Goal: Task Accomplishment & Management: Manage account settings

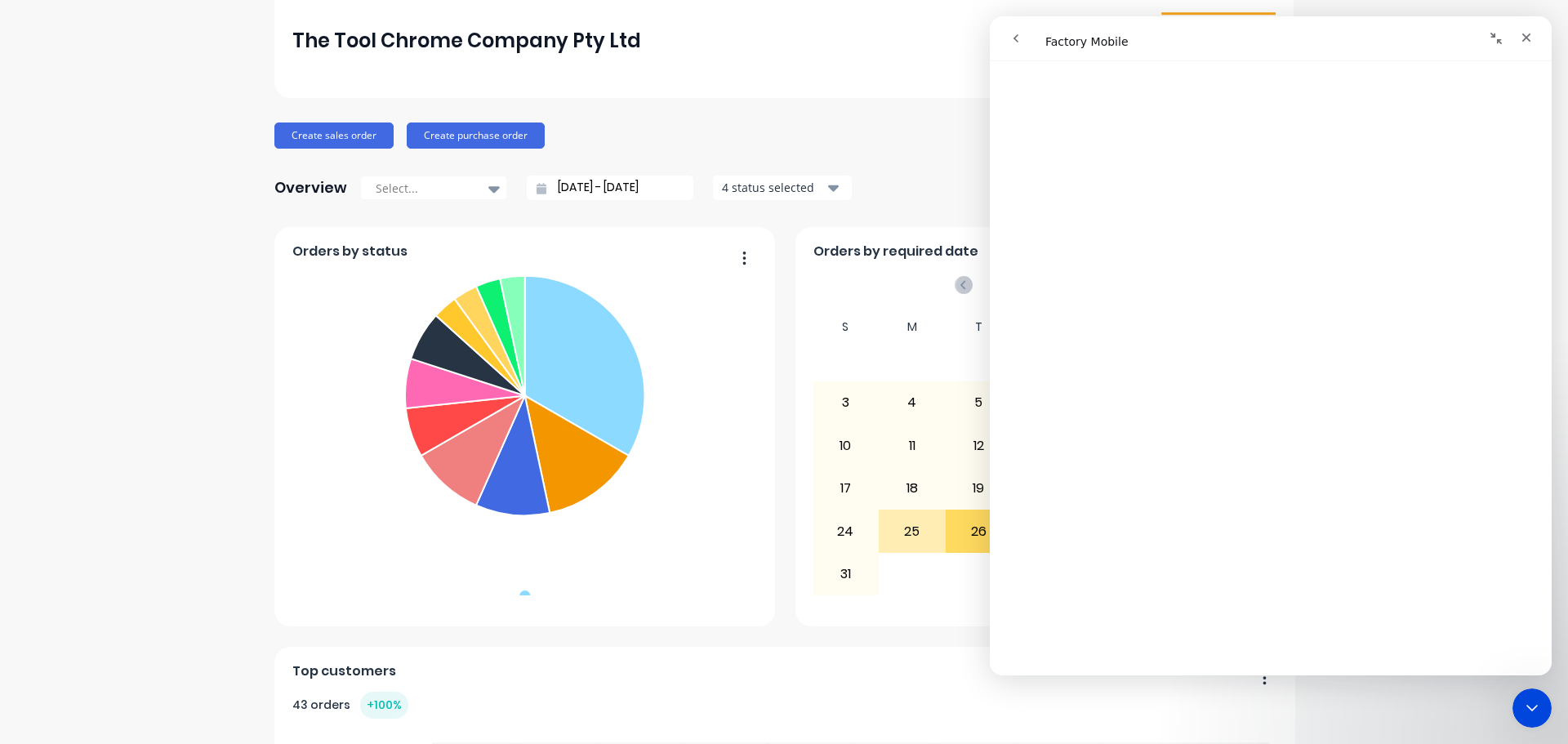
scroll to position [4912, 0]
click at [1007, 36] on button "go back" at bounding box center [1016, 38] width 31 height 31
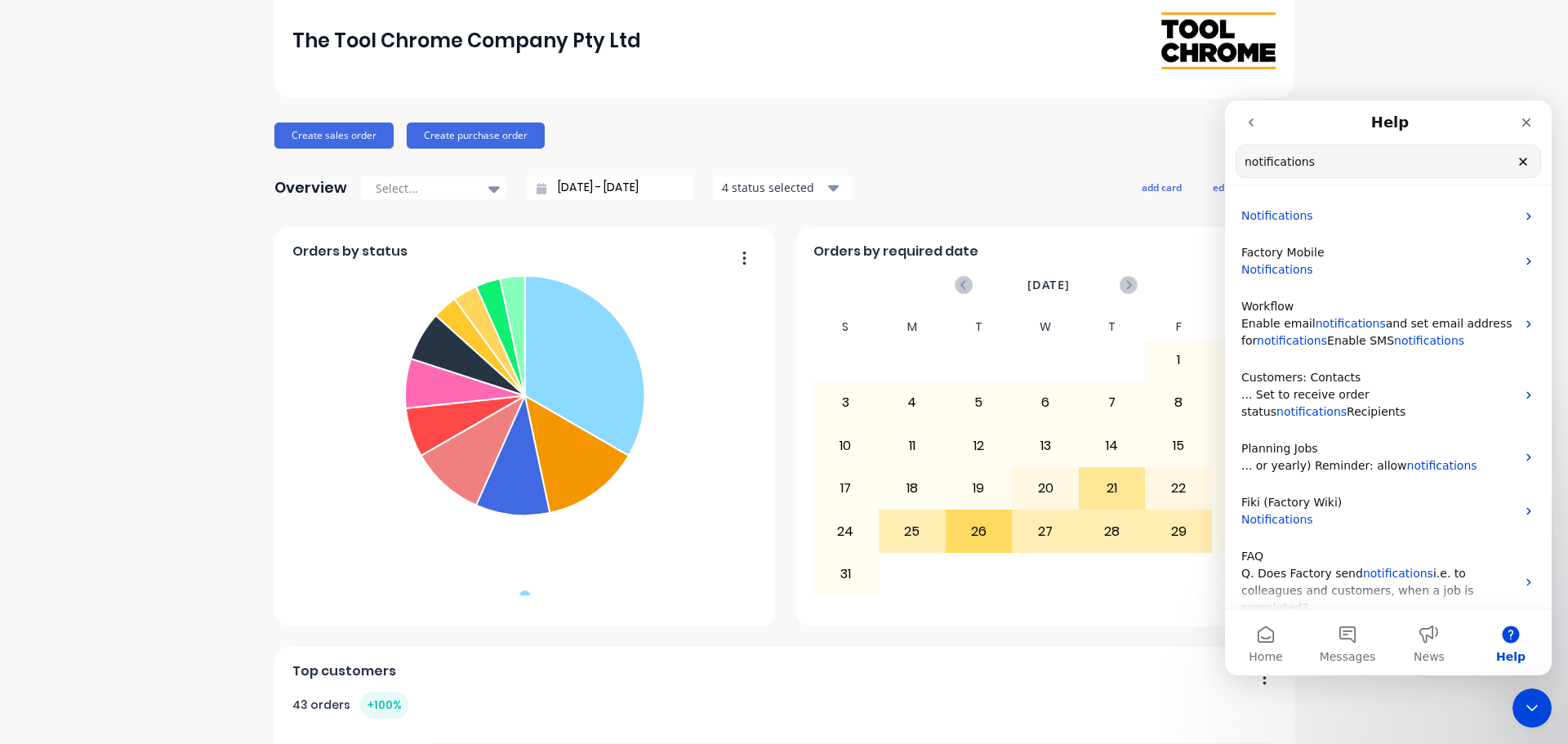
click at [1519, 164] on icon "Clear" at bounding box center [1523, 162] width 13 height 13
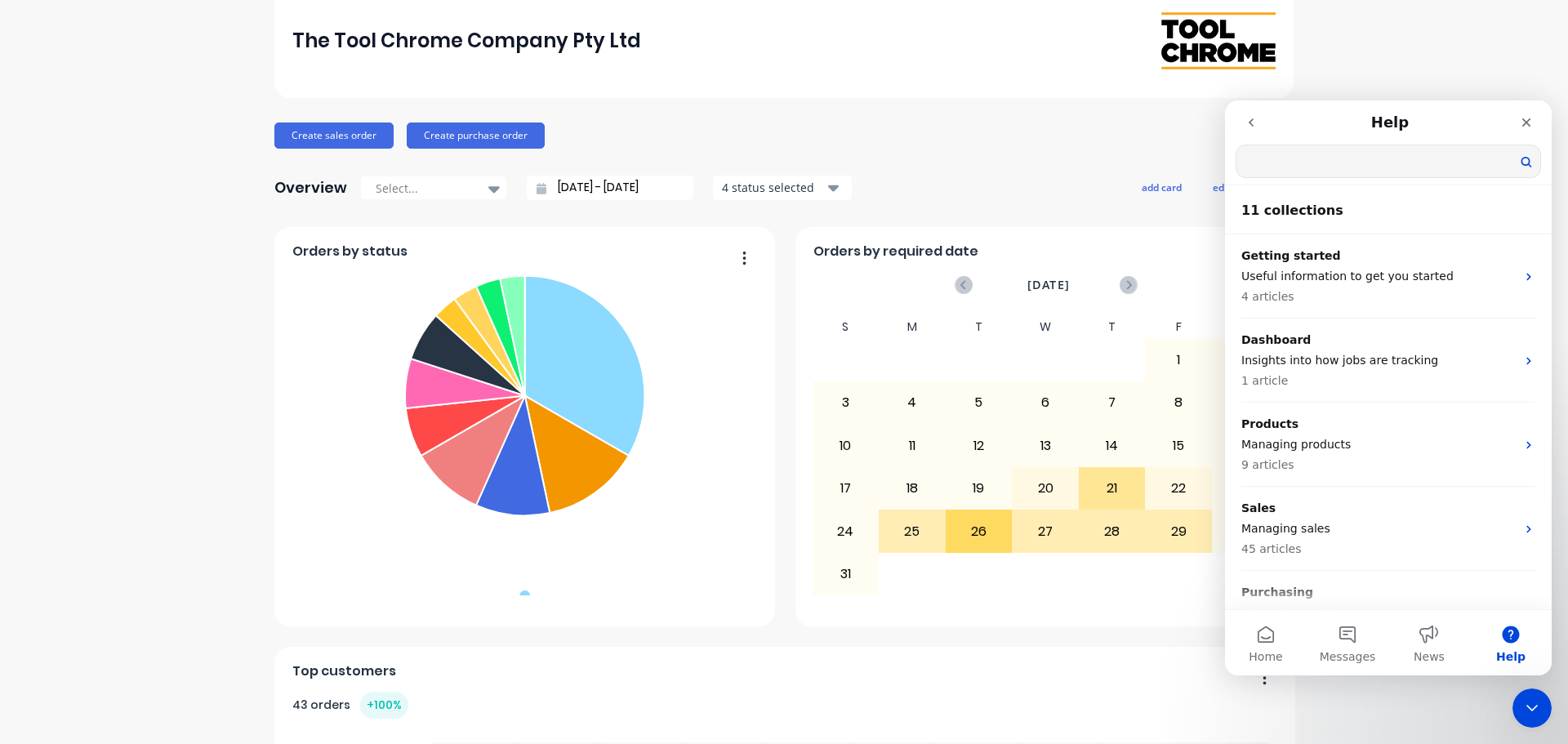
click at [1403, 164] on input "Search for help" at bounding box center [1387, 162] width 304 height 32
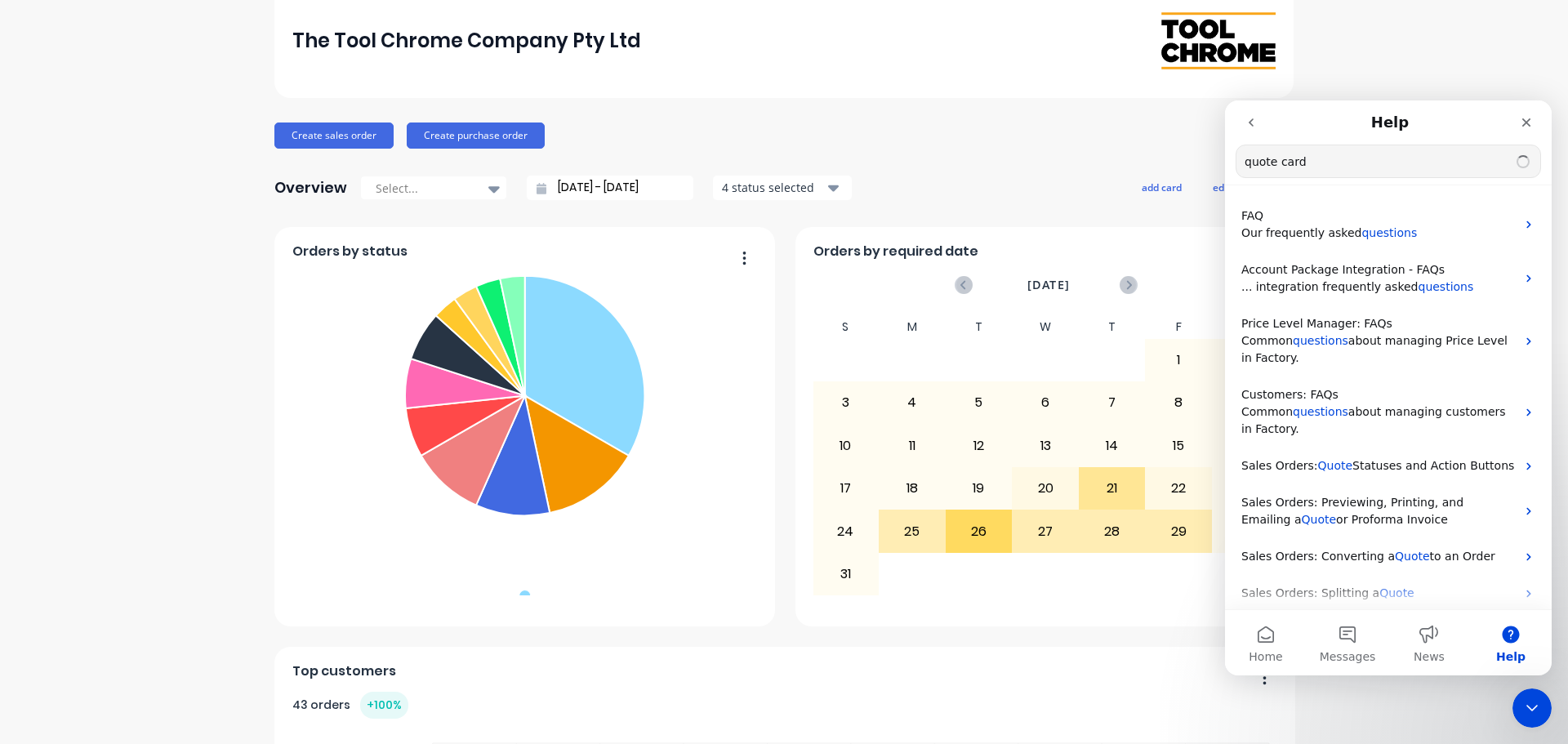
type input "quote card"
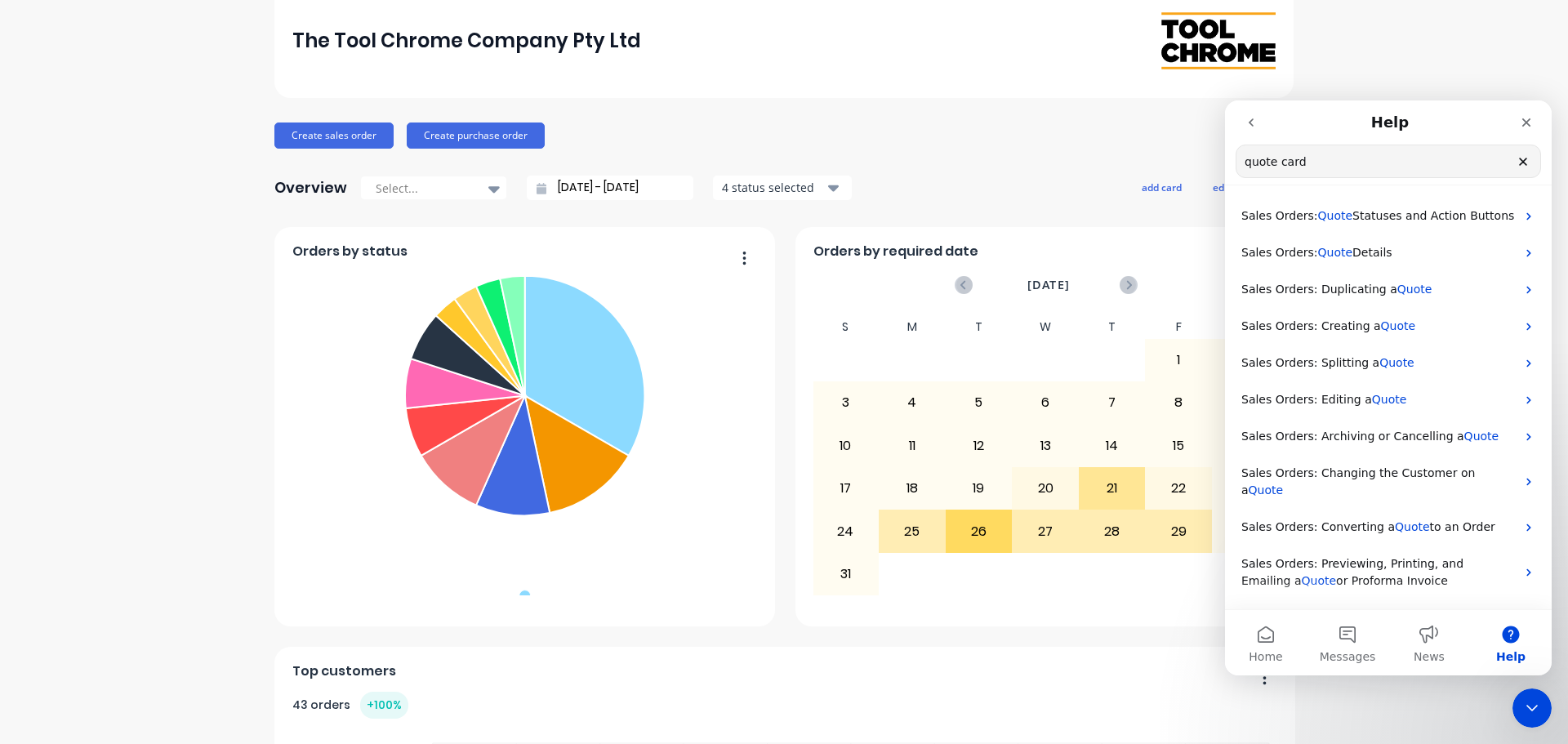
click at [1523, 164] on icon "Clear" at bounding box center [1523, 162] width 13 height 13
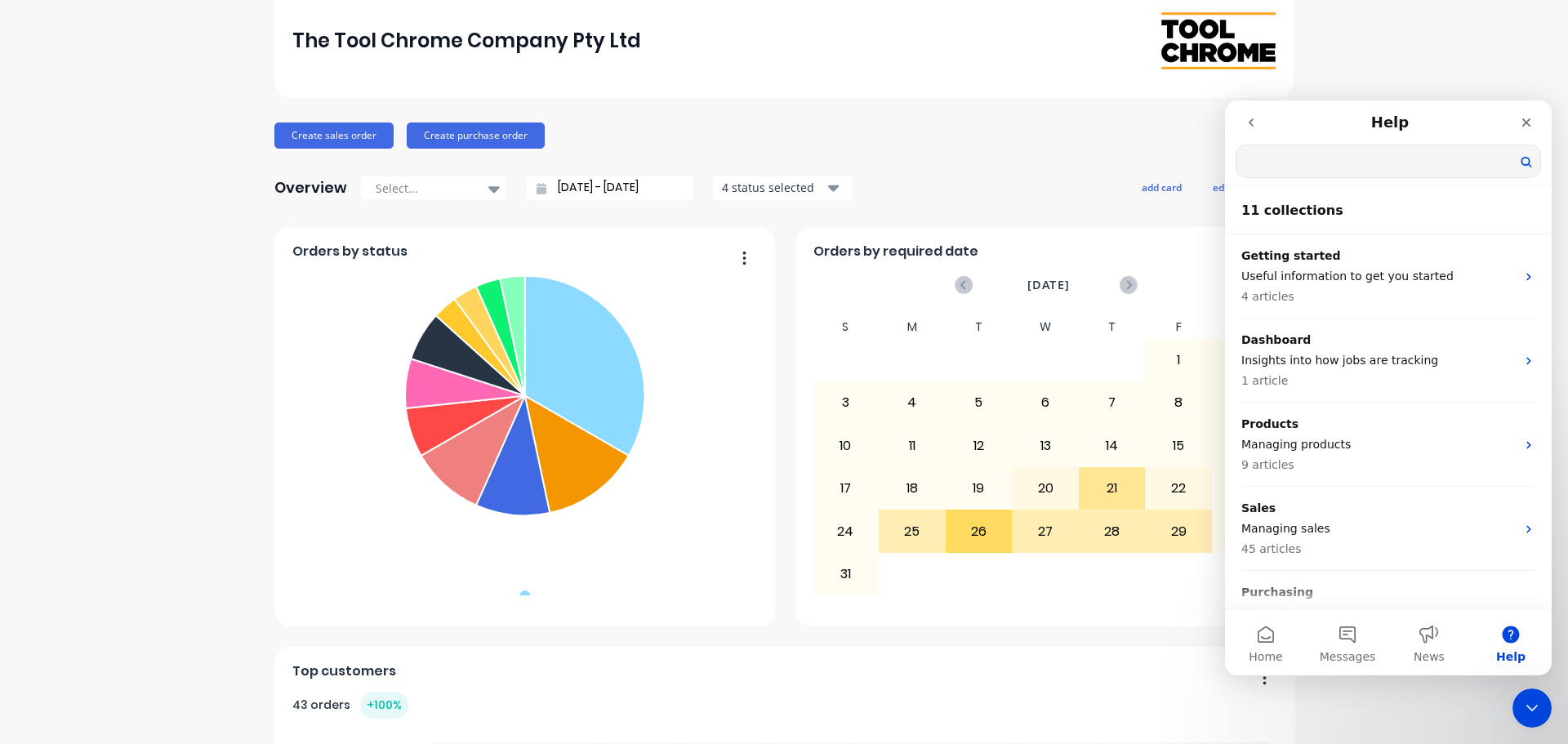
click at [1252, 118] on icon "go back" at bounding box center [1251, 123] width 13 height 13
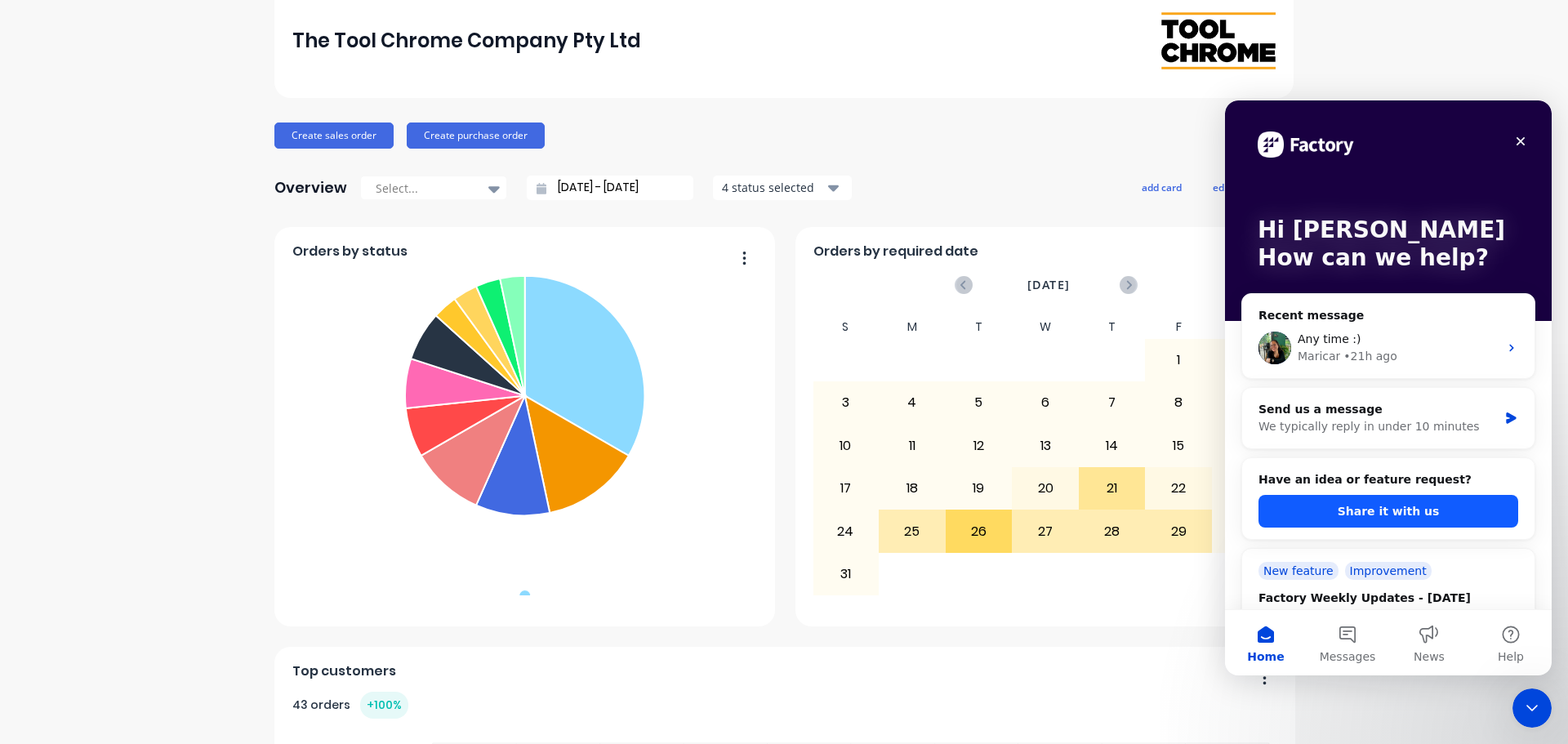
click at [1352, 511] on button "Share it with us" at bounding box center [1388, 510] width 260 height 33
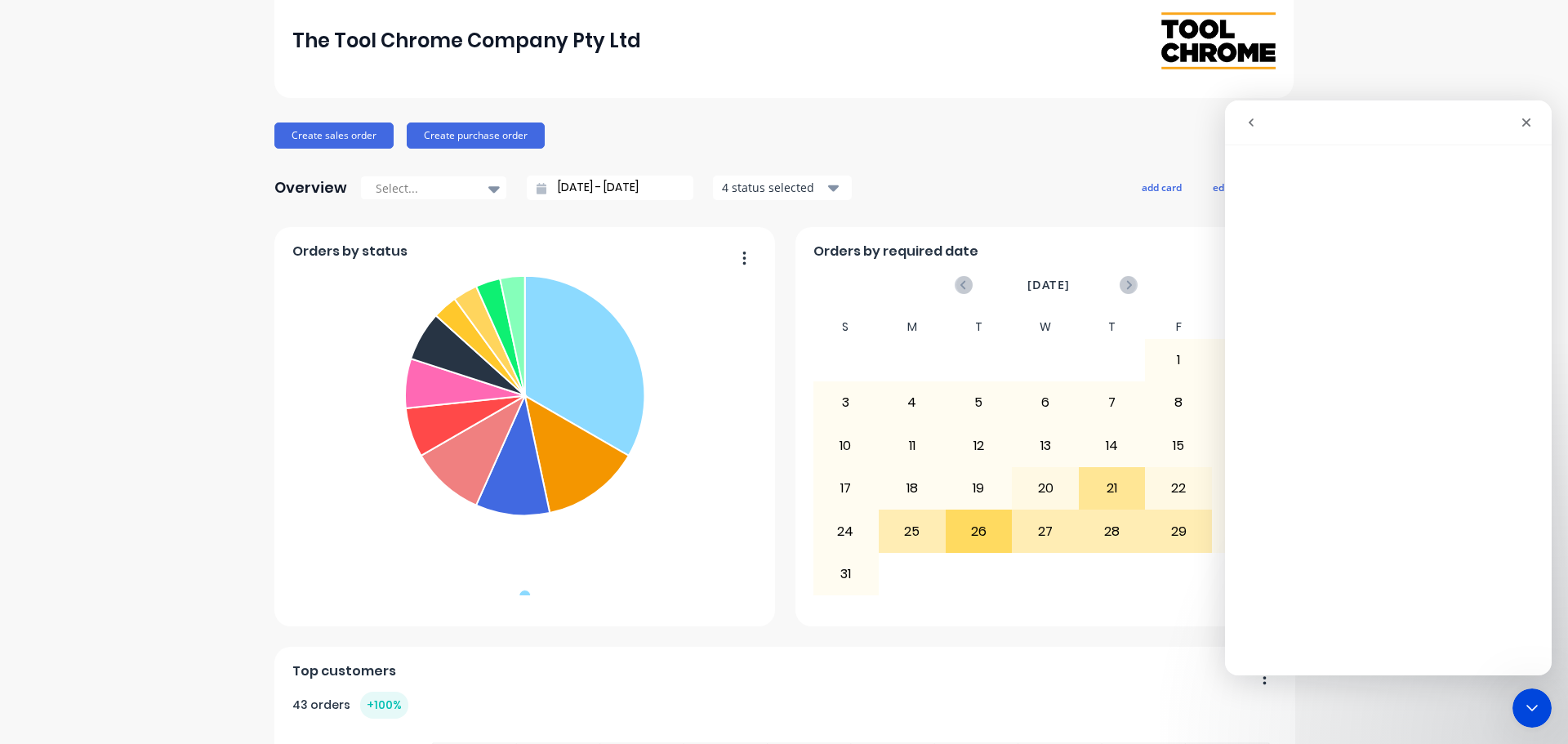
click at [1254, 122] on icon "go back" at bounding box center [1251, 123] width 13 height 13
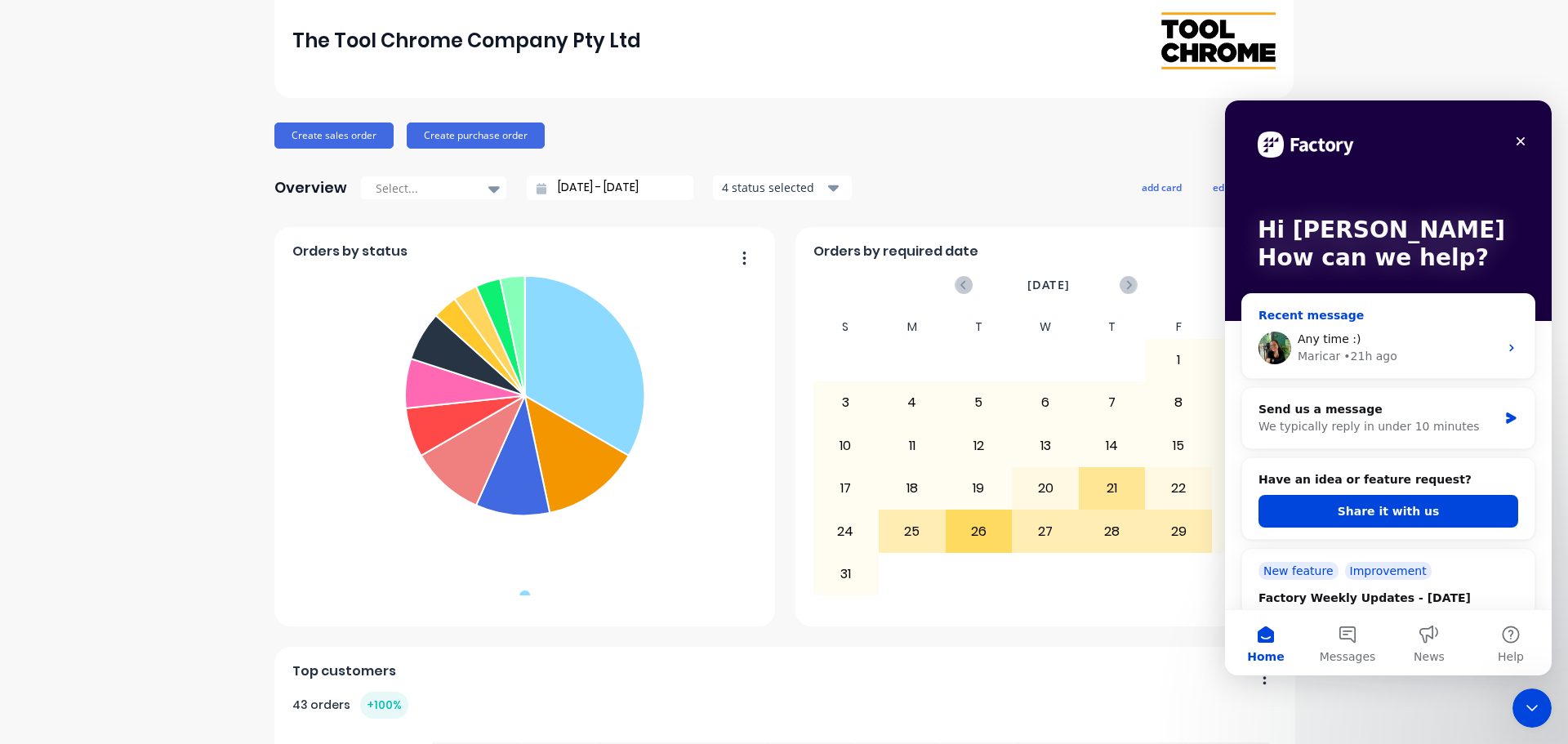
click at [1431, 355] on div "Maricar • 21h ago" at bounding box center [1398, 356] width 200 height 17
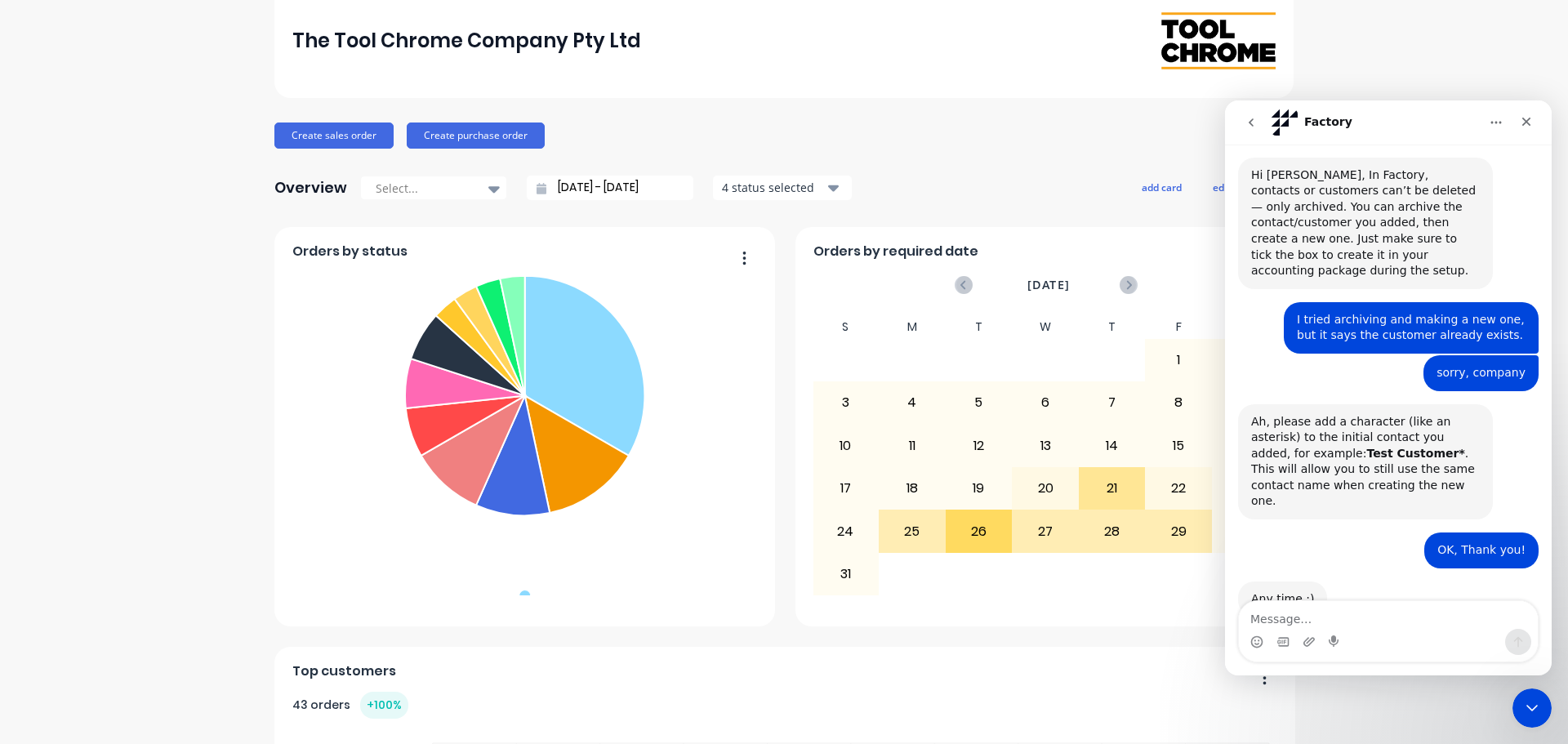
scroll to position [254, 0]
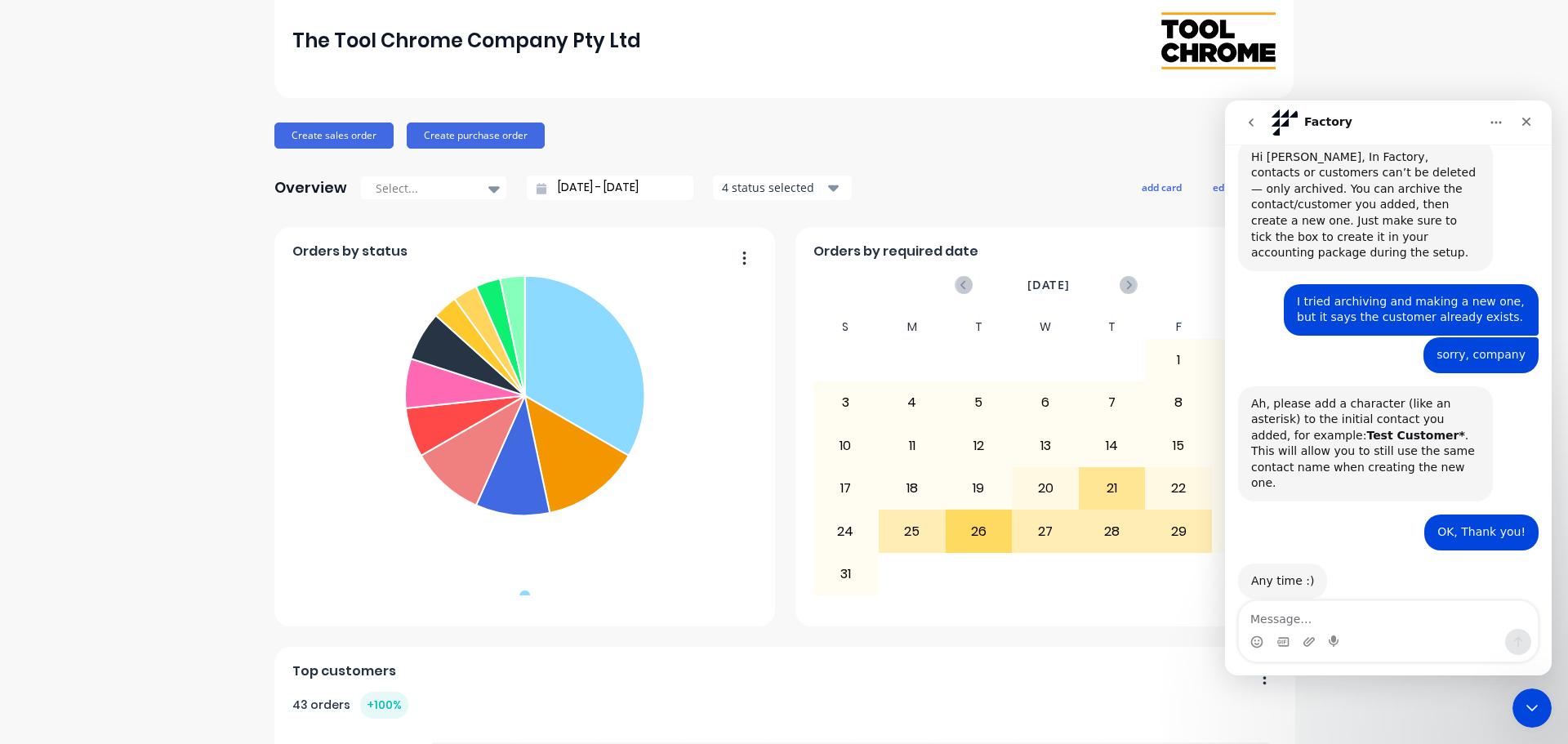
click at [1248, 121] on icon "go back" at bounding box center [1251, 123] width 13 height 13
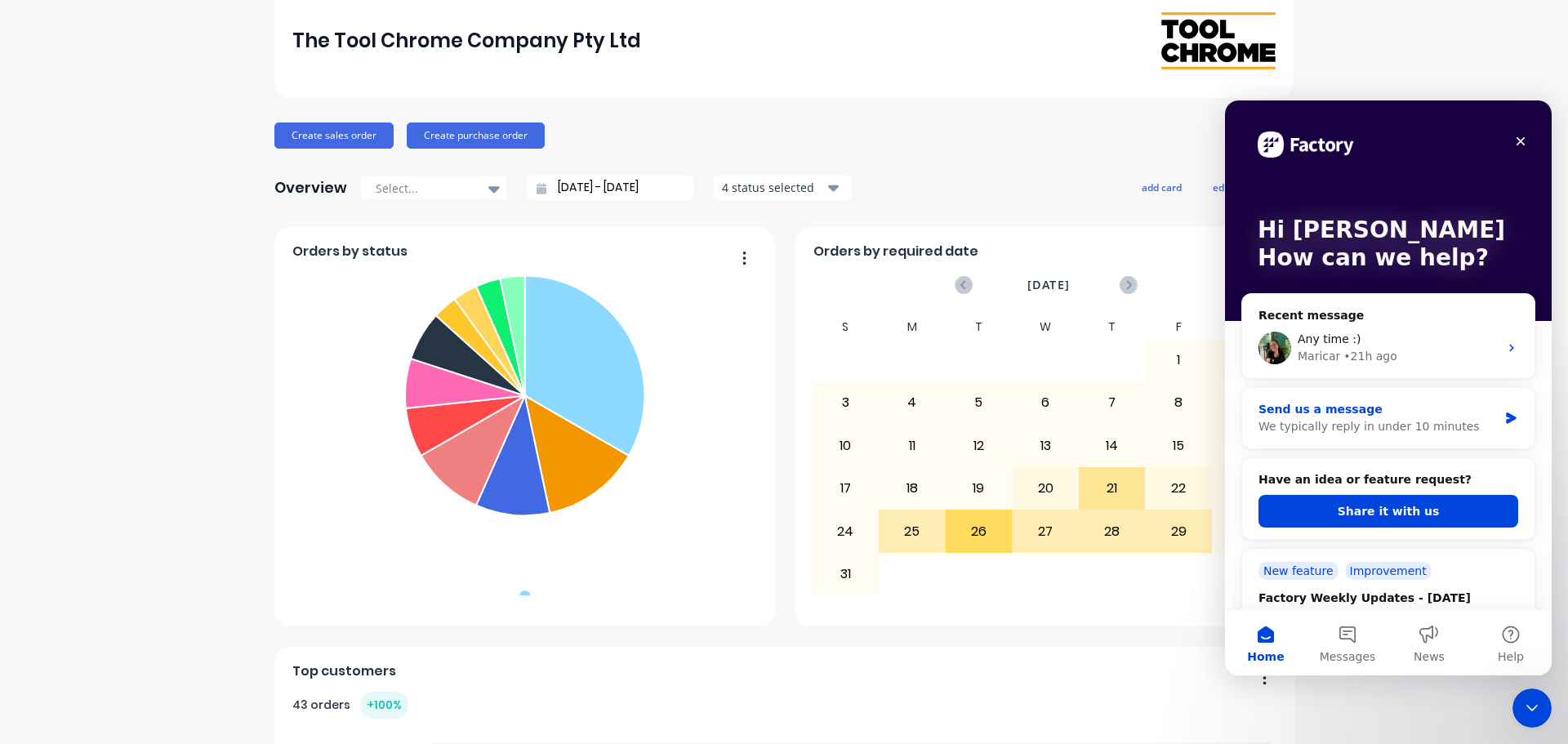
click at [1473, 422] on div "We typically reply in under 10 minutes" at bounding box center [1378, 426] width 239 height 17
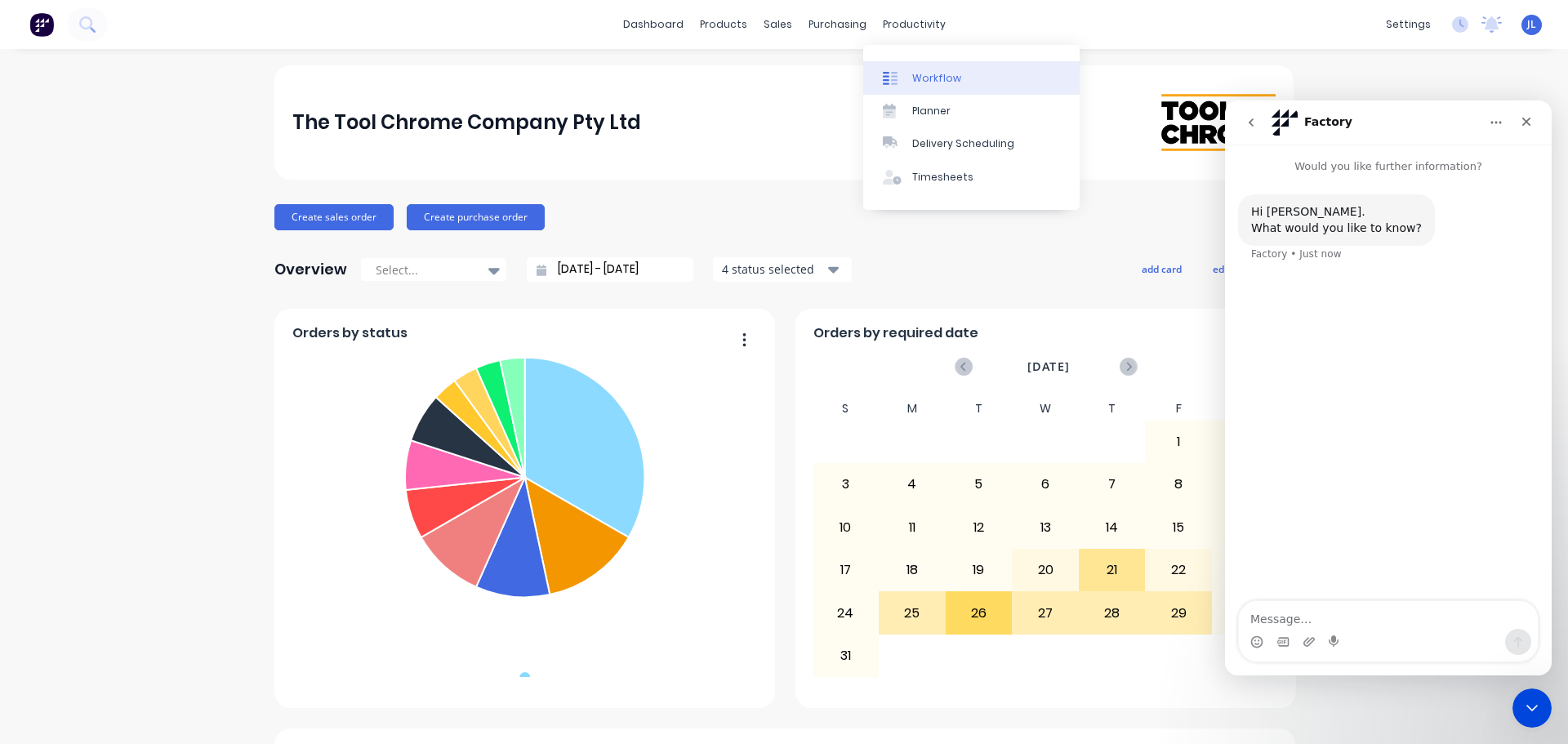
click at [924, 68] on link "Workflow" at bounding box center [971, 78] width 217 height 33
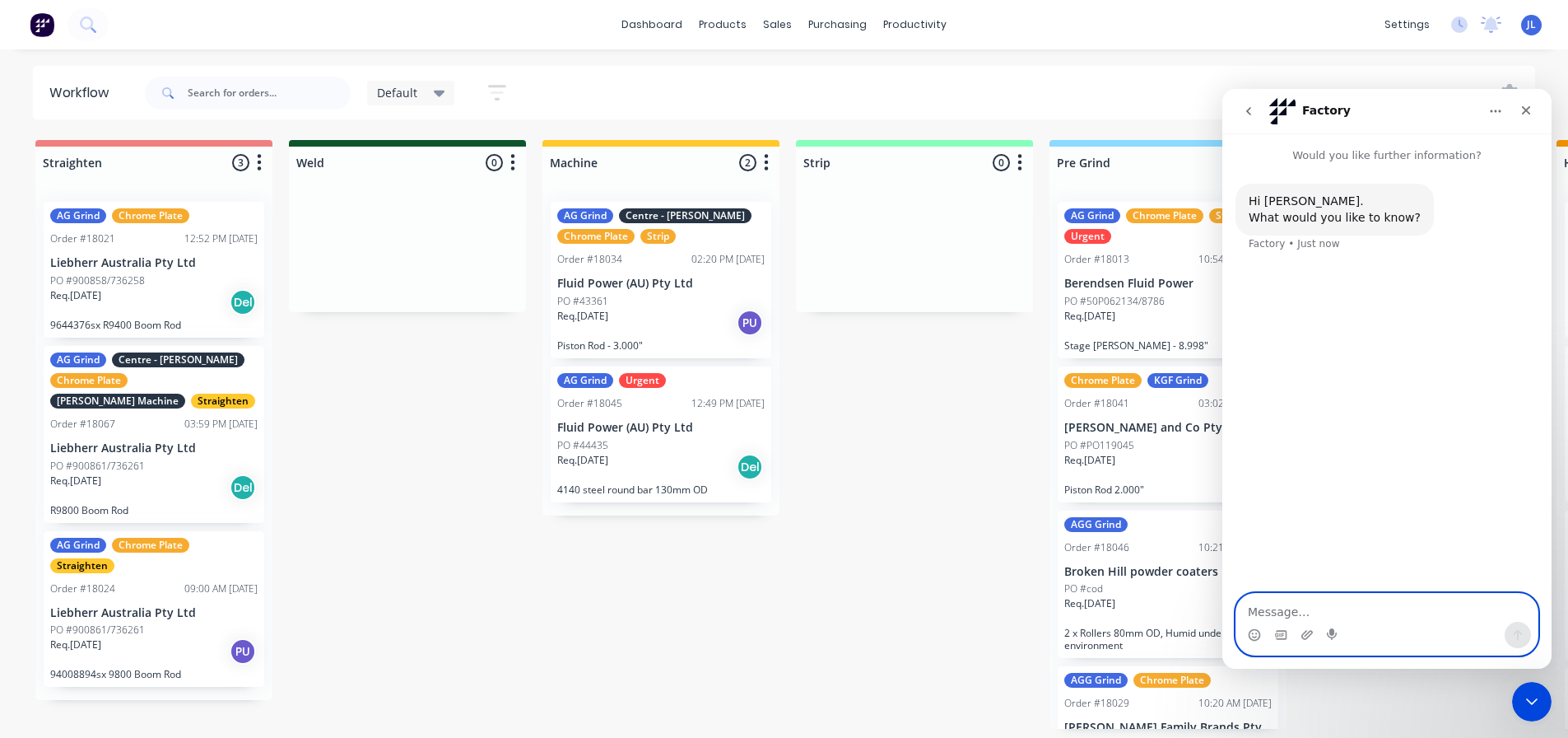
click at [1364, 614] on textarea "Message…" at bounding box center [1387, 607] width 301 height 28
type textarea "regarding the workflow cards, is there a way make one for quotes?"
click at [1510, 636] on button "Send a message…" at bounding box center [1517, 635] width 27 height 27
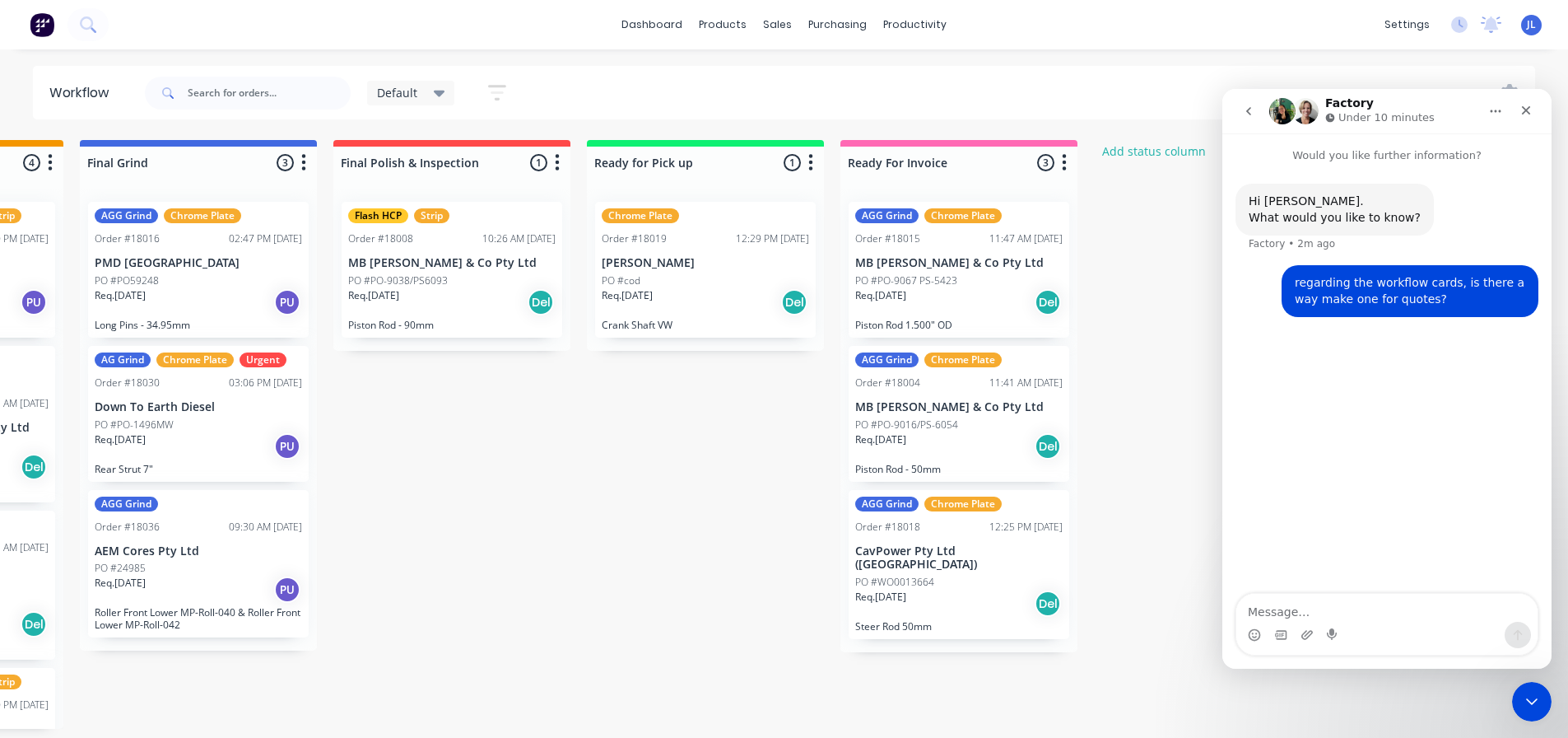
scroll to position [0, 1738]
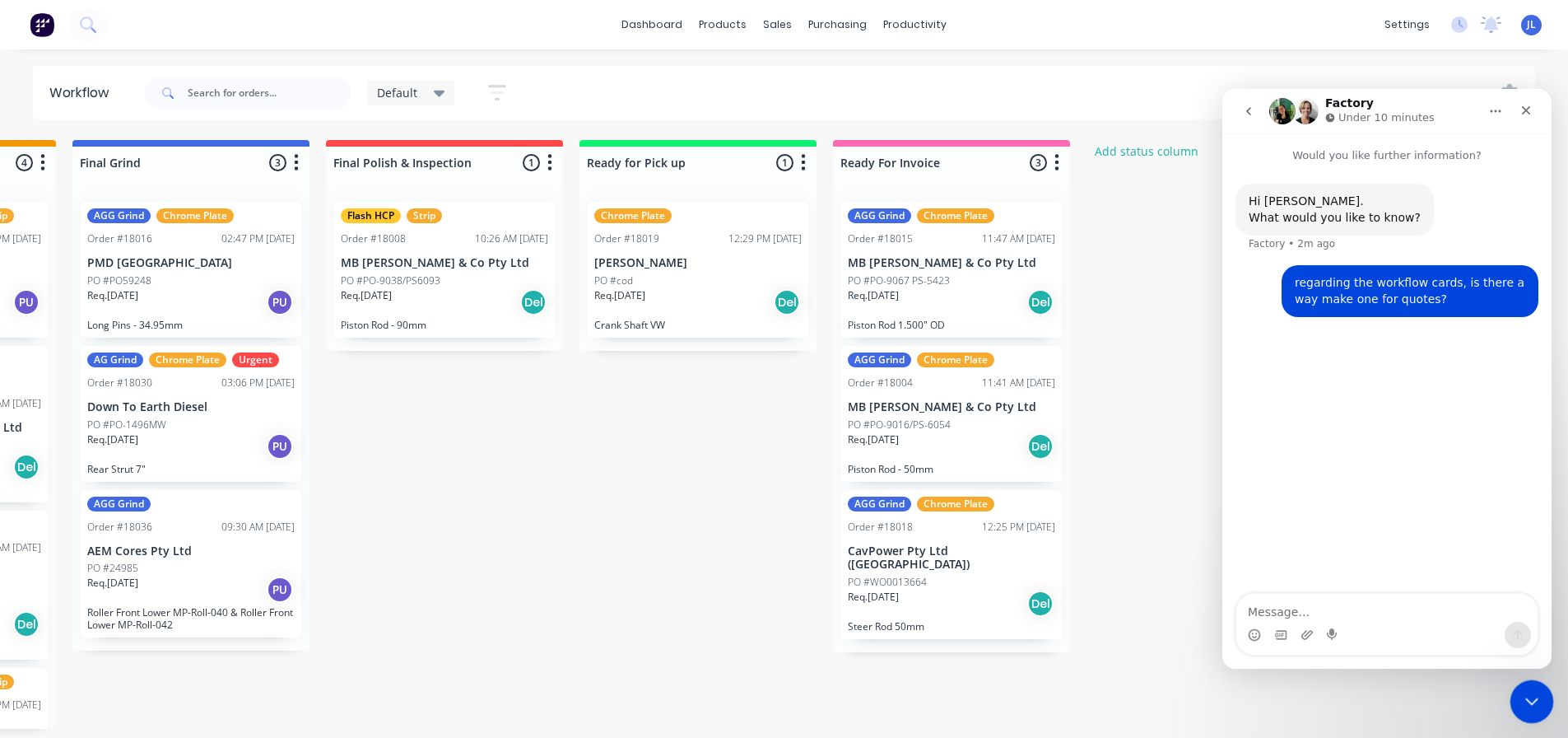
click at [1527, 694] on icon "Close Intercom Messenger" at bounding box center [1529, 699] width 20 height 20
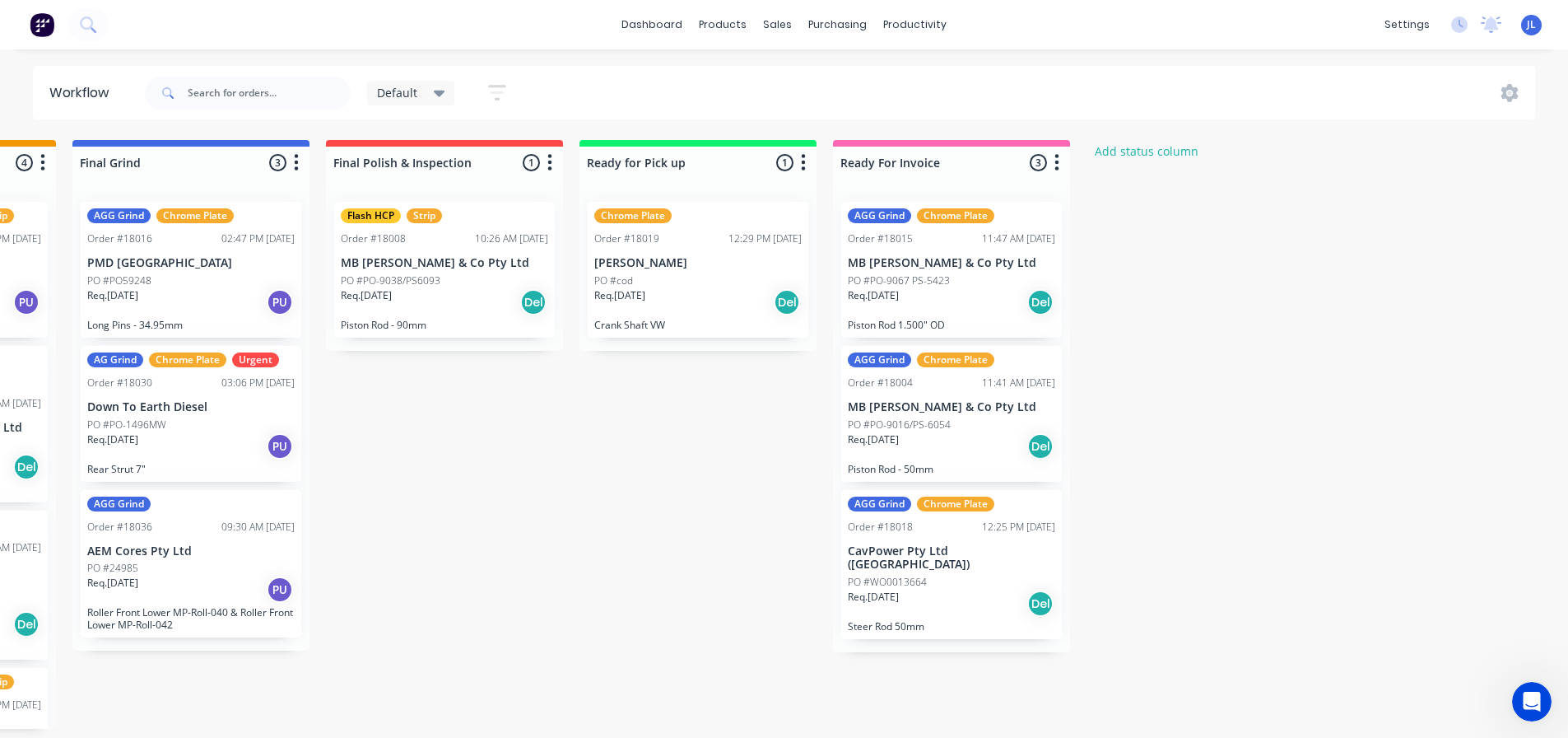
scroll to position [0, 0]
click at [1139, 161] on button "Add status column" at bounding box center [1147, 151] width 121 height 22
type input "Quote"
click at [1124, 185] on form "Quote Add Cancel" at bounding box center [1205, 182] width 237 height 84
click at [1124, 193] on button "Add" at bounding box center [1141, 201] width 91 height 27
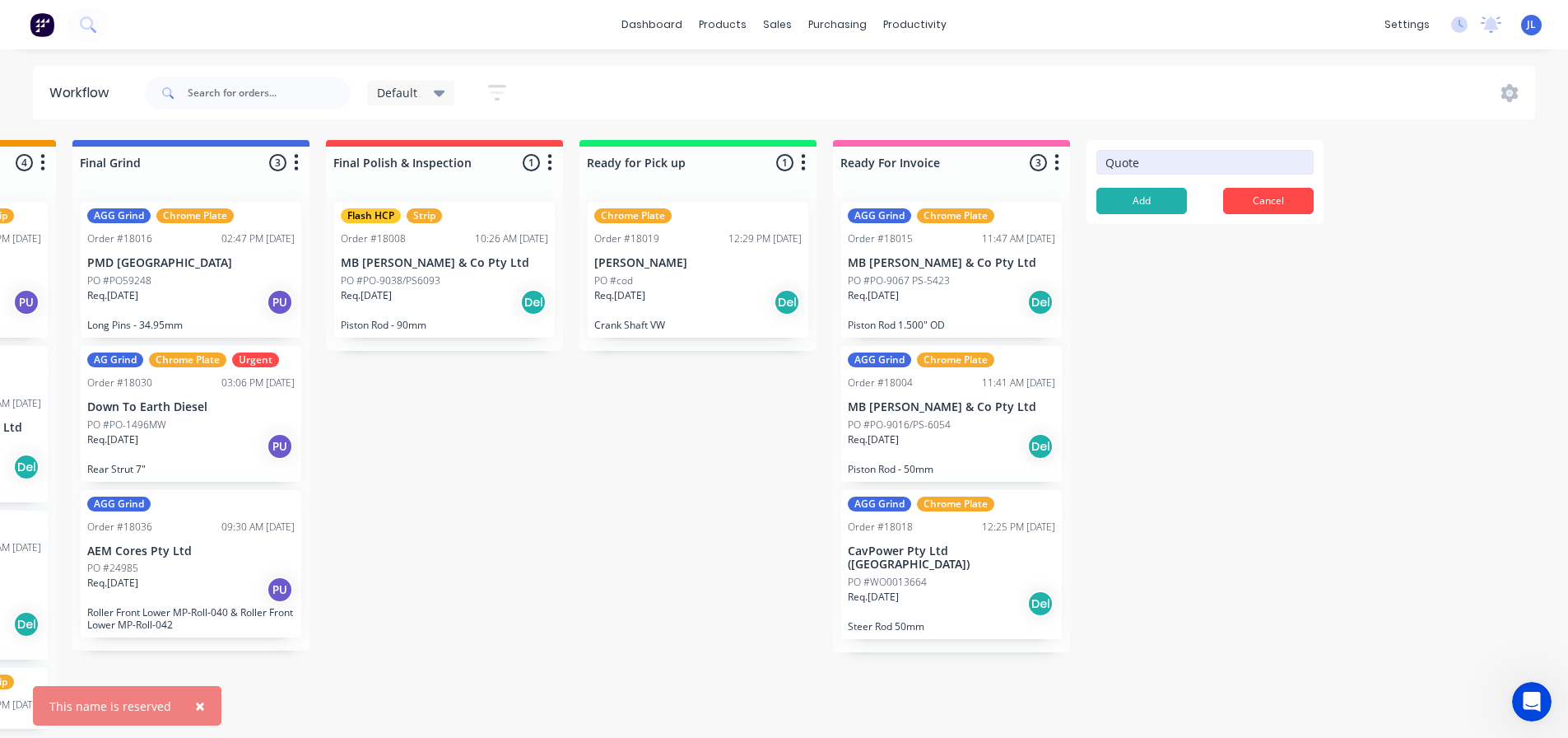
click at [1148, 166] on input "Quote" at bounding box center [1205, 162] width 217 height 25
click at [1272, 199] on button "Cancel" at bounding box center [1268, 201] width 91 height 27
click at [1190, 371] on div "Straighten 3 Status colour #F08080 hex #F08080 Save Cancel Notifications Email …" at bounding box center [99, 434] width 3699 height 588
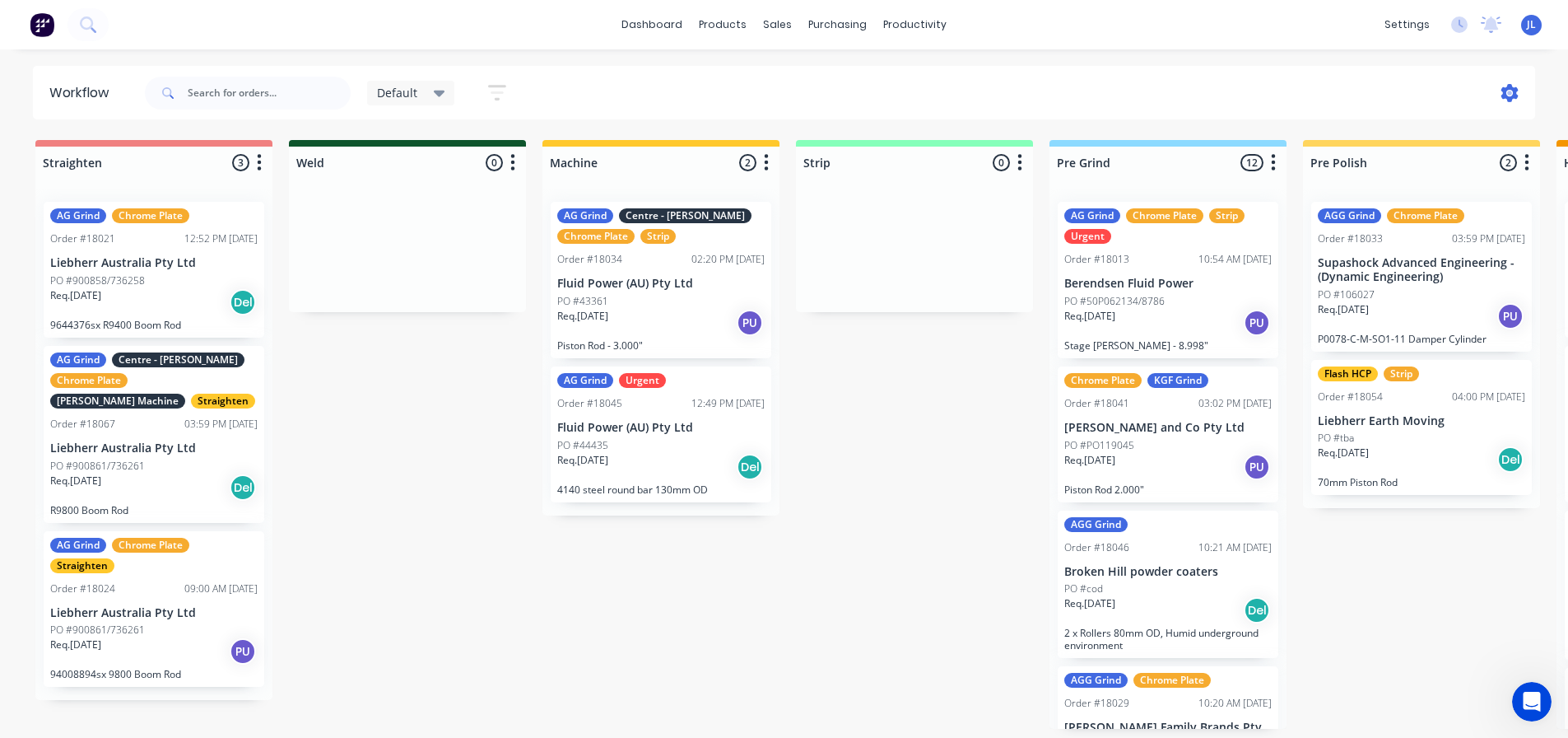
click at [1515, 92] on icon at bounding box center [1510, 92] width 17 height 18
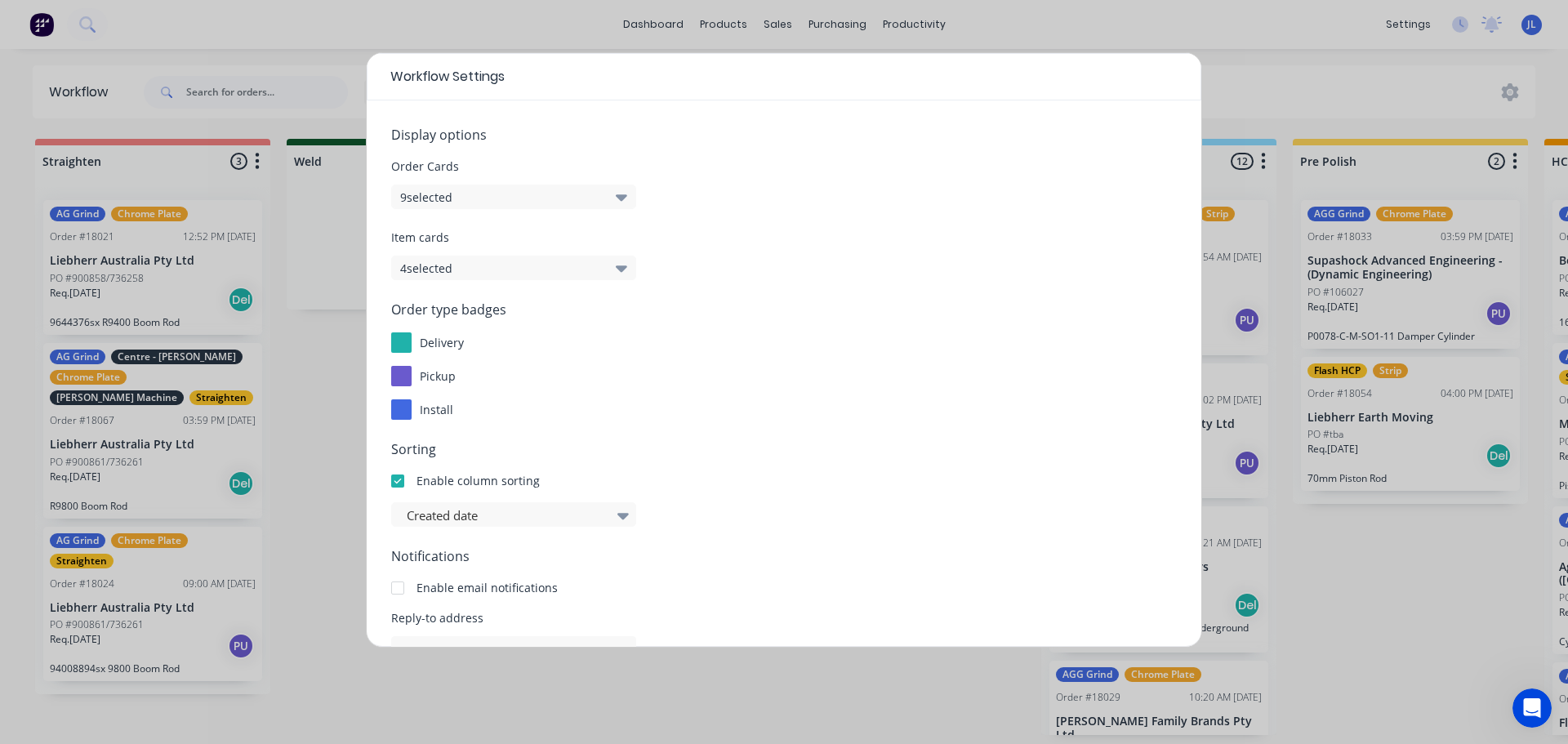
click at [624, 268] on icon "button" at bounding box center [621, 268] width 11 height 7
click at [427, 477] on label "Notes" at bounding box center [425, 477] width 28 height 14
click at [410, 471] on input "Notes" at bounding box center [410, 471] width 0 height 0
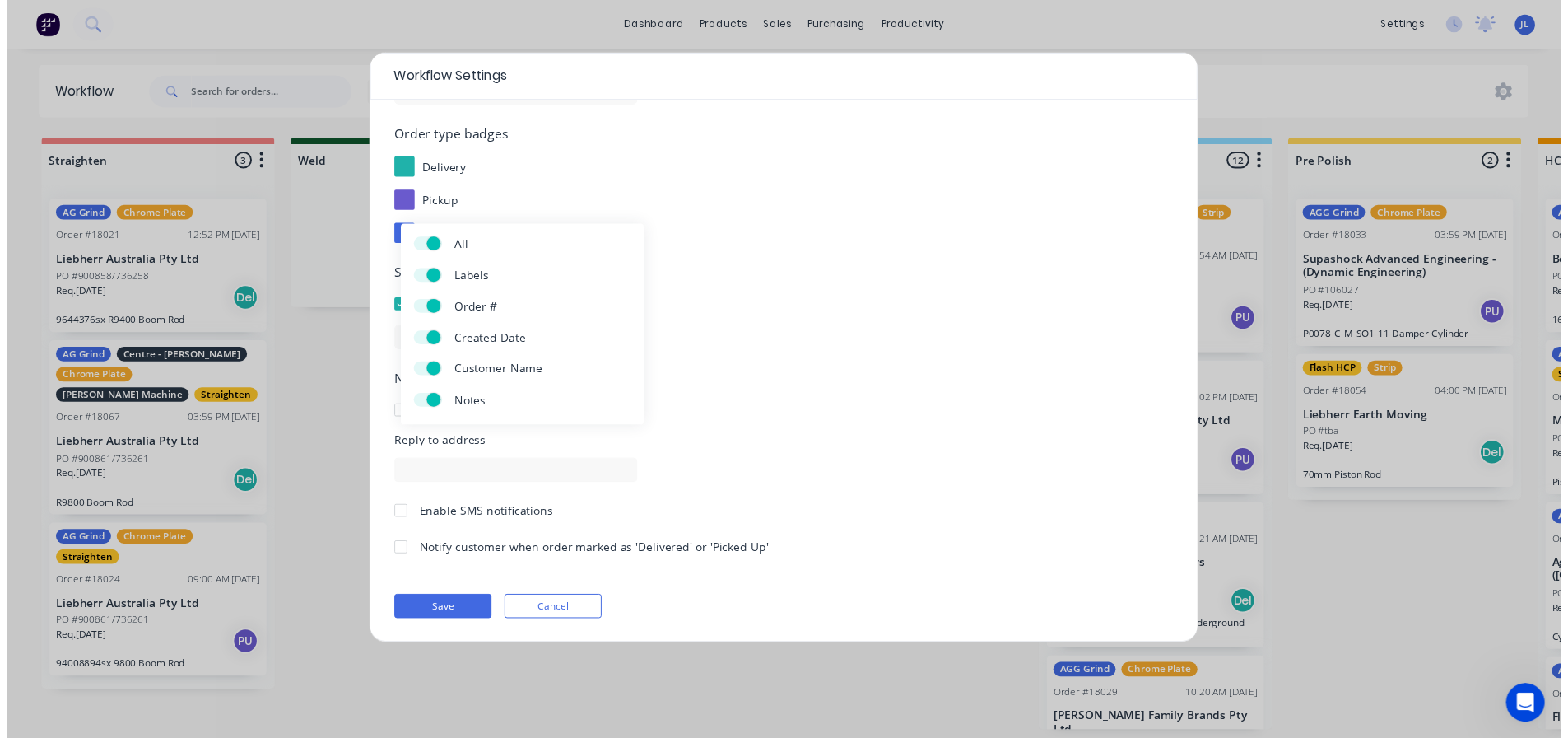
scroll to position [177, 0]
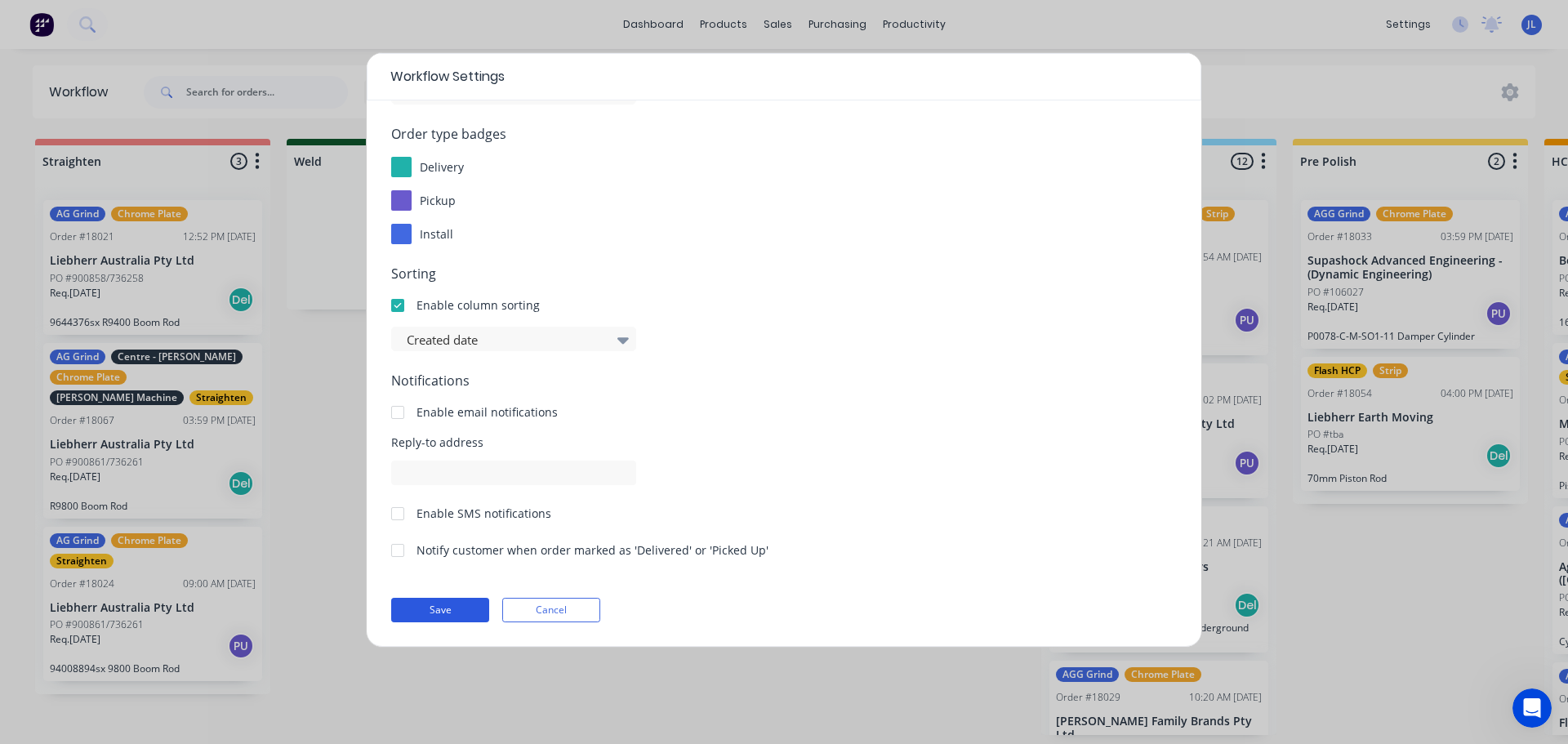
click at [417, 606] on button "Save" at bounding box center [441, 610] width 98 height 25
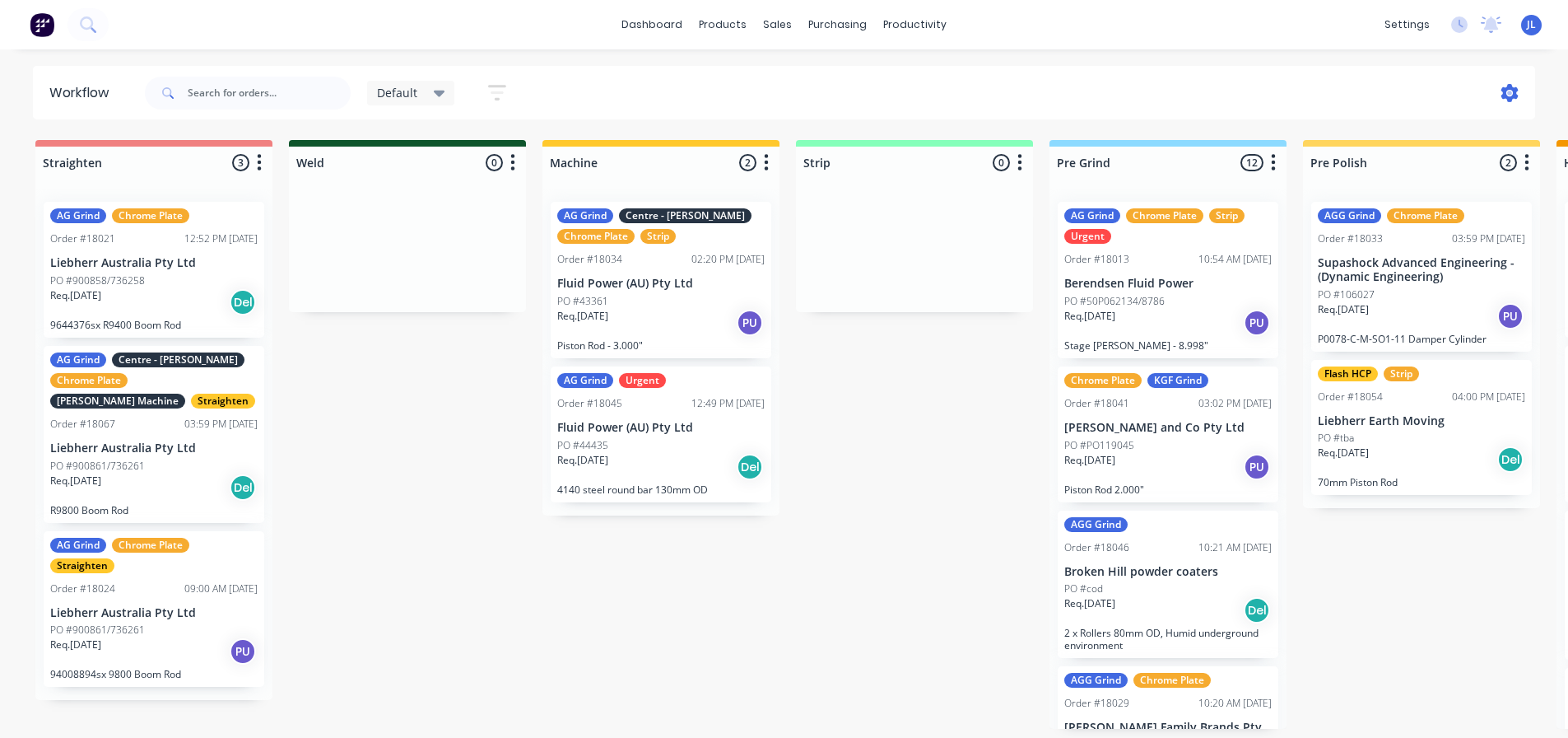
click at [1502, 94] on icon at bounding box center [1510, 92] width 17 height 18
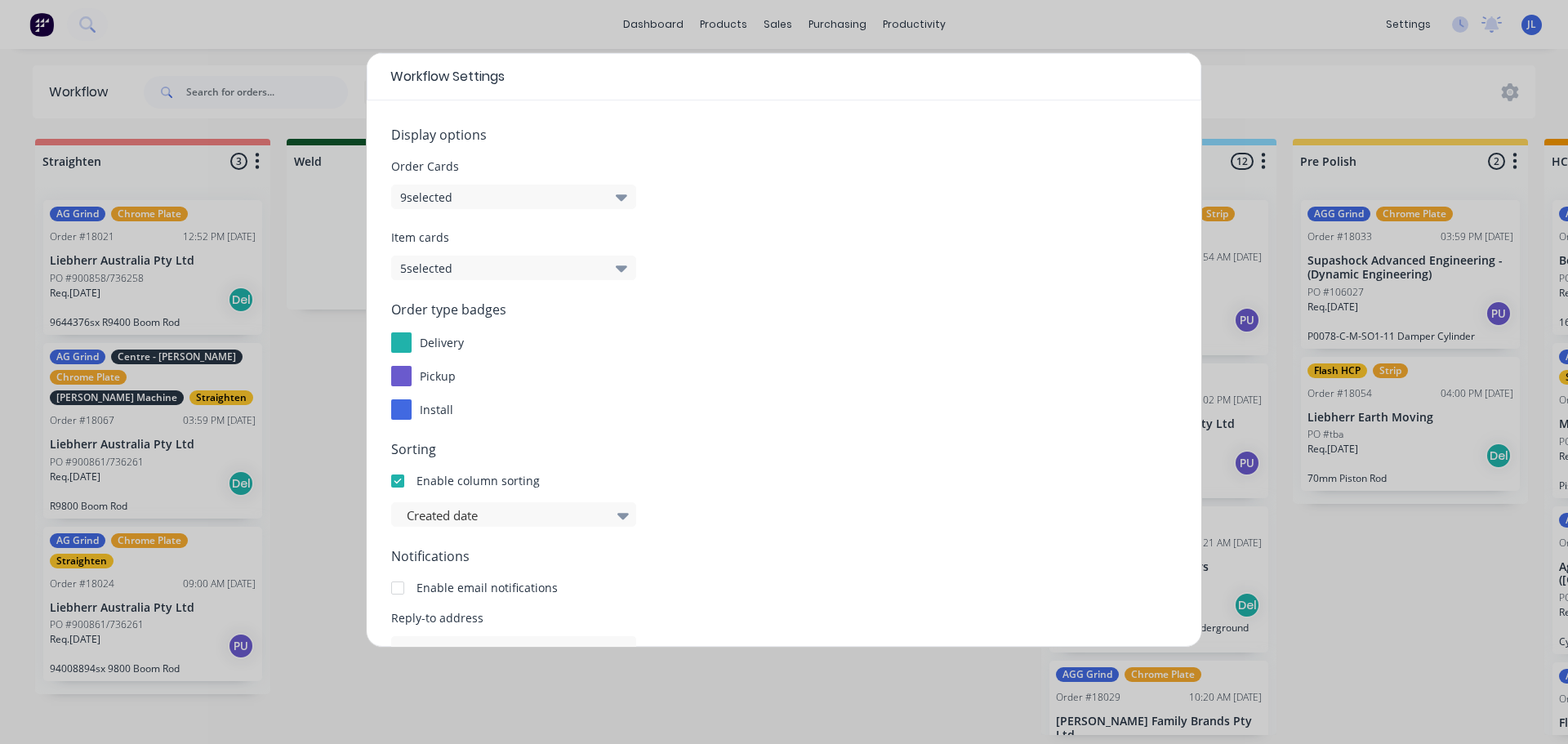
click at [608, 269] on button "5 selected" at bounding box center [514, 268] width 245 height 25
click at [431, 476] on span at bounding box center [430, 477] width 14 height 14
click at [410, 471] on input "Notes" at bounding box center [410, 471] width 0 height 0
click at [982, 566] on div "Notifications Enable email notifications" at bounding box center [784, 571] width 786 height 50
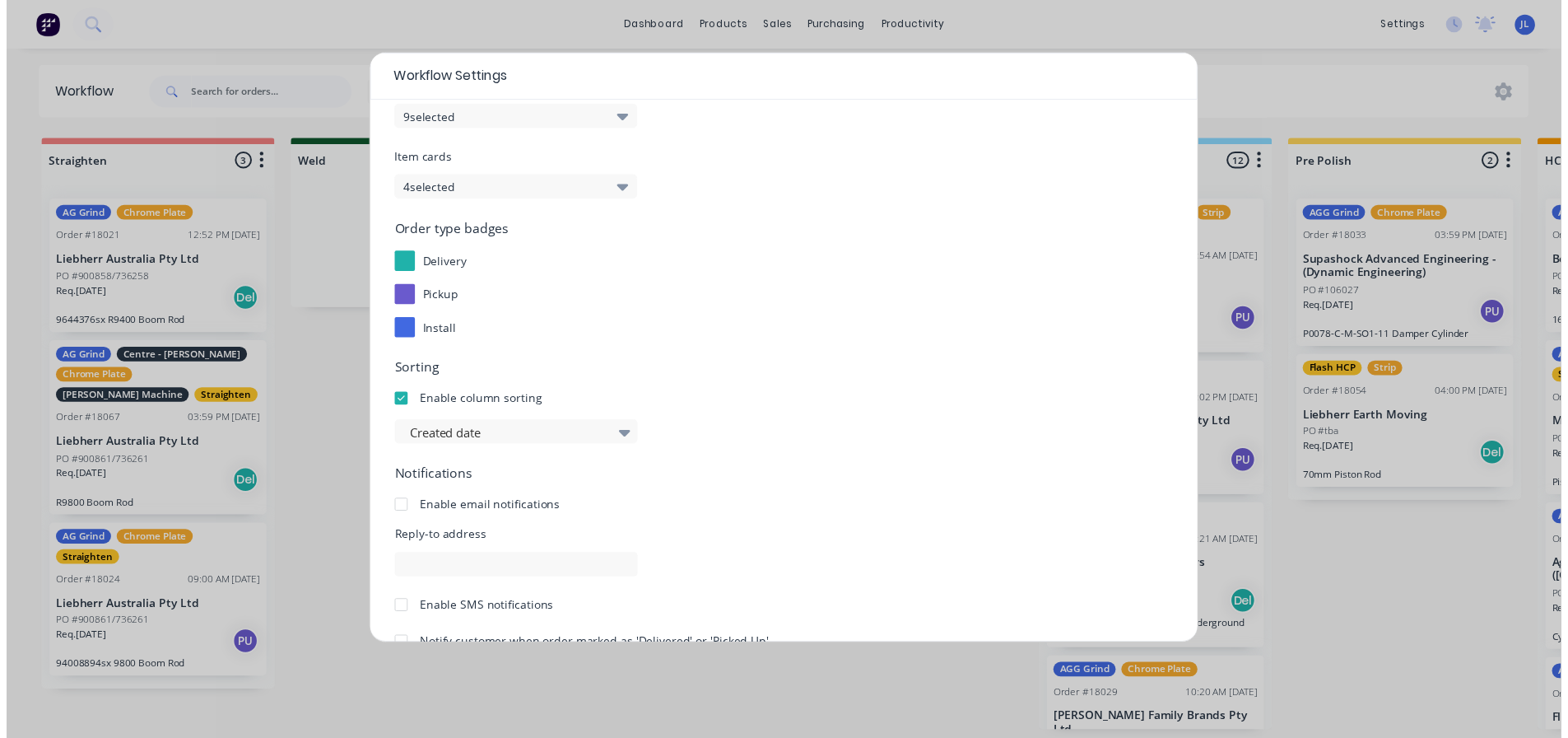
scroll to position [177, 0]
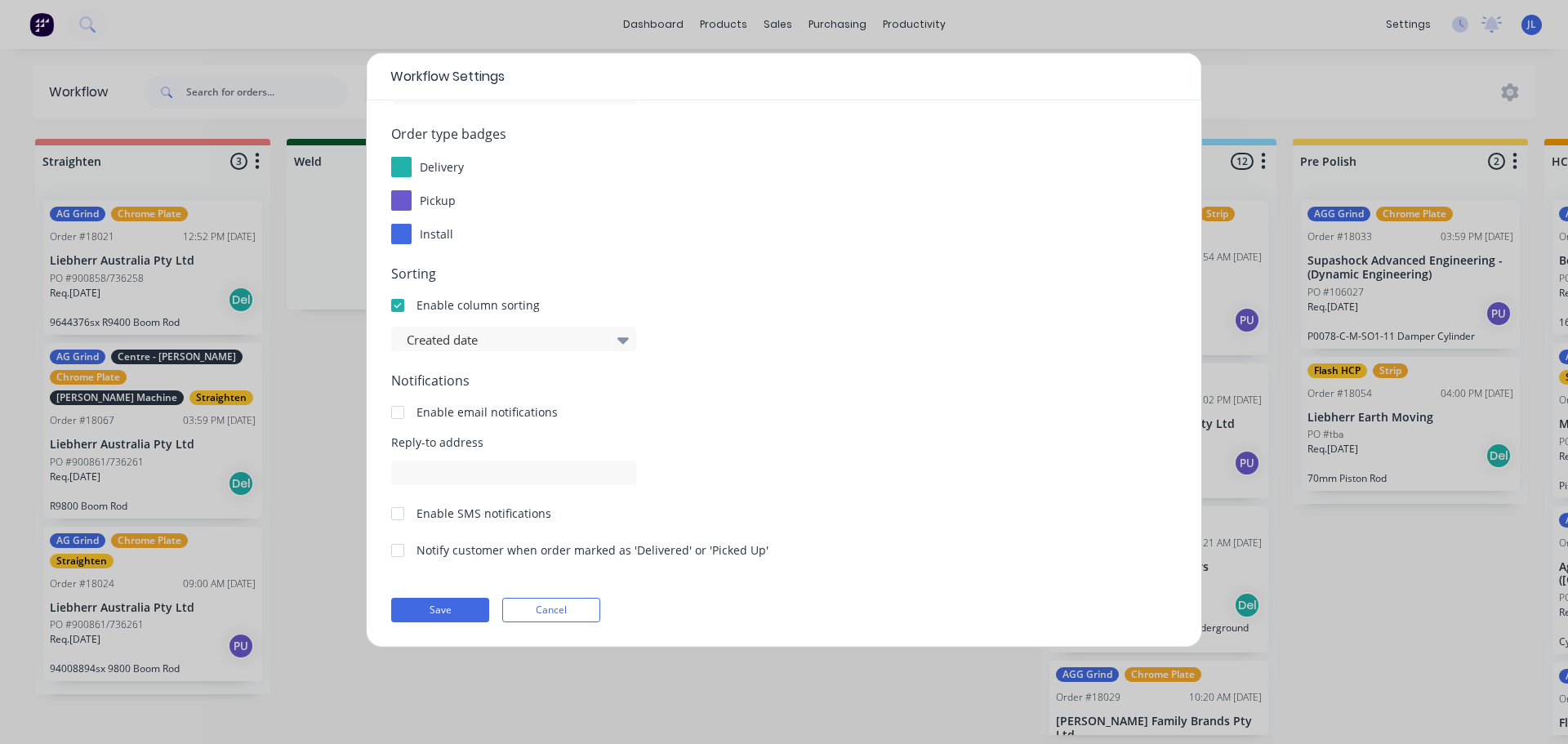
click at [479, 594] on form "Display options Order Cards 9 selected Item cards 4 selected Order type badges …" at bounding box center [784, 285] width 786 height 672
click at [469, 606] on button "Save" at bounding box center [441, 610] width 98 height 25
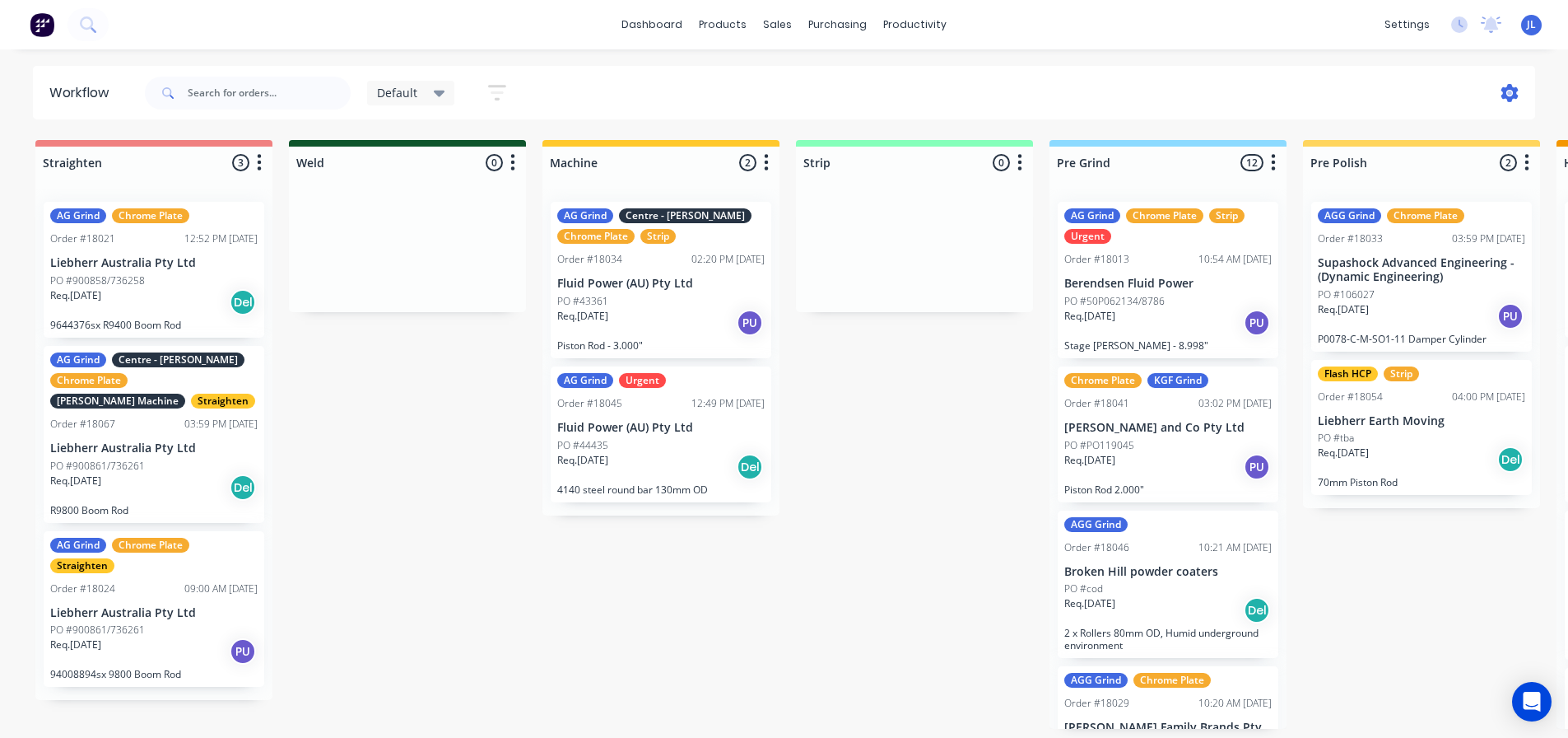
click at [1512, 88] on icon at bounding box center [1510, 92] width 17 height 18
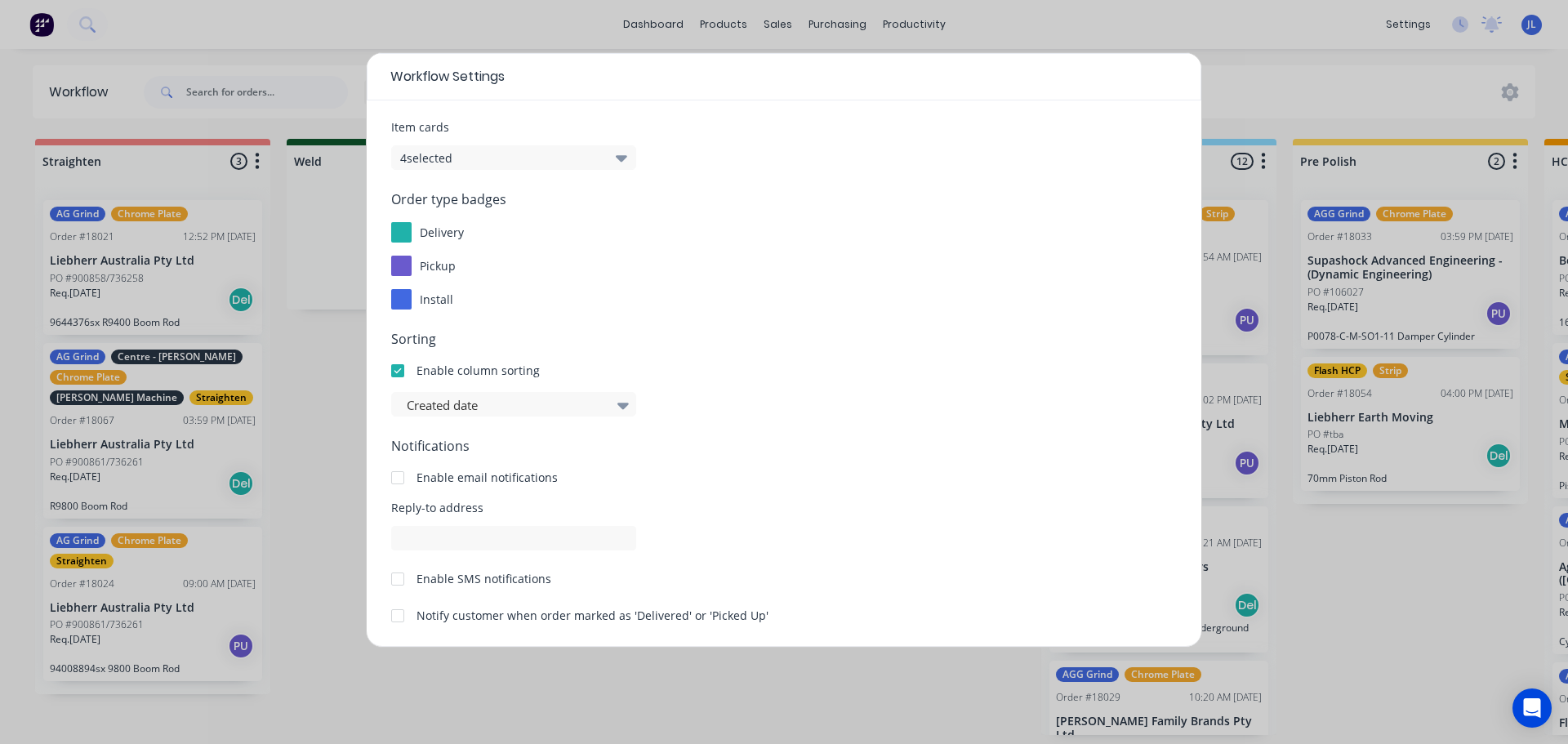
scroll to position [81, 0]
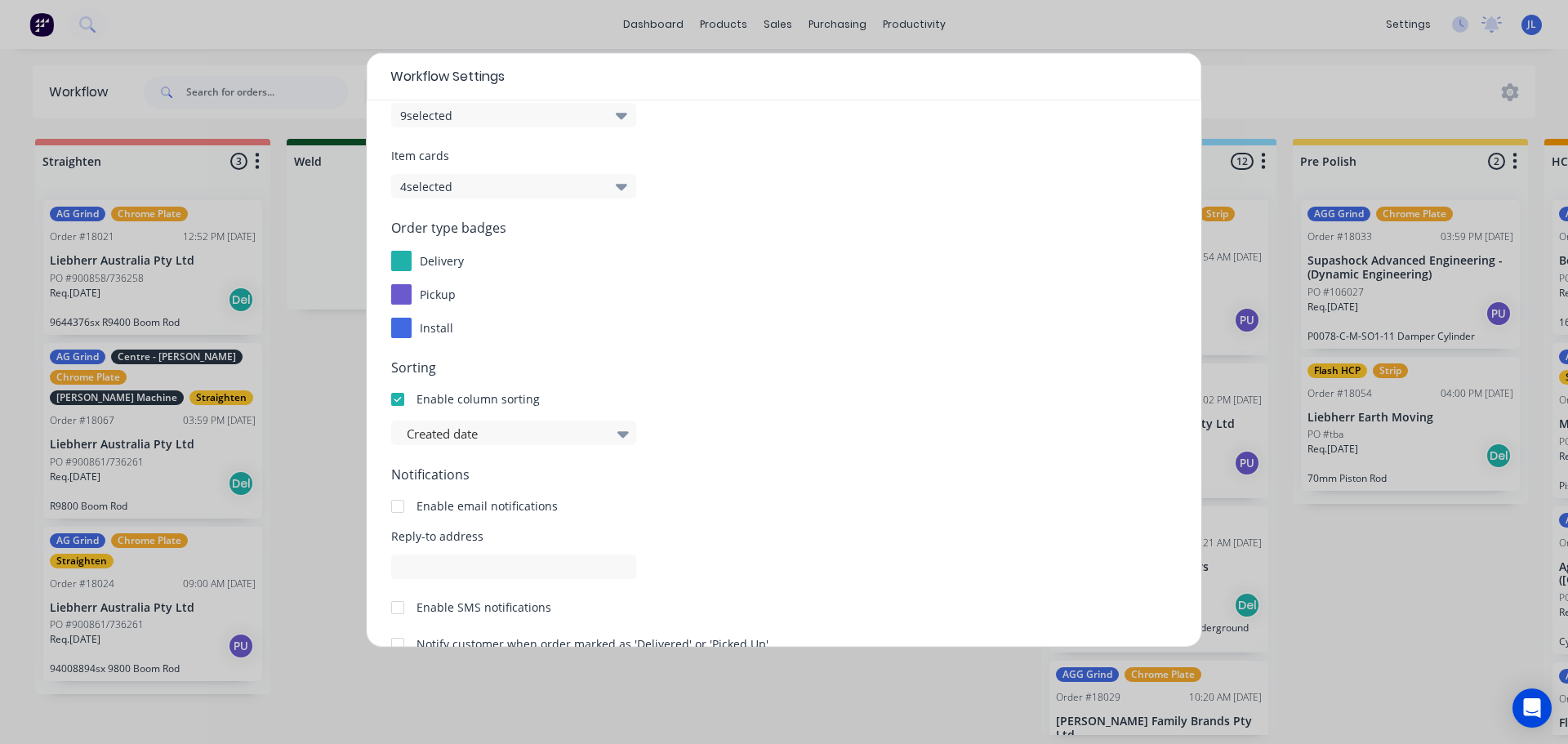
click at [618, 191] on icon "button" at bounding box center [621, 185] width 11 height 18
click at [433, 237] on label "All" at bounding box center [425, 238] width 28 height 14
click at [410, 232] on input "All" at bounding box center [410, 232] width 0 height 0
click at [840, 251] on div "delivery" at bounding box center [784, 261] width 786 height 21
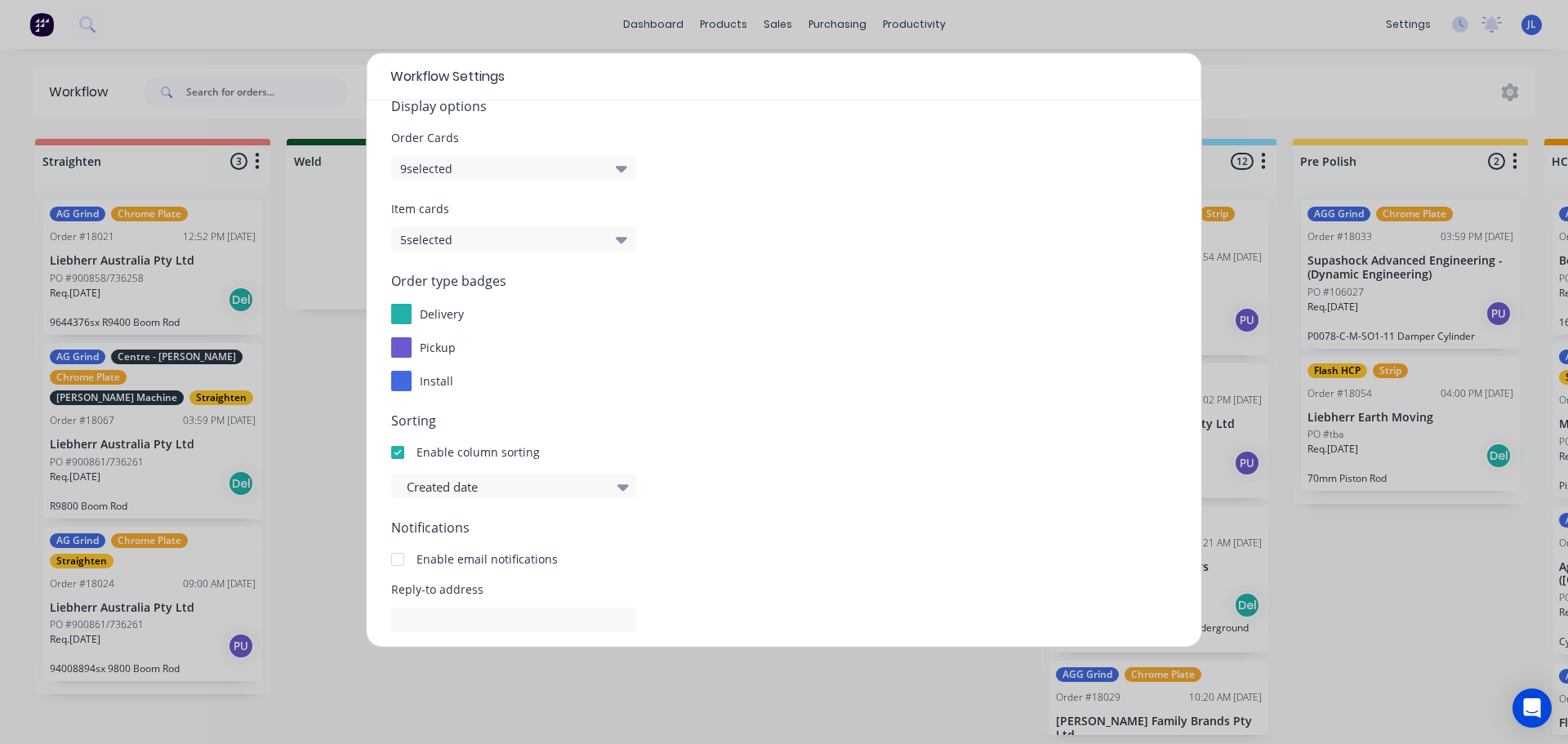
scroll to position [0, 0]
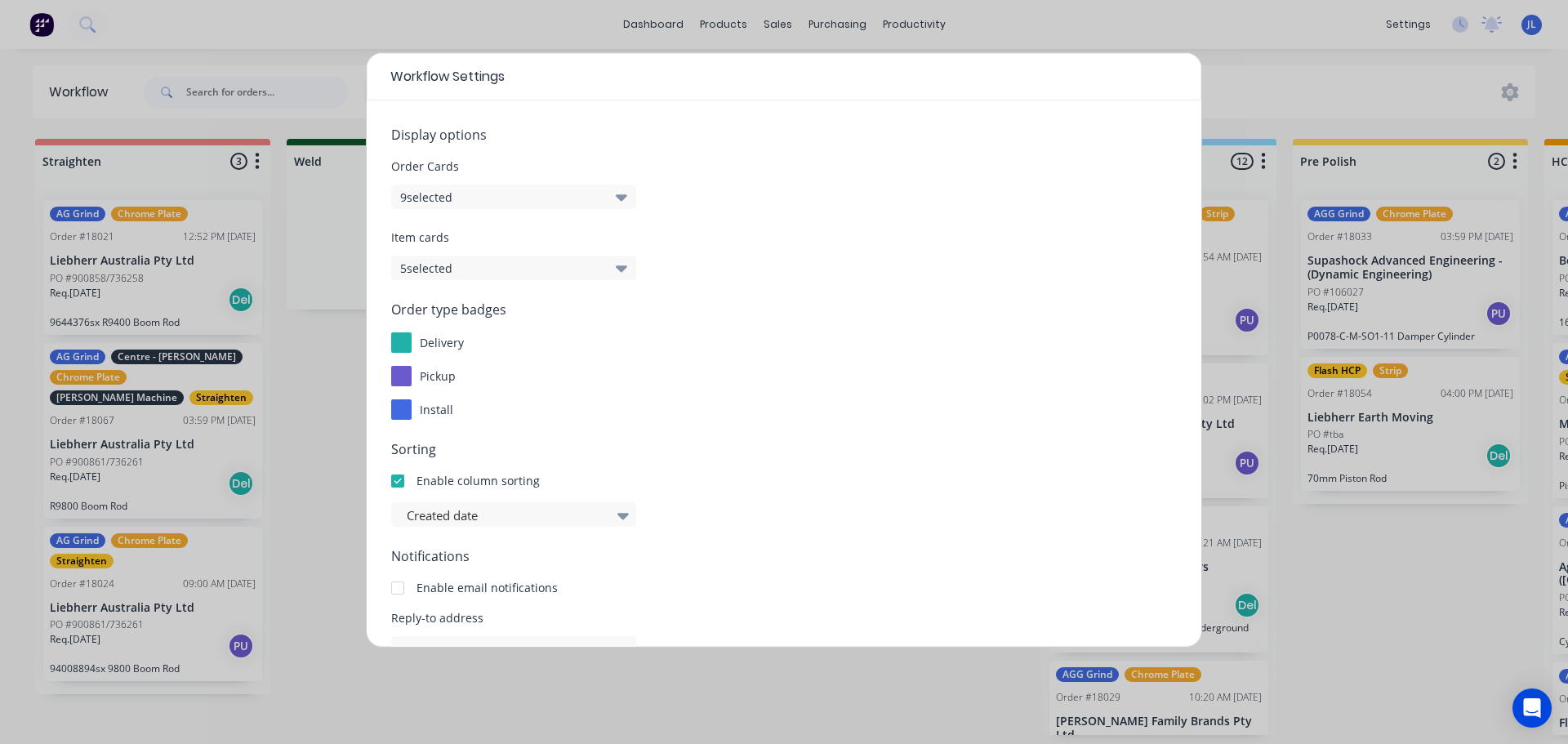
click at [624, 203] on icon "button" at bounding box center [621, 197] width 11 height 18
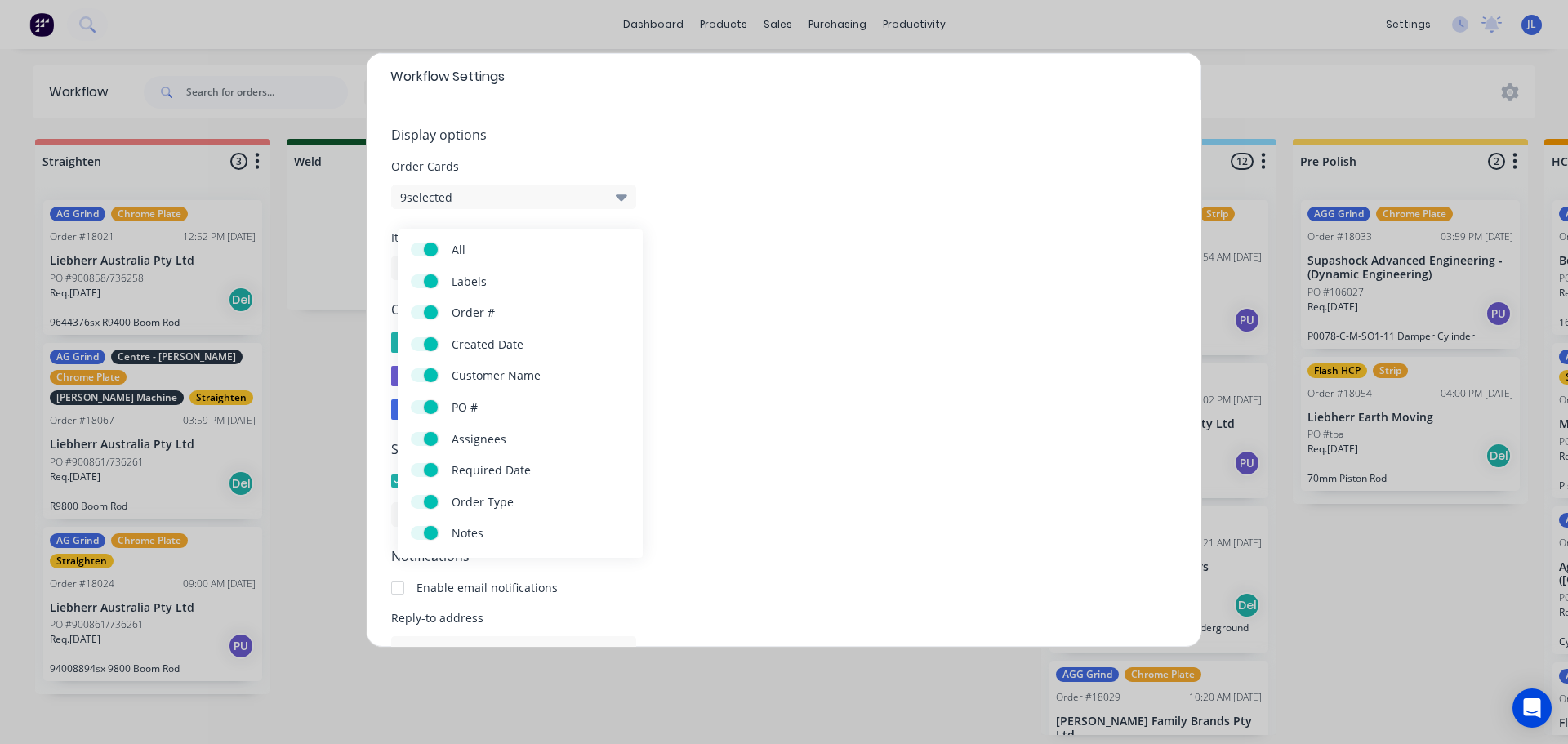
click at [625, 206] on button "9 selected" at bounding box center [514, 197] width 245 height 25
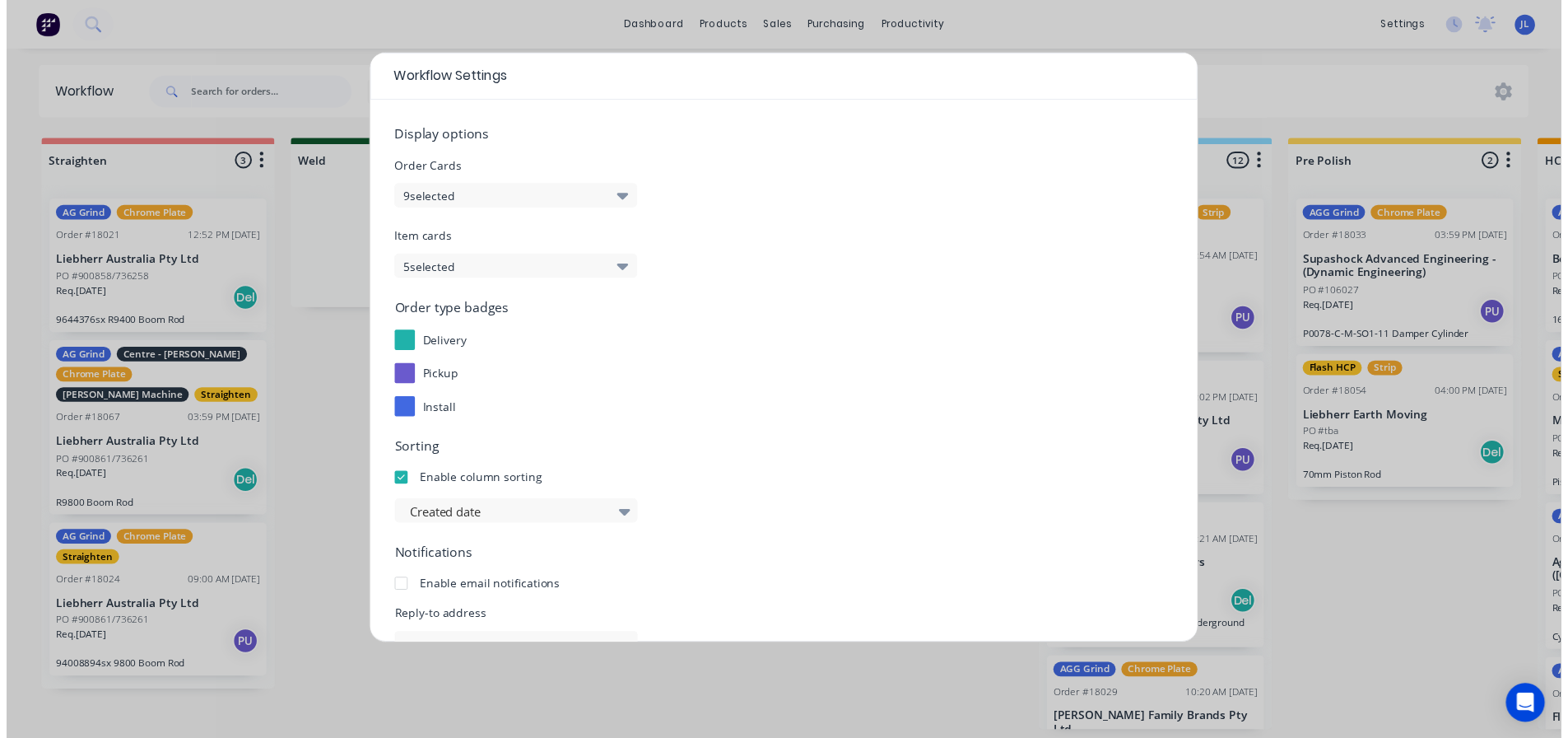
scroll to position [177, 0]
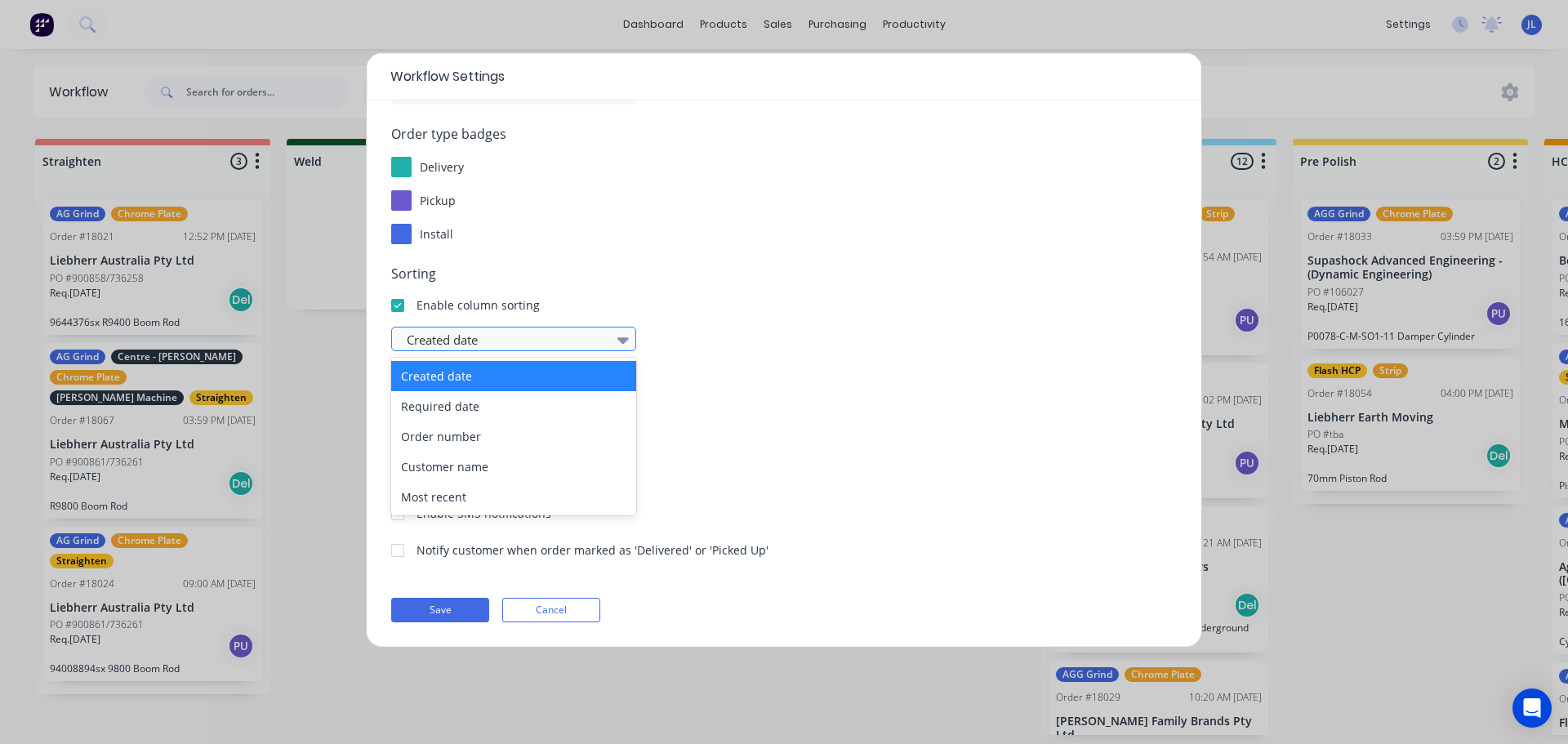
click at [618, 344] on icon at bounding box center [623, 339] width 11 height 18
click at [584, 416] on div "Required date" at bounding box center [514, 407] width 245 height 30
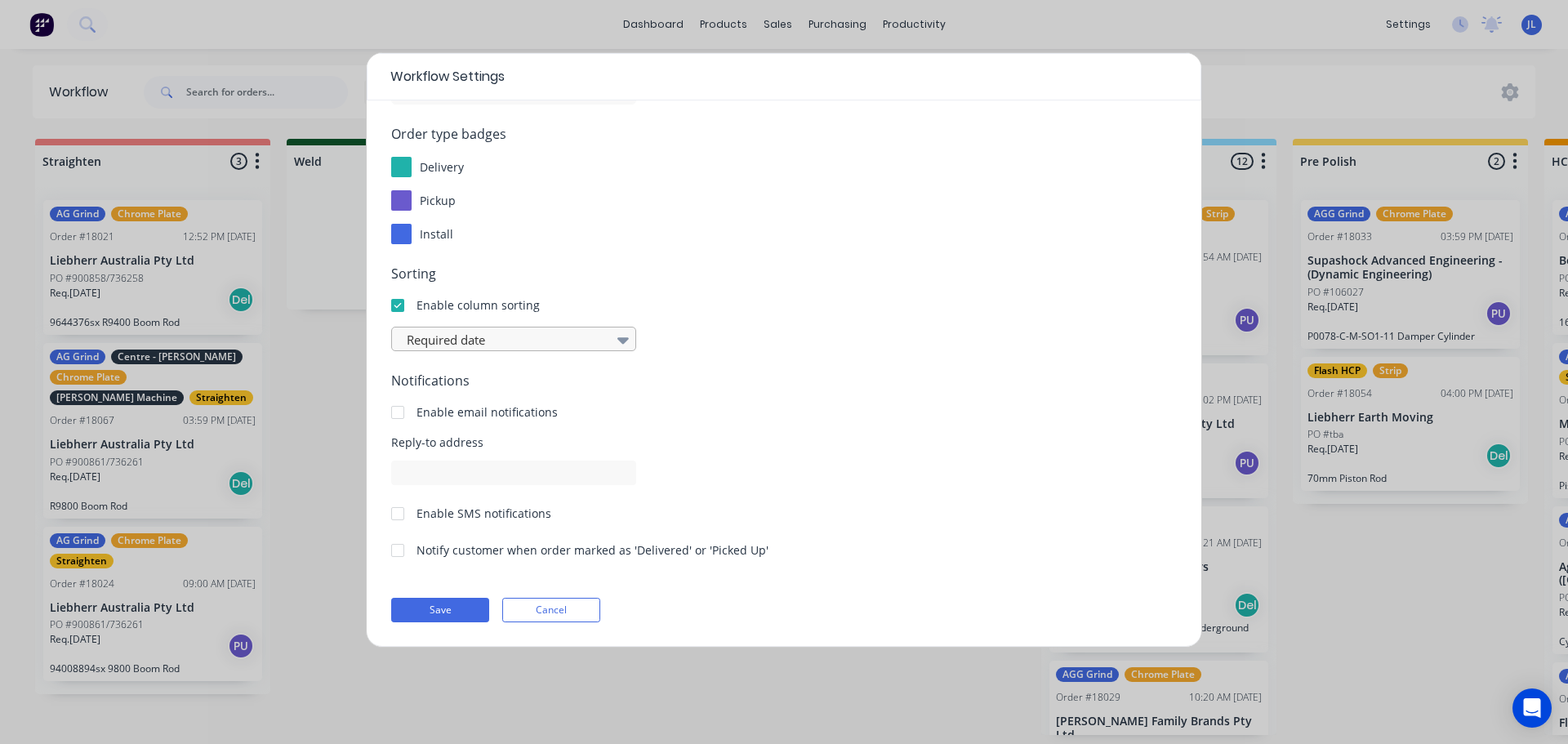
click at [630, 340] on div at bounding box center [623, 339] width 25 height 27
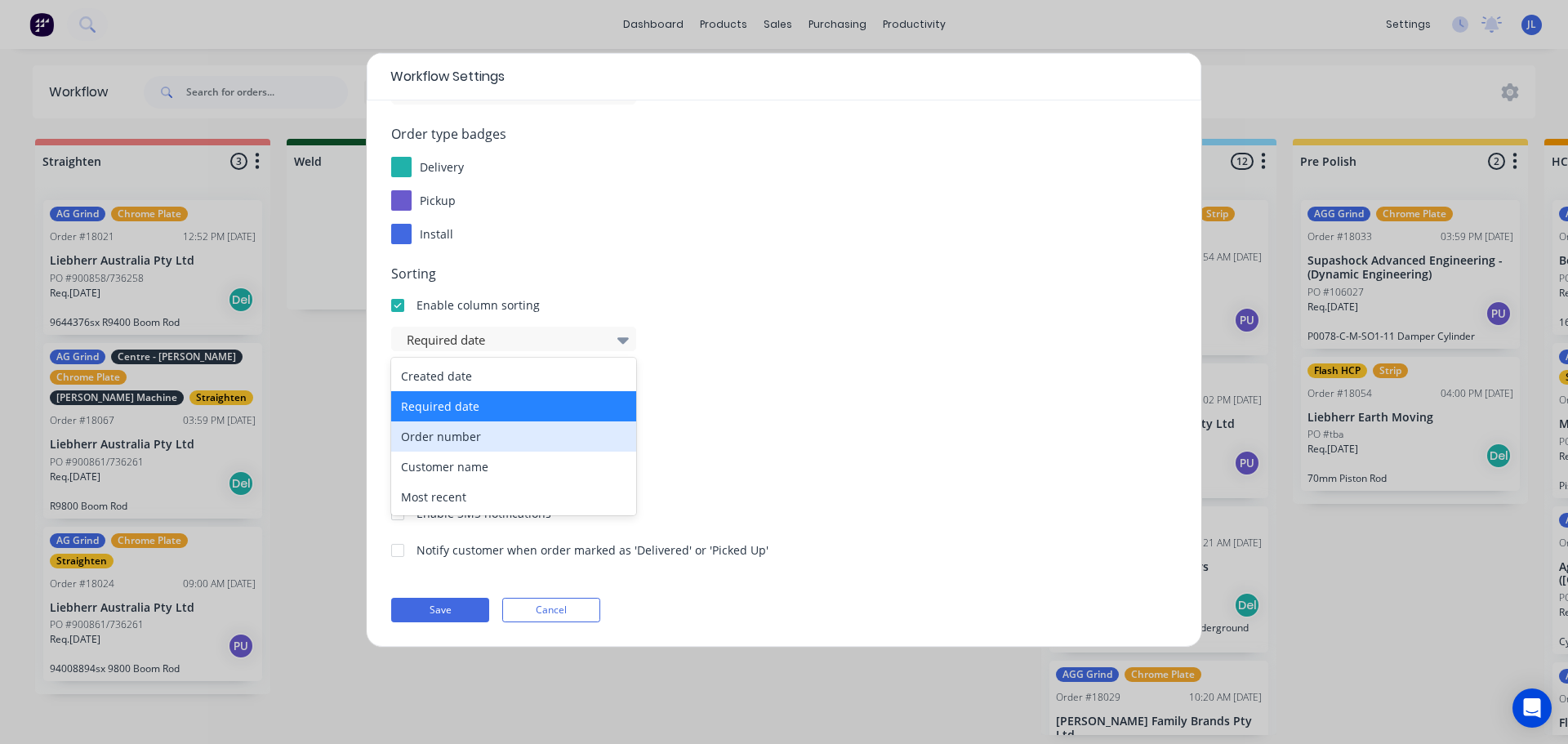
click at [499, 441] on div "Order number" at bounding box center [514, 437] width 245 height 30
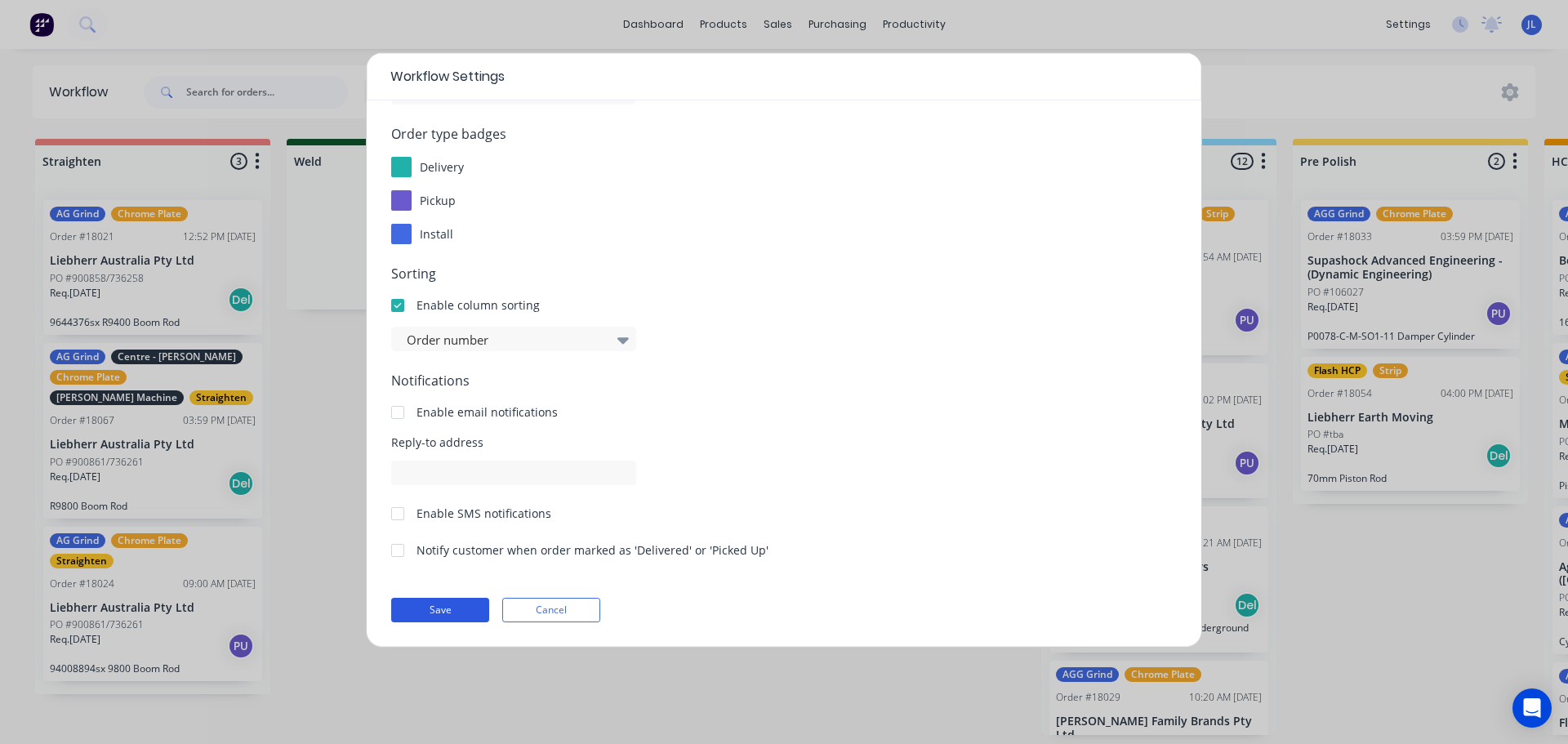
click at [449, 614] on button "Save" at bounding box center [441, 610] width 98 height 25
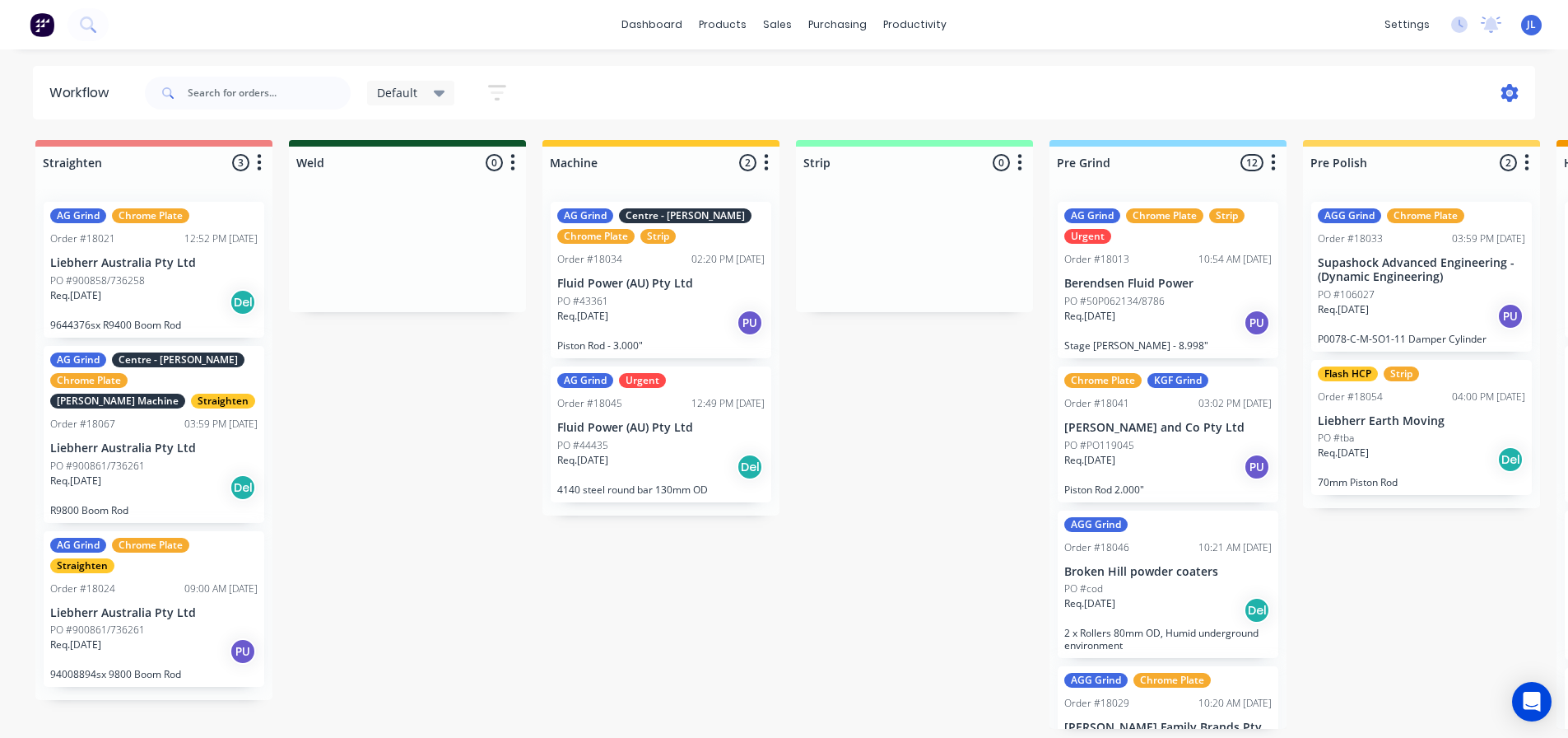
click at [1508, 93] on icon at bounding box center [1509, 92] width 18 height 18
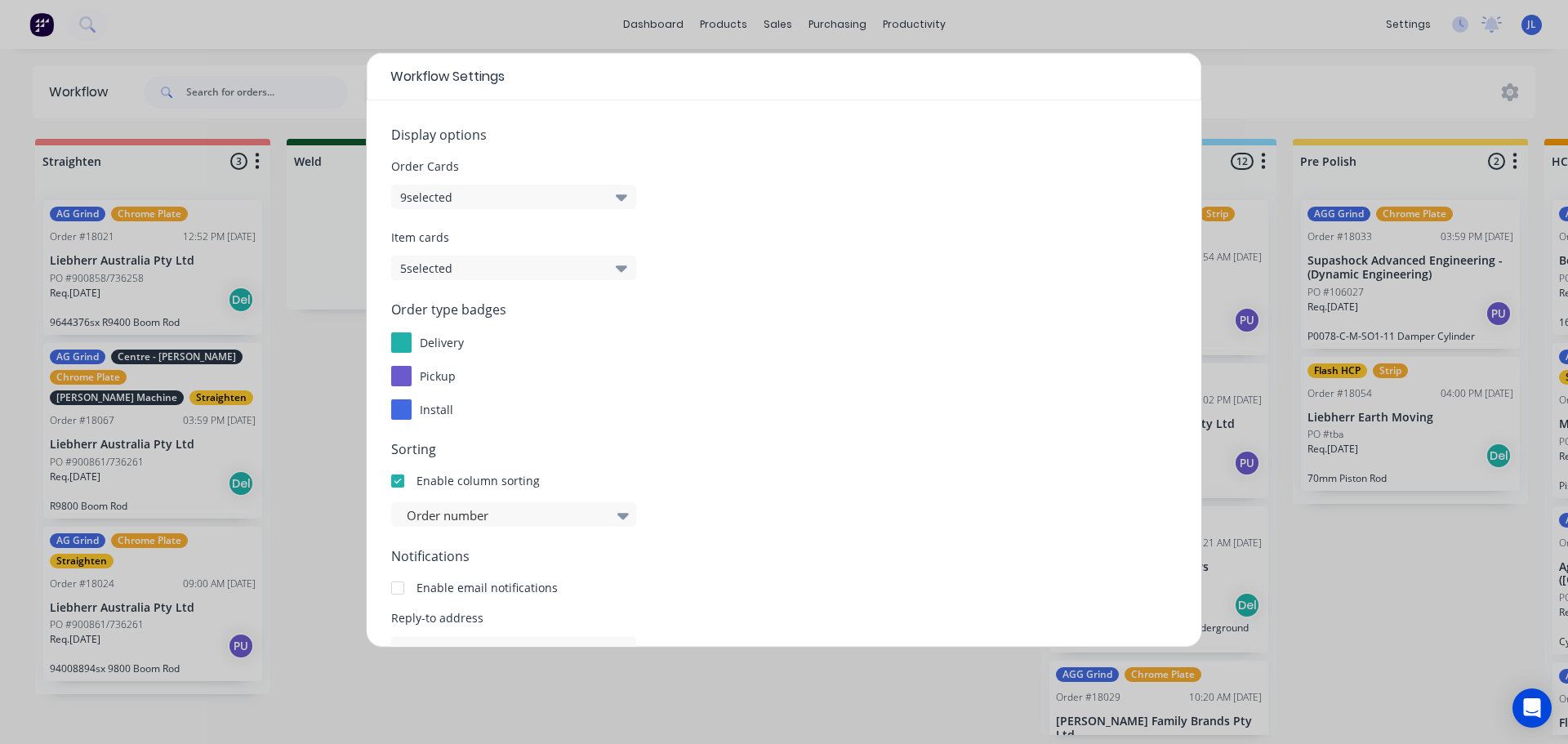
click at [618, 197] on icon "button" at bounding box center [621, 197] width 11 height 18
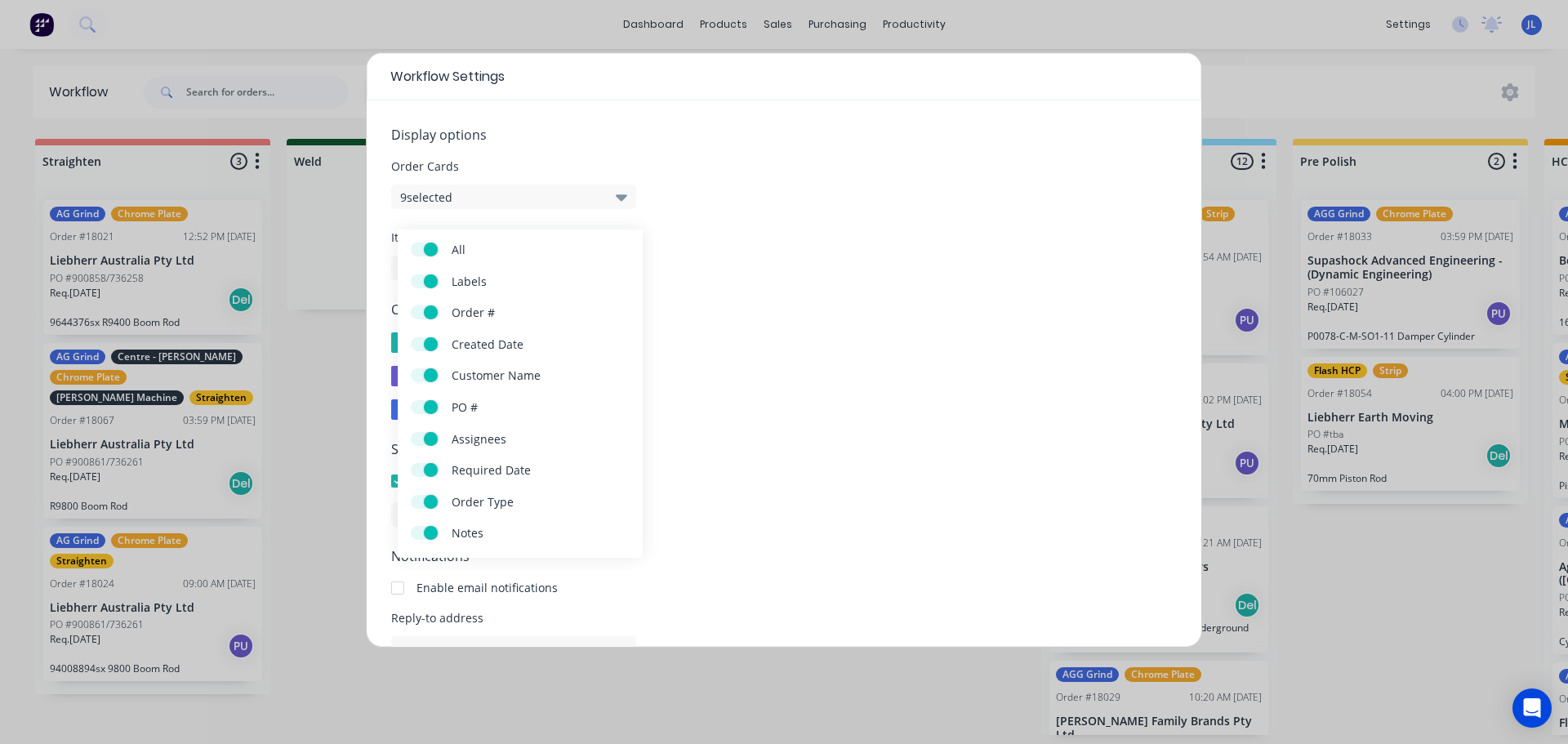
click at [625, 194] on icon "button" at bounding box center [621, 197] width 11 height 18
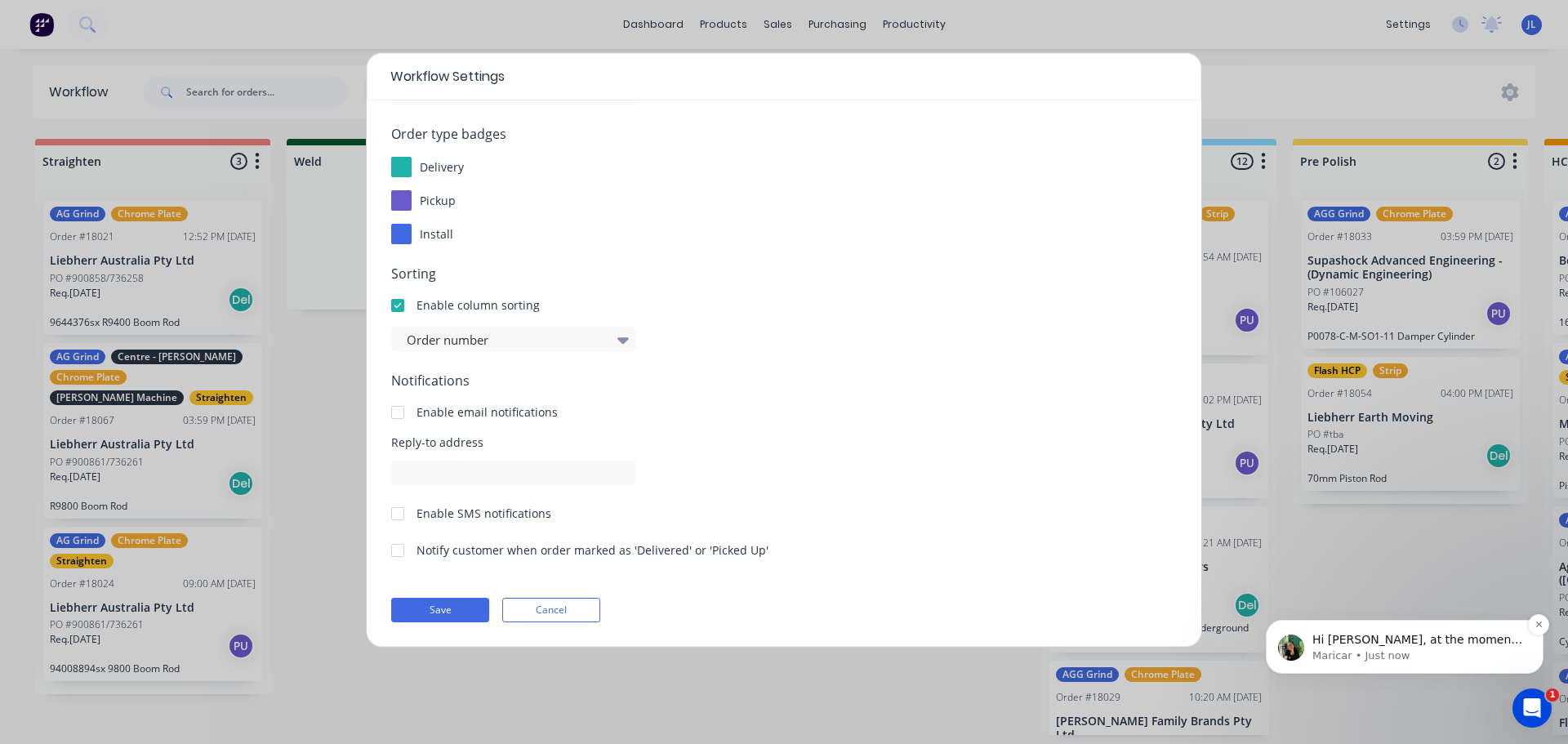
click at [1429, 641] on p "Hi [PERSON_NAME], at the moment, only submitted Sales Orders can be displayed a…" at bounding box center [1418, 639] width 211 height 16
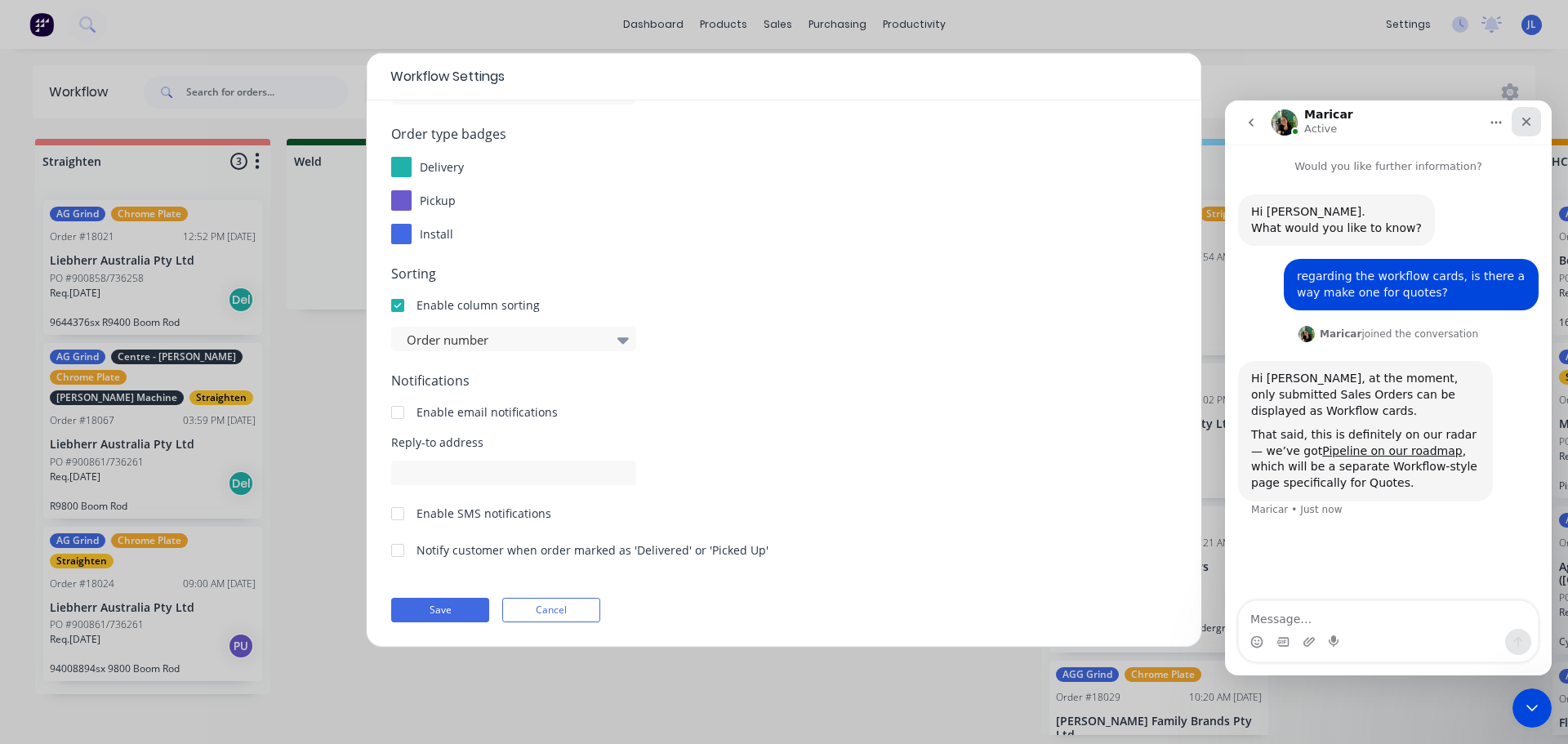
click at [1530, 124] on icon "Close" at bounding box center [1526, 122] width 13 height 13
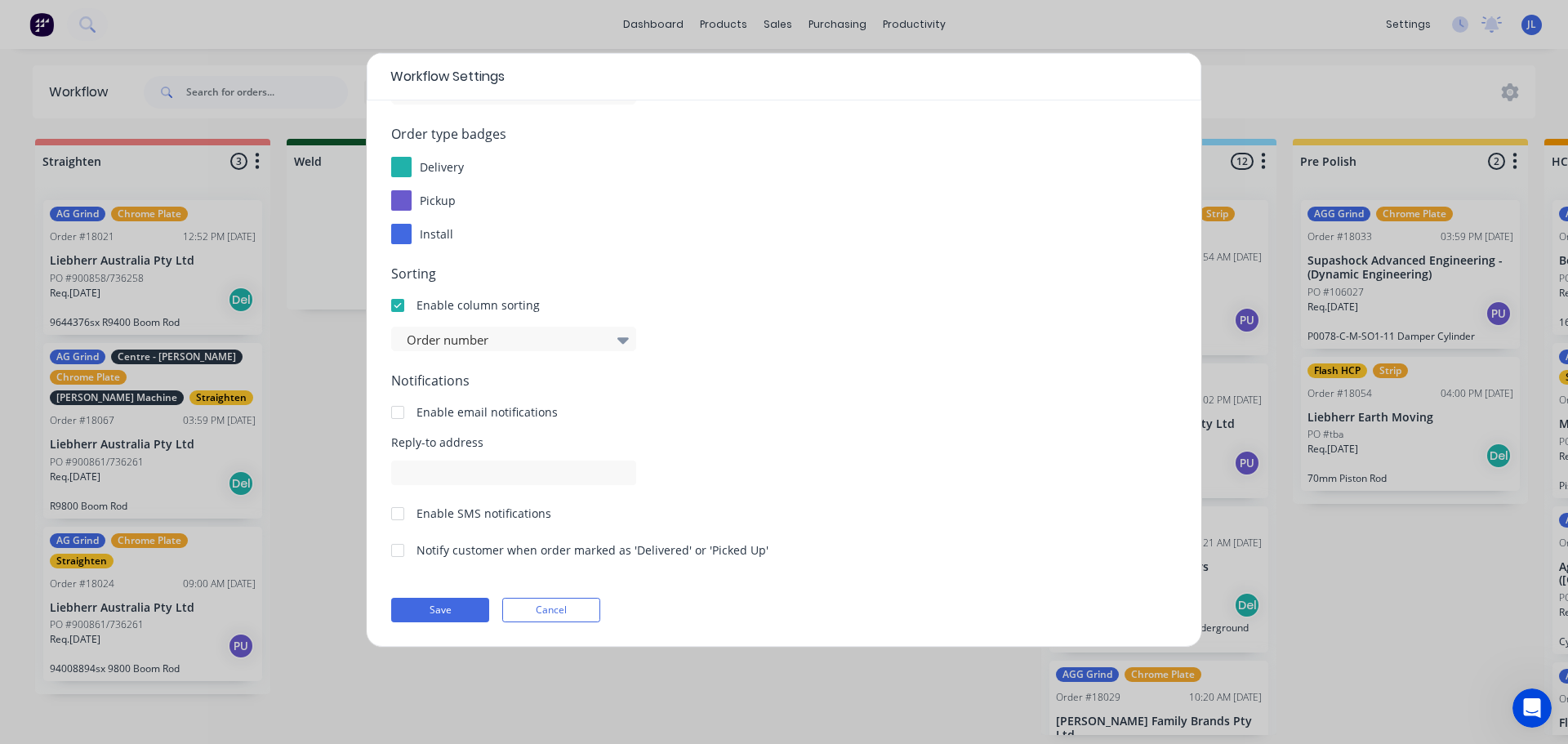
click at [547, 613] on button "Cancel" at bounding box center [551, 610] width 98 height 25
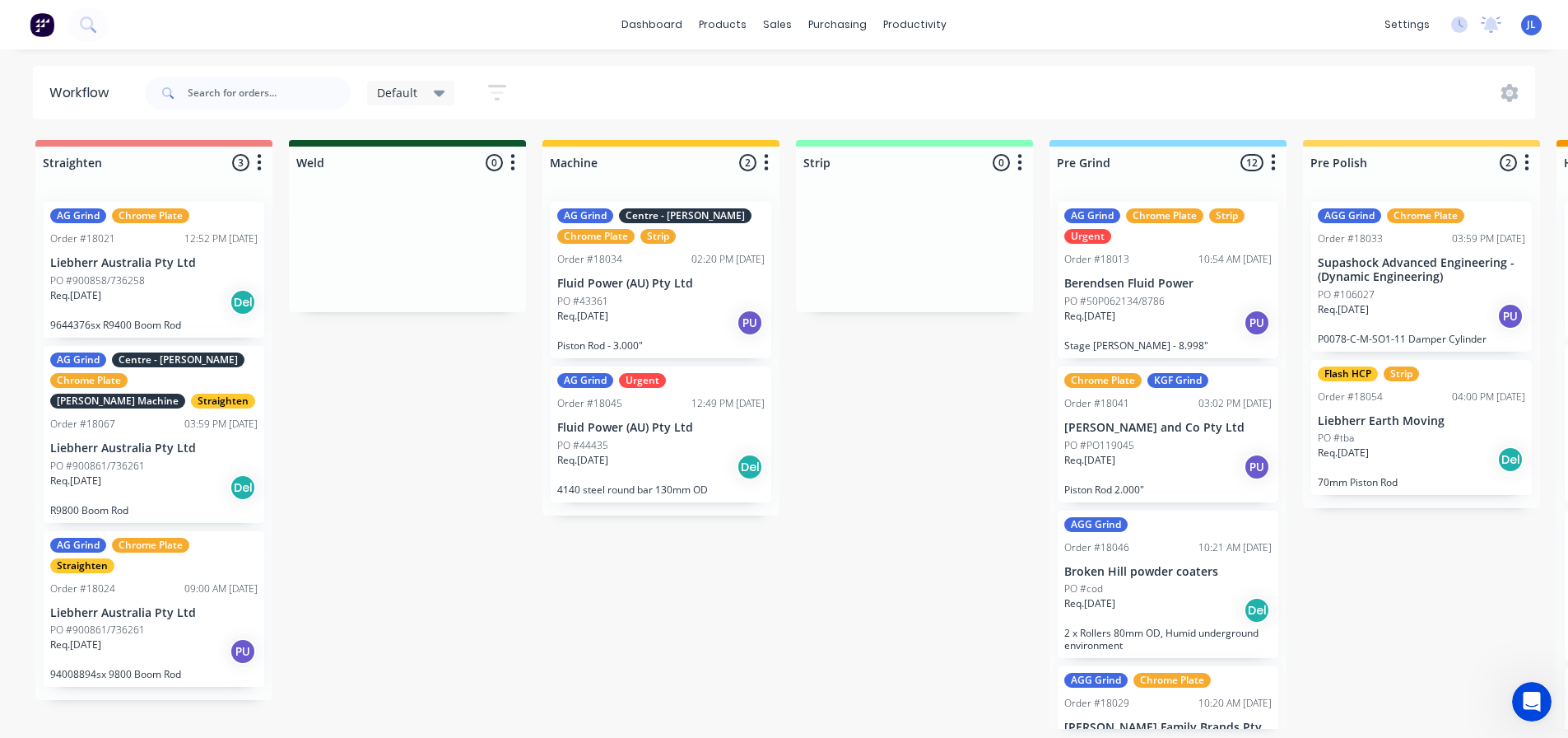
click at [498, 103] on button "button" at bounding box center [497, 92] width 52 height 32
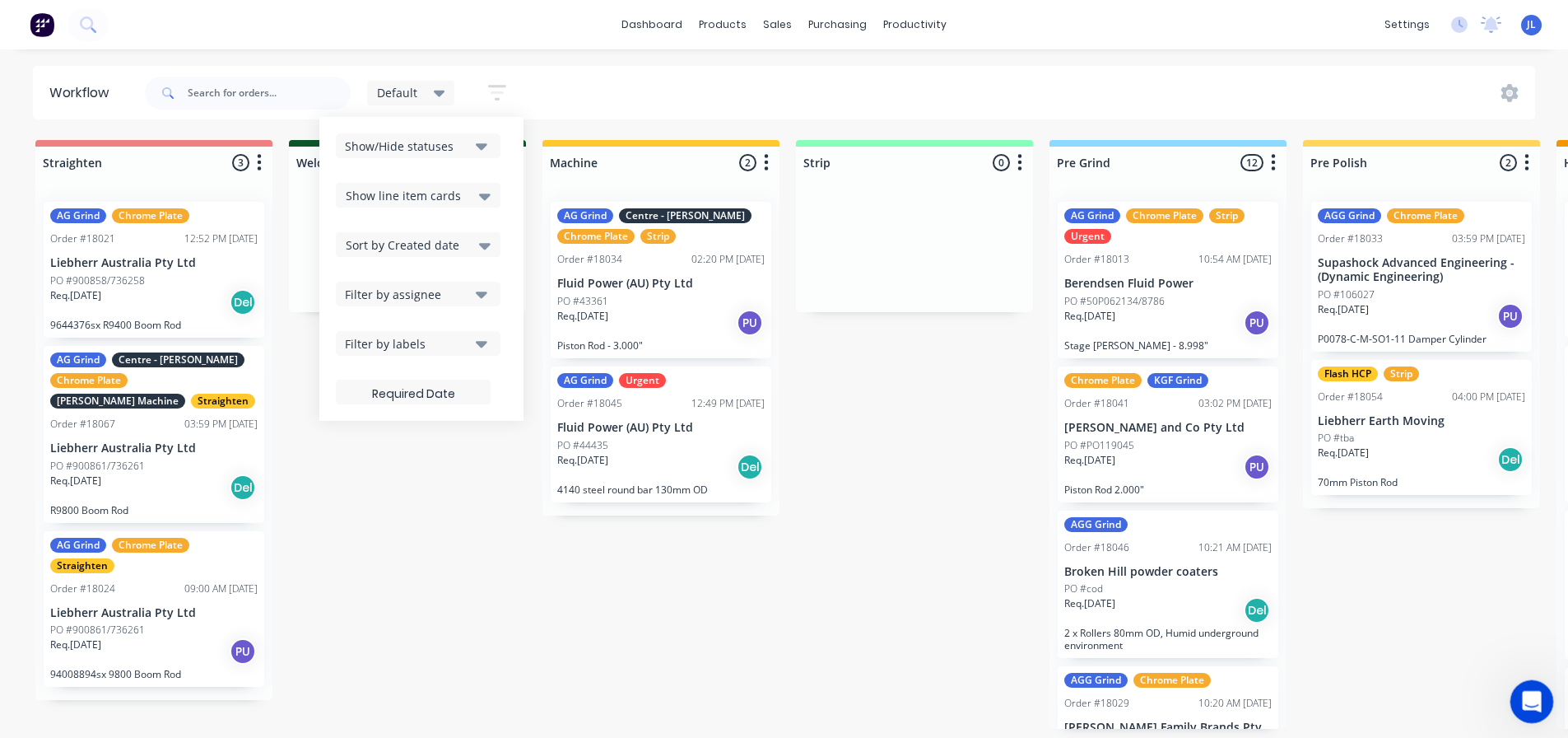
click at [1517, 703] on icon "Open Intercom Messenger" at bounding box center [1529, 699] width 27 height 27
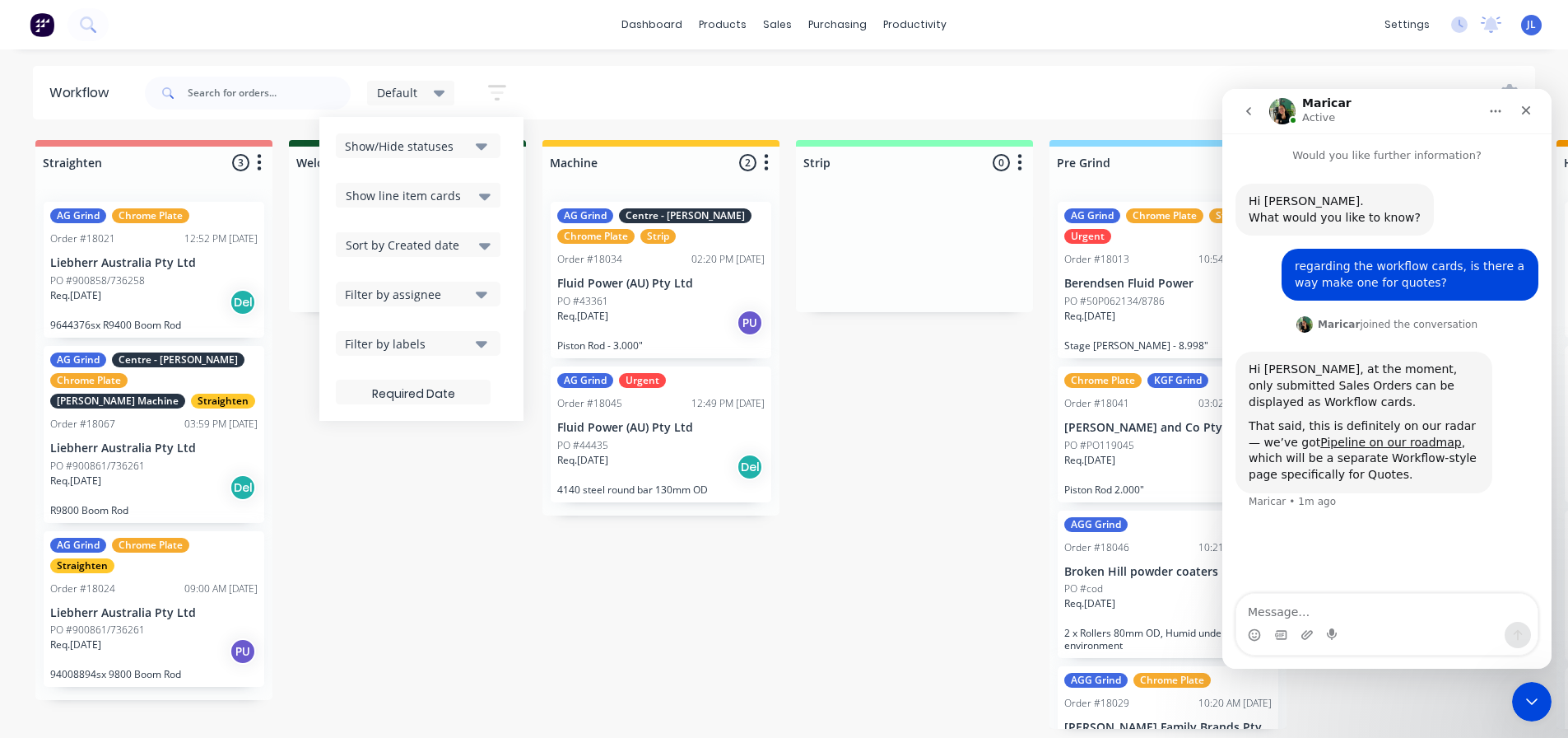
click at [1350, 605] on textarea "Message…" at bounding box center [1387, 607] width 301 height 28
click at [1358, 449] on link "Pipeline on our roadmap" at bounding box center [1391, 442] width 141 height 13
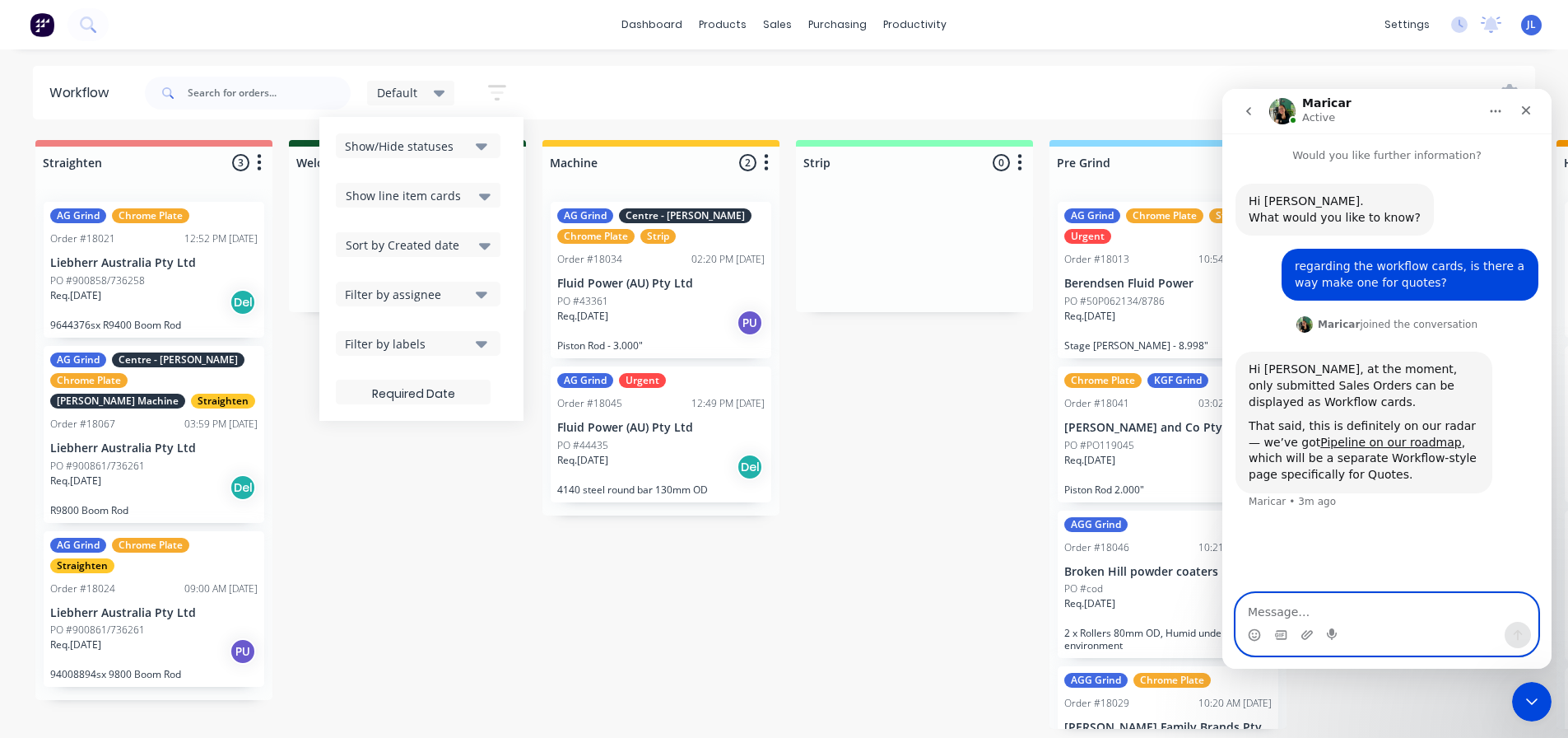
click at [1353, 615] on textarea "Message…" at bounding box center [1387, 607] width 301 height 28
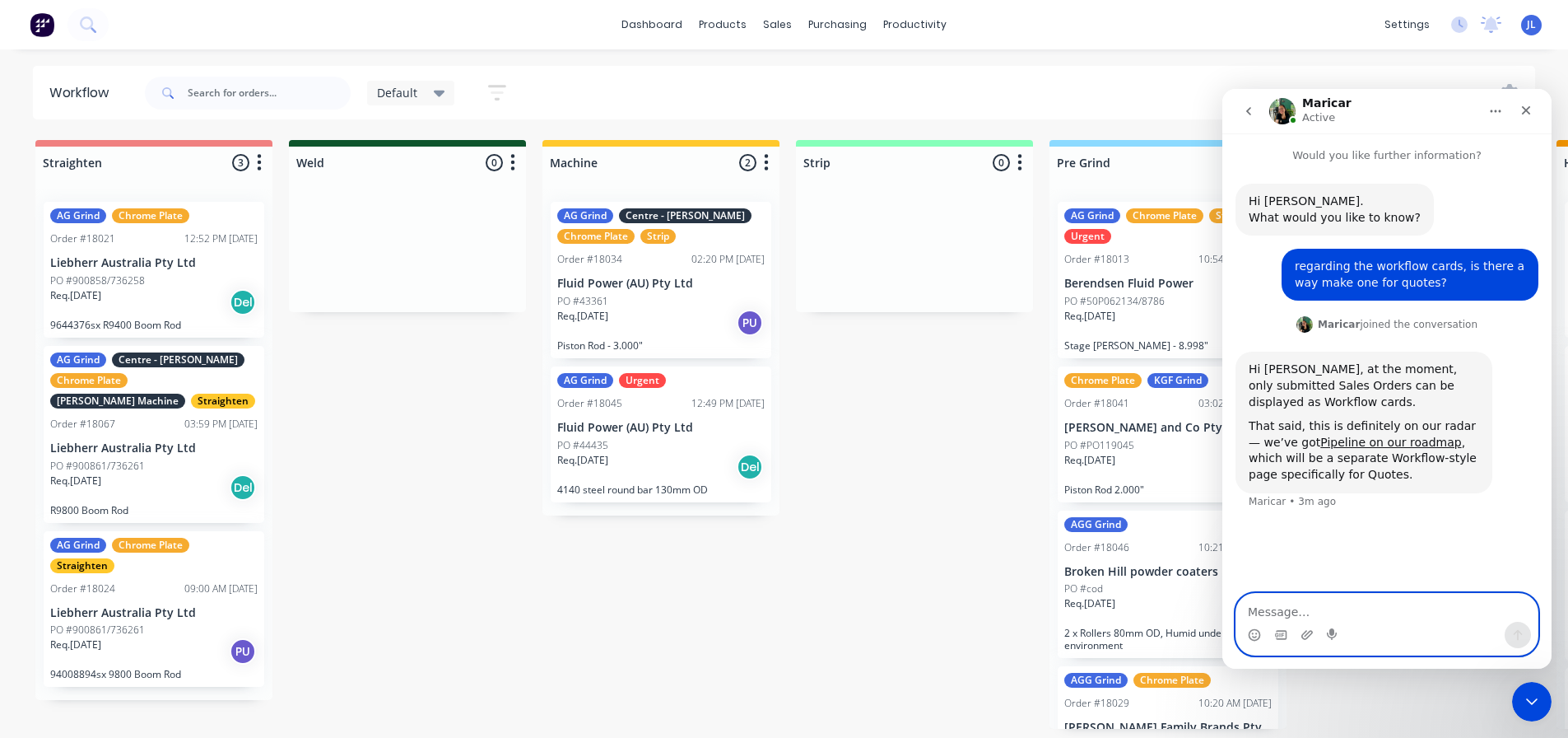
click at [1305, 611] on textarea "Message…" at bounding box center [1387, 607] width 301 height 28
click at [1271, 612] on textarea "excelent, thanks :)" at bounding box center [1387, 607] width 301 height 28
type textarea "excellent, thanks :)"
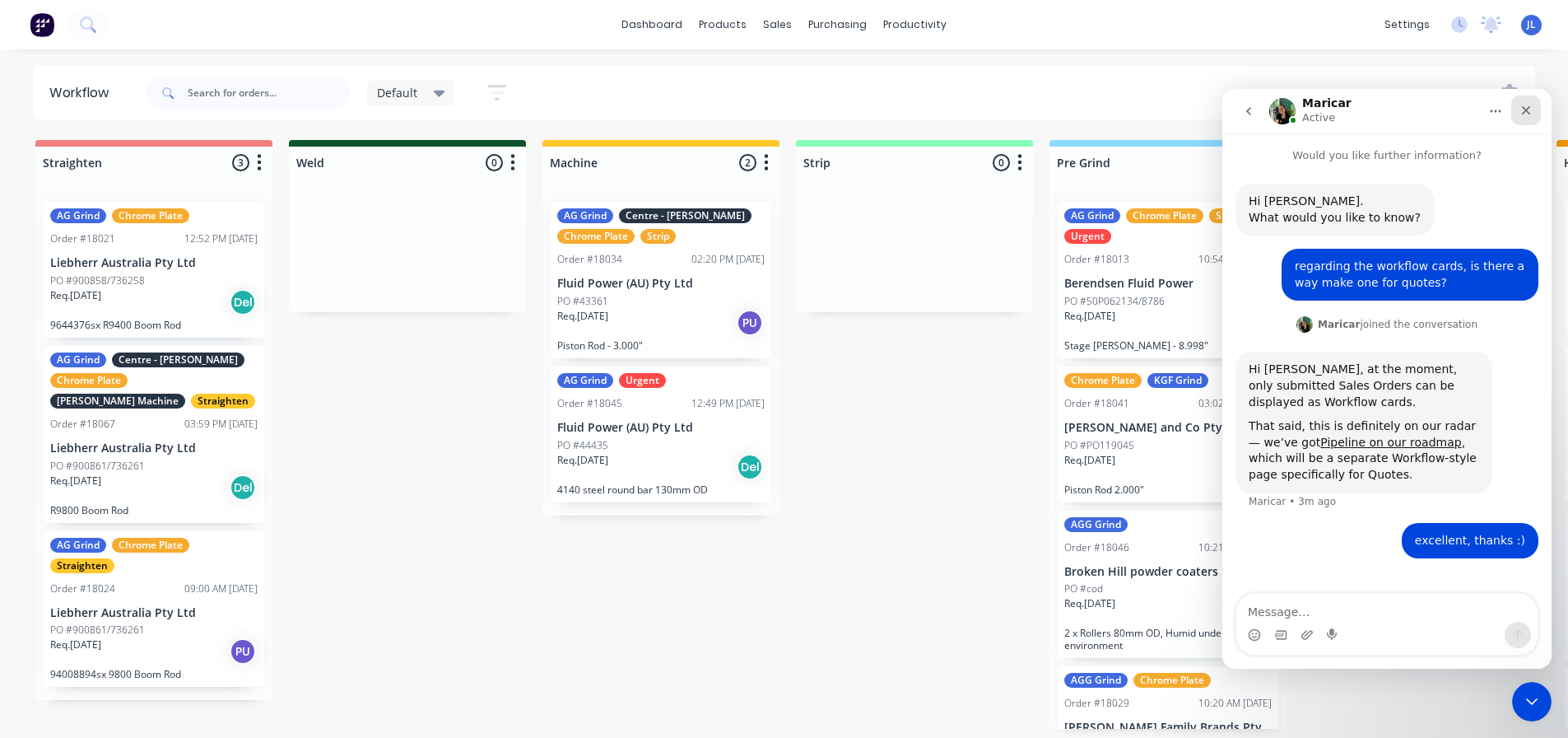
click at [1531, 113] on icon "Close" at bounding box center [1526, 111] width 13 height 13
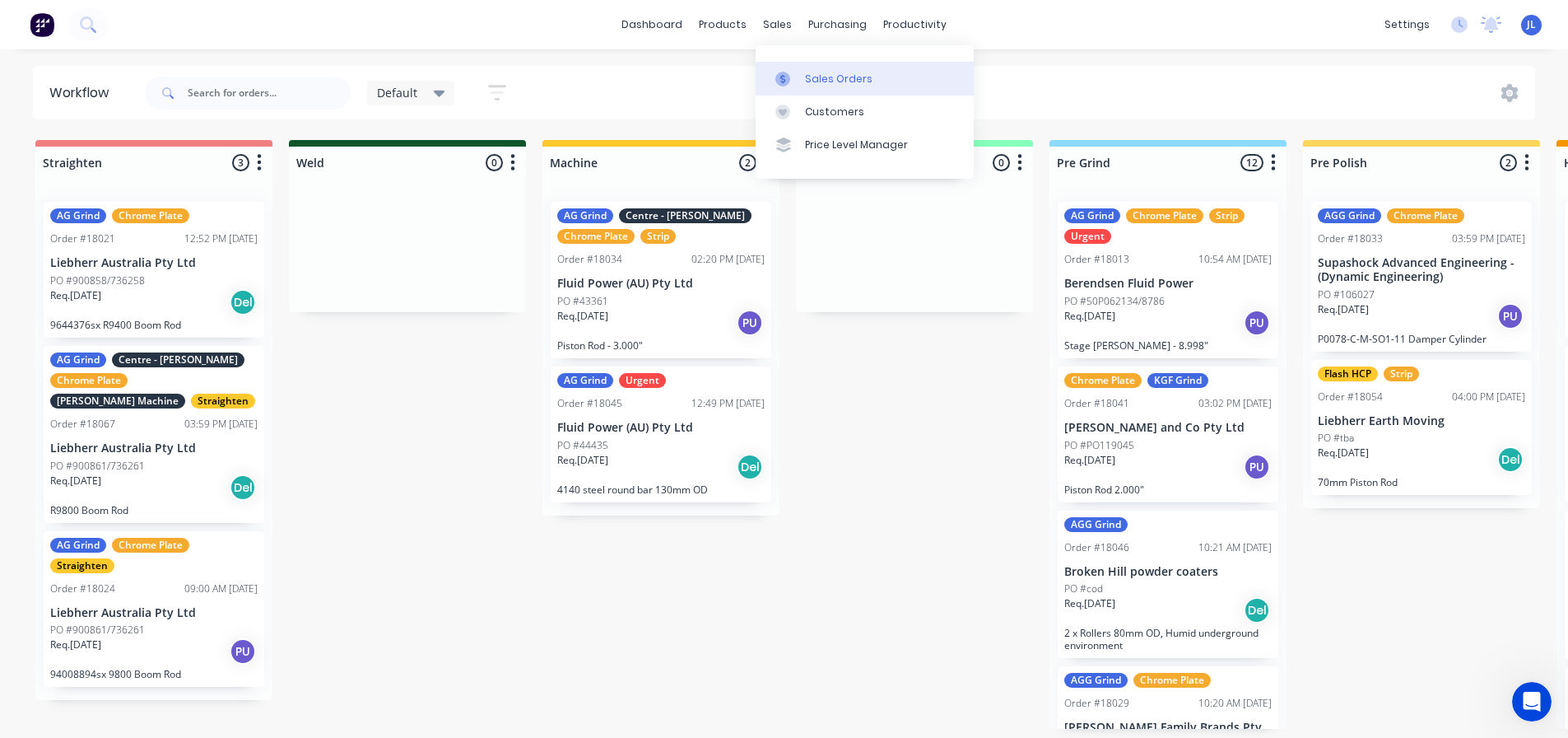
click at [844, 82] on div "Sales Orders" at bounding box center [838, 79] width 68 height 15
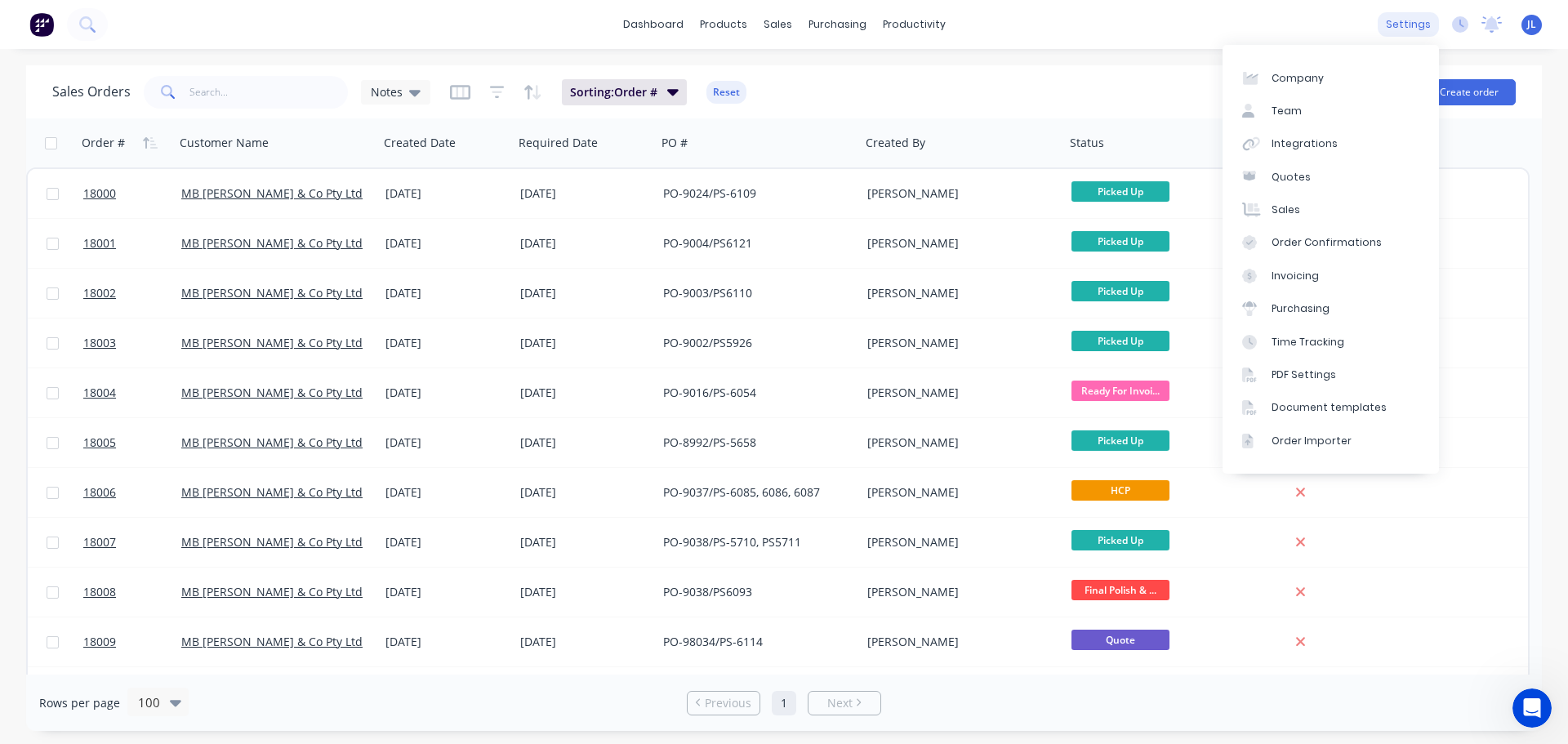
click at [1402, 24] on div "settings" at bounding box center [1408, 25] width 61 height 25
click at [1292, 407] on div "Document templates" at bounding box center [1329, 407] width 115 height 15
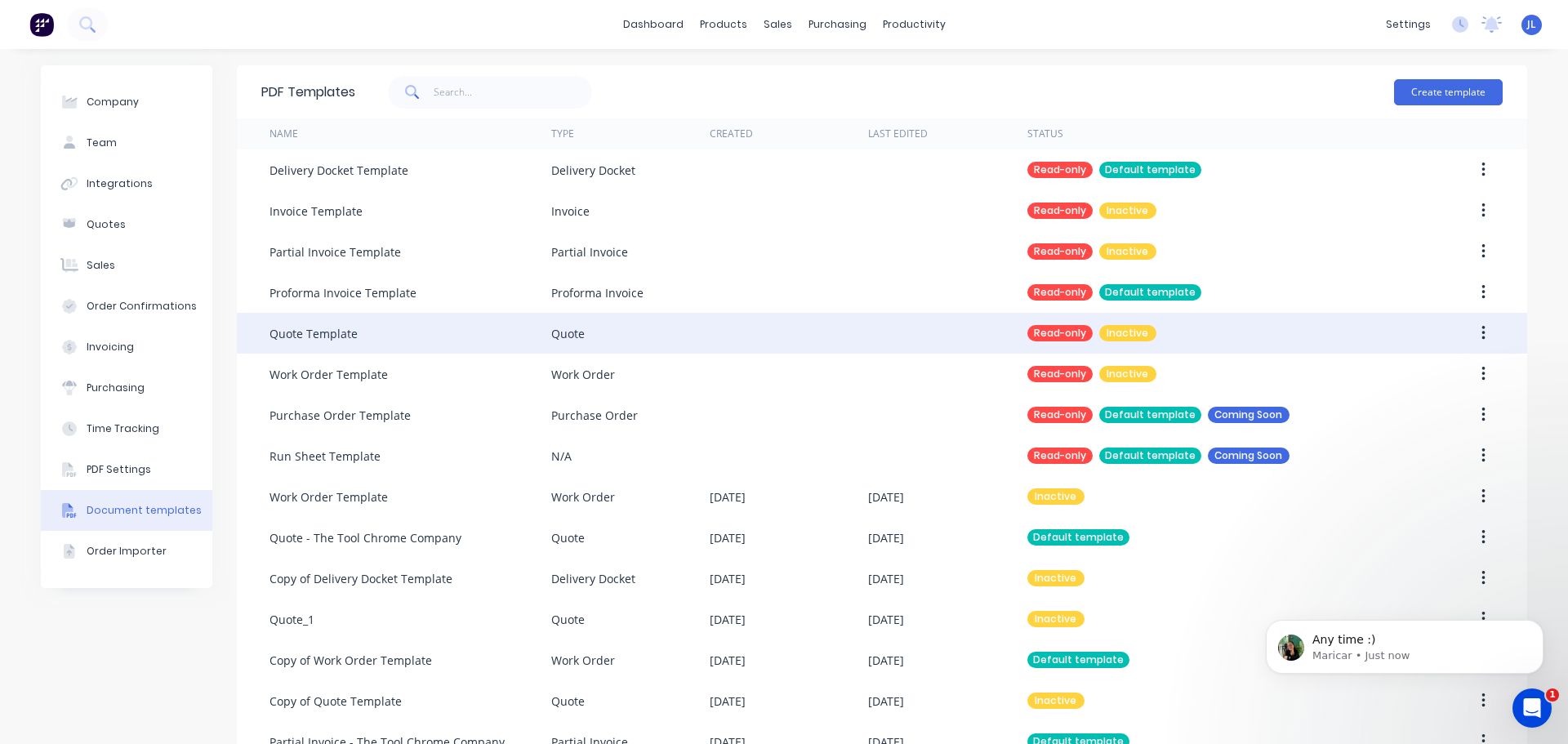
scroll to position [48, 0]
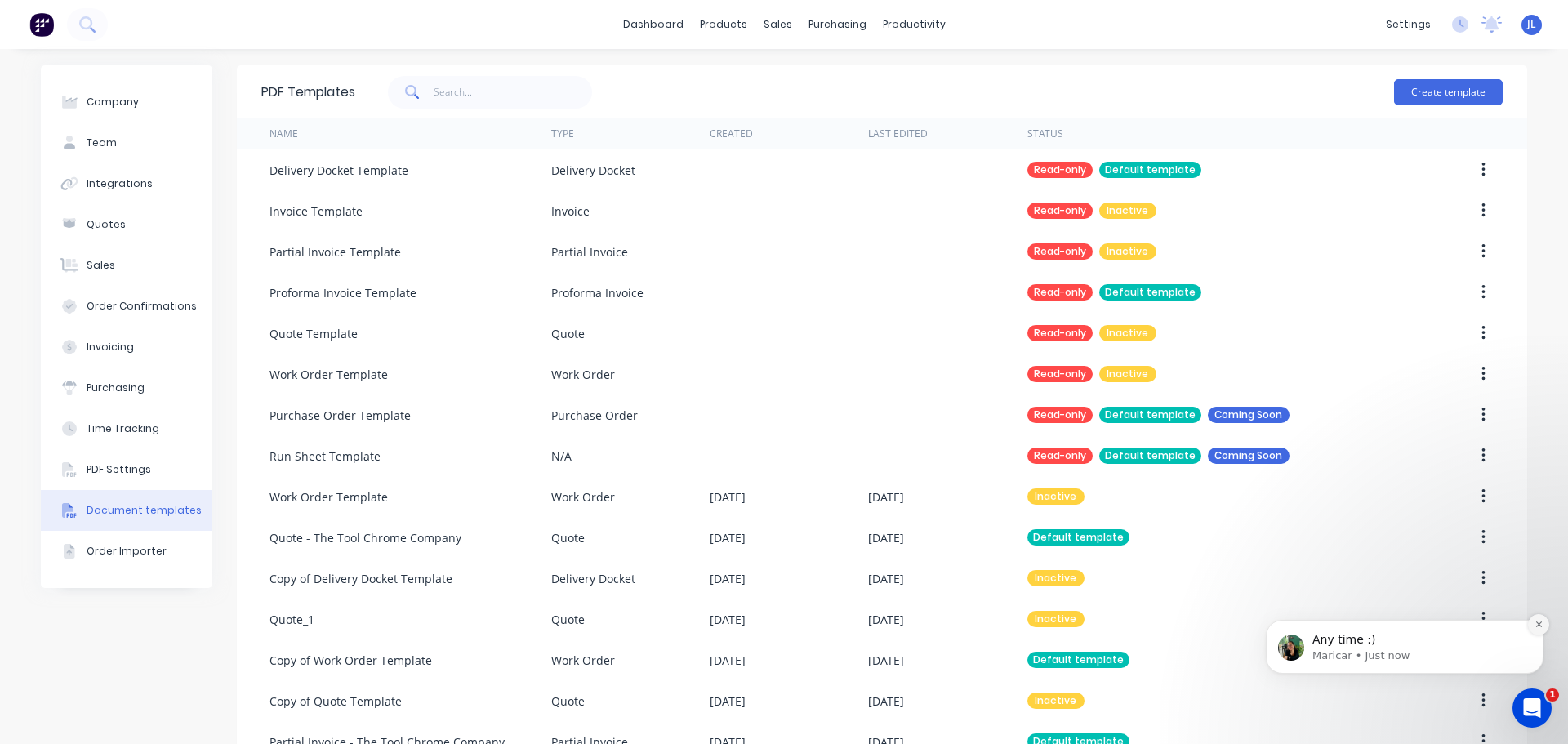
click at [1539, 626] on icon "Dismiss notification" at bounding box center [1538, 623] width 9 height 9
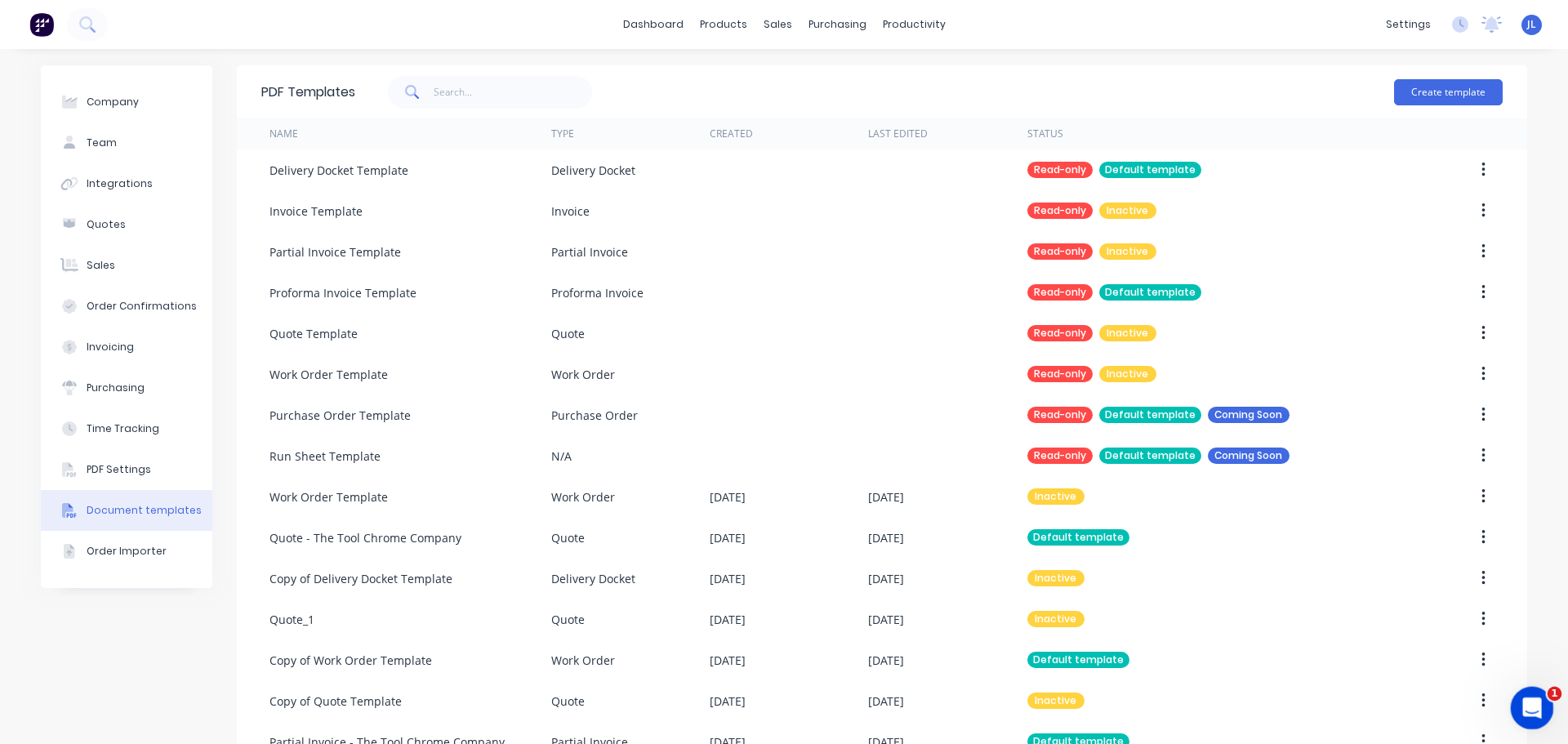
click at [1525, 700] on icon "Open Intercom Messenger" at bounding box center [1529, 705] width 26 height 26
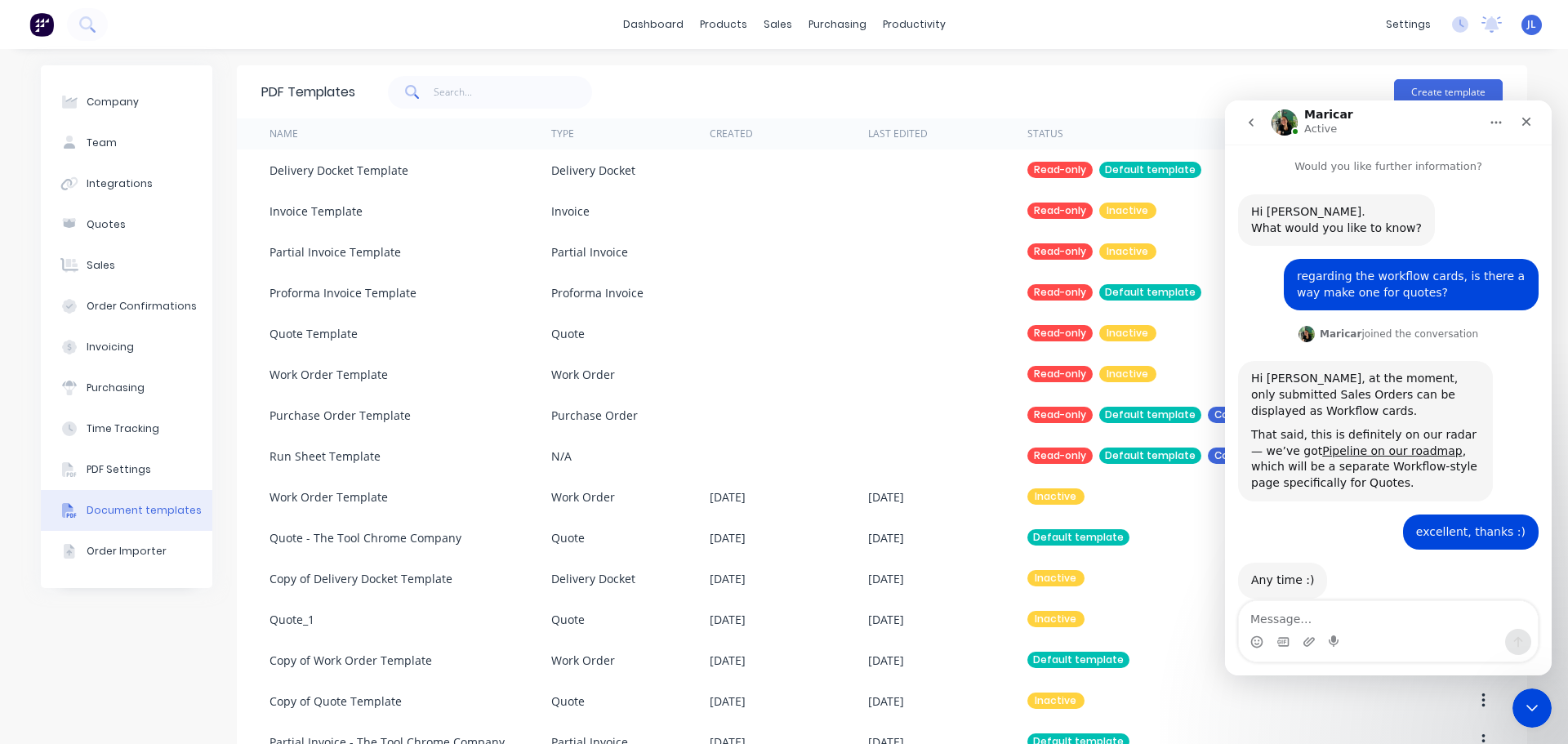
scroll to position [32, 0]
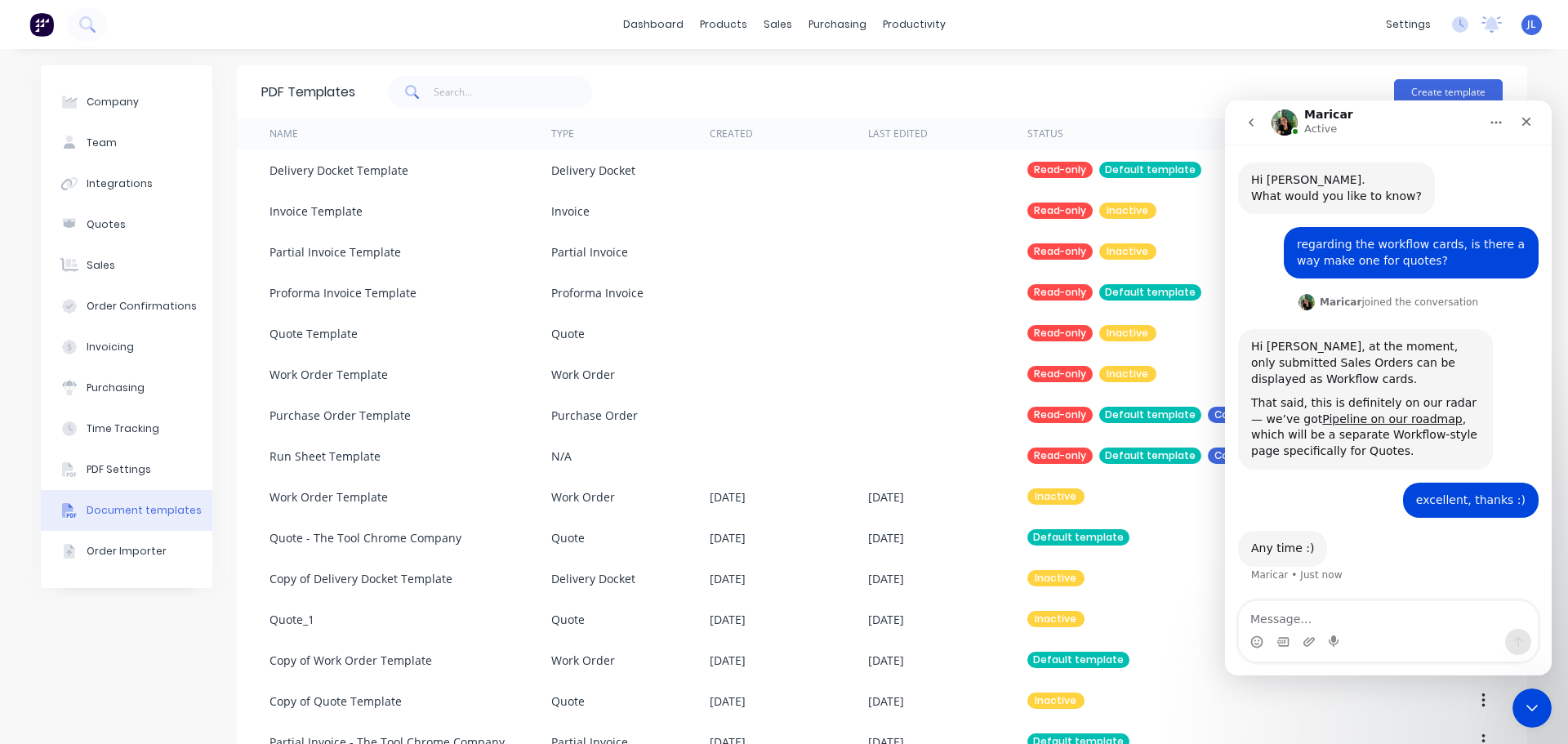
click at [1253, 122] on icon "go back" at bounding box center [1251, 123] width 13 height 13
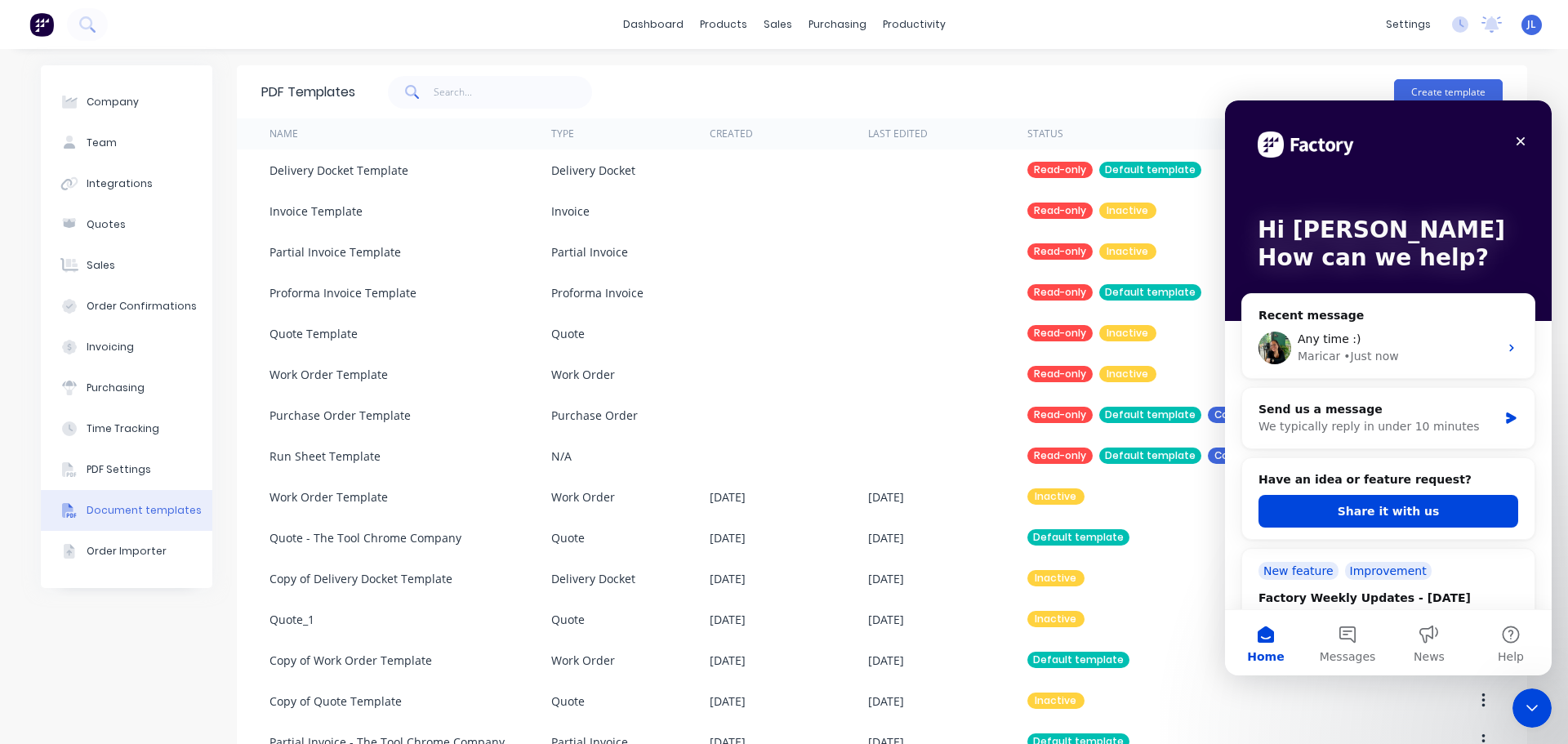
scroll to position [0, 0]
click at [1525, 141] on icon "Close" at bounding box center [1521, 141] width 13 height 13
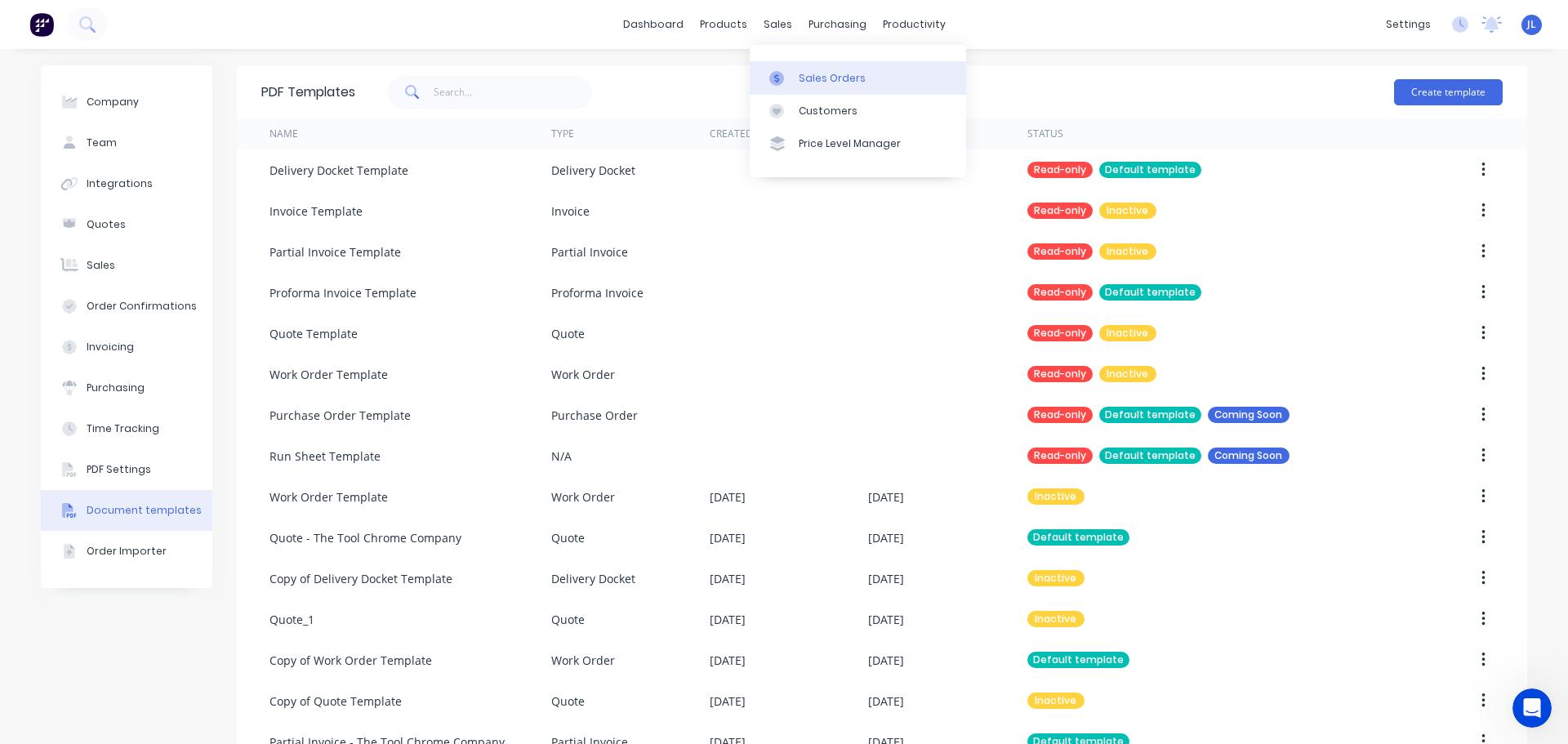
click at [794, 71] on link "Sales Orders" at bounding box center [858, 78] width 217 height 33
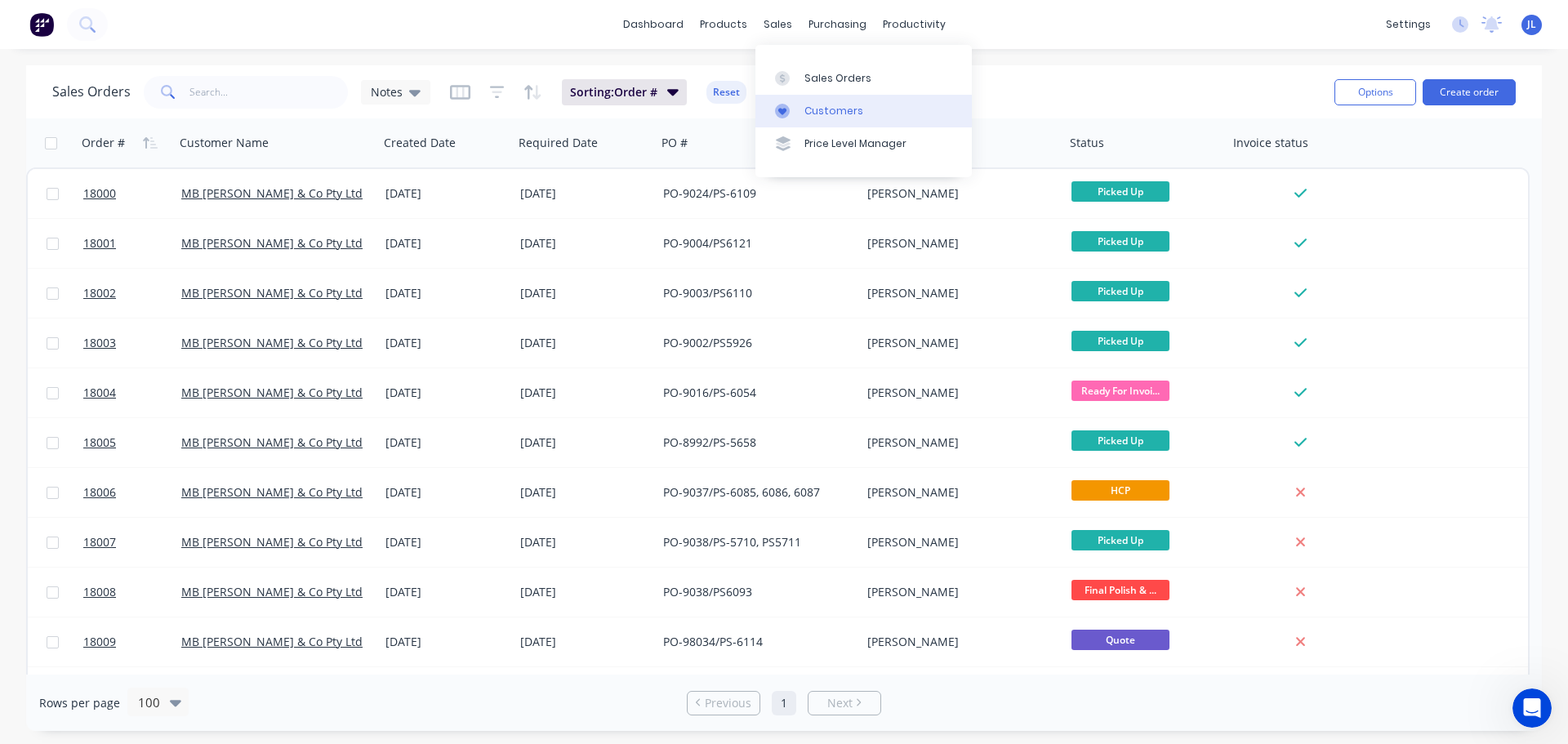
click at [828, 115] on div "Customers" at bounding box center [833, 112] width 59 height 15
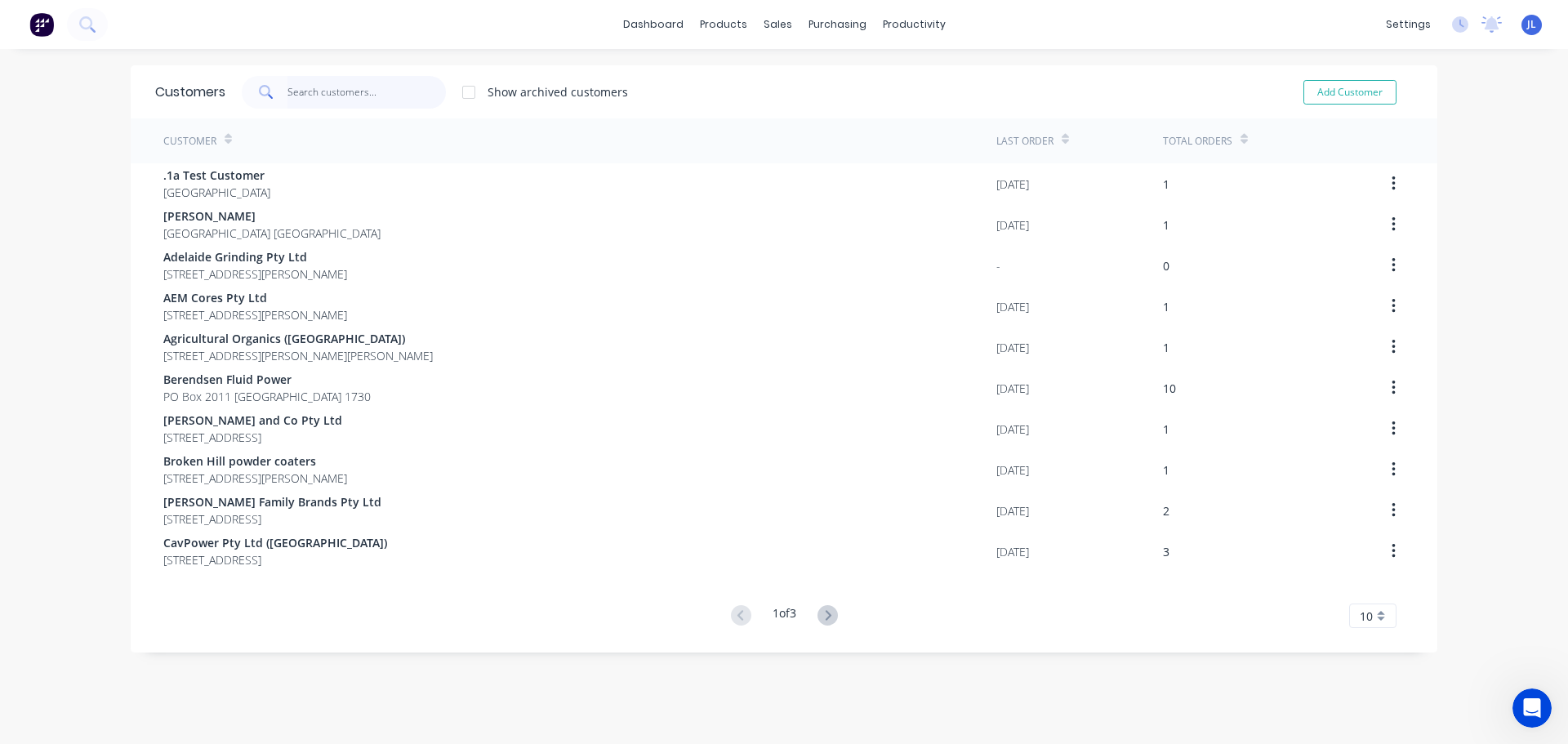
click at [361, 93] on input "text" at bounding box center [367, 92] width 159 height 33
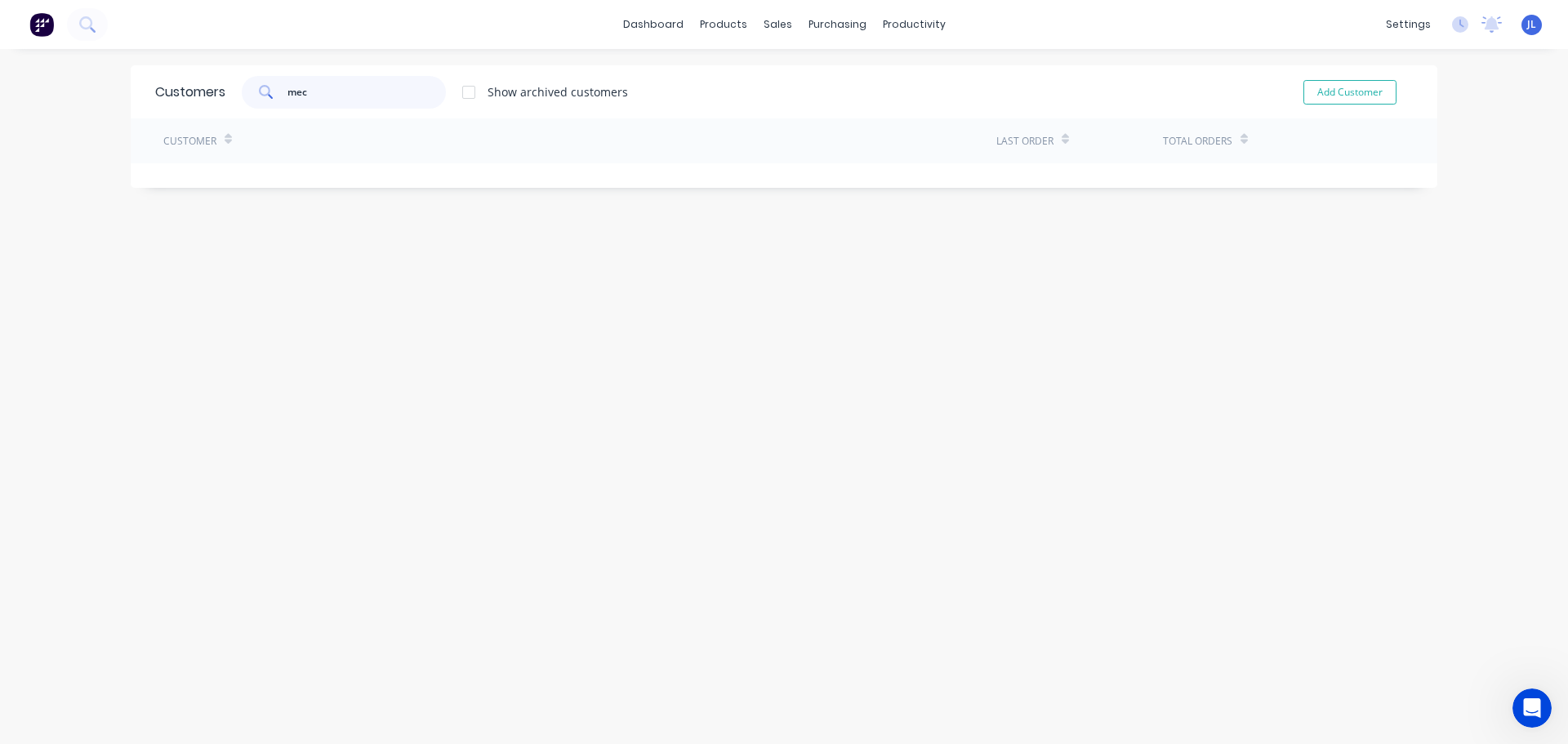
type input "mech"
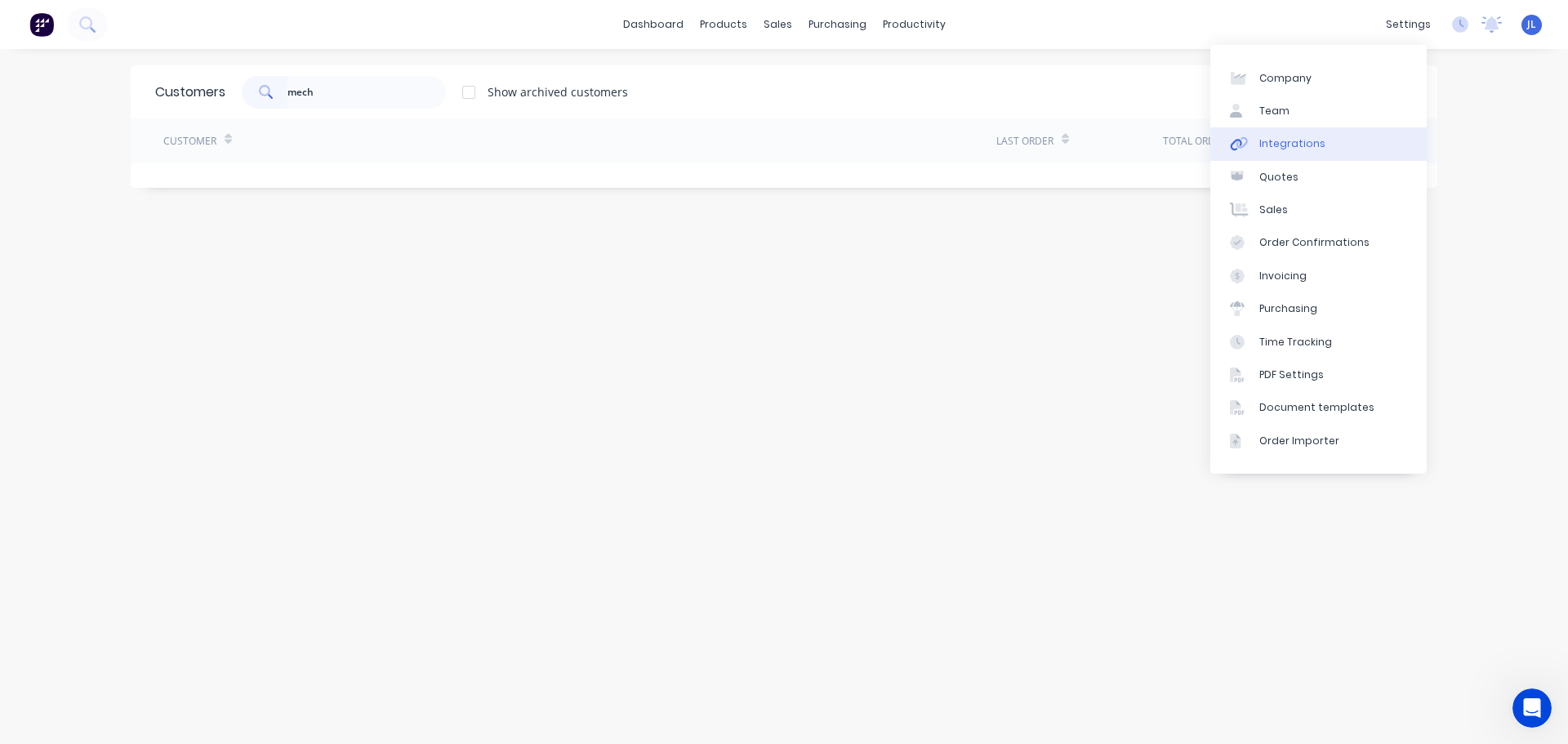
click at [1299, 150] on div "Integrations" at bounding box center [1292, 144] width 66 height 15
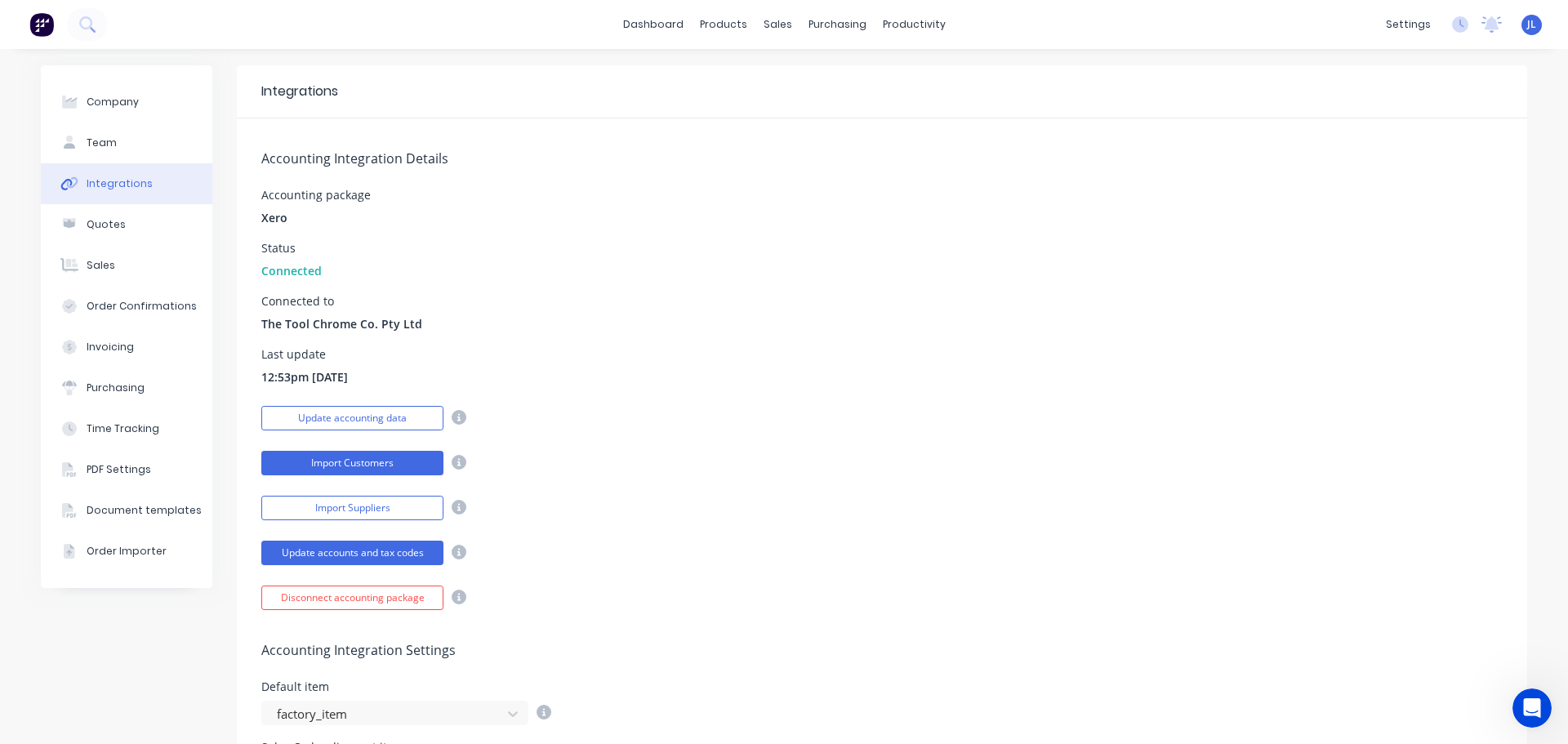
click at [385, 463] on button "Import Customers" at bounding box center [352, 463] width 183 height 25
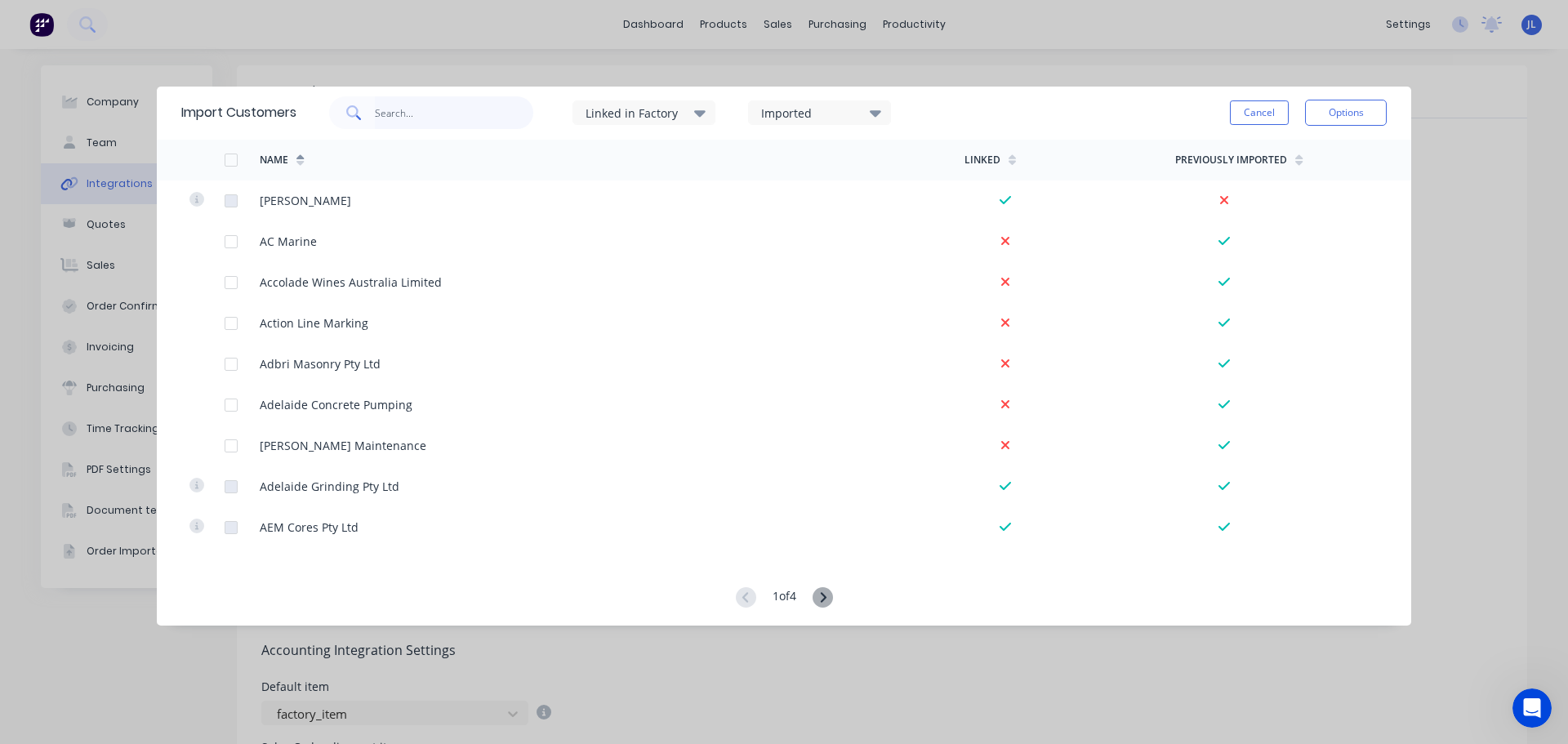
click at [392, 121] on input "text" at bounding box center [454, 112] width 159 height 33
type input "mech"
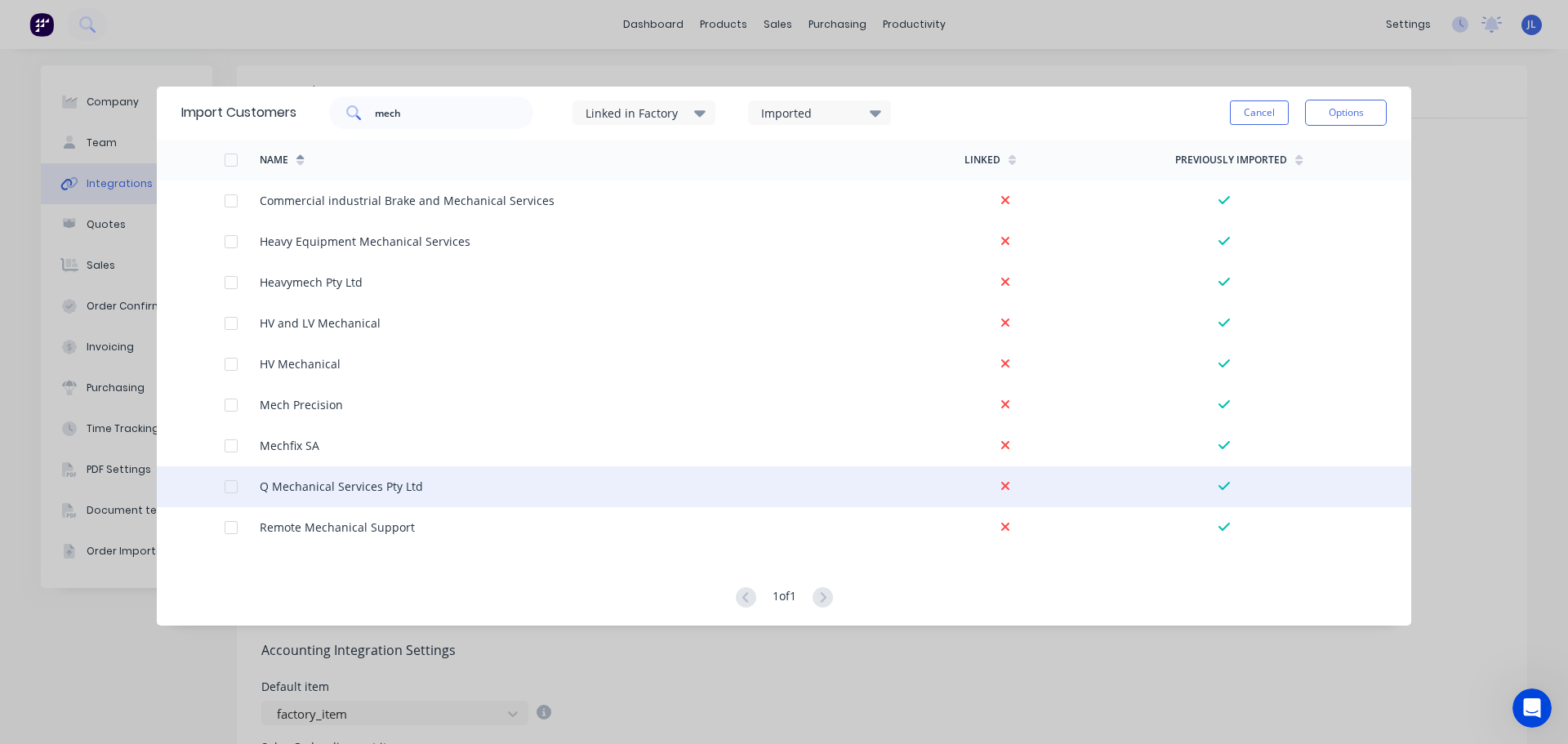
click at [231, 485] on div at bounding box center [231, 486] width 33 height 33
click at [1334, 108] on button "Options" at bounding box center [1346, 112] width 81 height 26
click at [1288, 156] on div "Import selected customers" at bounding box center [1309, 158] width 126 height 41
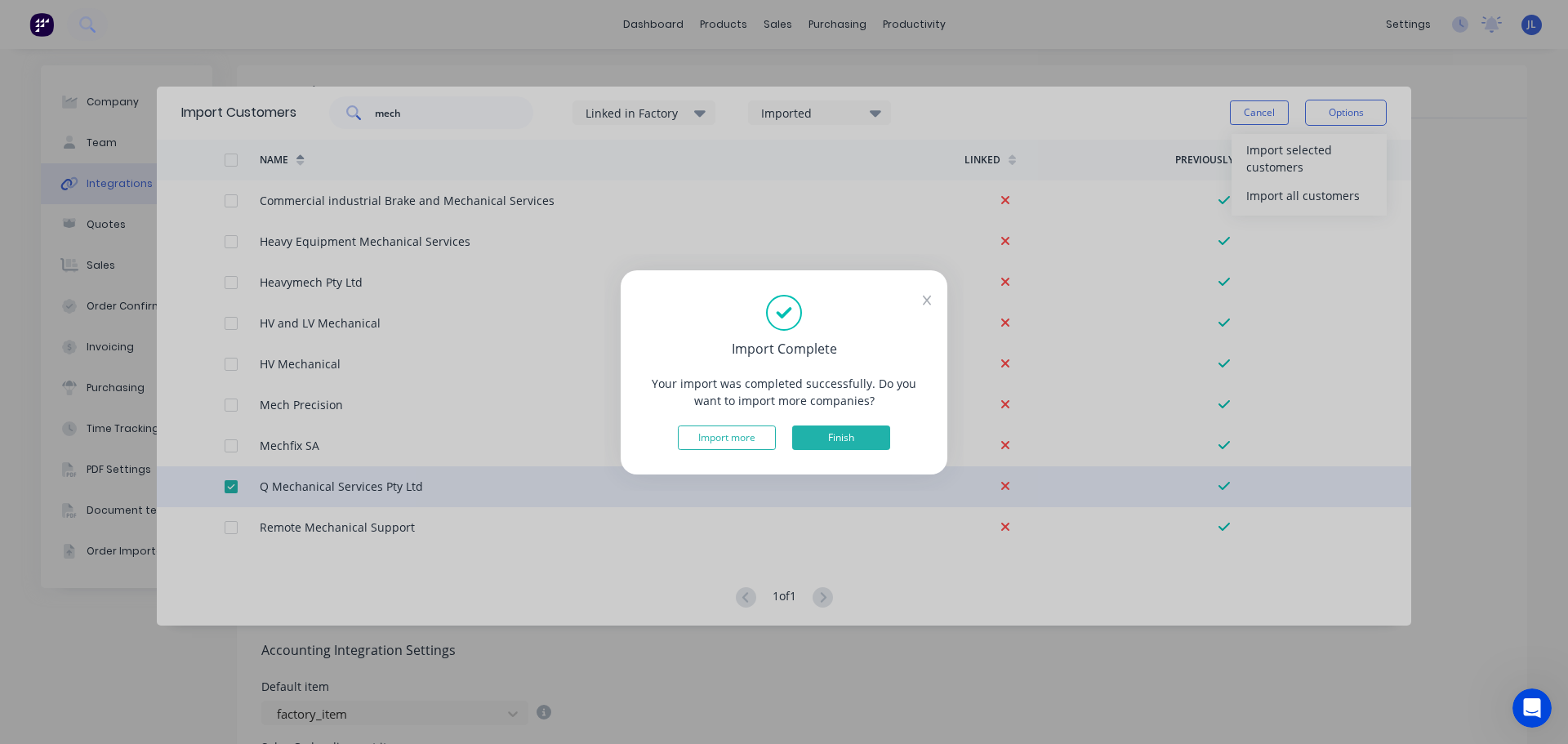
click at [824, 443] on button "Finish" at bounding box center [842, 438] width 98 height 25
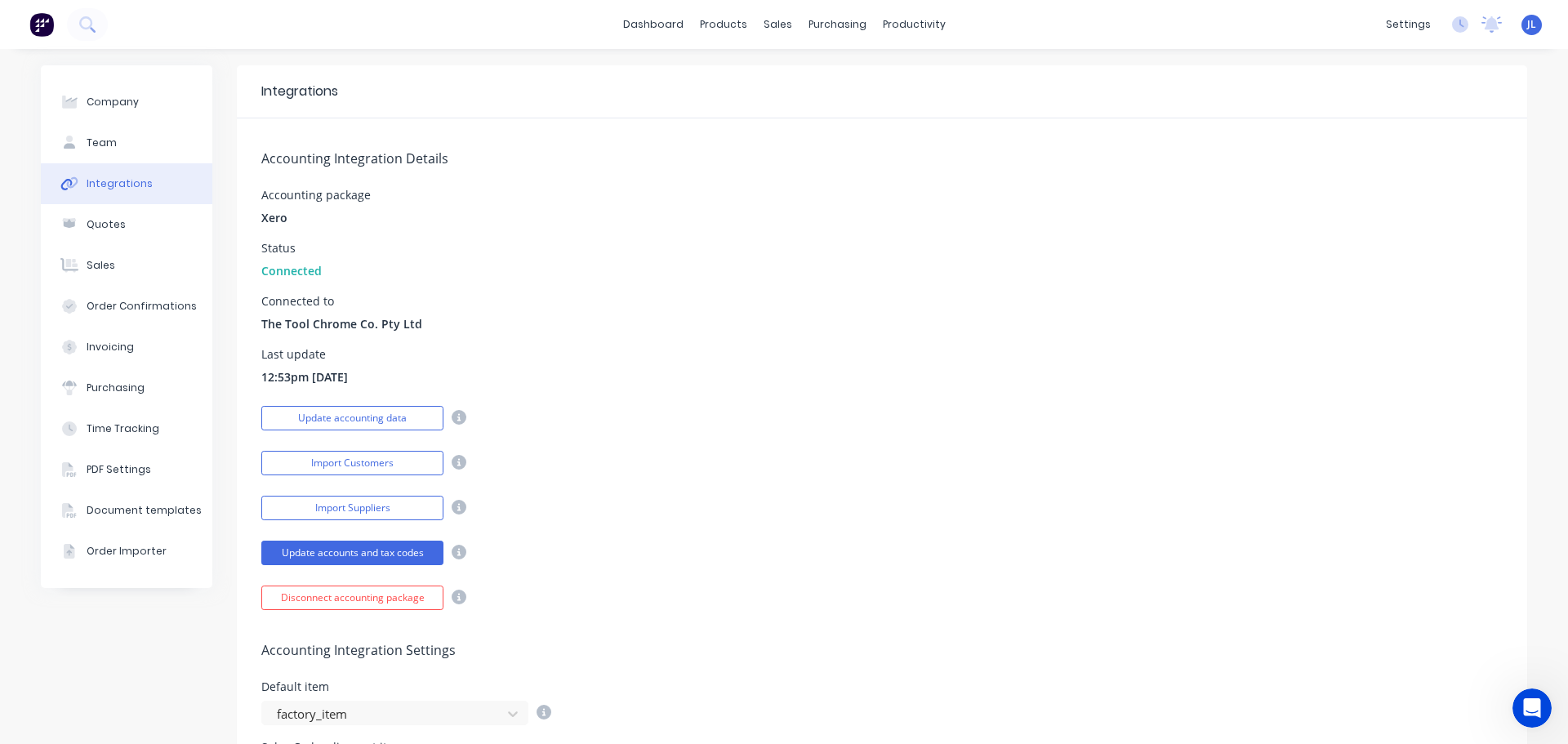
click at [50, 28] on img at bounding box center [42, 25] width 25 height 25
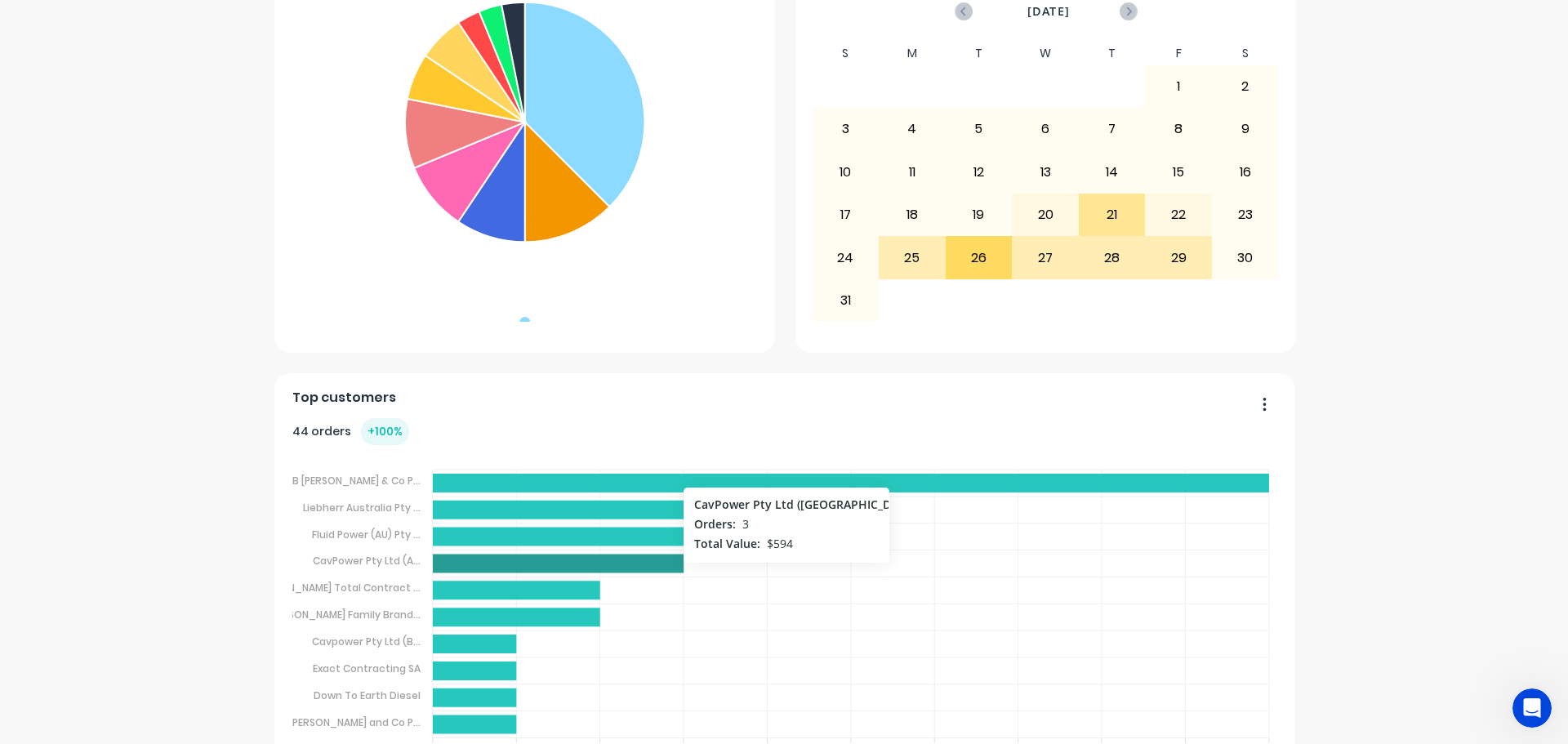
scroll to position [81, 0]
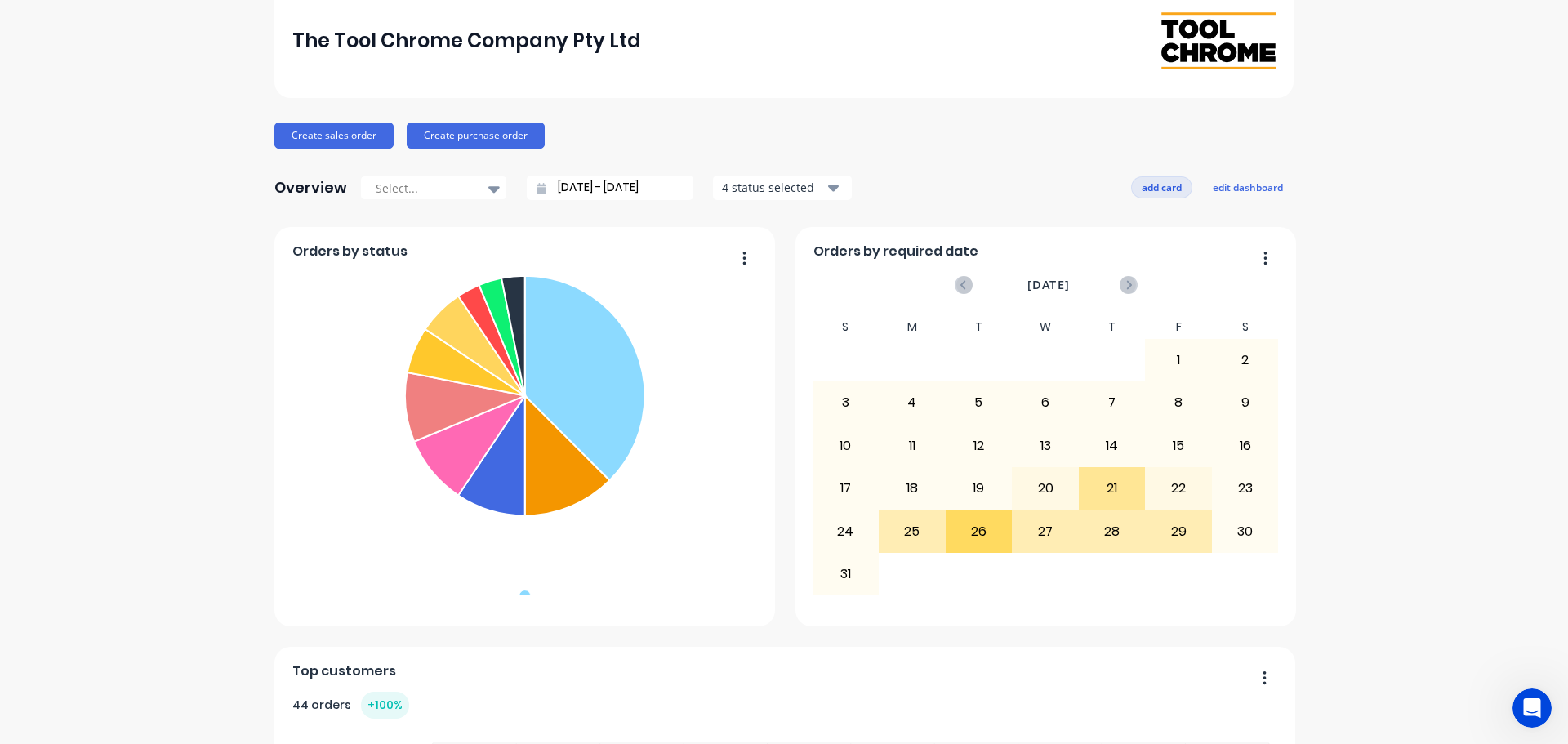
click at [1156, 188] on button "add card" at bounding box center [1161, 186] width 61 height 21
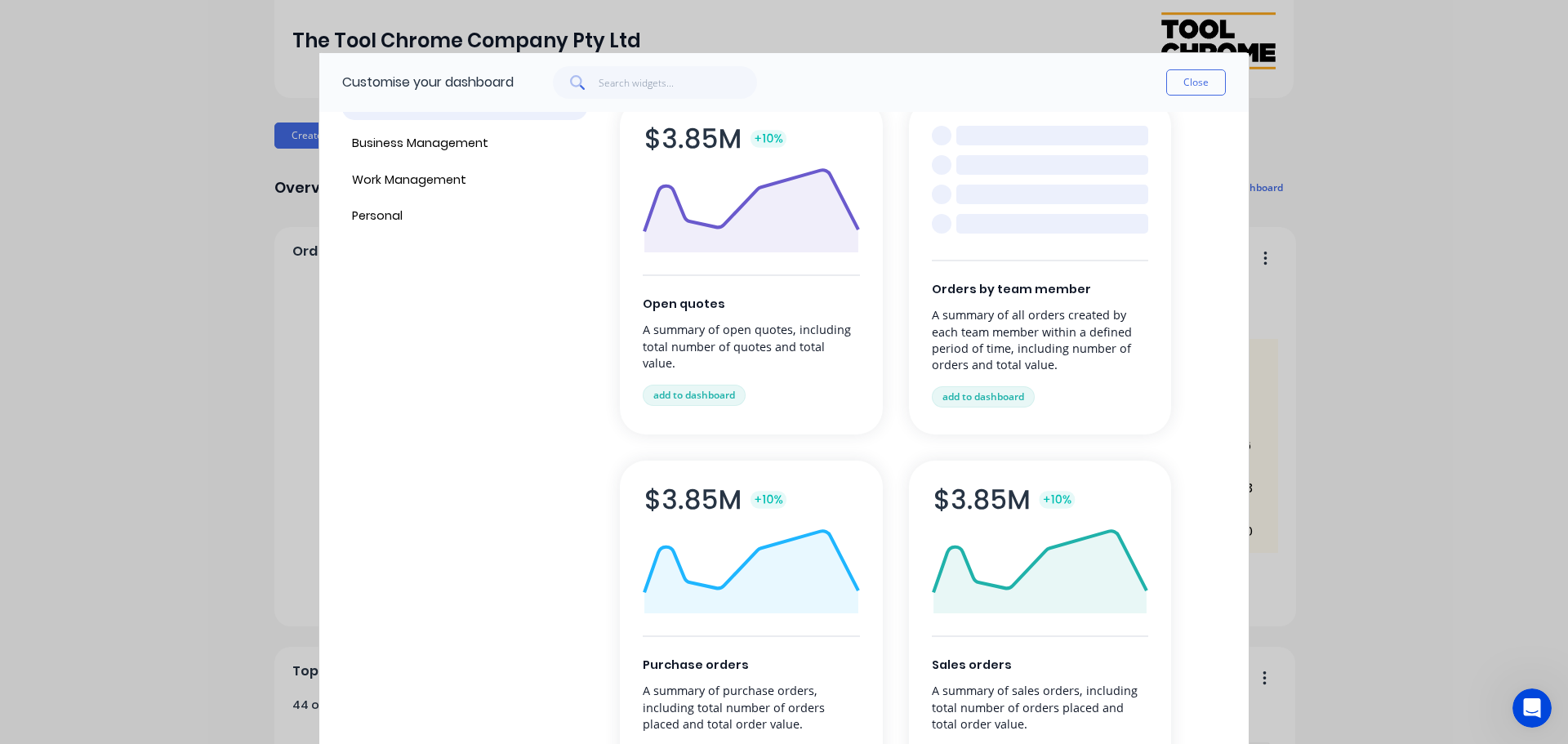
scroll to position [164, 0]
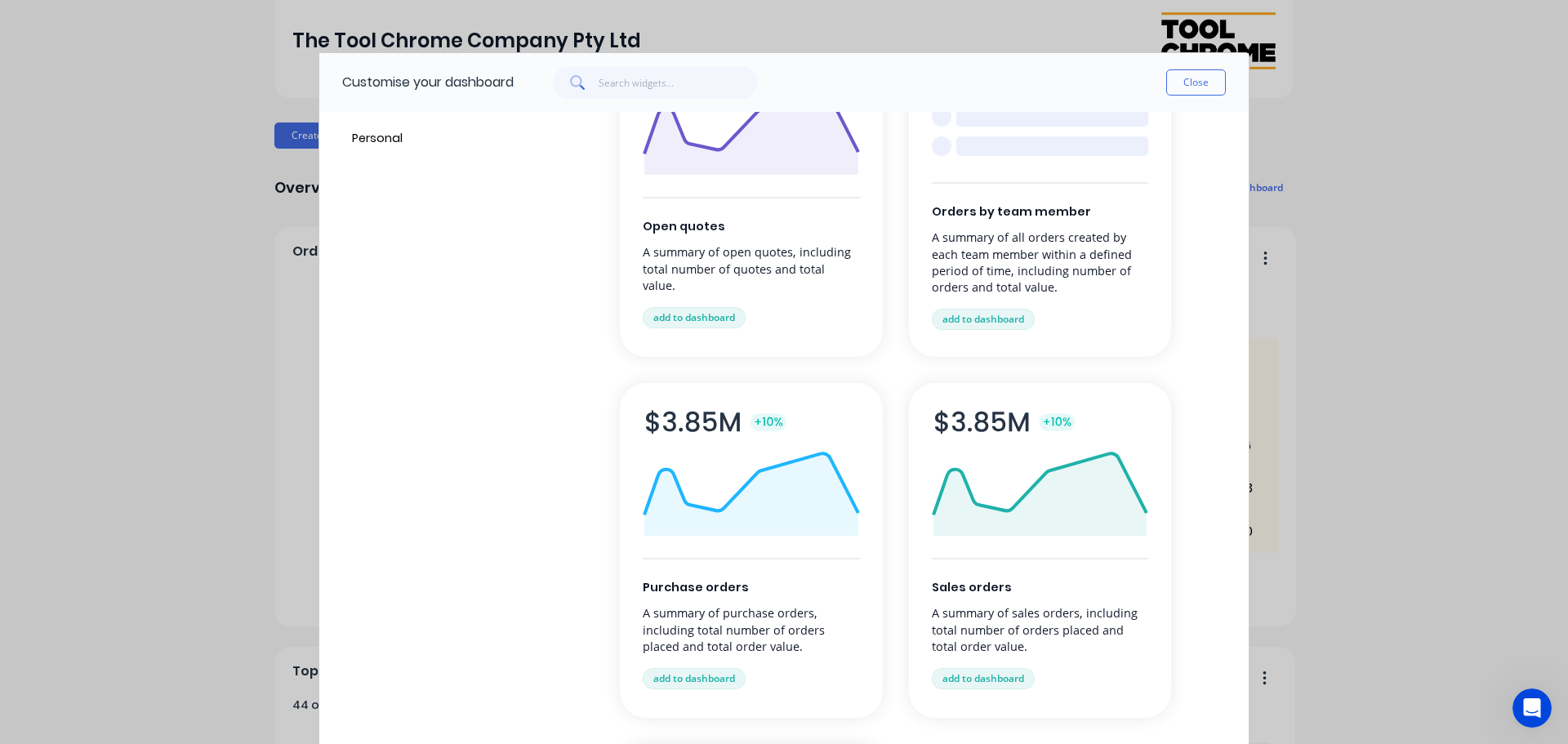
click at [1042, 469] on img at bounding box center [1040, 472] width 218 height 126
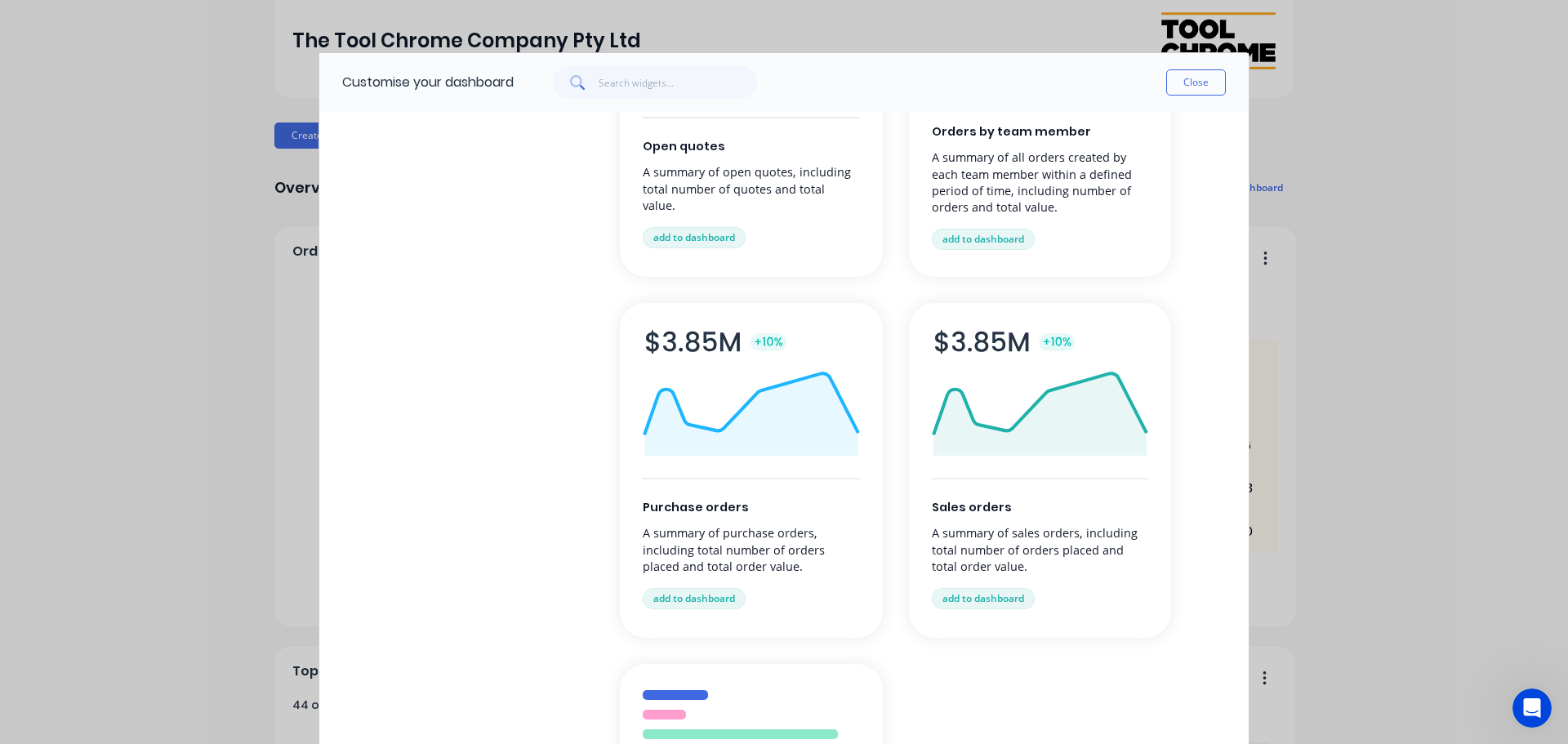
scroll to position [408, 0]
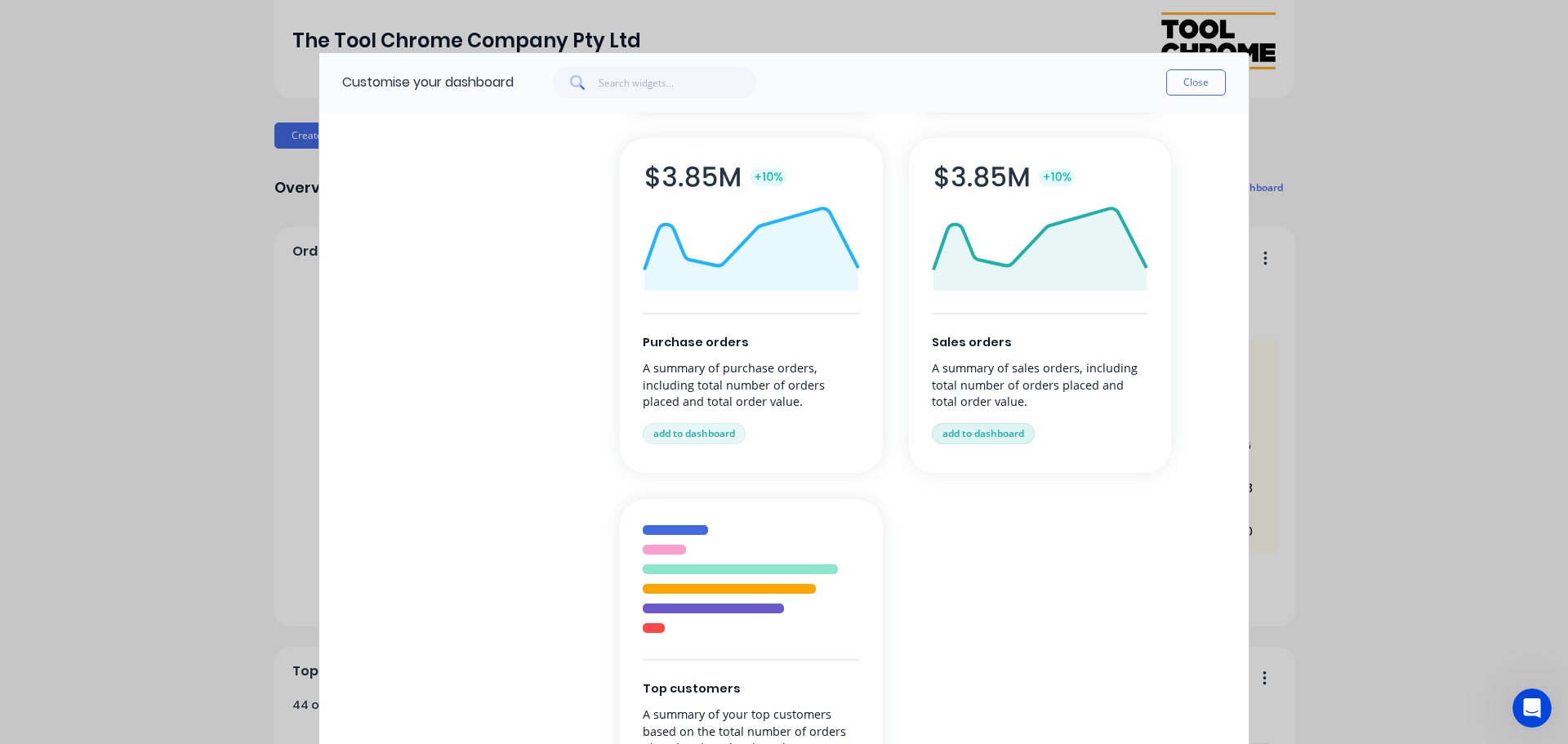
click at [980, 430] on button "add to dashboard" at bounding box center [983, 433] width 103 height 21
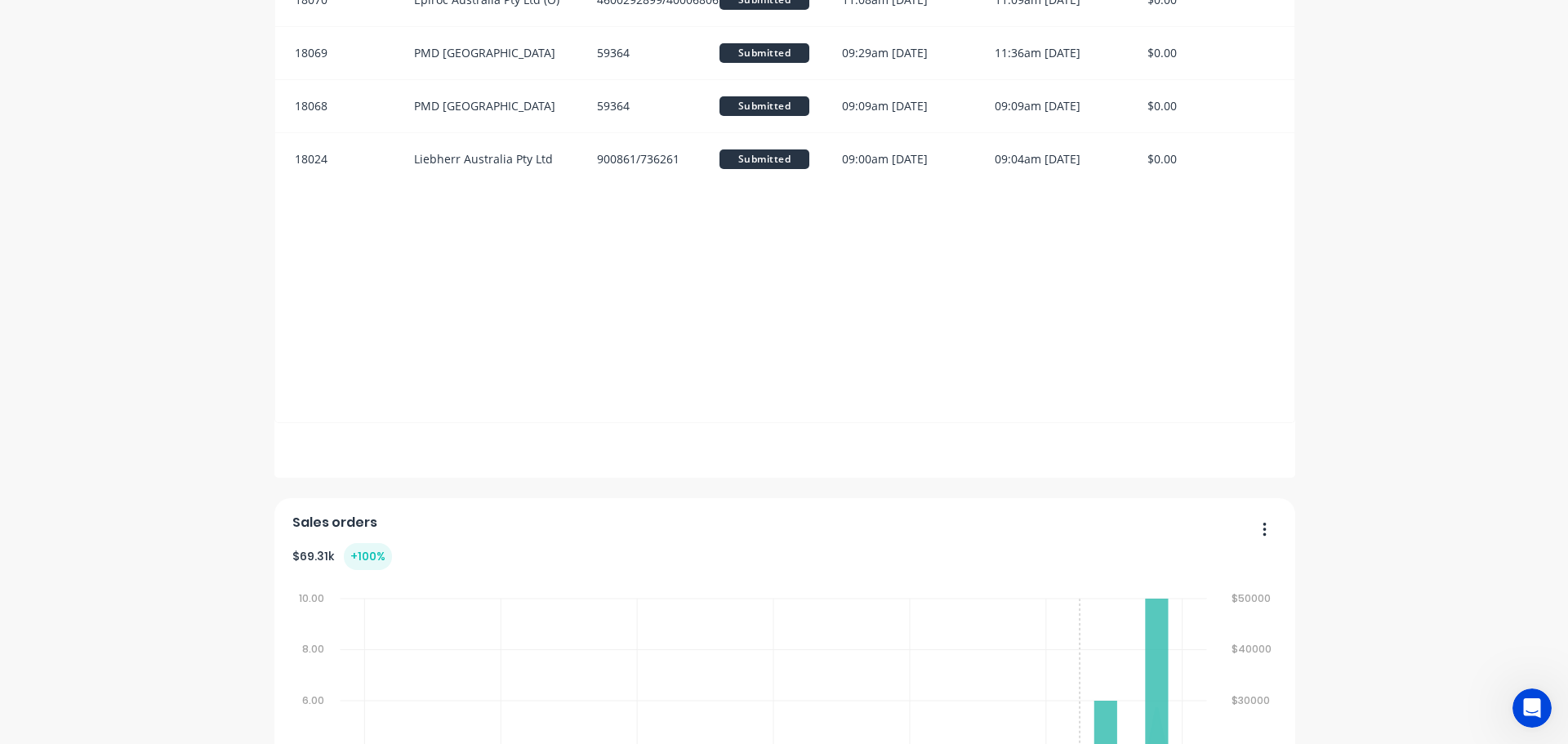
scroll to position [1889, 0]
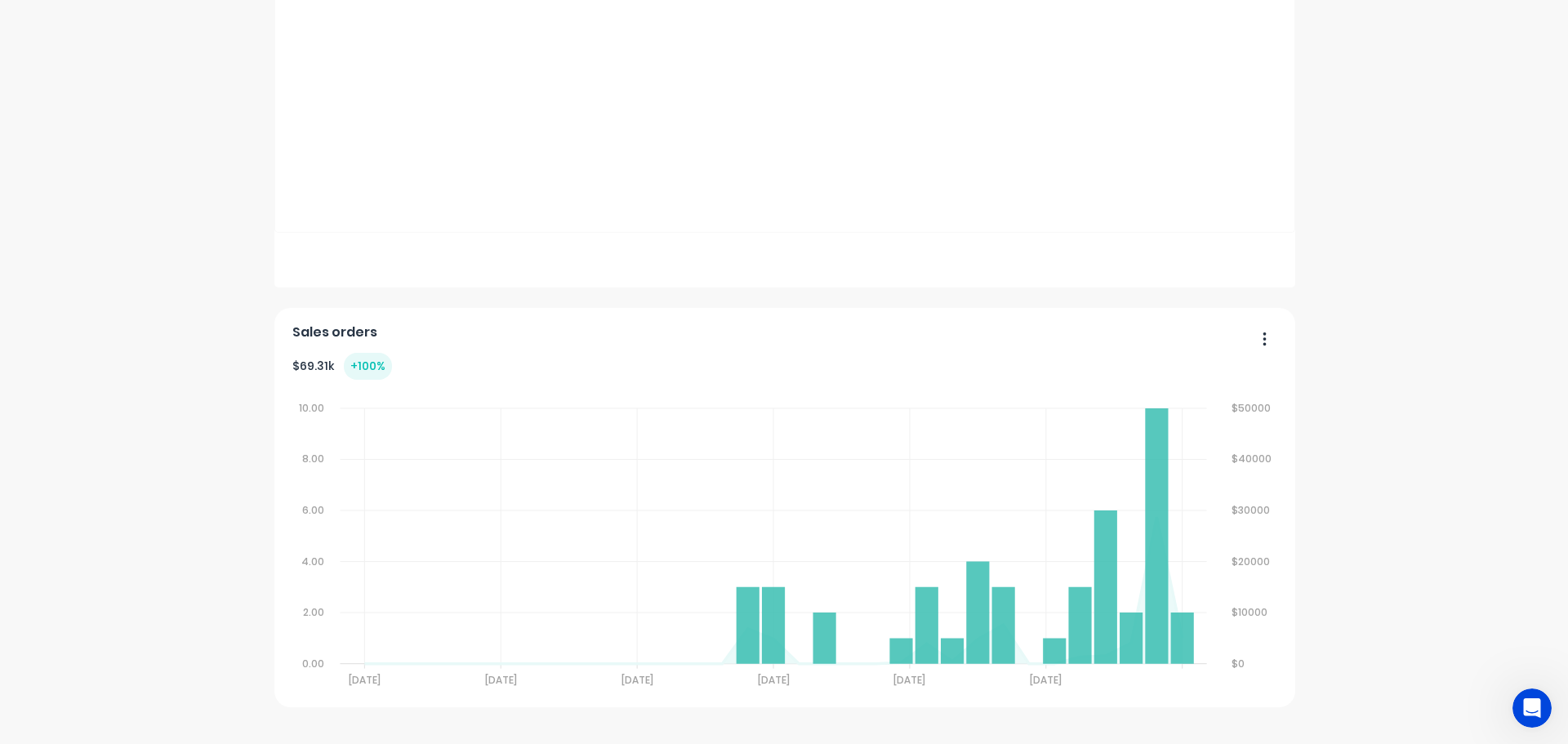
click at [1263, 341] on icon "button" at bounding box center [1264, 338] width 4 height 16
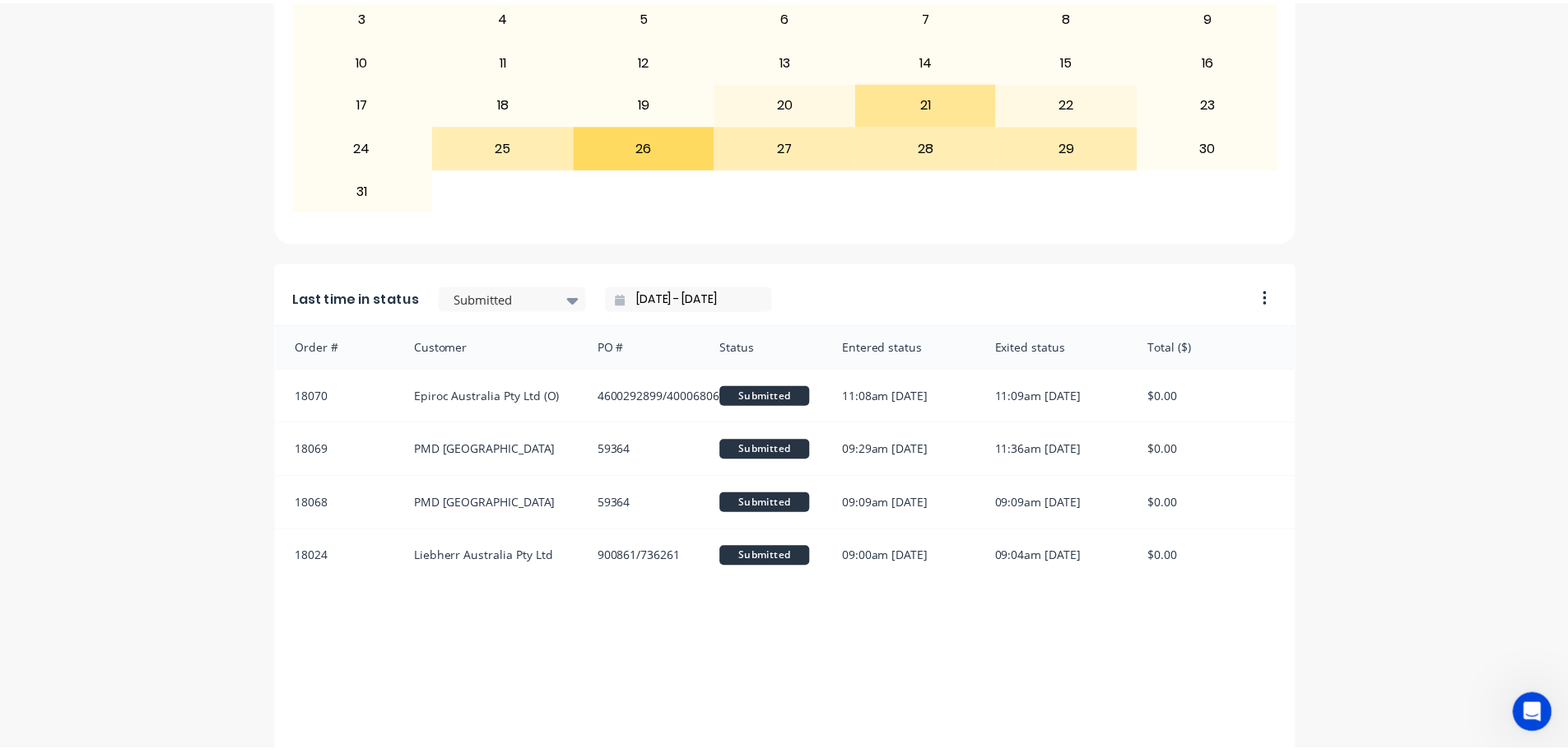
scroll to position [1492, 0]
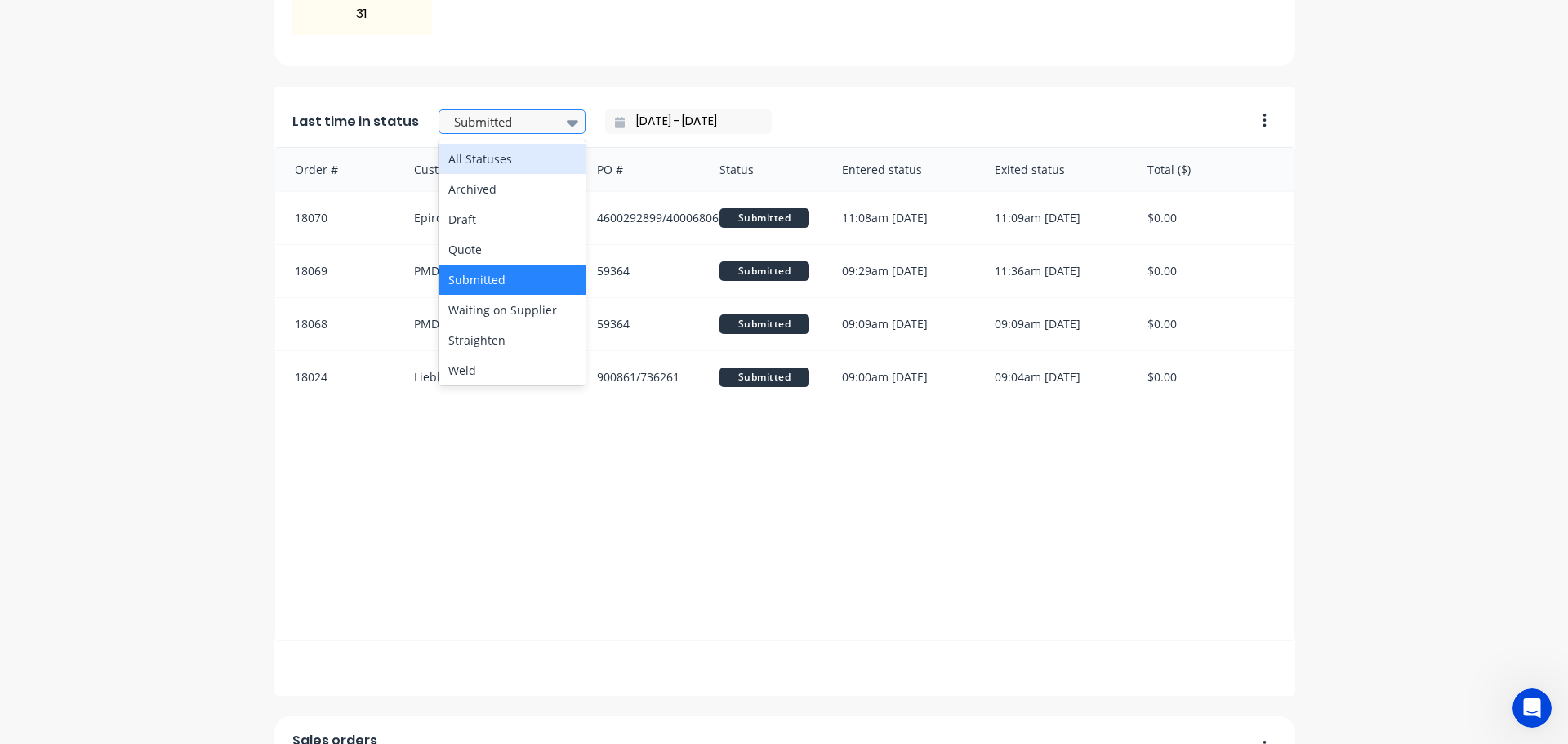
click at [515, 117] on div at bounding box center [503, 122] width 103 height 21
click at [493, 171] on div "All Statuses" at bounding box center [512, 159] width 147 height 30
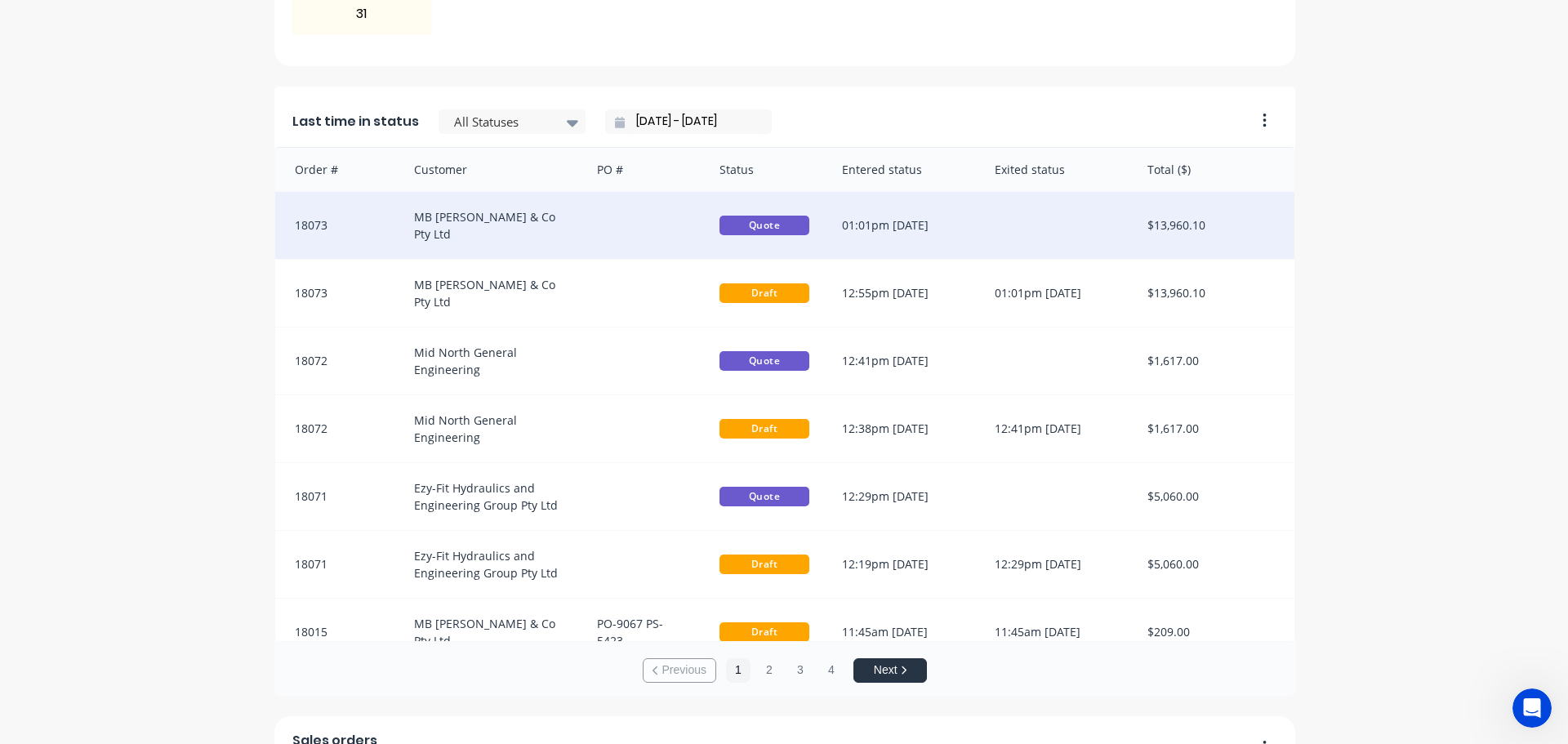
click at [465, 215] on div "MB [PERSON_NAME] & Co Pty Ltd" at bounding box center [489, 225] width 183 height 67
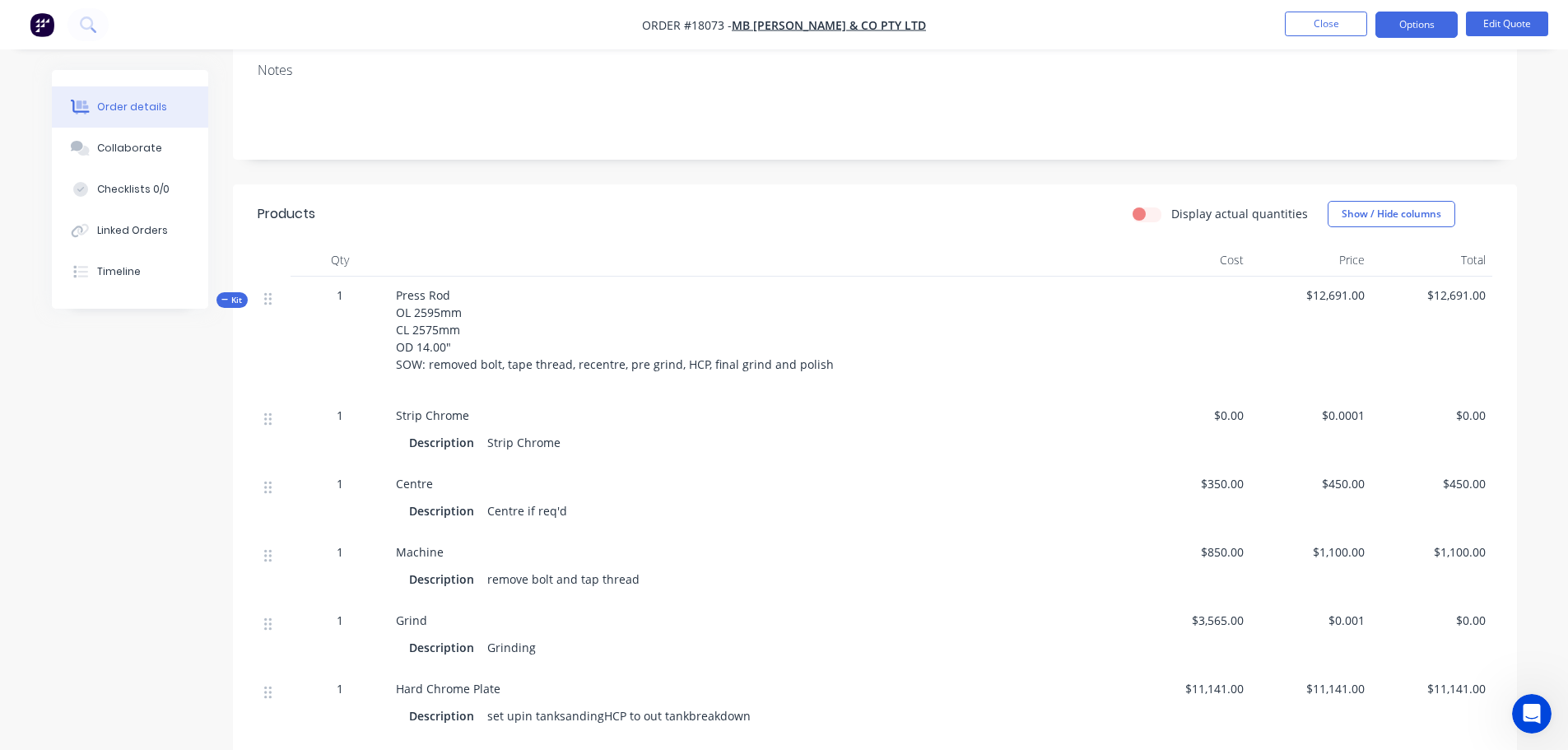
scroll to position [329, 0]
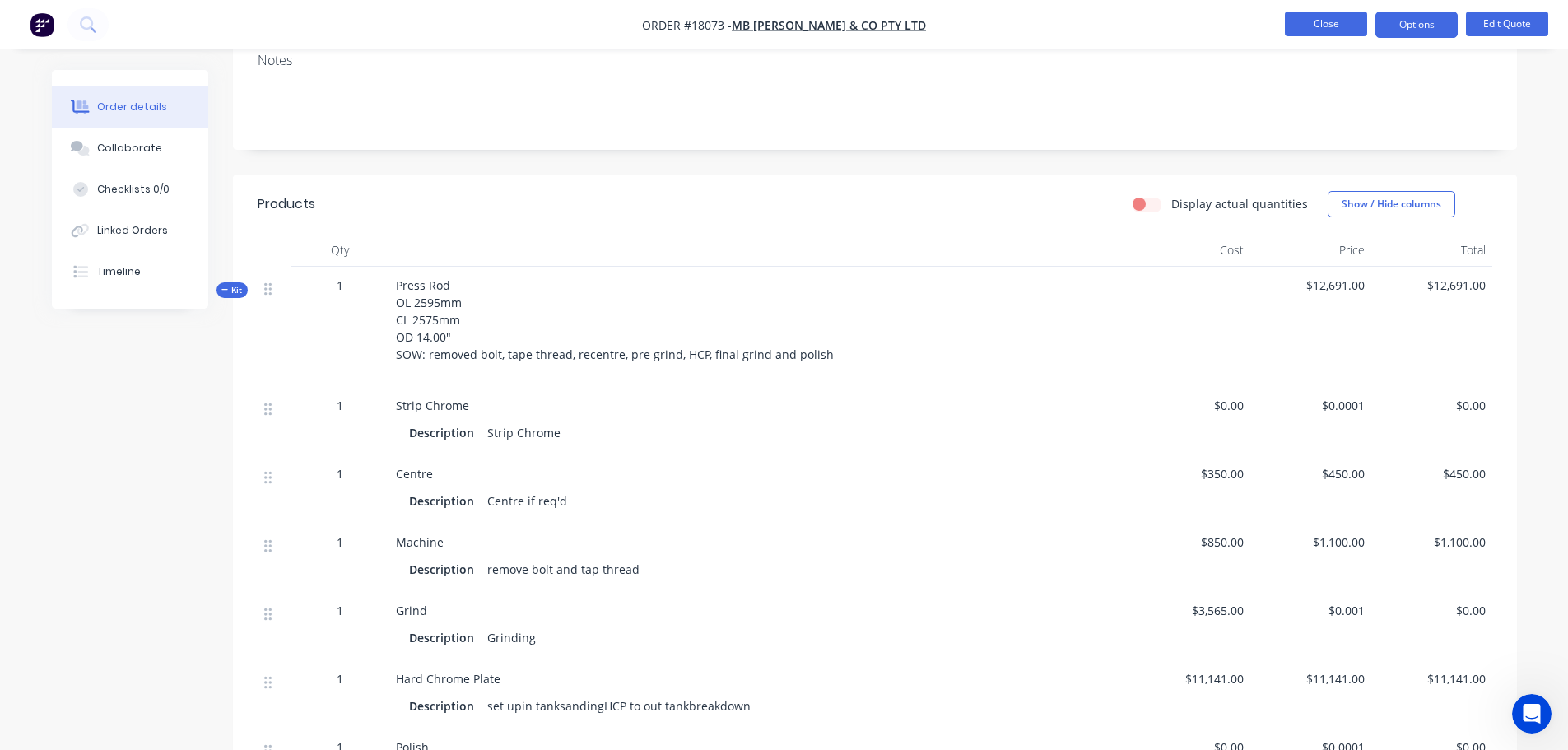
click at [1293, 35] on button "Close" at bounding box center [1326, 24] width 82 height 25
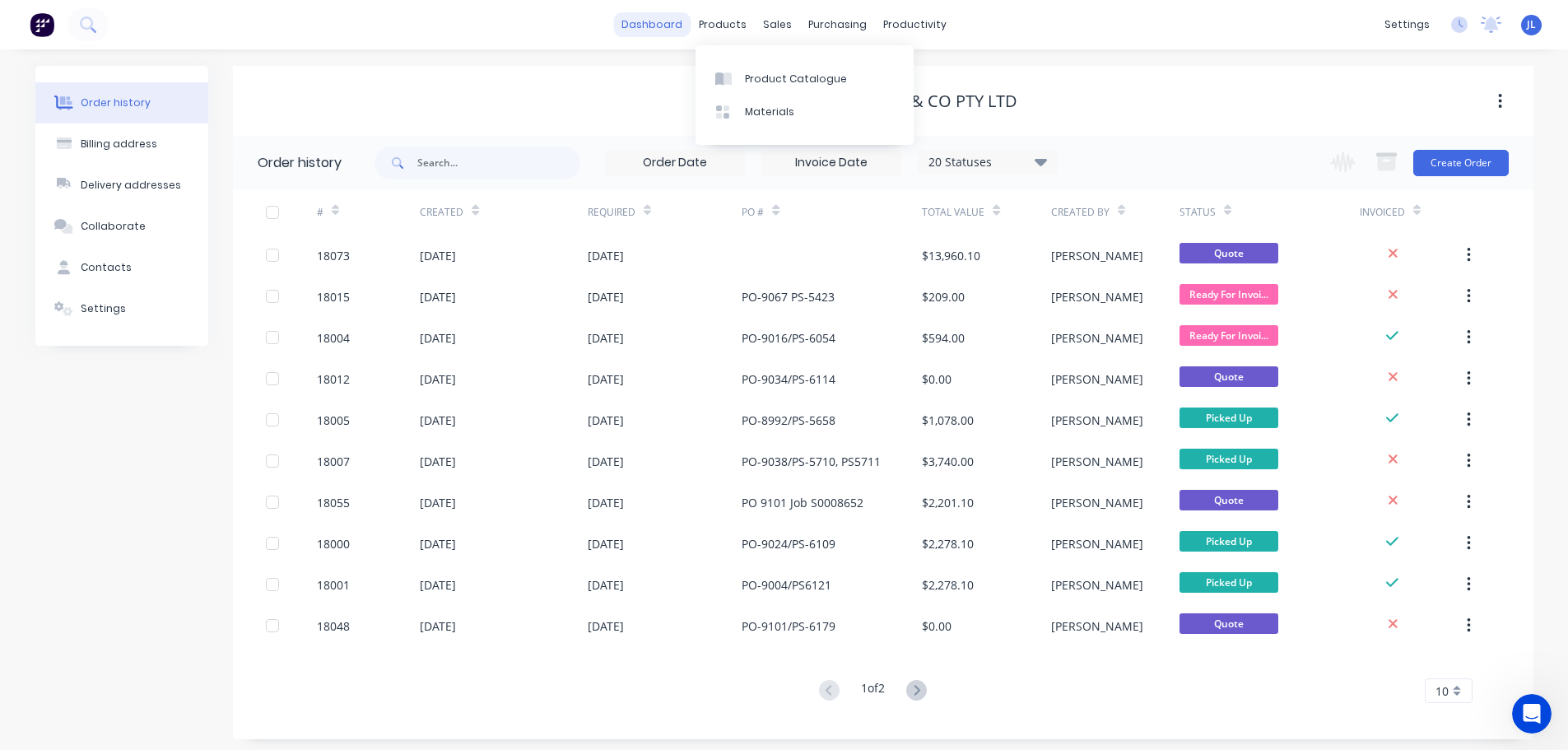
click at [674, 22] on link "dashboard" at bounding box center [651, 25] width 77 height 25
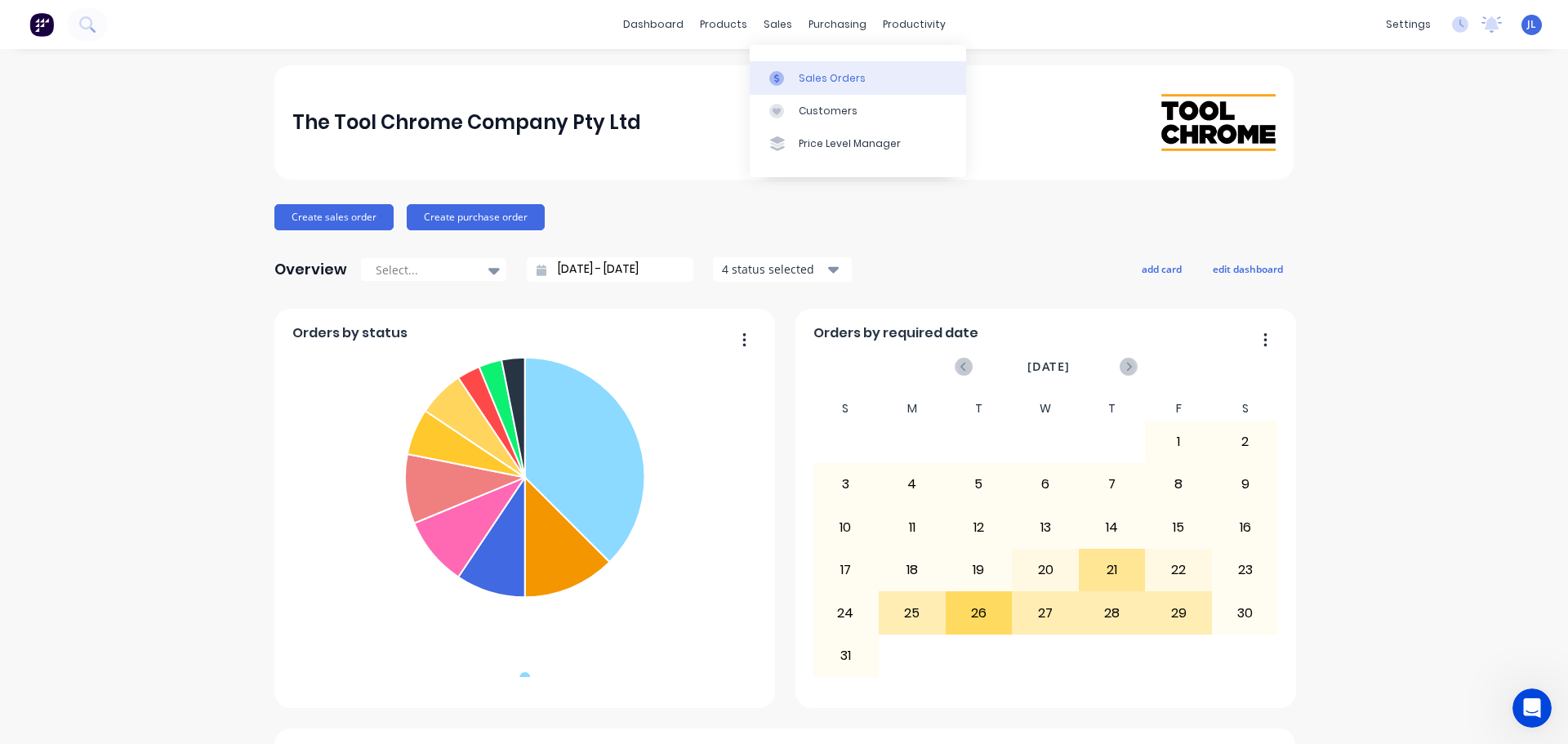
click at [791, 64] on link "Sales Orders" at bounding box center [858, 78] width 217 height 33
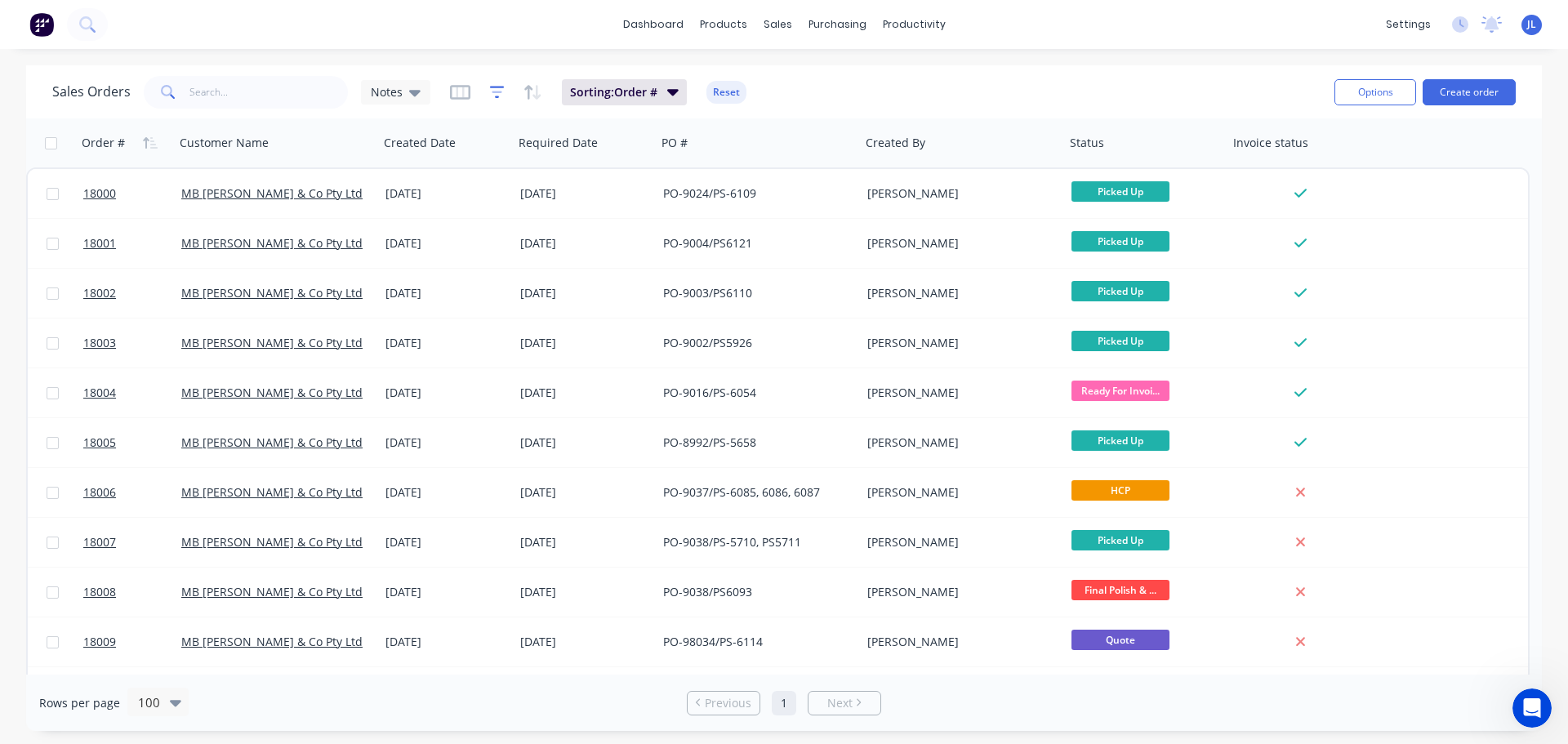
click at [494, 92] on icon "button" at bounding box center [497, 92] width 10 height 3
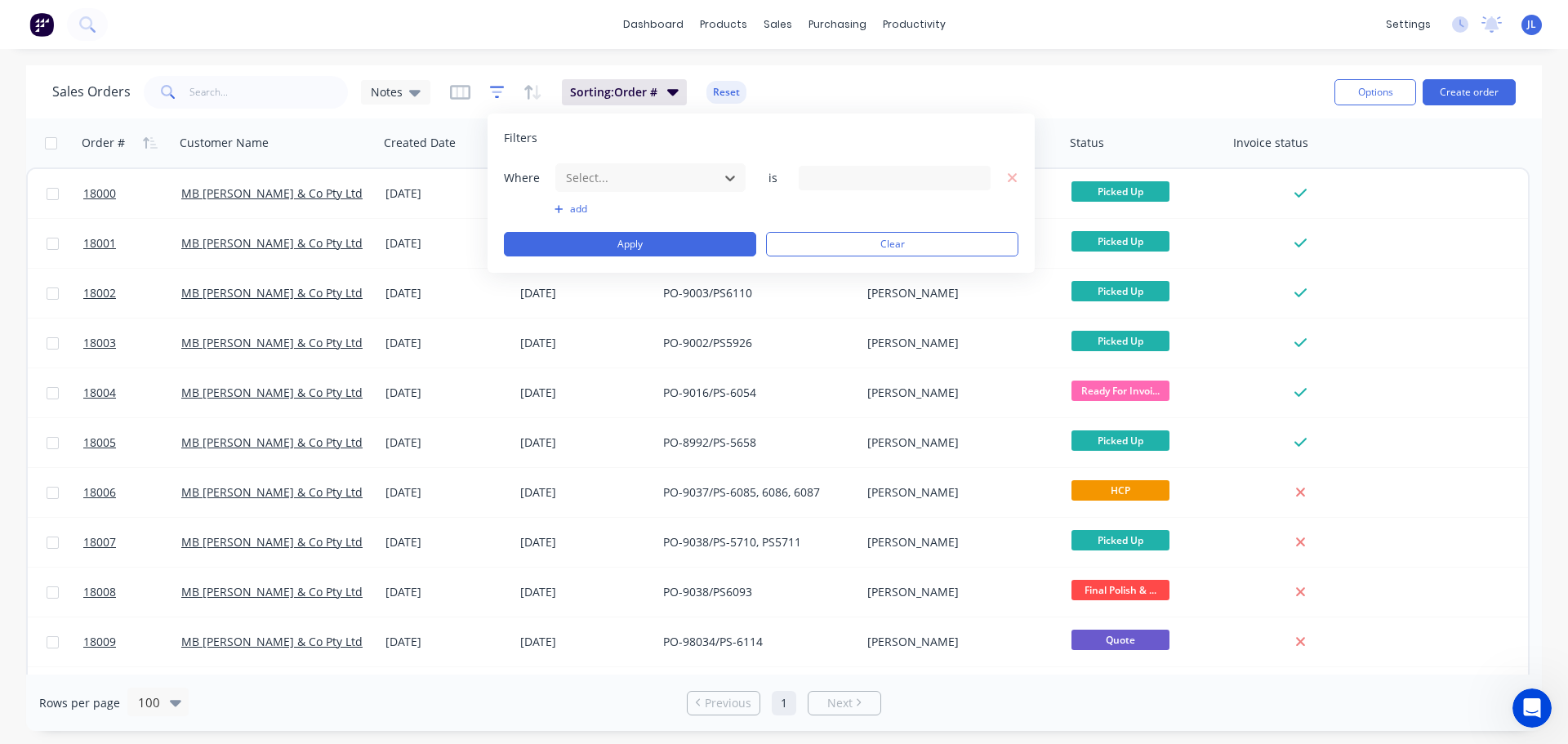
click at [494, 92] on icon "button" at bounding box center [497, 92] width 10 height 3
click at [456, 91] on icon "button" at bounding box center [460, 92] width 9 height 10
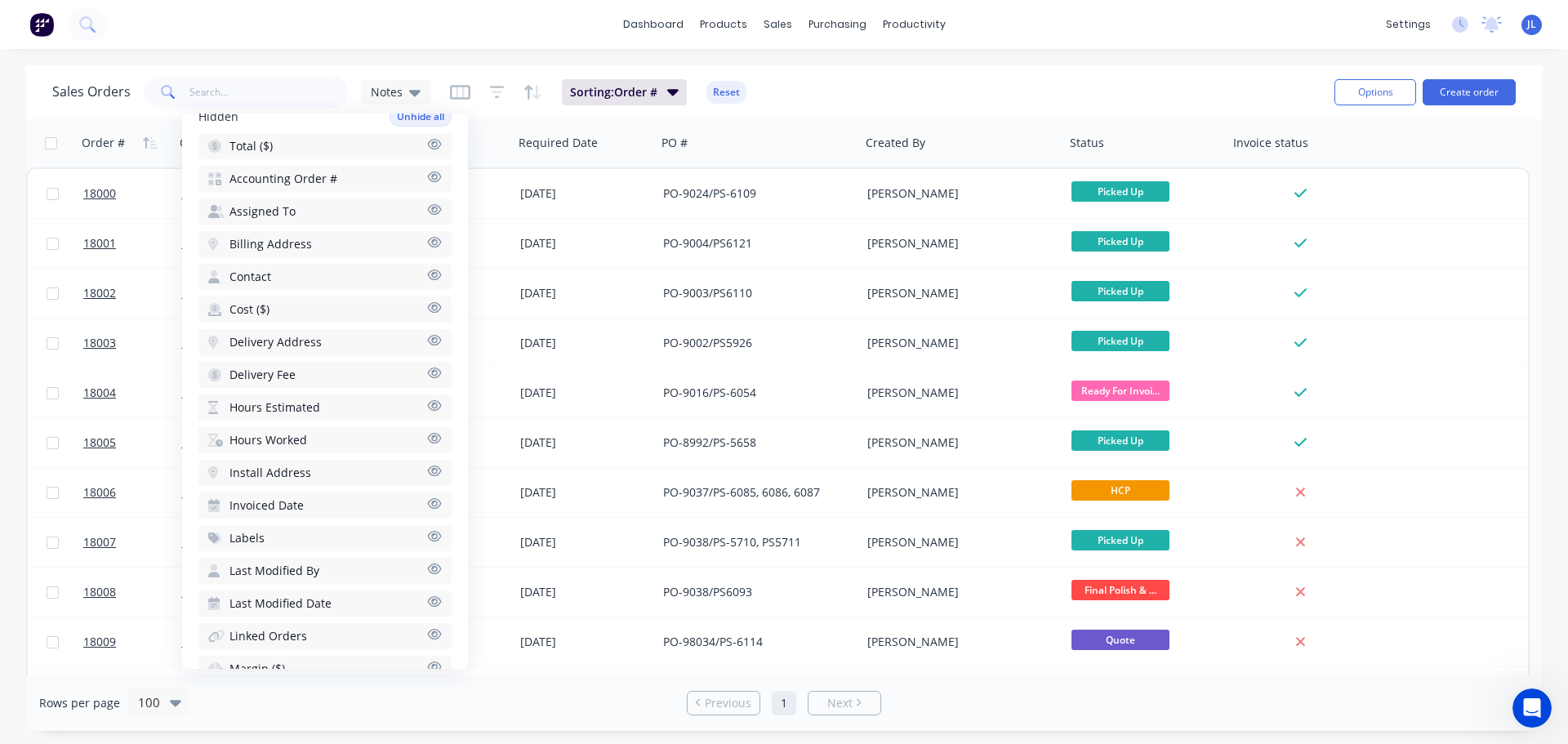
scroll to position [490, 0]
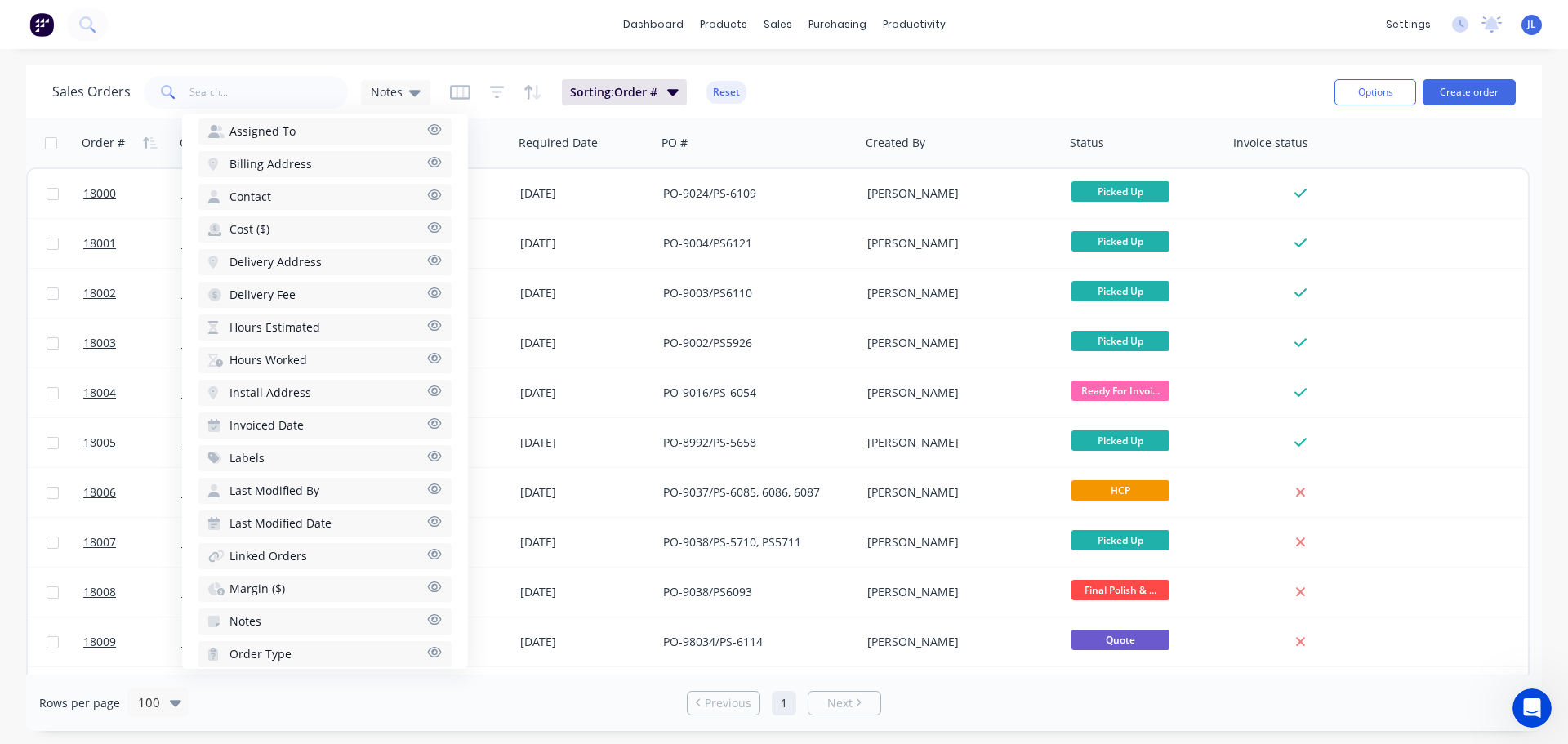
click at [427, 456] on icon "button" at bounding box center [434, 456] width 14 height 10
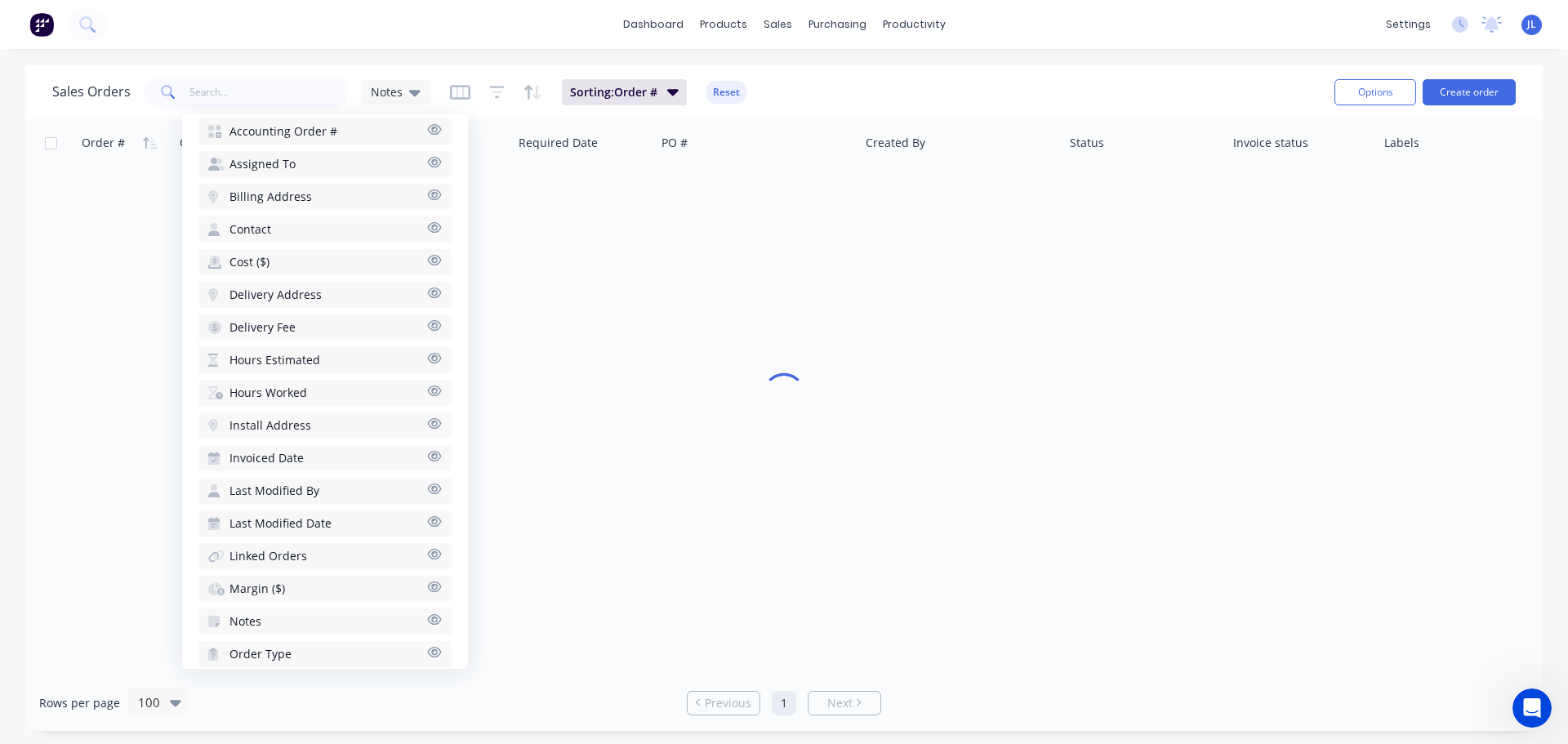
scroll to position [523, 0]
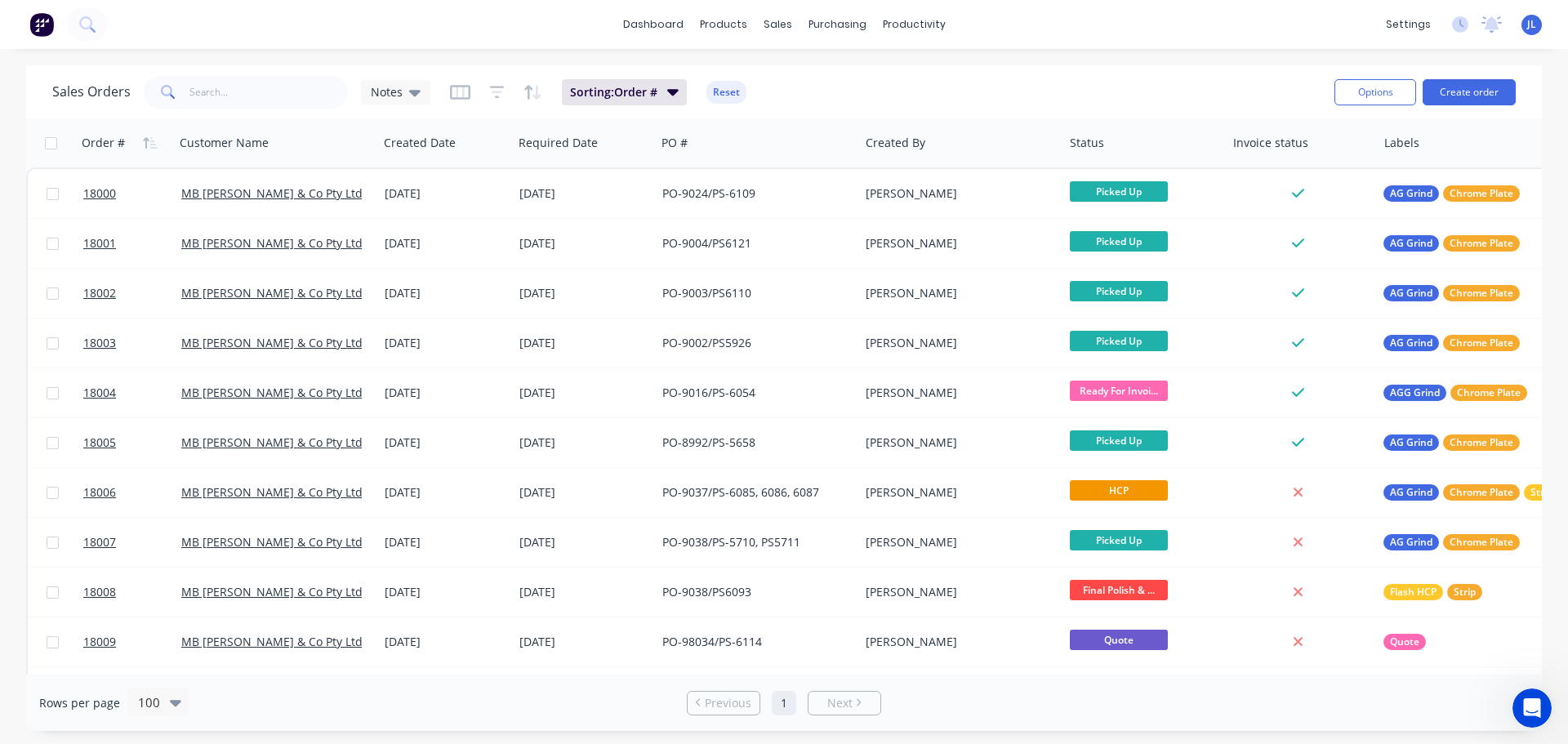
click at [1223, 84] on div "Sales Orders Notes Sorting: Order # Reset" at bounding box center [687, 92] width 1269 height 40
drag, startPoint x: 1376, startPoint y: 147, endPoint x: 1302, endPoint y: 140, distance: 74.3
click at [1302, 140] on div "Invoice status" at bounding box center [1302, 143] width 151 height 49
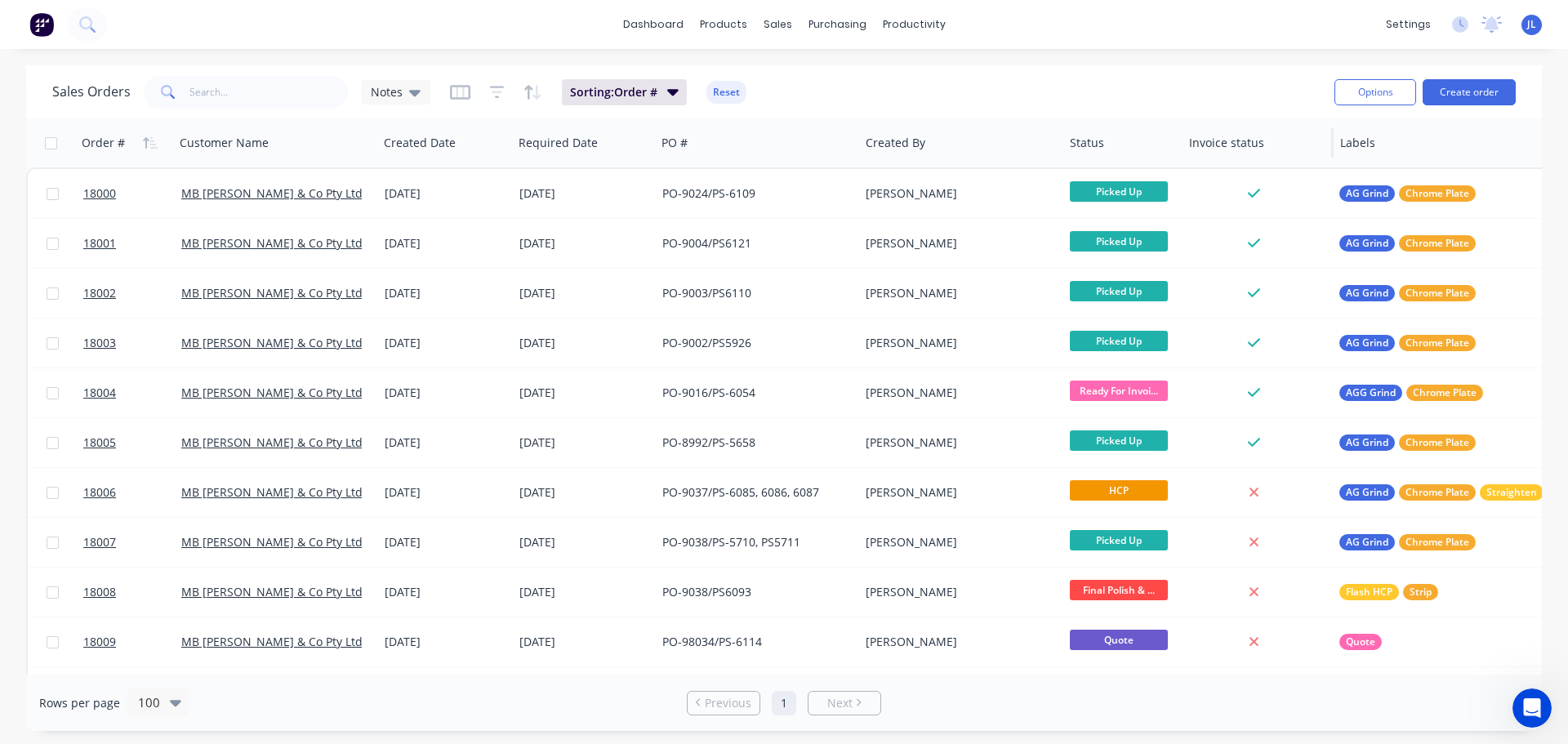
drag, startPoint x: 1225, startPoint y: 147, endPoint x: 1180, endPoint y: 139, distance: 45.7
click at [1180, 139] on div at bounding box center [1181, 143] width 3 height 29
drag, startPoint x: 1332, startPoint y: 147, endPoint x: 1158, endPoint y: 32, distance: 208.6
click at [1279, 143] on div "Invoice status" at bounding box center [1258, 143] width 151 height 49
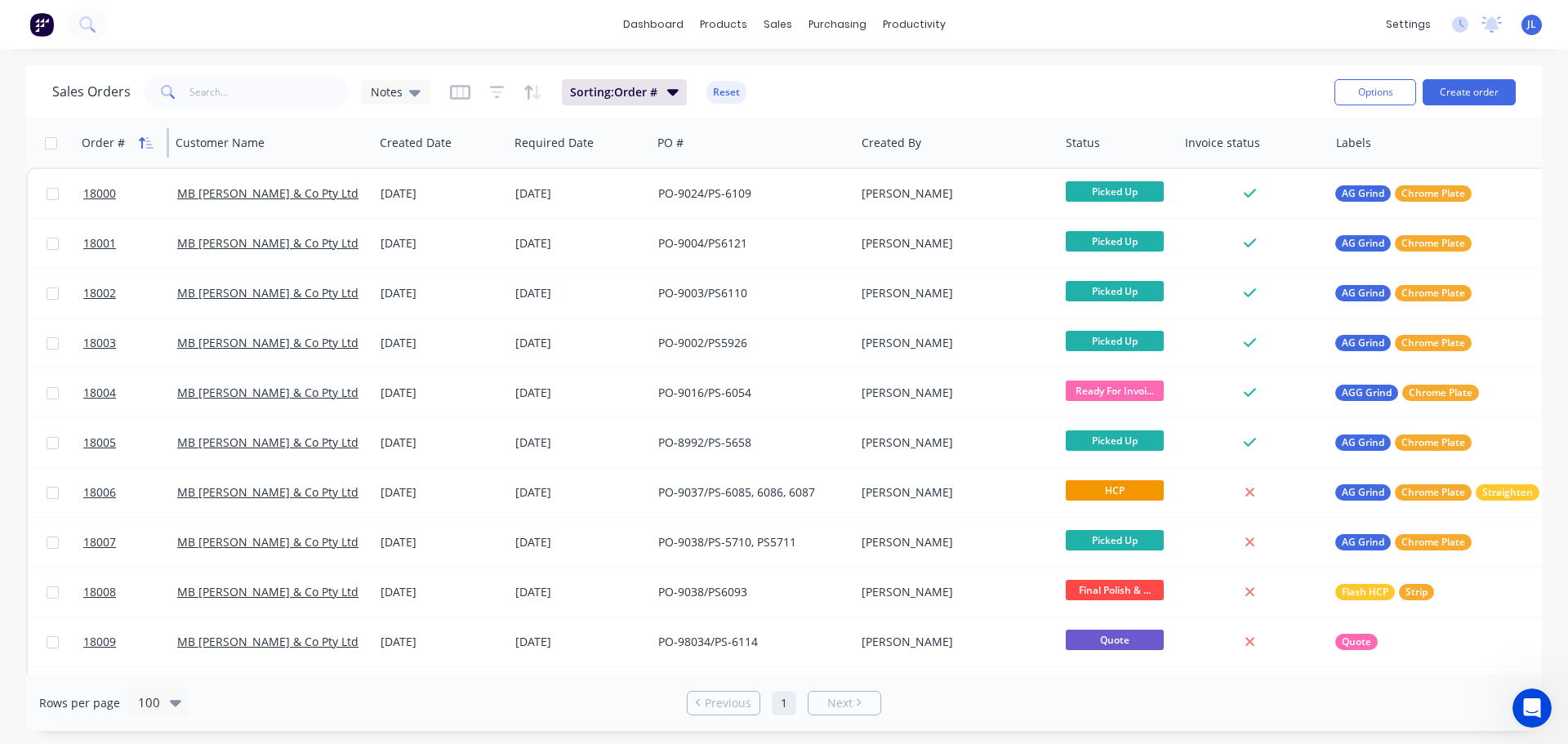
drag, startPoint x: 171, startPoint y: 147, endPoint x: 135, endPoint y: 147, distance: 36.0
click at [135, 147] on div "Order #" at bounding box center [121, 143] width 94 height 49
drag, startPoint x: 1329, startPoint y: 141, endPoint x: 1272, endPoint y: 141, distance: 57.0
click at [1272, 141] on div "Invoice status" at bounding box center [1254, 143] width 151 height 49
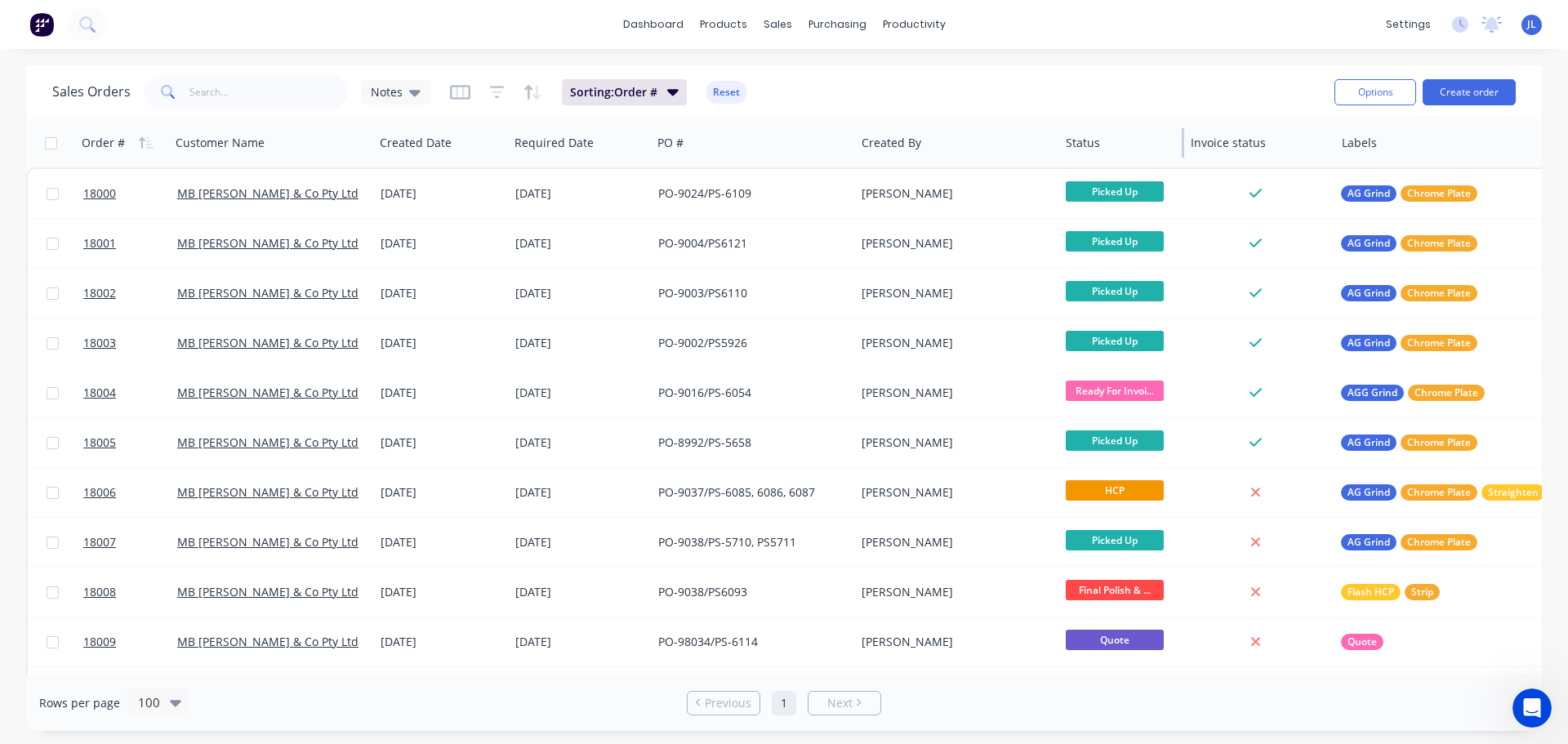
click at [1182, 152] on div at bounding box center [1182, 143] width 3 height 29
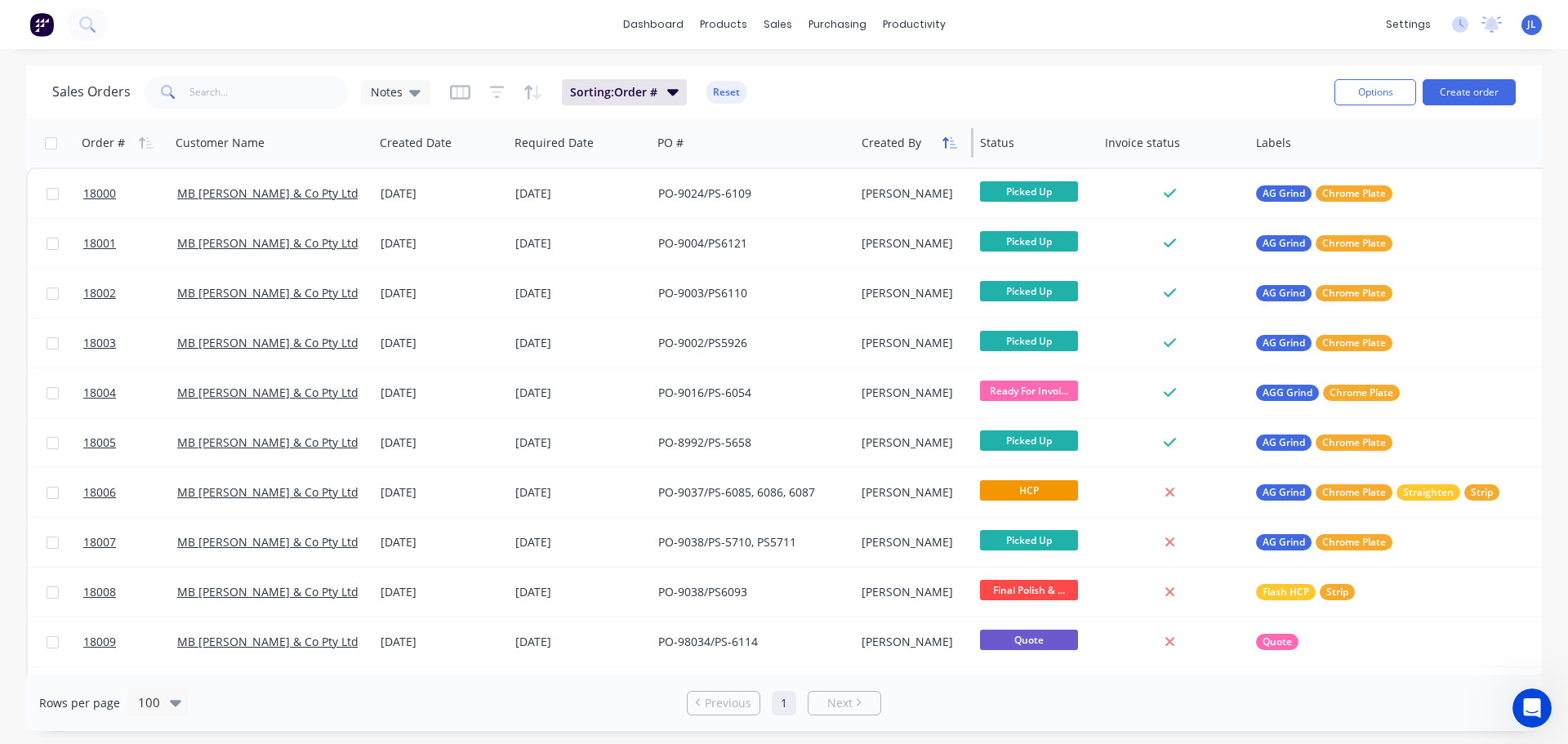
drag, startPoint x: 1057, startPoint y: 147, endPoint x: 958, endPoint y: 150, distance: 99.0
click at [958, 150] on div "Created By" at bounding box center [914, 143] width 118 height 49
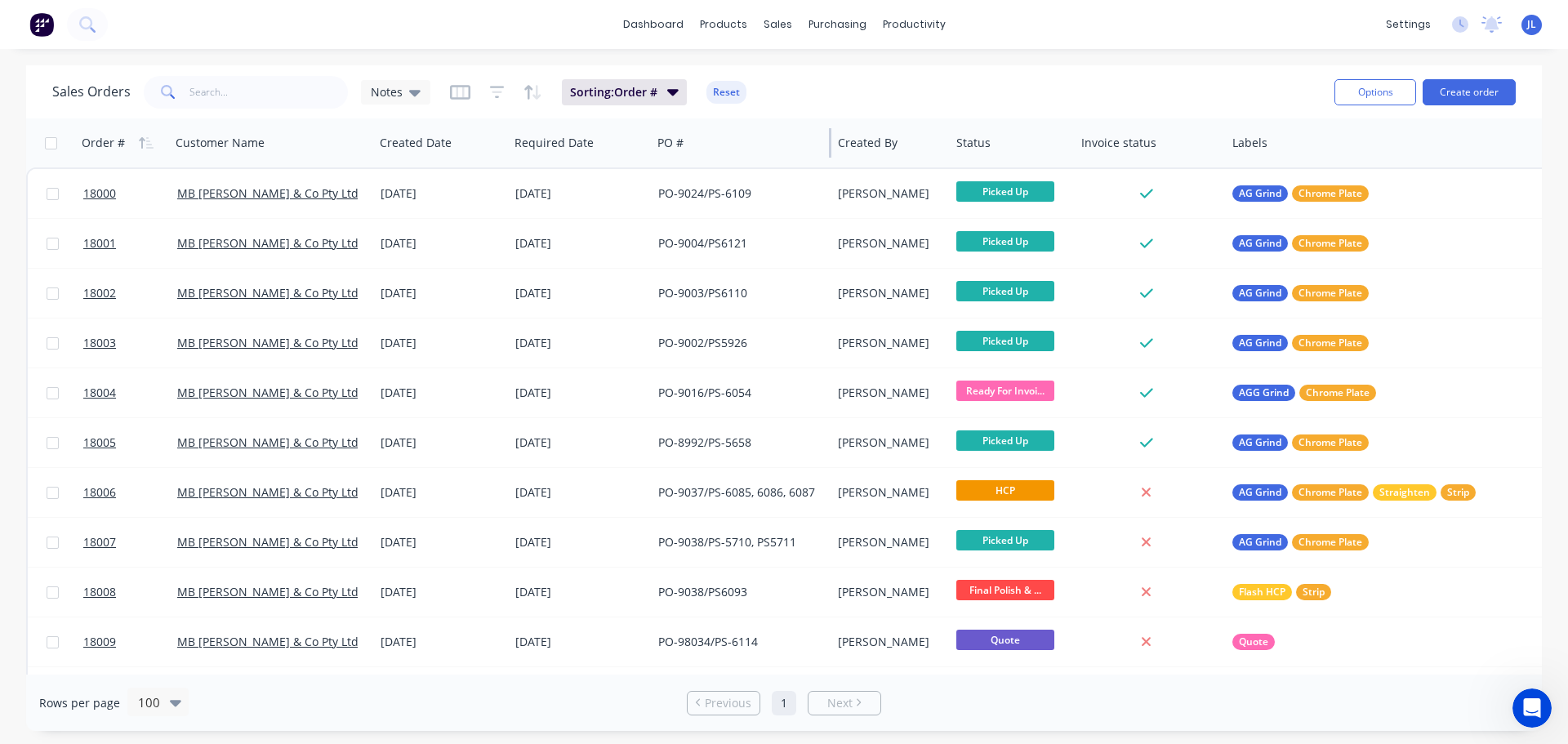
drag, startPoint x: 853, startPoint y: 147, endPoint x: 829, endPoint y: 147, distance: 24.0
click at [829, 147] on div at bounding box center [829, 143] width 3 height 29
click at [825, 115] on div "Customers" at bounding box center [833, 112] width 59 height 15
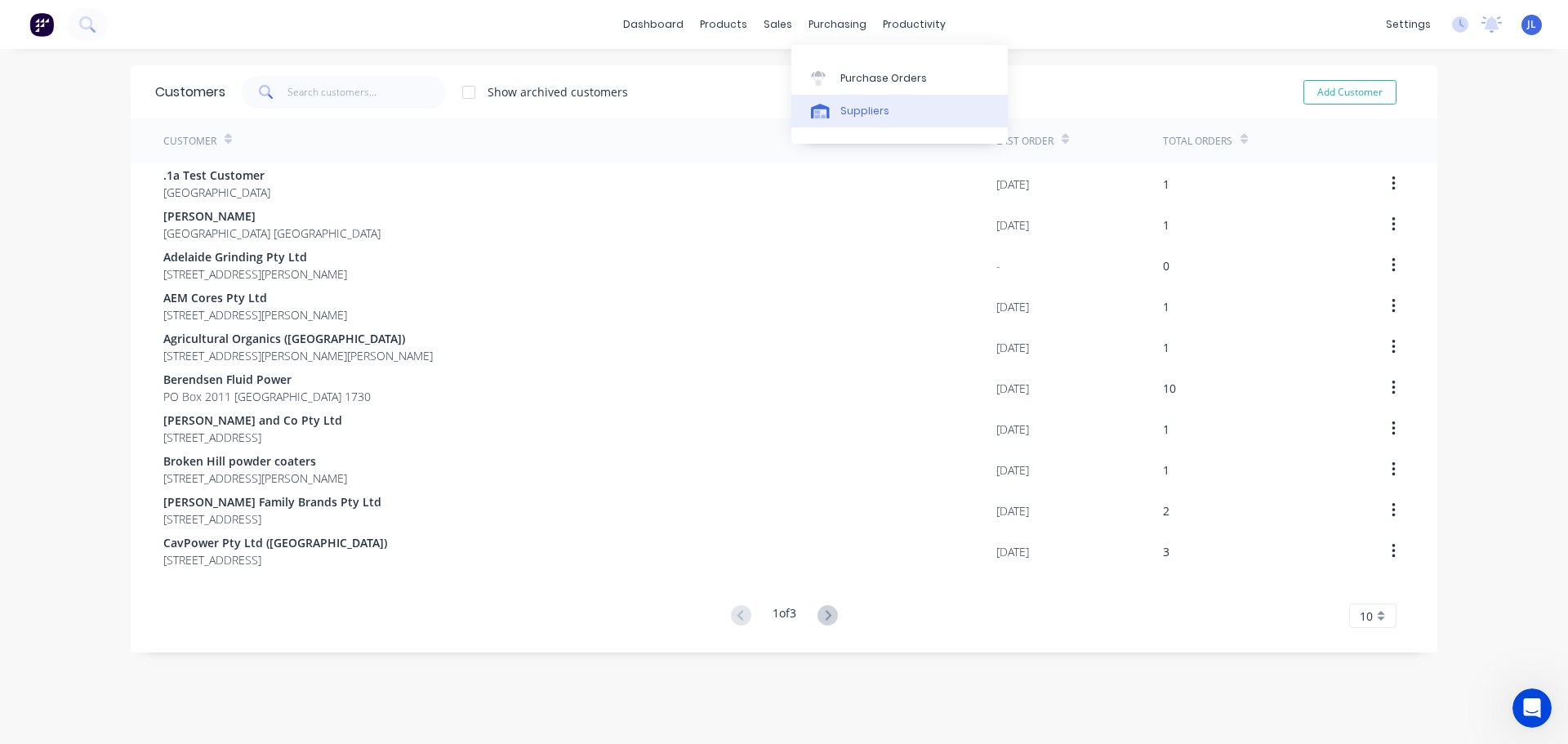
click at [862, 111] on div "Suppliers" at bounding box center [864, 112] width 49 height 15
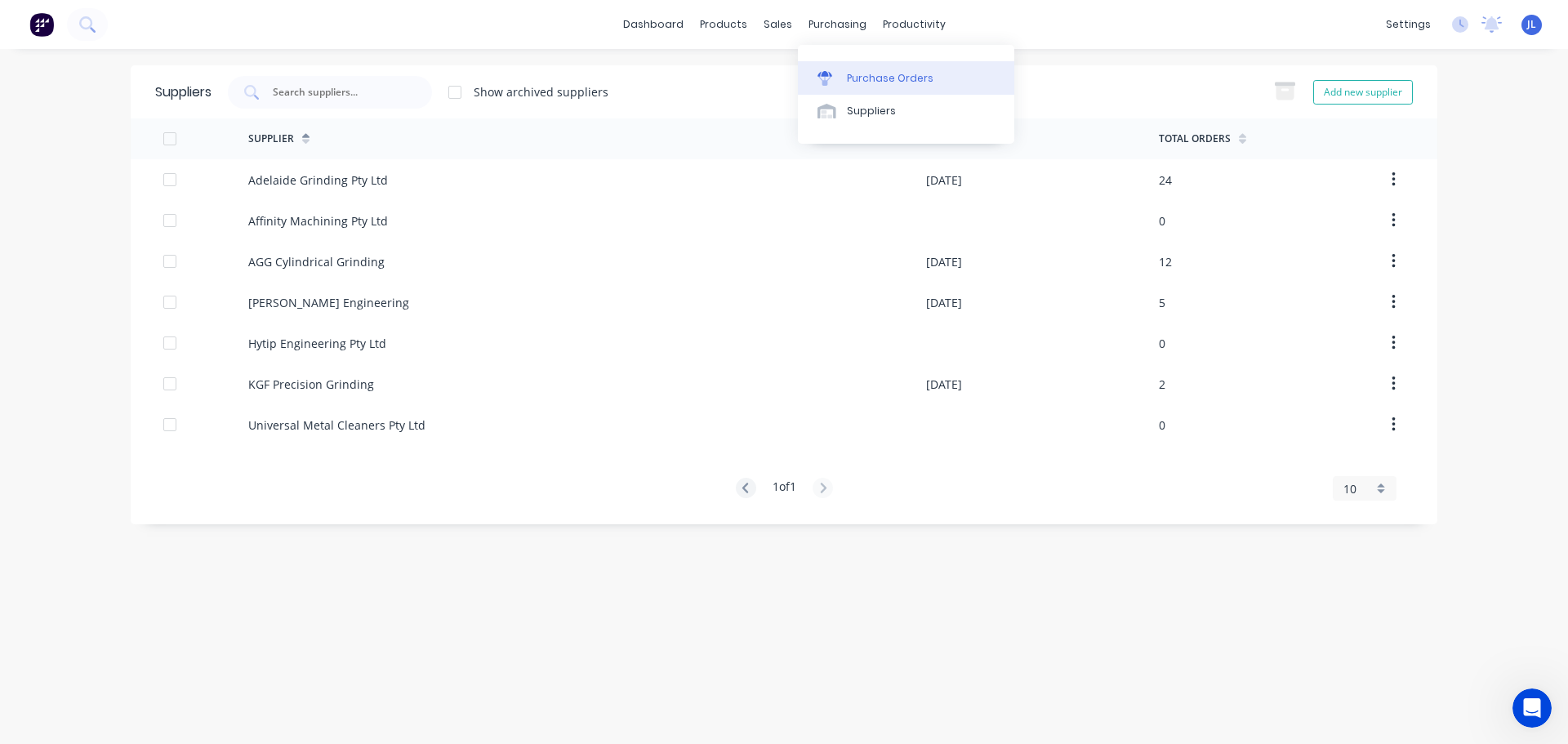
click at [860, 64] on link "Purchase Orders" at bounding box center [906, 78] width 217 height 33
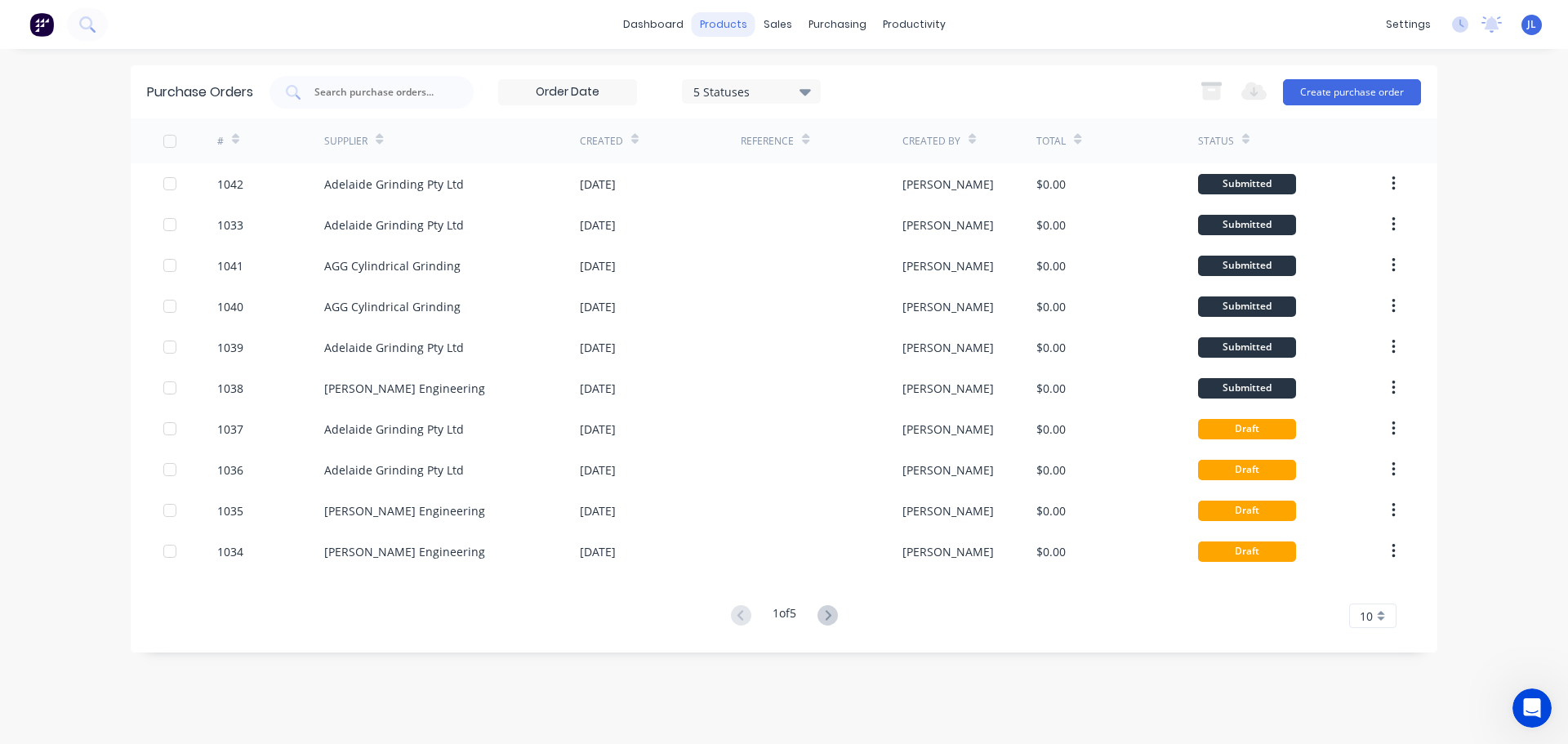
click at [748, 26] on div "products" at bounding box center [723, 25] width 63 height 25
click at [757, 77] on div "Product Catalogue" at bounding box center [794, 78] width 101 height 15
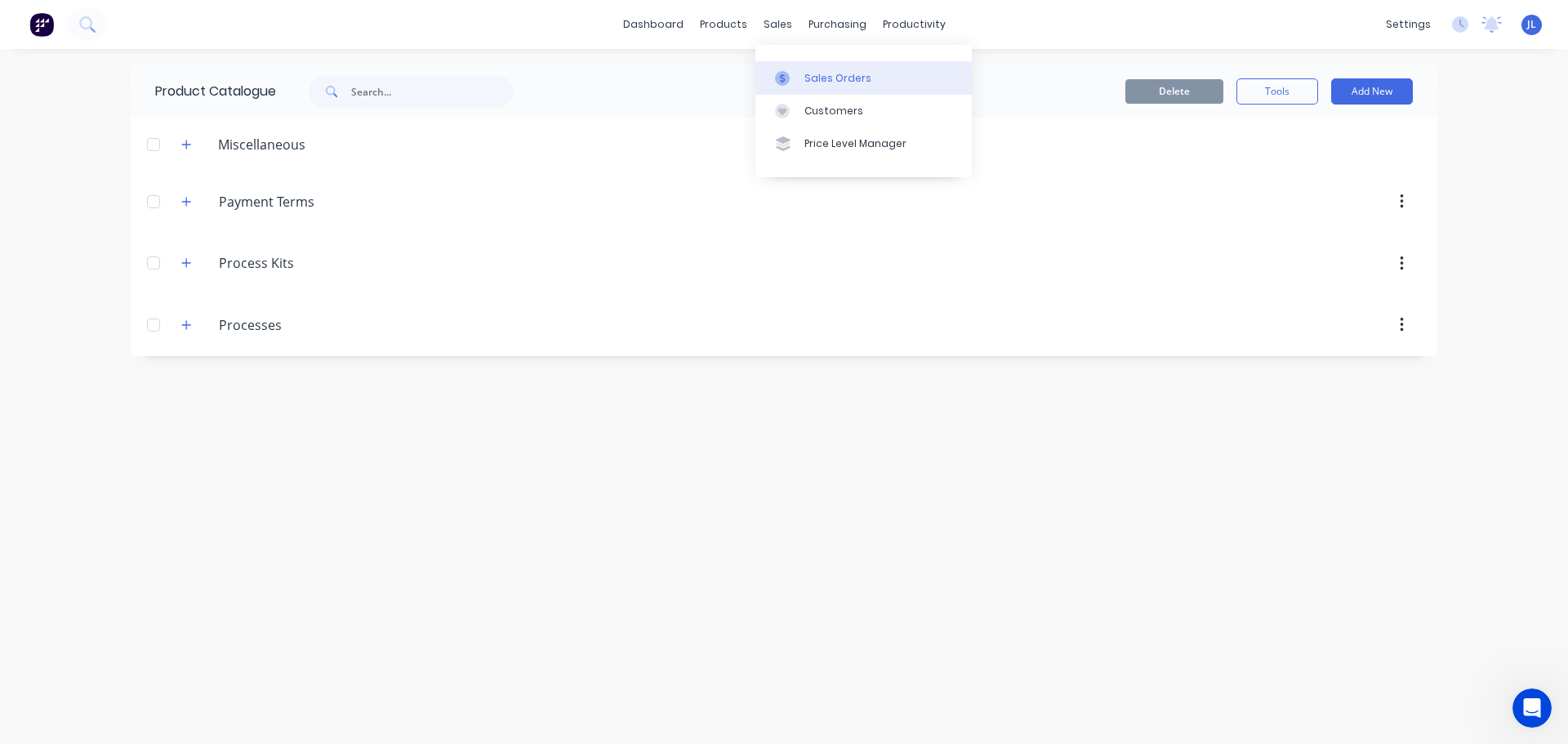
click at [794, 72] on div at bounding box center [787, 78] width 25 height 15
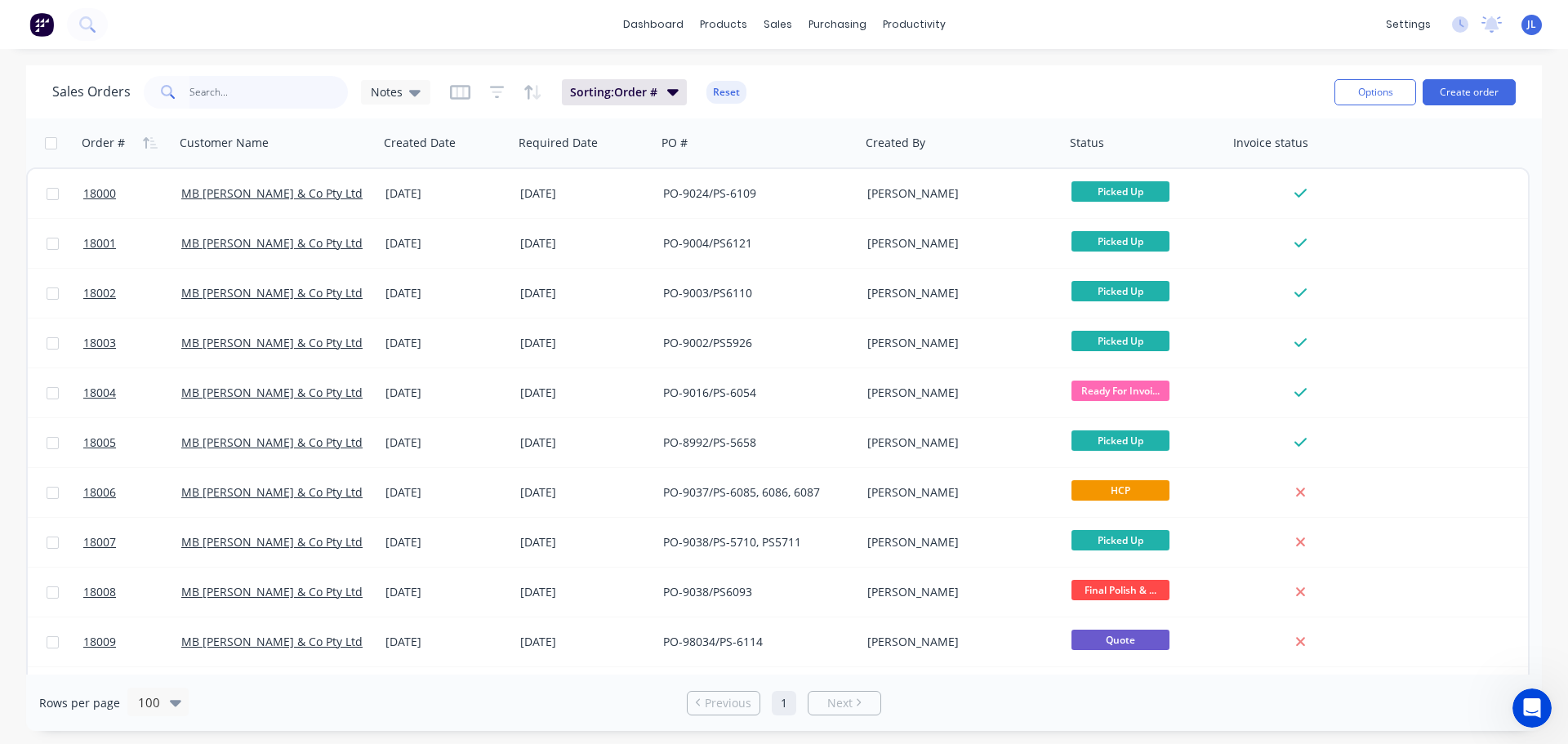
click at [263, 89] on input "text" at bounding box center [269, 92] width 159 height 33
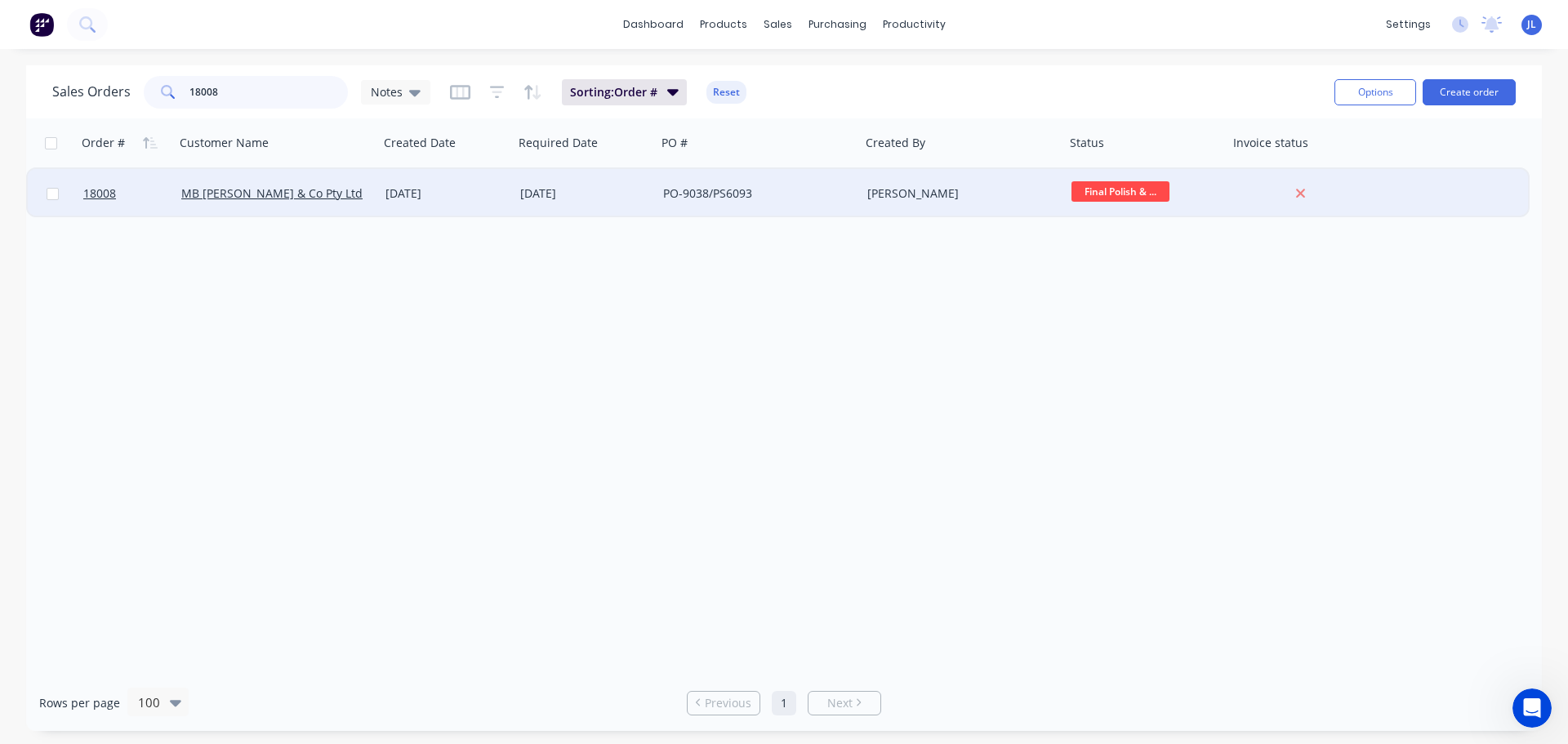
type input "18008"
click at [1142, 192] on span "Final Polish & ..." at bounding box center [1121, 192] width 98 height 21
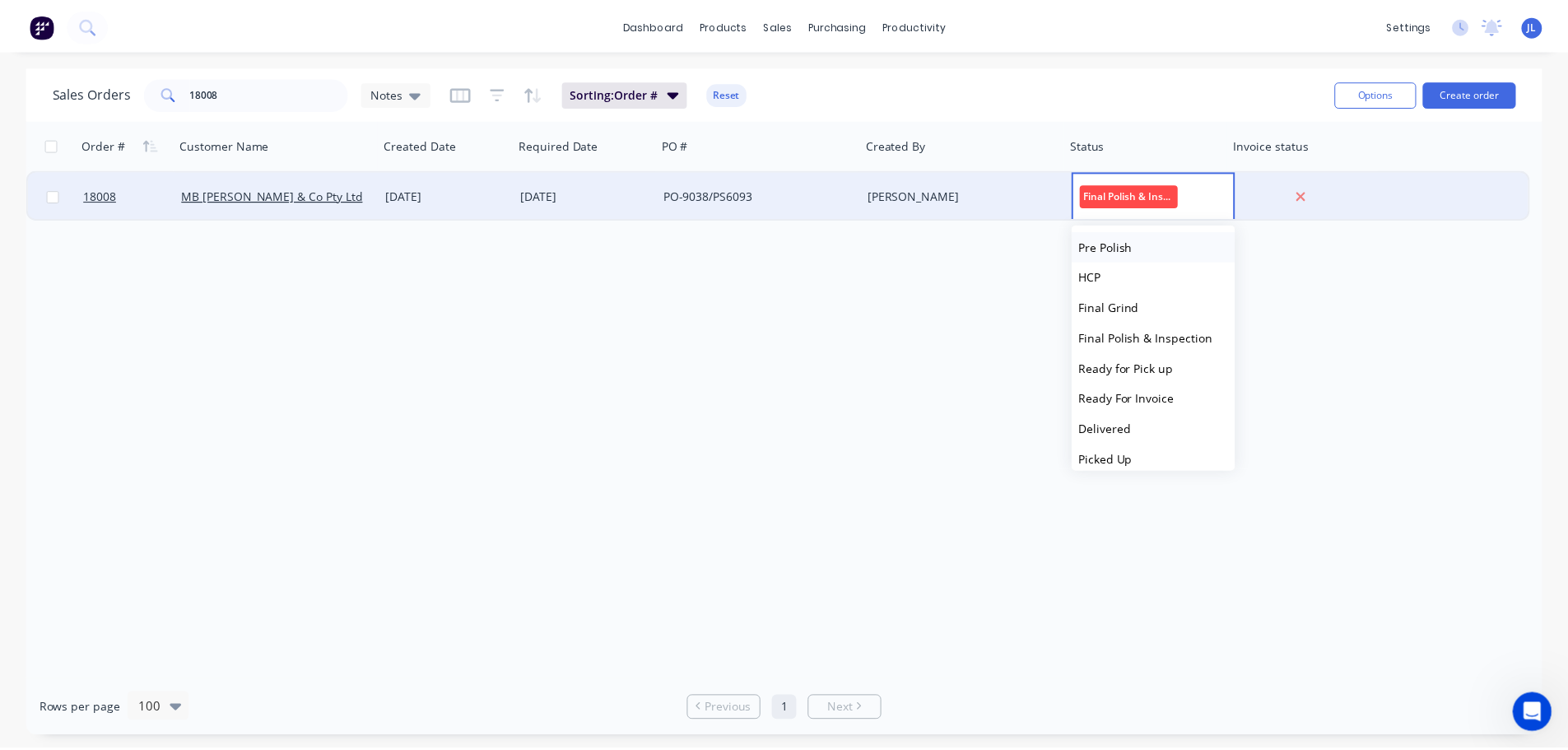
scroll to position [223, 0]
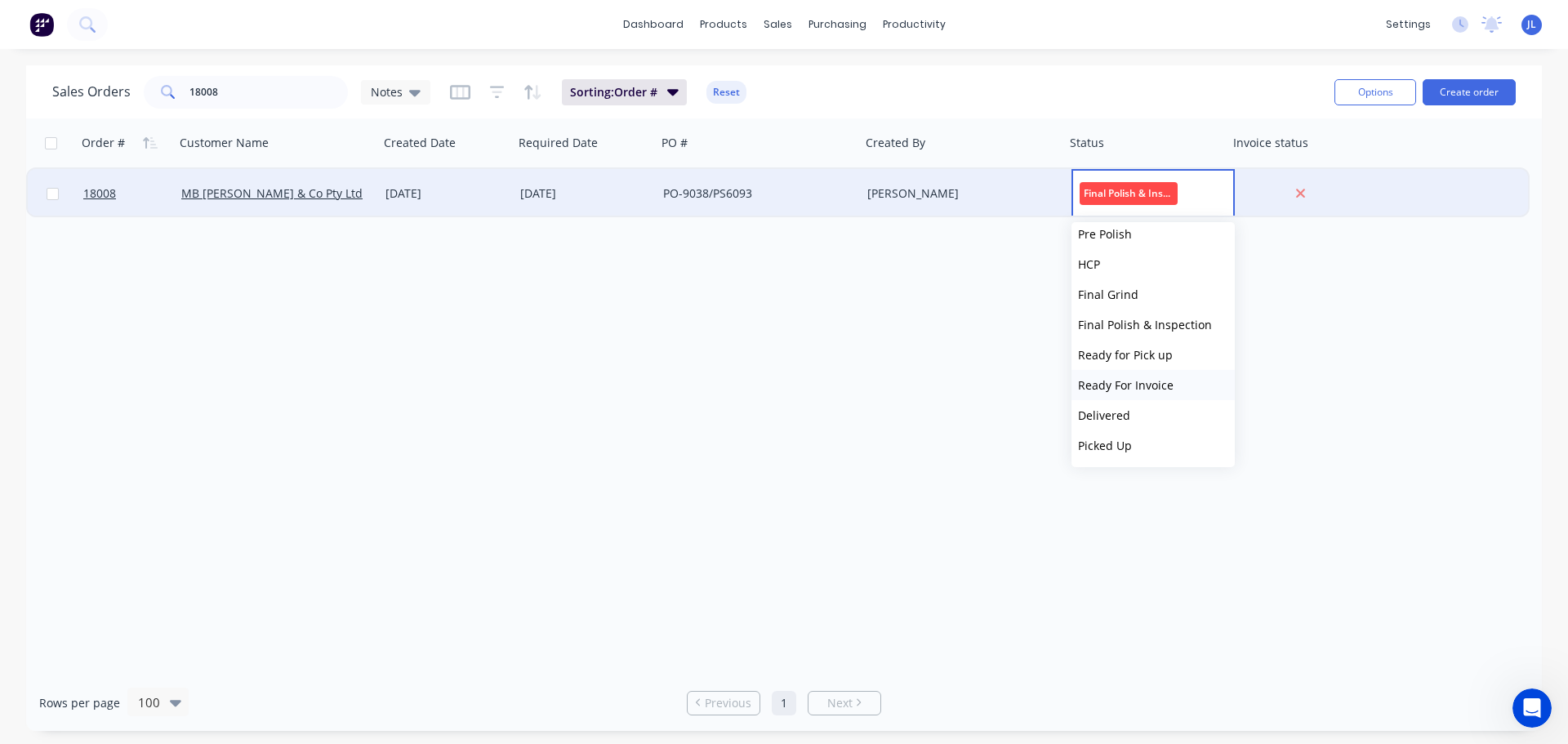
click at [1158, 385] on span "Ready For Invoice" at bounding box center [1125, 385] width 96 height 15
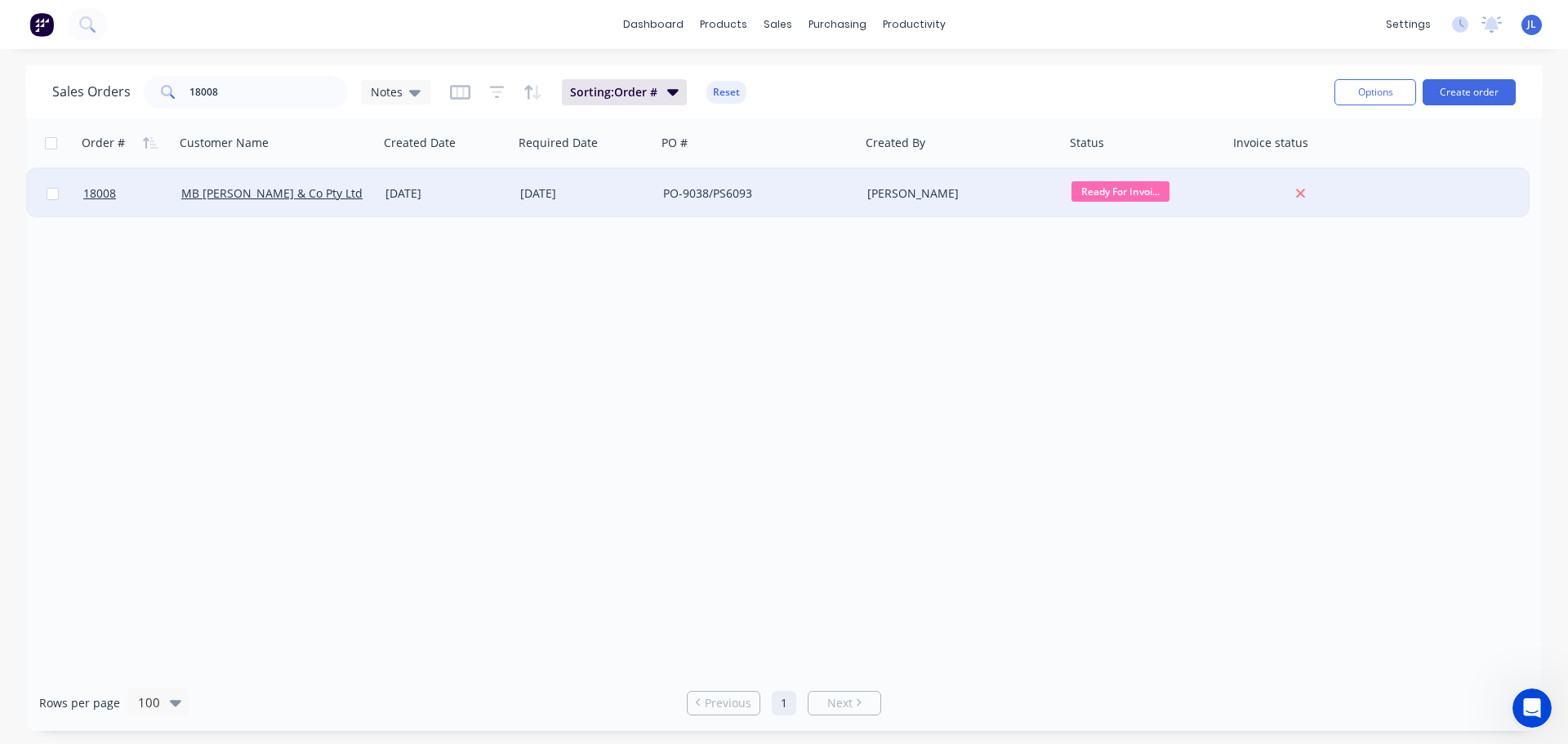
click at [669, 188] on div "PO-9038/PS6093" at bounding box center [754, 193] width 182 height 16
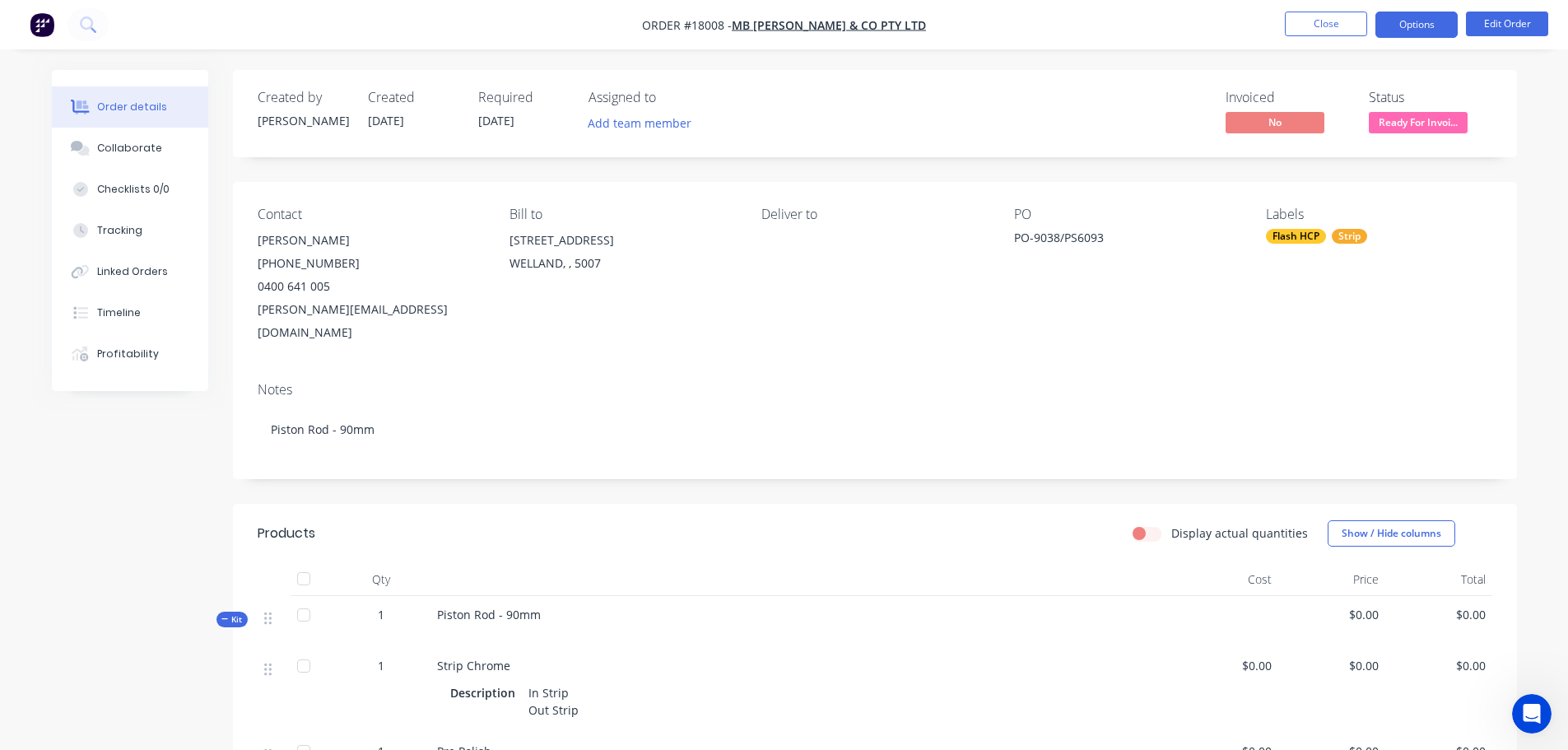
click at [1437, 30] on button "Options" at bounding box center [1416, 25] width 82 height 27
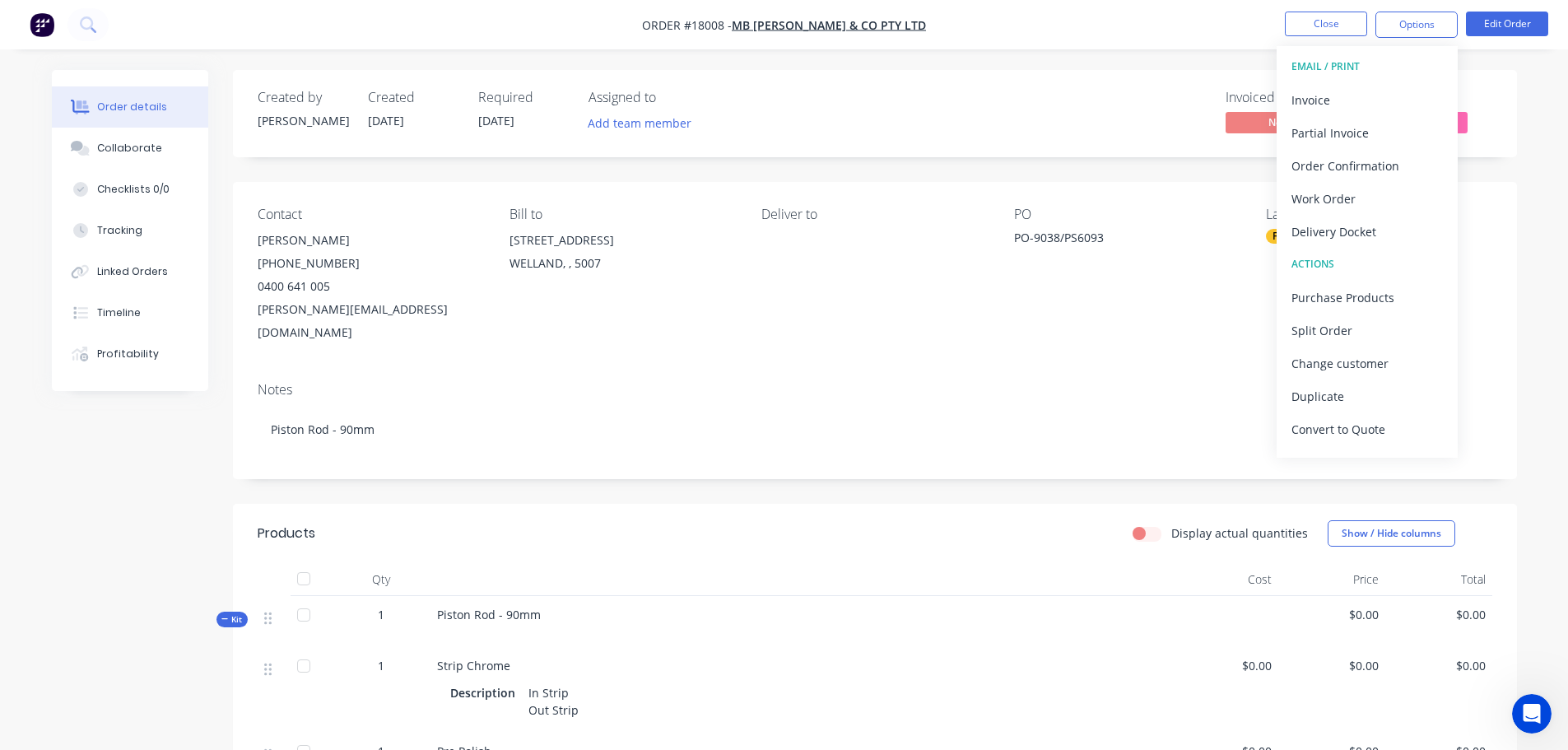
click at [1105, 131] on div "Invoiced No Status Ready For Invoi..." at bounding box center [1122, 113] width 739 height 48
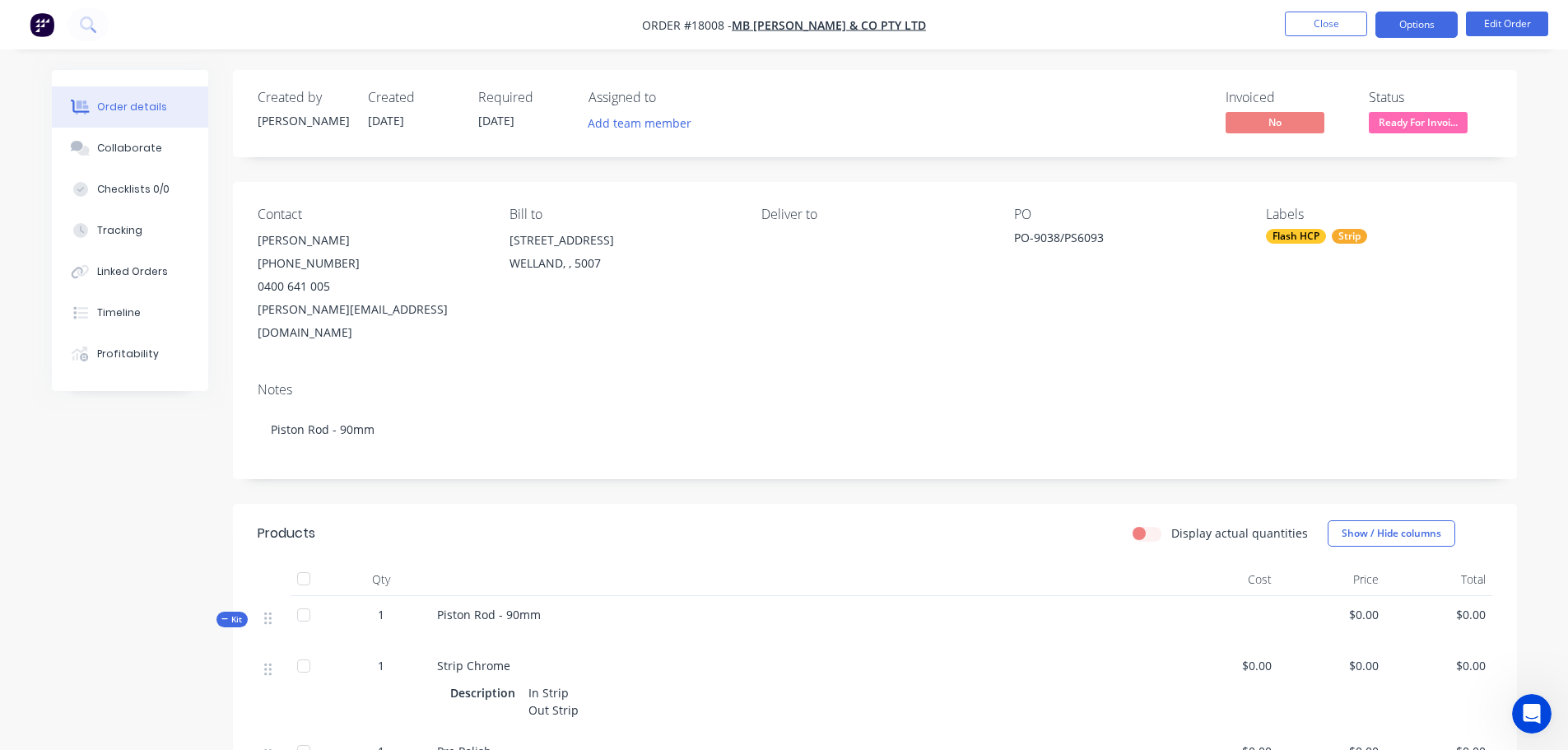
click at [1417, 33] on button "Options" at bounding box center [1416, 25] width 82 height 27
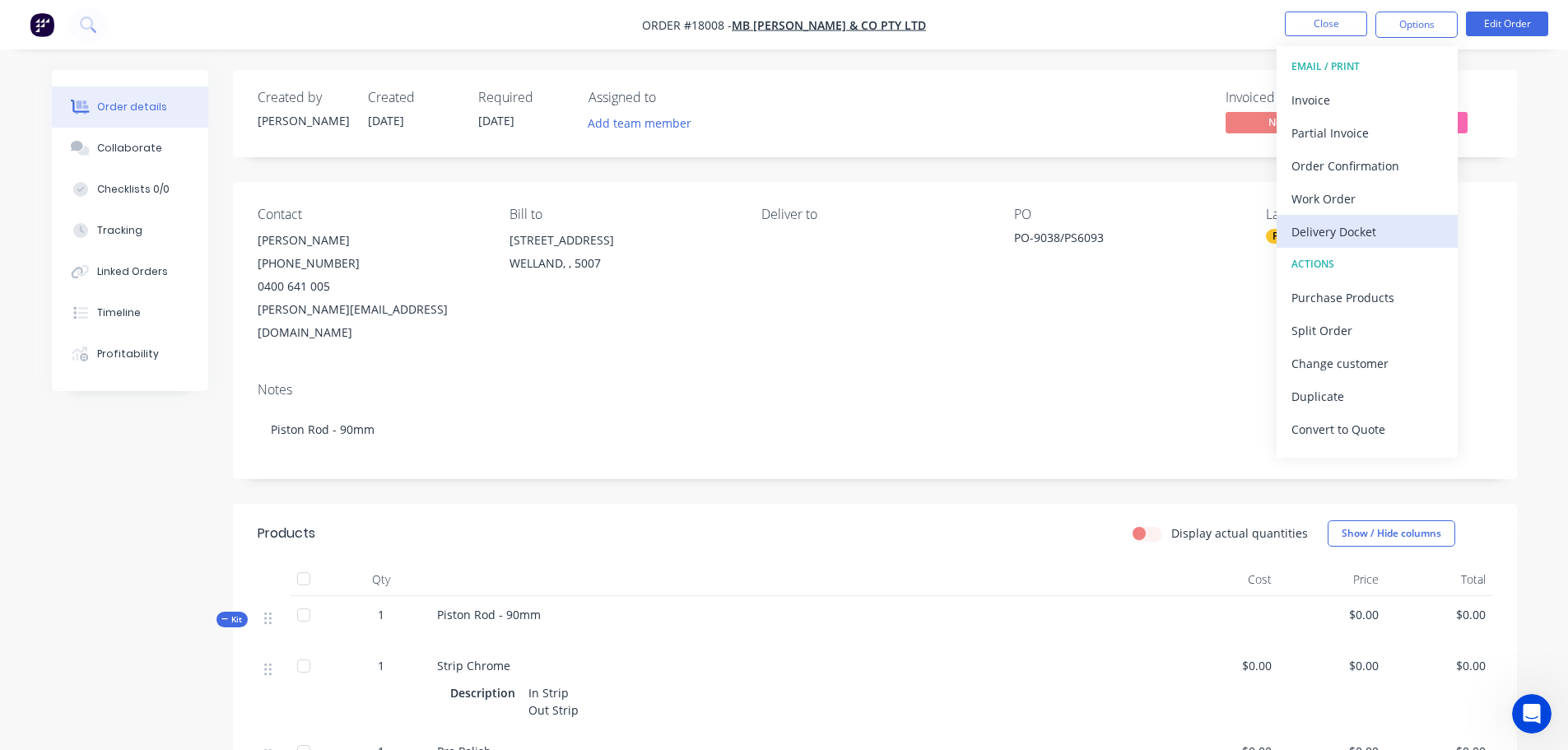
click at [1334, 231] on div "Delivery Docket" at bounding box center [1367, 232] width 152 height 24
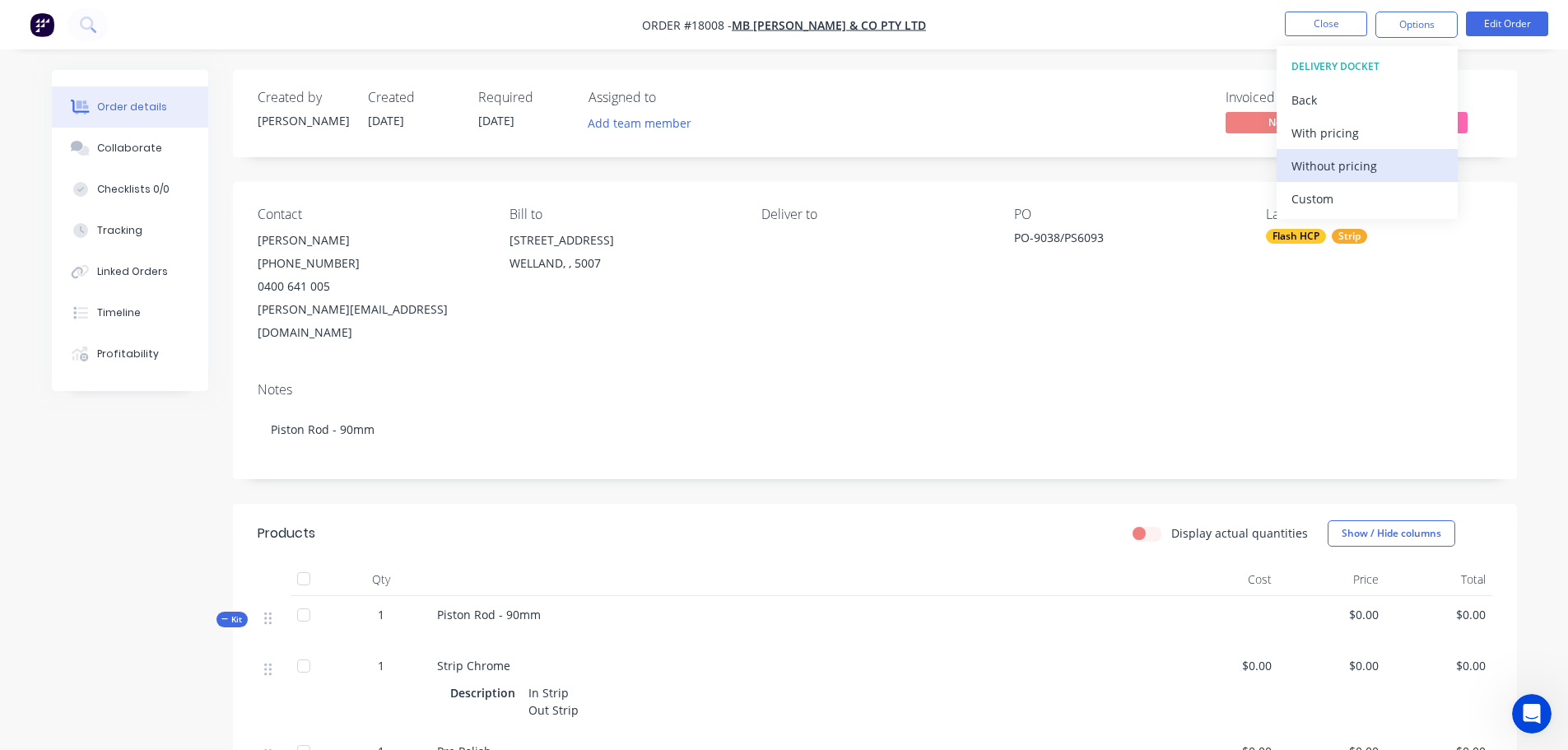
click at [1338, 167] on div "Without pricing" at bounding box center [1367, 165] width 152 height 24
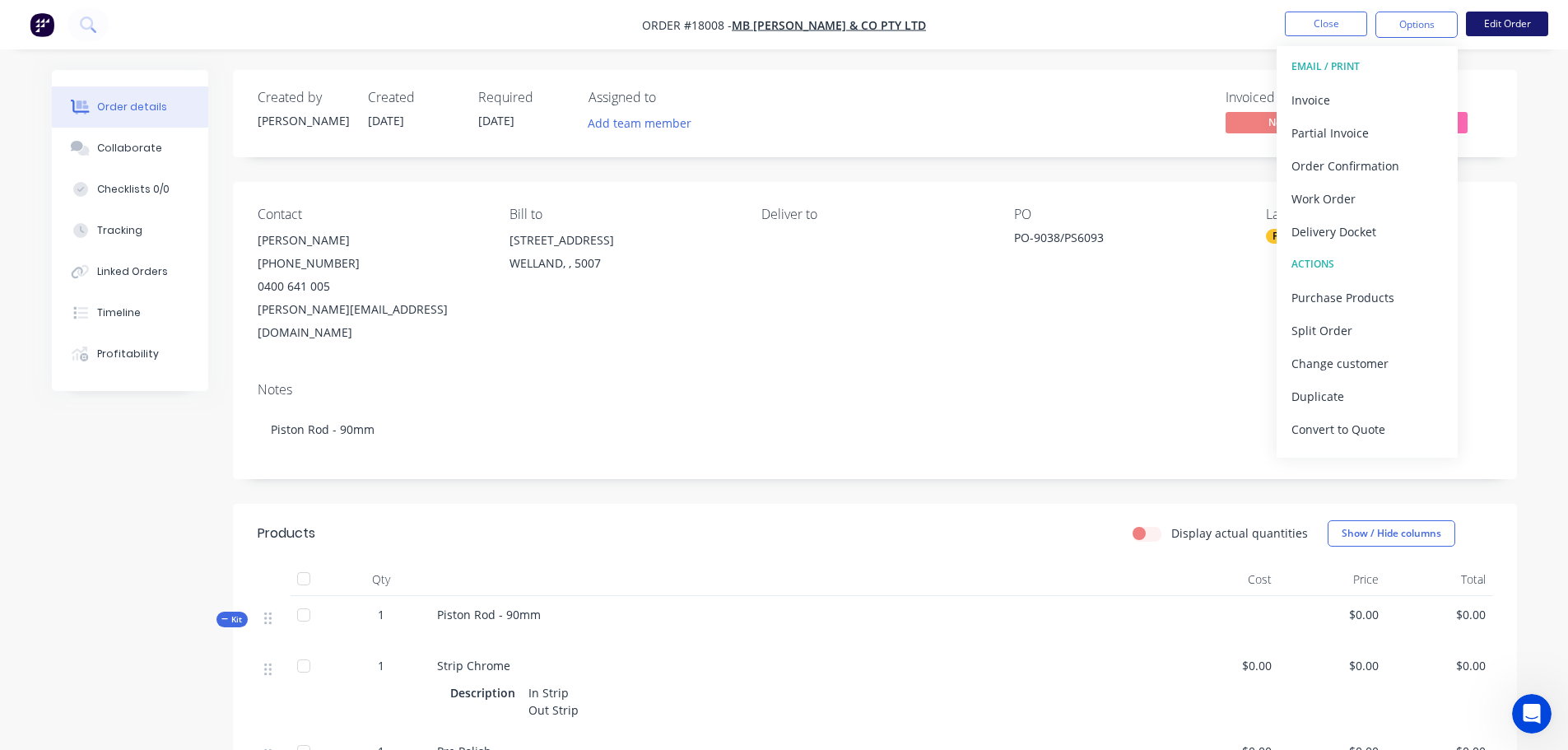
click at [1523, 27] on button "Edit Order" at bounding box center [1507, 24] width 82 height 25
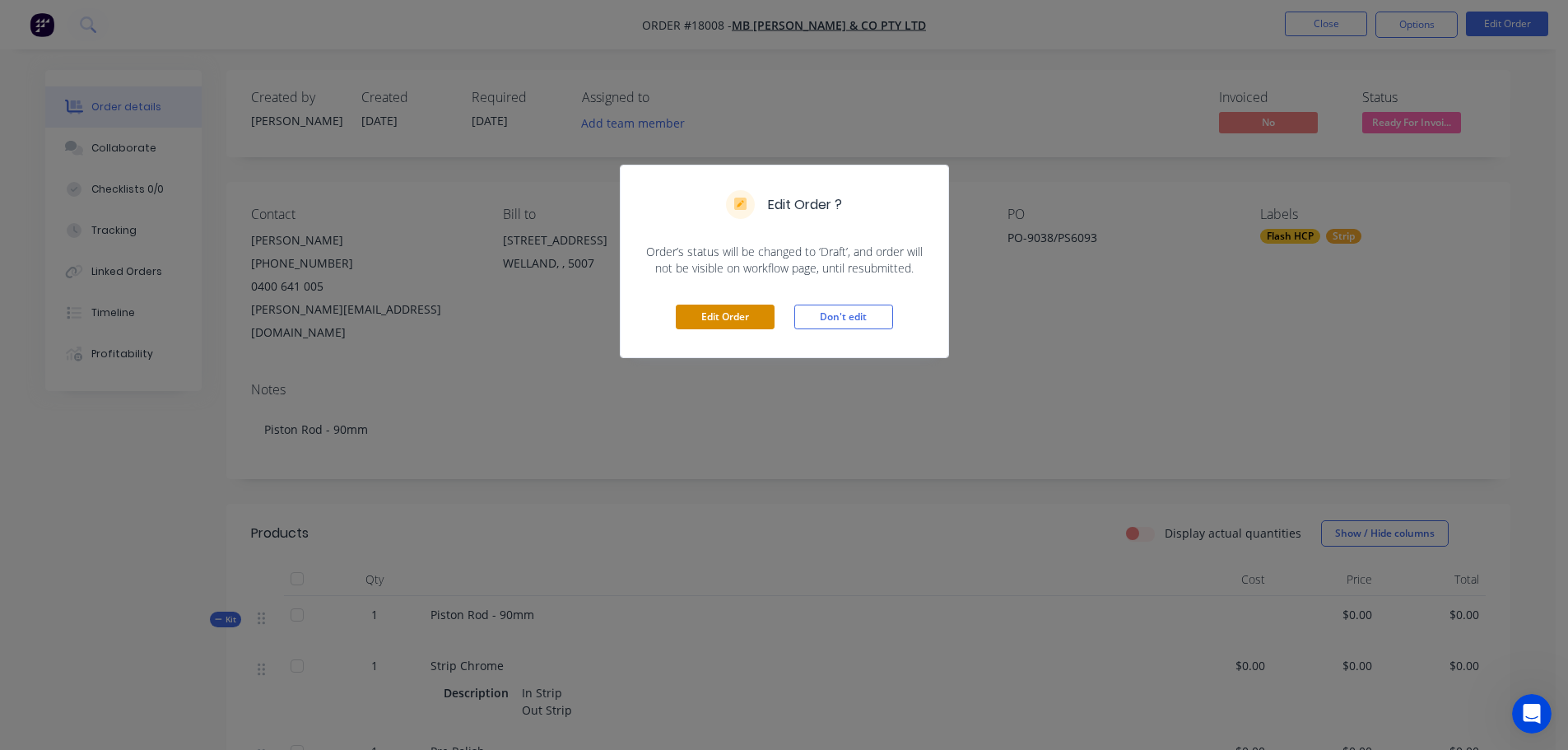
click at [746, 325] on button "Edit Order" at bounding box center [725, 316] width 99 height 25
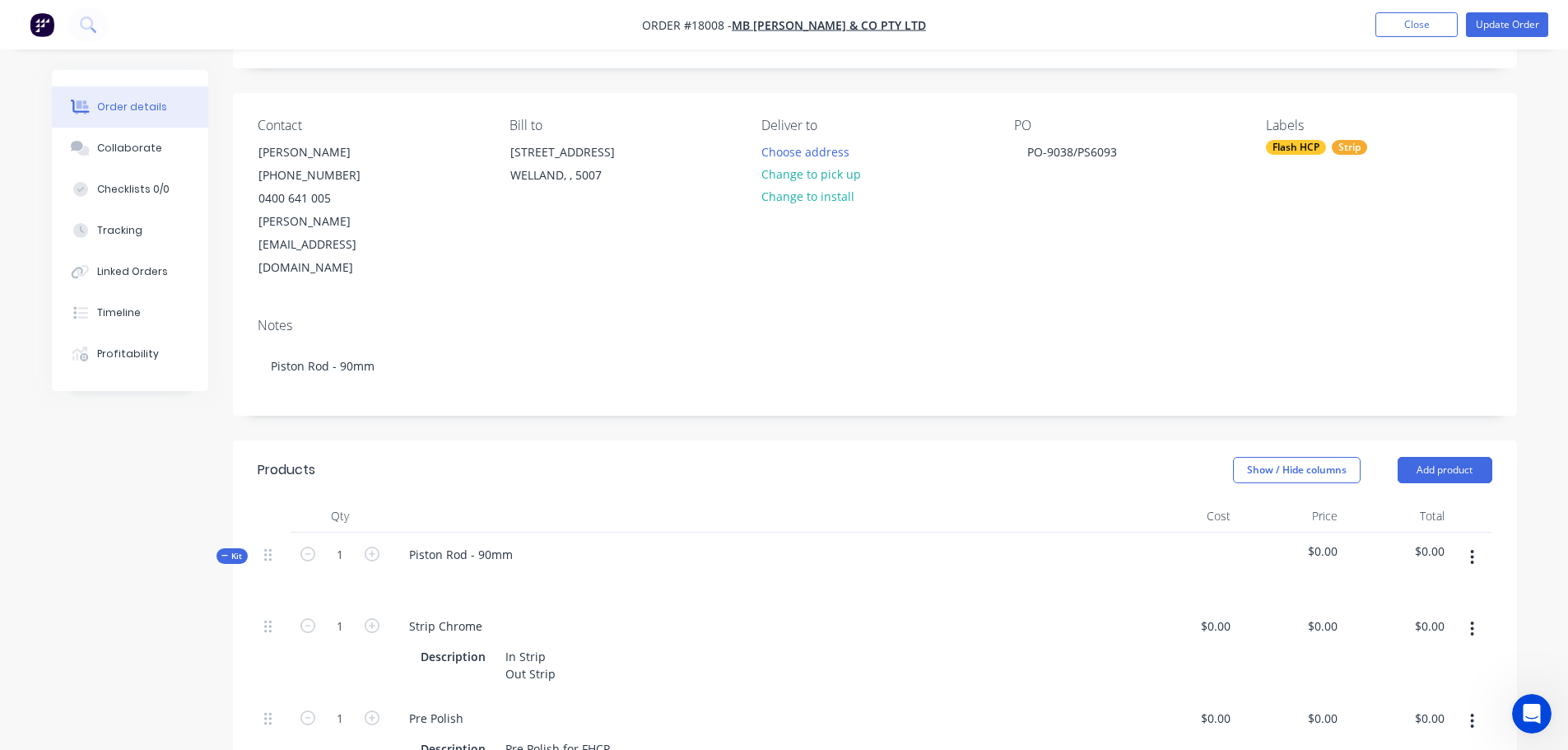
scroll to position [247, 0]
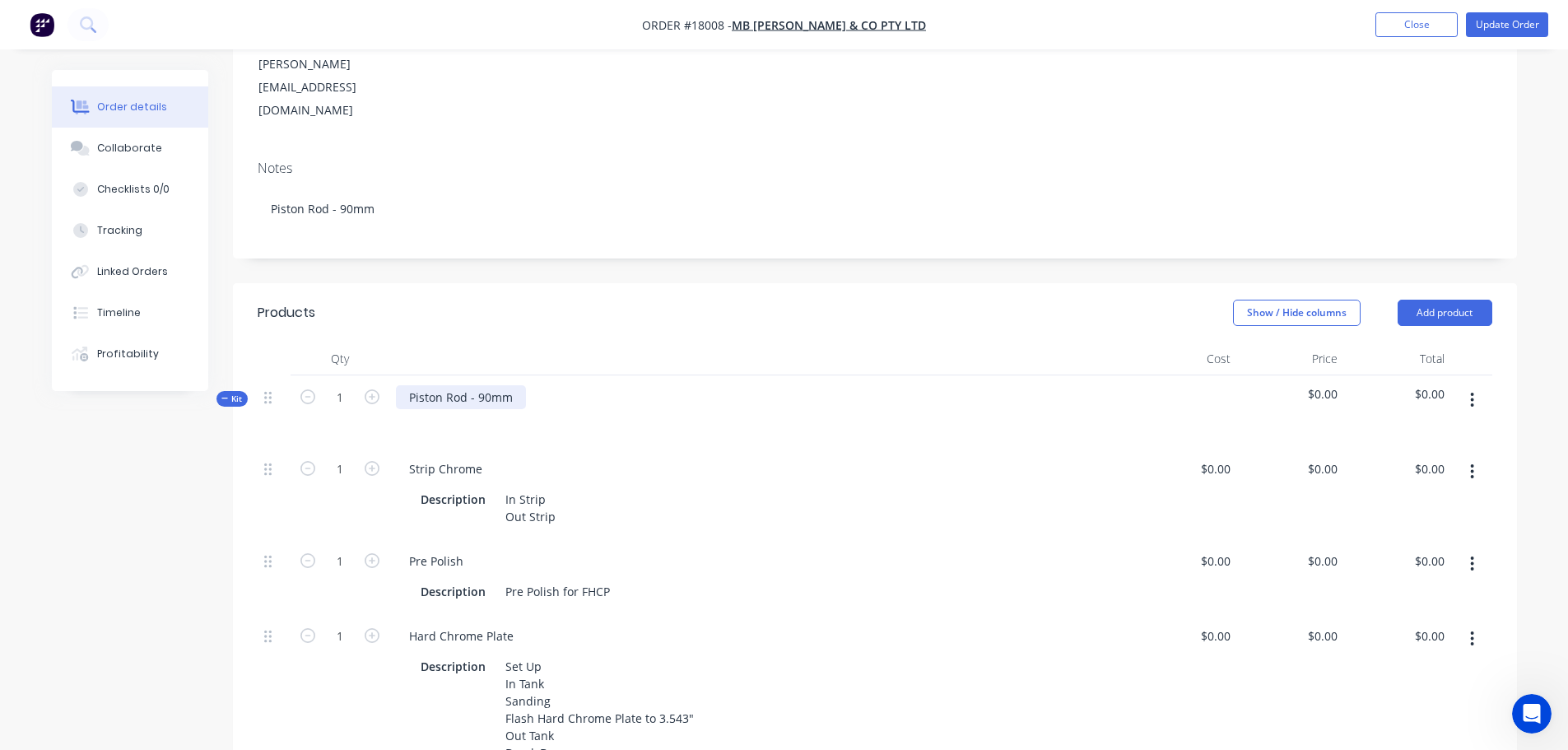
click at [509, 385] on div "Piston Rod - 90mm" at bounding box center [460, 396] width 130 height 24
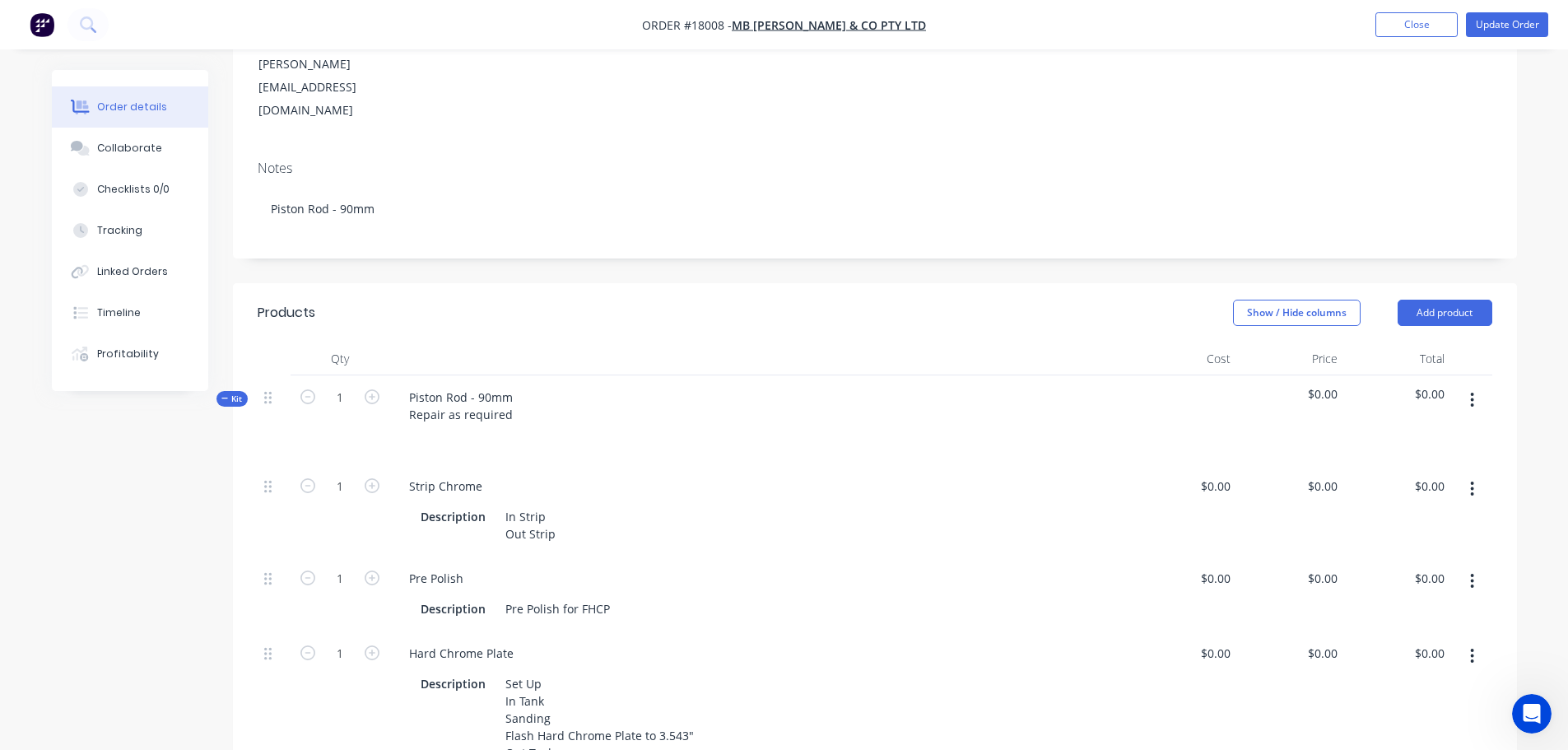
click at [549, 426] on div at bounding box center [759, 437] width 727 height 24
click at [1501, 39] on nav "Order #18008 - MB Butterfield & Co Pty Ltd Add product Close Update Order" at bounding box center [784, 25] width 1568 height 50
click at [1496, 29] on button "Update Order" at bounding box center [1507, 25] width 82 height 25
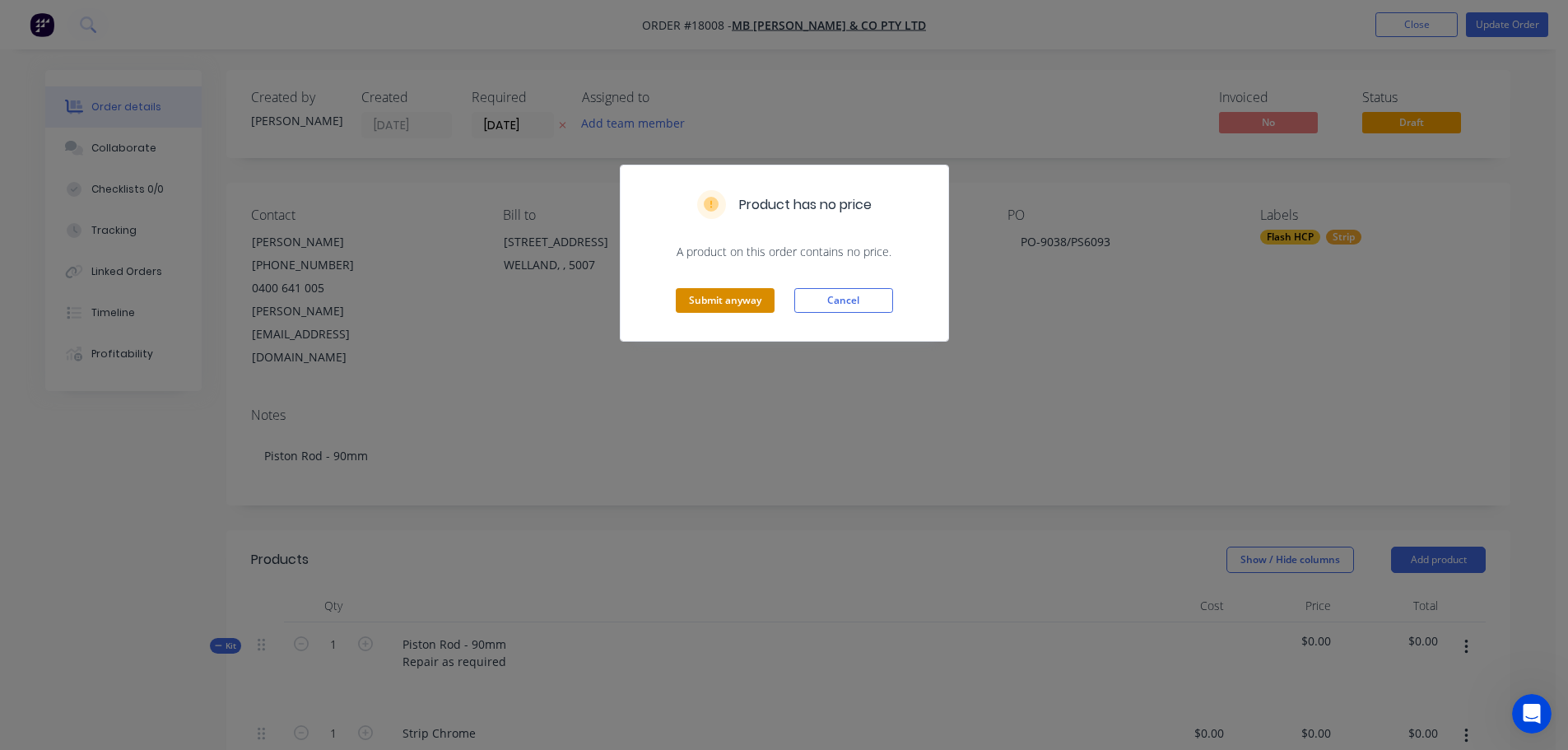
click at [719, 294] on button "Submit anyway" at bounding box center [725, 300] width 99 height 25
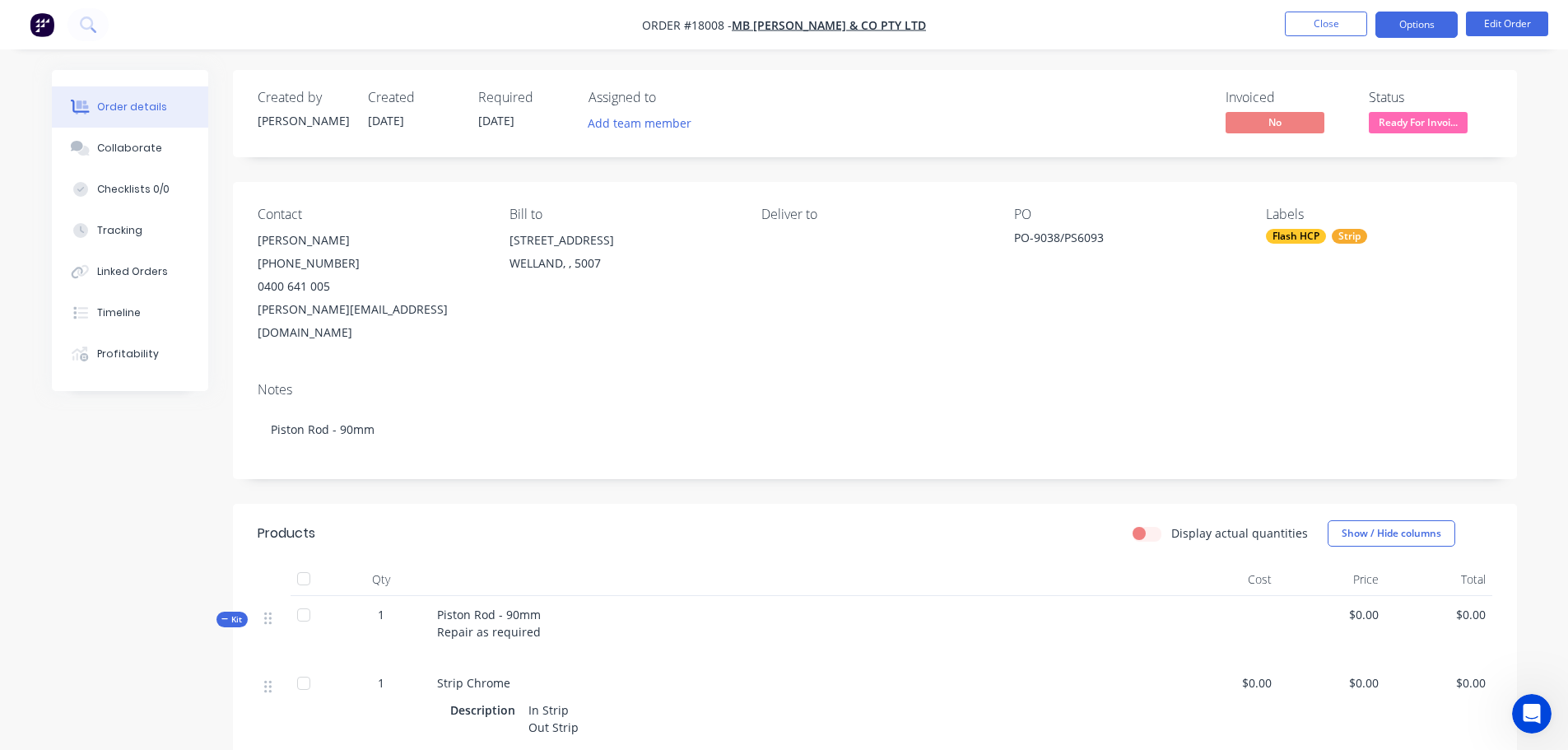
click at [1430, 30] on button "Options" at bounding box center [1416, 25] width 82 height 27
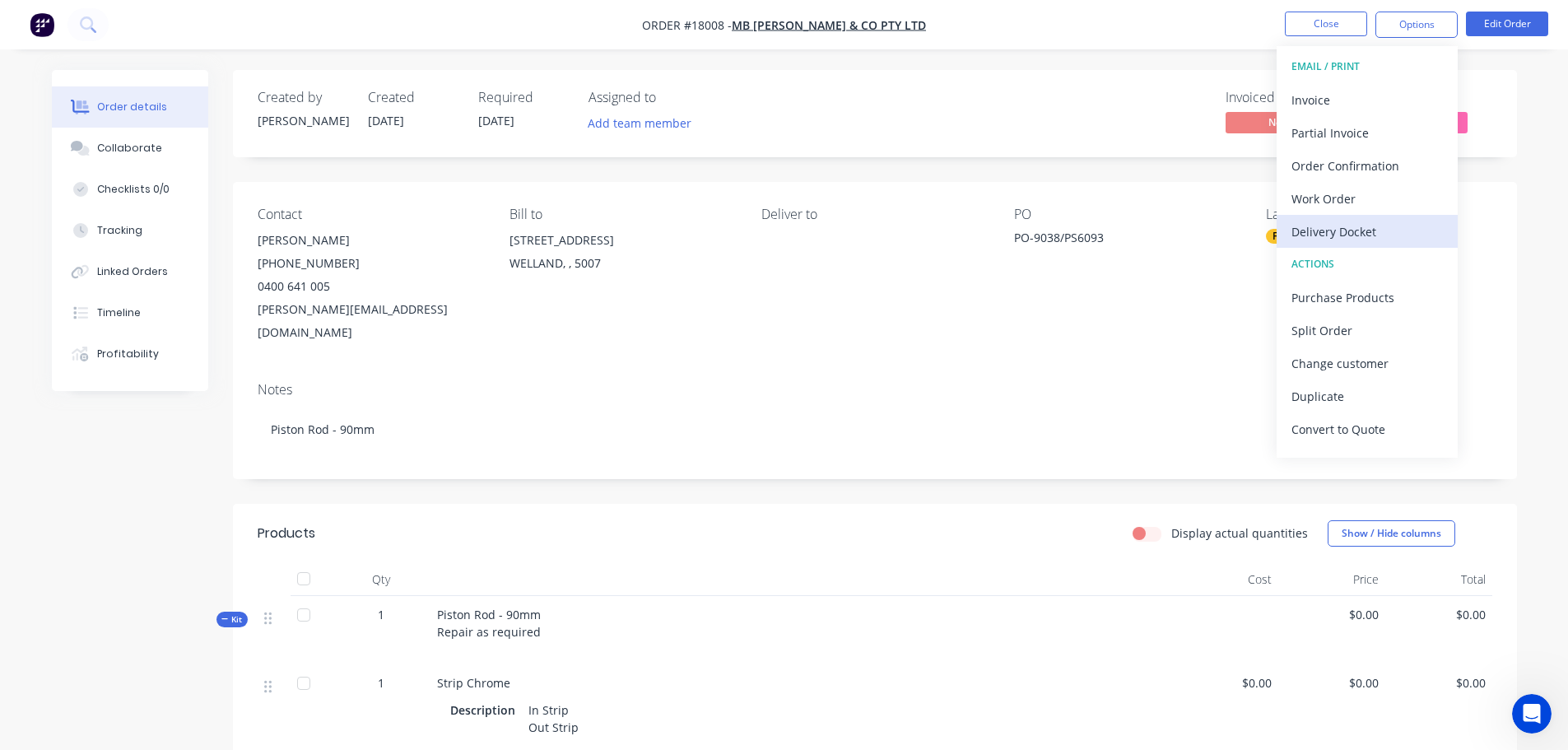
click at [1344, 227] on div "Delivery Docket" at bounding box center [1367, 232] width 152 height 24
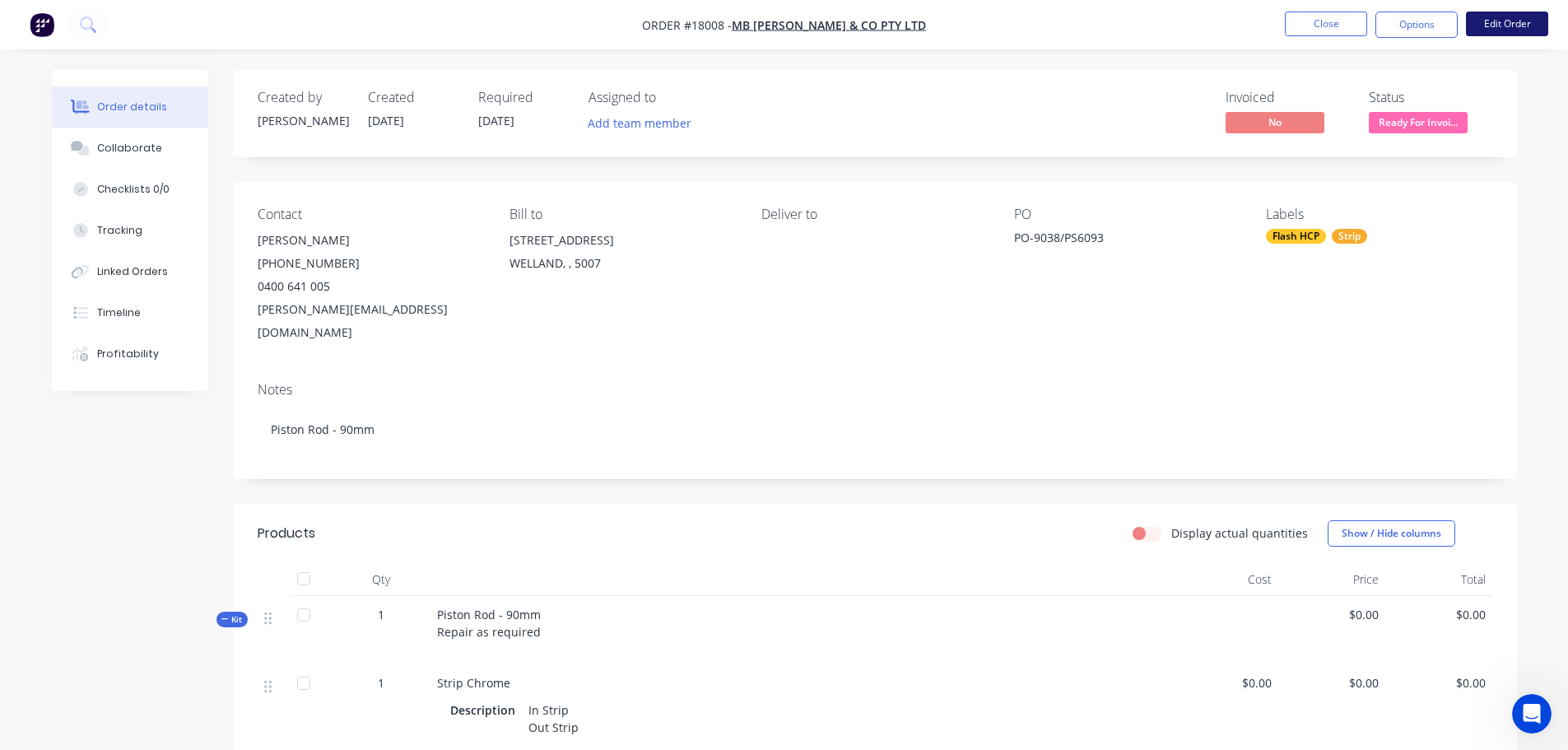
click at [1502, 21] on button "Edit Order" at bounding box center [1507, 24] width 82 height 25
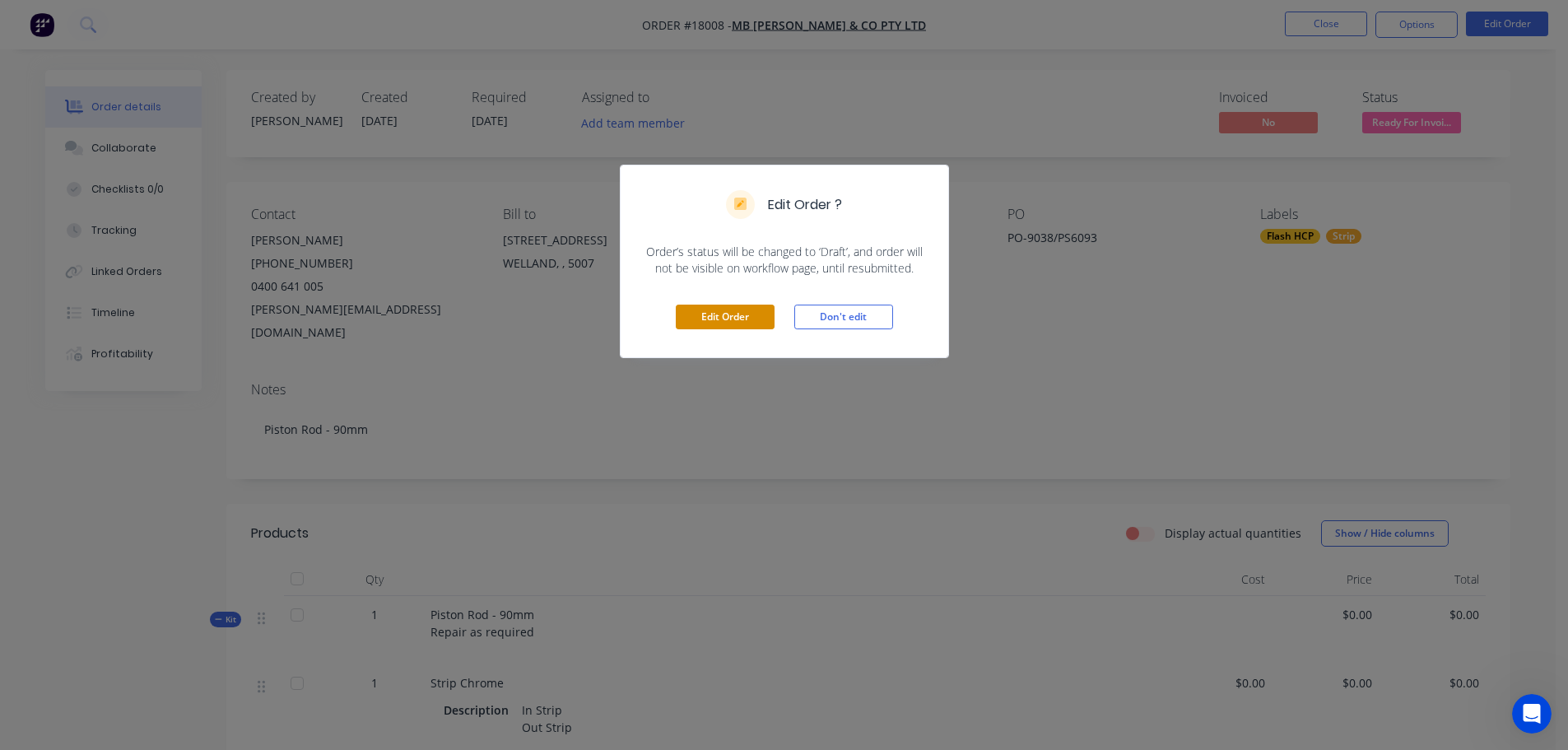
click at [744, 322] on button "Edit Order" at bounding box center [725, 316] width 99 height 25
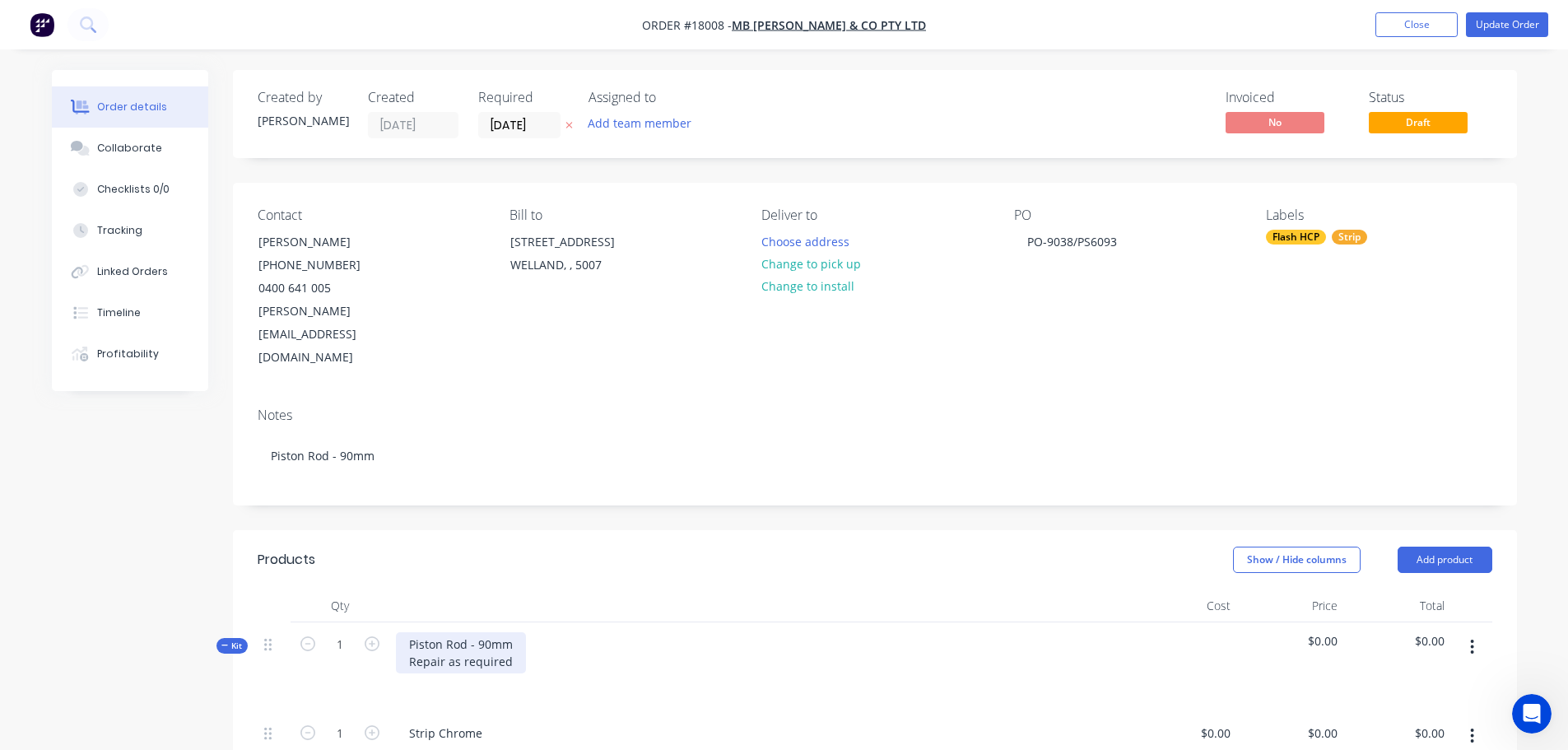
click at [485, 632] on div "Piston Rod - 90mm Repair as required" at bounding box center [460, 652] width 130 height 41
drag, startPoint x: 515, startPoint y: 616, endPoint x: 398, endPoint y: 618, distance: 117.0
click at [398, 632] on div "Piston Rod - 90mm Repair as required" at bounding box center [460, 652] width 130 height 41
click at [576, 589] on div at bounding box center [759, 605] width 741 height 33
click at [1483, 29] on button "Update Order" at bounding box center [1507, 25] width 82 height 25
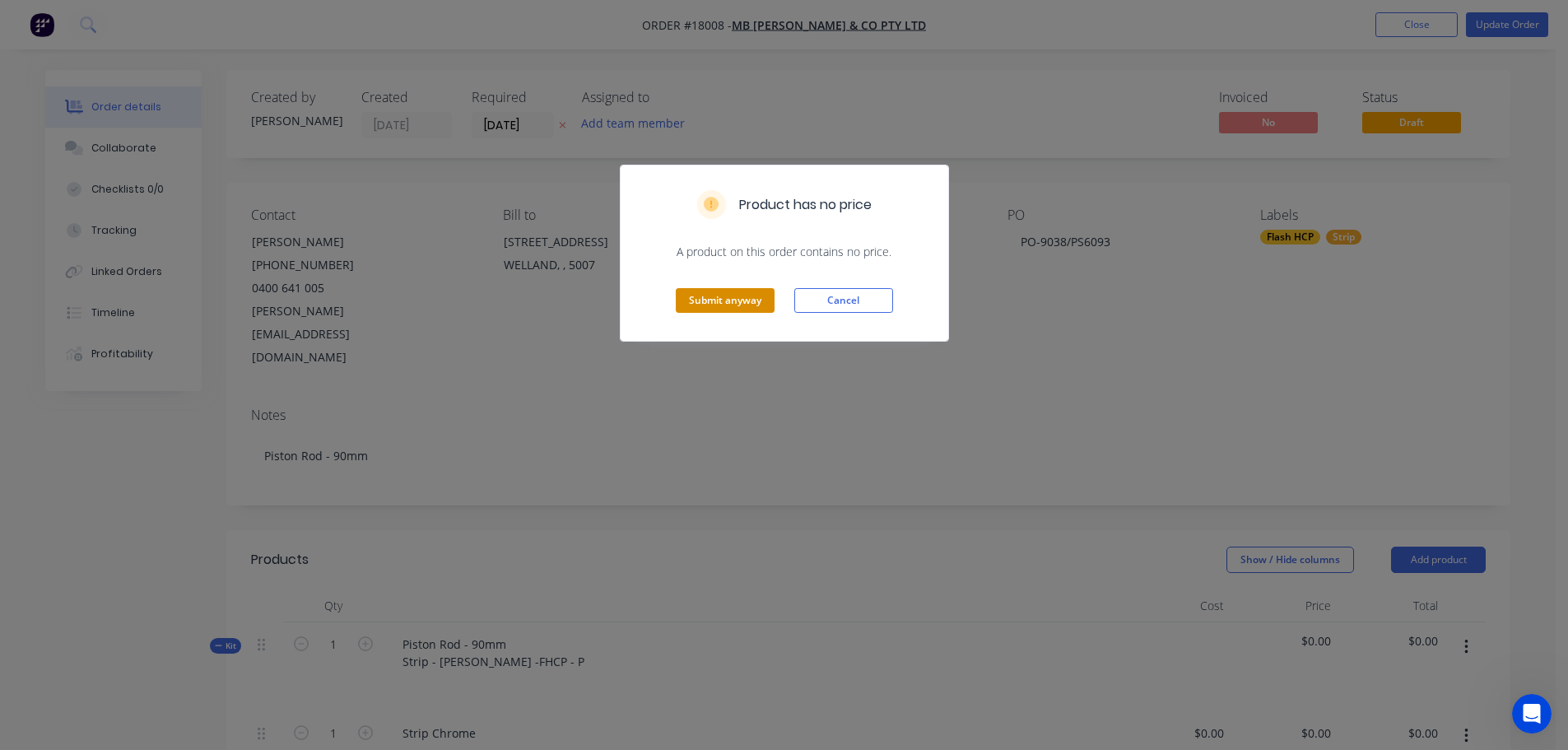
click at [738, 311] on button "Submit anyway" at bounding box center [725, 300] width 99 height 25
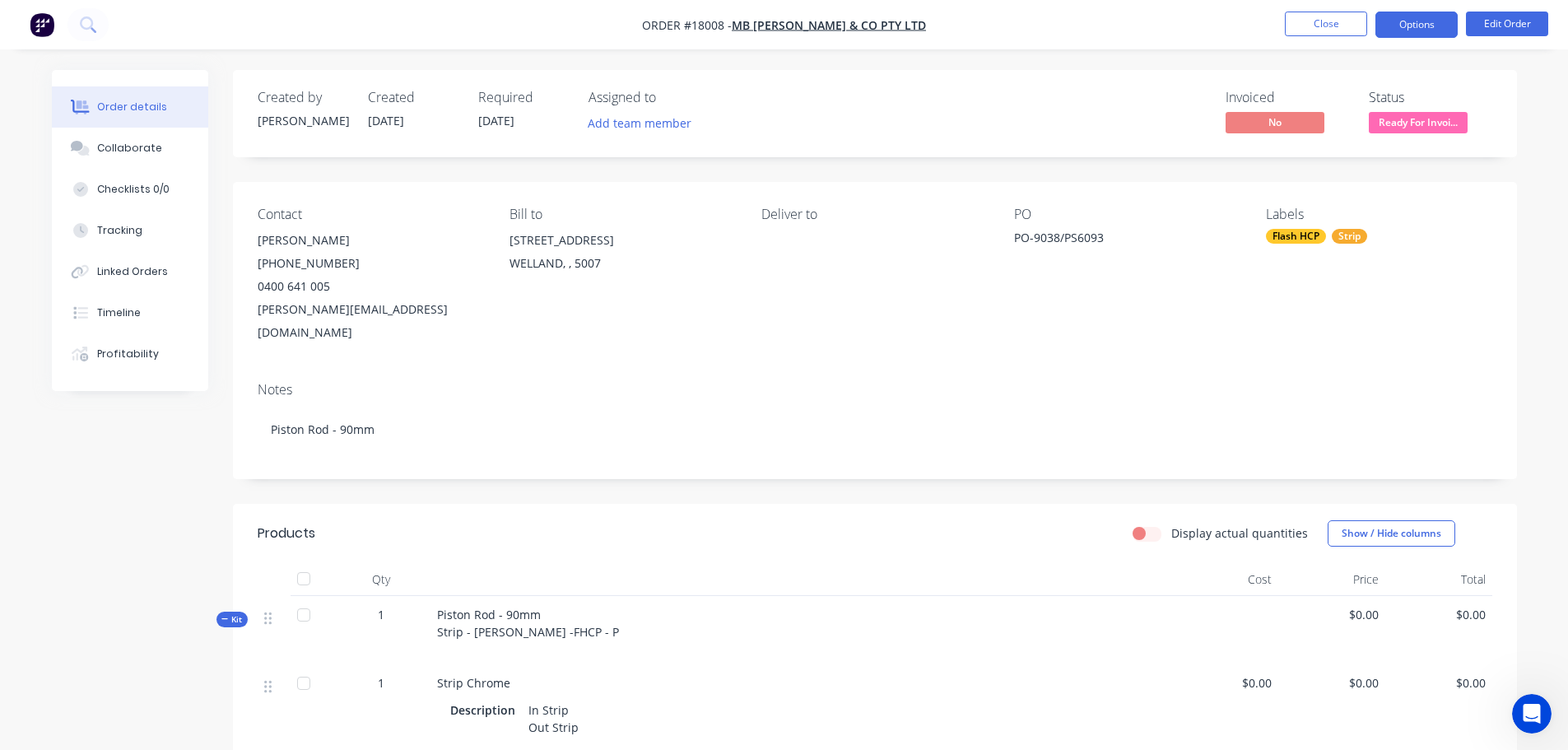
click at [1410, 16] on button "Options" at bounding box center [1416, 25] width 82 height 27
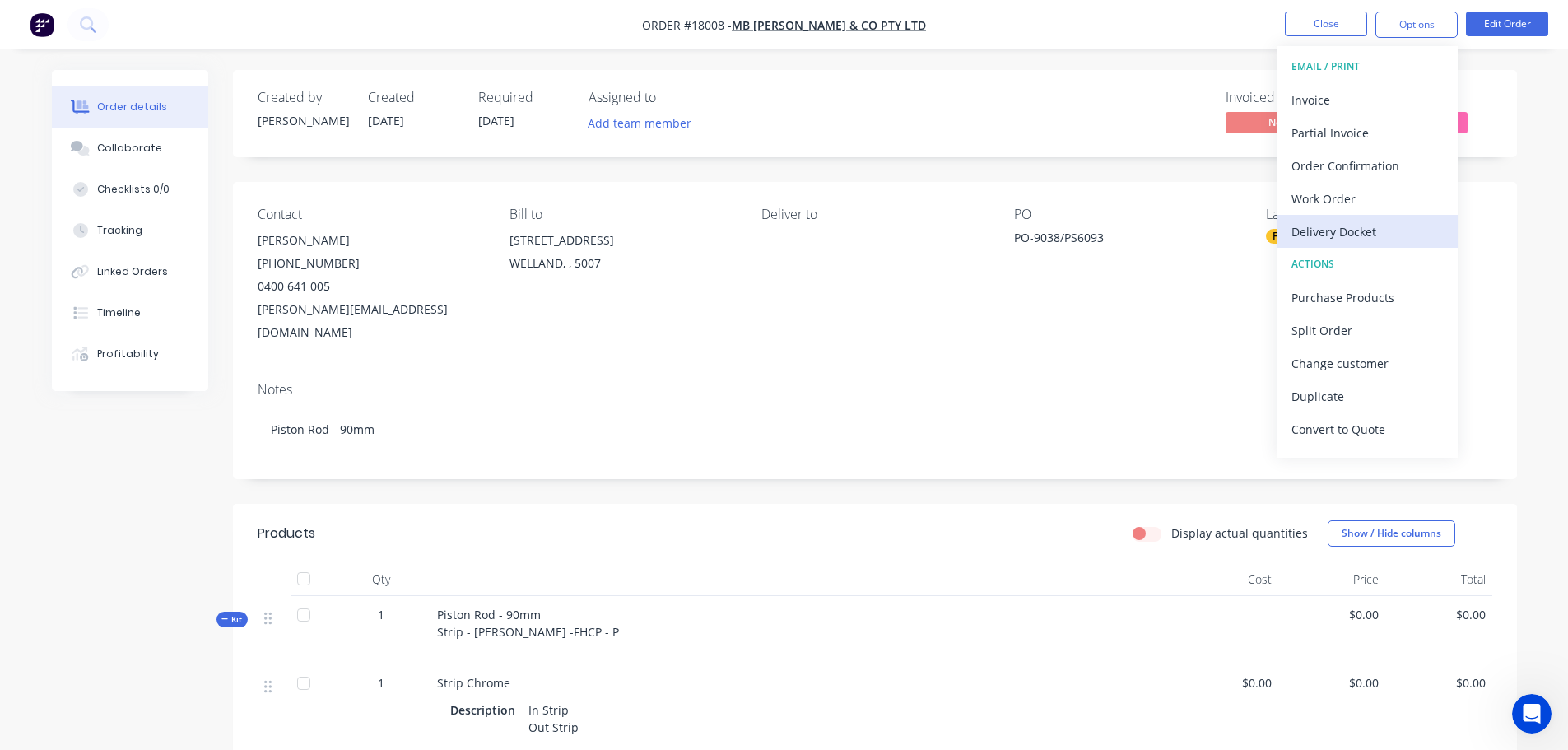
click at [1355, 230] on div "Delivery Docket" at bounding box center [1367, 232] width 152 height 24
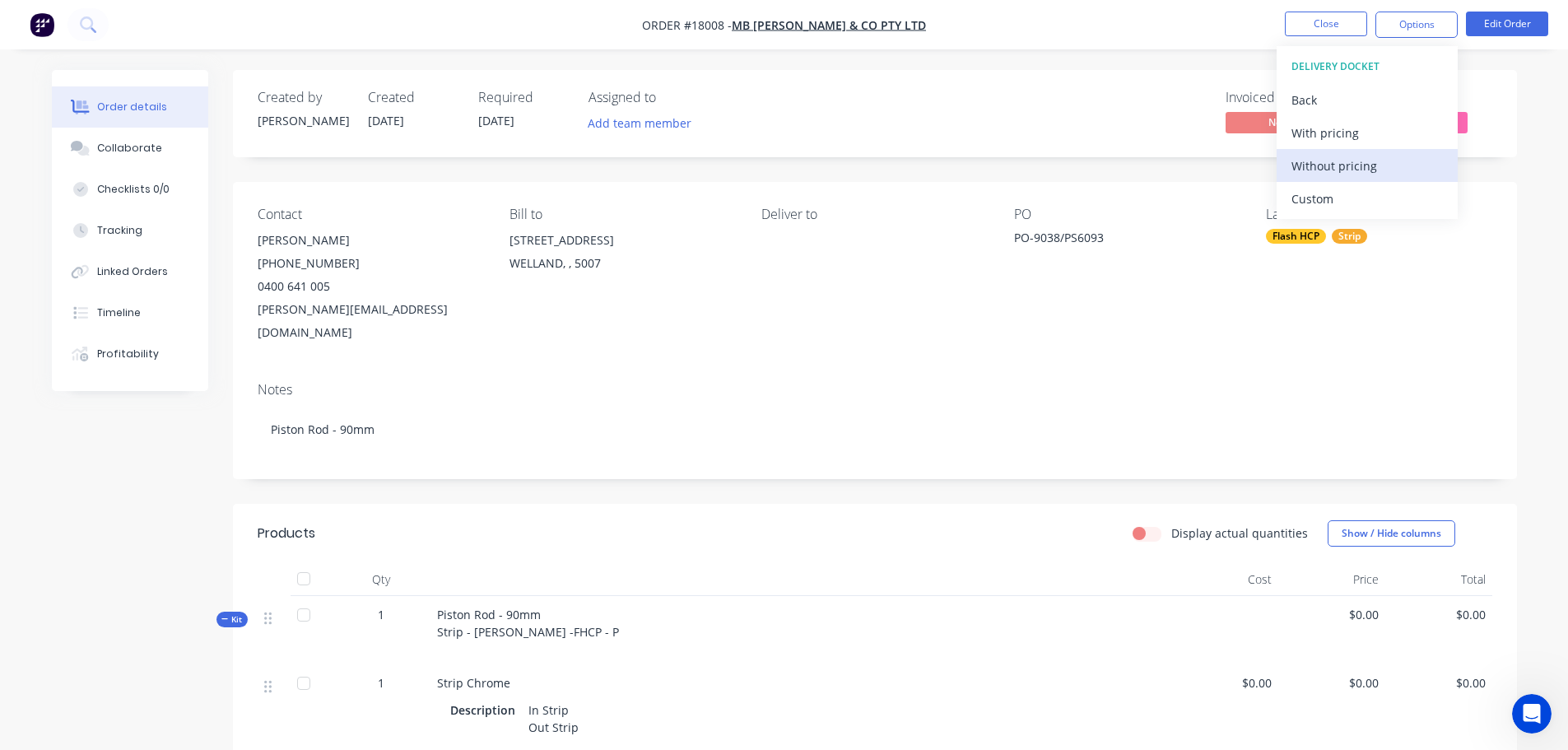
click at [1313, 166] on div "Without pricing" at bounding box center [1367, 165] width 152 height 24
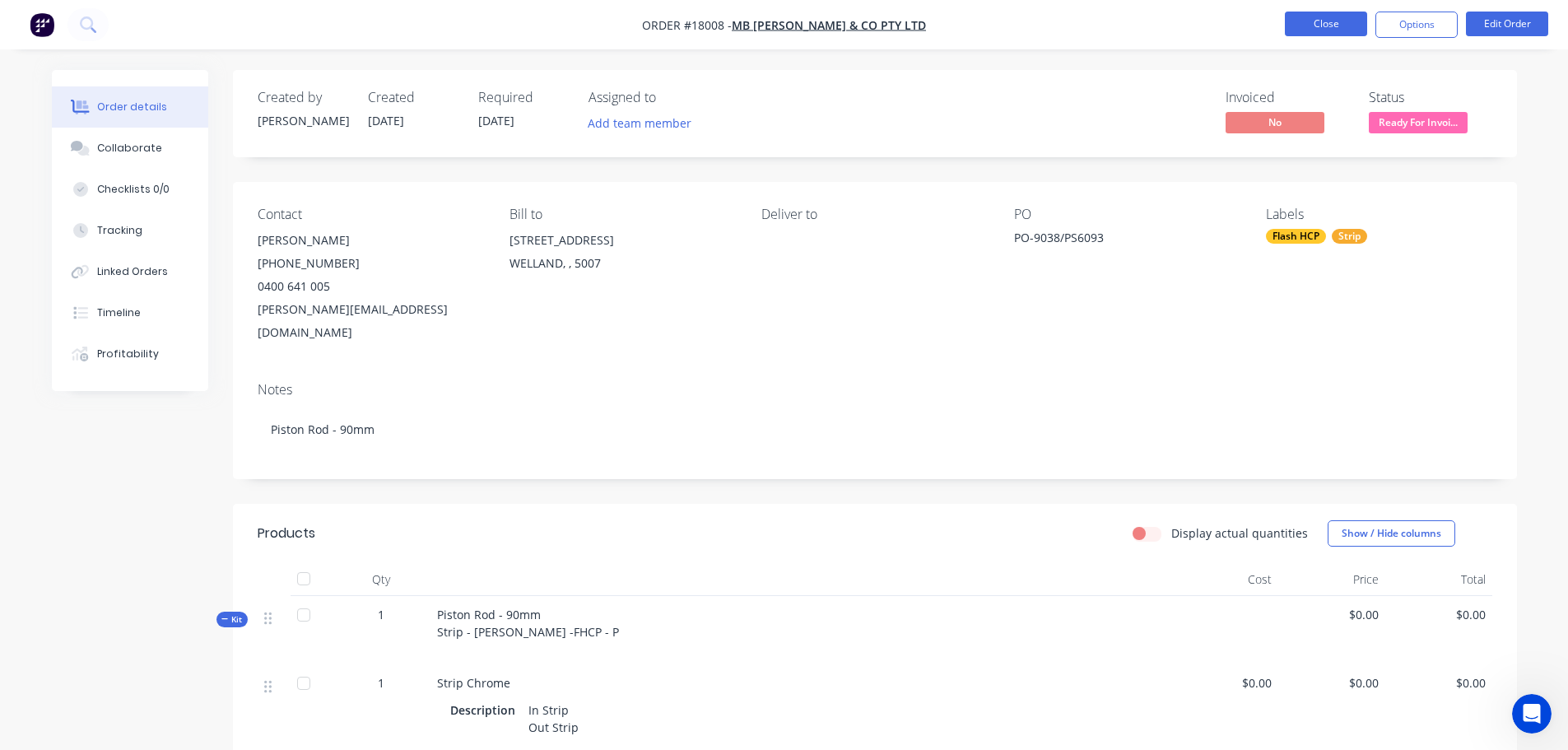
click at [1326, 21] on button "Close" at bounding box center [1326, 24] width 82 height 25
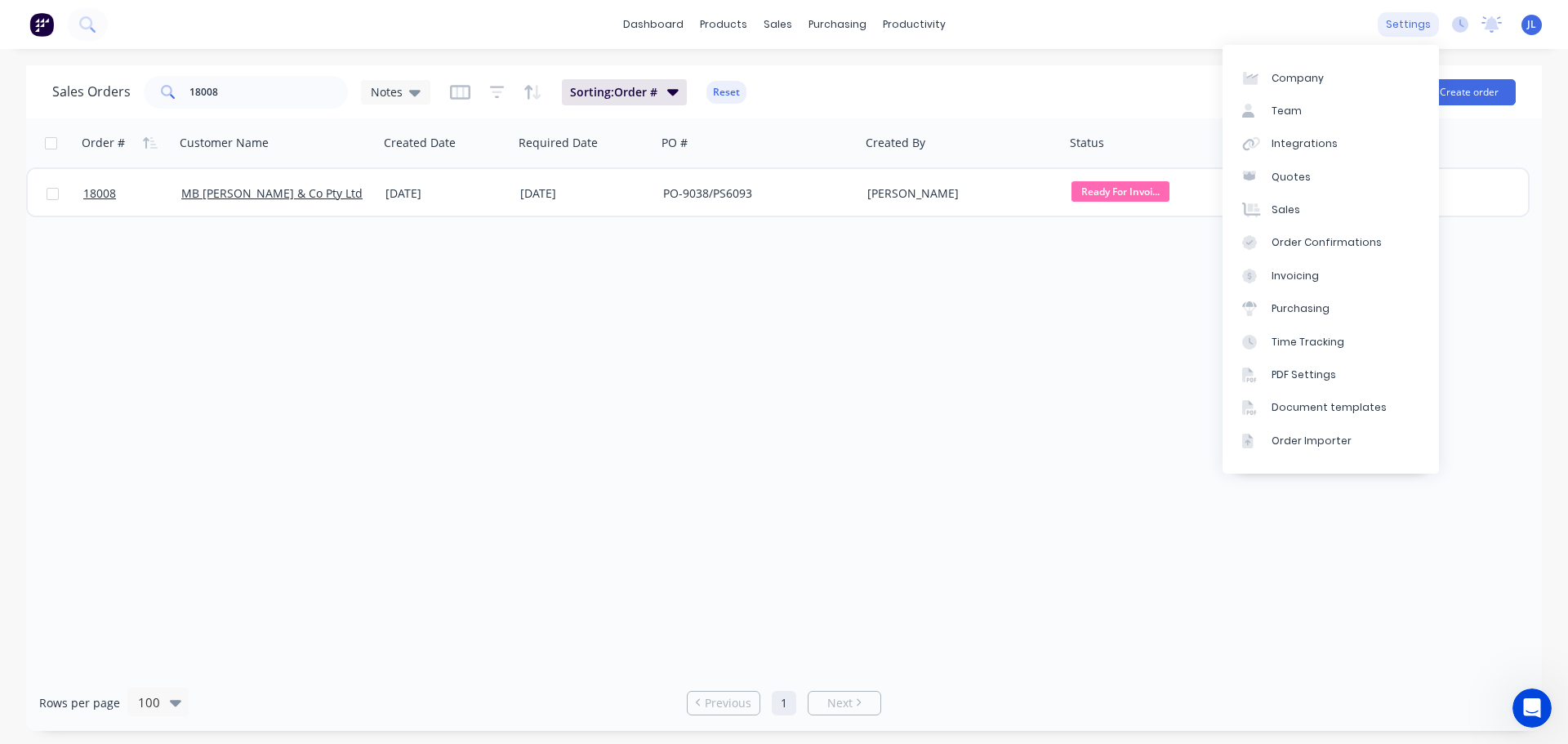
click at [1421, 29] on div "settings" at bounding box center [1408, 25] width 61 height 25
click at [1323, 409] on div "Document templates" at bounding box center [1329, 407] width 115 height 15
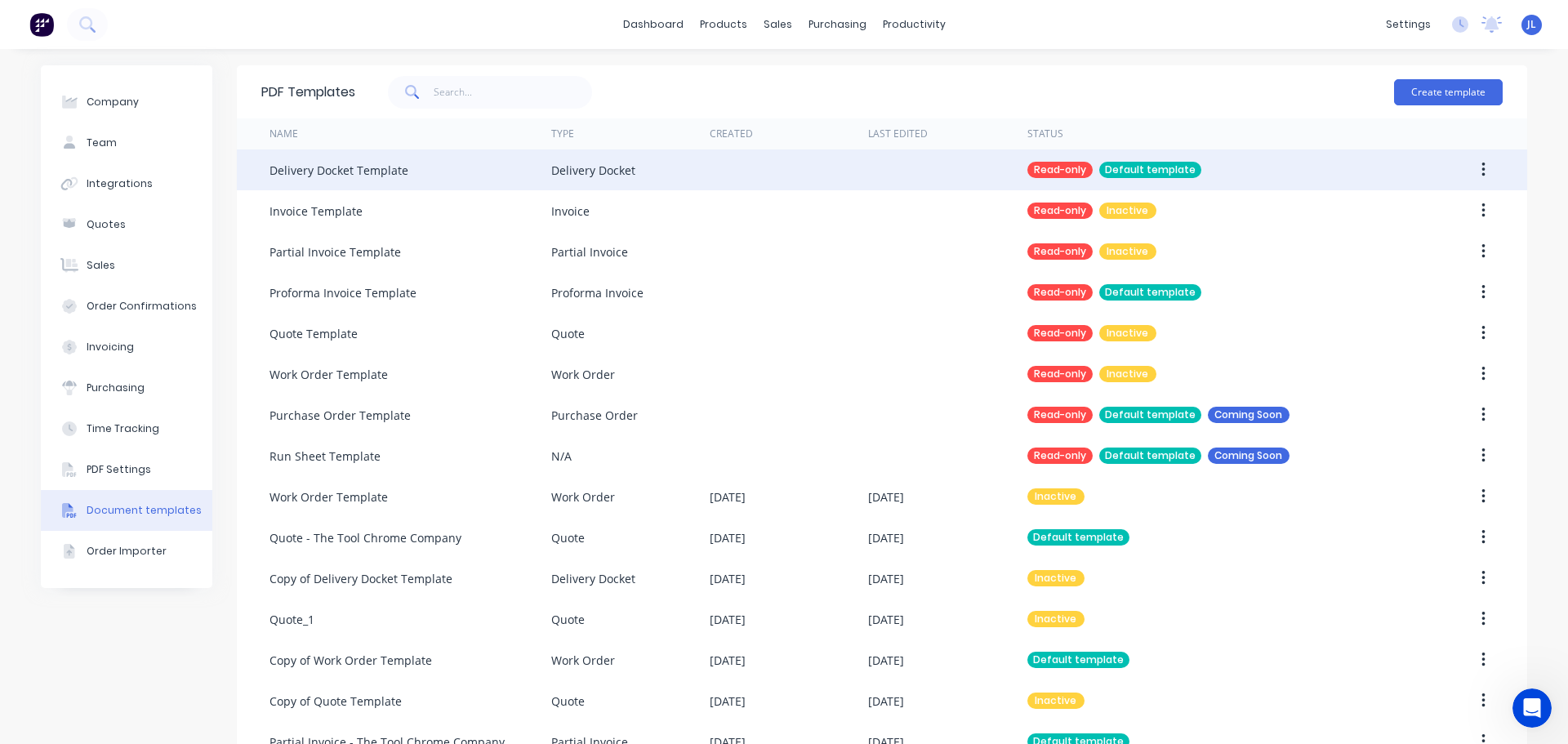
click at [481, 174] on div "Delivery Docket Template" at bounding box center [410, 169] width 282 height 41
click at [490, 170] on div "Delivery Docket Template" at bounding box center [410, 169] width 282 height 41
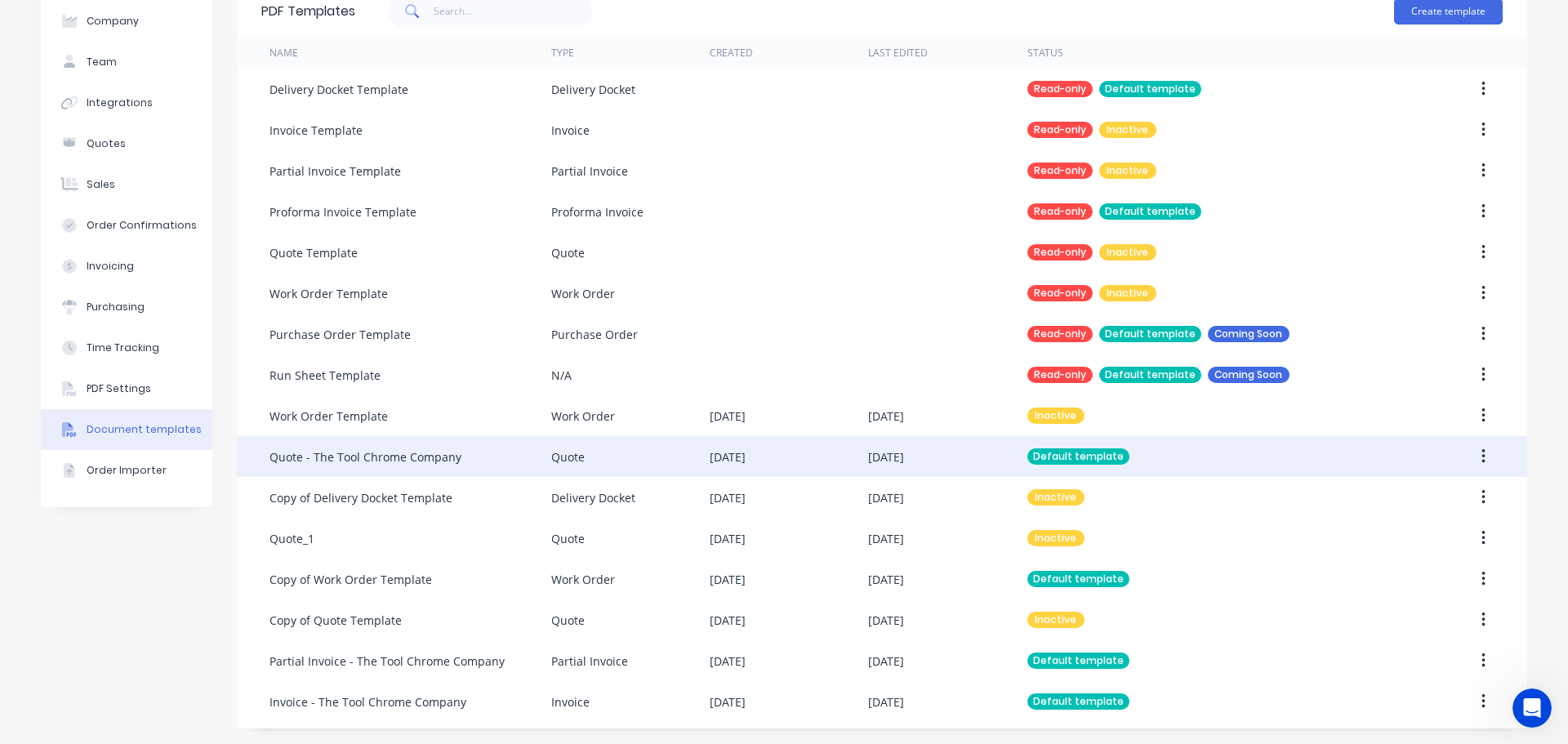
scroll to position [81, 0]
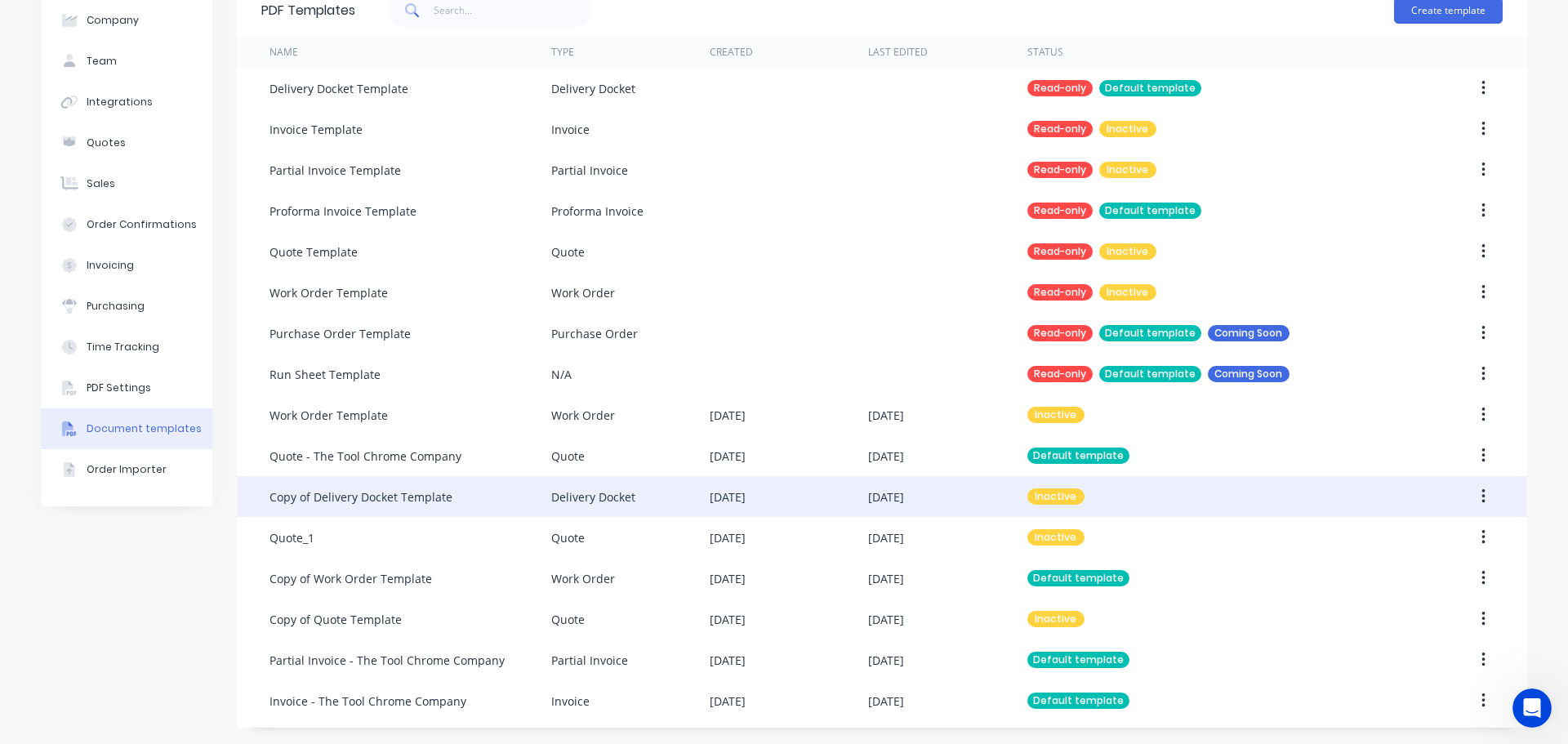
click at [500, 497] on div "Copy of Delivery Docket Template" at bounding box center [410, 495] width 282 height 41
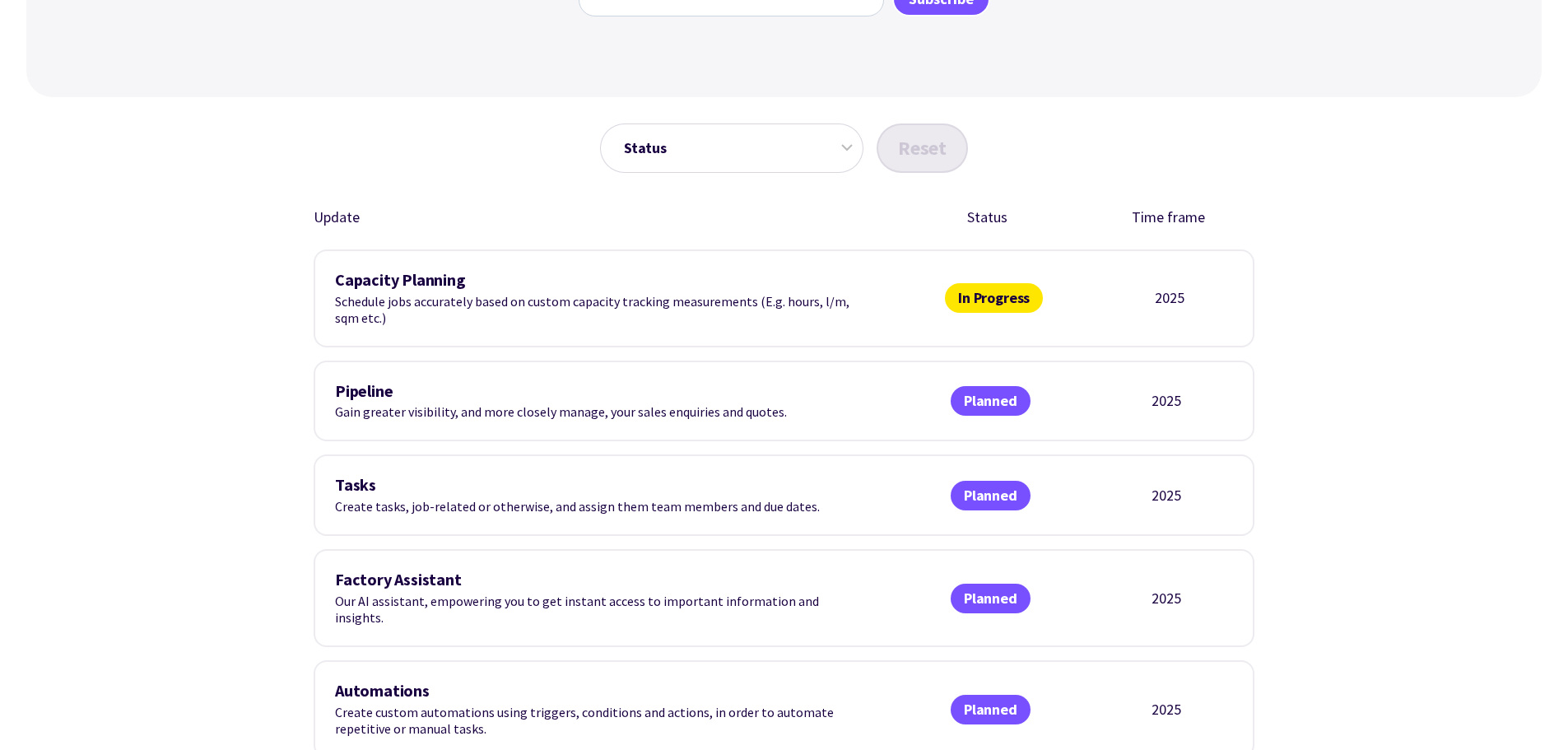
scroll to position [247, 0]
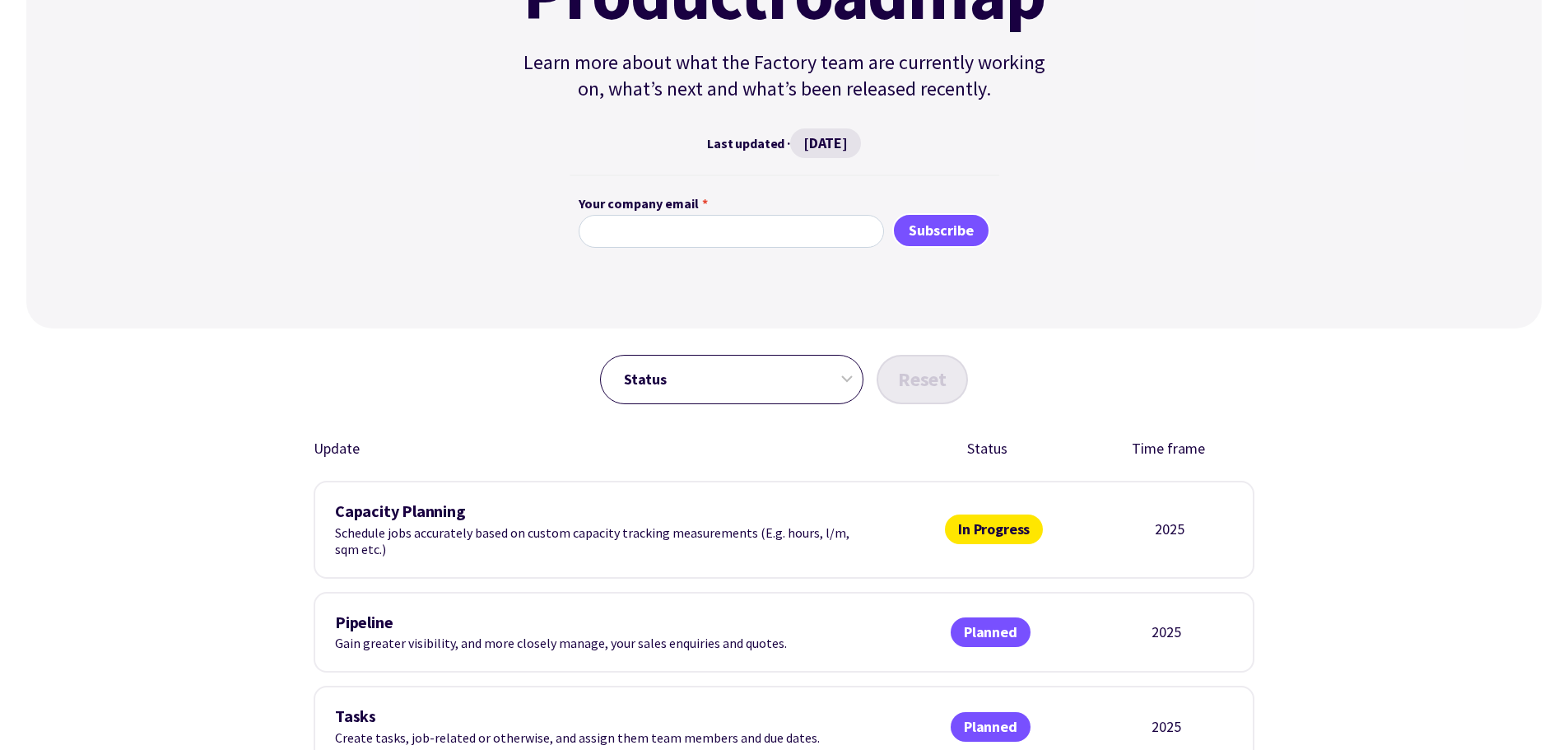
click at [715, 395] on select "Status In Progress Planned Released" at bounding box center [731, 379] width 263 height 50
click at [600, 355] on select "Status In Progress Planned Released" at bounding box center [731, 379] width 263 height 50
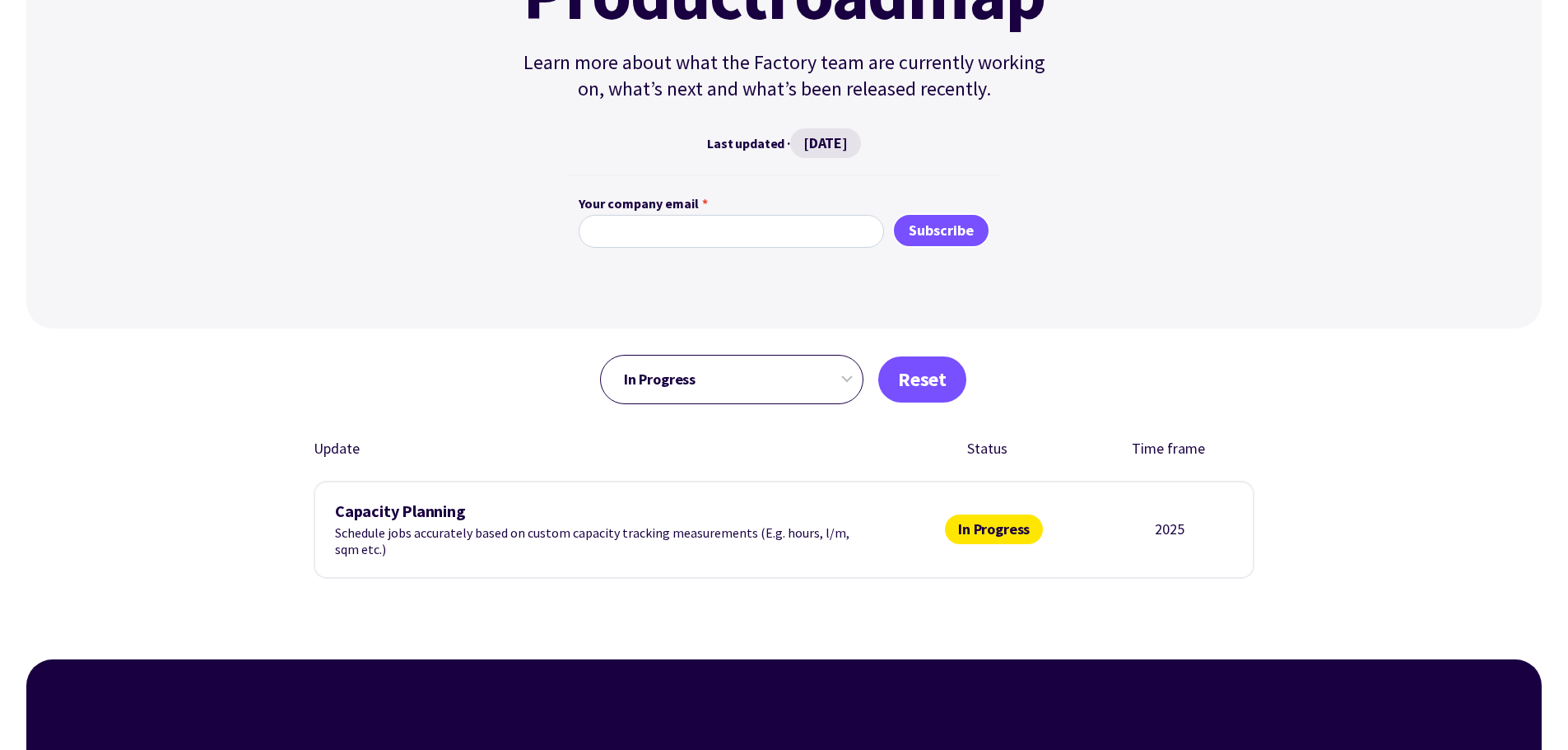
click at [713, 382] on select "Status In Progress Planned Released" at bounding box center [731, 379] width 263 height 50
select select "planned"
click at [600, 355] on select "Status In Progress Planned Released" at bounding box center [731, 379] width 263 height 50
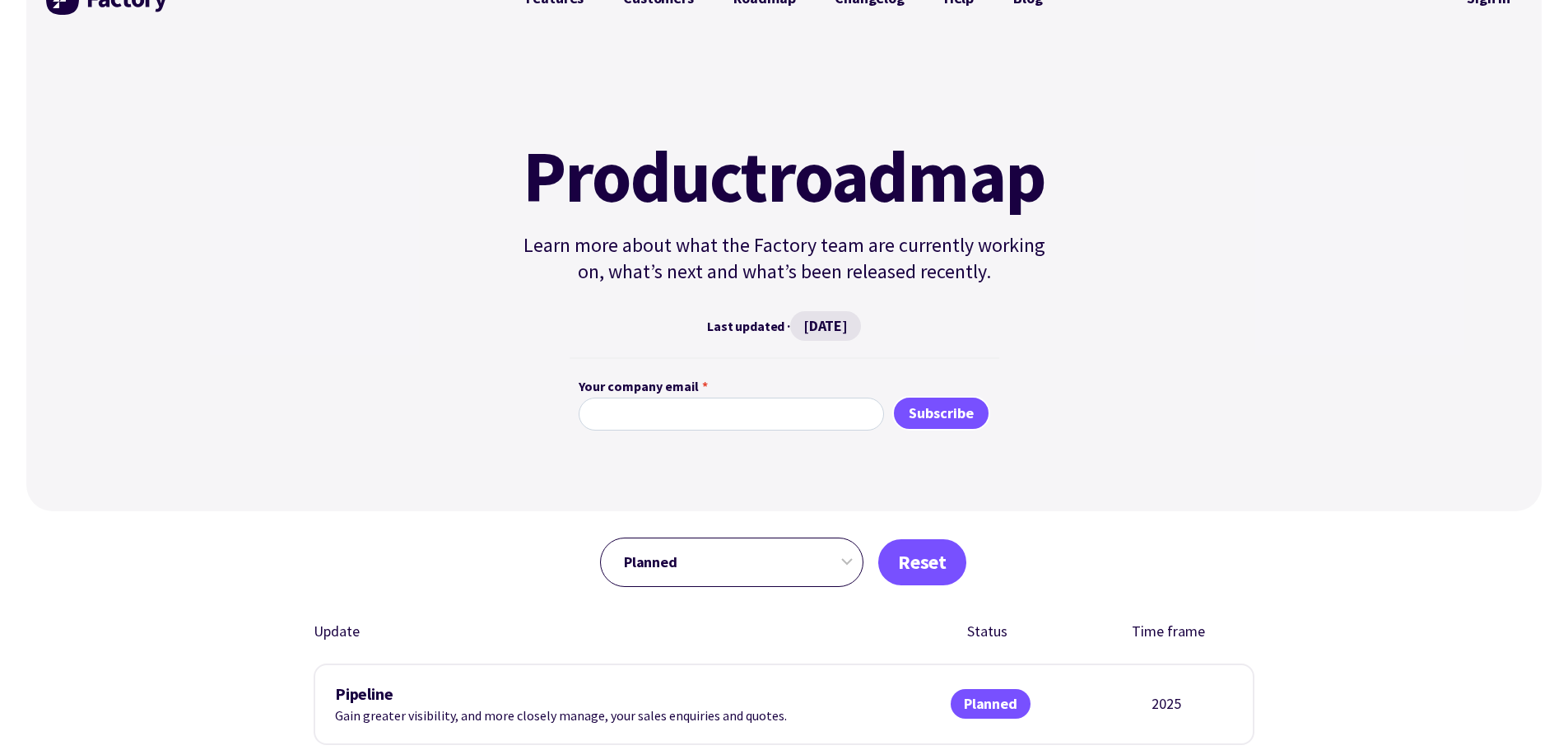
scroll to position [0, 0]
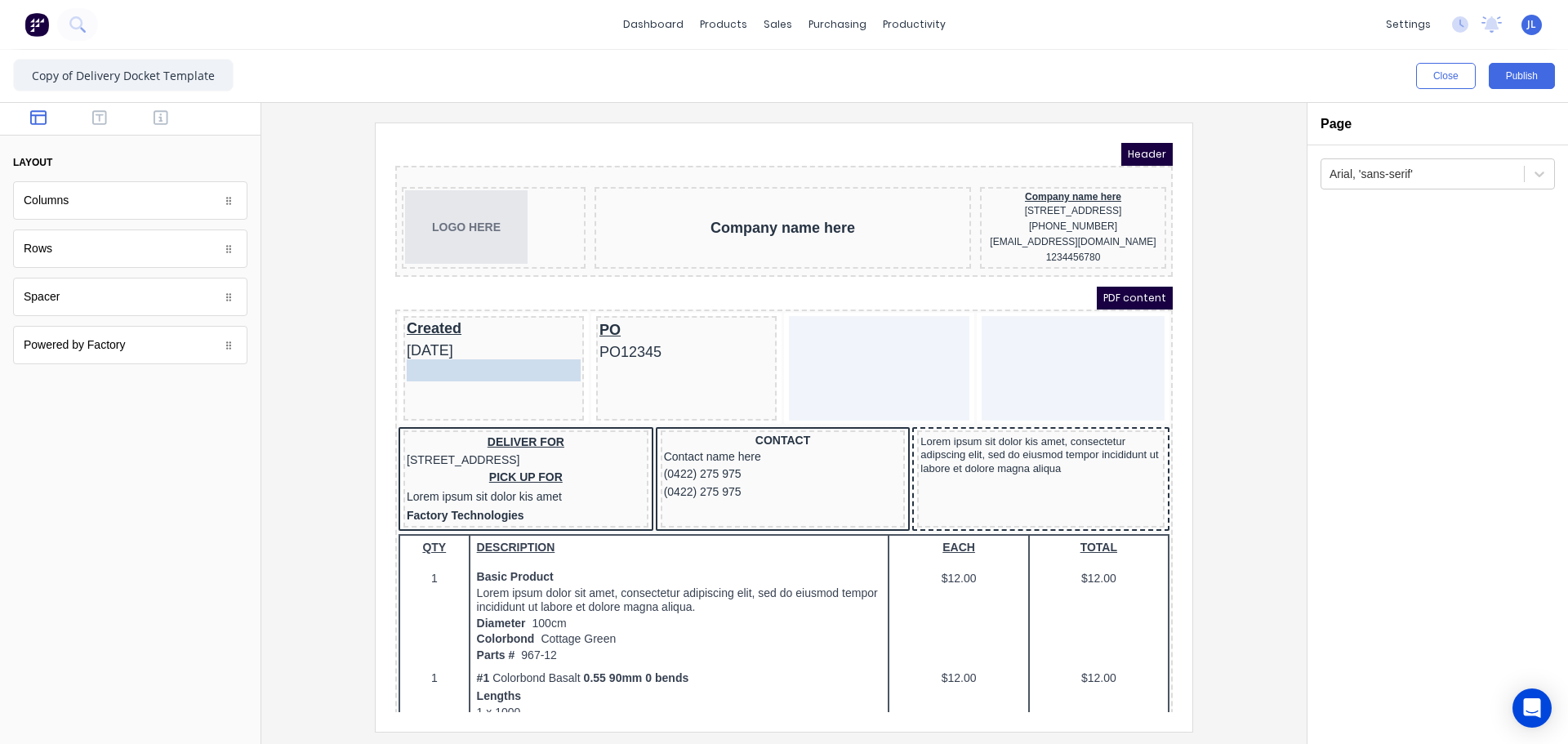
drag, startPoint x: 602, startPoint y: 316, endPoint x: 548, endPoint y: 350, distance: 63.8
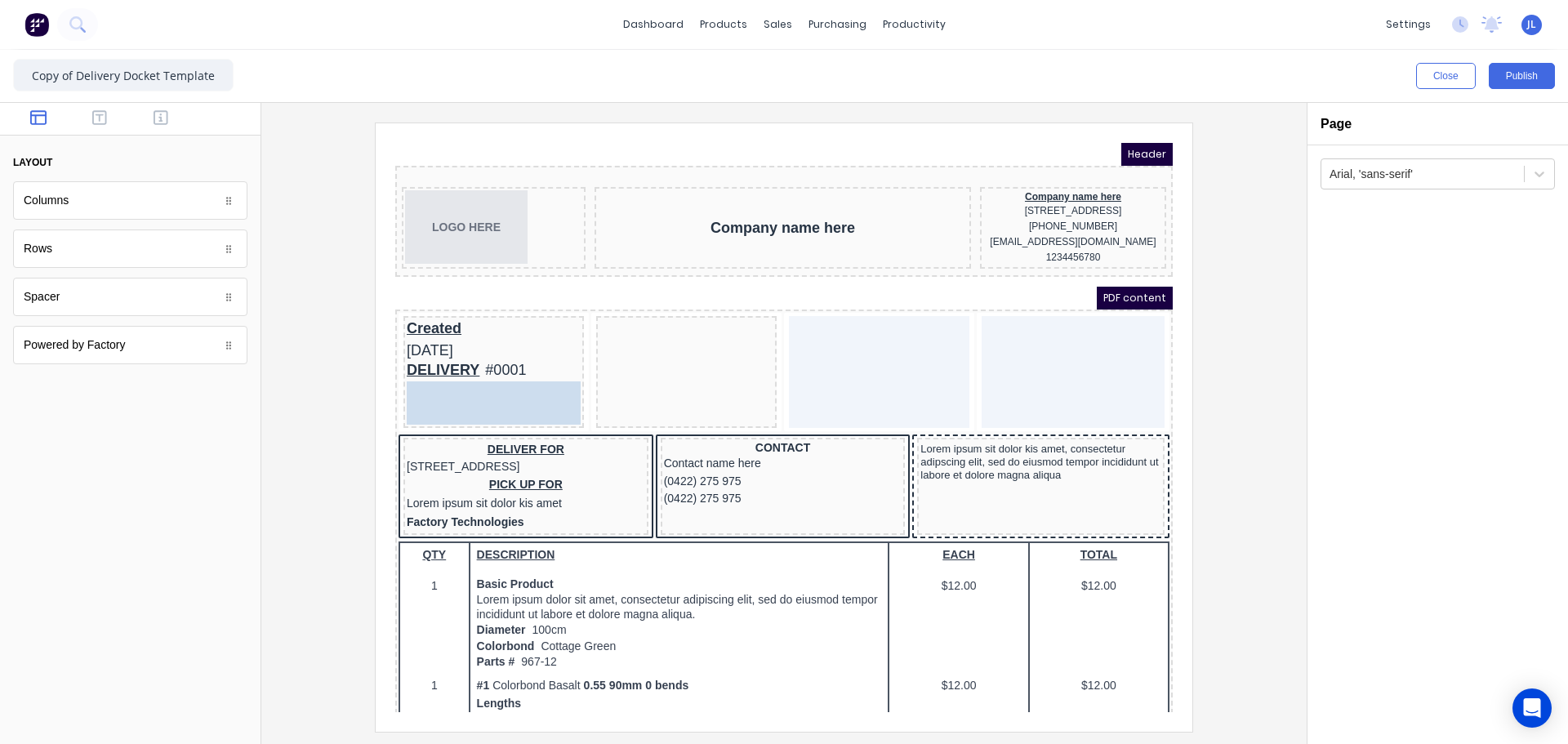
drag, startPoint x: 590, startPoint y: 320, endPoint x: 401, endPoint y: 373, distance: 196.3
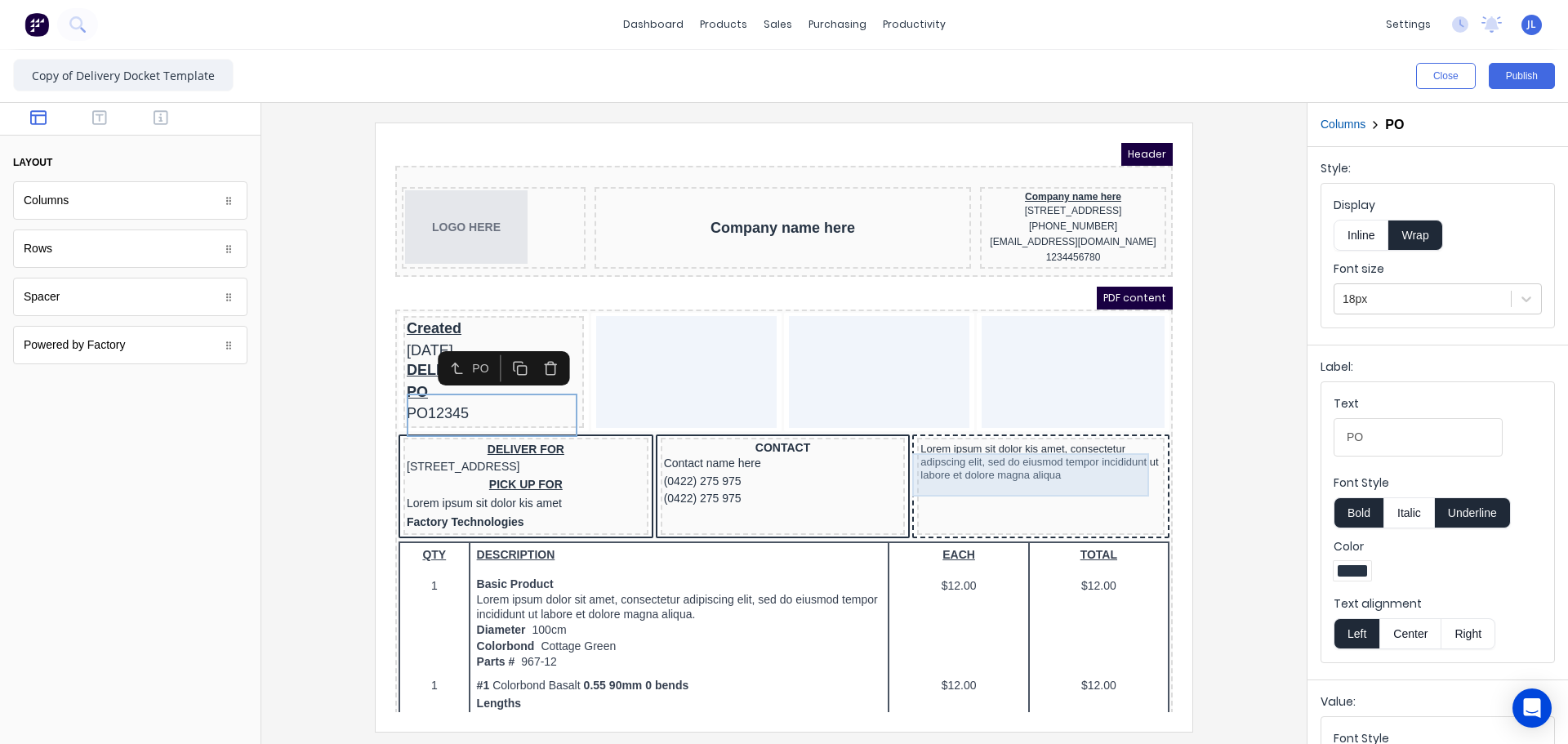
click at [936, 452] on div "Lorem ipsum sit dolor kis amet, consectetur adipscing elit, sed do eiusmod temp…" at bounding box center [1020, 443] width 241 height 43
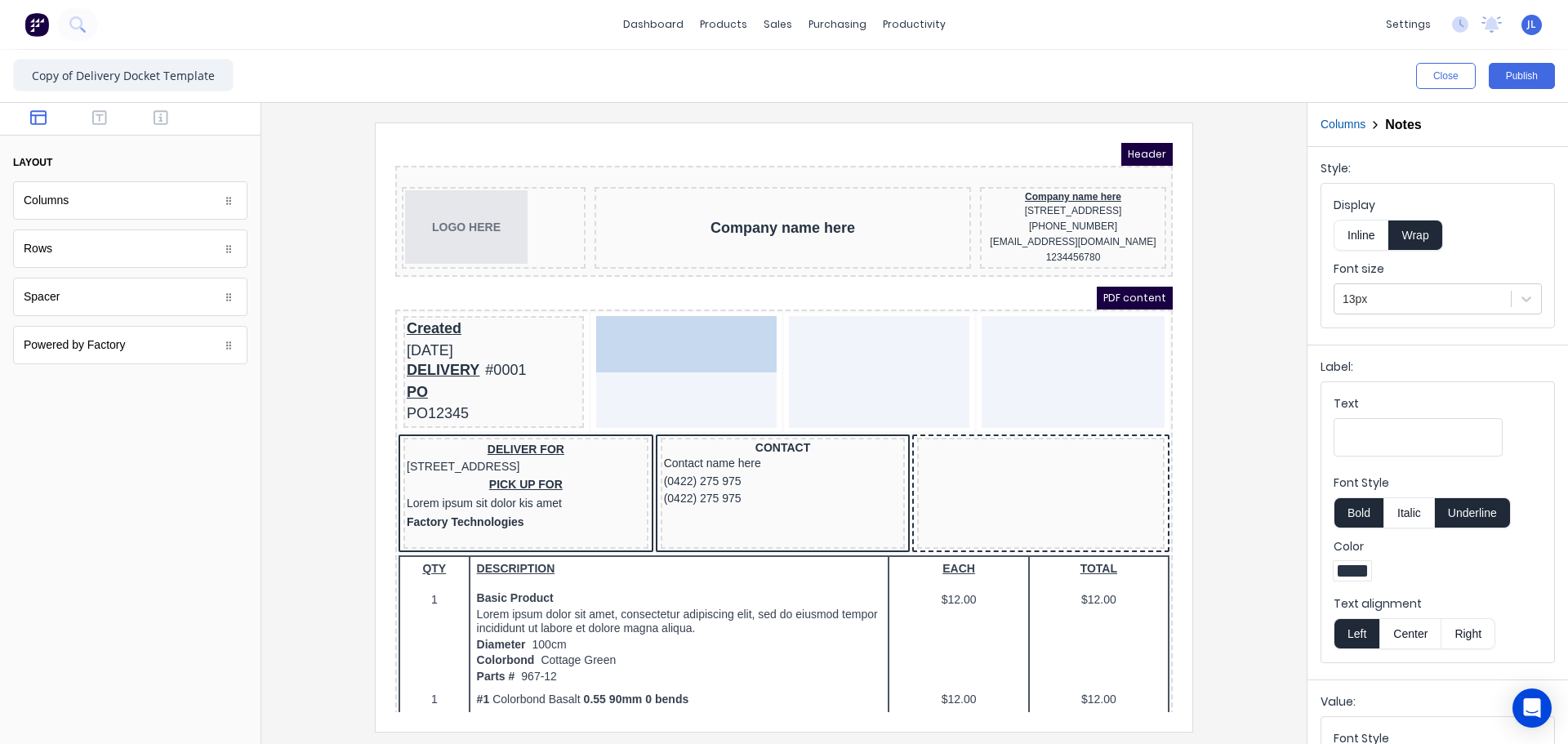
drag, startPoint x: 961, startPoint y: 452, endPoint x: 612, endPoint y: 322, distance: 372.4
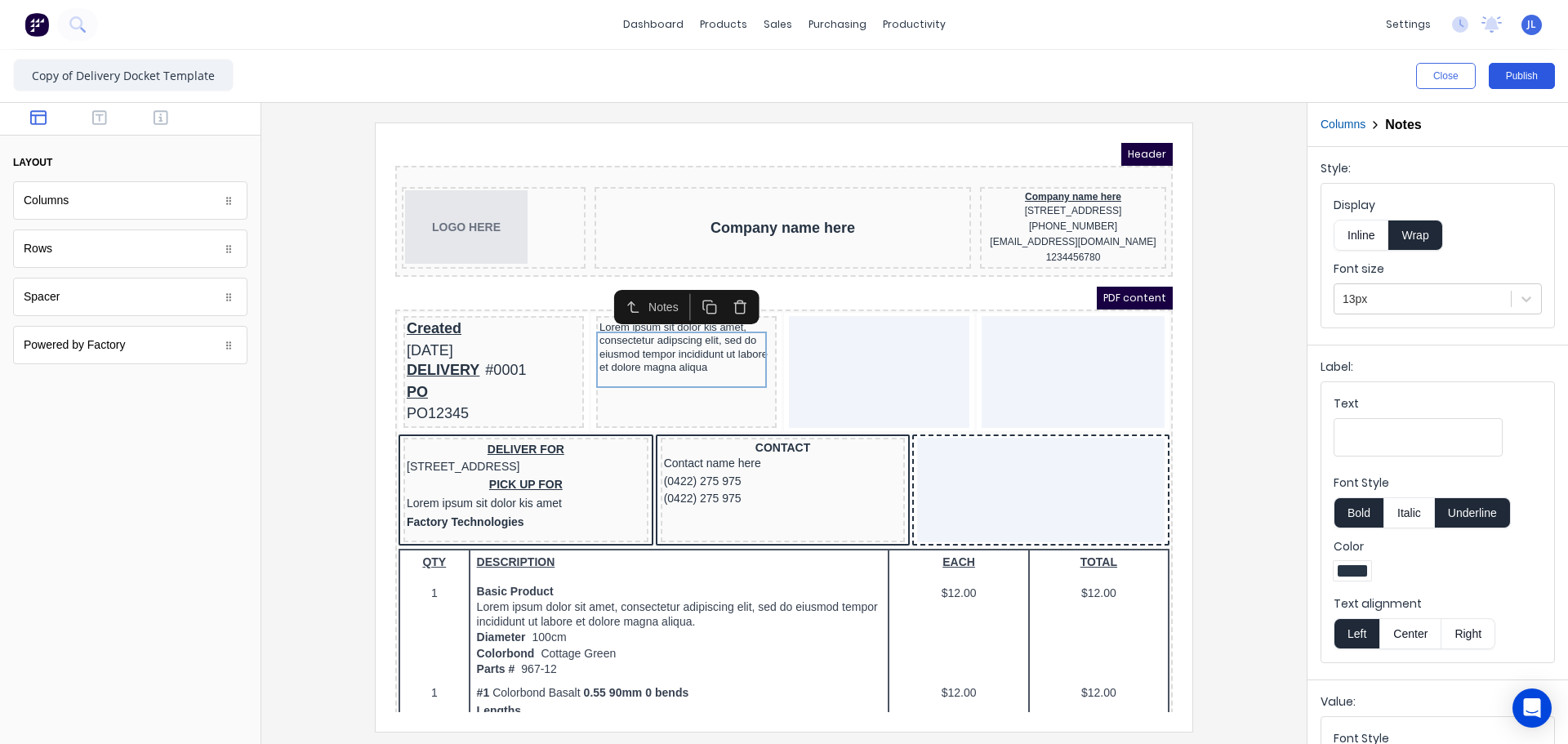
click at [1507, 75] on button "Publish" at bounding box center [1522, 76] width 66 height 26
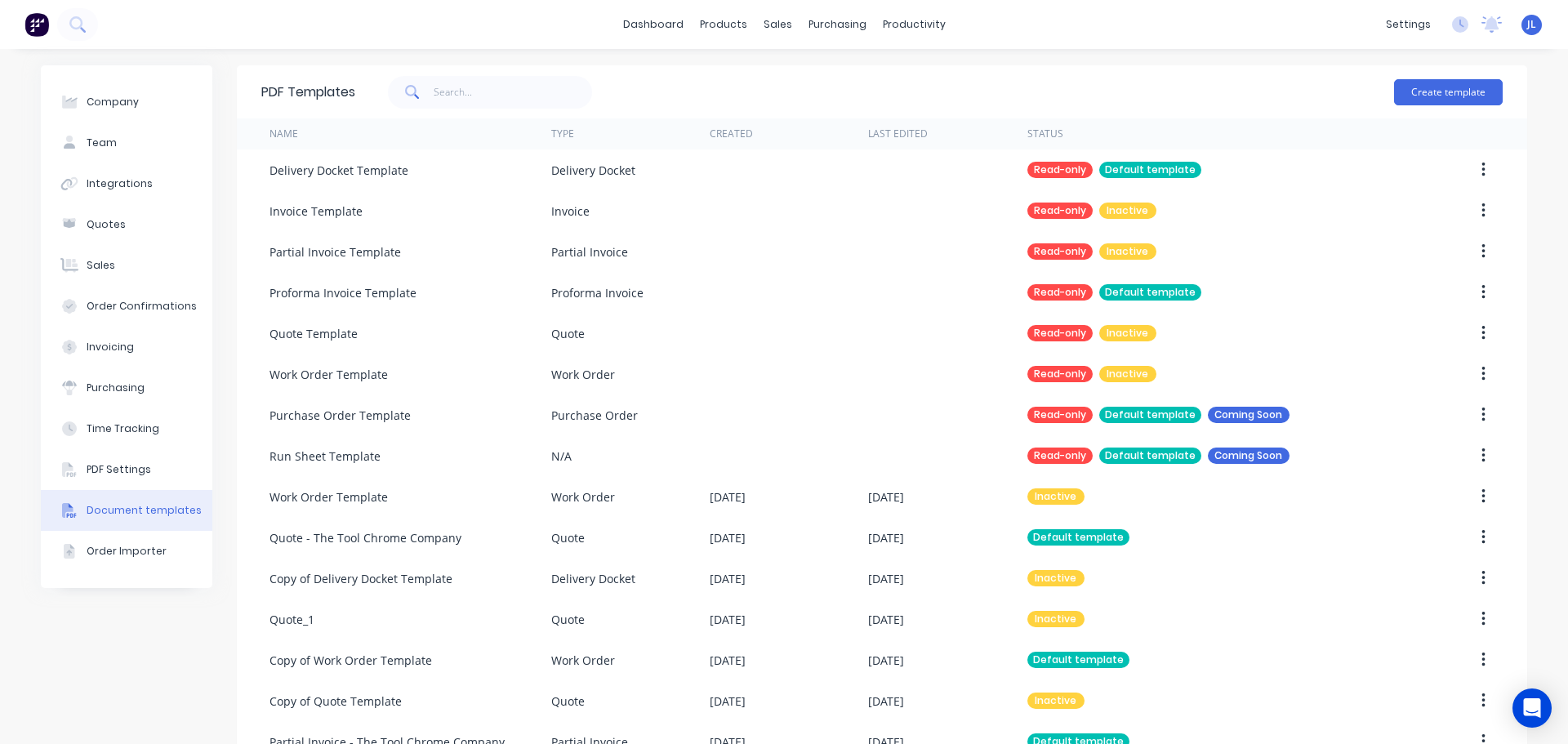
scroll to position [81, 0]
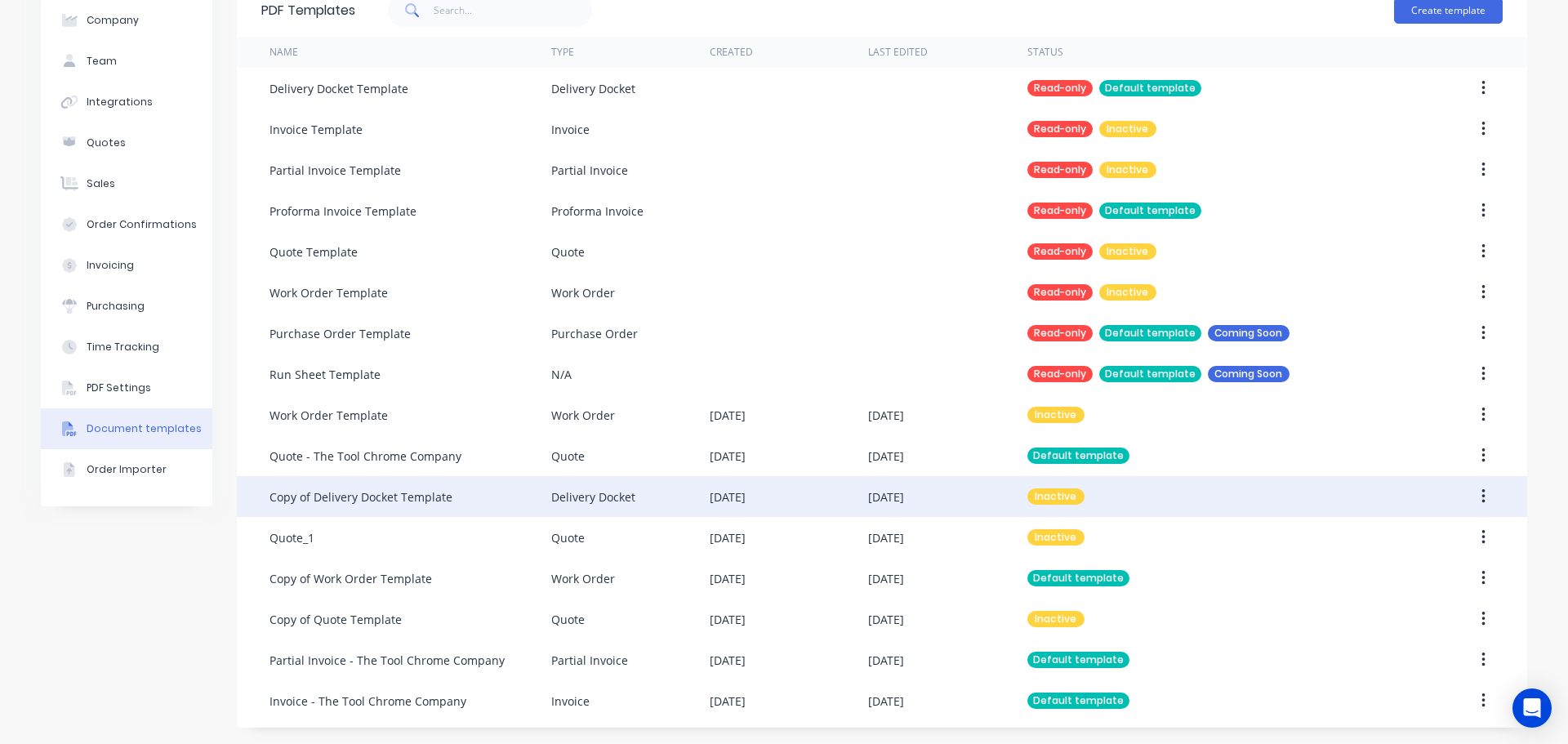
click at [1473, 498] on button "button" at bounding box center [1483, 495] width 39 height 29
click at [1425, 568] on div "Make default" at bounding box center [1424, 571] width 126 height 24
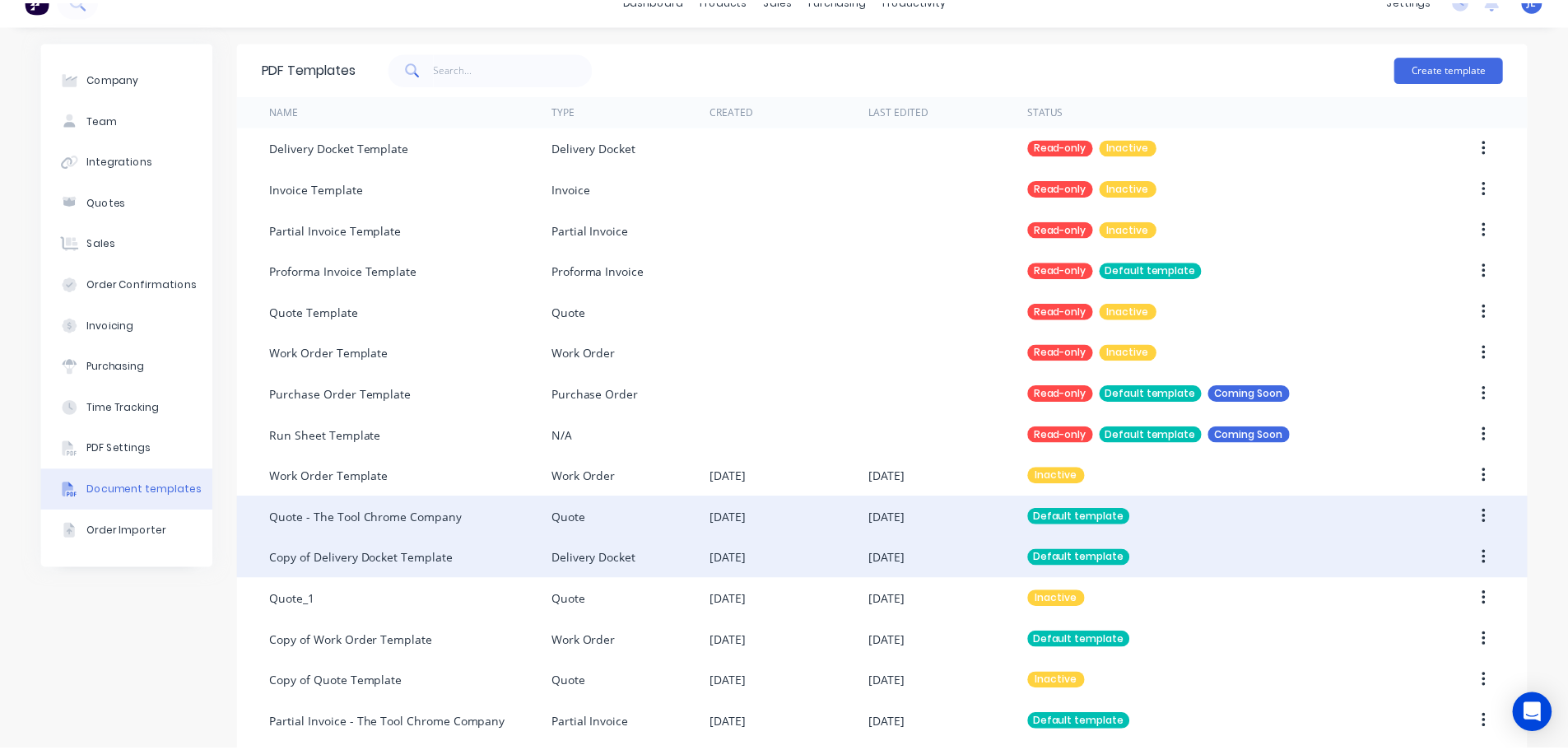
scroll to position [0, 0]
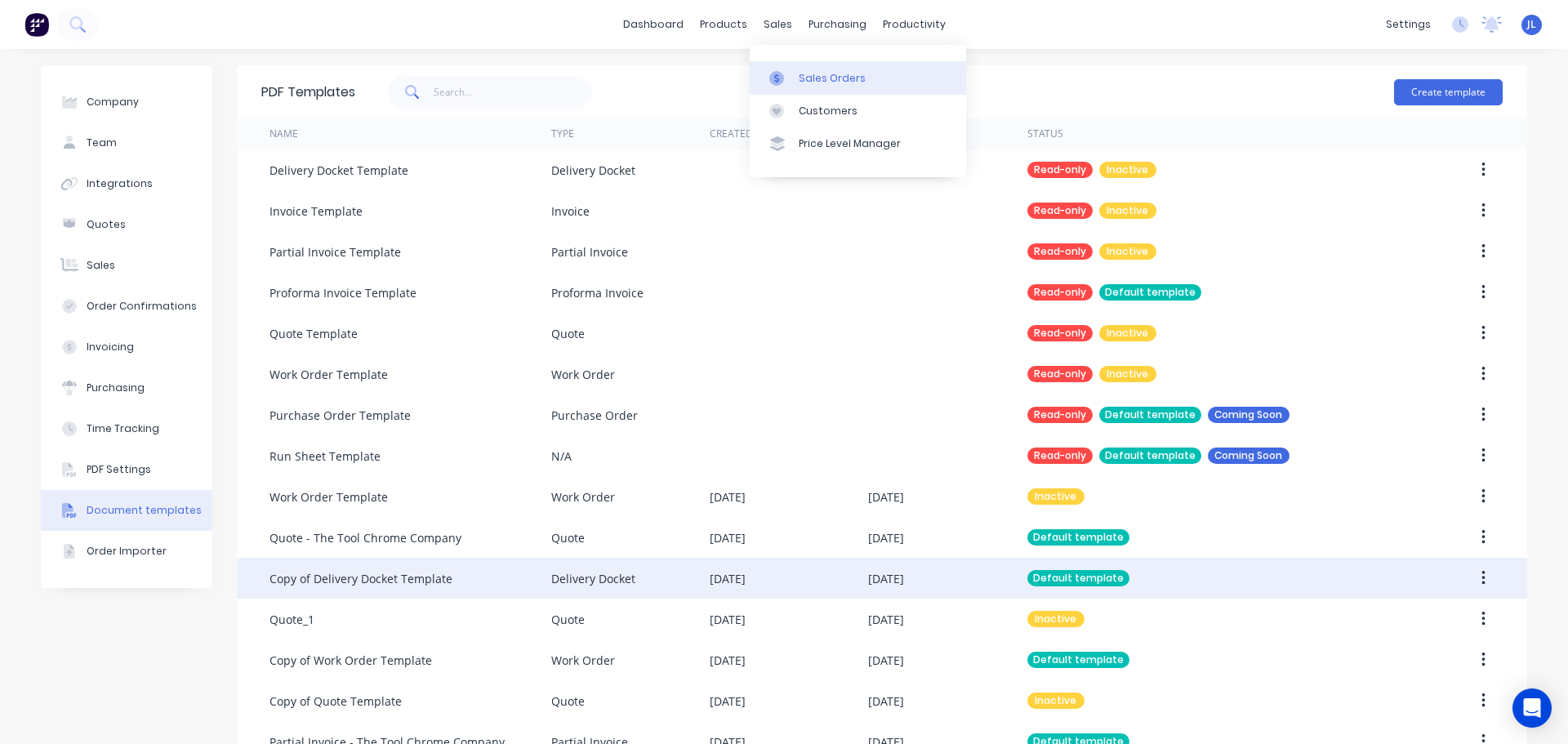
click at [785, 75] on div at bounding box center [781, 78] width 25 height 15
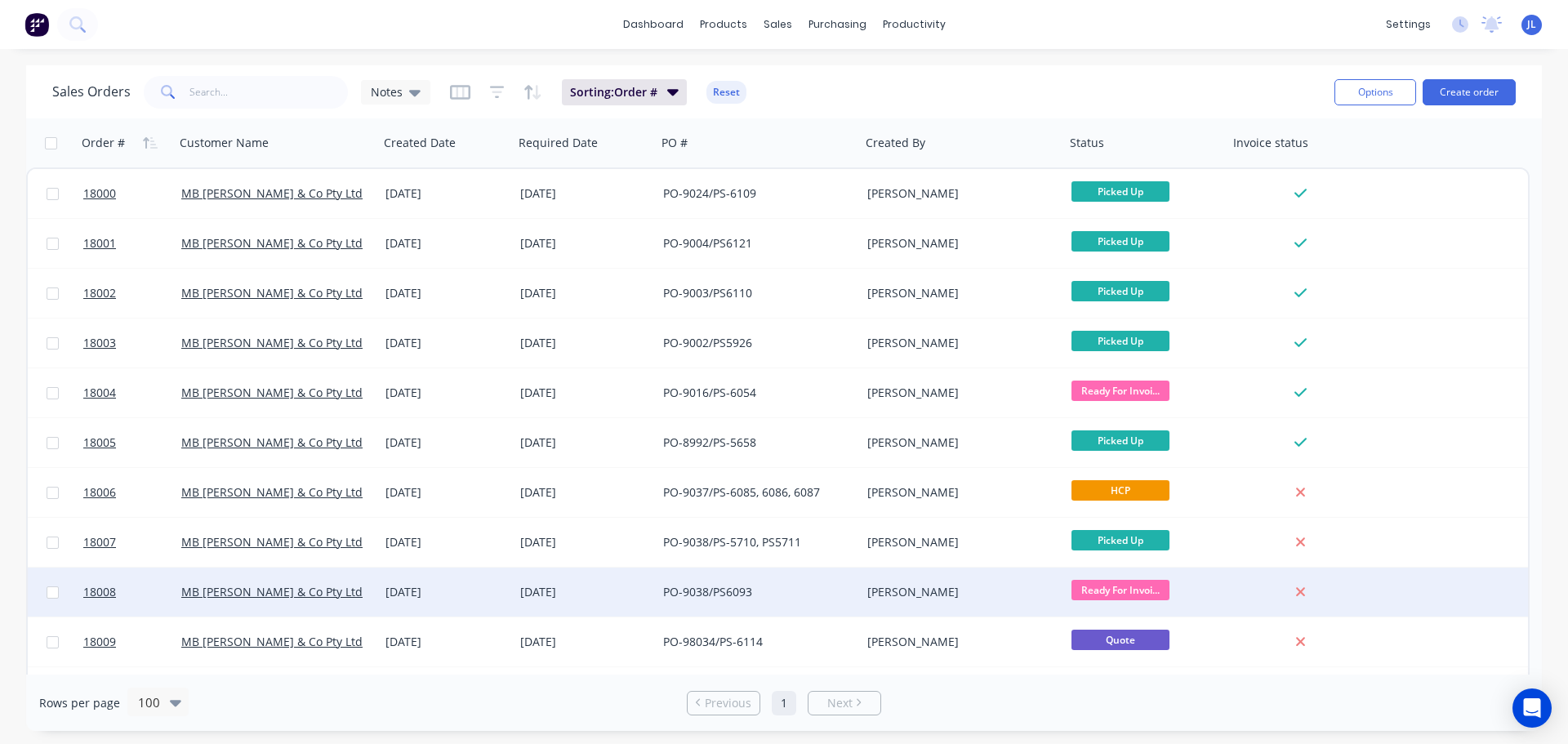
click at [466, 577] on div "13 Aug 2025" at bounding box center [446, 592] width 134 height 49
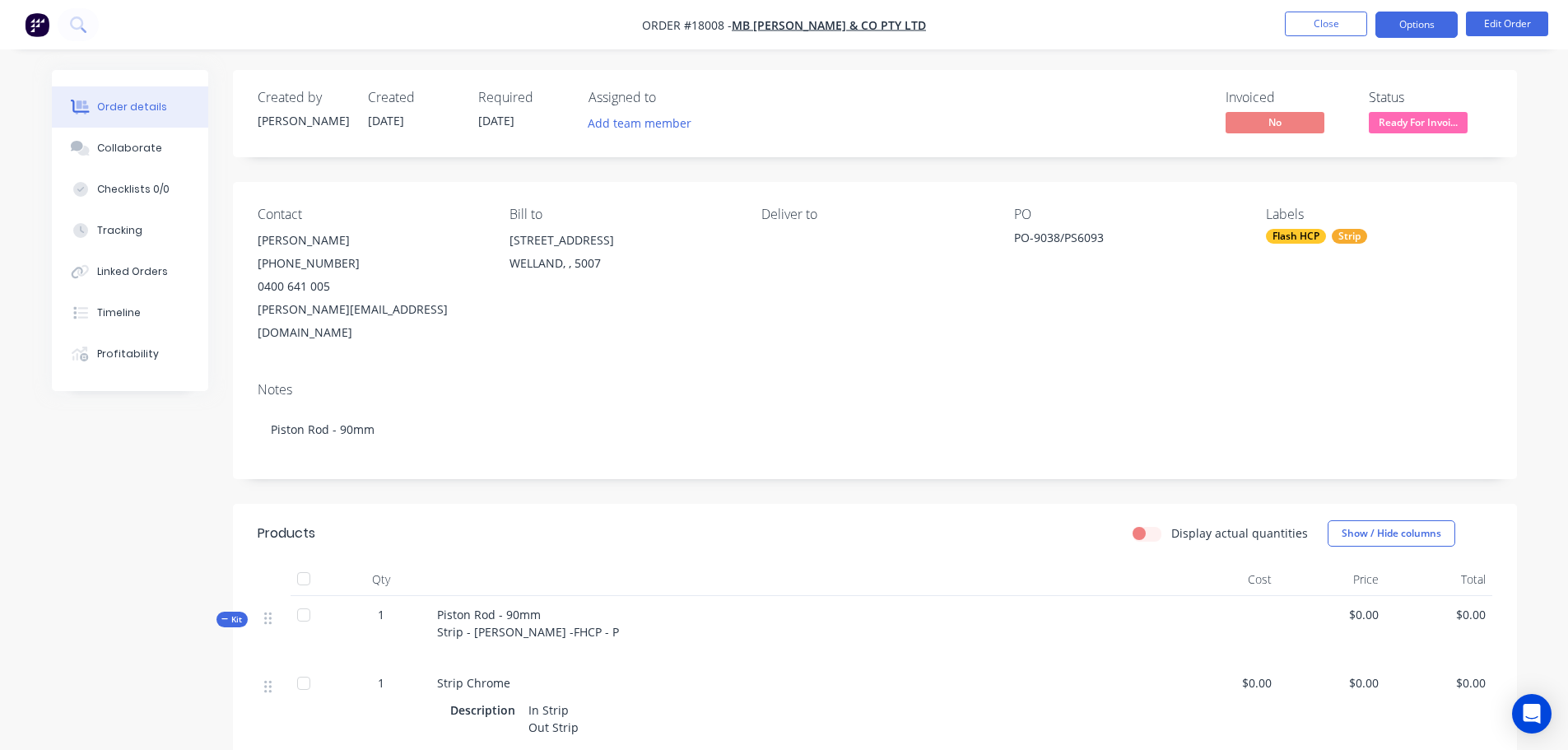
click at [1419, 22] on button "Options" at bounding box center [1416, 25] width 82 height 27
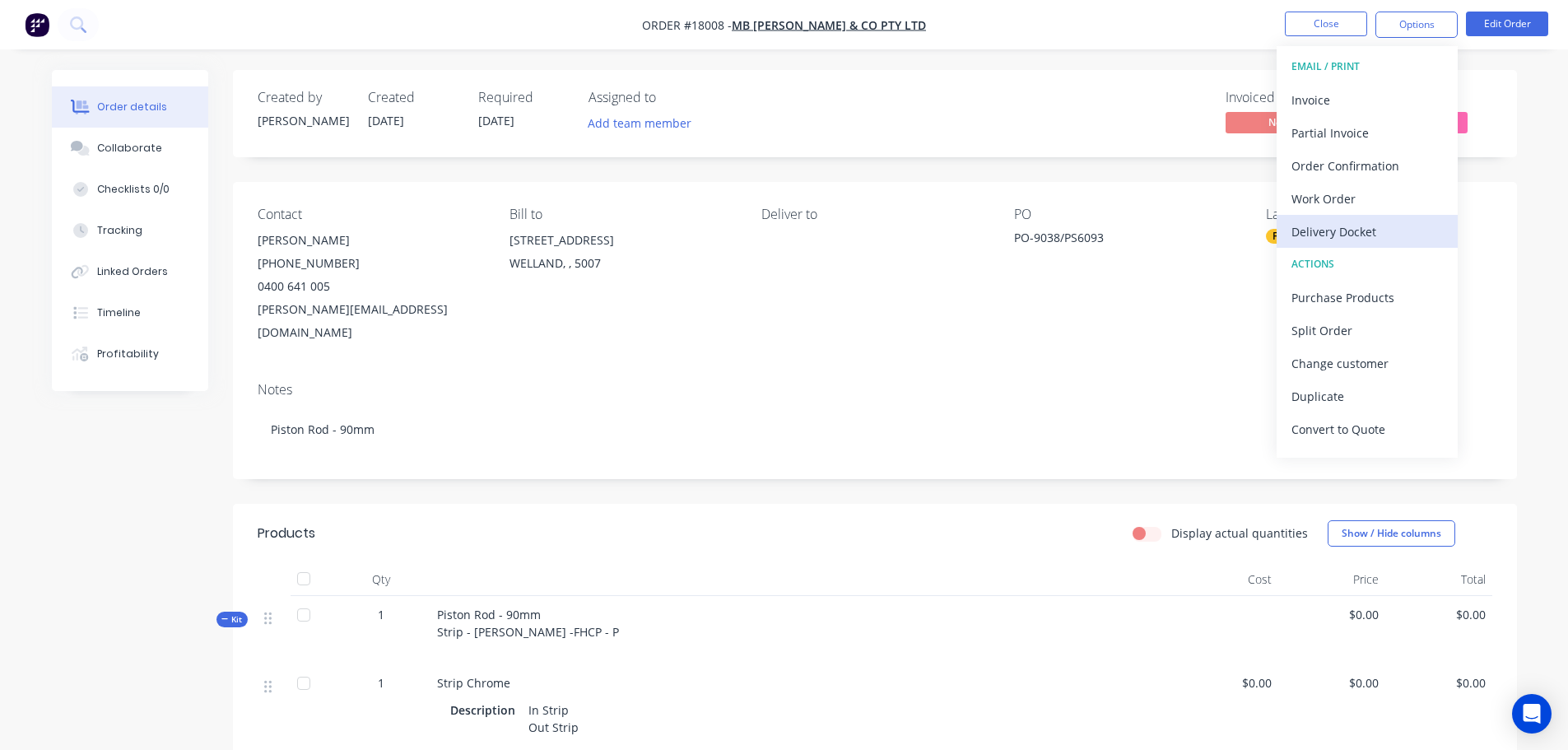
click at [1363, 221] on div "Delivery Docket" at bounding box center [1367, 232] width 152 height 24
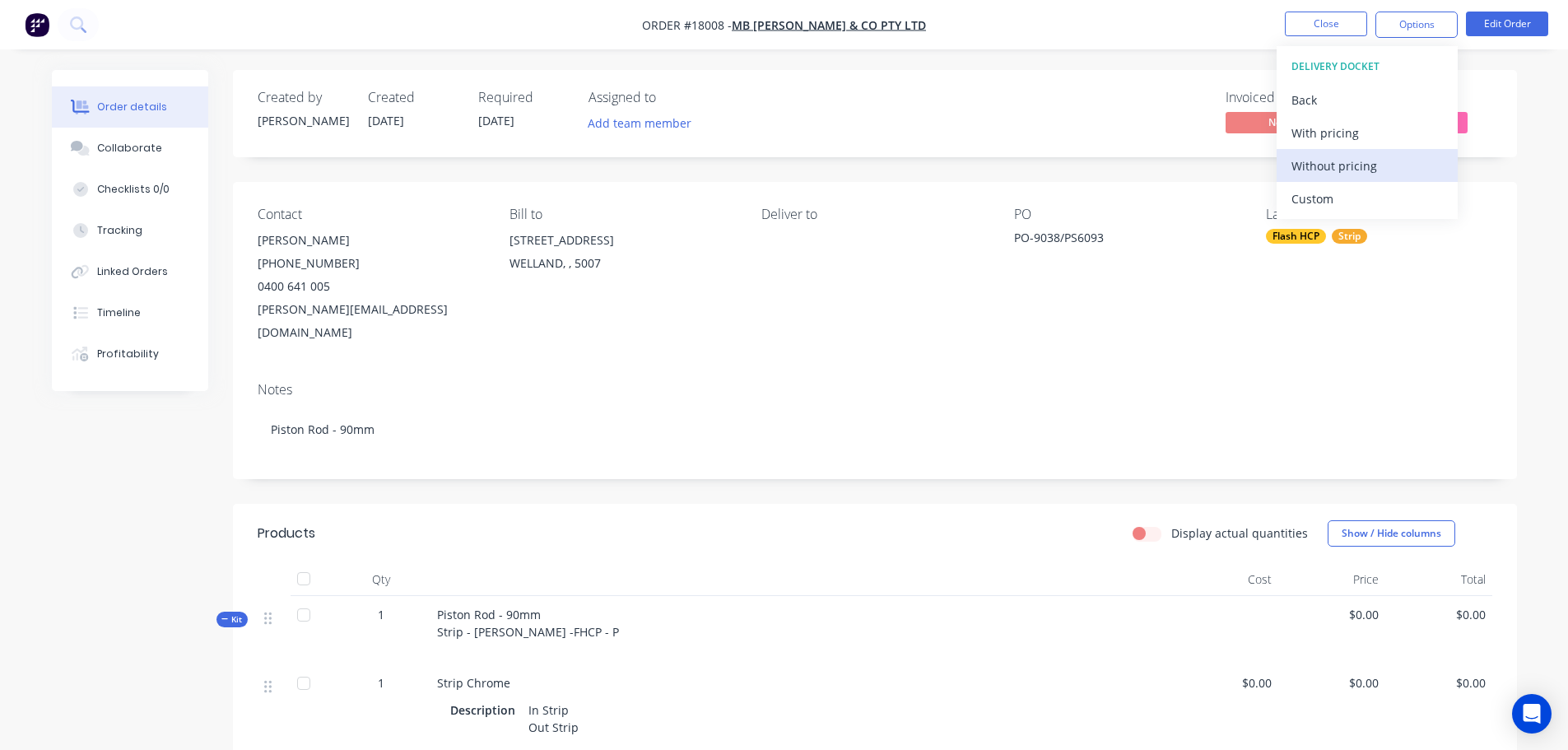
click at [1283, 168] on button "Without pricing" at bounding box center [1367, 165] width 181 height 33
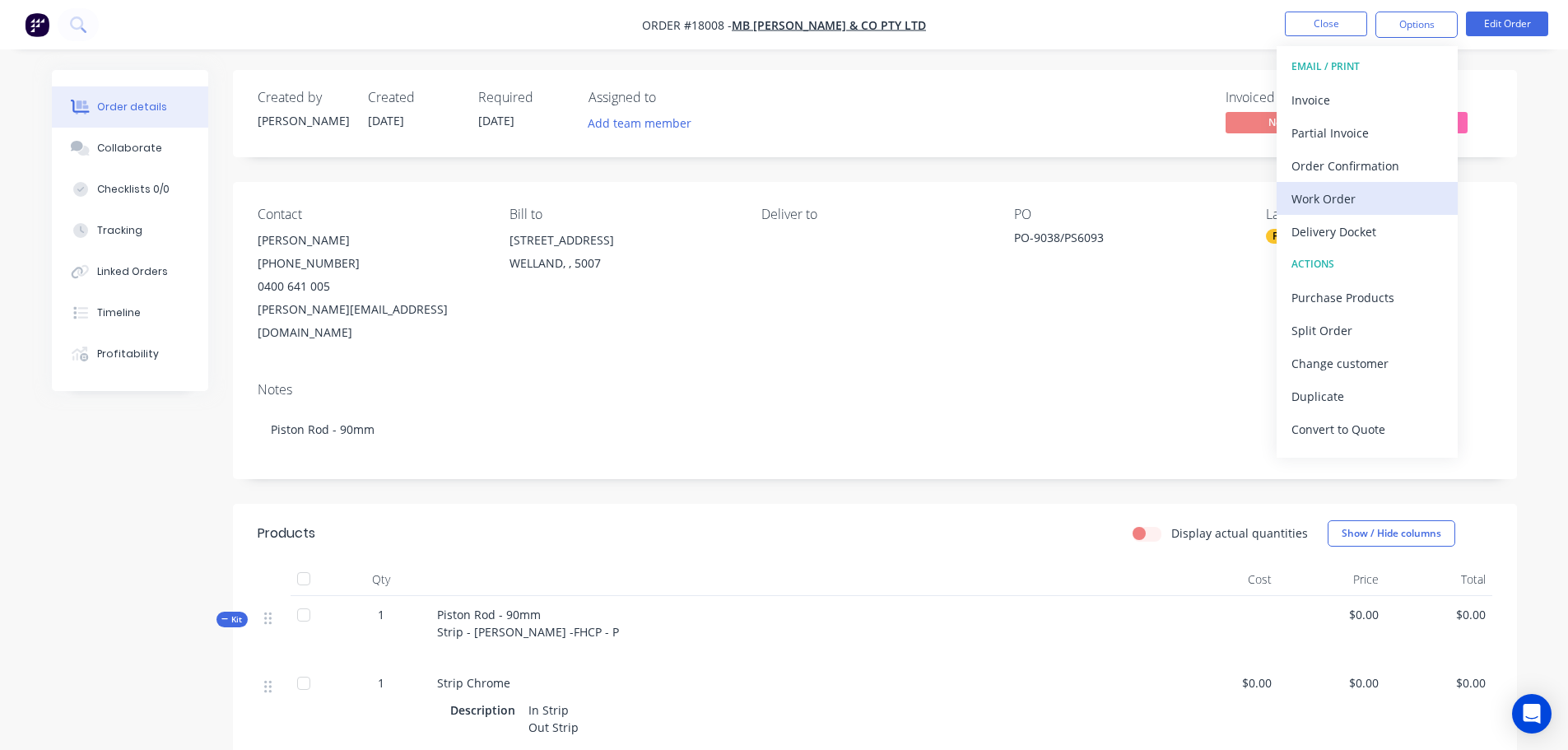
click at [1333, 201] on div "Work Order" at bounding box center [1367, 198] width 152 height 24
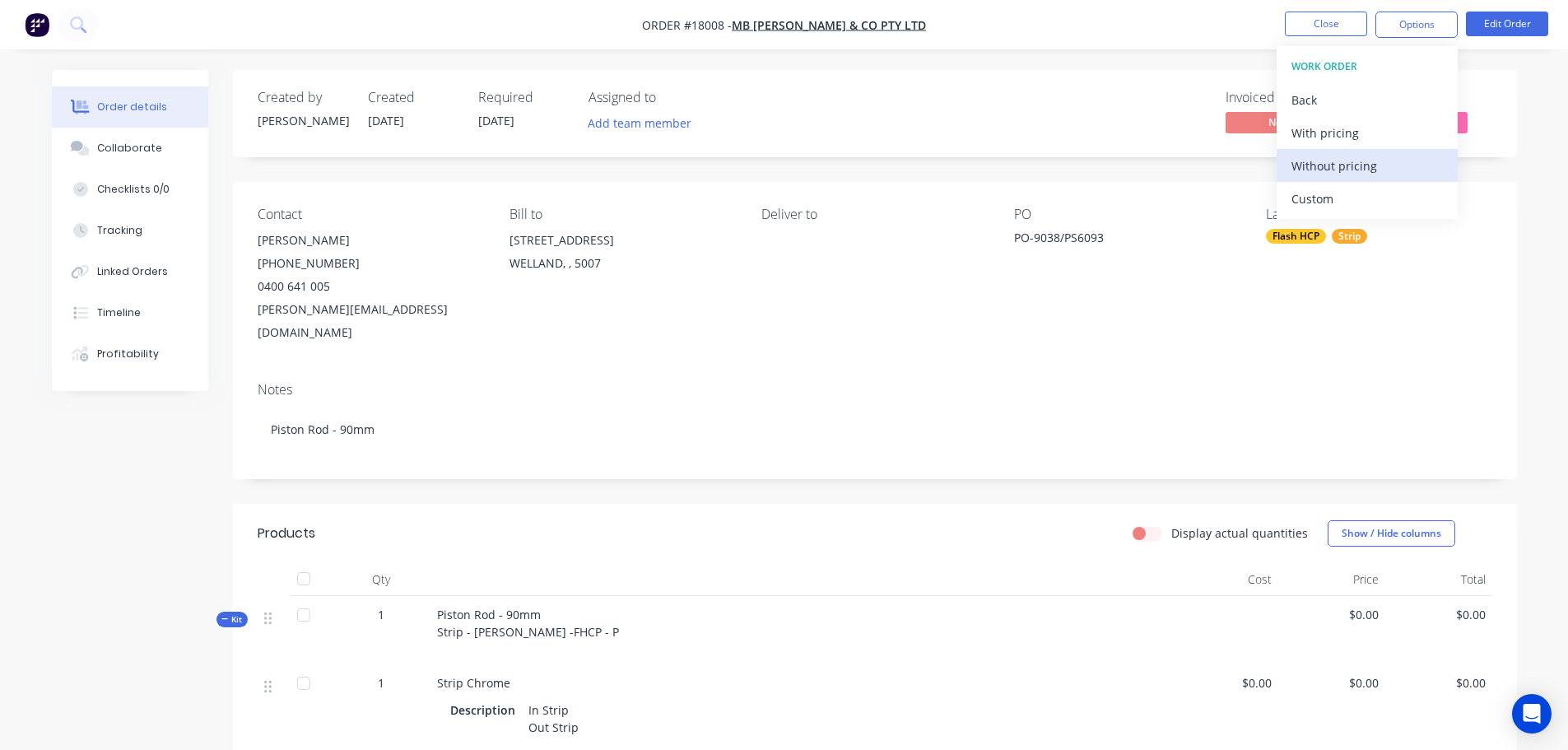
click at [1333, 164] on div "Without pricing" at bounding box center [1367, 165] width 152 height 24
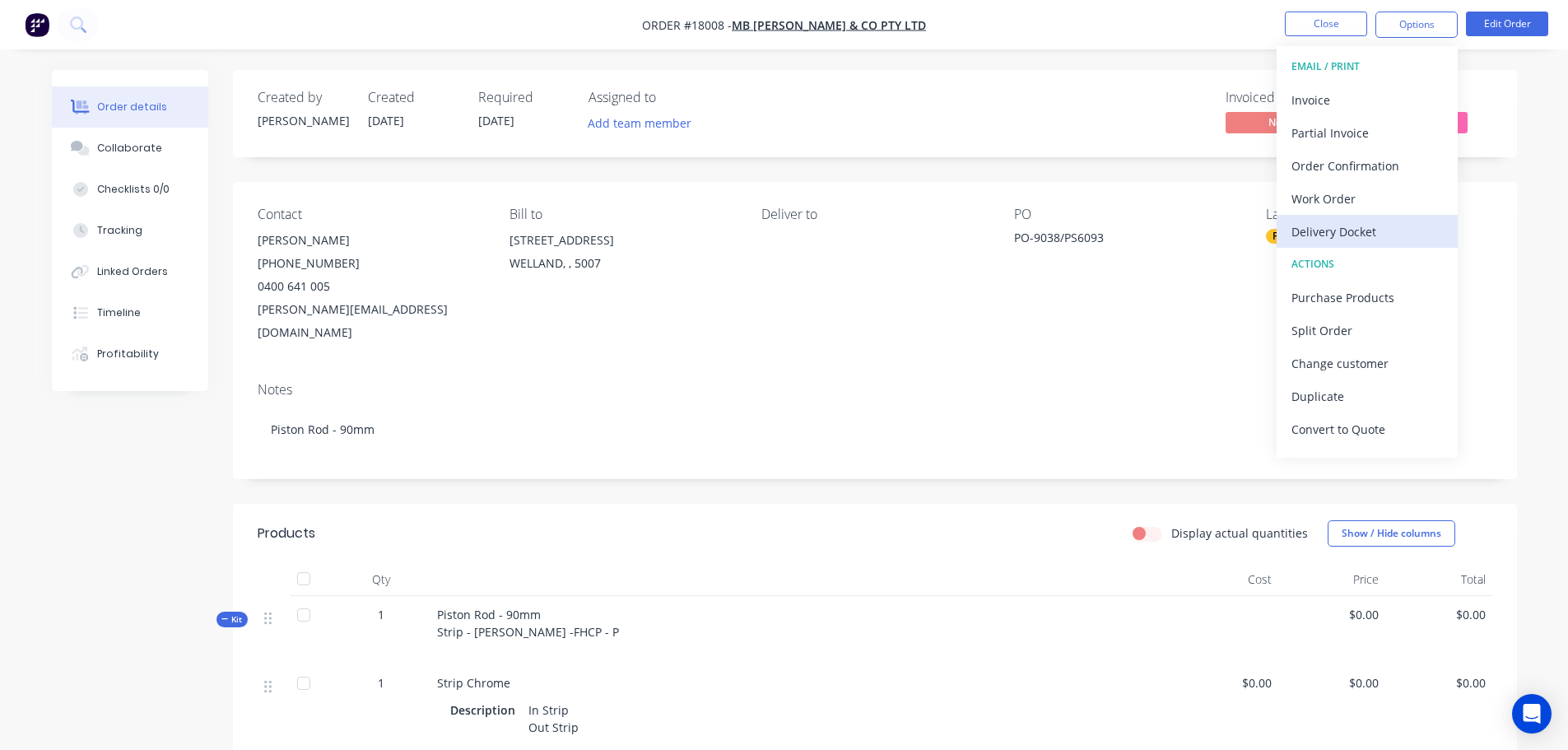
click at [1364, 237] on div "Delivery Docket" at bounding box center [1367, 232] width 152 height 24
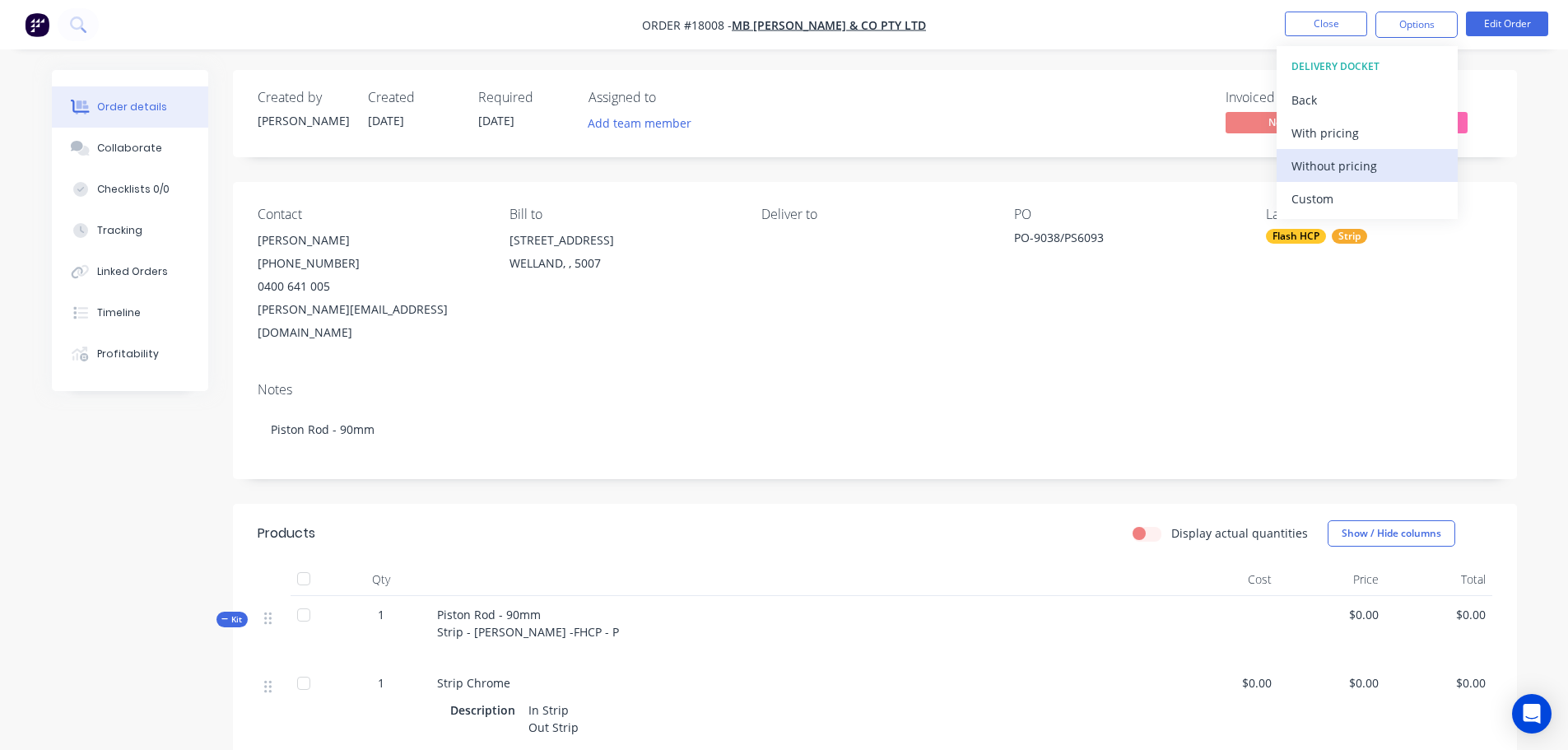
click at [1340, 171] on div "Without pricing" at bounding box center [1367, 165] width 152 height 24
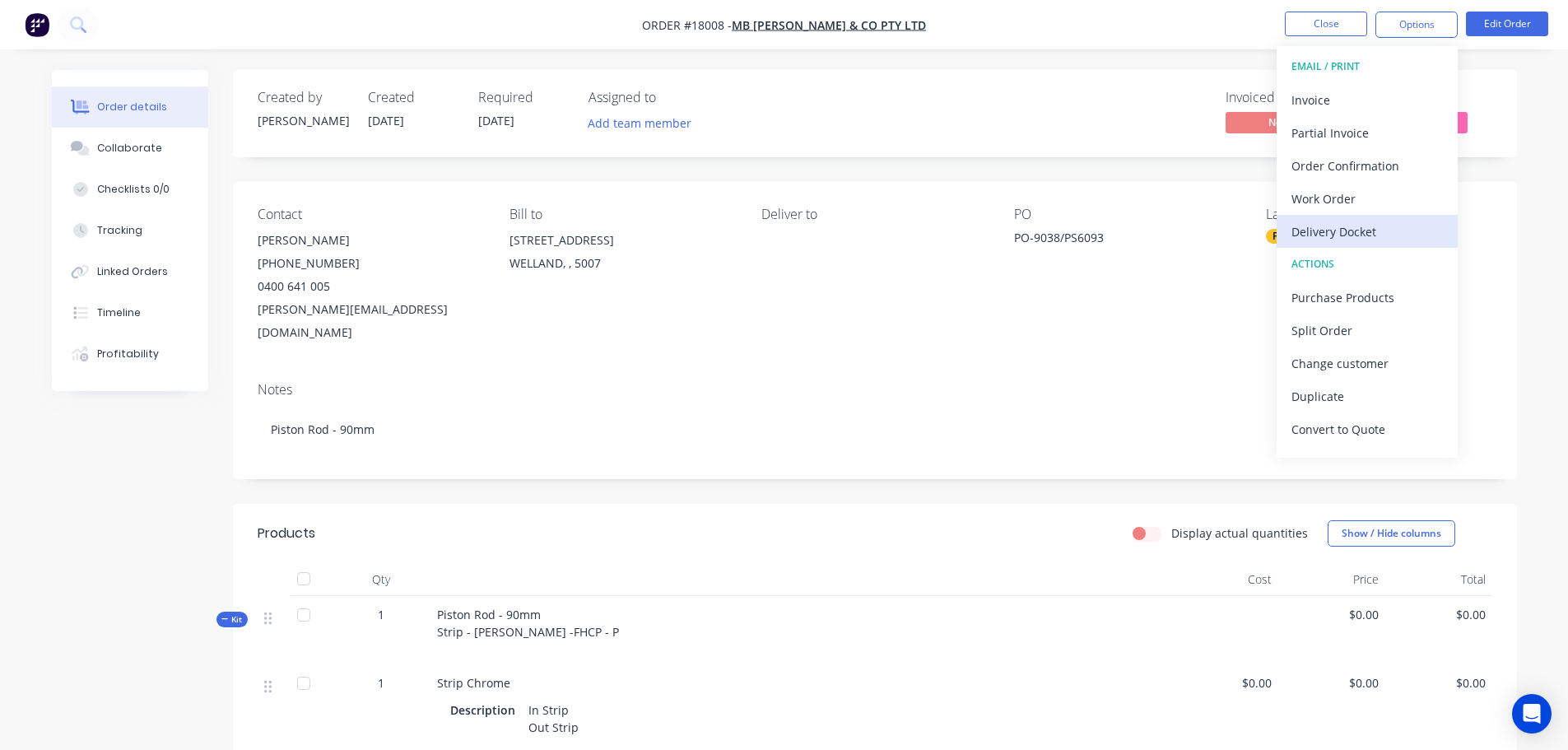
click at [1395, 238] on div "Delivery Docket" at bounding box center [1367, 232] width 152 height 24
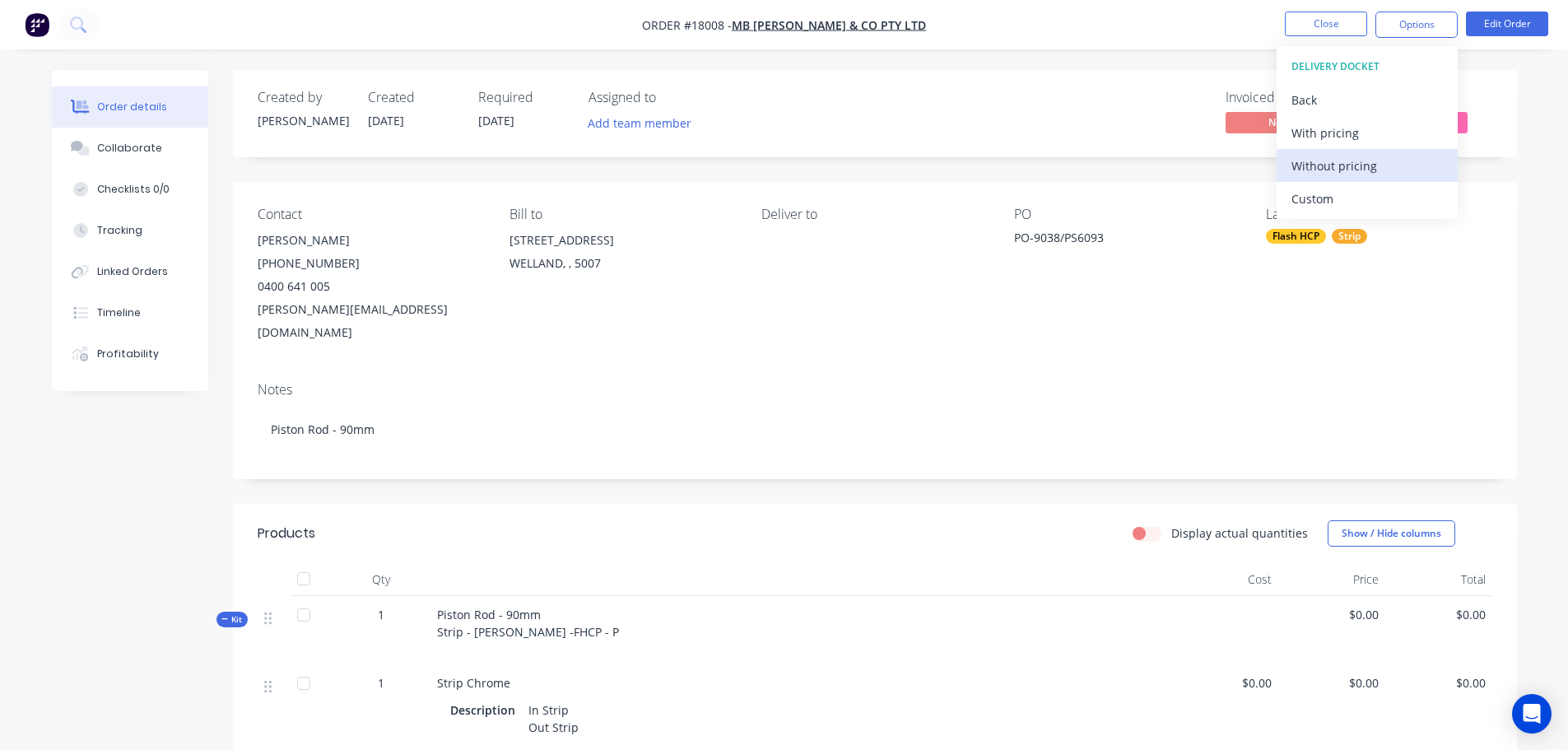
click at [1347, 171] on div "Without pricing" at bounding box center [1367, 165] width 152 height 24
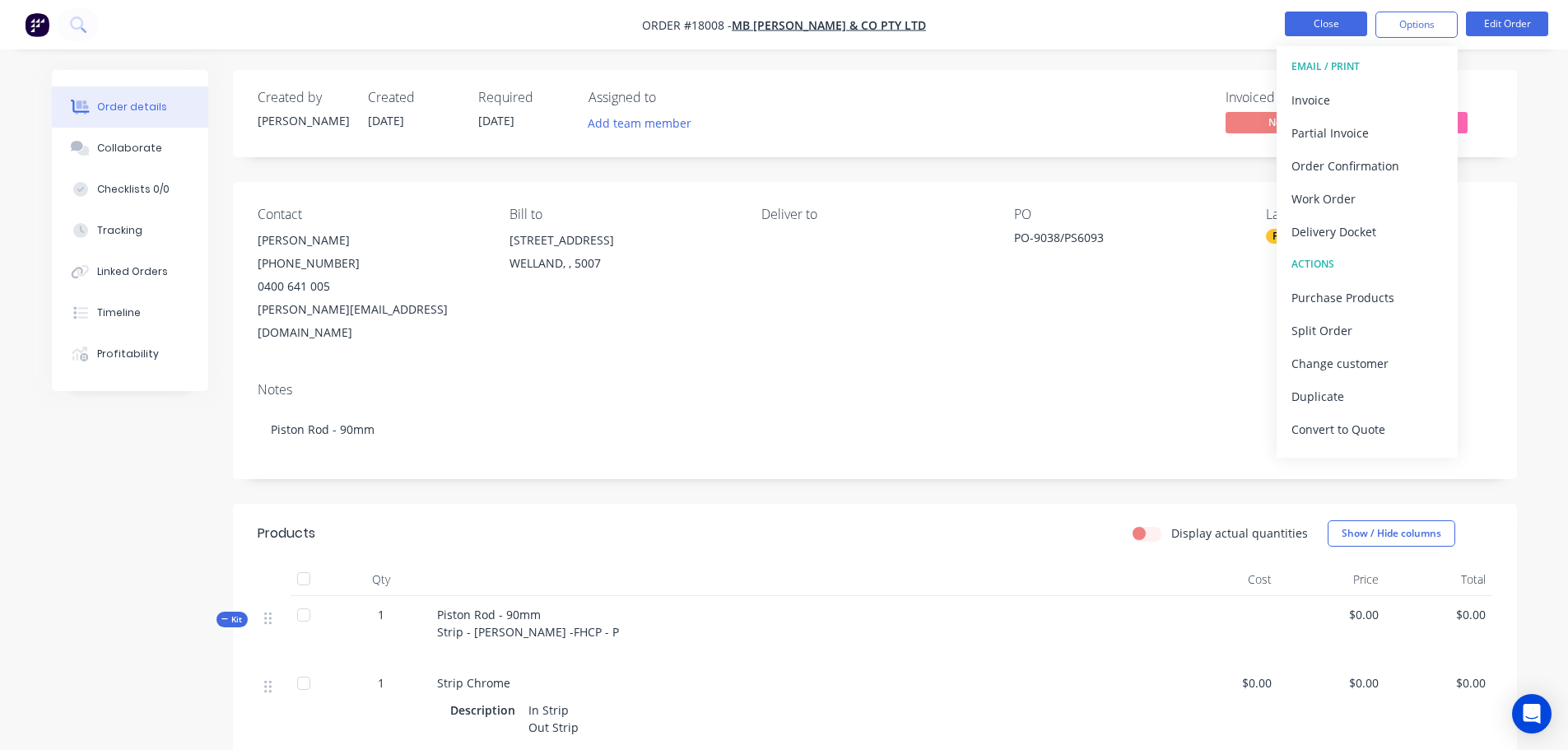
click at [1325, 19] on button "Close" at bounding box center [1326, 24] width 82 height 25
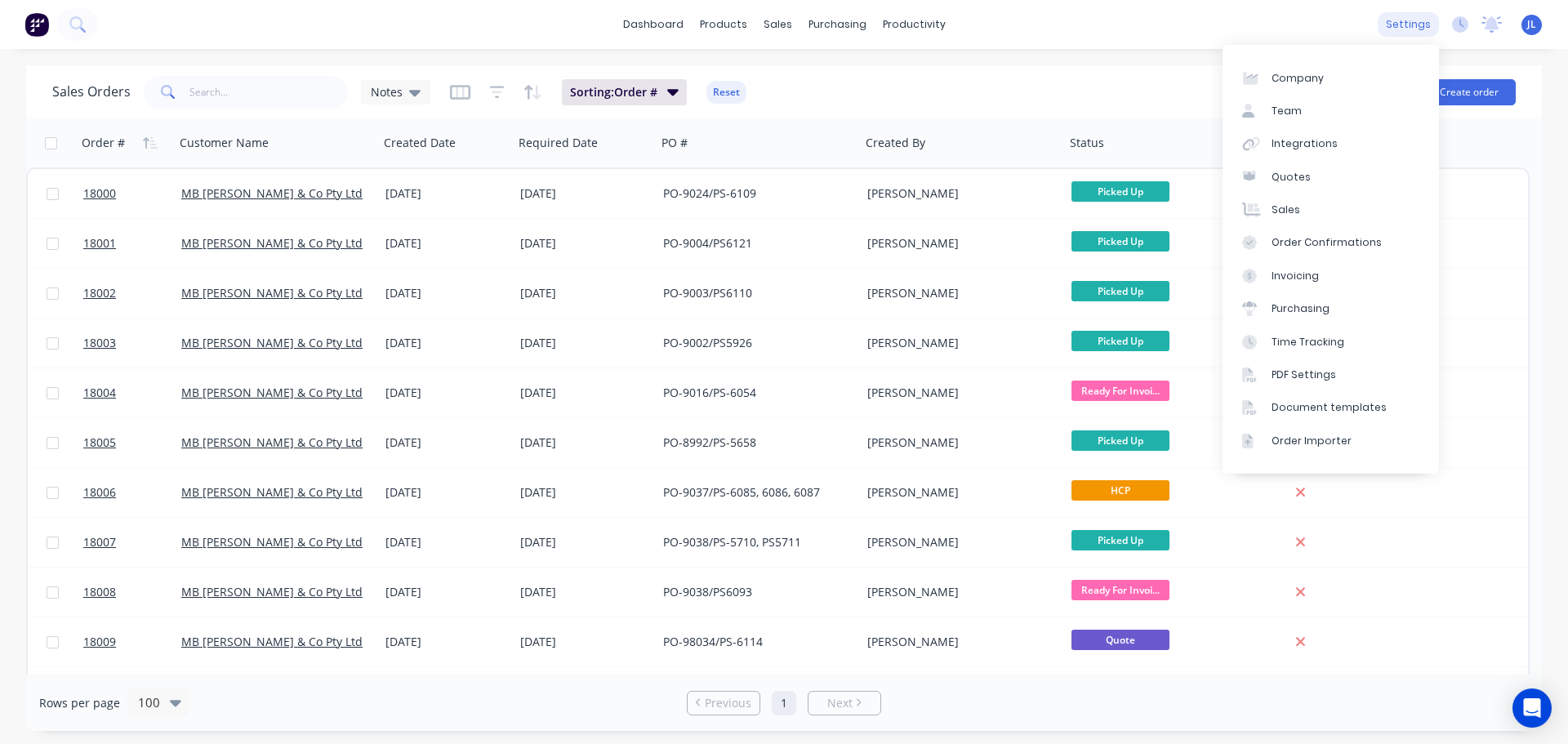
click at [1397, 31] on div "settings" at bounding box center [1408, 25] width 61 height 25
click at [1292, 139] on div "Integrations" at bounding box center [1304, 144] width 66 height 15
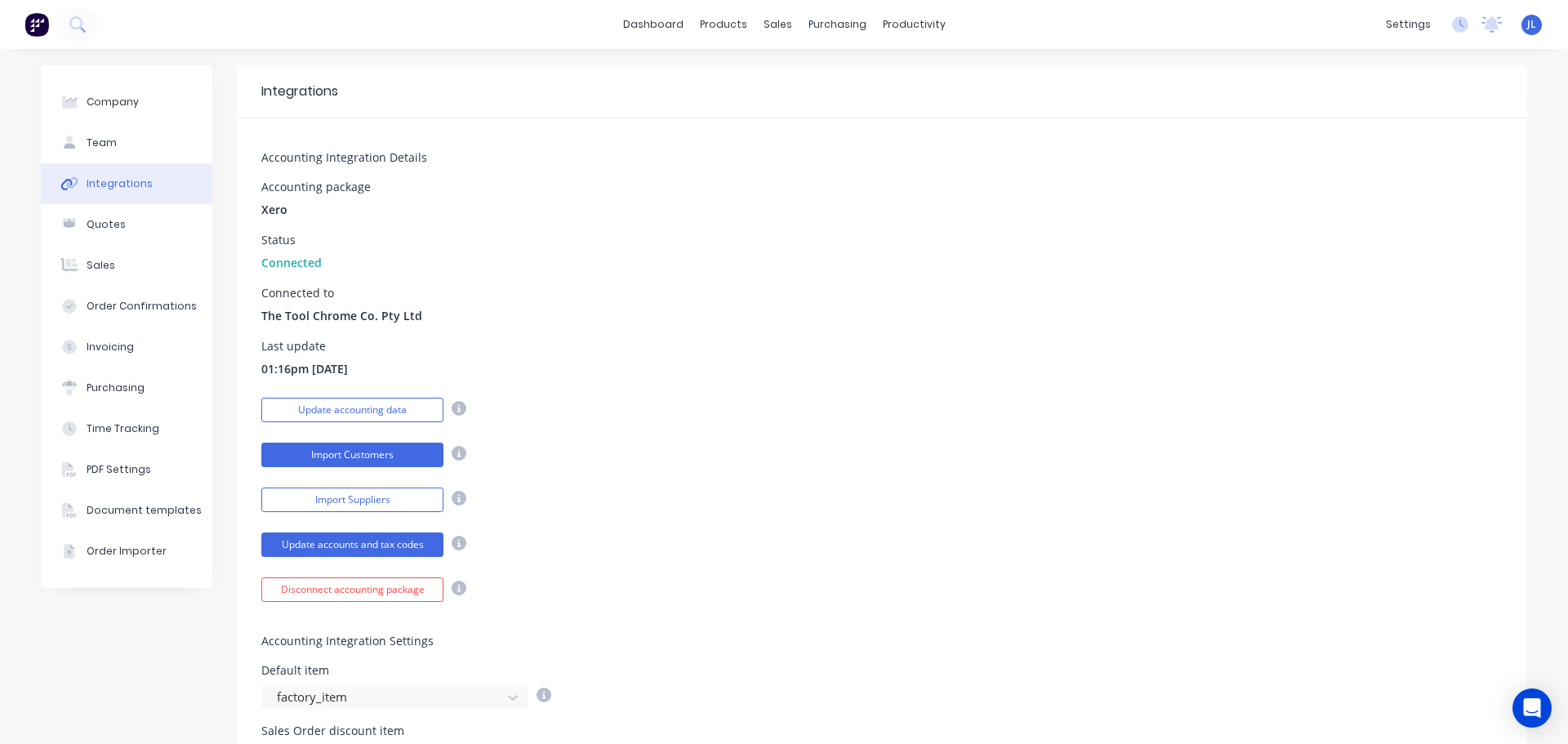
click at [362, 451] on button "Import Customers" at bounding box center [352, 455] width 183 height 25
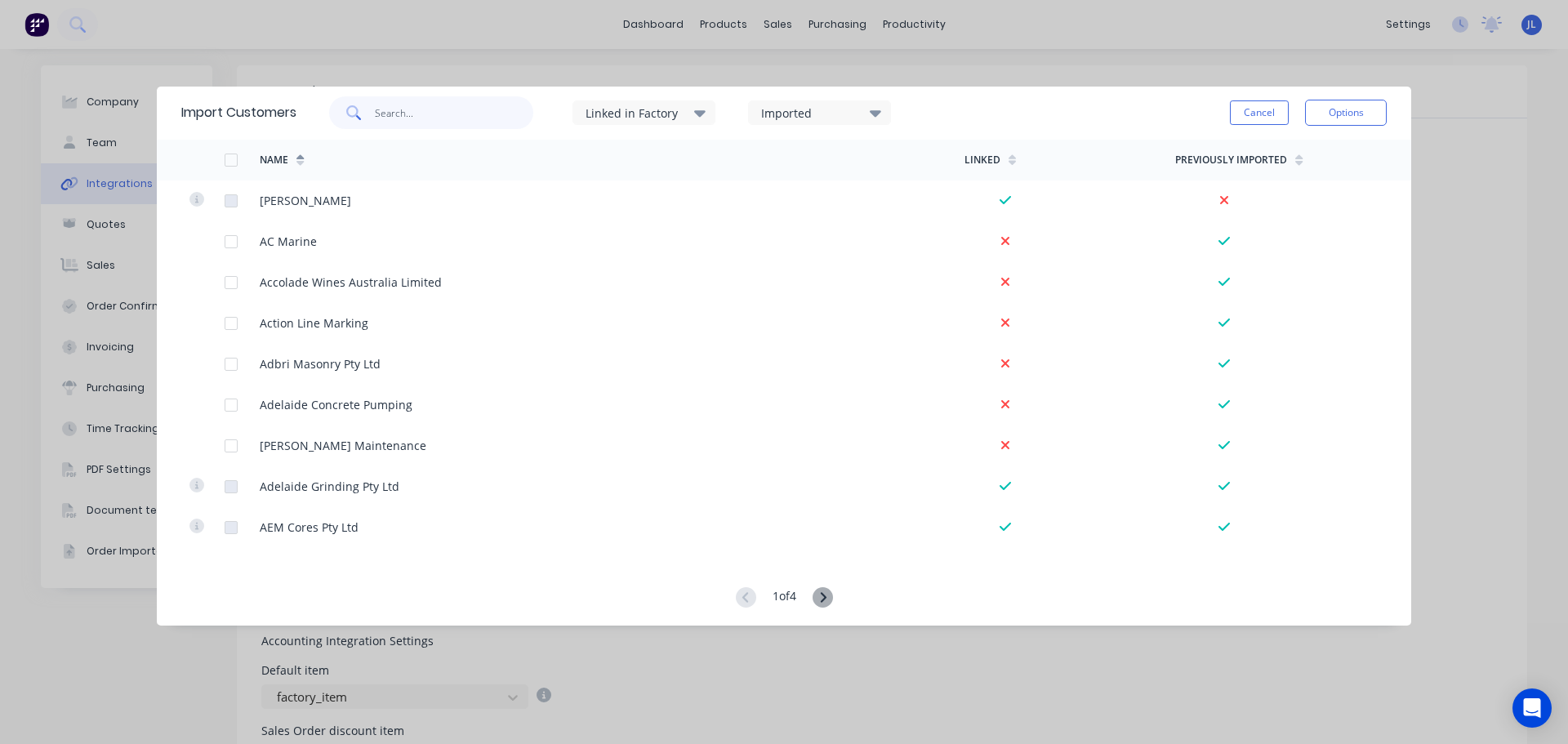
click at [409, 112] on input "text" at bounding box center [454, 112] width 159 height 33
type input "dok"
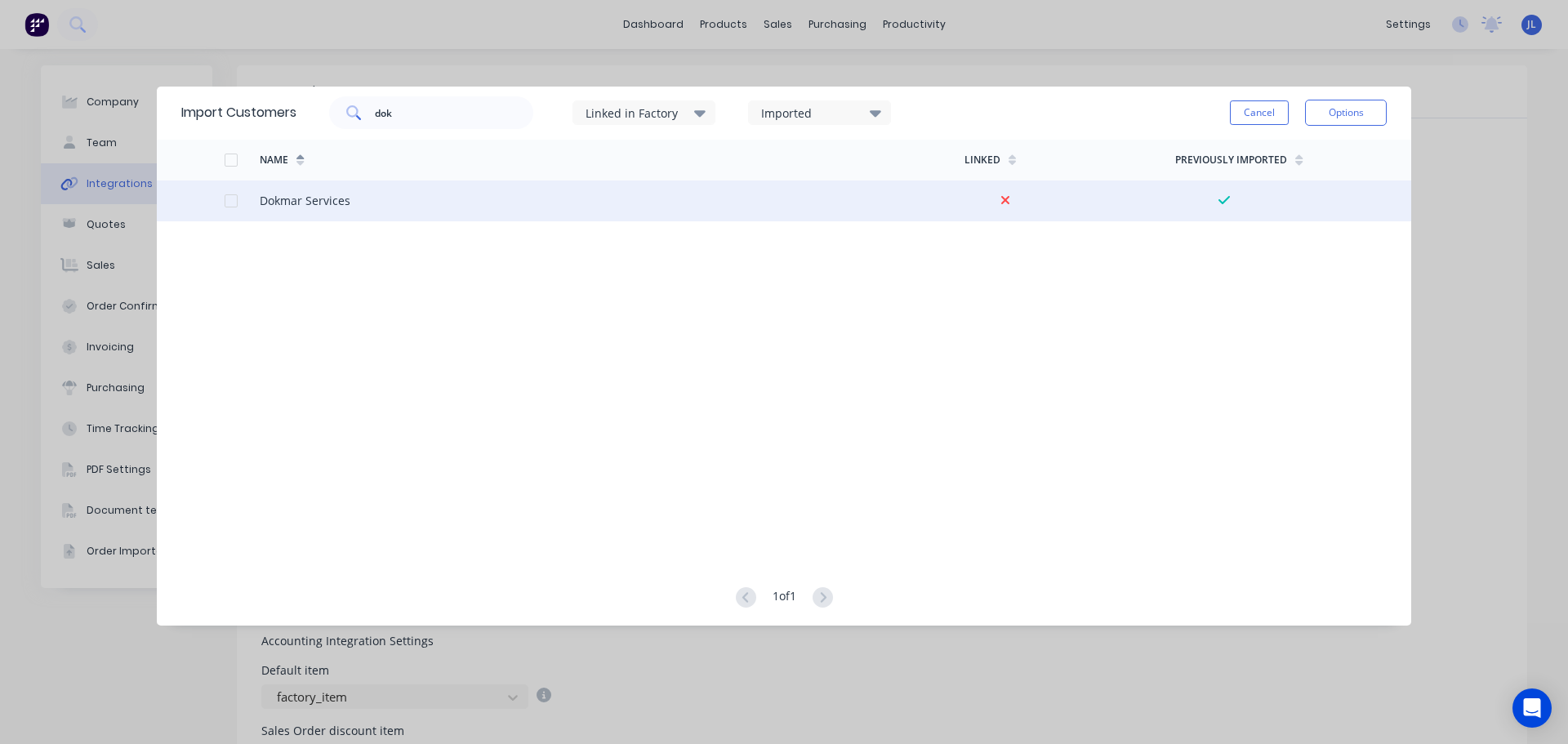
click at [230, 200] on div at bounding box center [231, 200] width 33 height 33
click at [1348, 112] on button "Options" at bounding box center [1346, 112] width 81 height 26
click at [1318, 159] on div "Import selected customers" at bounding box center [1309, 158] width 126 height 41
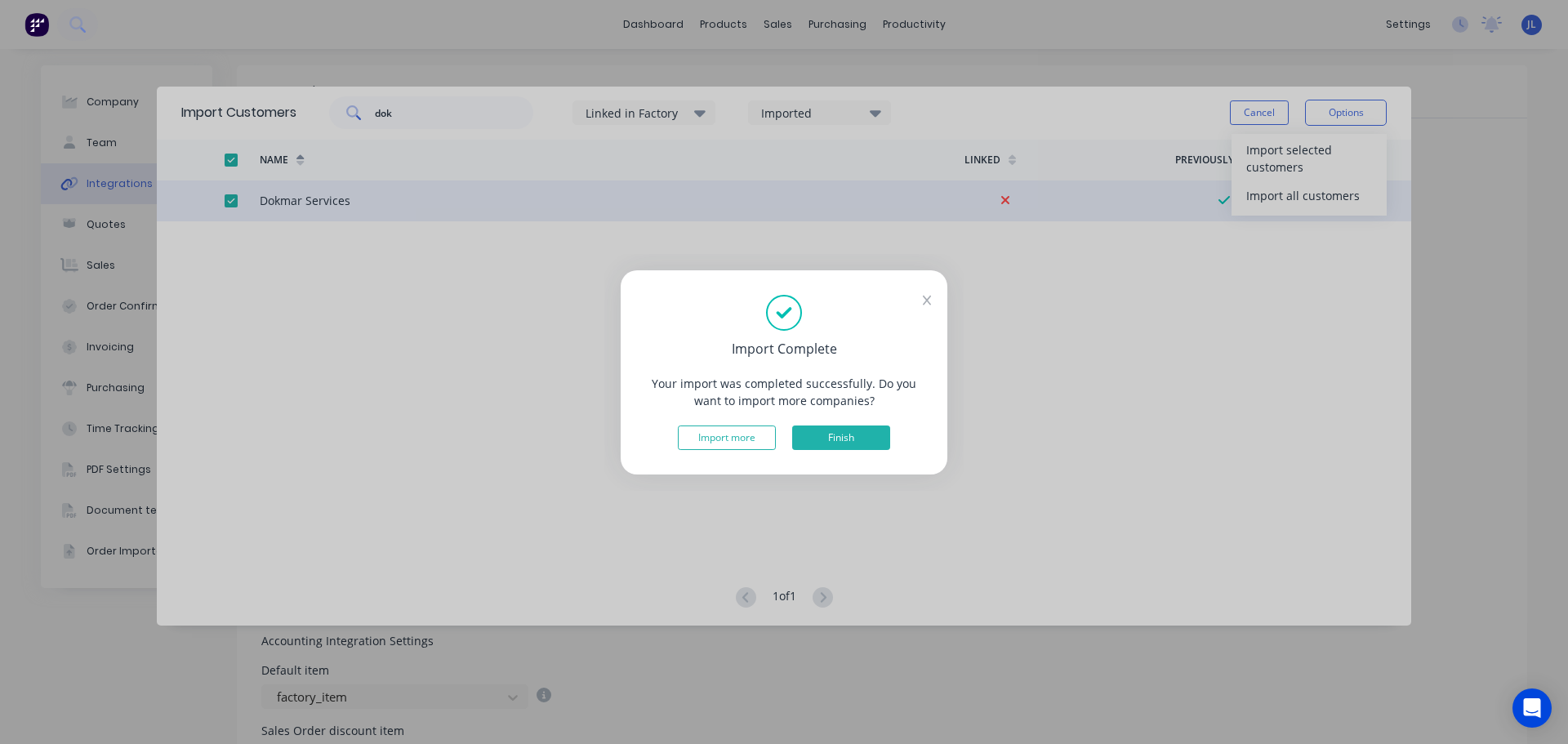
click at [859, 436] on button "Finish" at bounding box center [842, 438] width 98 height 25
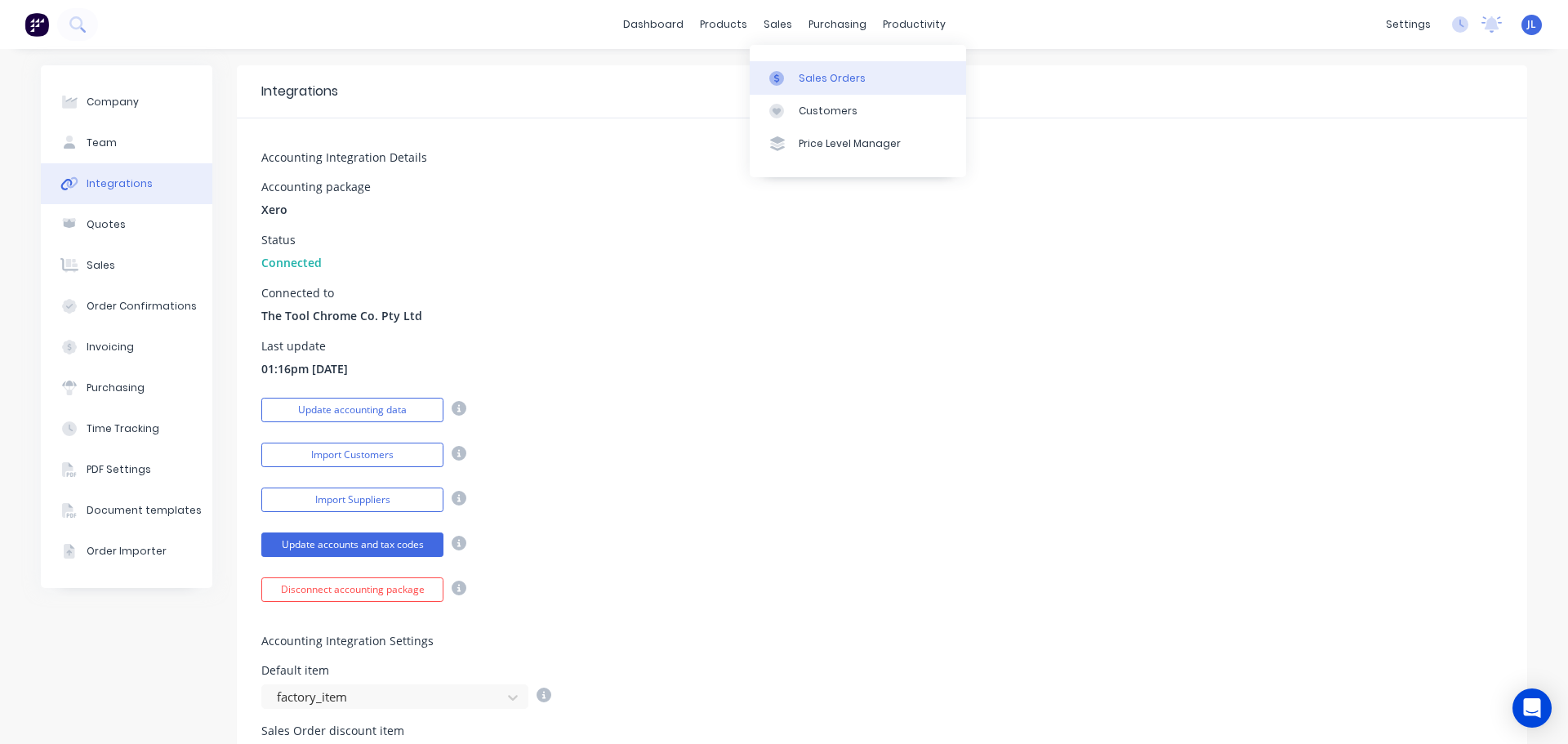
click at [786, 73] on div at bounding box center [781, 78] width 25 height 15
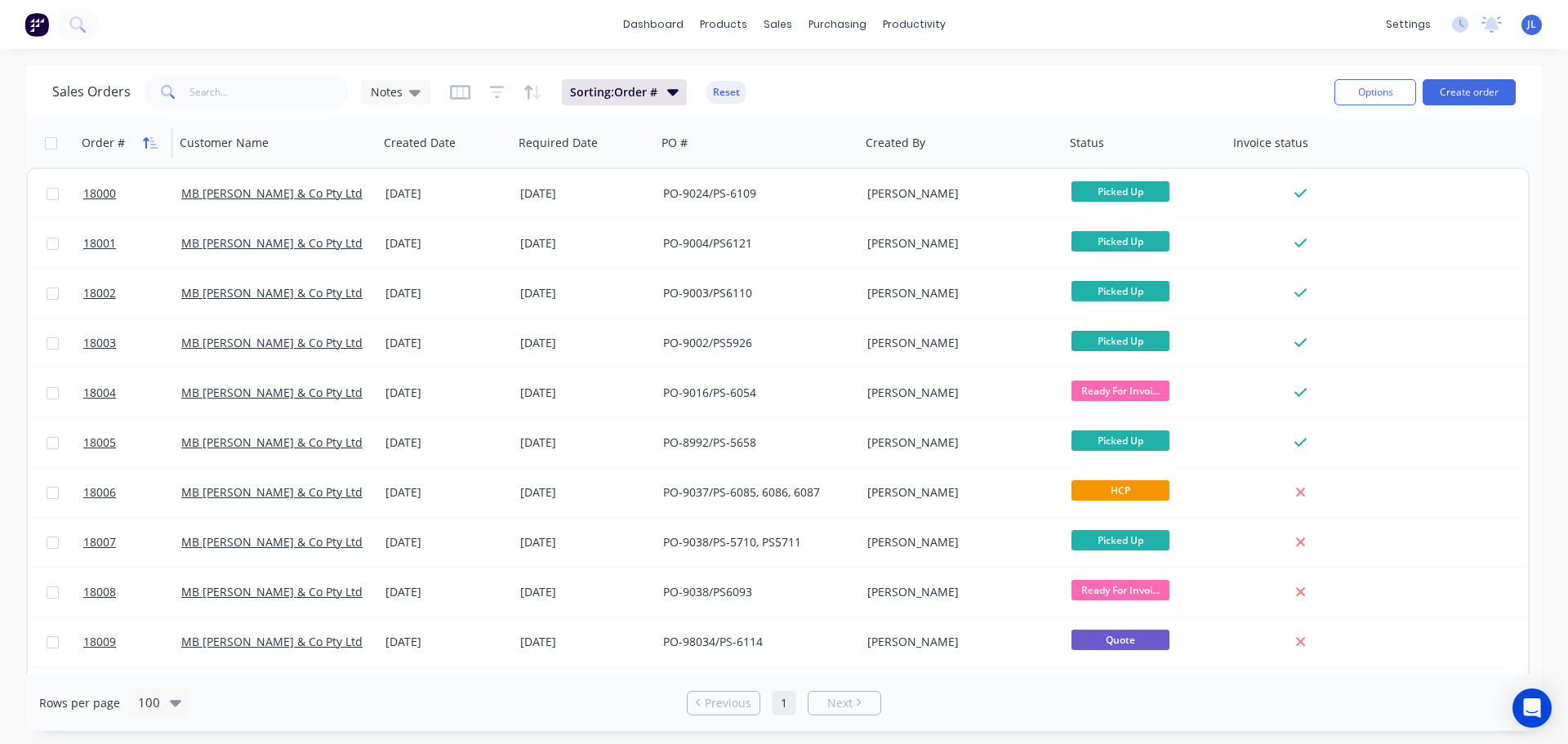
click at [150, 140] on icon "button" at bounding box center [150, 143] width 15 height 13
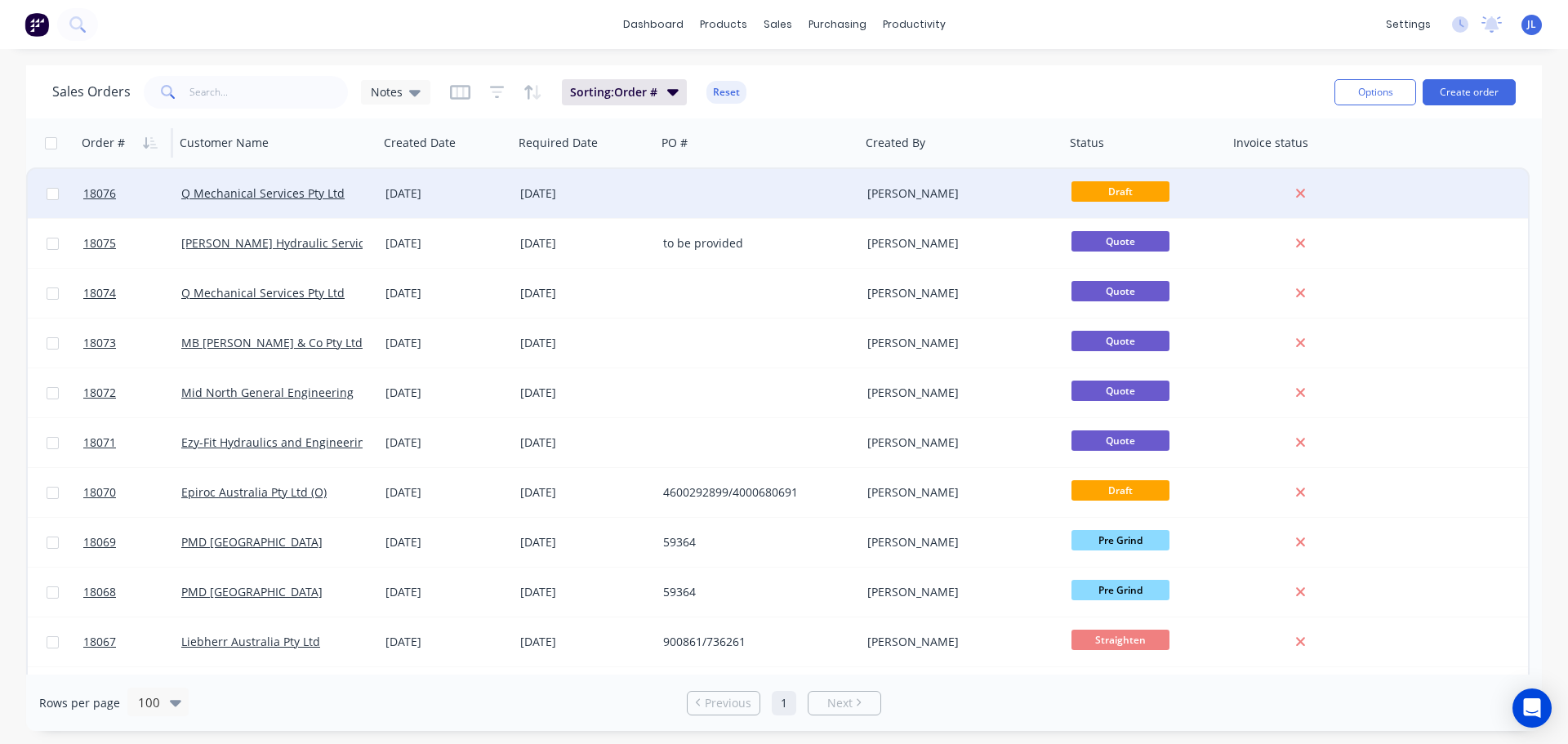
click at [449, 202] on div "[DATE]" at bounding box center [446, 194] width 134 height 49
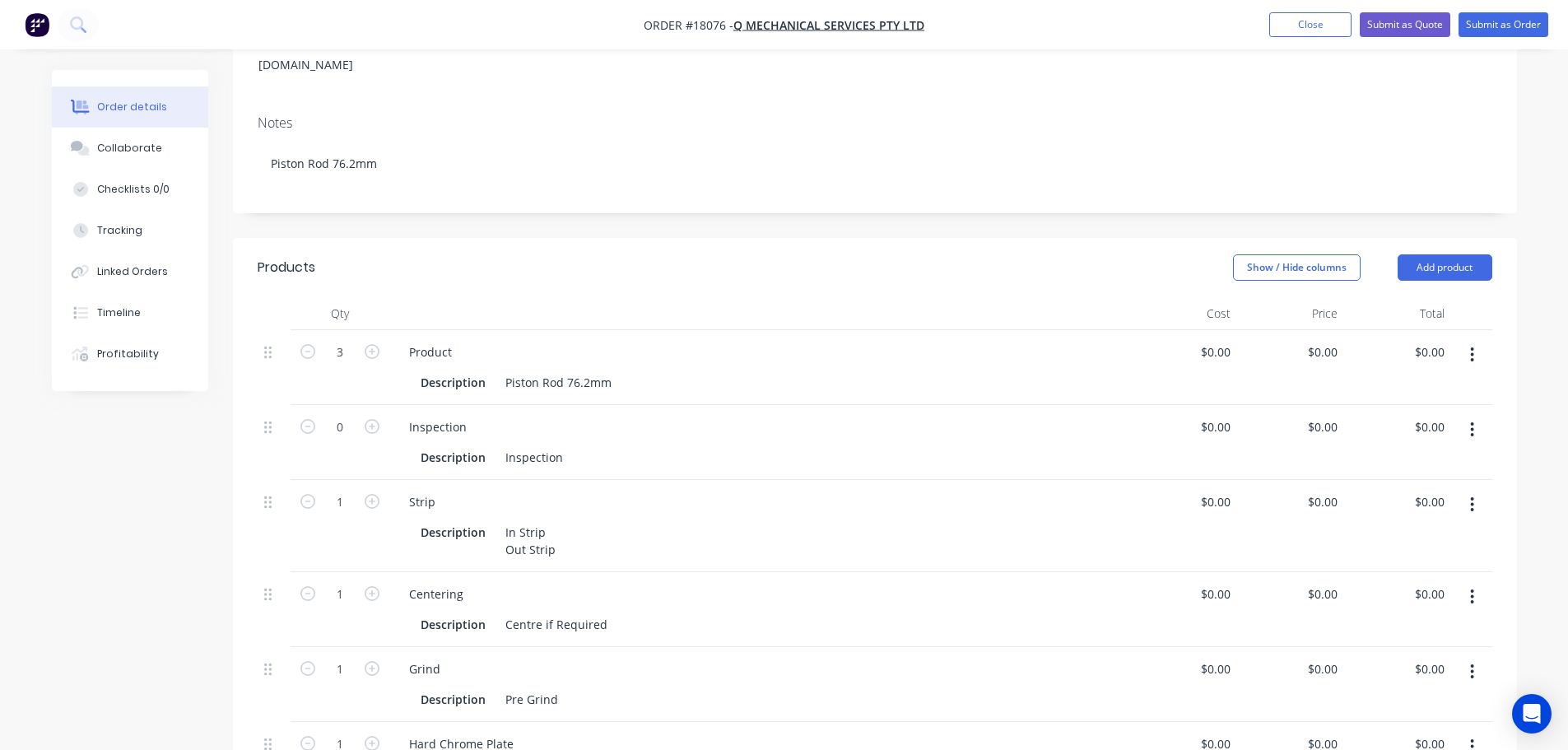
scroll to position [247, 0]
click at [1474, 345] on icon "button" at bounding box center [1472, 354] width 4 height 18
click at [1398, 385] on div "Edit" at bounding box center [1414, 396] width 127 height 24
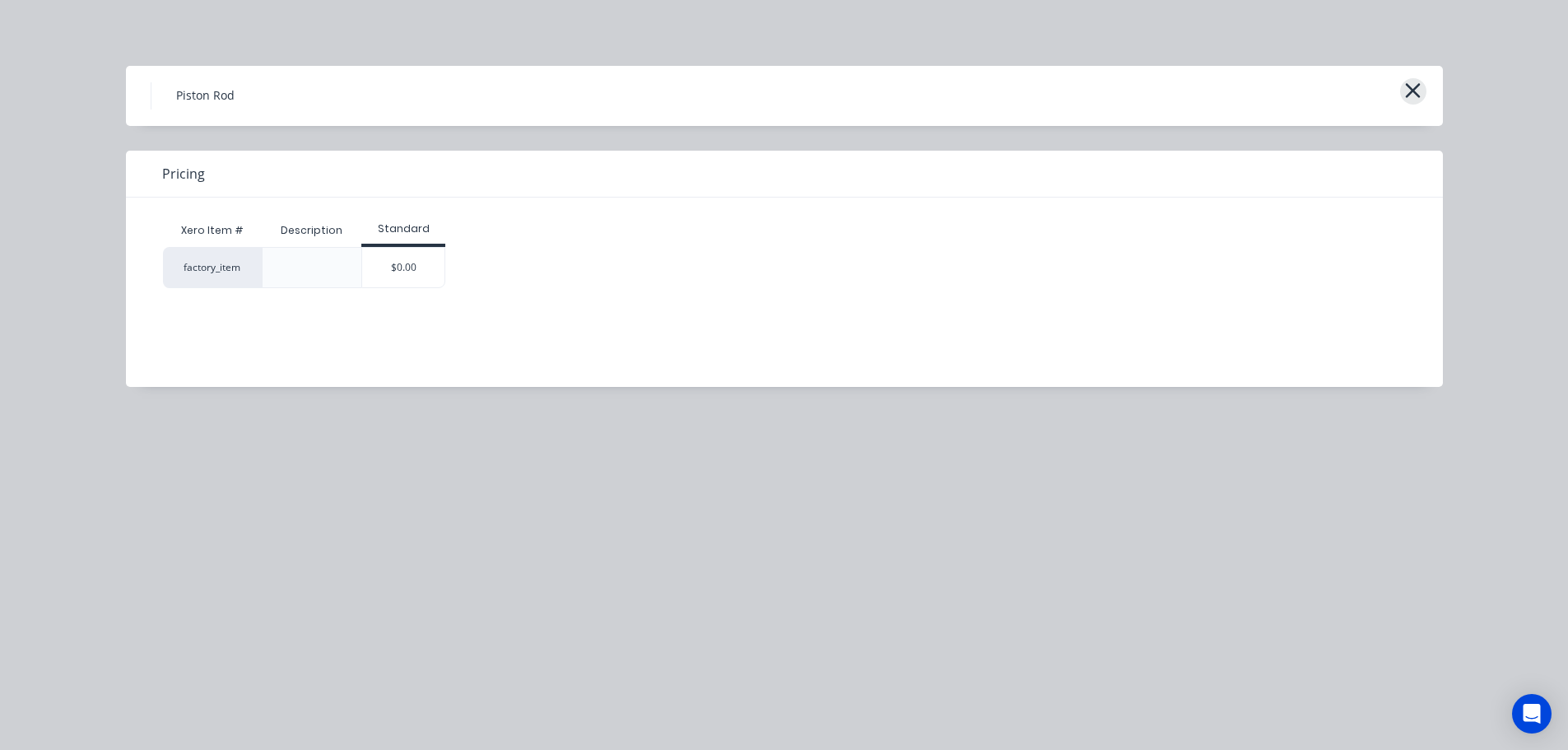
click at [1417, 92] on icon "button" at bounding box center [1413, 91] width 17 height 23
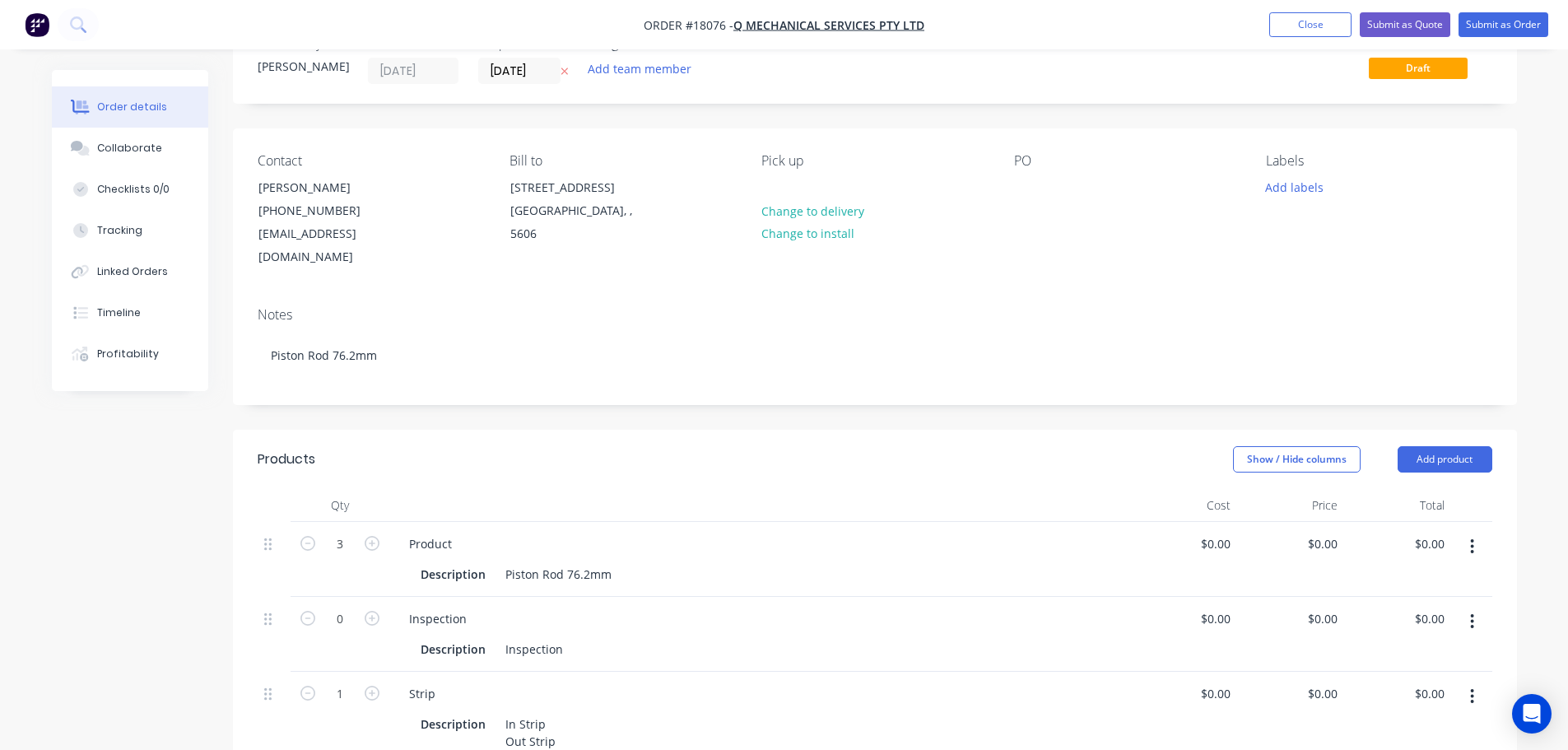
scroll to position [82, 0]
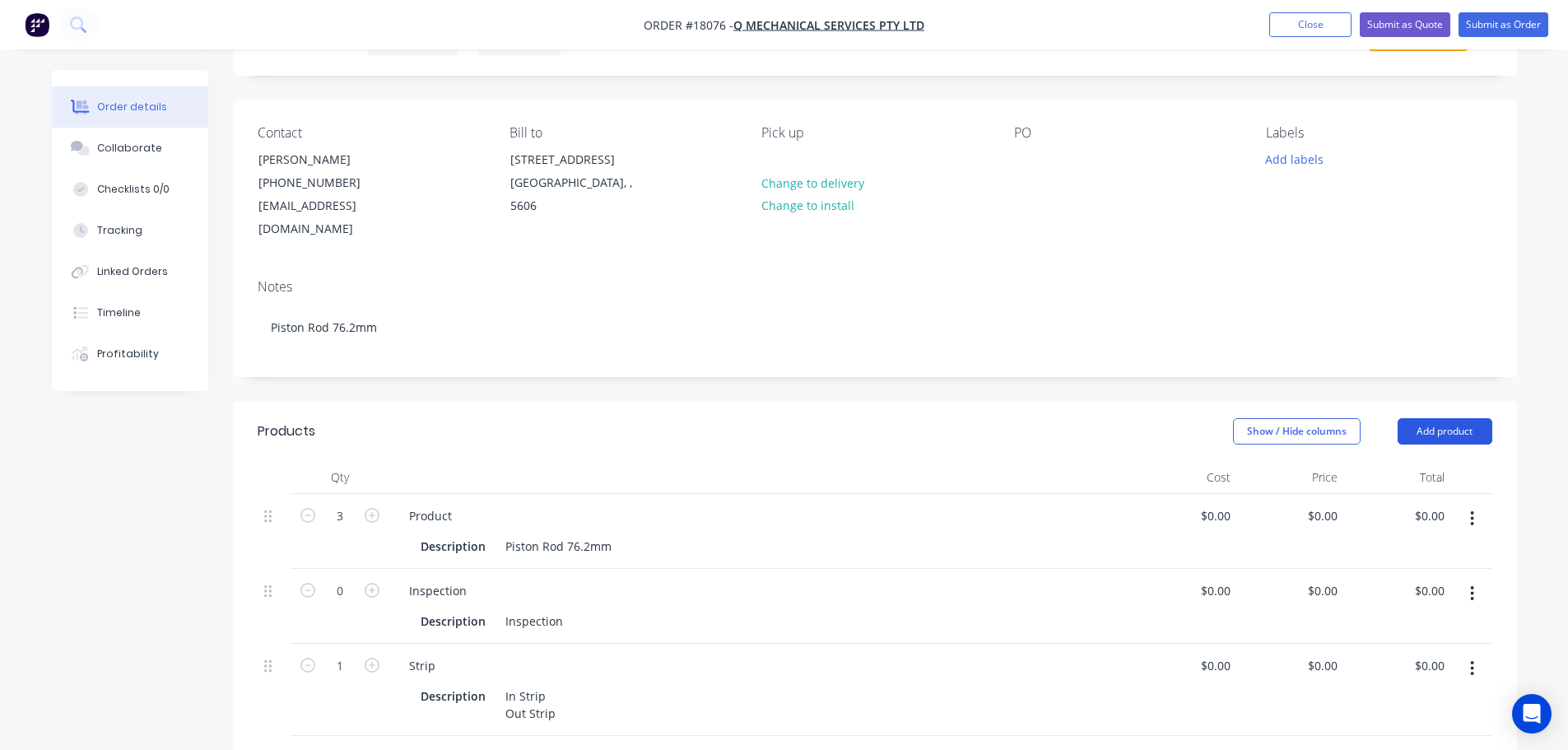
click at [1467, 418] on button "Add product" at bounding box center [1444, 432] width 94 height 27
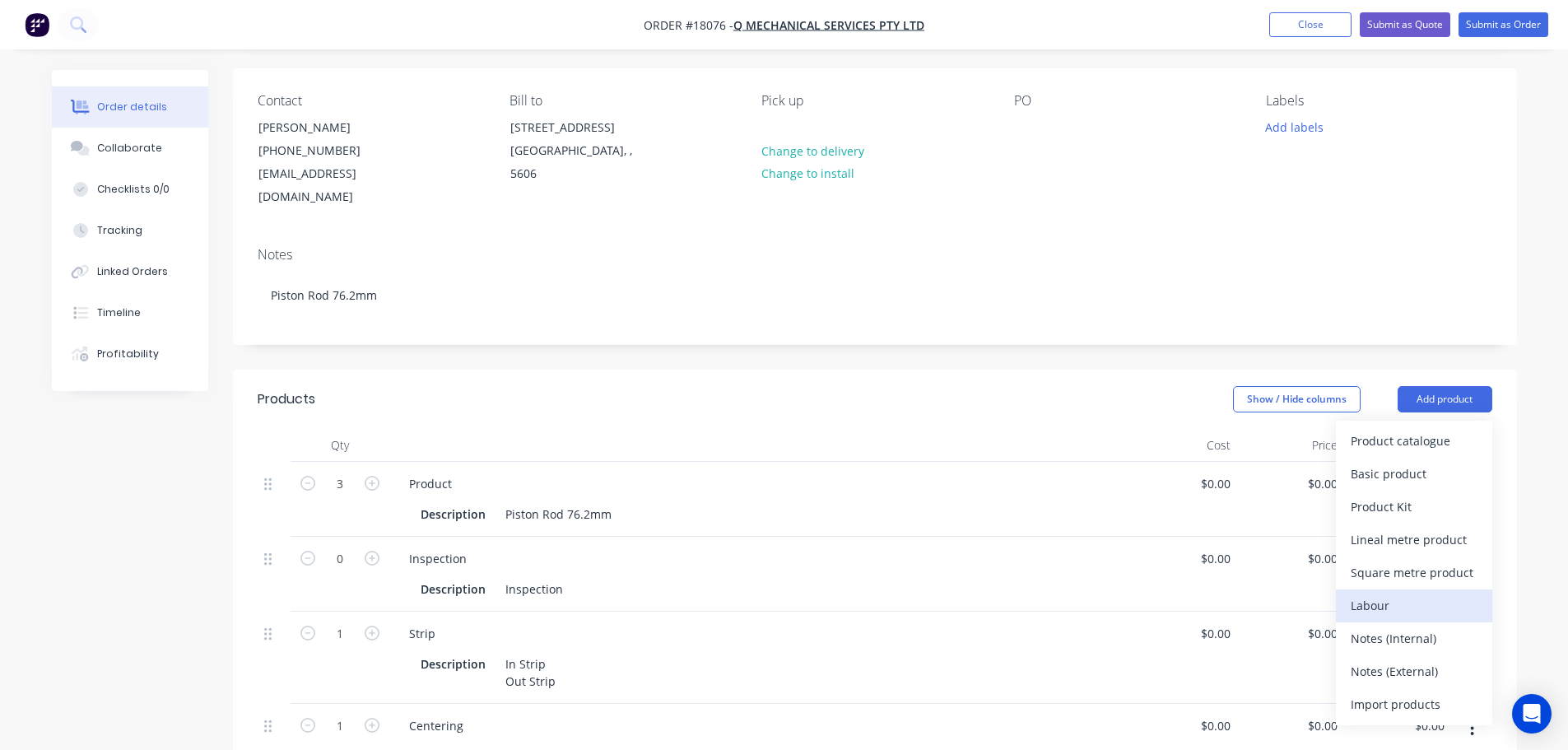
scroll to position [165, 0]
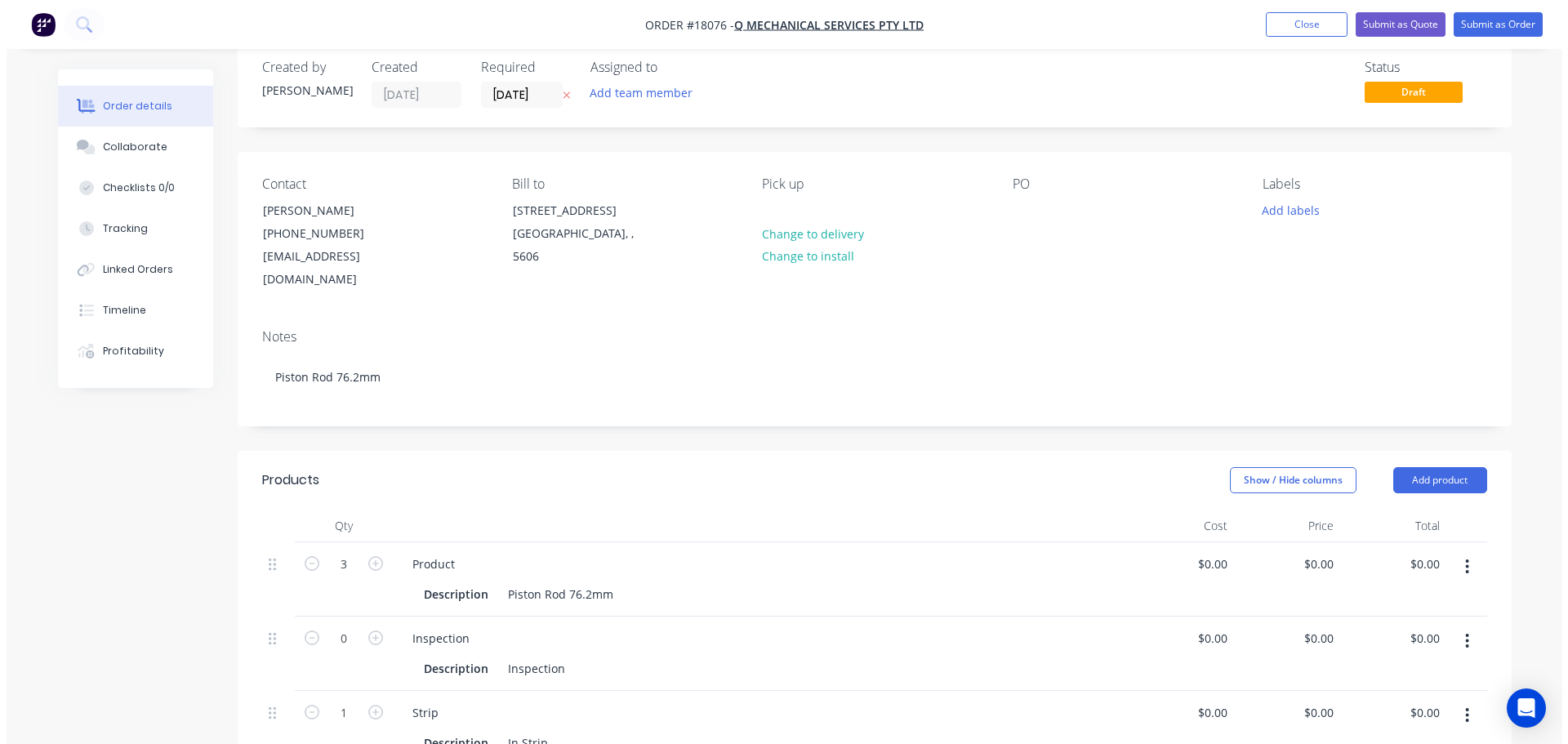
scroll to position [0, 0]
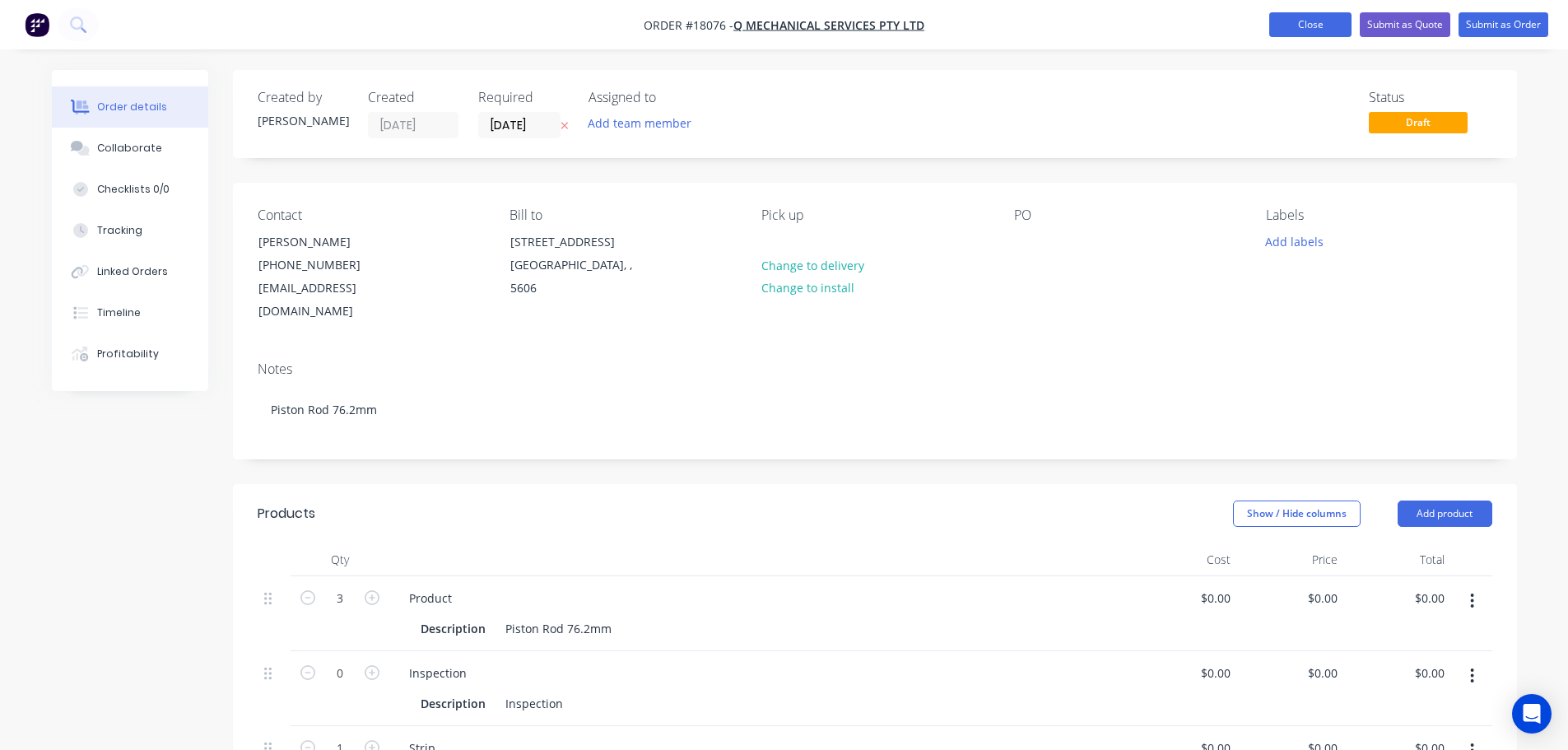
click at [1303, 16] on button "Close" at bounding box center [1310, 25] width 82 height 25
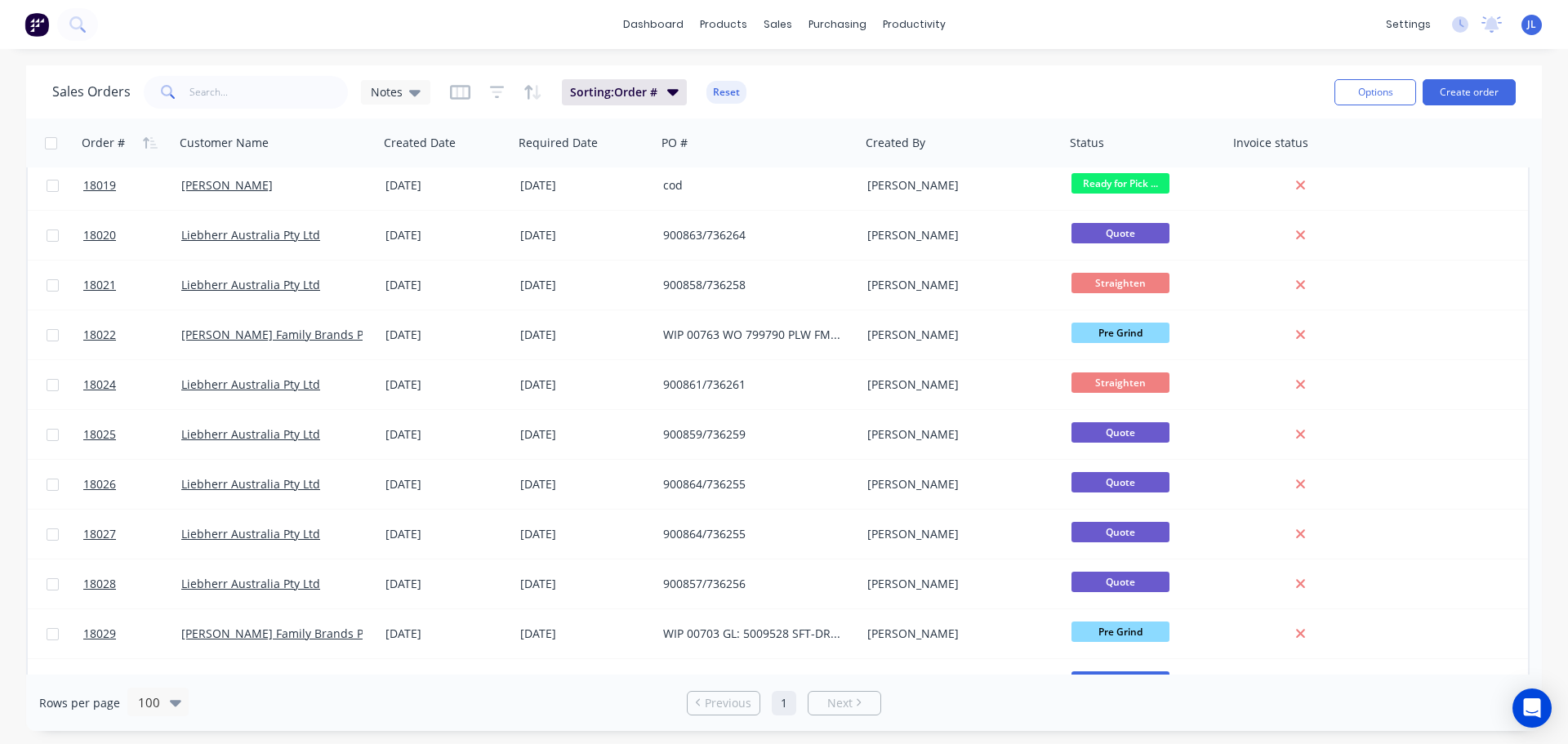
scroll to position [979, 0]
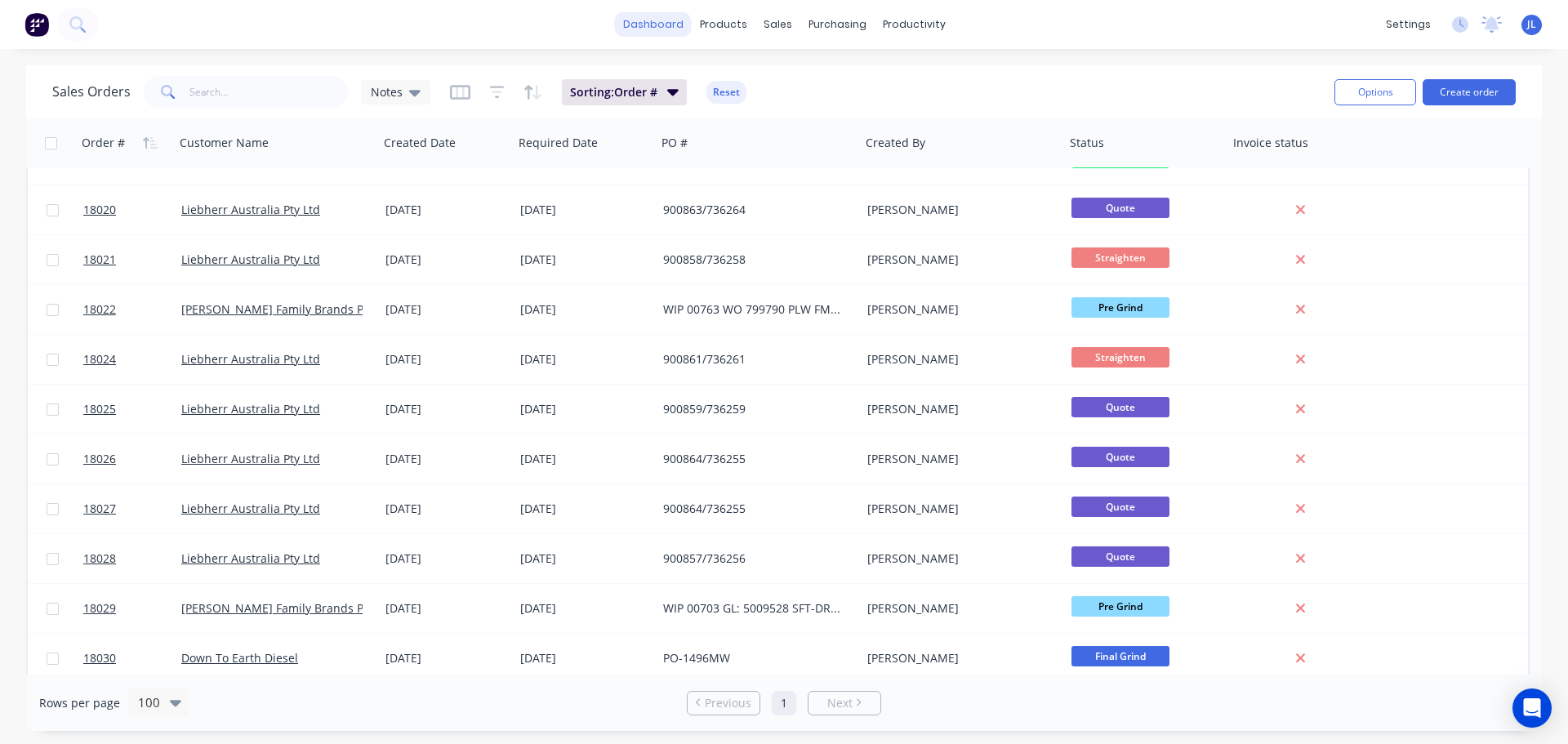
click at [670, 20] on link "dashboard" at bounding box center [653, 25] width 77 height 25
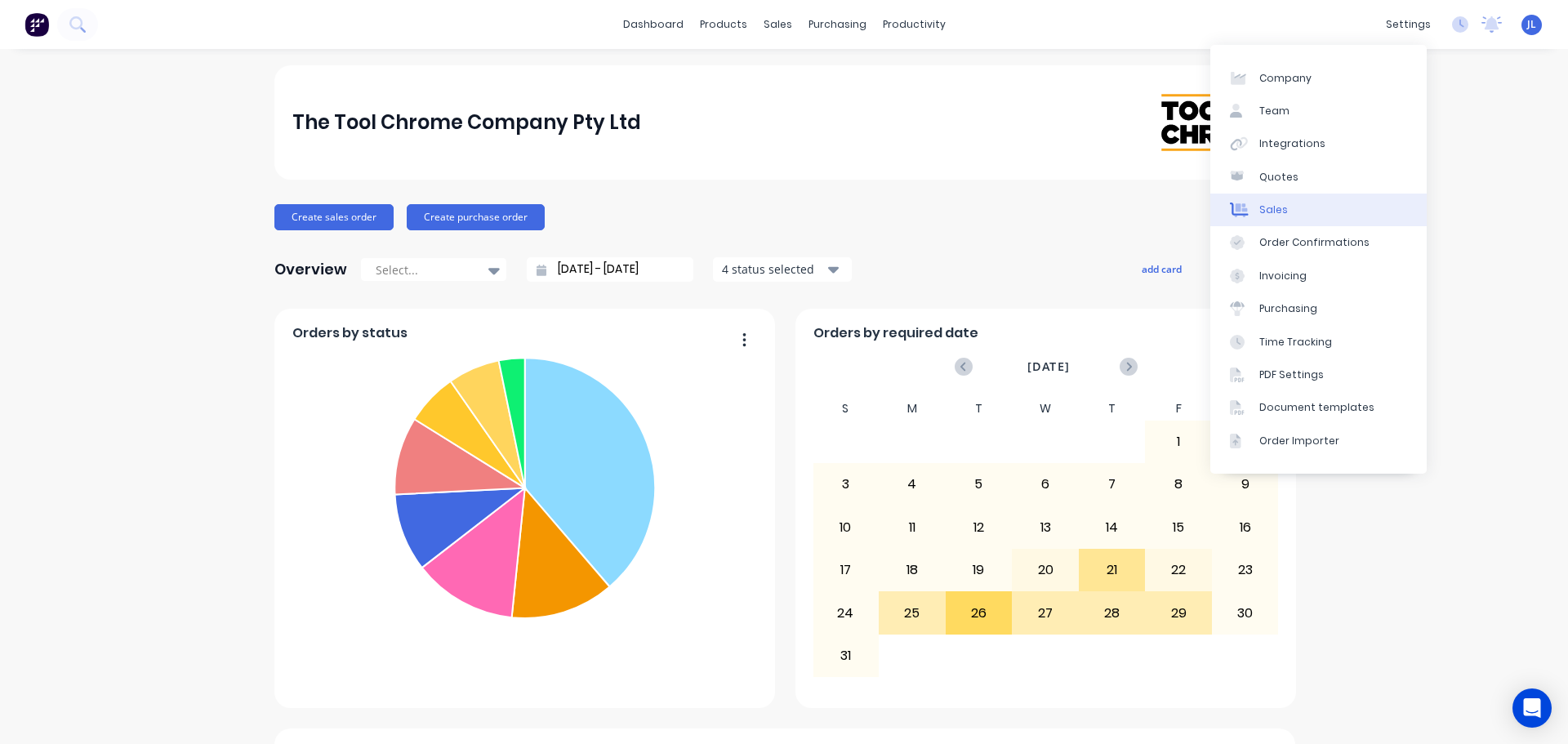
click at [1280, 212] on div "Sales" at bounding box center [1273, 210] width 28 height 15
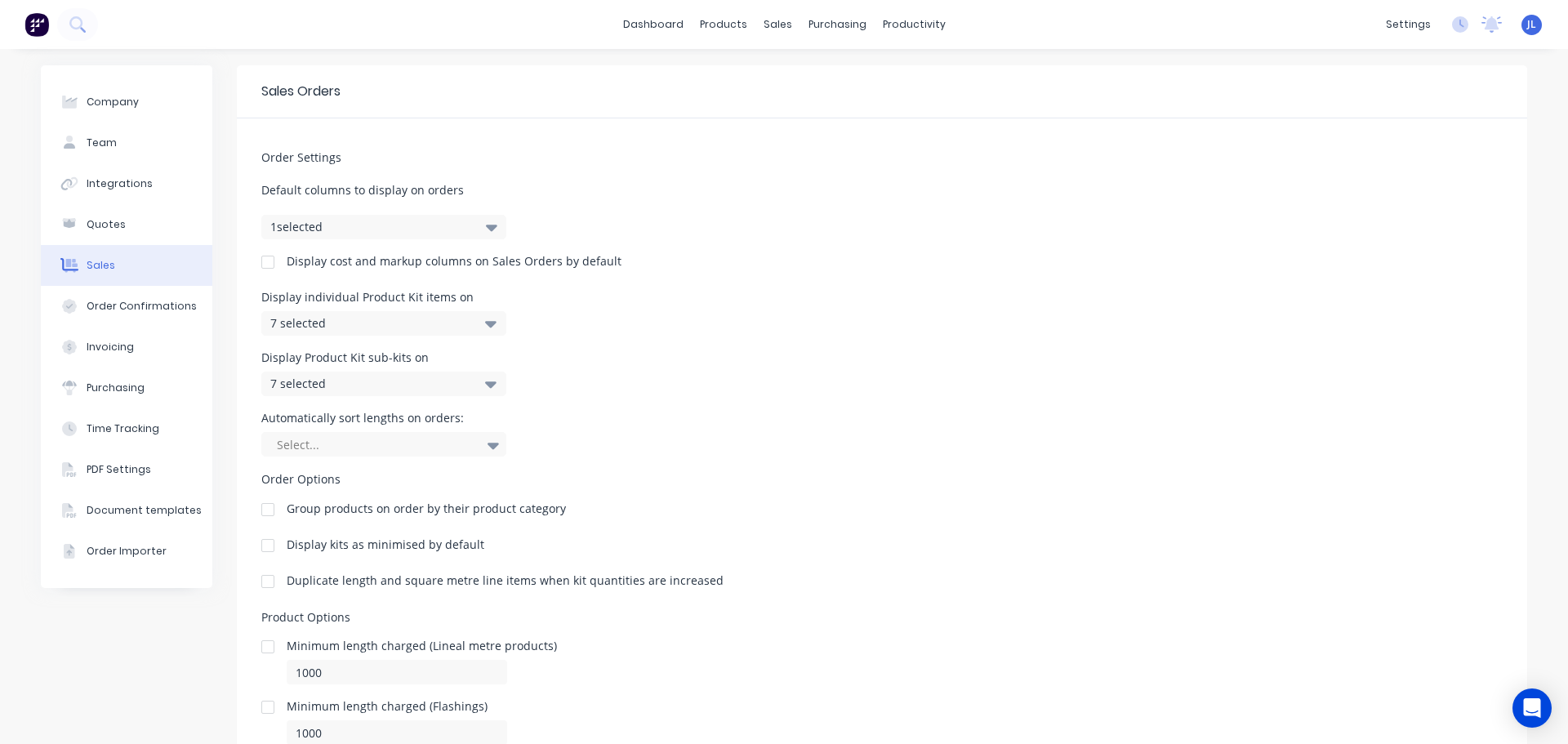
click at [486, 228] on icon "button" at bounding box center [492, 227] width 11 height 7
click at [486, 227] on icon "button" at bounding box center [492, 227] width 11 height 7
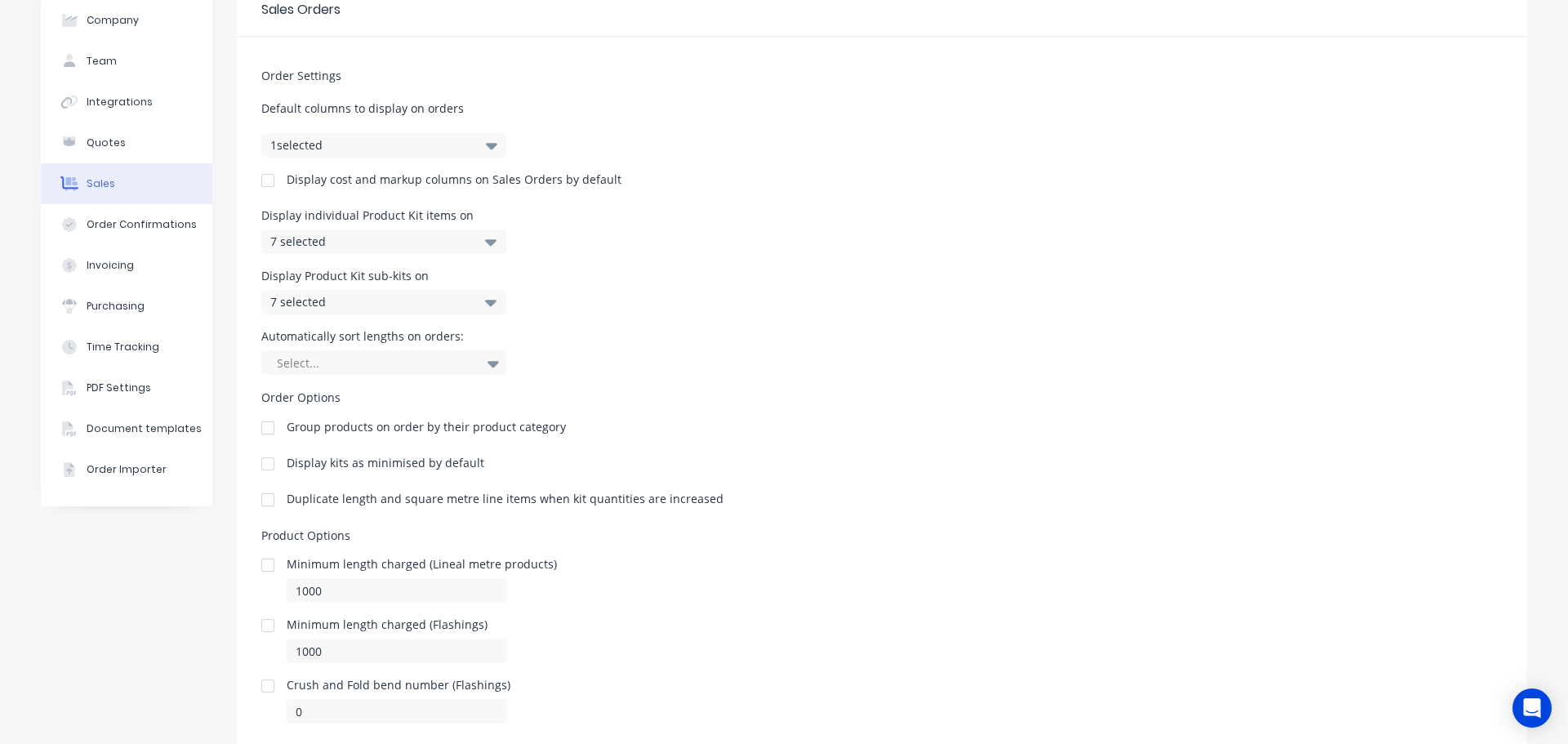
click at [493, 245] on div "7 selected" at bounding box center [383, 242] width 245 height 25
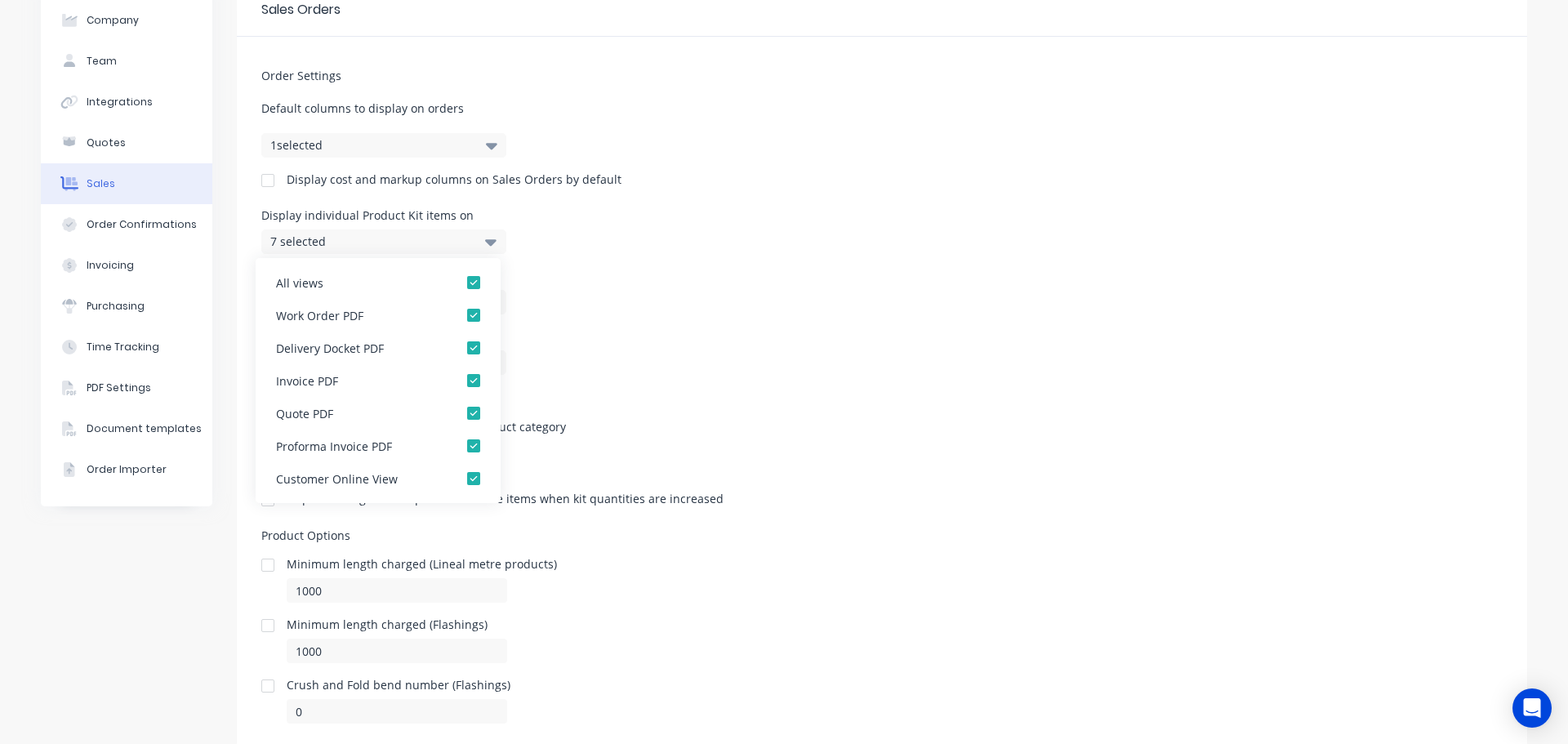
click at [493, 242] on div "7 selected" at bounding box center [383, 242] width 245 height 25
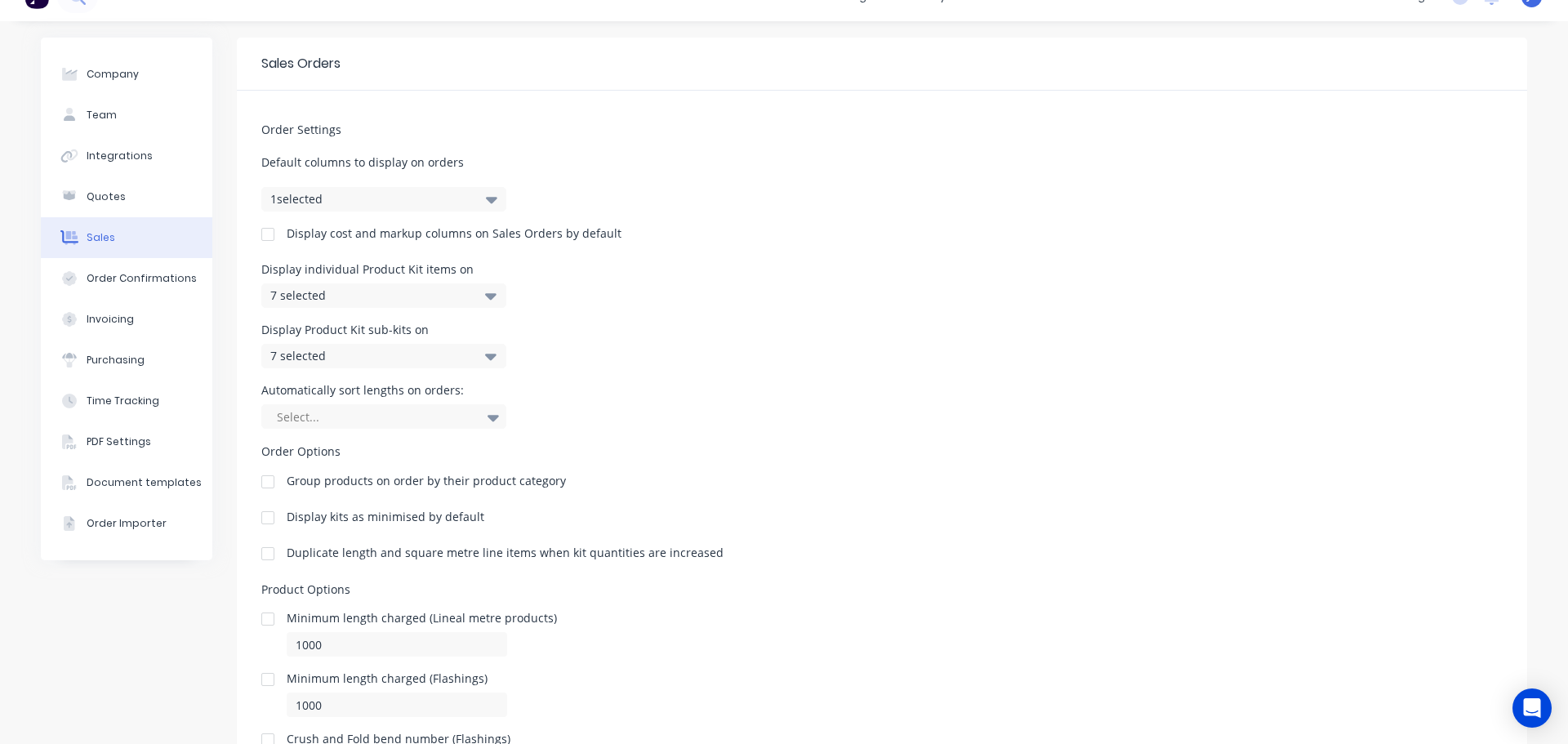
scroll to position [0, 0]
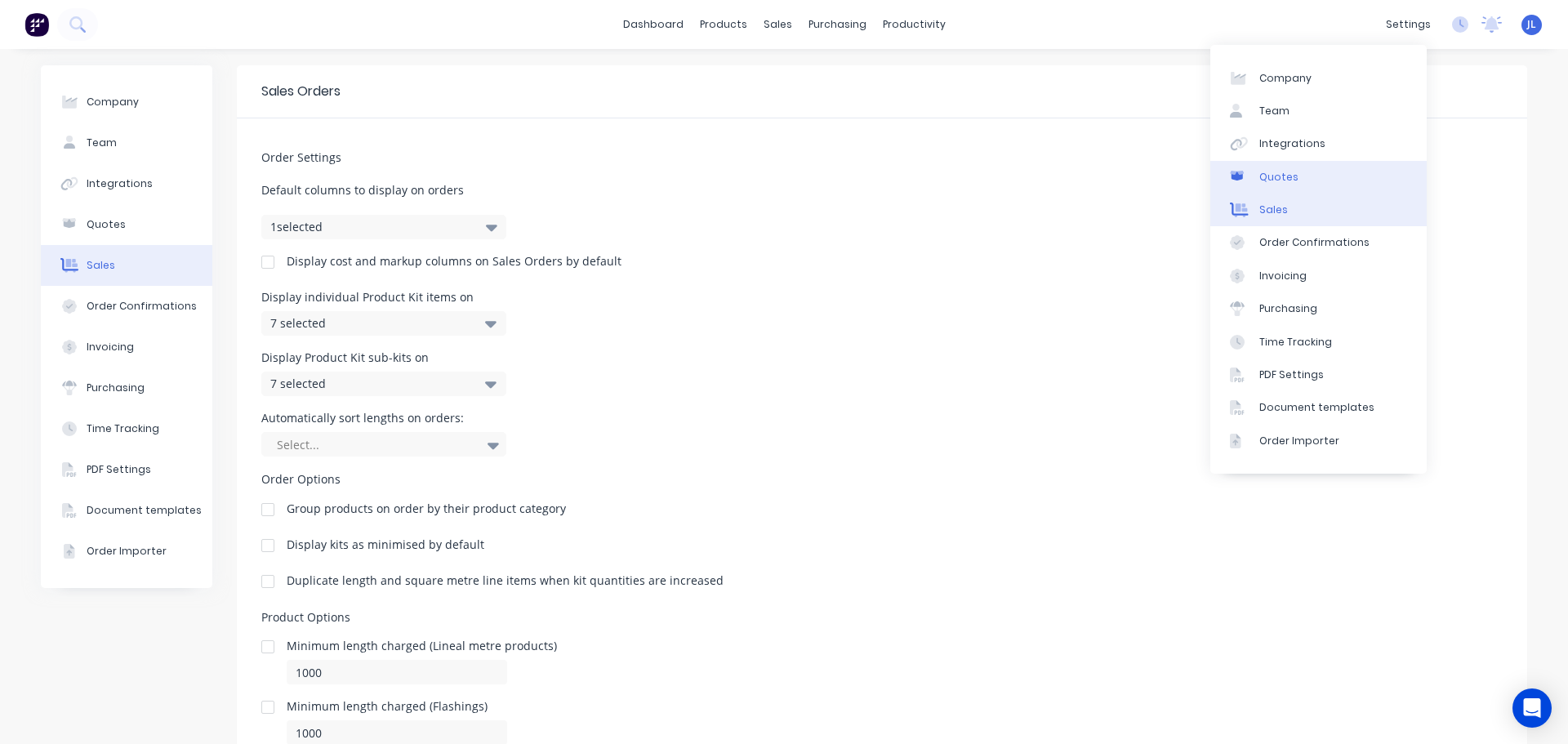
click at [1300, 180] on link "Quotes" at bounding box center [1318, 177] width 217 height 33
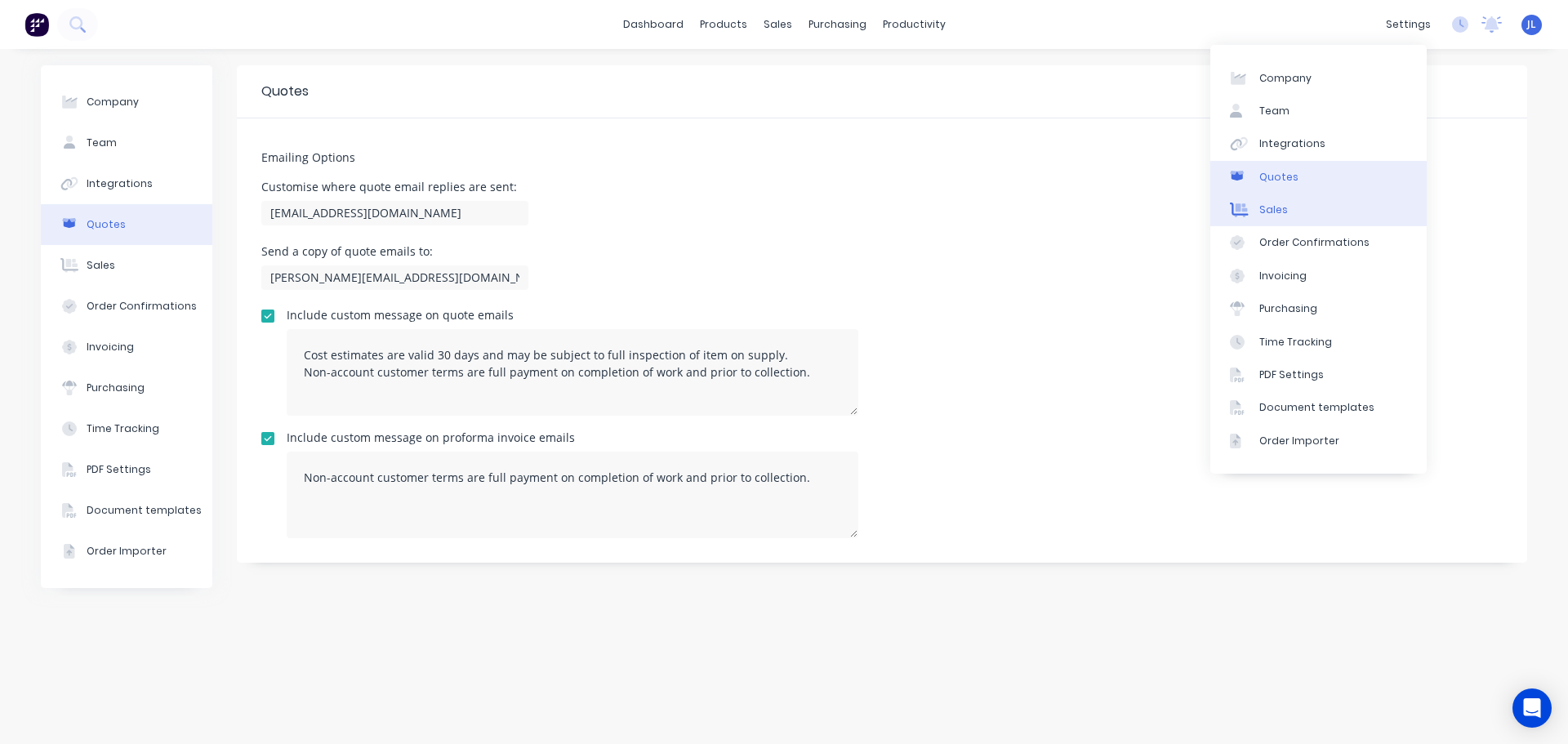
click at [1298, 206] on link "Sales" at bounding box center [1318, 210] width 217 height 33
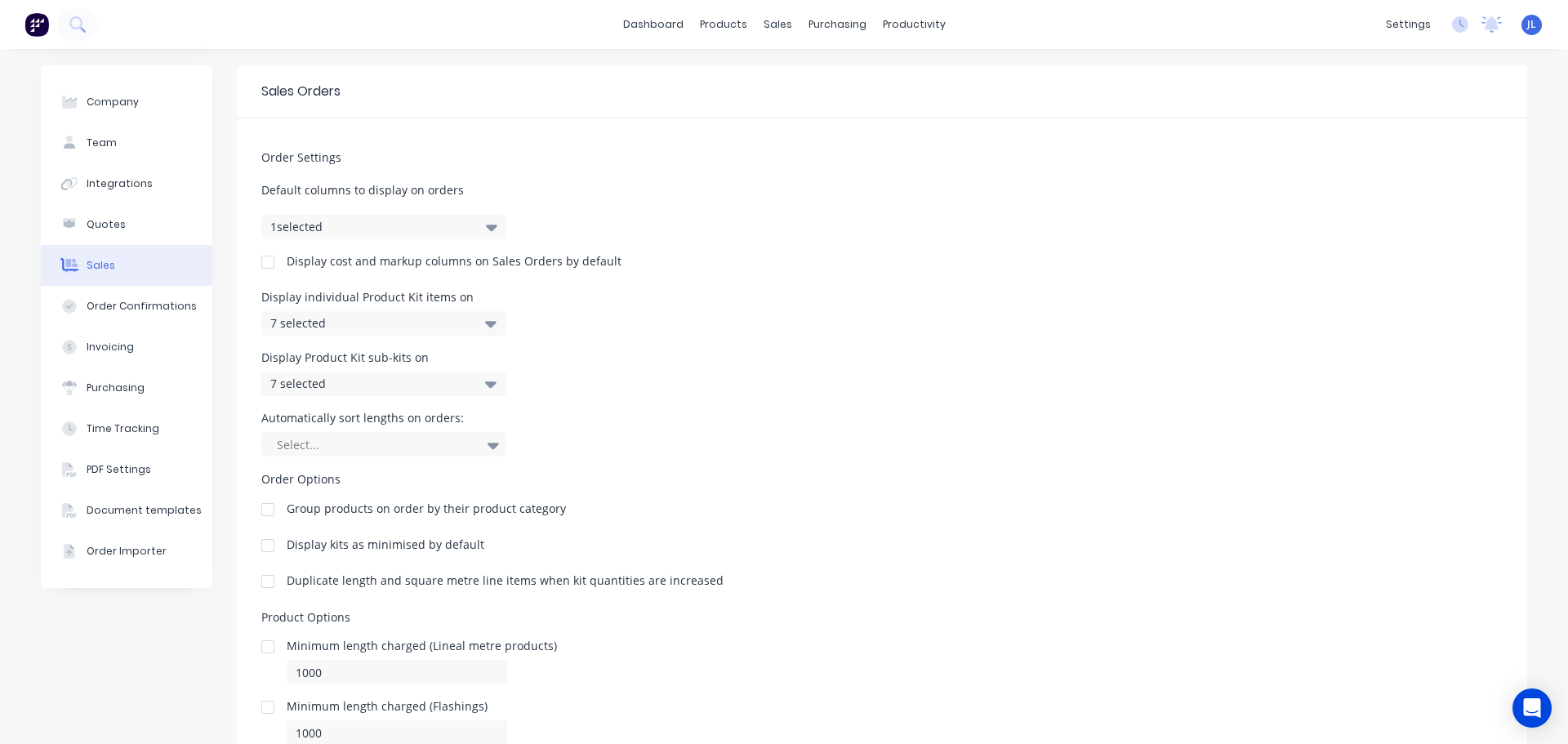
click at [477, 321] on div "7 selected" at bounding box center [383, 323] width 245 height 25
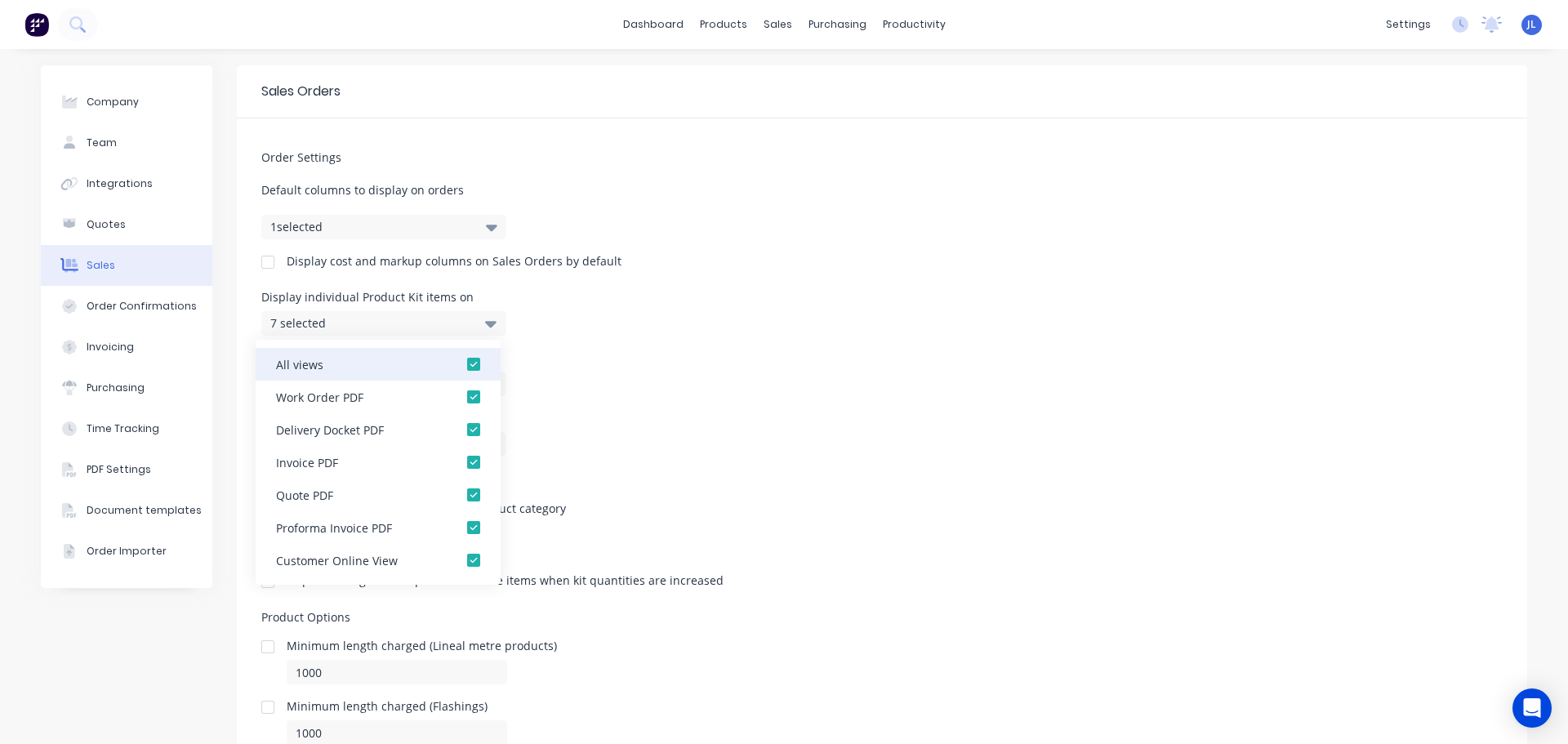
click at [461, 370] on div at bounding box center [474, 364] width 33 height 33
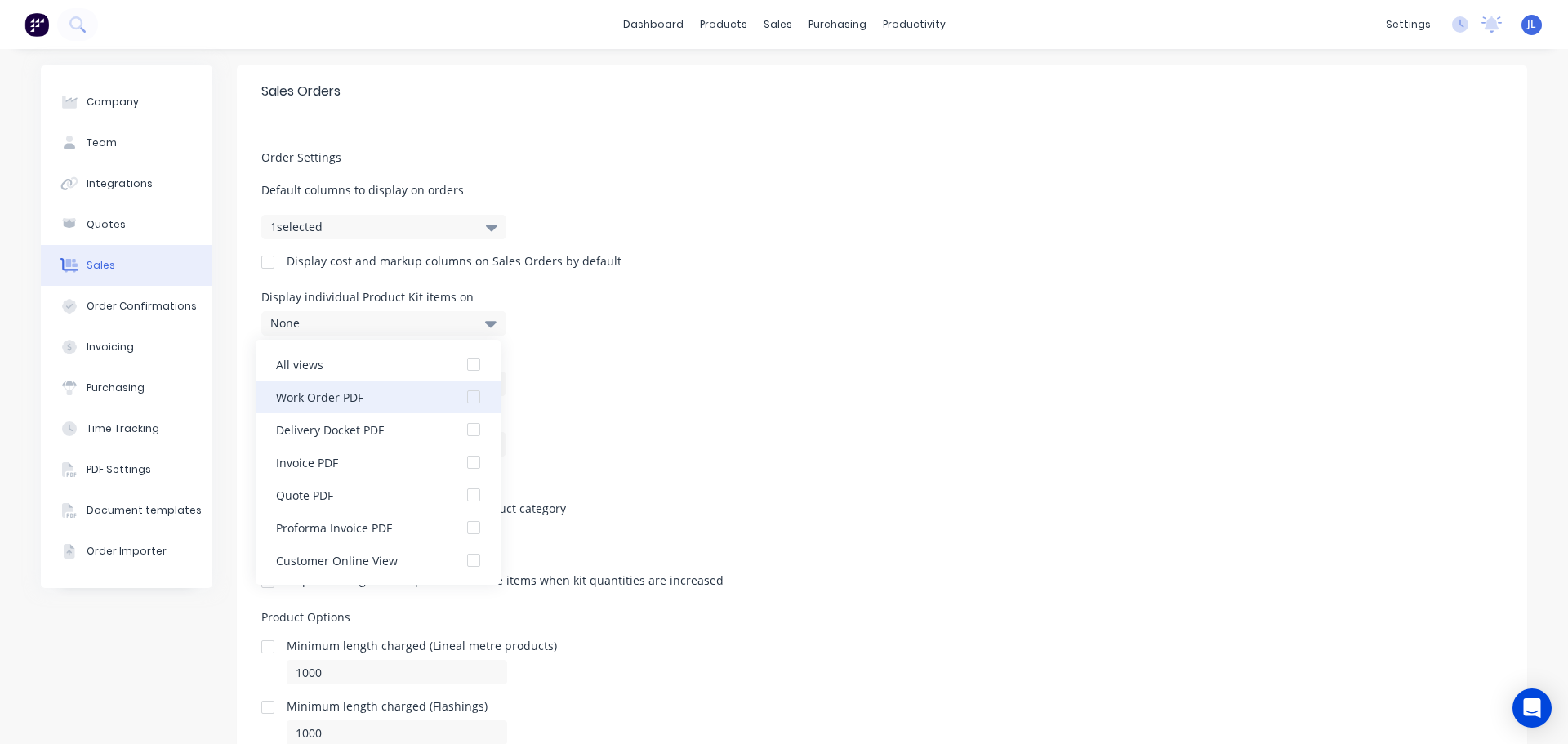
click at [463, 391] on div at bounding box center [474, 396] width 33 height 33
click at [635, 343] on div "Order Settings Default columns to display on orders 1 selected Display cost and…" at bounding box center [881, 461] width 1290 height 686
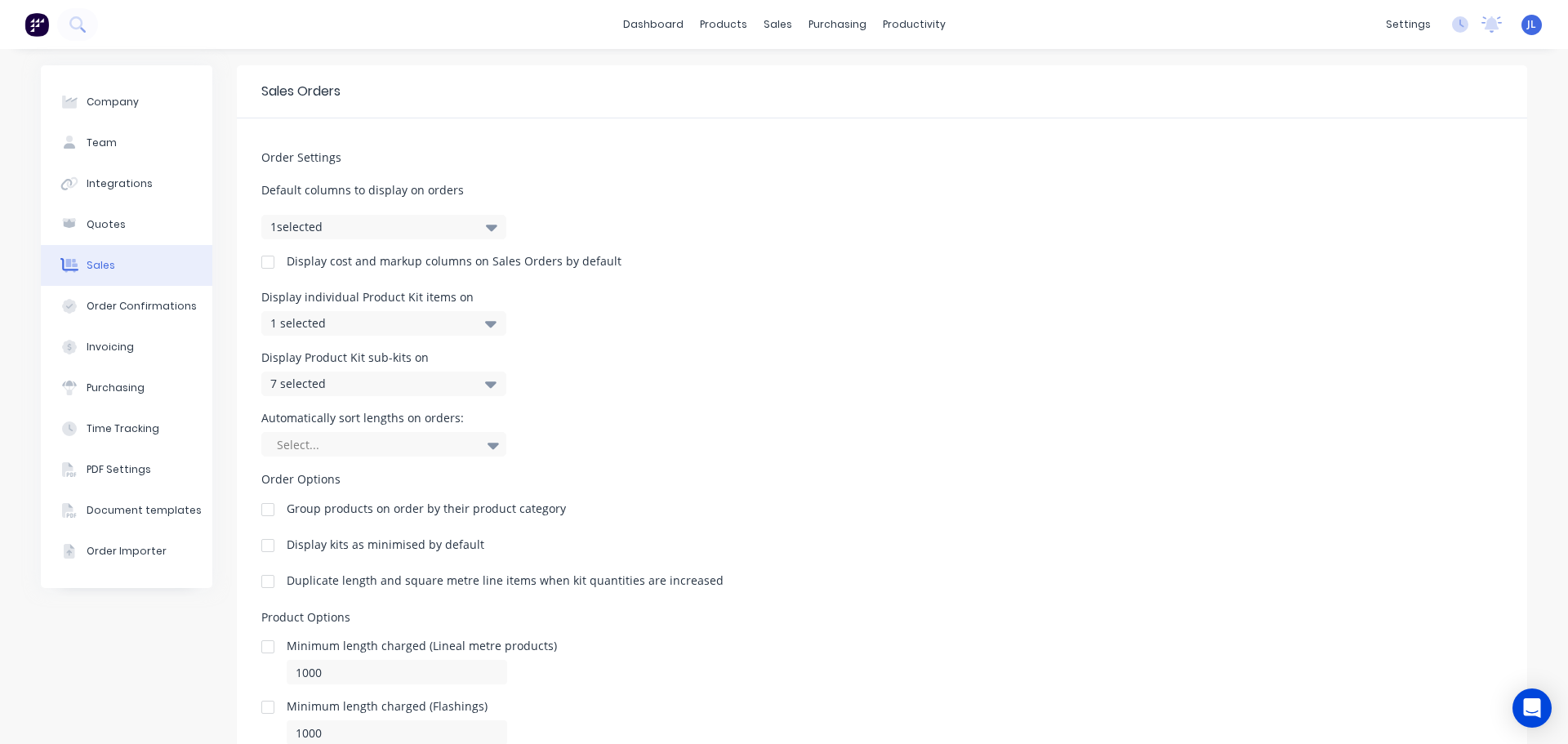
click at [487, 378] on icon at bounding box center [491, 383] width 11 height 18
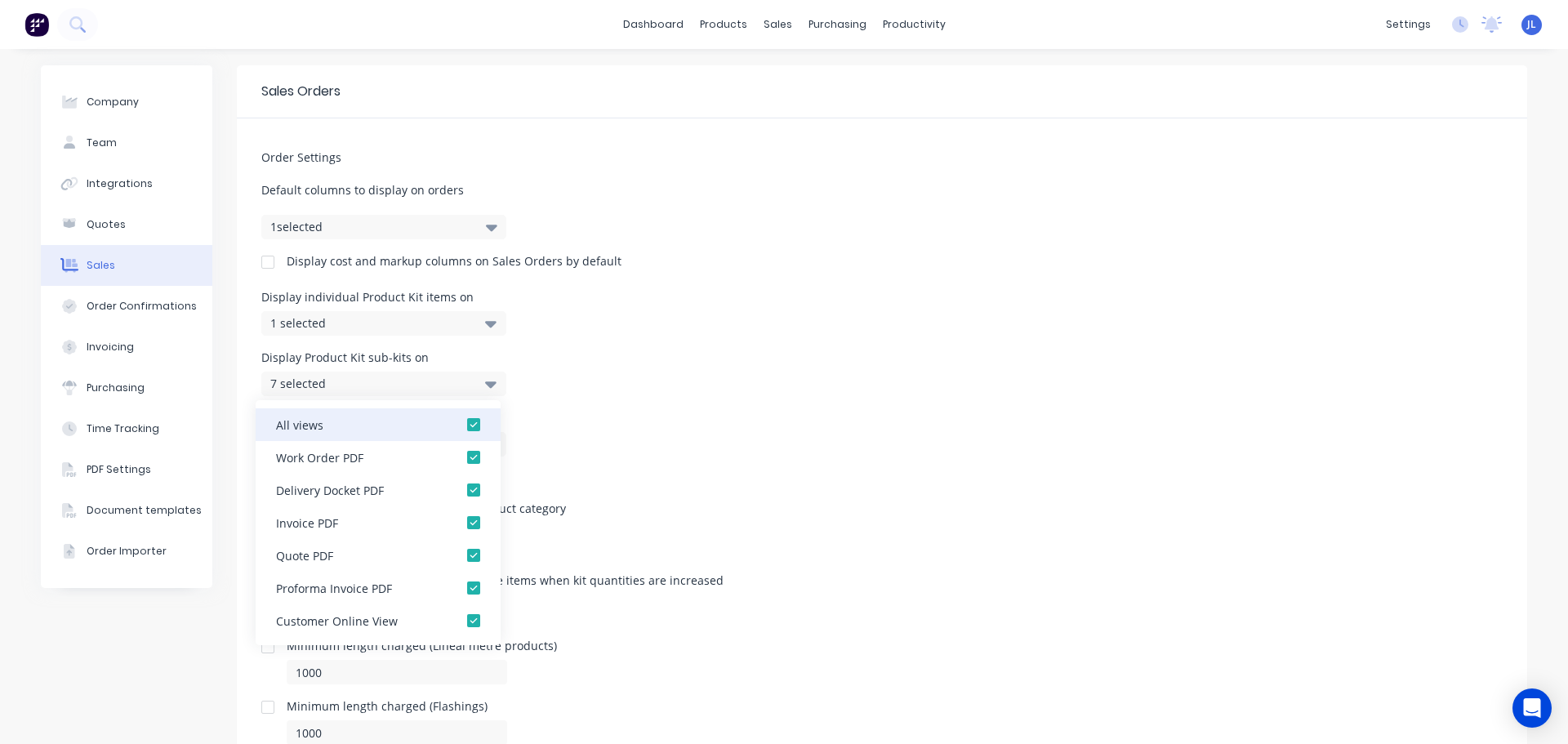
click at [461, 422] on div at bounding box center [474, 424] width 33 height 33
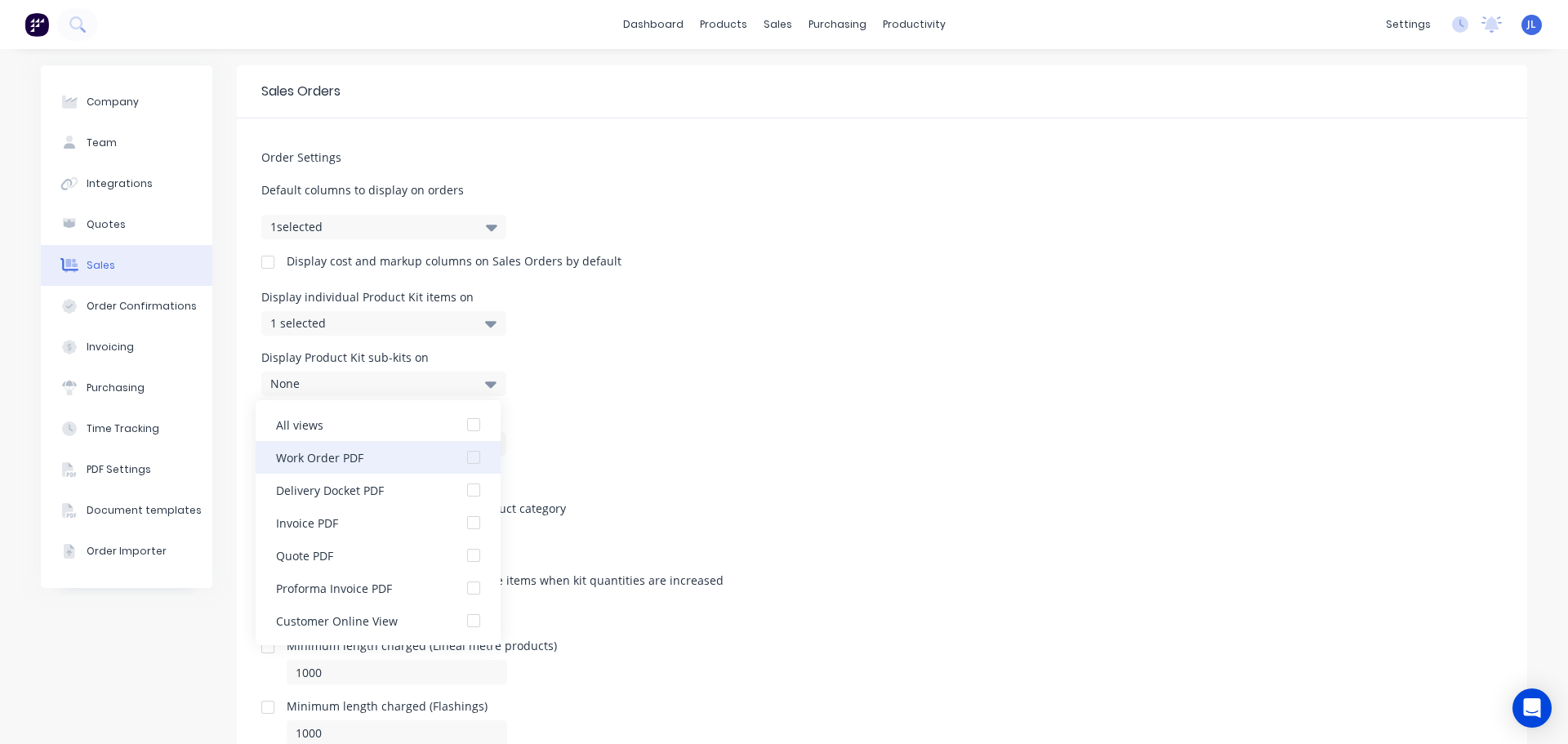
click at [463, 458] on div at bounding box center [474, 457] width 33 height 33
click at [694, 365] on div "Display Product Kit sub-kits on 1 selected" at bounding box center [881, 373] width 1241 height 44
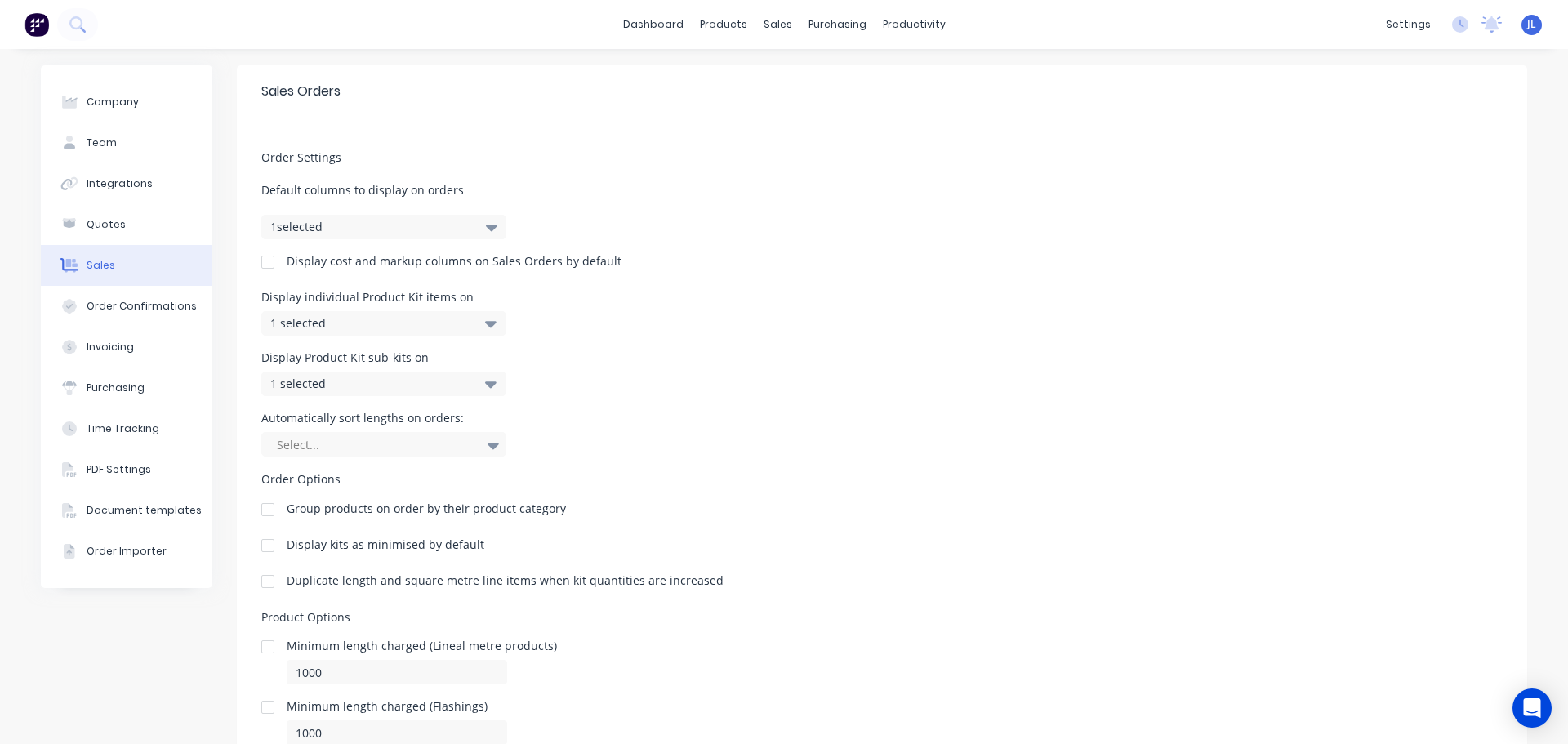
click at [486, 324] on icon at bounding box center [491, 323] width 11 height 7
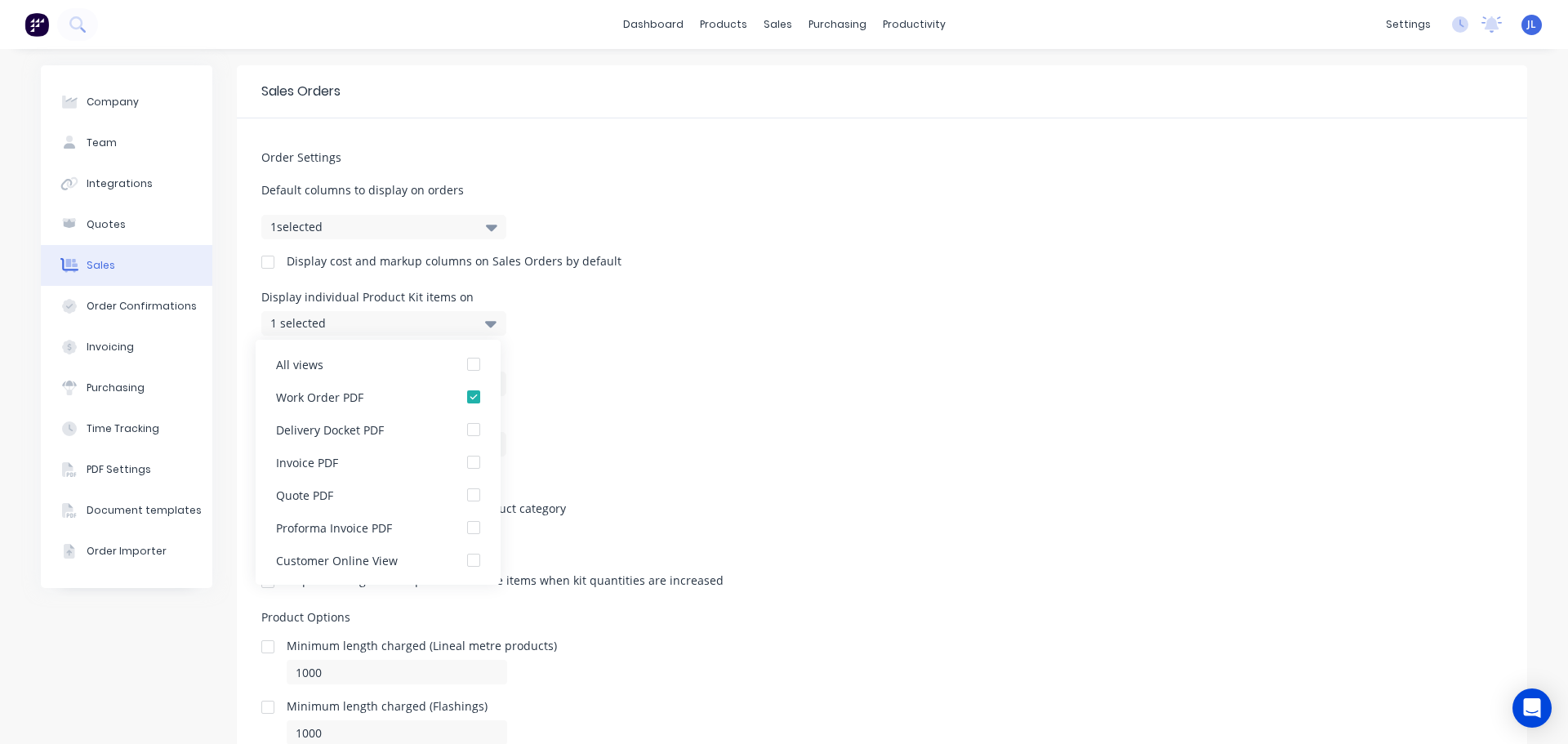
click at [486, 324] on icon at bounding box center [491, 323] width 11 height 7
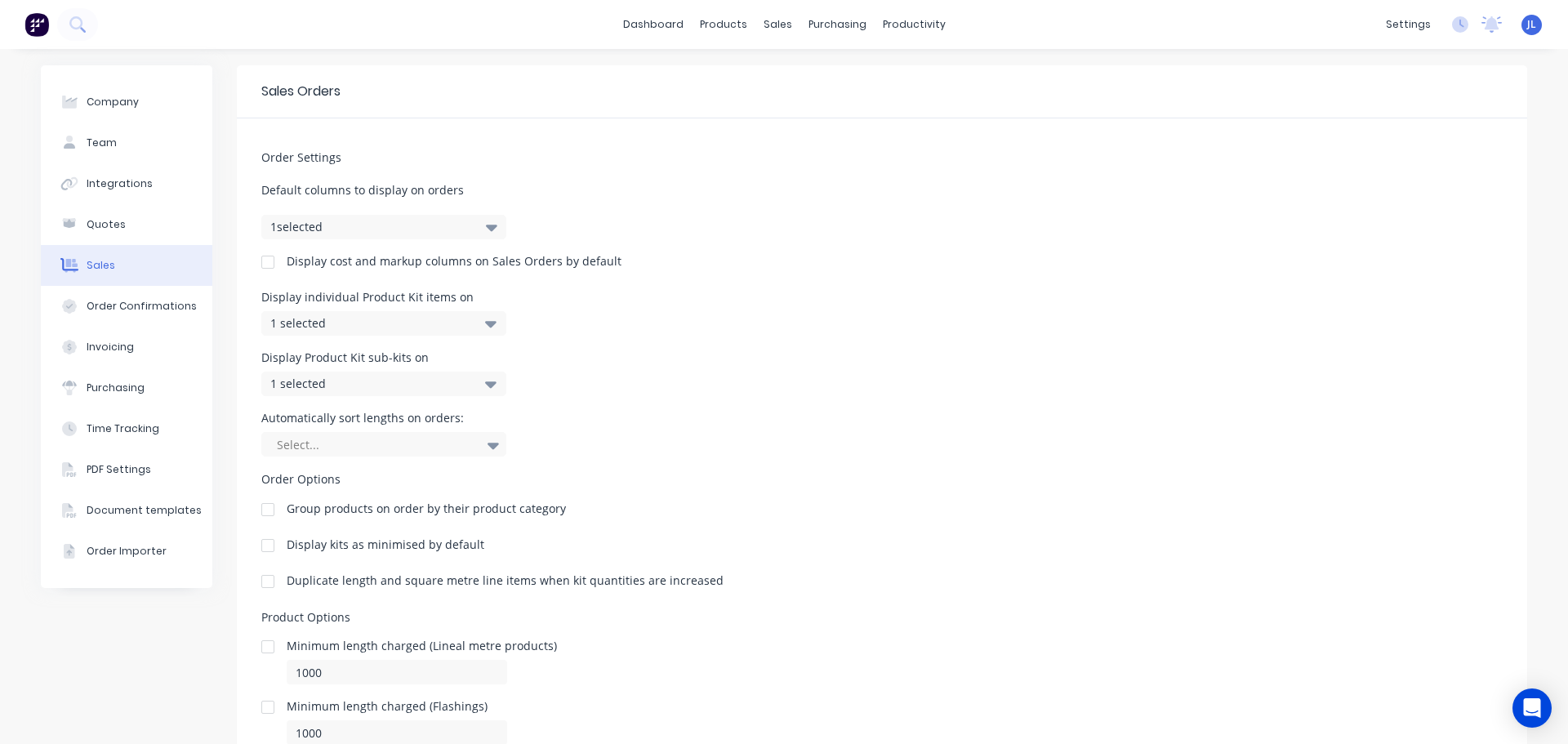
click at [697, 350] on div "Order Settings Default columns to display on orders 1 selected Display cost and…" at bounding box center [881, 461] width 1290 height 686
click at [771, 26] on div "sales" at bounding box center [777, 25] width 44 height 25
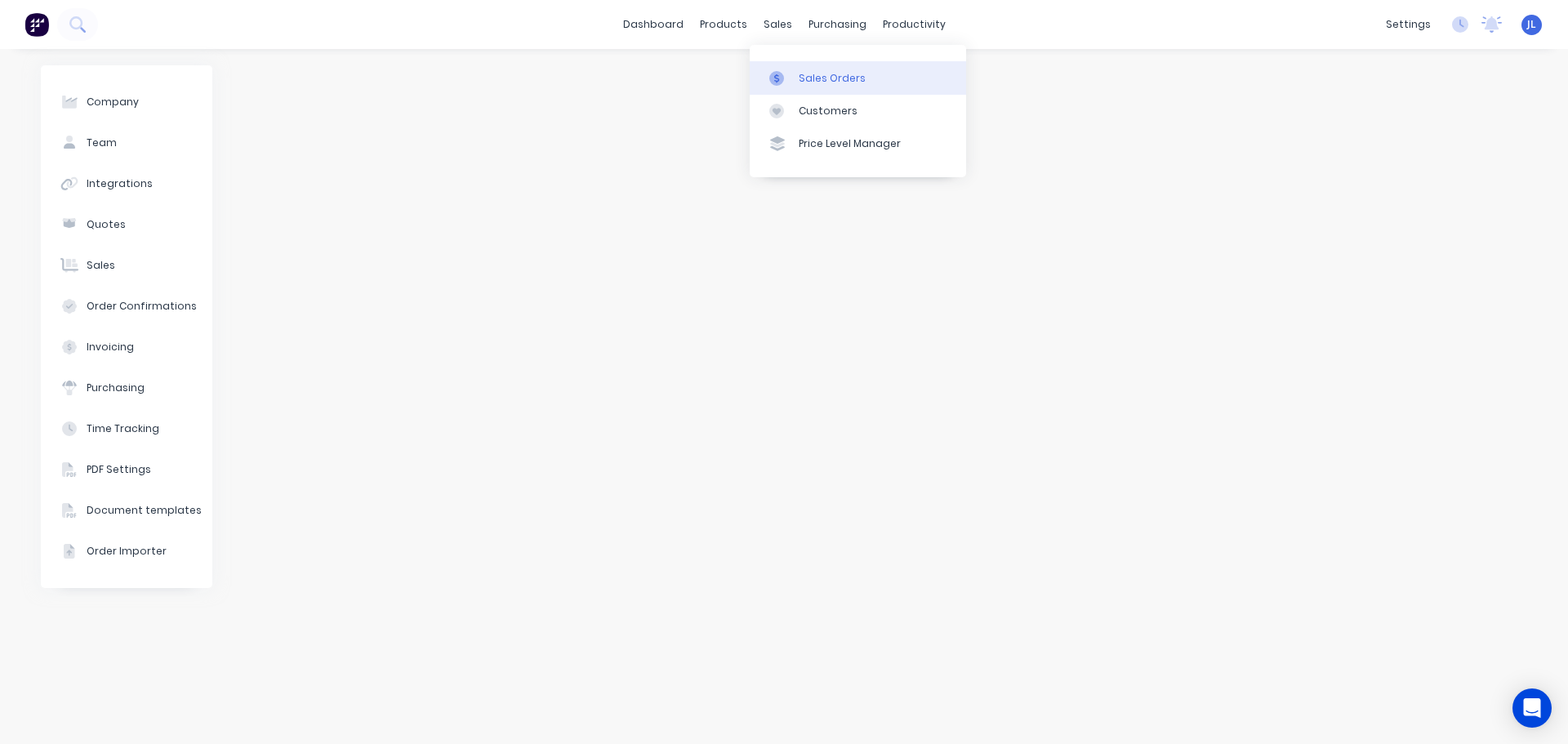
click at [811, 87] on link "Sales Orders" at bounding box center [858, 78] width 217 height 33
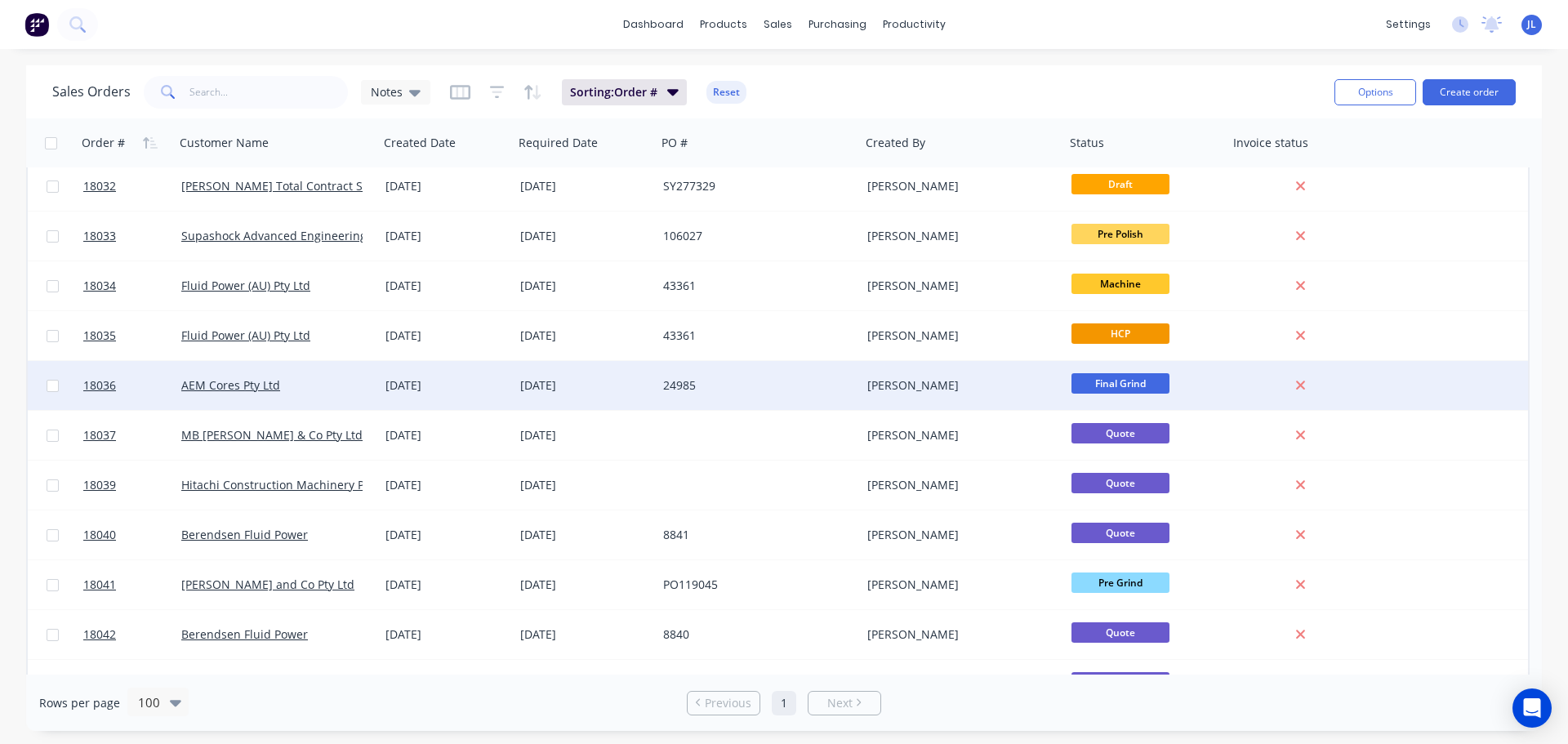
scroll to position [2041, 0]
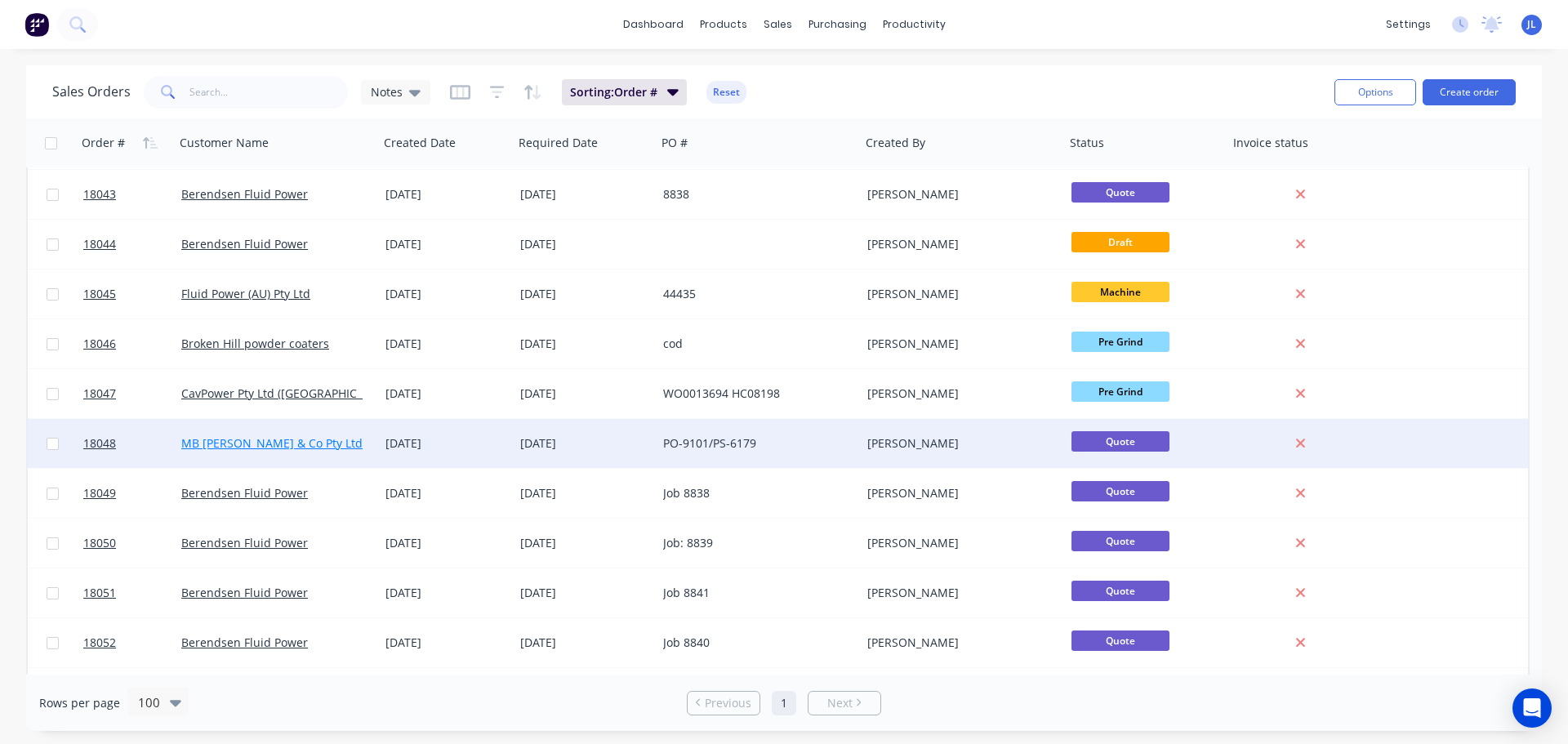
click at [316, 442] on link "MB [PERSON_NAME] & Co Pty Ltd" at bounding box center [272, 442] width 182 height 15
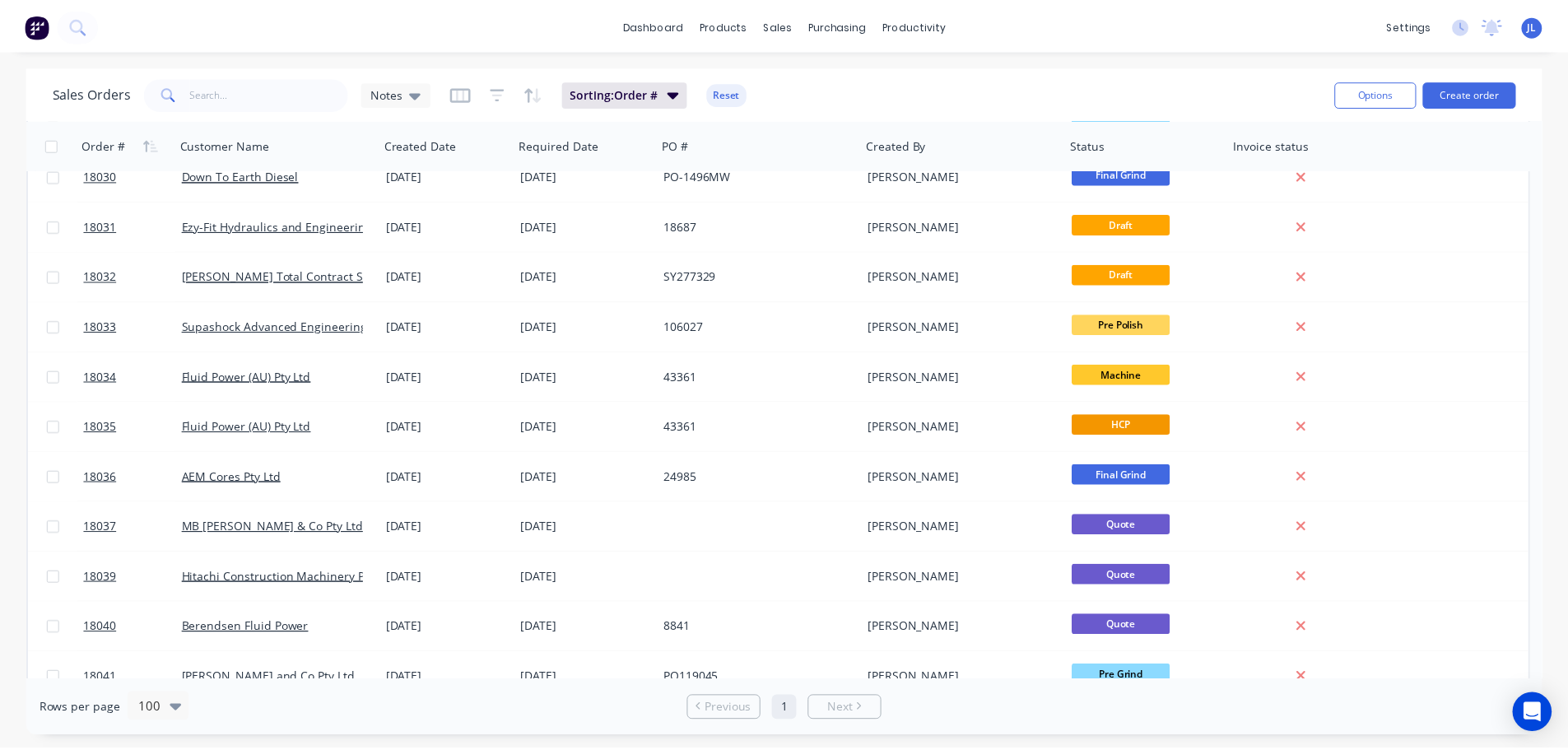
scroll to position [1563, 0]
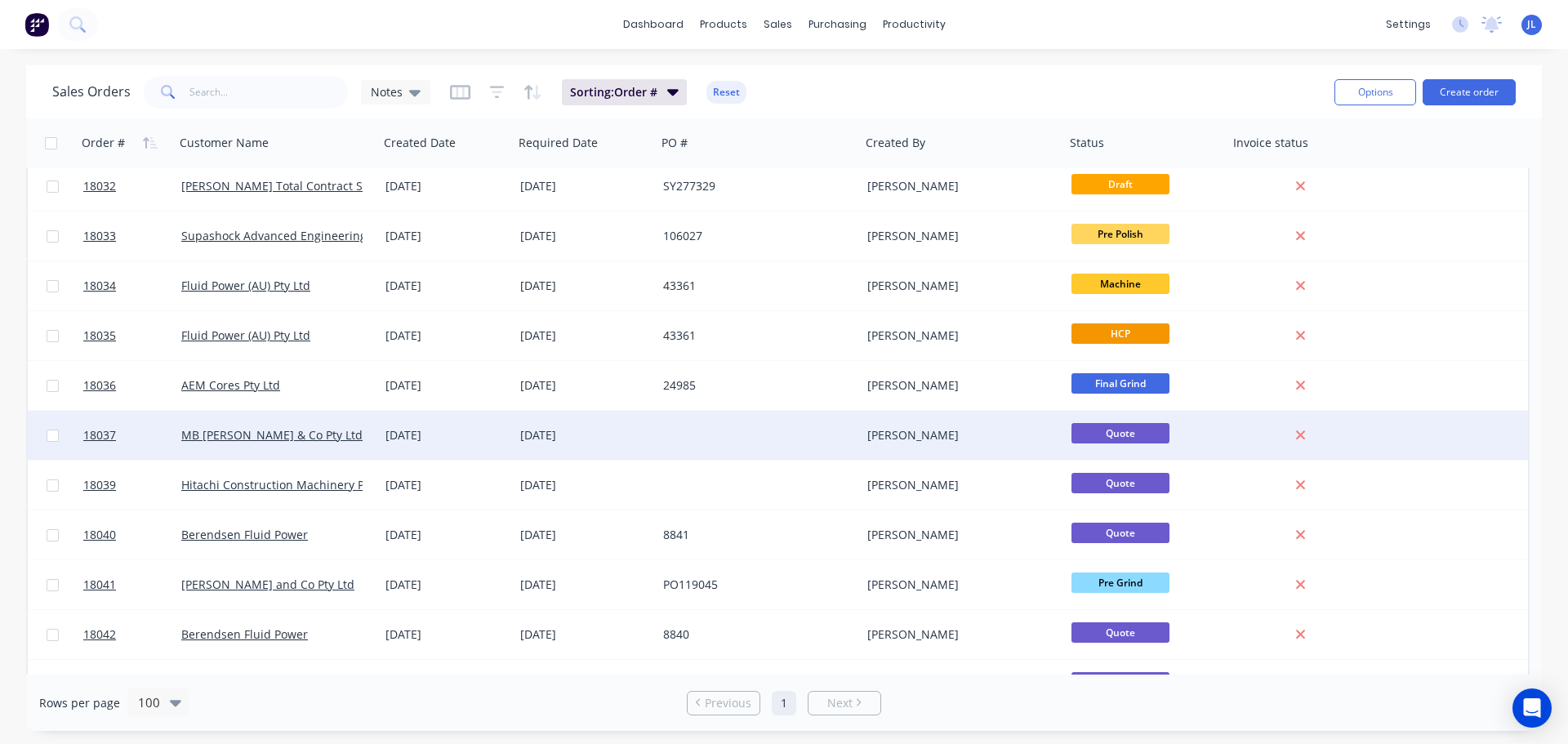
click at [634, 437] on div "[DATE]" at bounding box center [584, 435] width 130 height 16
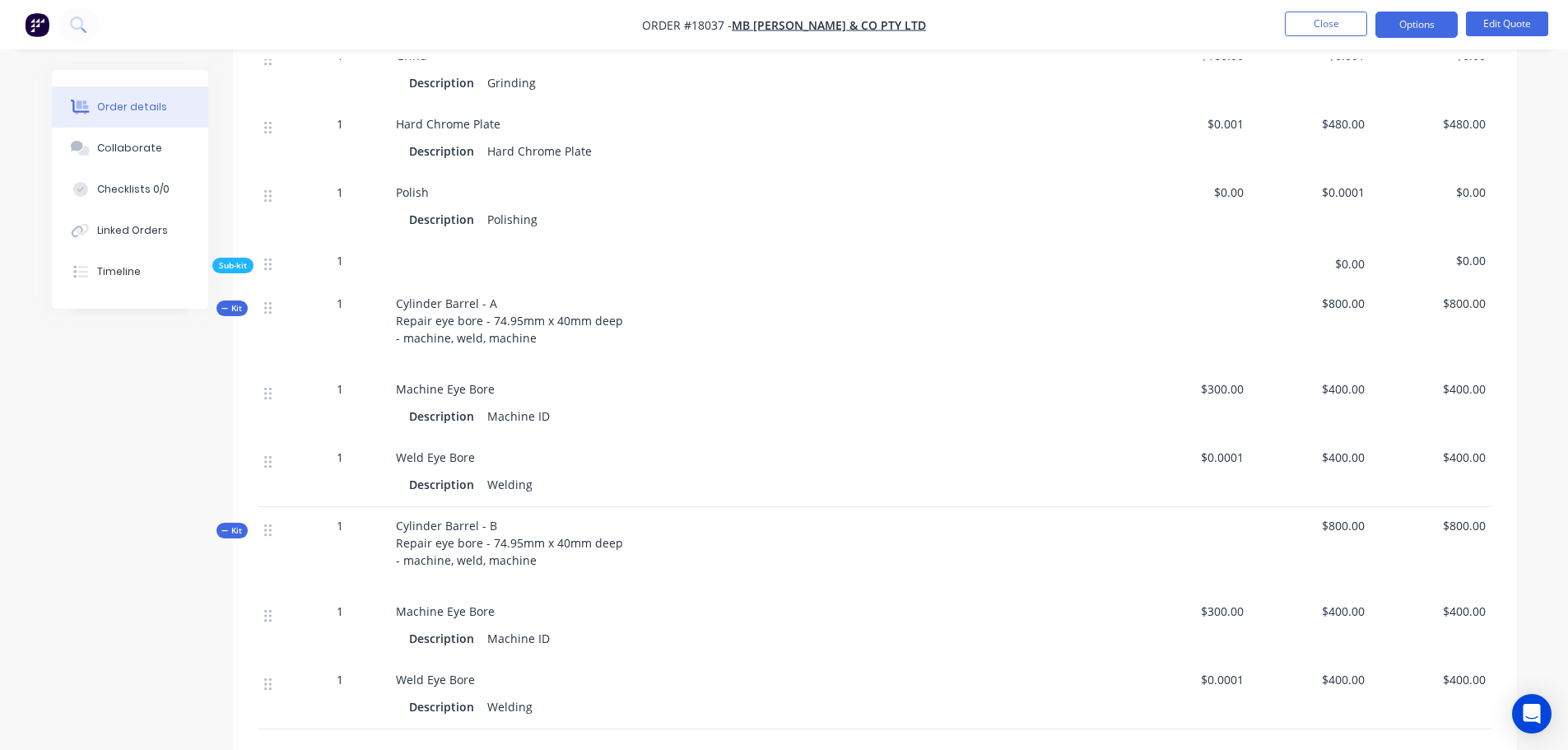
scroll to position [1663, 0]
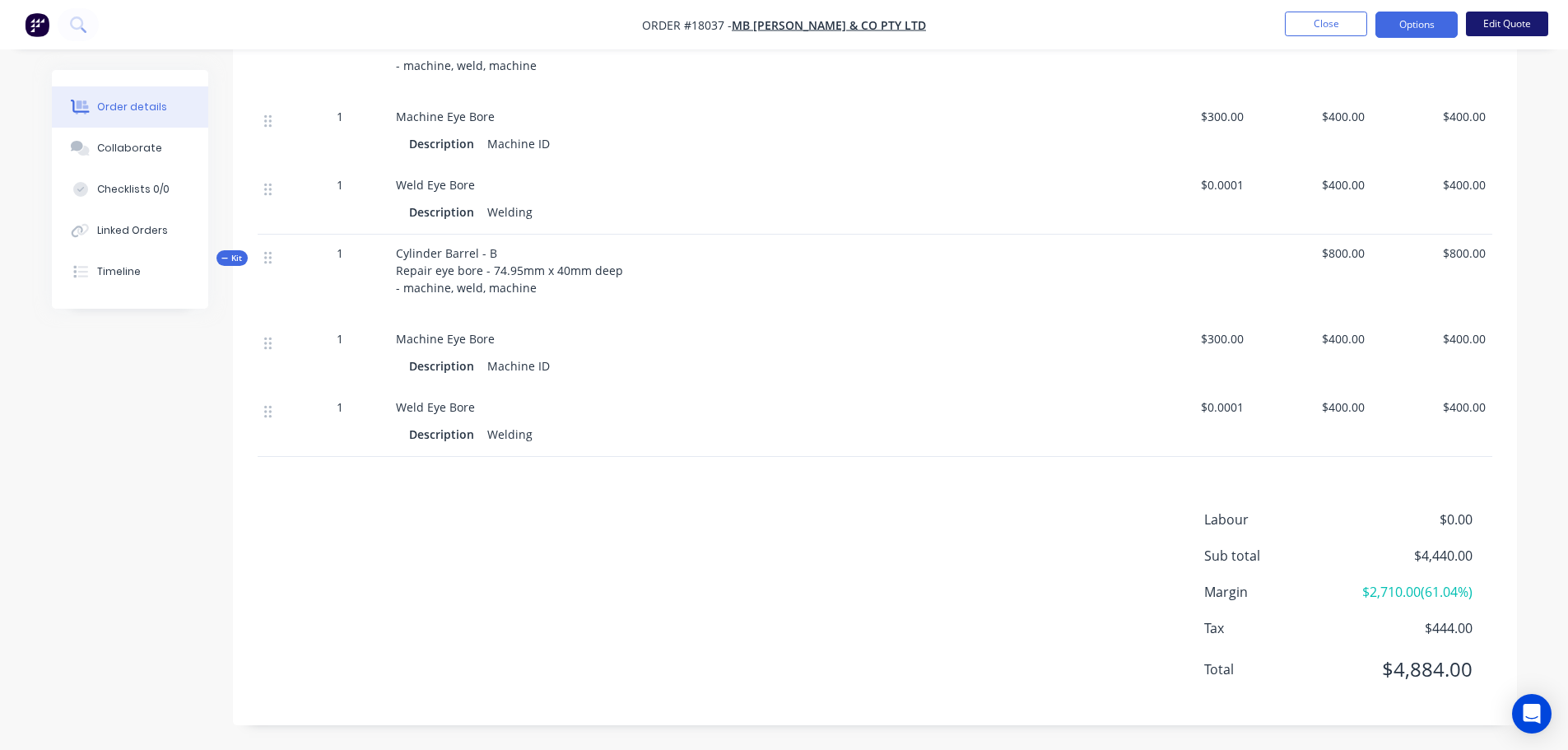
click at [1520, 21] on button "Edit Quote" at bounding box center [1507, 24] width 82 height 25
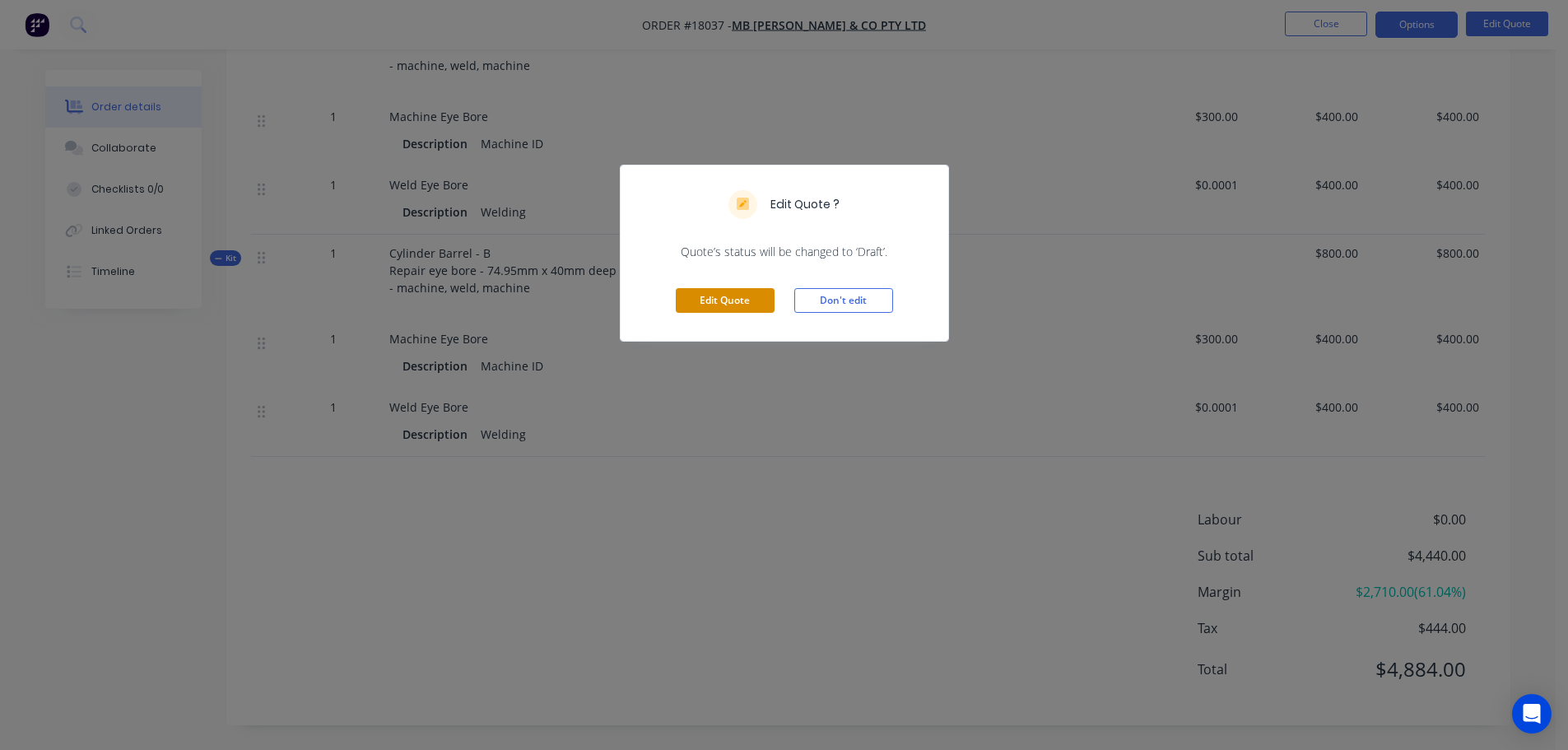
click at [763, 308] on button "Edit Quote" at bounding box center [725, 300] width 99 height 25
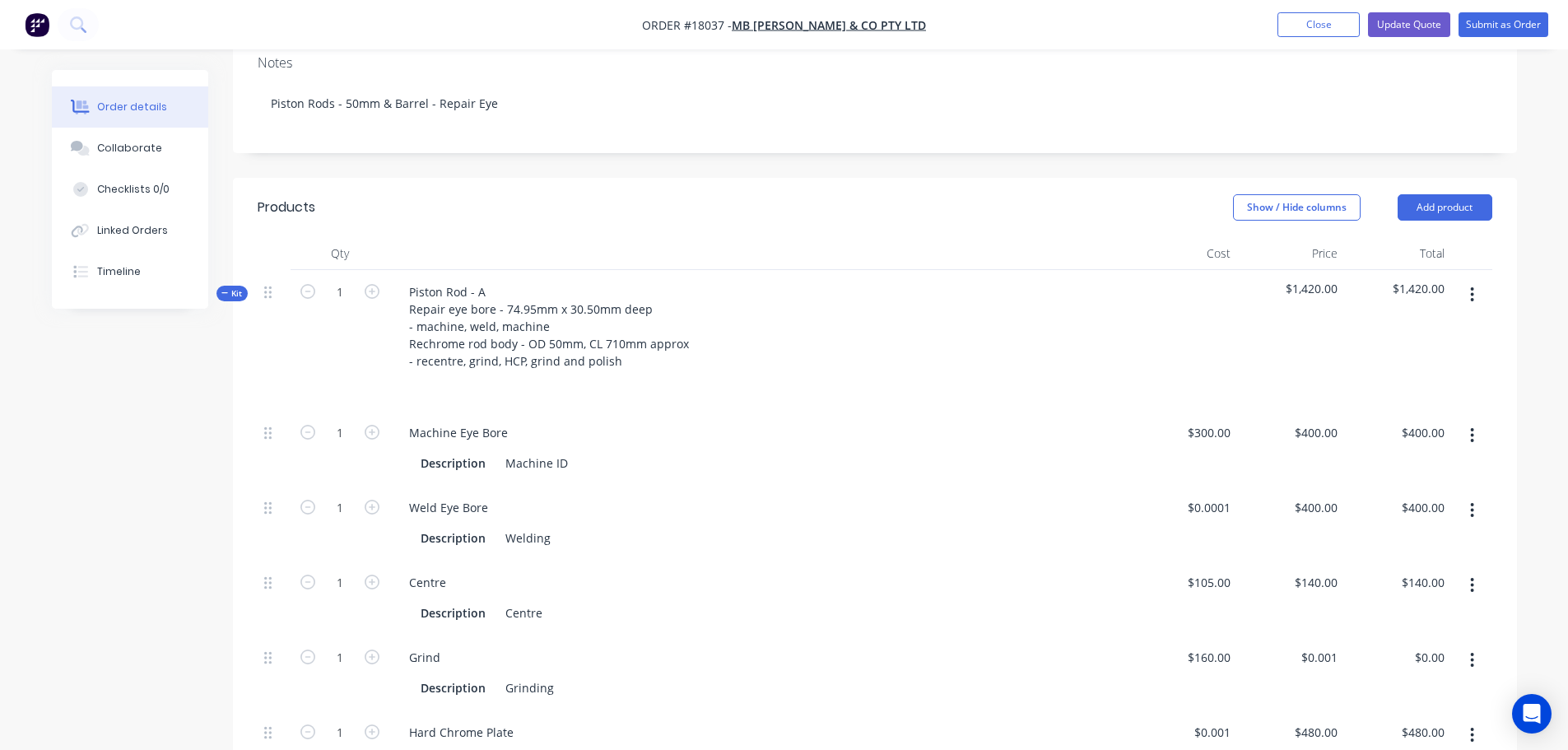
scroll to position [82, 0]
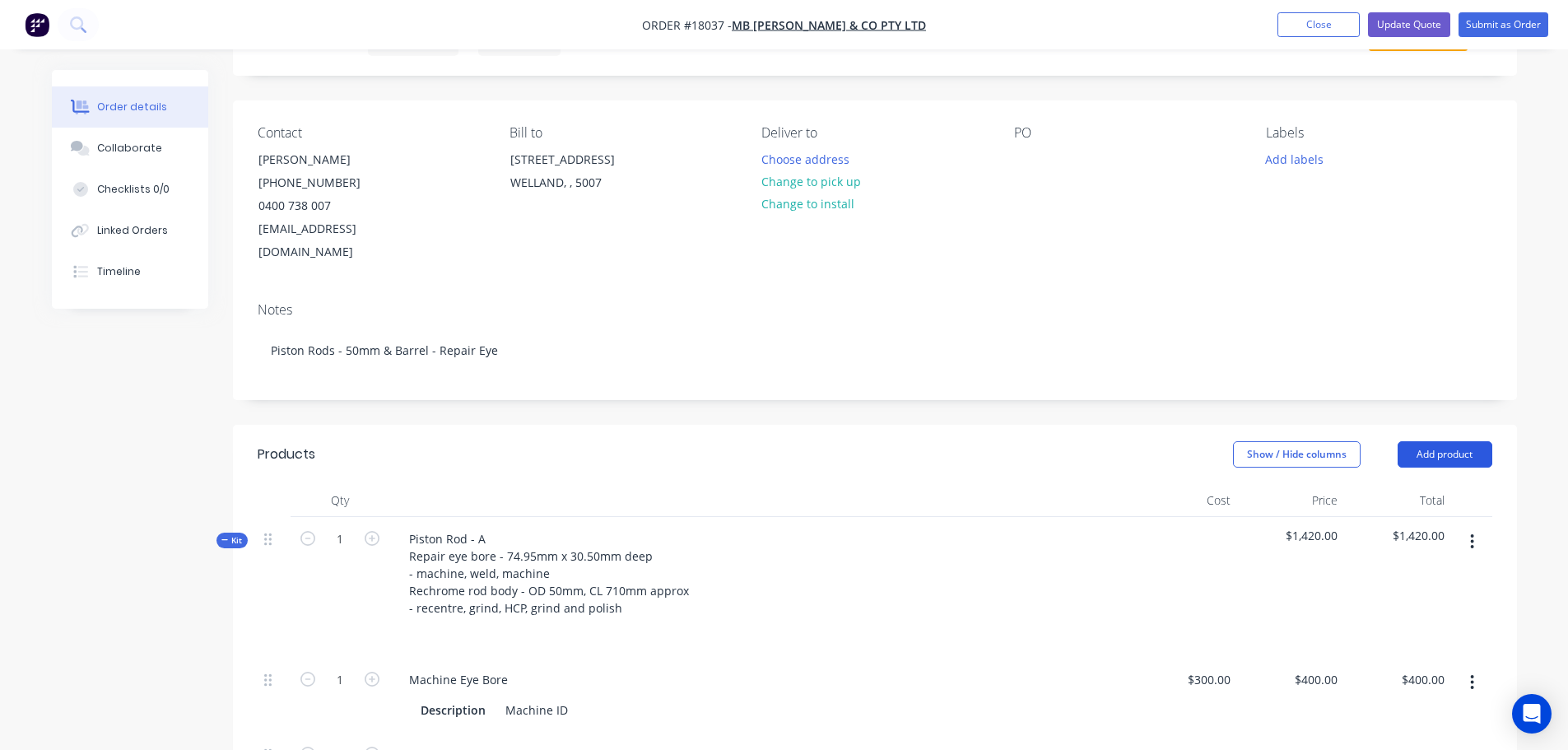
click at [1460, 441] on button "Add product" at bounding box center [1444, 455] width 94 height 27
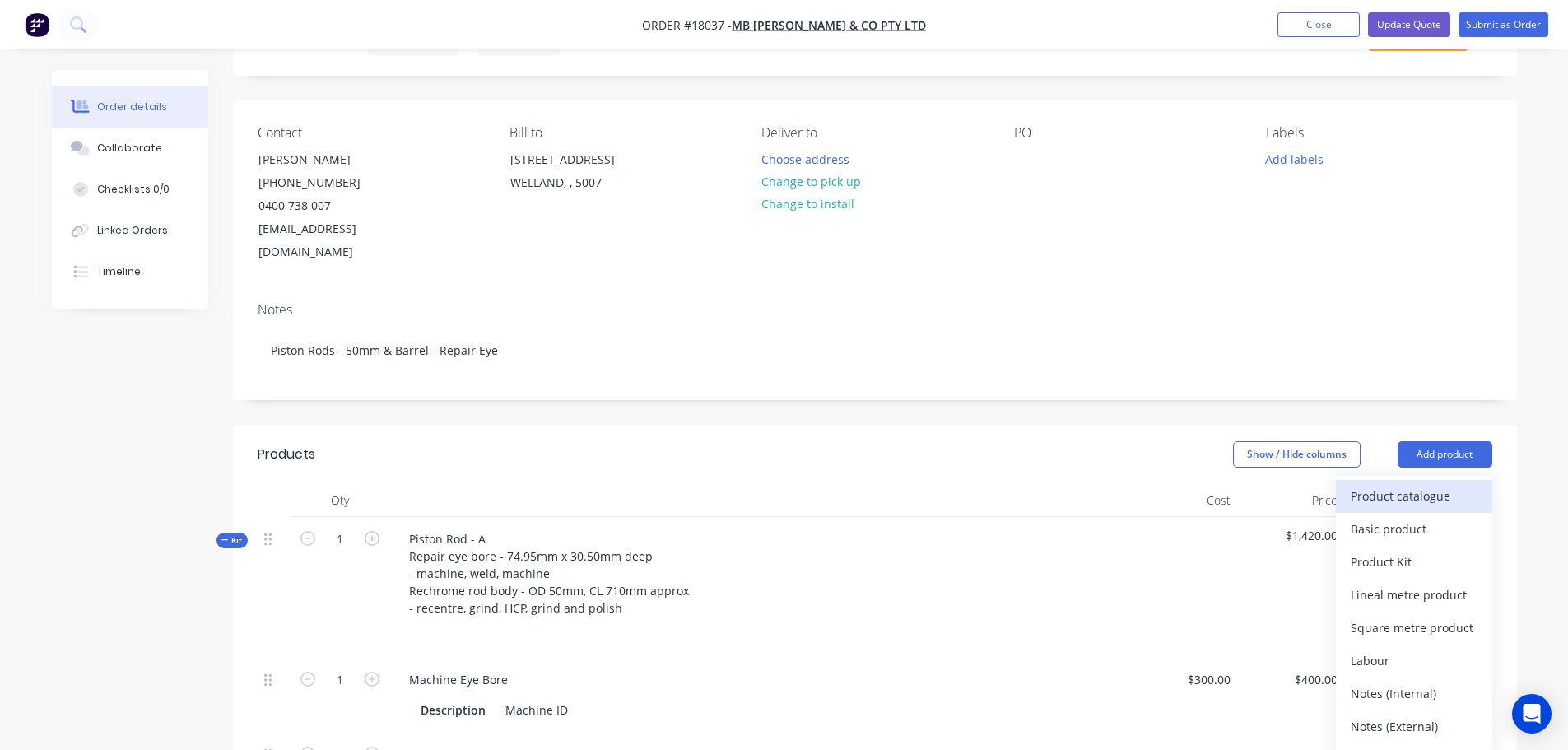
click at [1443, 484] on div "Product catalogue" at bounding box center [1414, 496] width 127 height 24
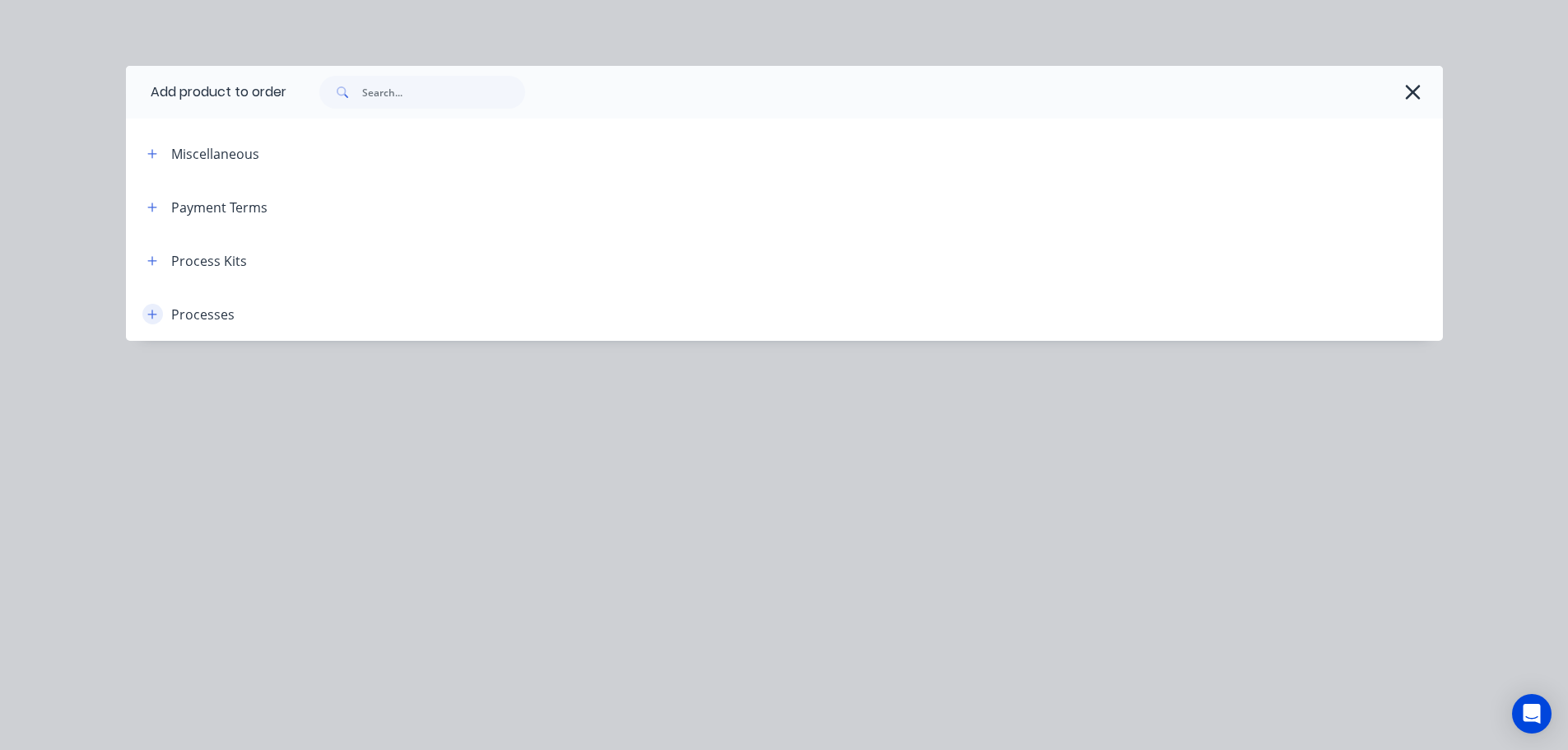
click at [153, 314] on icon "button" at bounding box center [152, 314] width 9 height 9
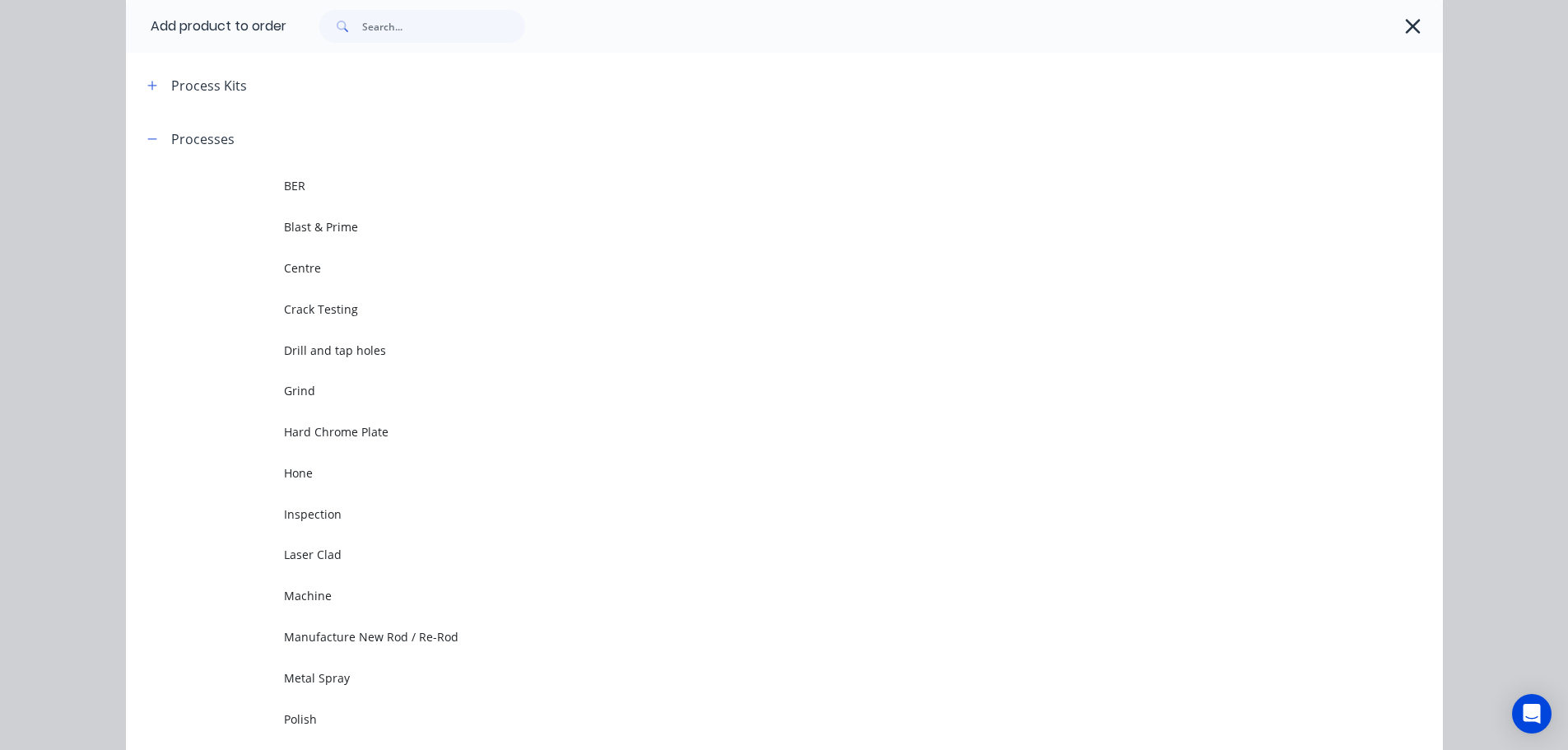
scroll to position [412, 0]
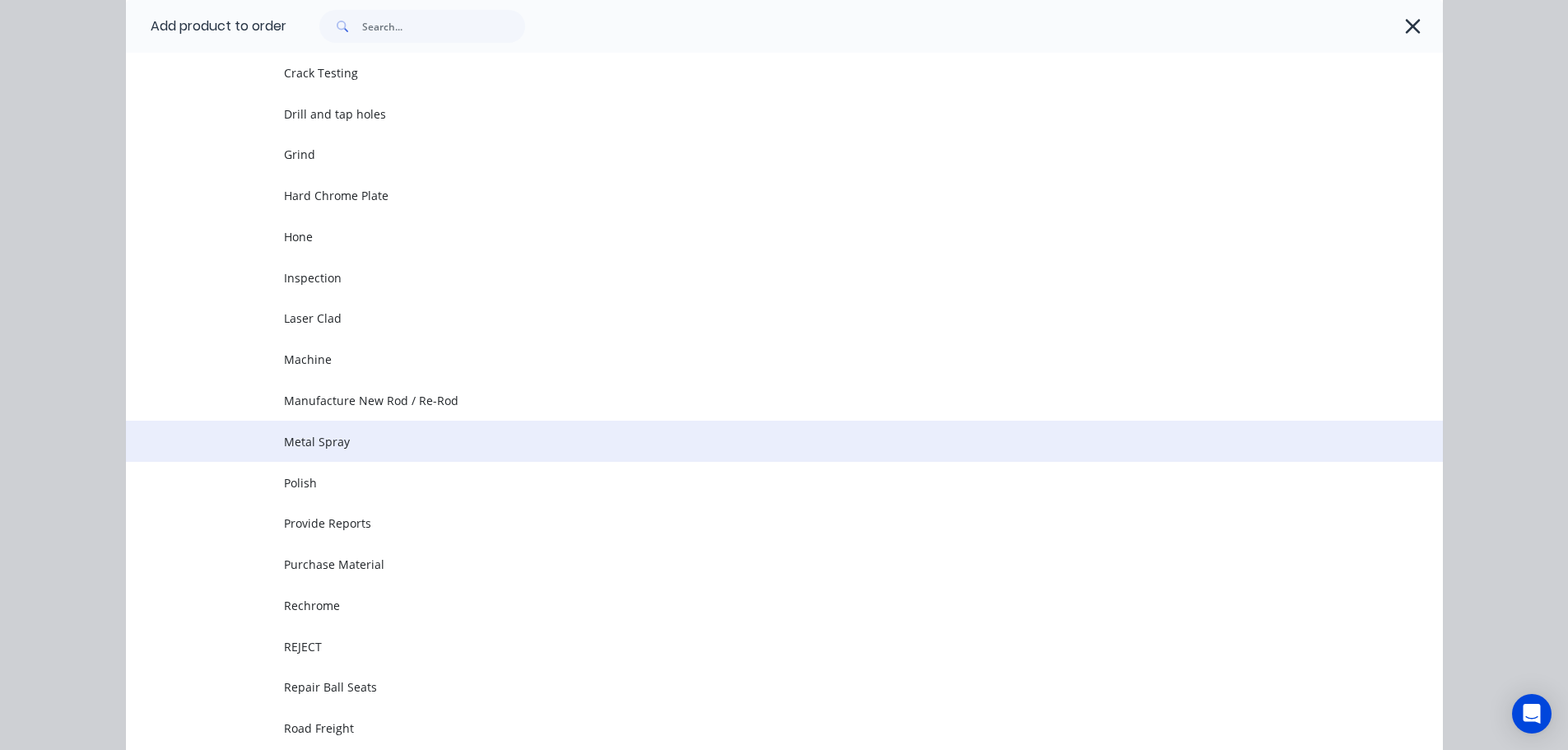
click at [367, 448] on span "Metal Spray" at bounding box center [747, 441] width 927 height 17
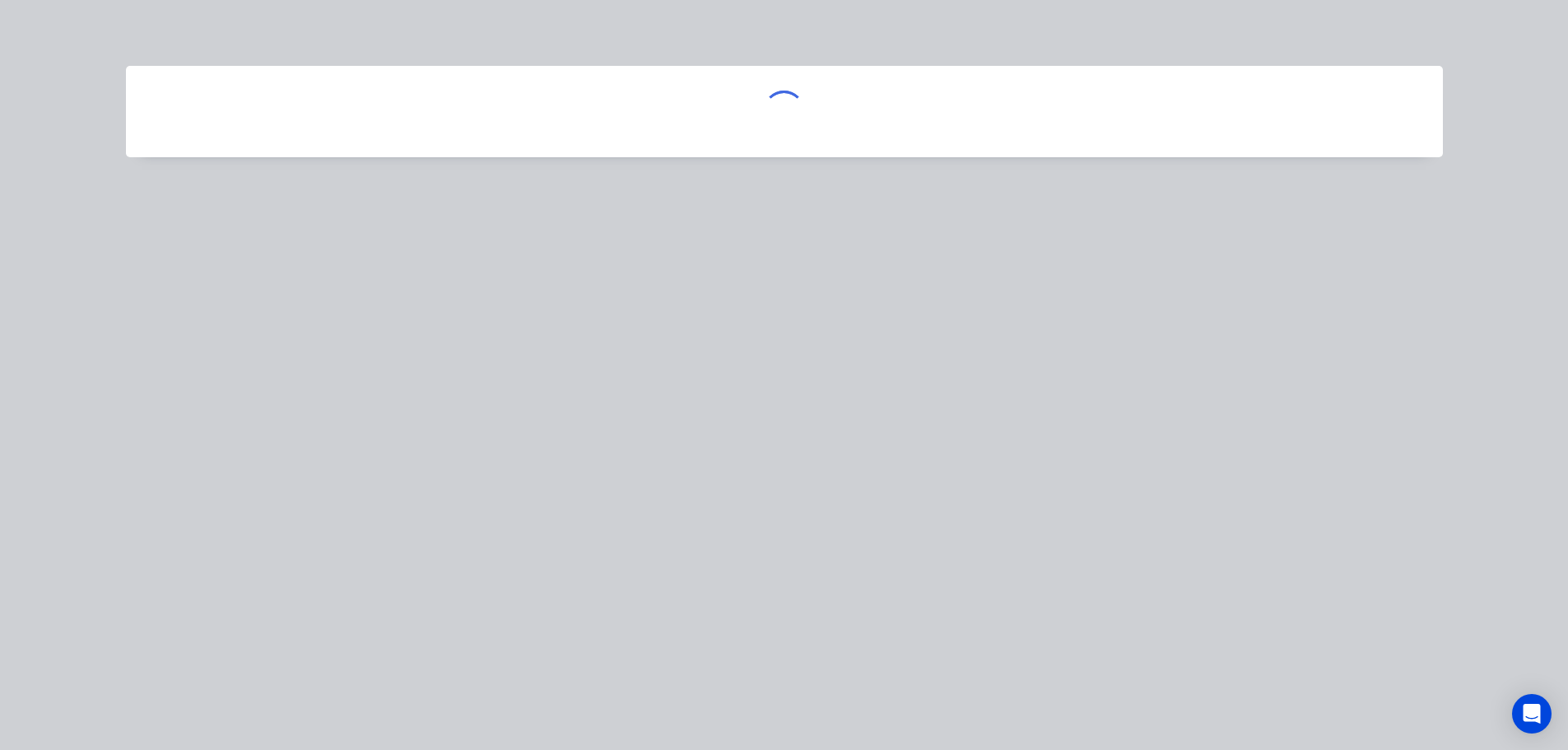
scroll to position [0, 0]
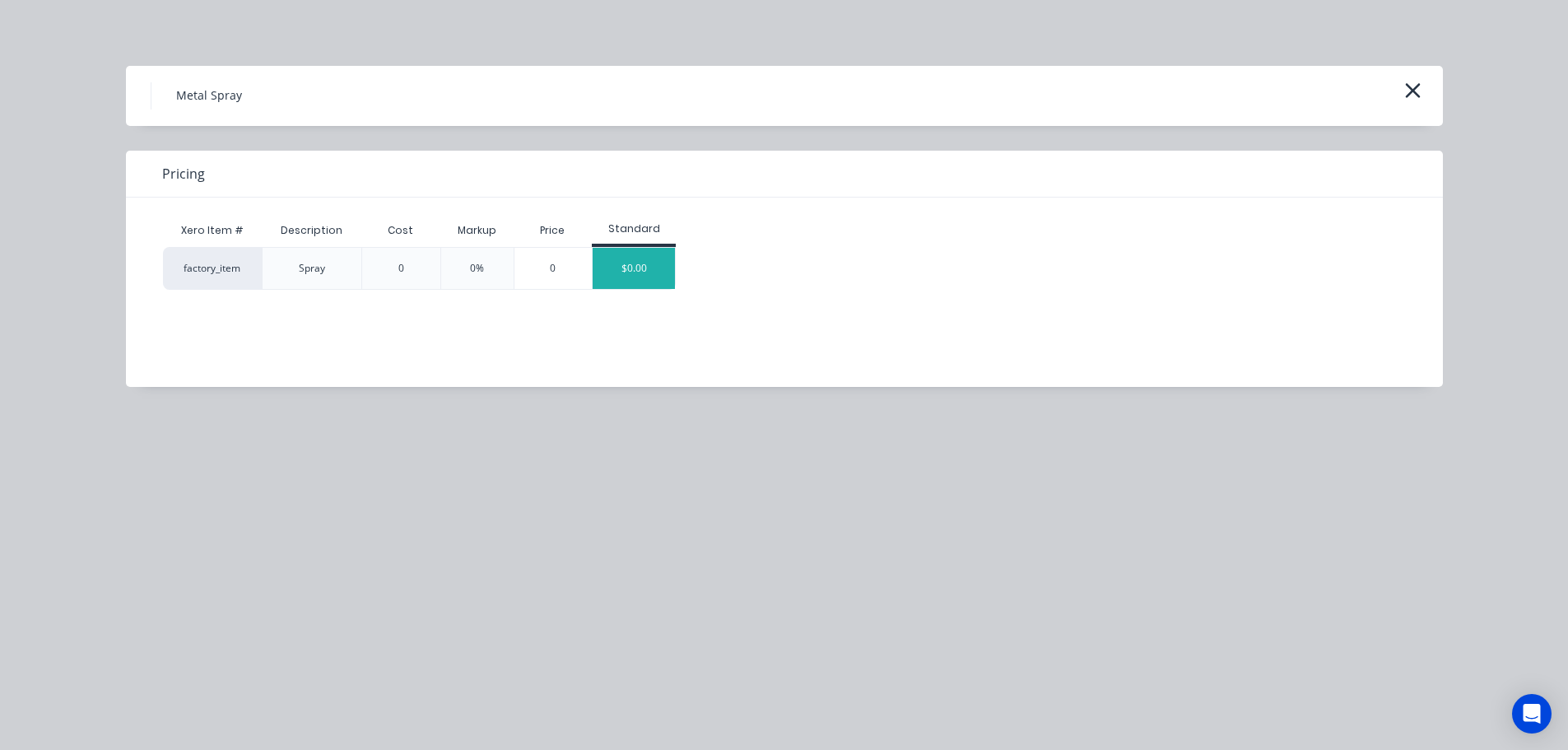
click at [617, 264] on div "$0.00" at bounding box center [634, 268] width 82 height 41
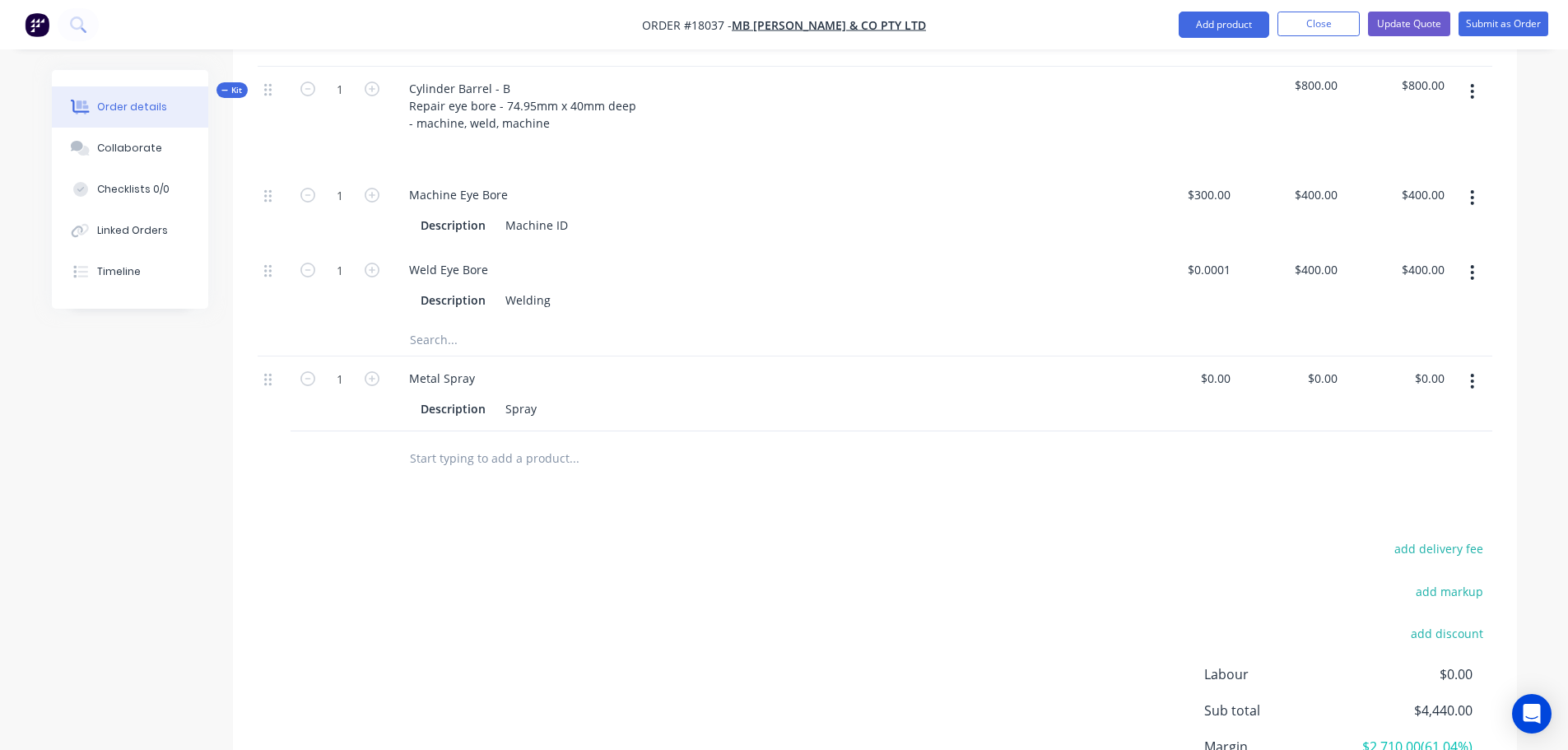
scroll to position [2037, 0]
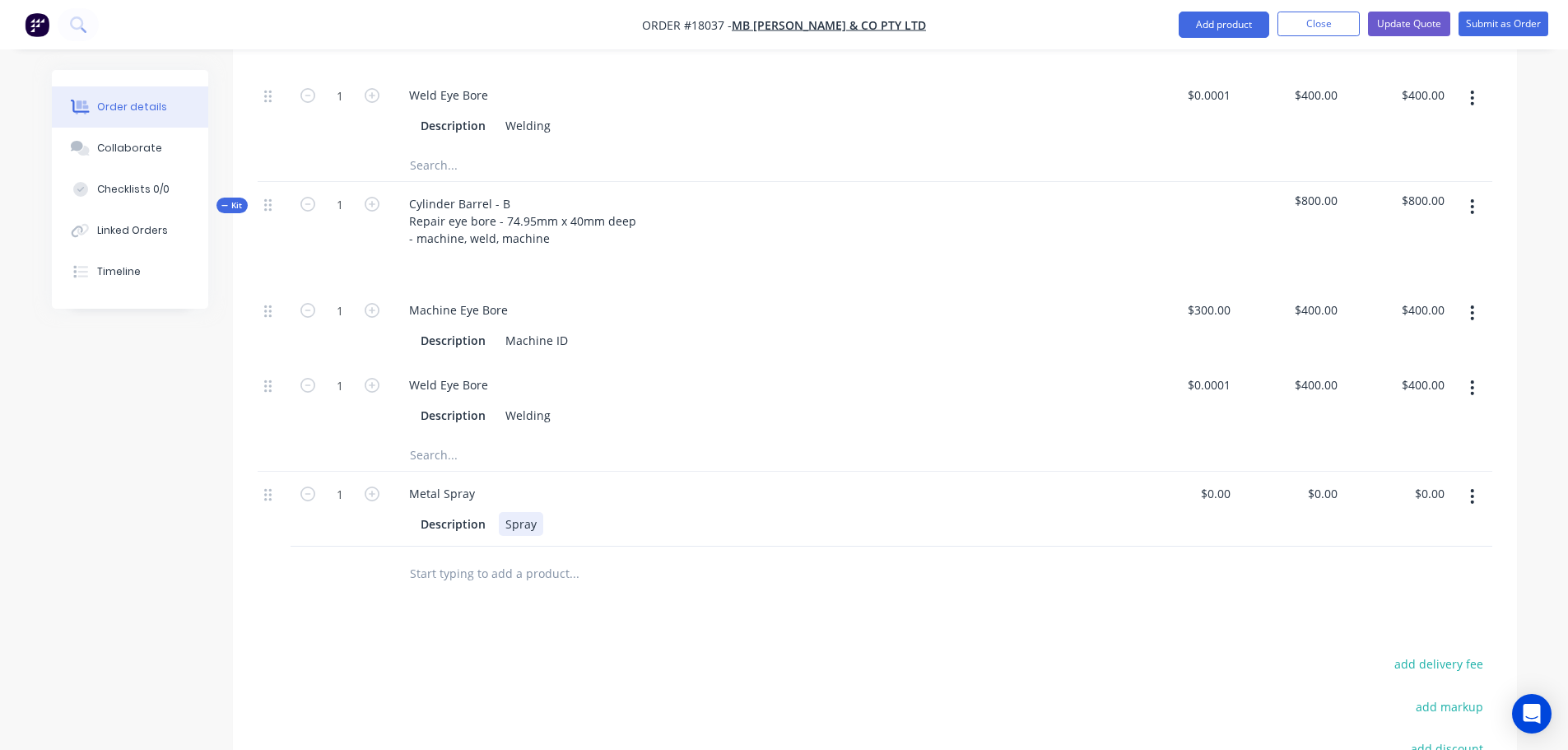
click at [525, 512] on div "Spray" at bounding box center [520, 523] width 45 height 24
drag, startPoint x: 540, startPoint y: 497, endPoint x: 475, endPoint y: 500, distance: 65.1
click at [475, 512] on div "Description Spray" at bounding box center [756, 523] width 684 height 24
click at [1414, 32] on button "Update Quote" at bounding box center [1409, 24] width 82 height 25
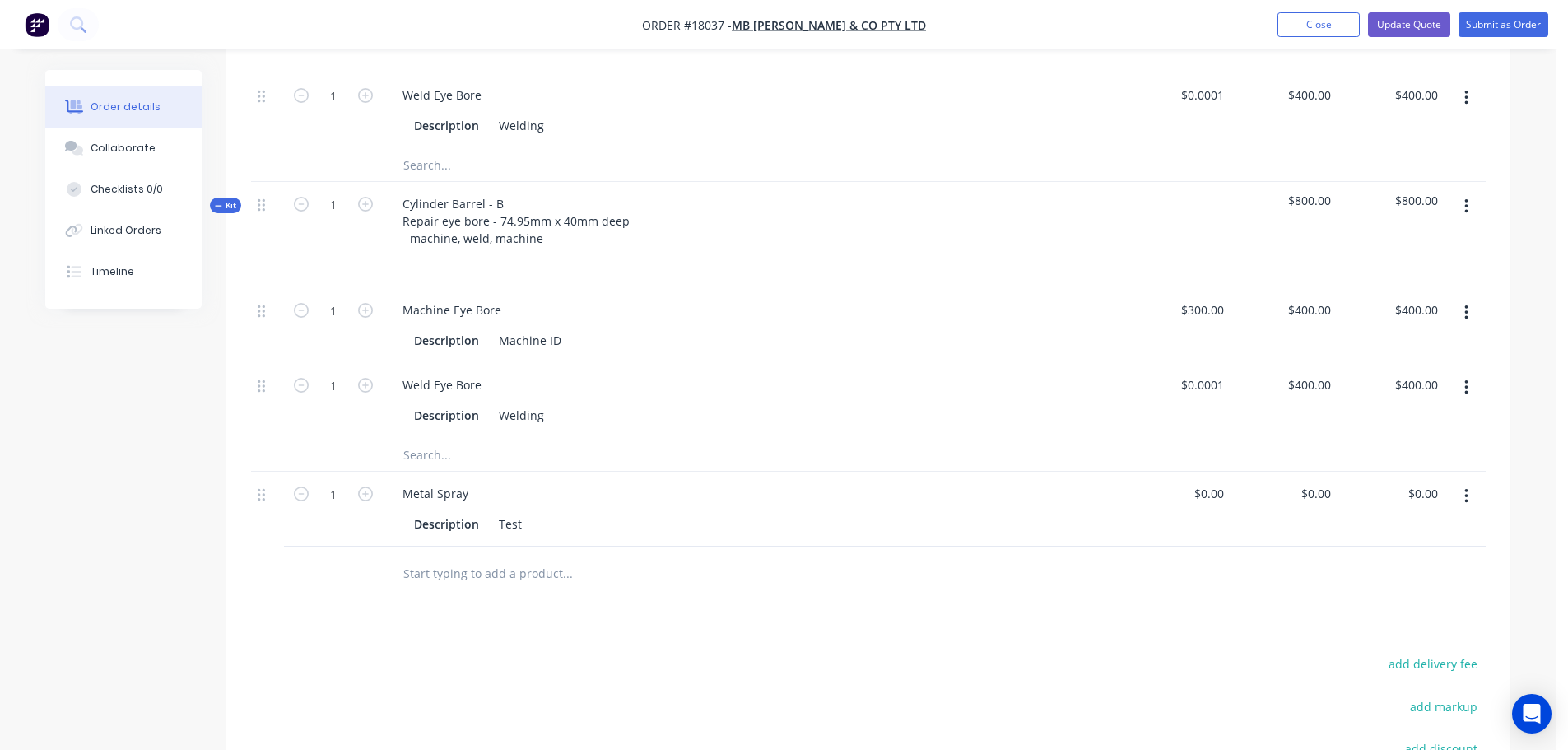
scroll to position [0, 0]
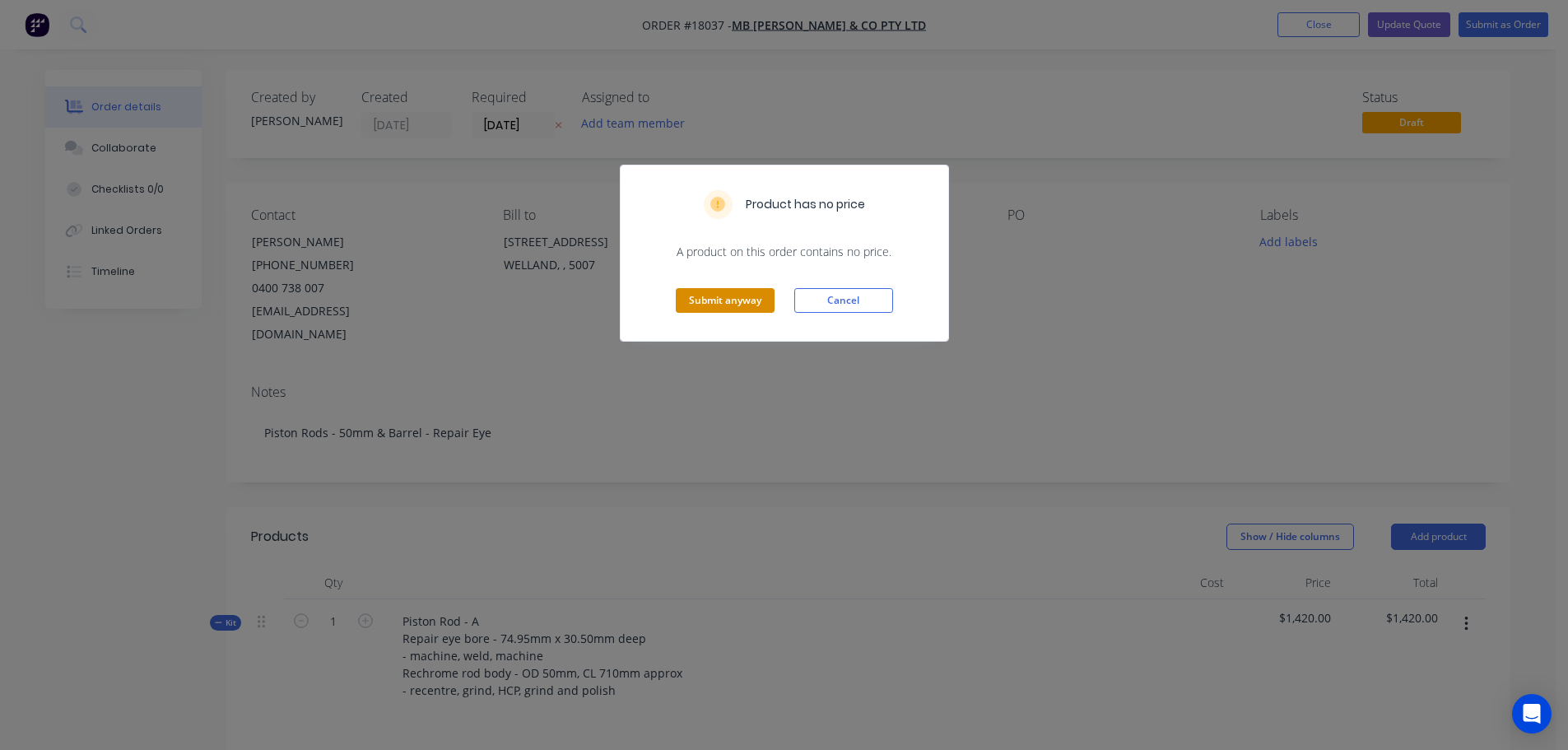
click at [720, 304] on button "Submit anyway" at bounding box center [725, 300] width 99 height 25
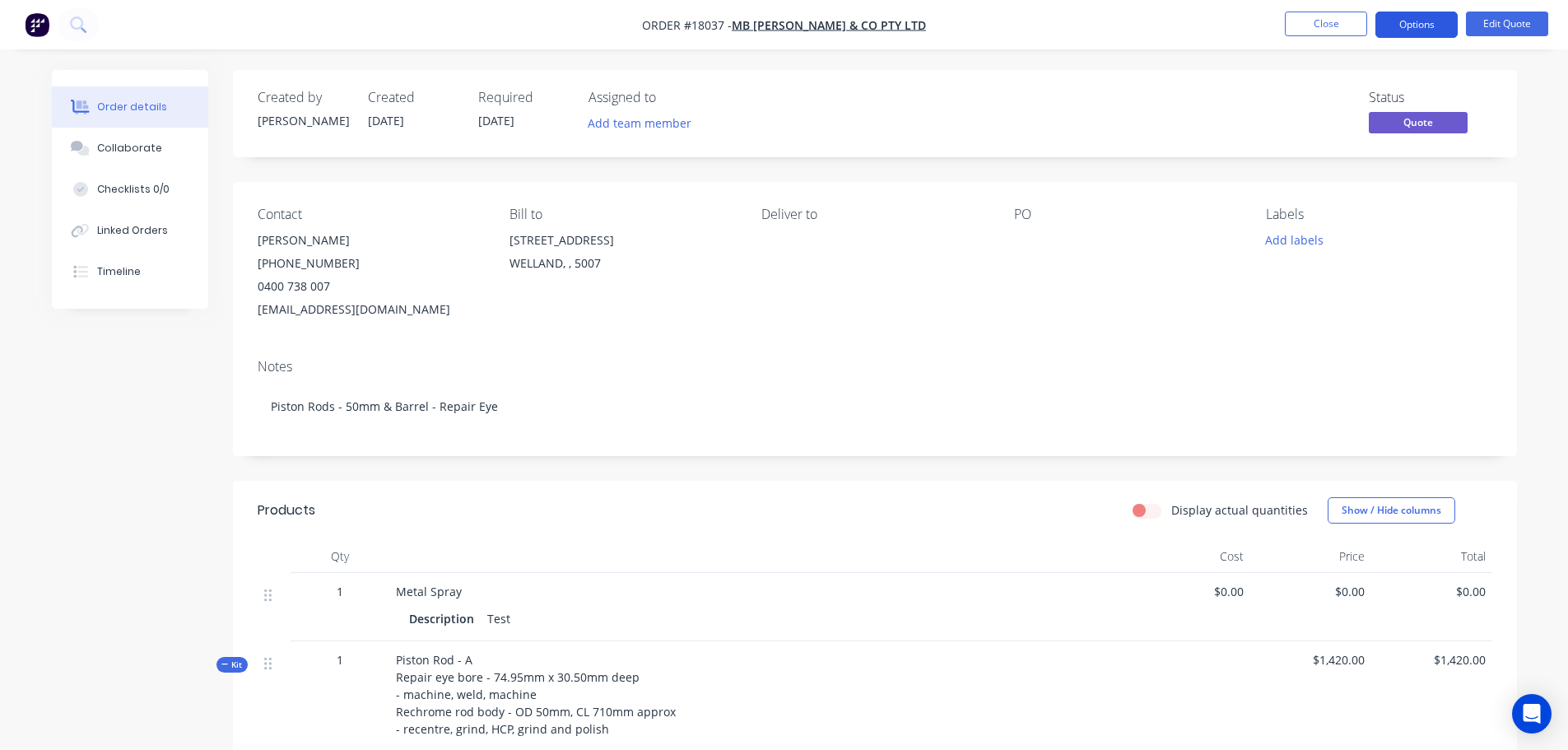
click at [1432, 27] on button "Options" at bounding box center [1416, 25] width 82 height 27
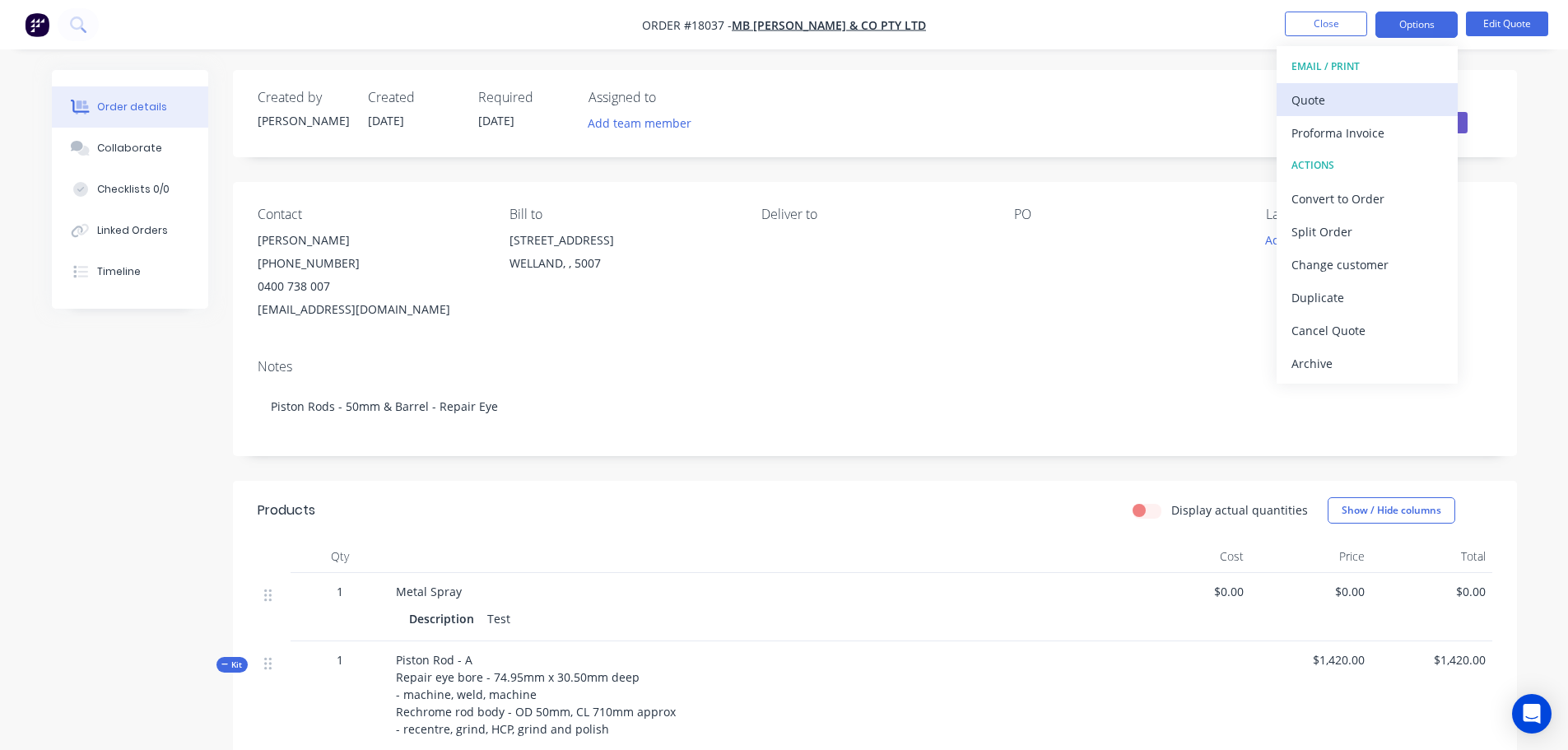
click at [1343, 97] on div "Quote" at bounding box center [1367, 99] width 152 height 24
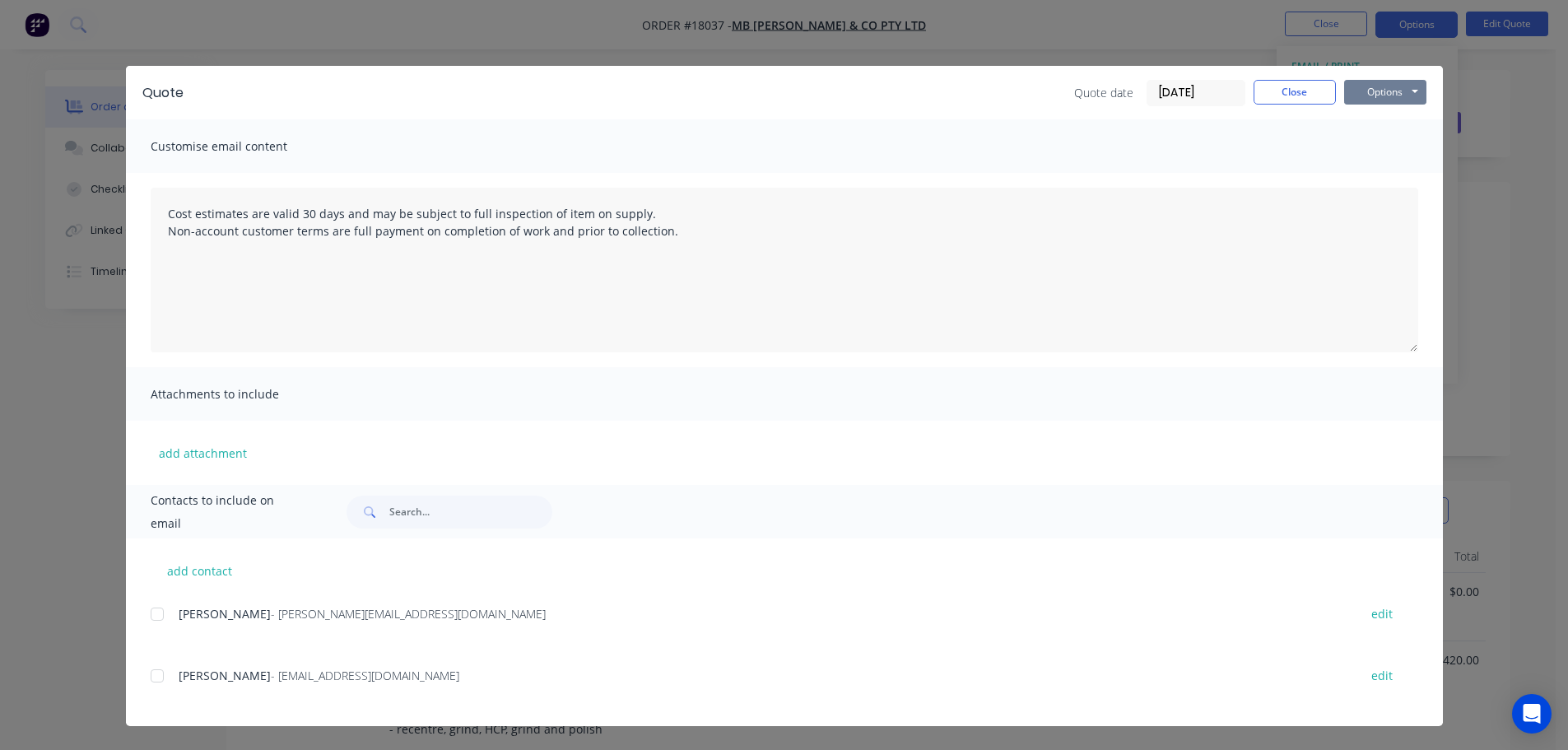
click at [1395, 93] on button "Options" at bounding box center [1385, 92] width 82 height 25
click at [1394, 114] on button "Preview" at bounding box center [1396, 121] width 106 height 27
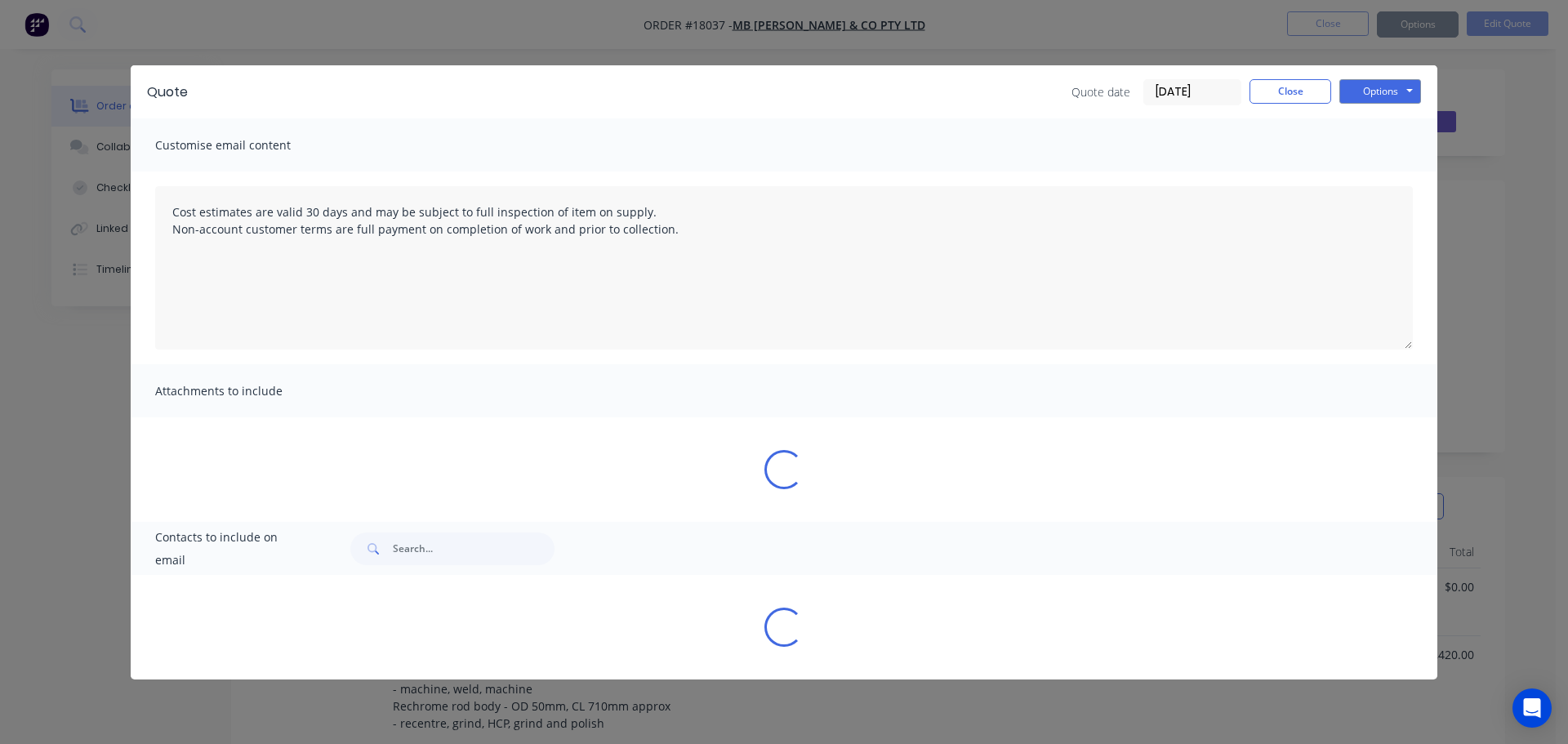
type textarea "Cost estimates are valid 30 days and may be subject to full inspection of item …"
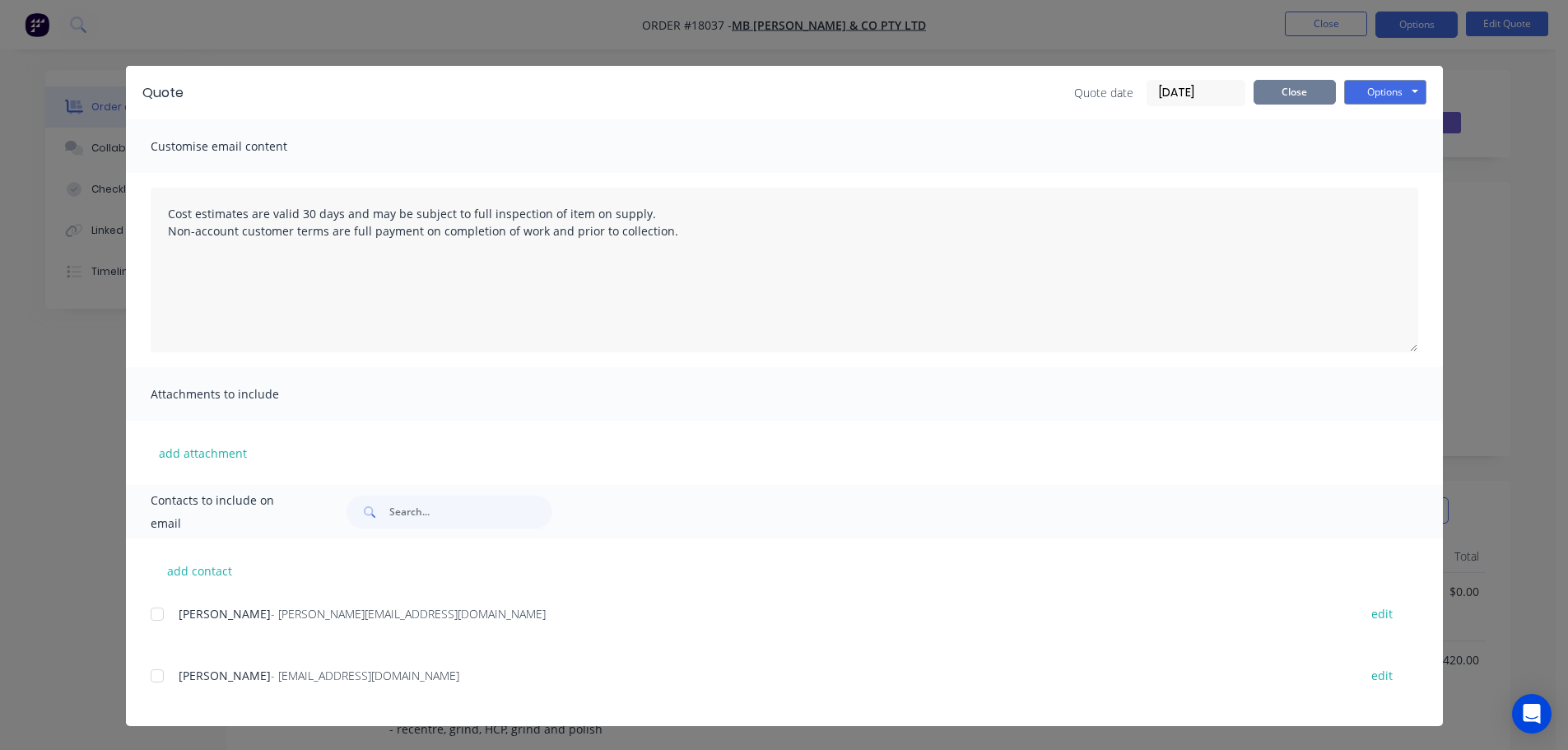
click at [1279, 95] on button "Close" at bounding box center [1294, 92] width 82 height 25
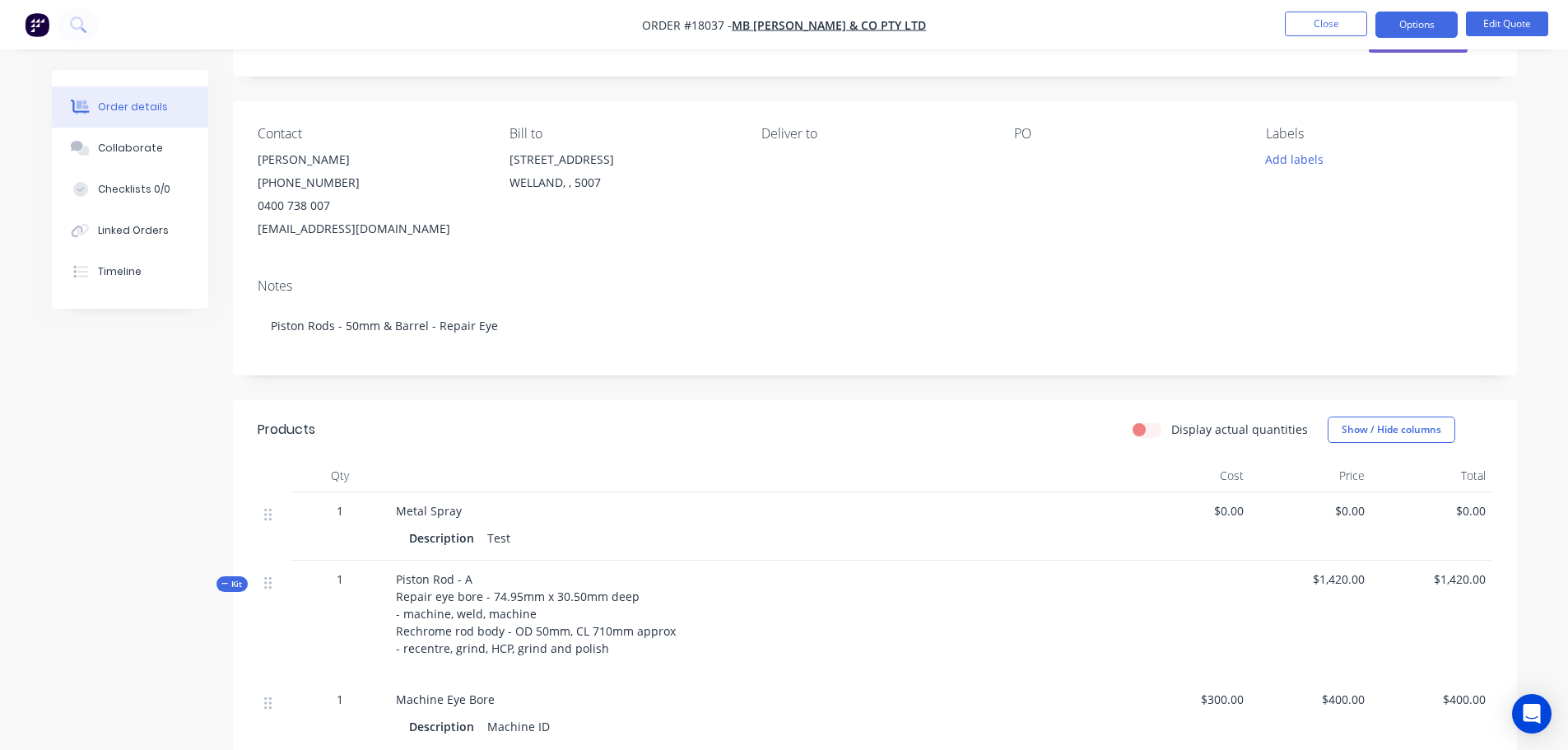
scroll to position [412, 0]
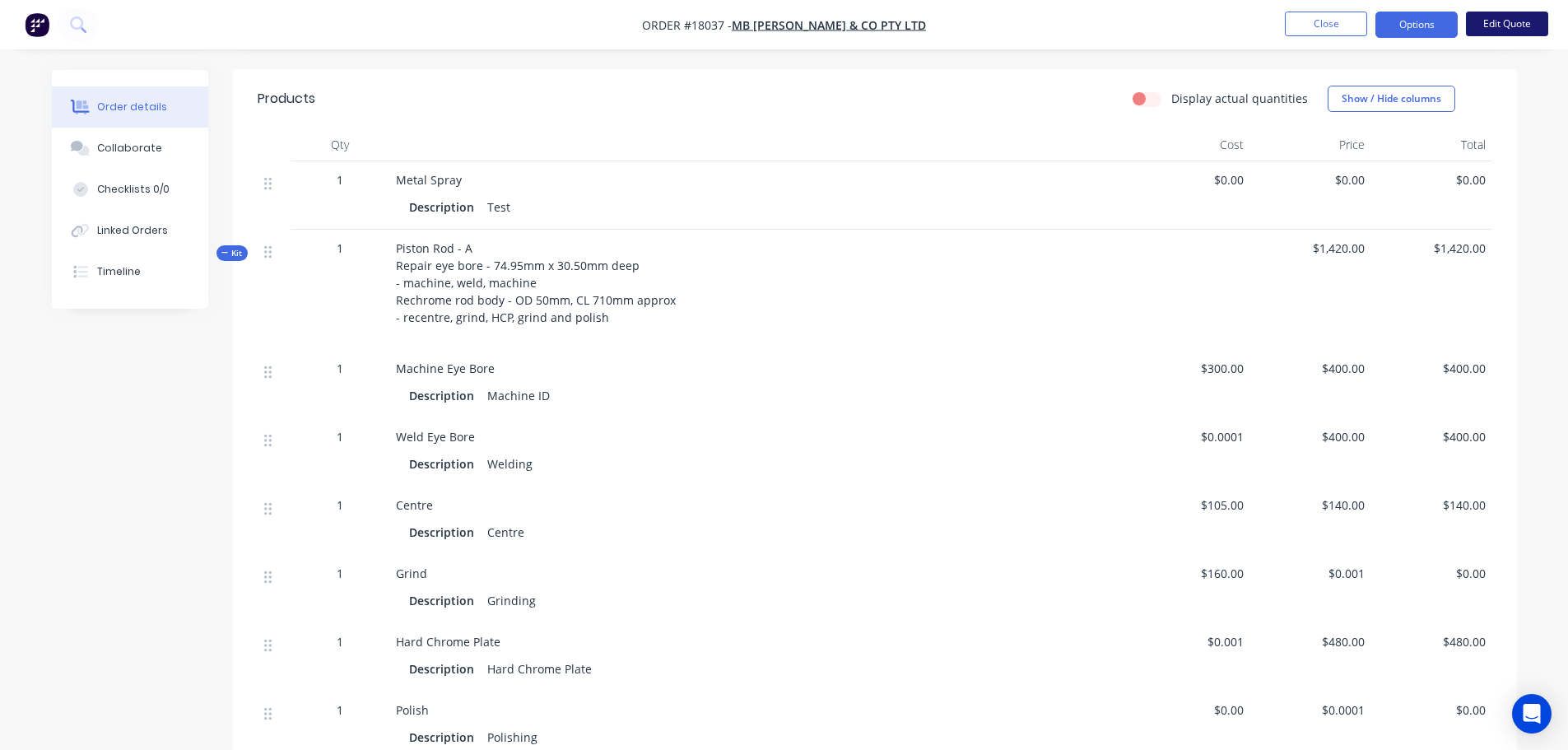
click at [1487, 30] on button "Edit Quote" at bounding box center [1507, 24] width 82 height 25
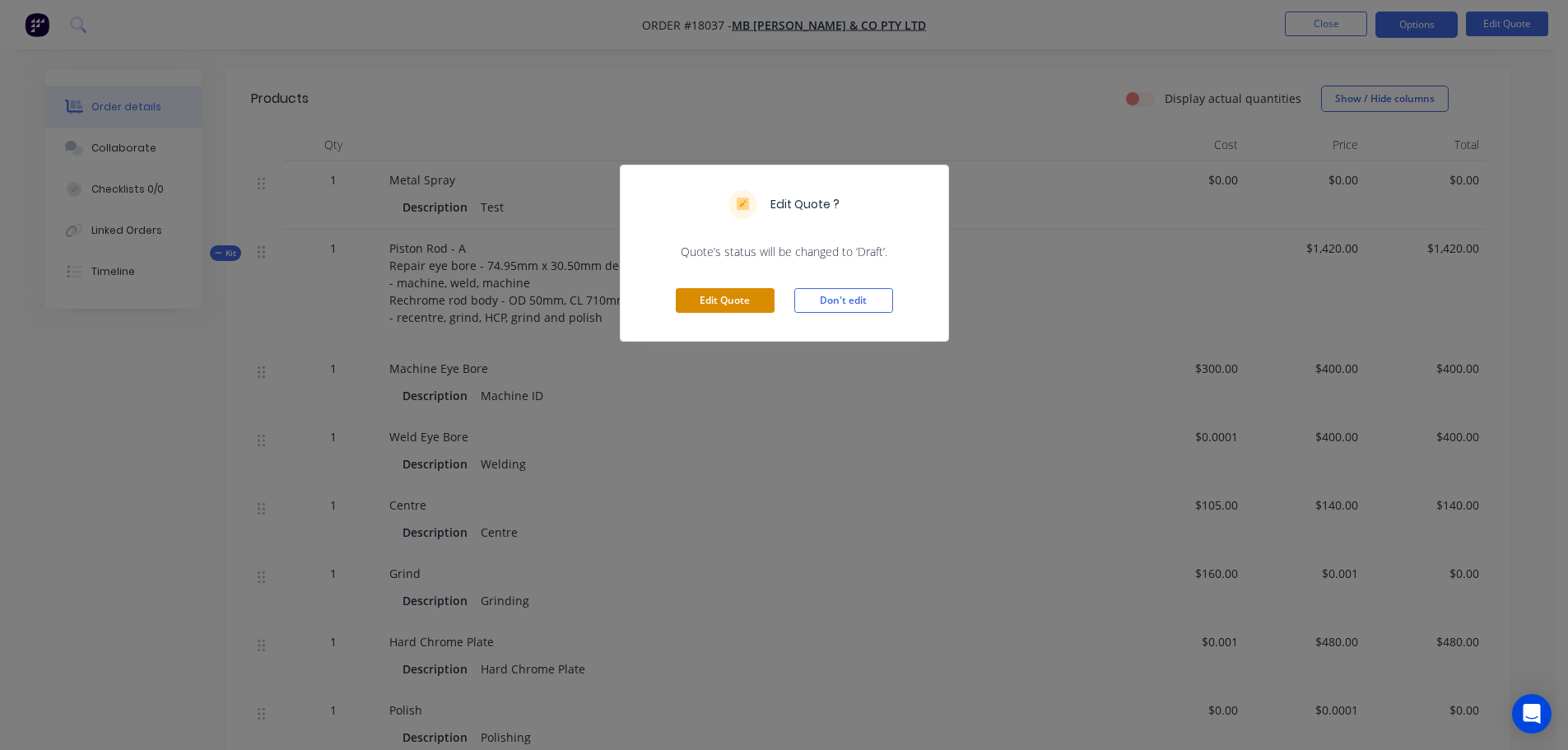
click at [750, 304] on button "Edit Quote" at bounding box center [725, 300] width 99 height 25
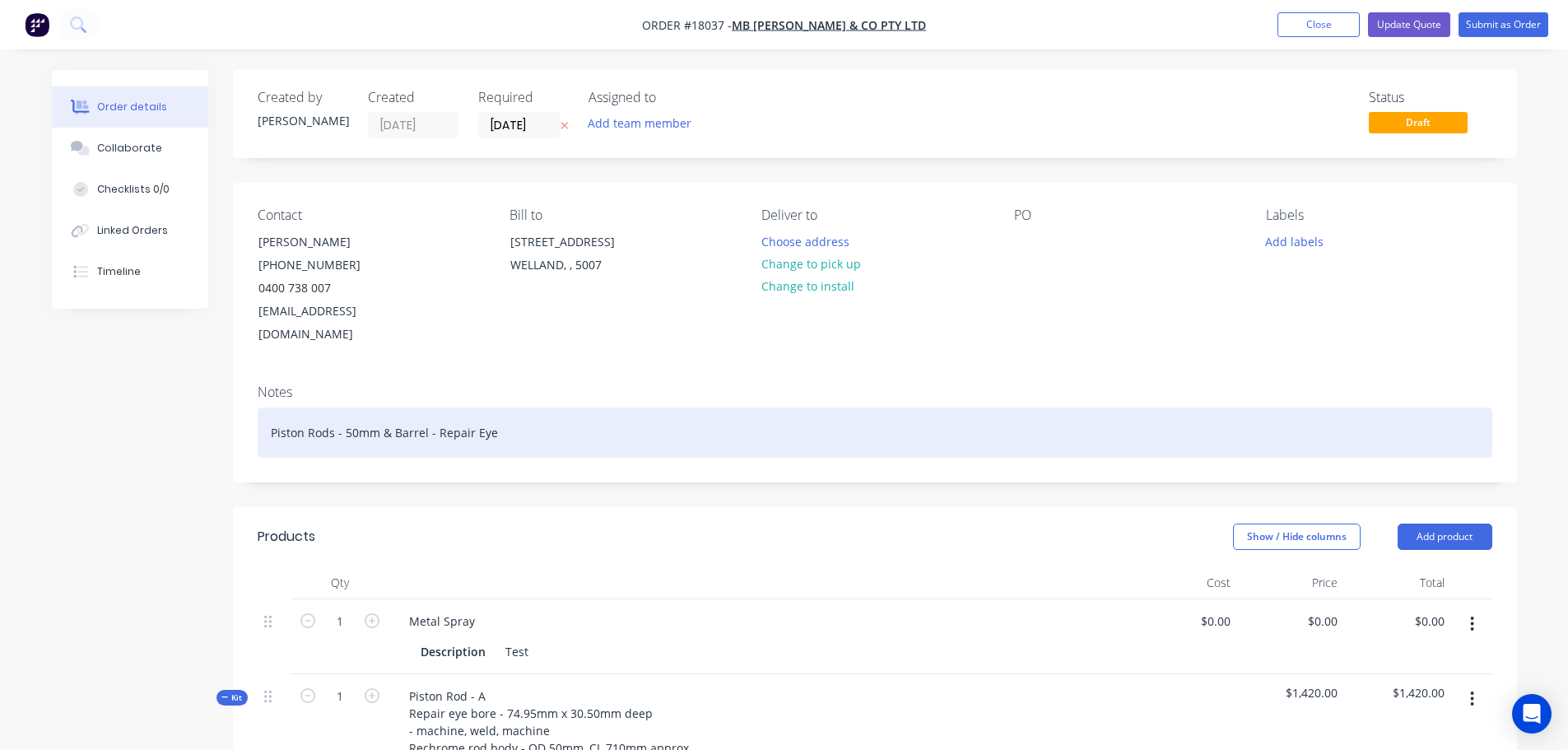
scroll to position [165, 0]
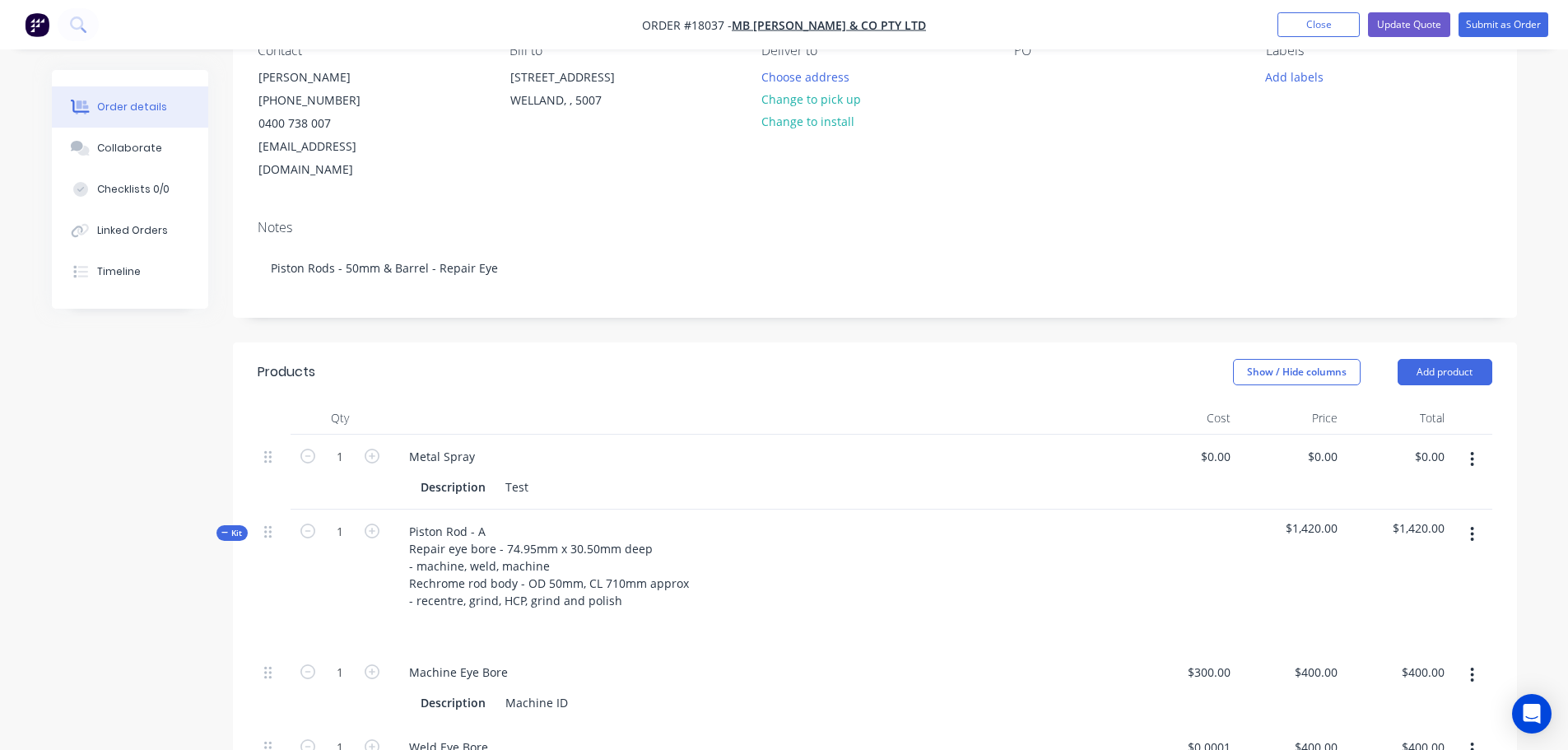
click at [1472, 452] on icon "button" at bounding box center [1472, 459] width 3 height 15
click at [1373, 589] on div "Delete" at bounding box center [1414, 600] width 127 height 24
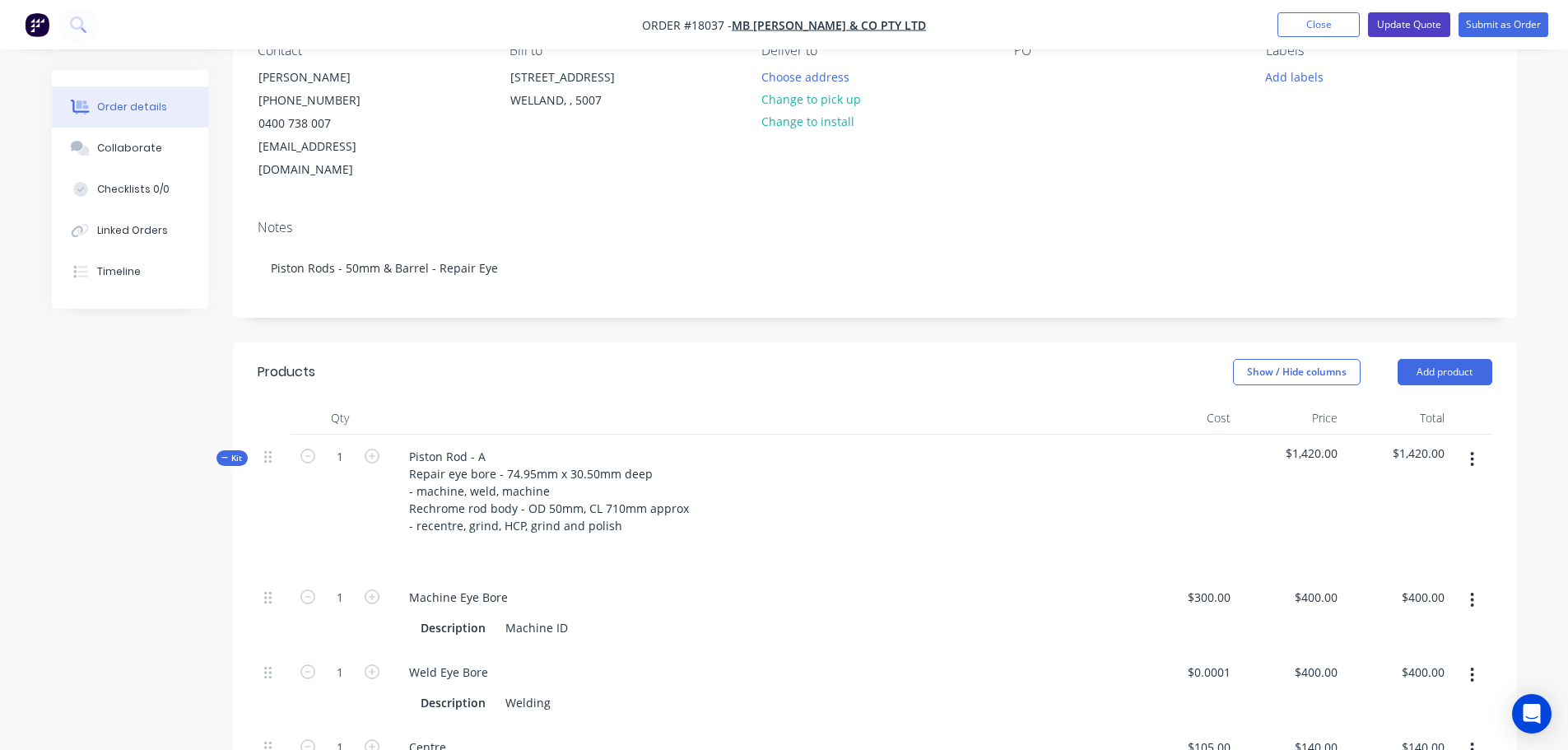
click at [1410, 27] on button "Update Quote" at bounding box center [1409, 25] width 82 height 25
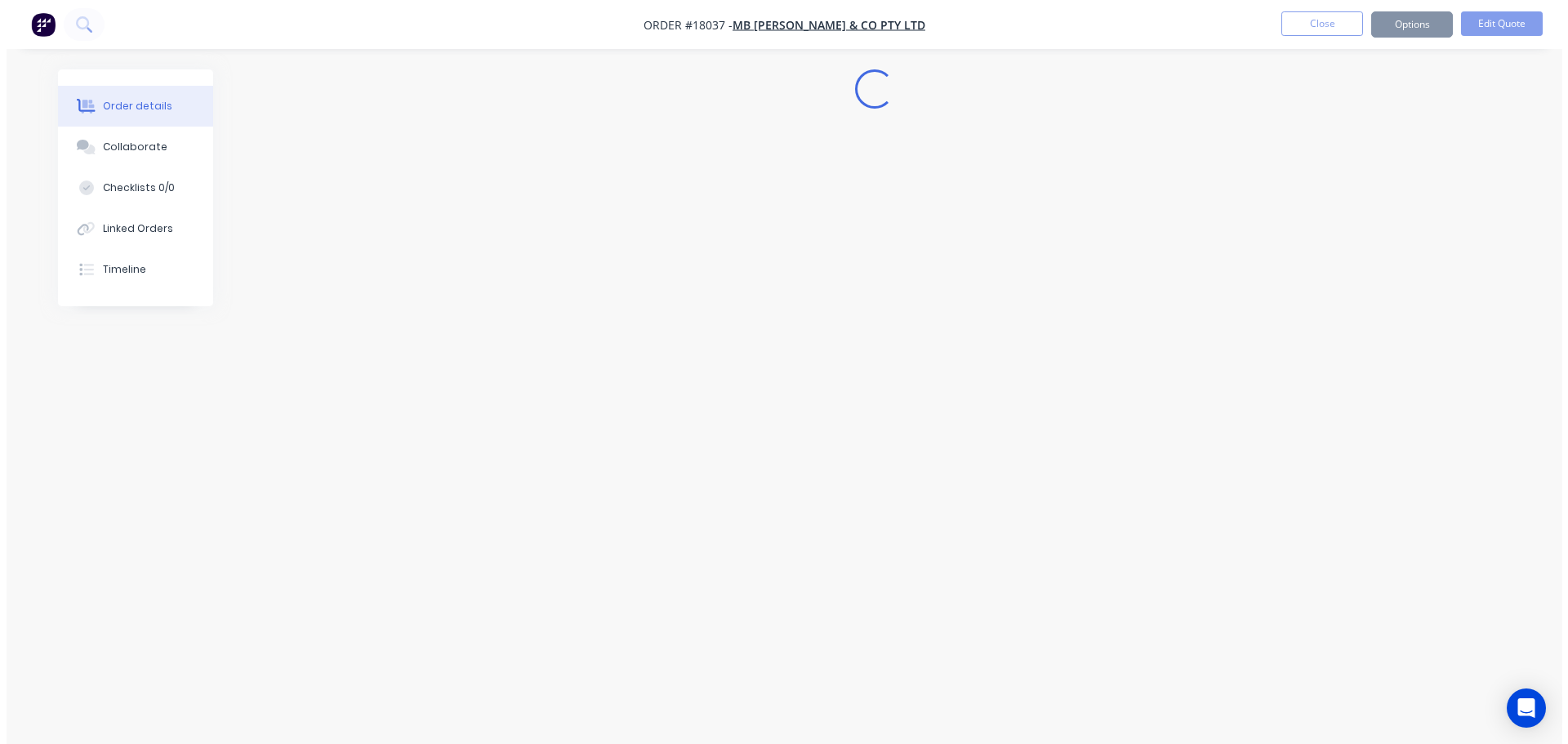
scroll to position [0, 0]
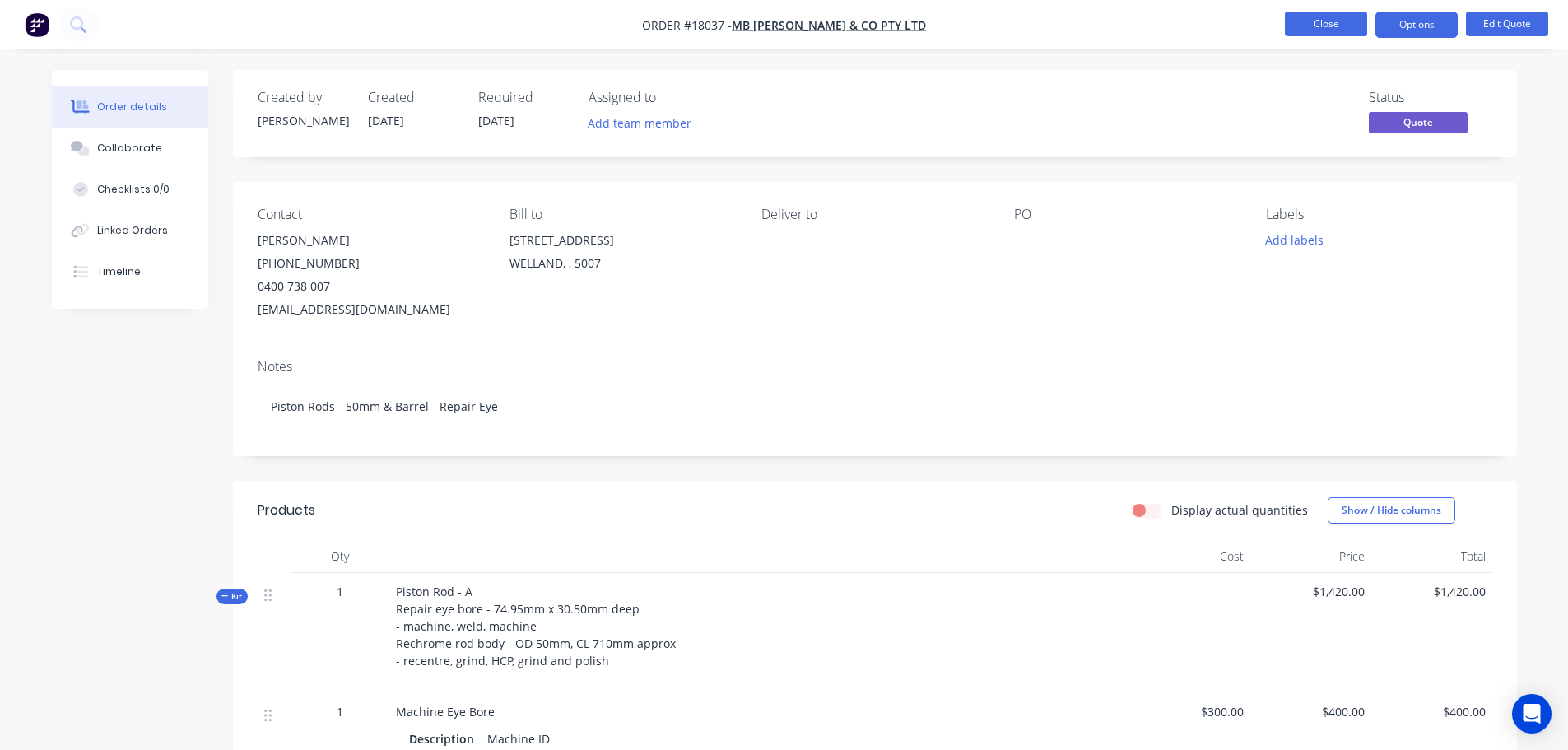
click at [1323, 20] on button "Close" at bounding box center [1326, 24] width 82 height 25
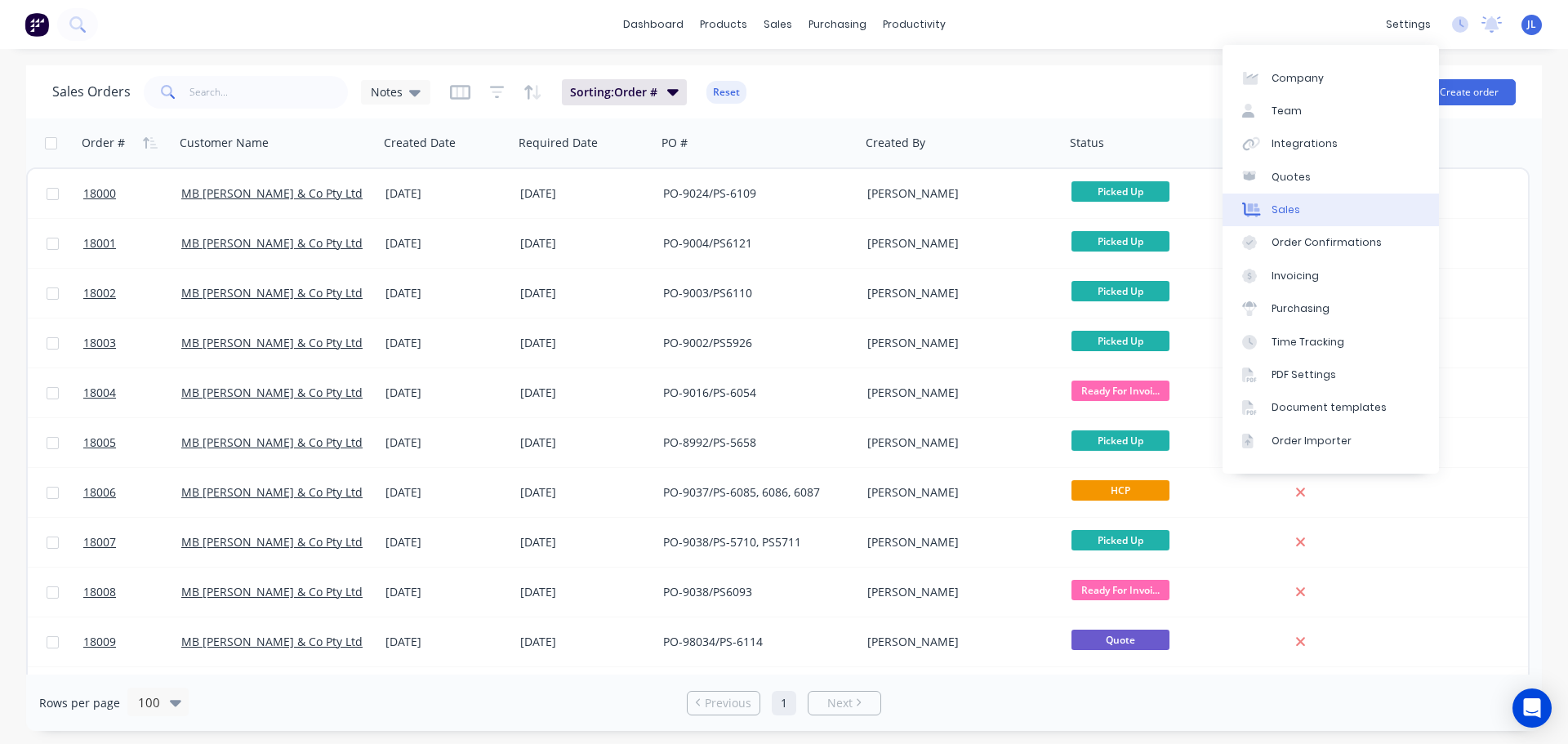
click at [1288, 200] on link "Sales" at bounding box center [1331, 210] width 217 height 33
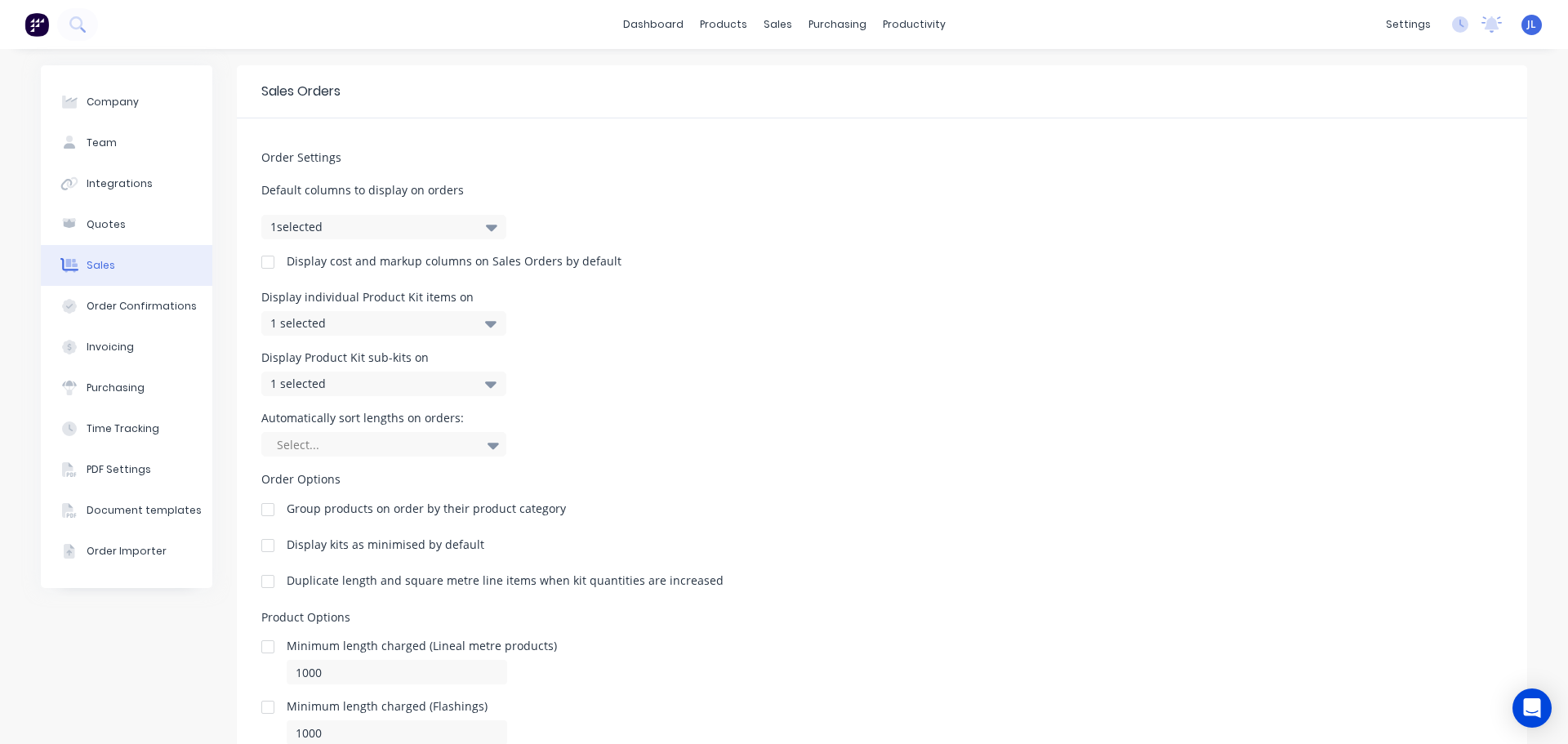
click at [491, 327] on div "1 selected" at bounding box center [383, 323] width 245 height 25
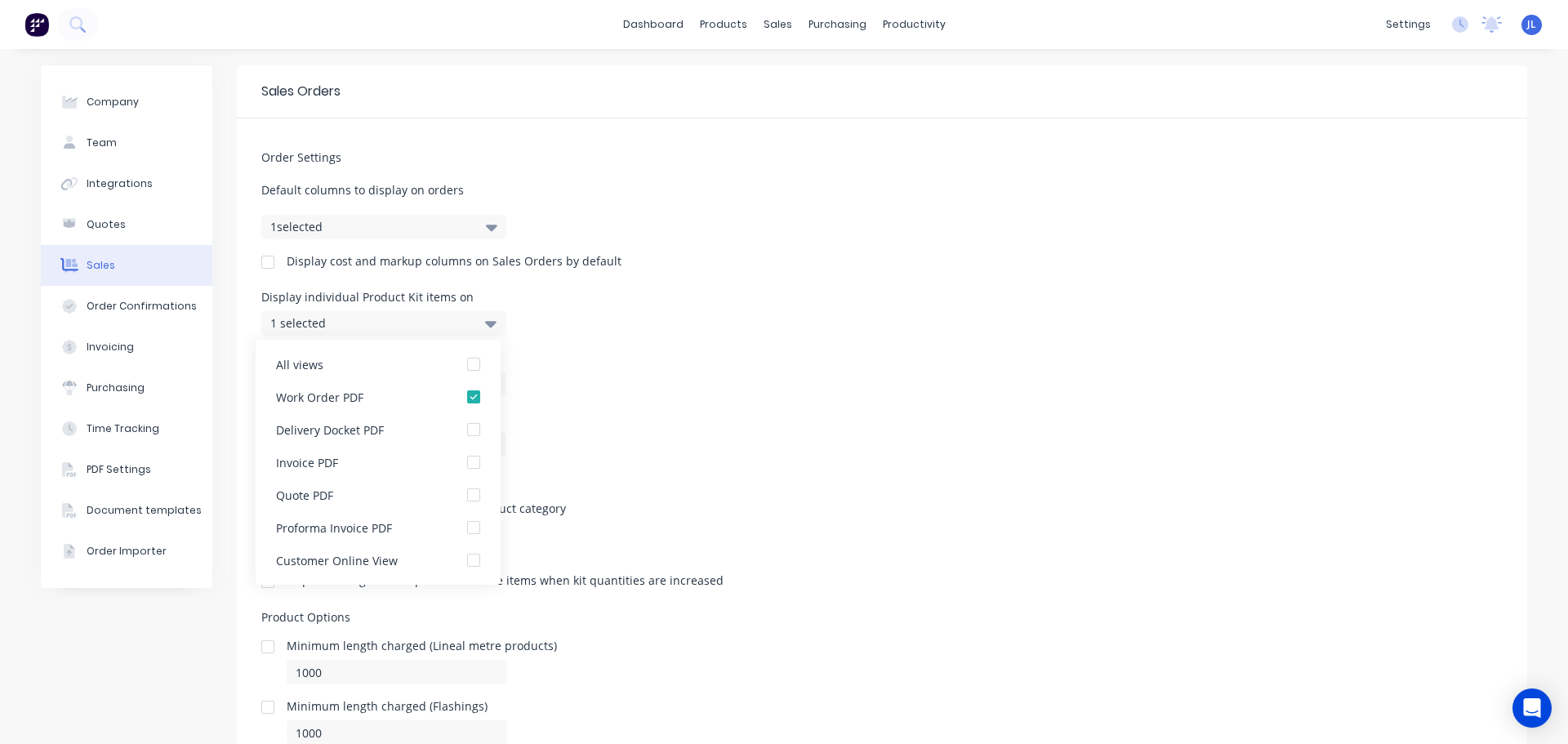
click at [491, 327] on div "1 selected" at bounding box center [383, 323] width 245 height 25
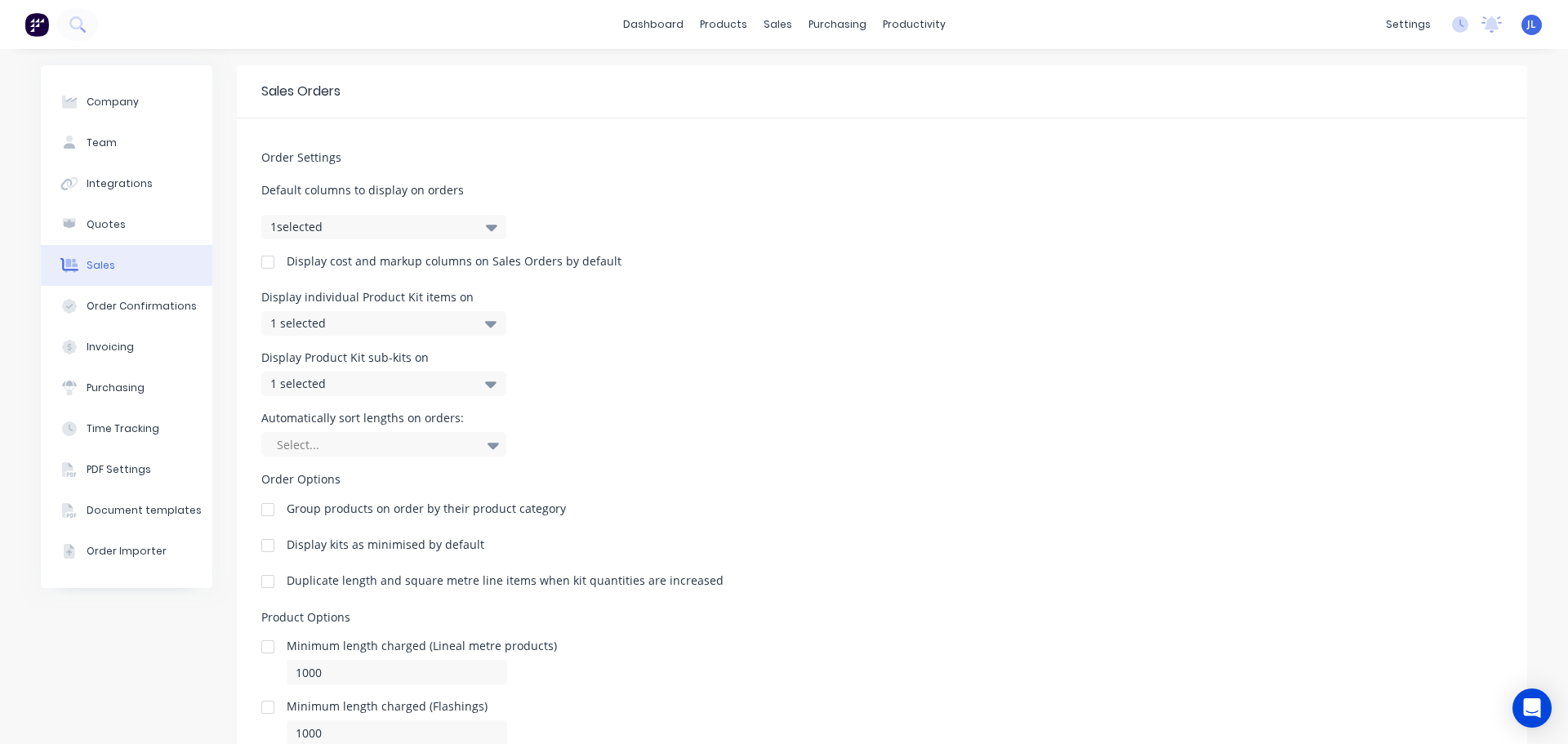
click at [487, 332] on icon at bounding box center [491, 322] width 11 height 18
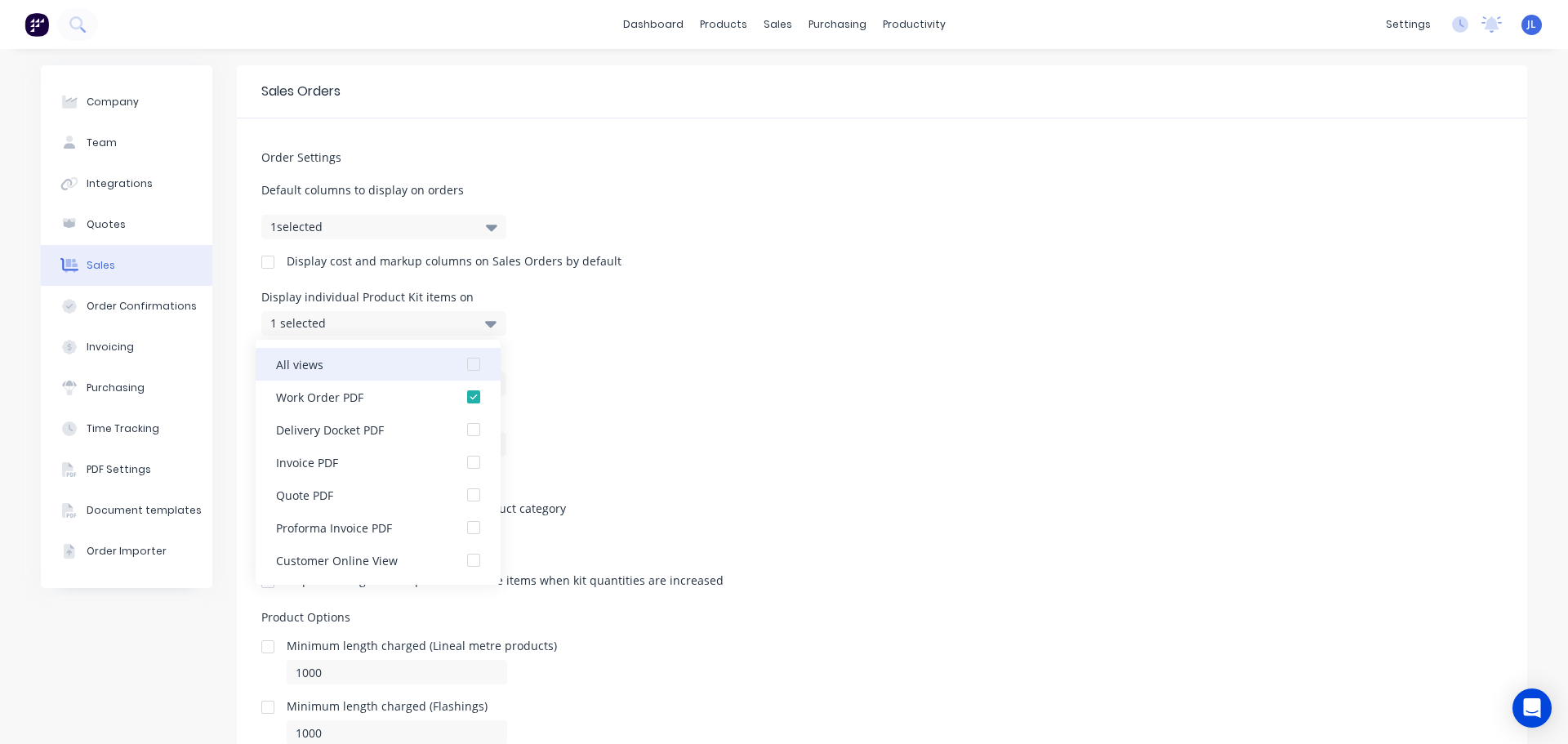
click at [462, 362] on div at bounding box center [474, 364] width 33 height 33
click at [486, 325] on icon at bounding box center [491, 323] width 11 height 7
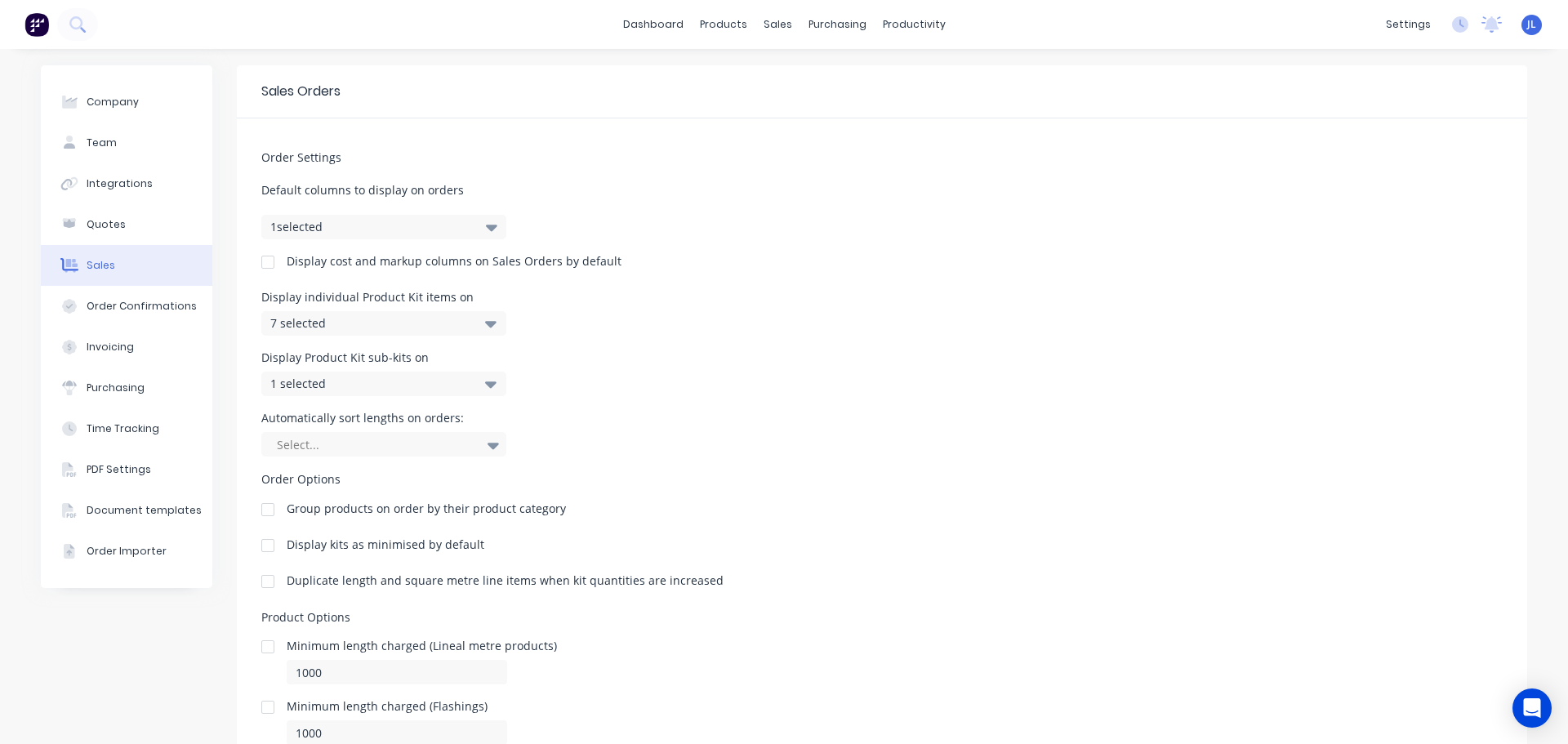
click at [488, 389] on icon at bounding box center [491, 383] width 11 height 18
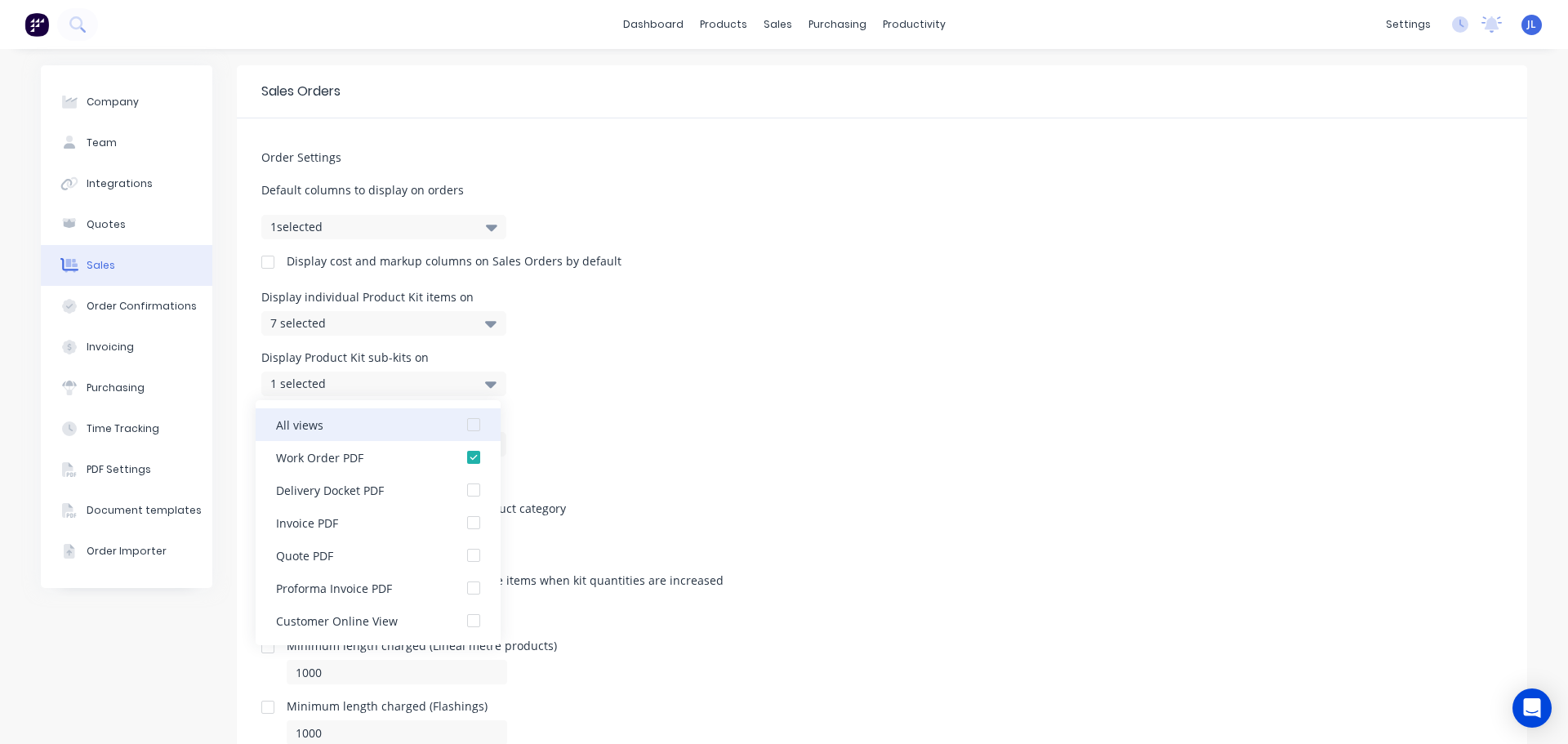
click at [464, 424] on div at bounding box center [474, 424] width 33 height 33
click at [666, 348] on div "Order Settings Default columns to display on orders 1 selected Display cost and…" at bounding box center [881, 461] width 1290 height 686
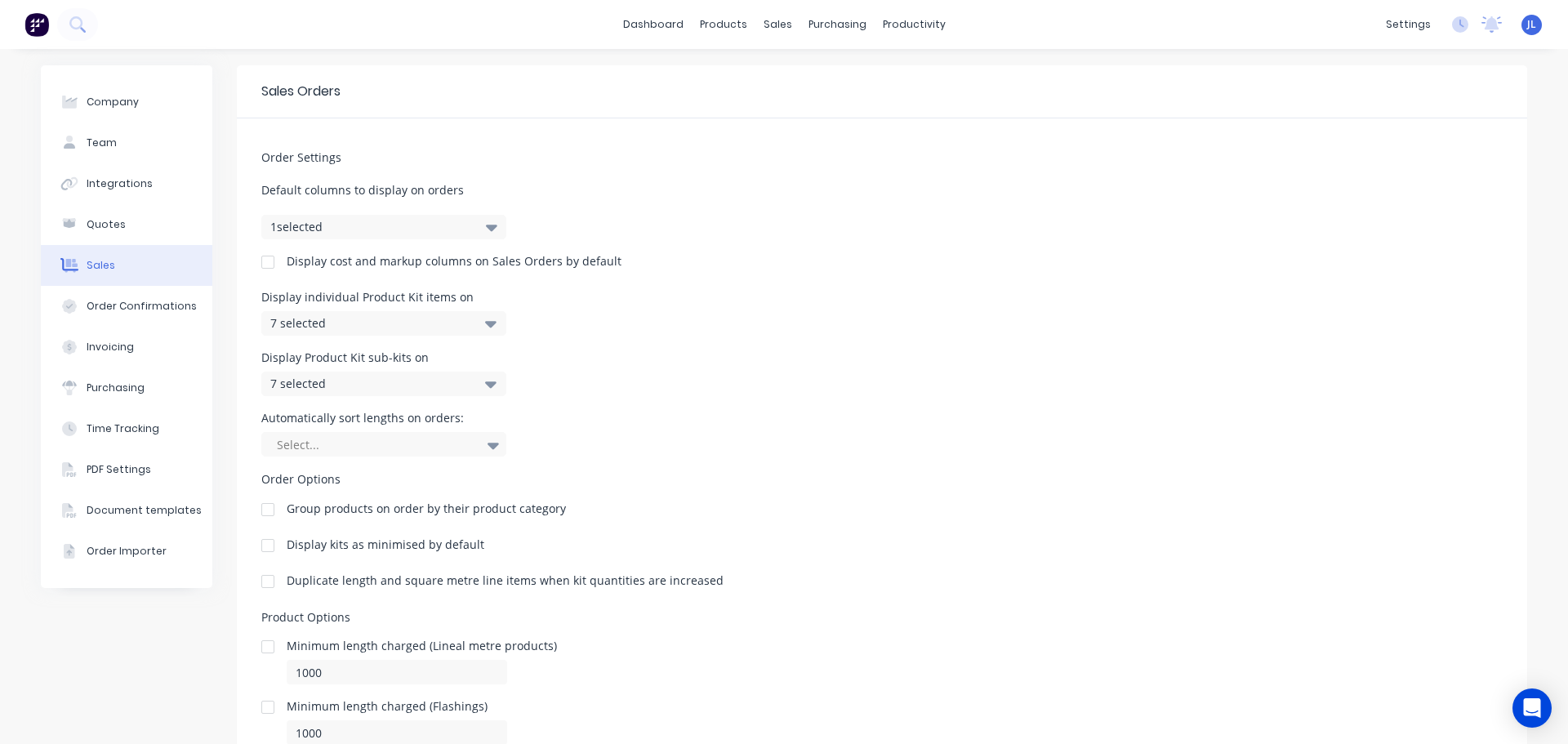
click at [486, 223] on icon "button" at bounding box center [492, 227] width 11 height 18
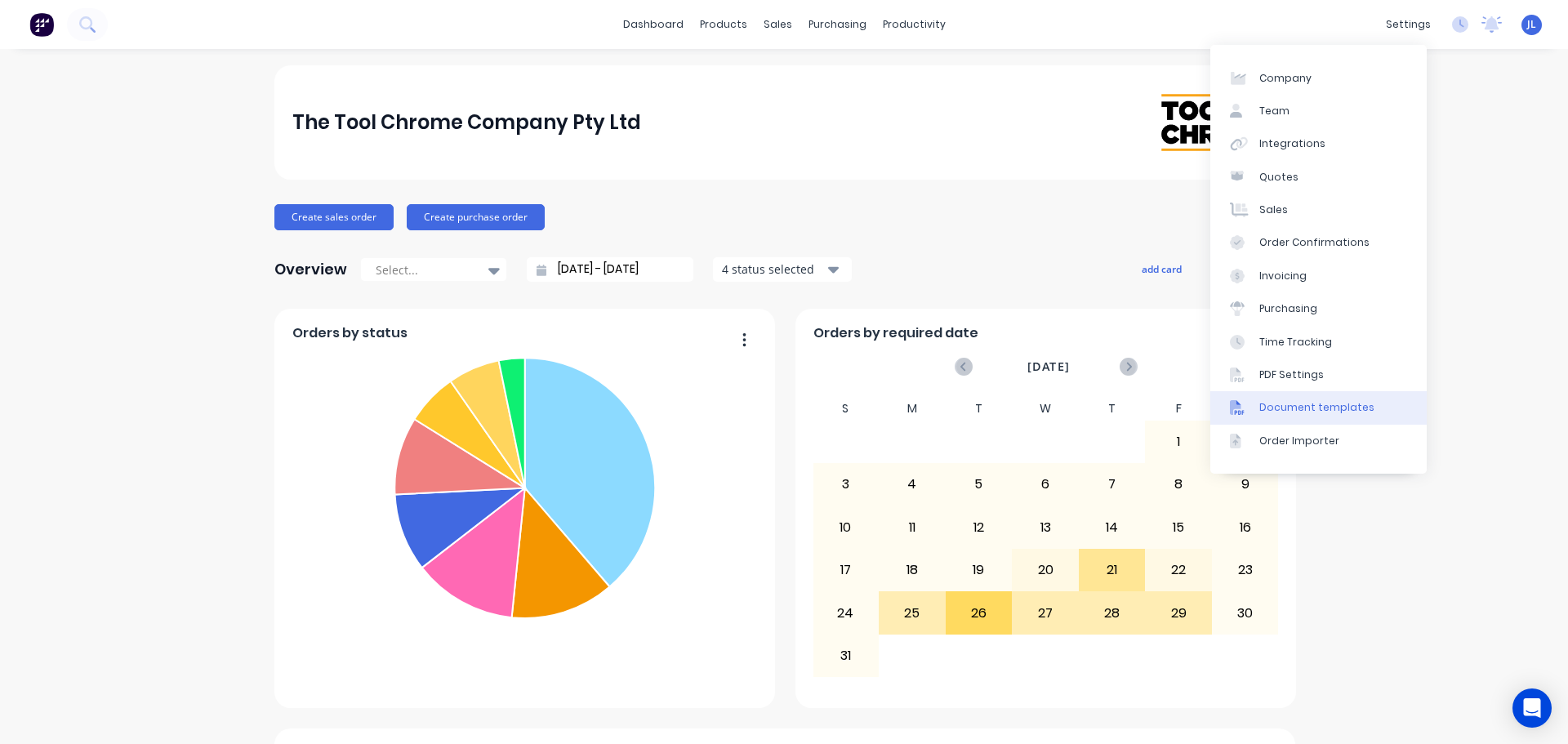
click at [1313, 402] on div "Document templates" at bounding box center [1316, 407] width 115 height 15
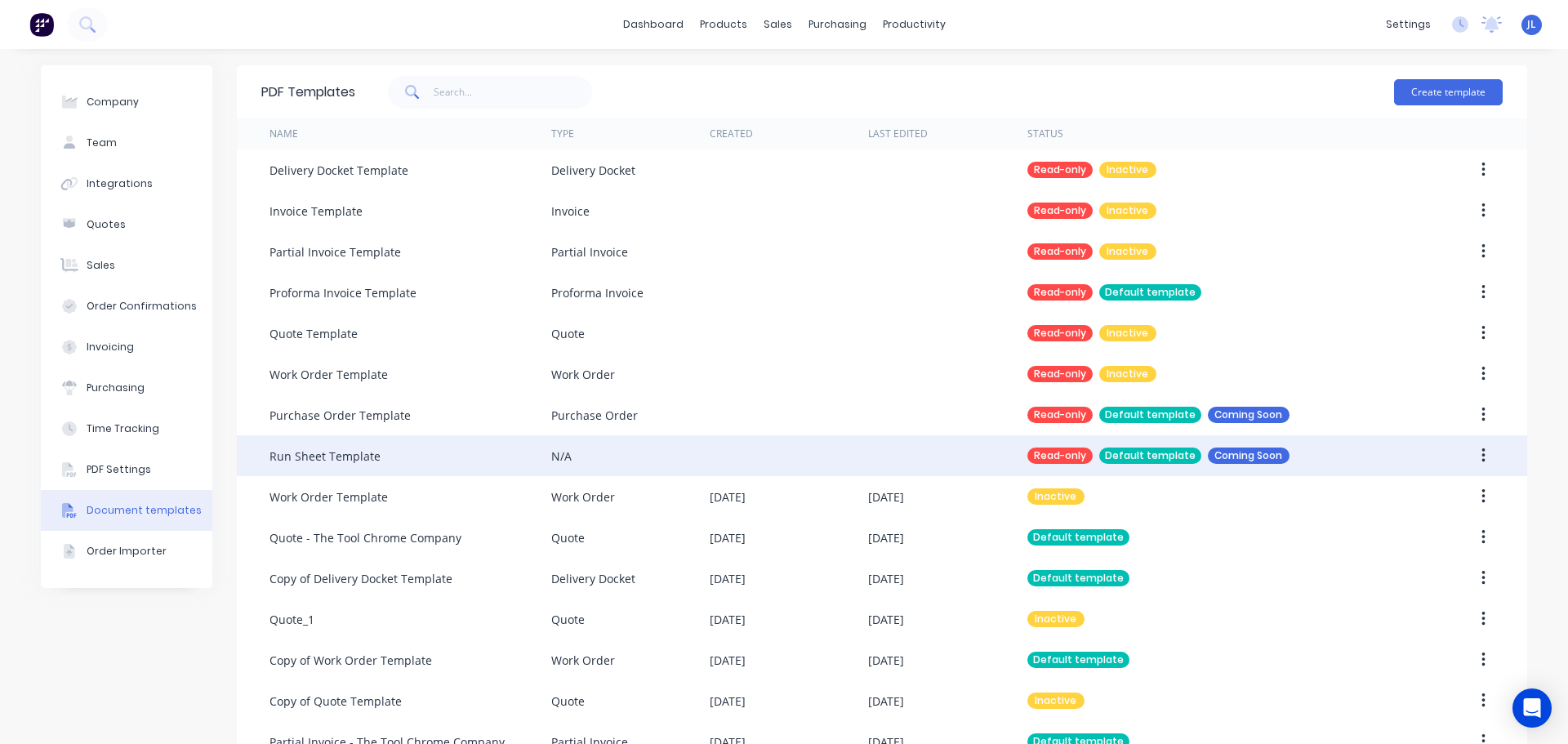
scroll to position [81, 0]
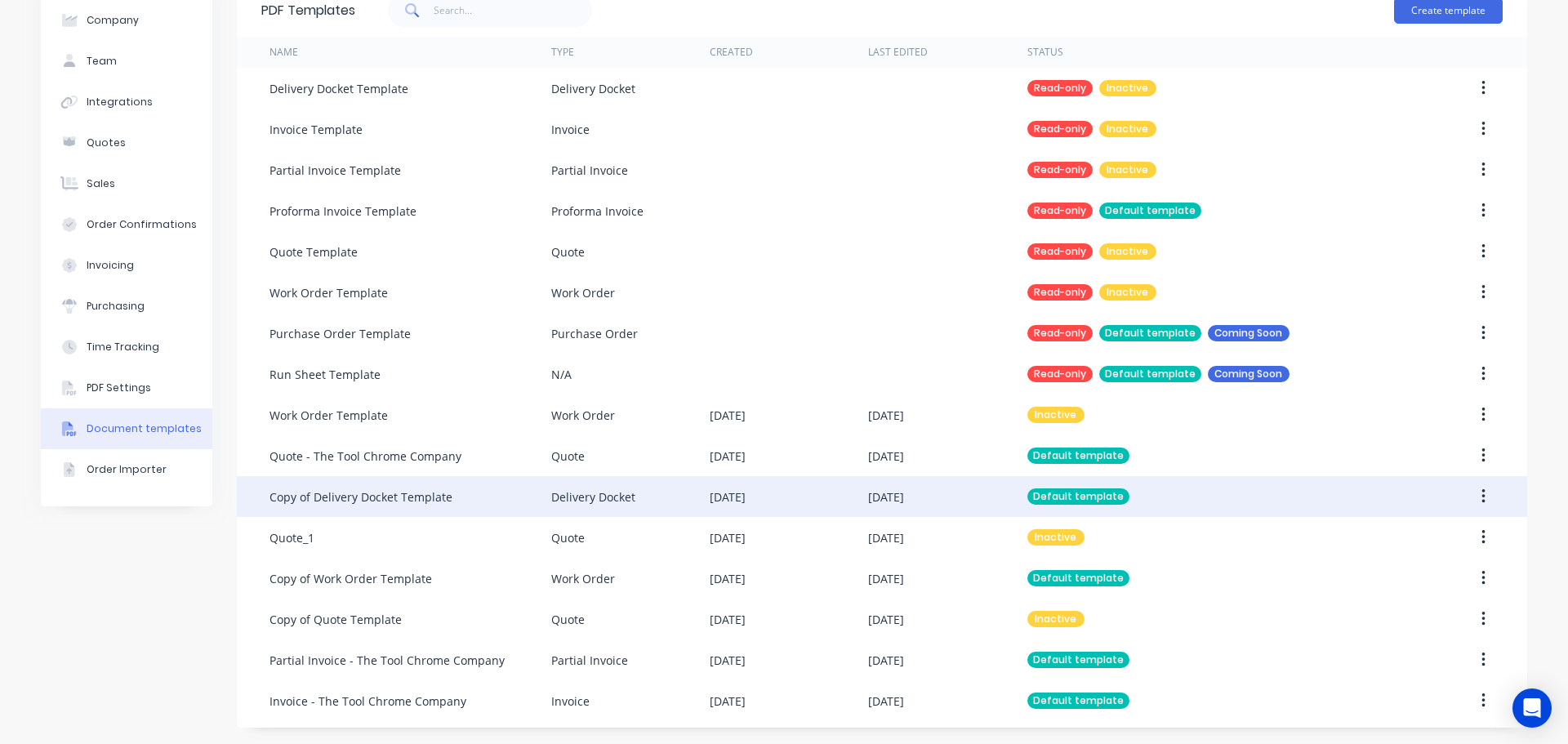
click at [775, 495] on div "[DATE]" at bounding box center [789, 495] width 159 height 41
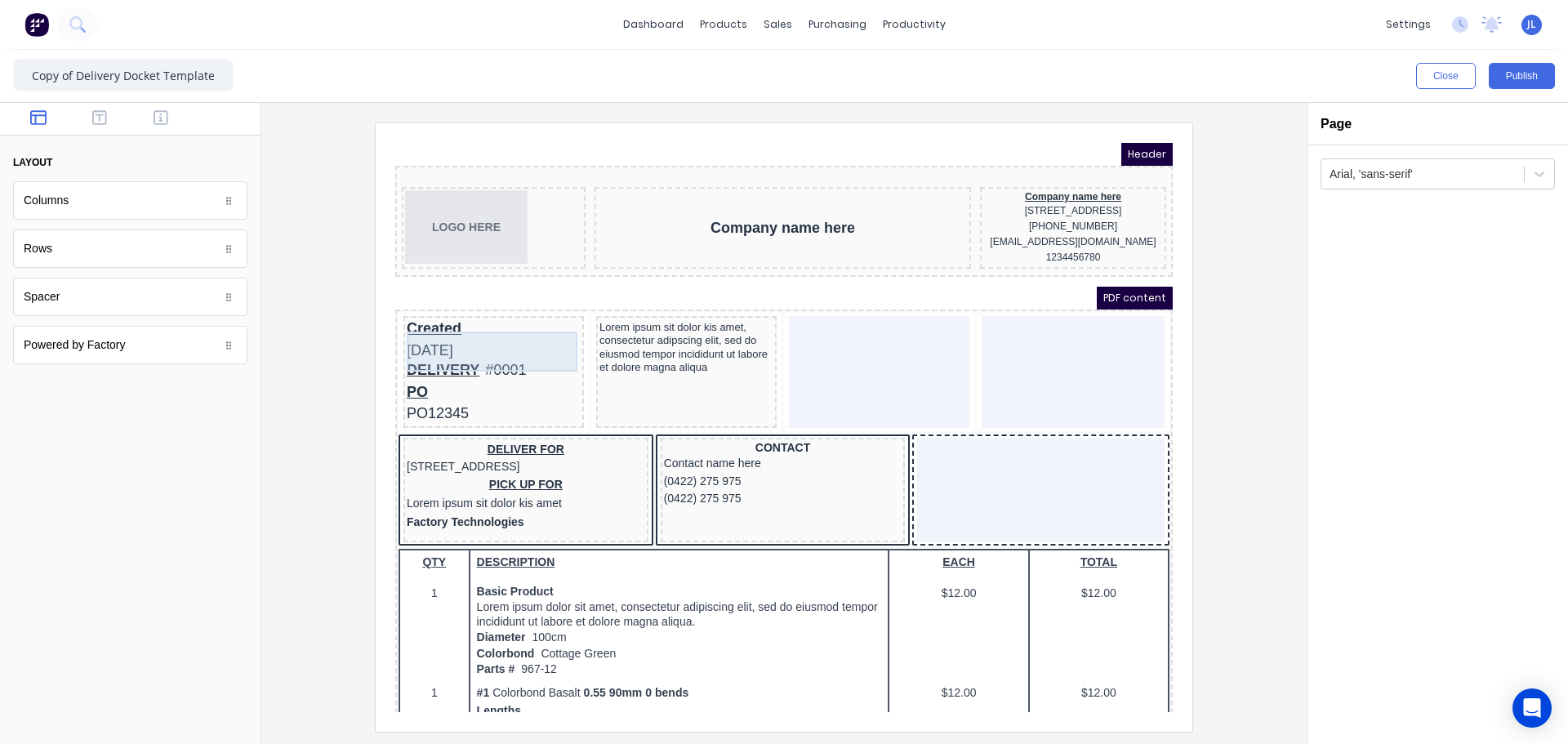
click at [445, 321] on div "Created [DATE]" at bounding box center [474, 320] width 174 height 40
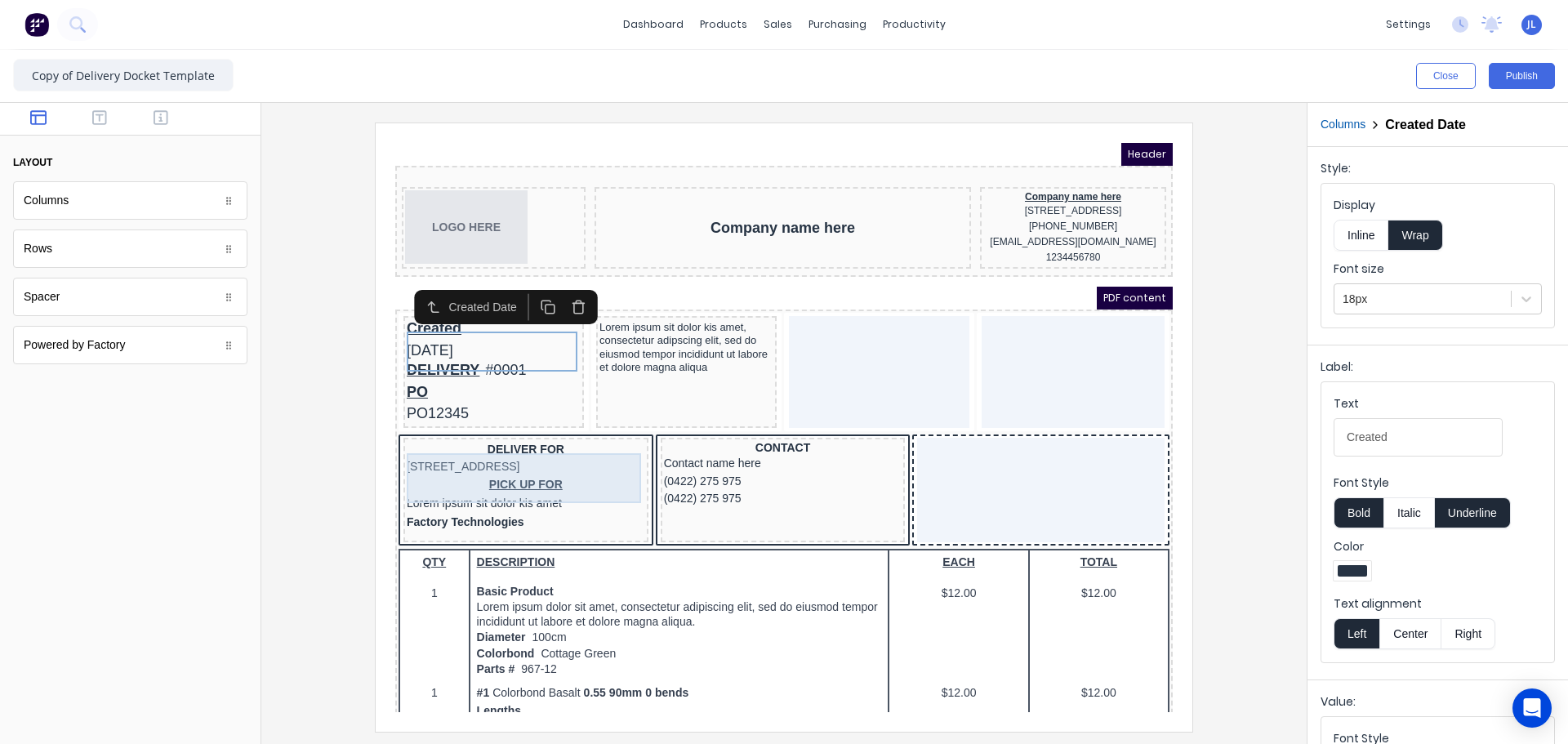
click at [520, 456] on div "DELIVER FOR [STREET_ADDRESS]" at bounding box center [506, 439] width 238 height 35
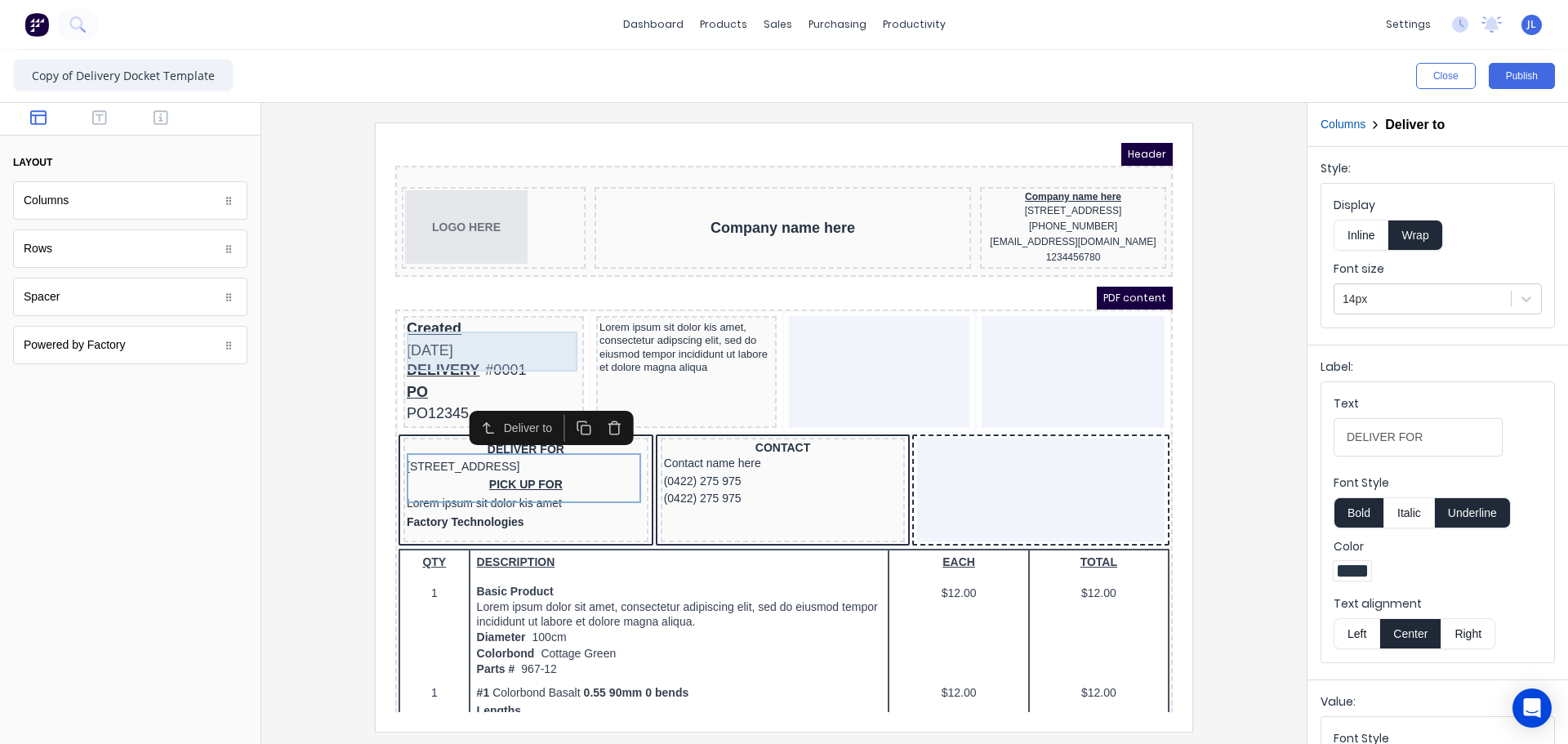
click at [461, 320] on div "Created [DATE]" at bounding box center [474, 320] width 174 height 40
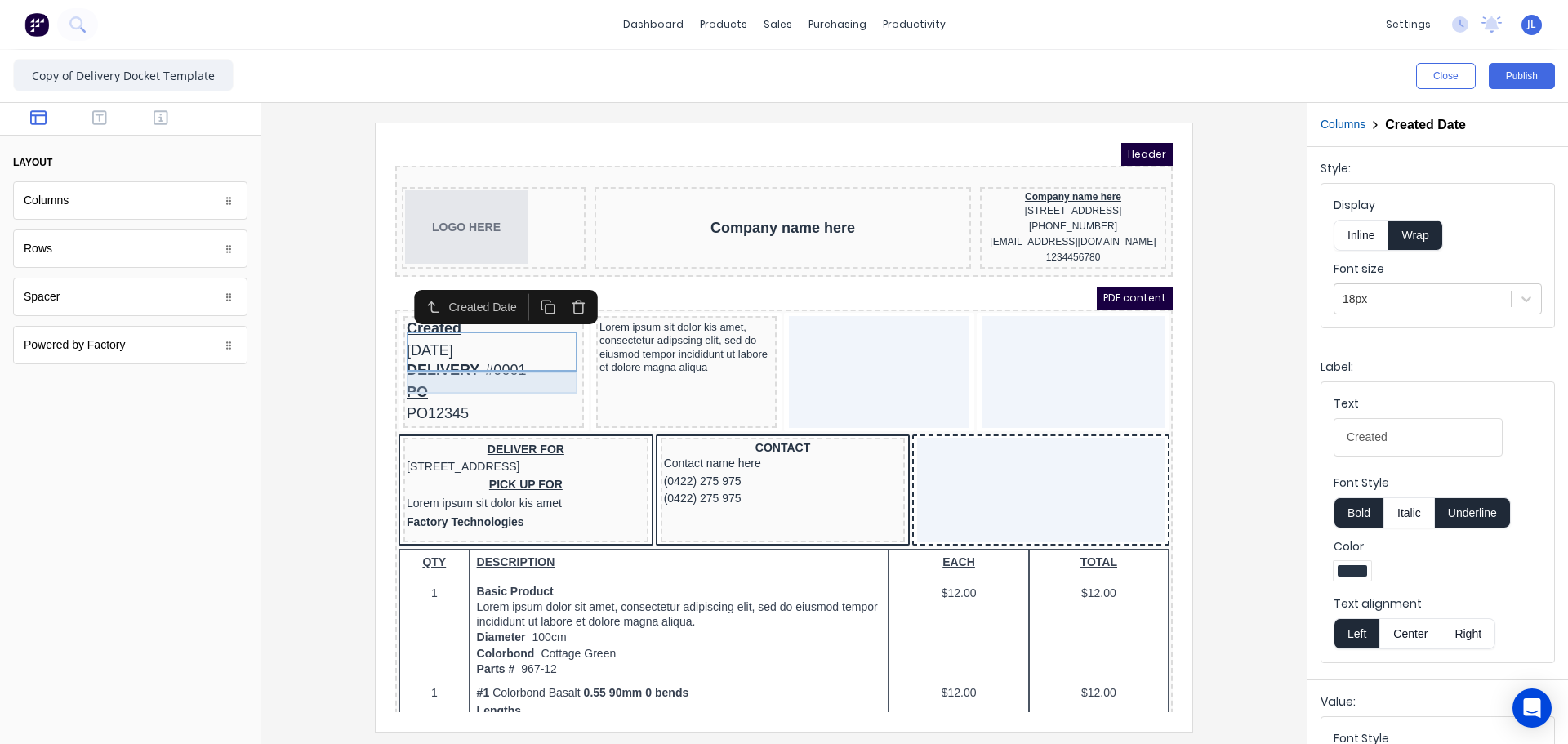
click at [503, 361] on div "DELIVERY #0001" at bounding box center [474, 350] width 174 height 22
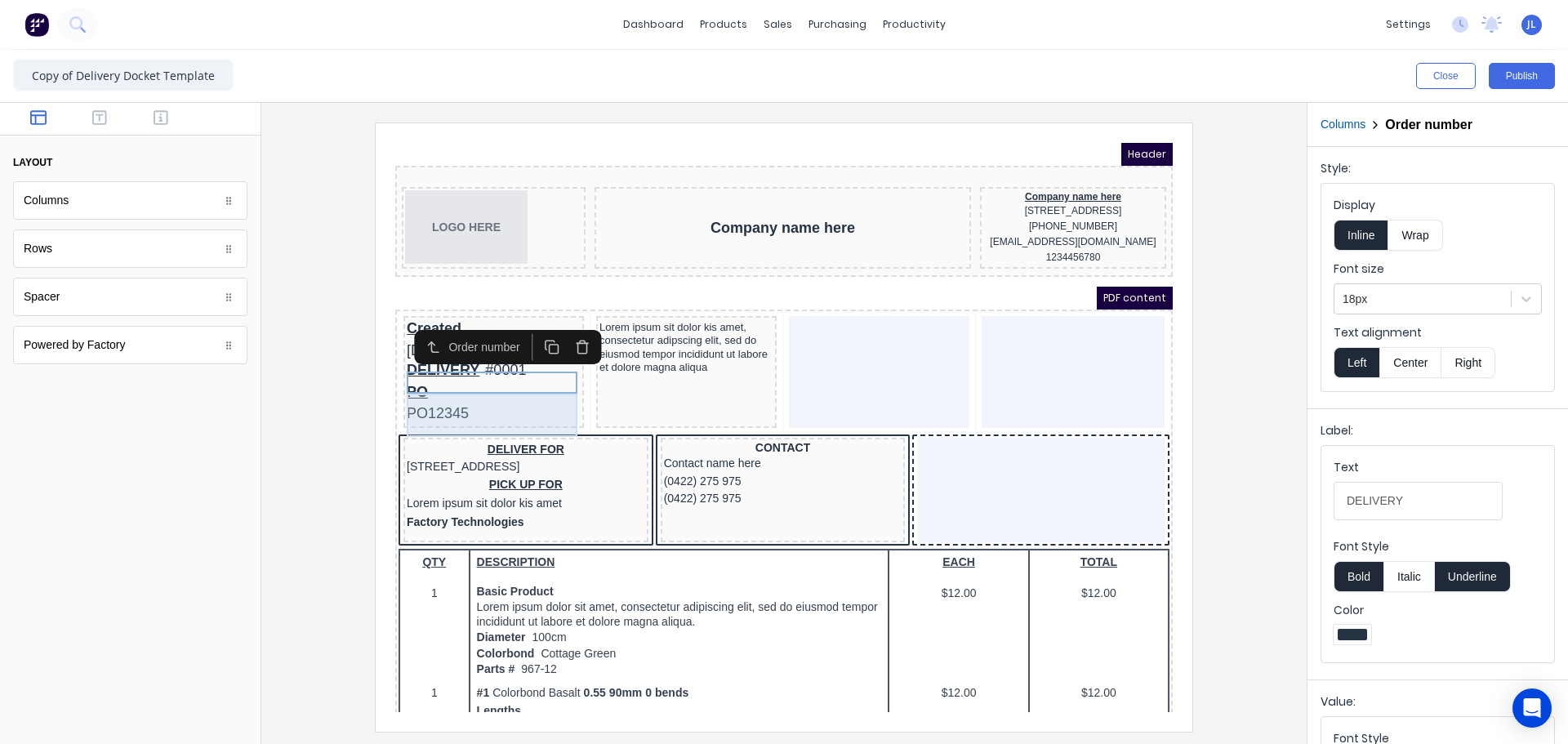
click at [476, 395] on div "PO PO12345" at bounding box center [474, 383] width 174 height 43
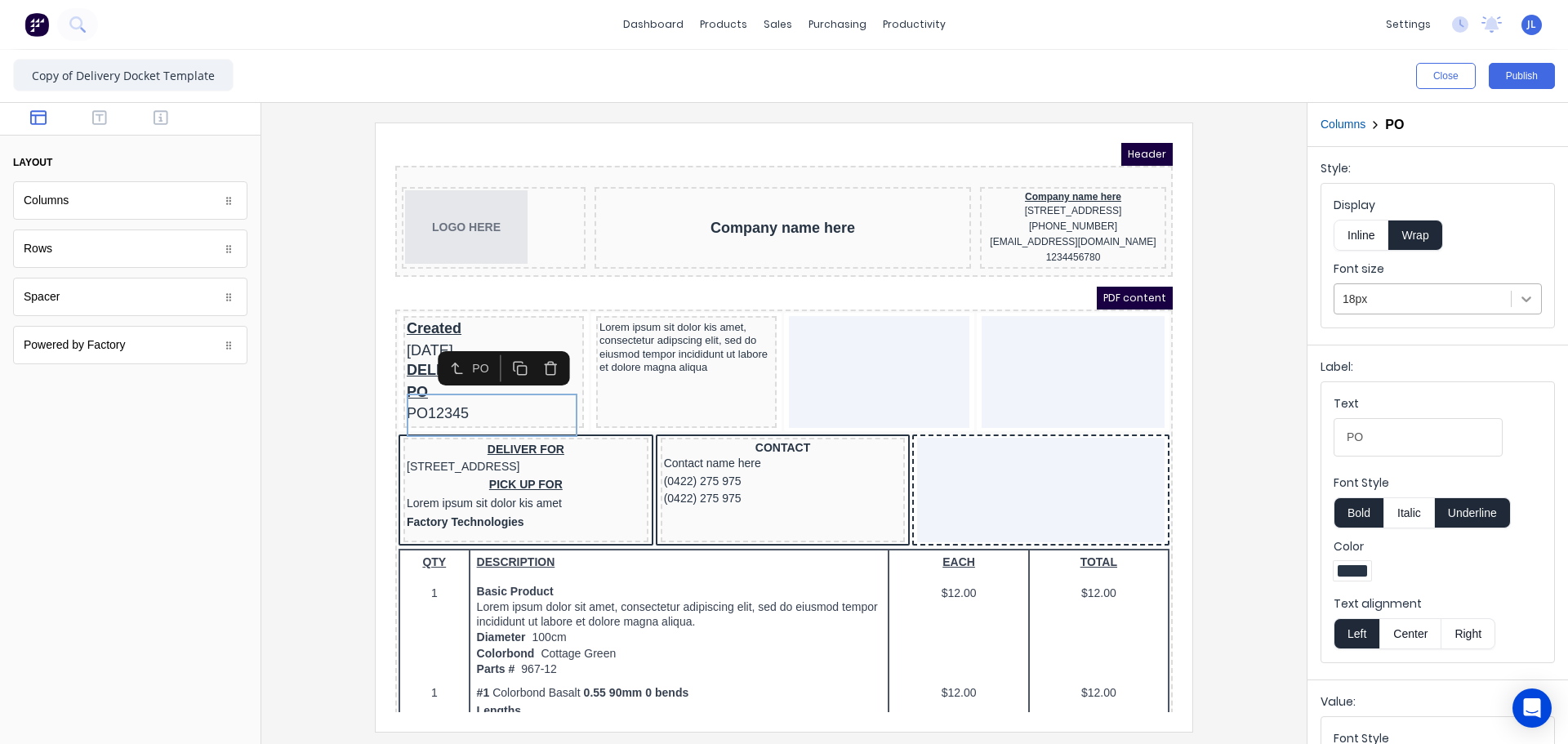
click at [1518, 294] on icon at bounding box center [1525, 298] width 16 height 16
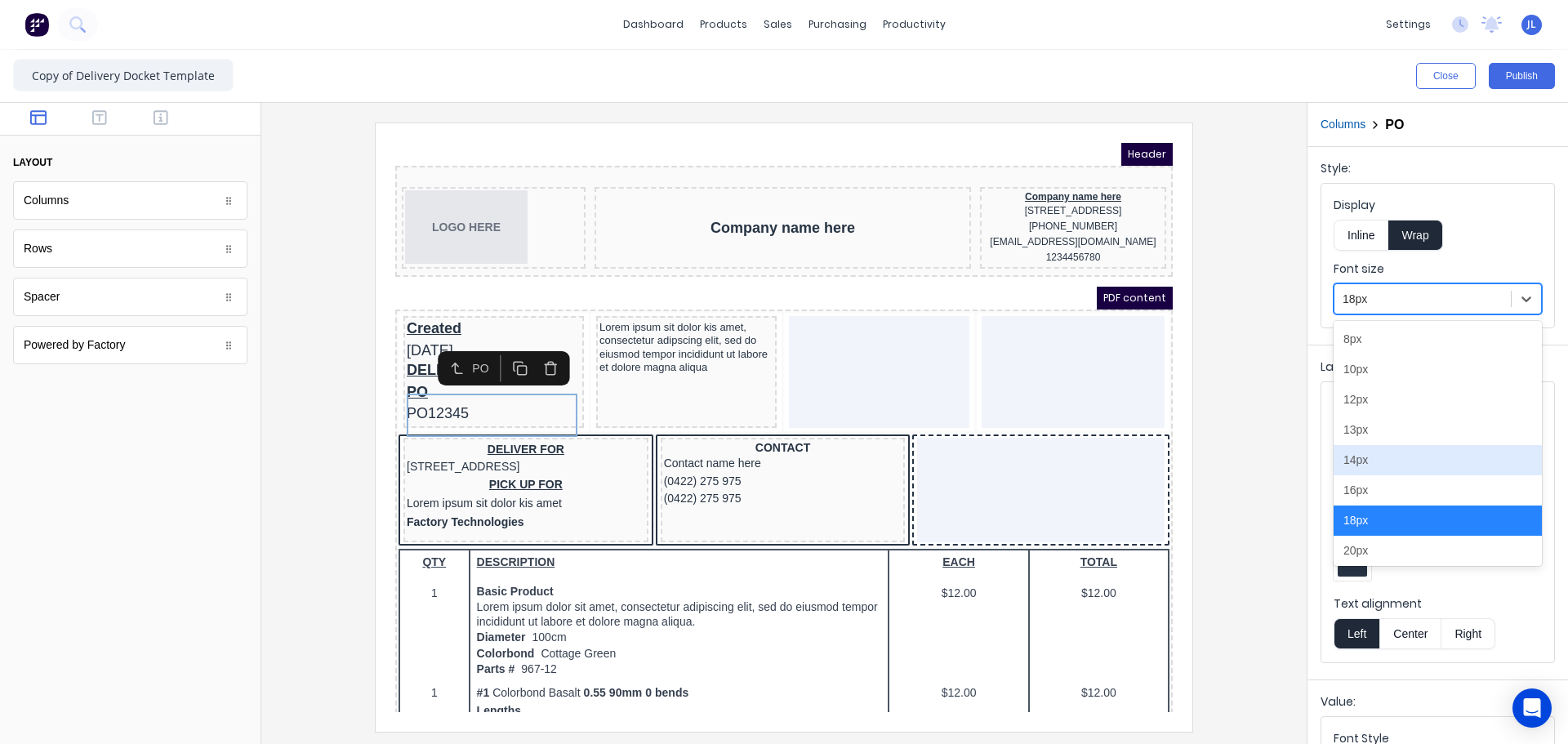
click at [1377, 459] on div "14px" at bounding box center [1437, 460] width 208 height 30
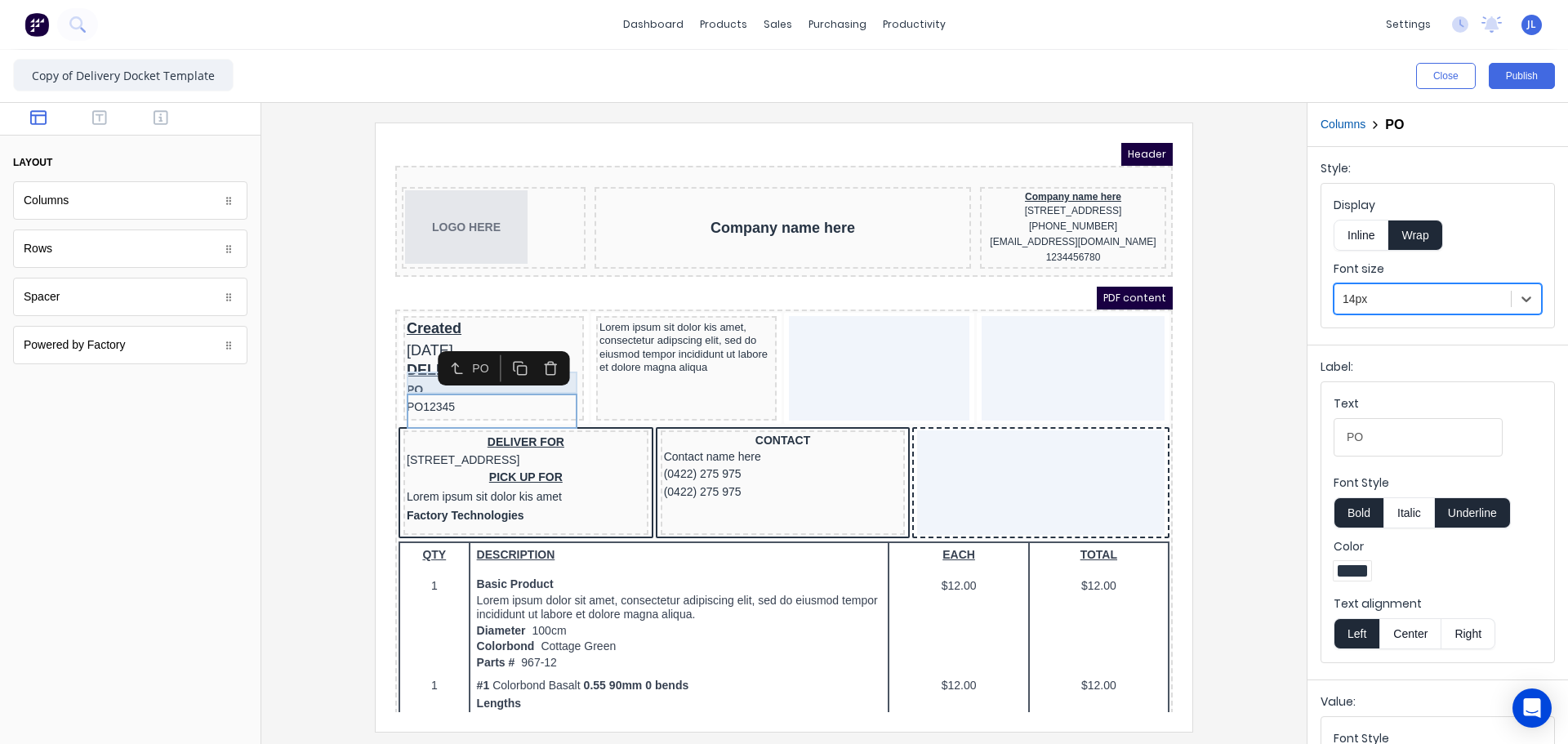
click at [401, 361] on div "DELIVERY #0001" at bounding box center [474, 350] width 174 height 22
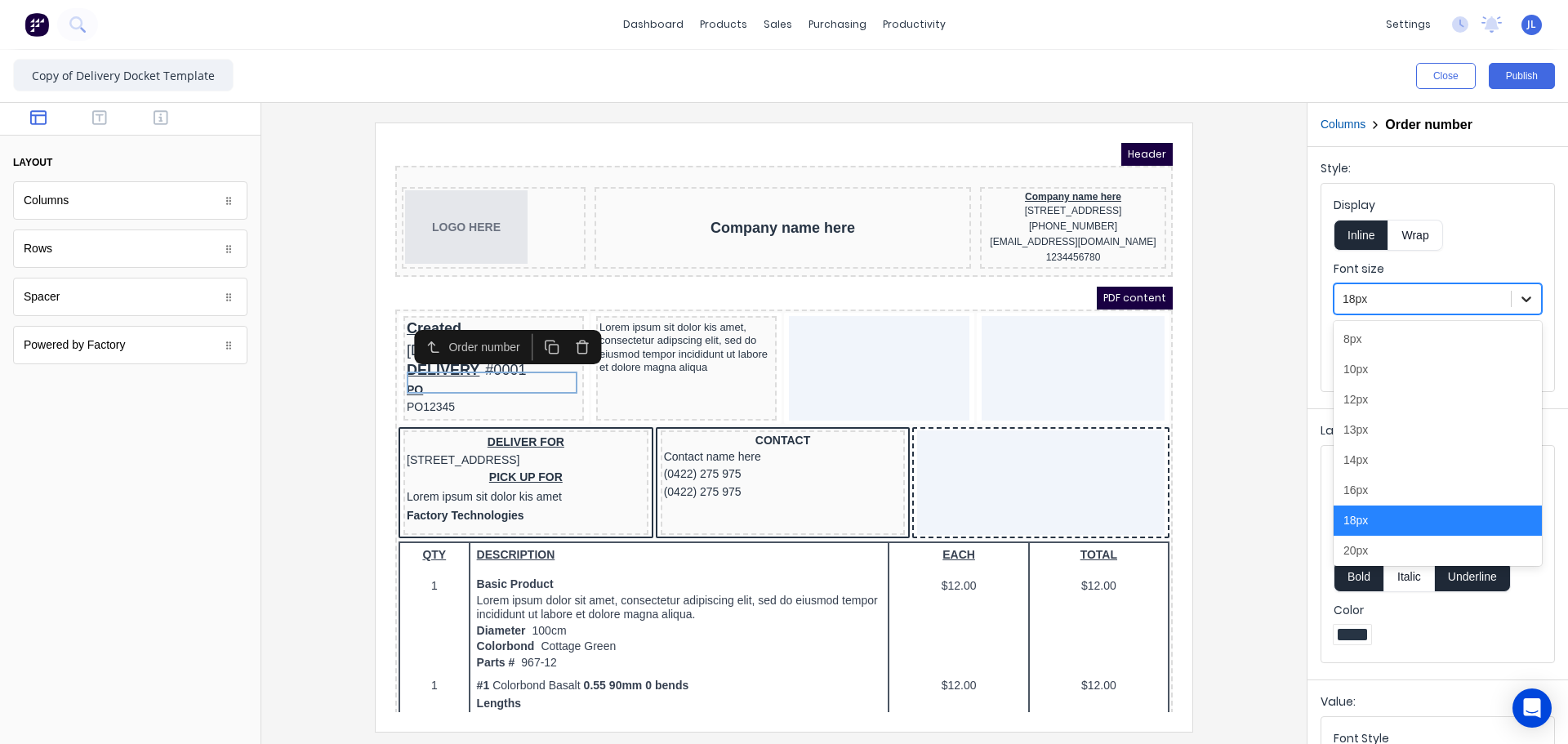
click at [1518, 304] on icon at bounding box center [1525, 298] width 16 height 16
click at [1377, 453] on div "14px" at bounding box center [1437, 460] width 208 height 30
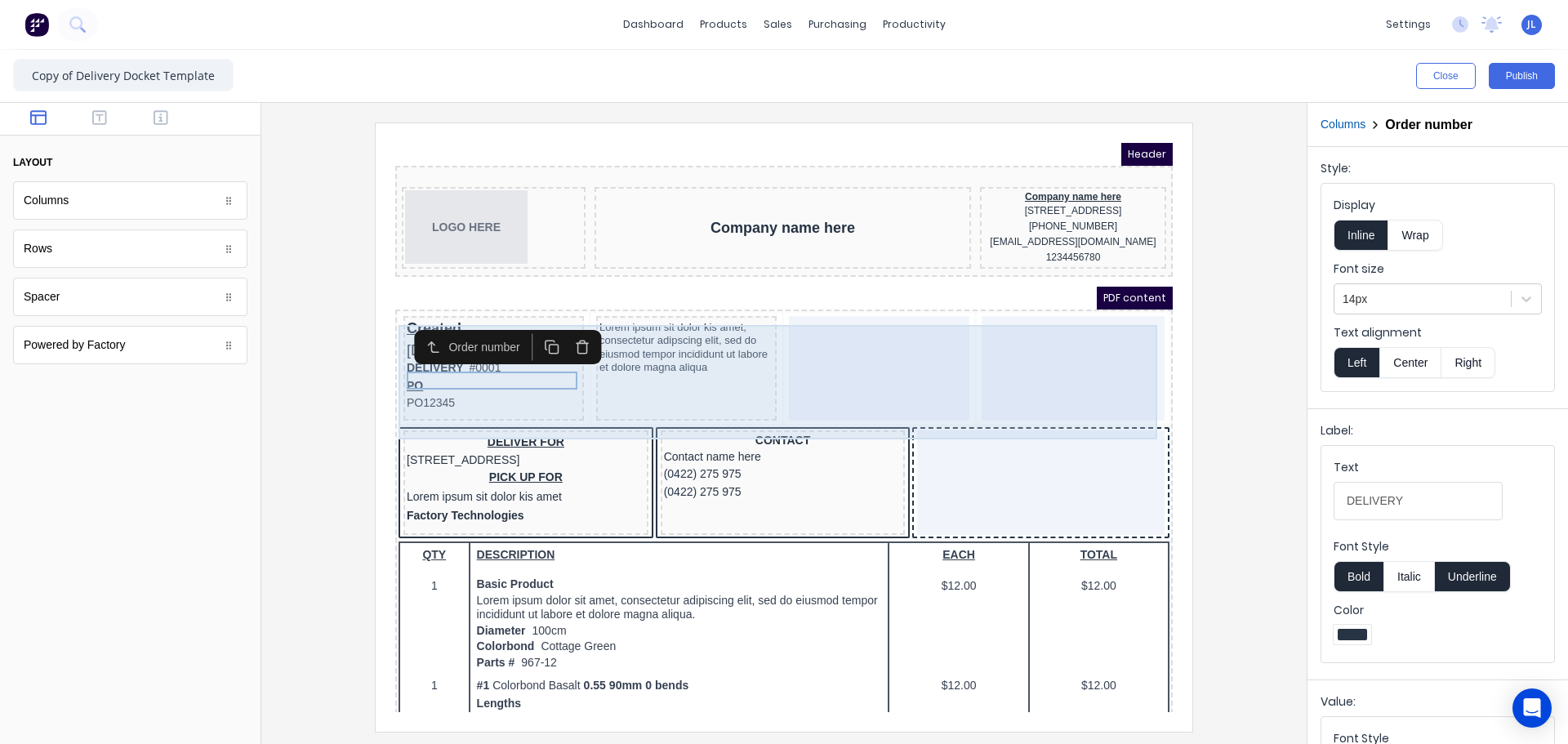
click at [816, 351] on div at bounding box center [859, 348] width 181 height 105
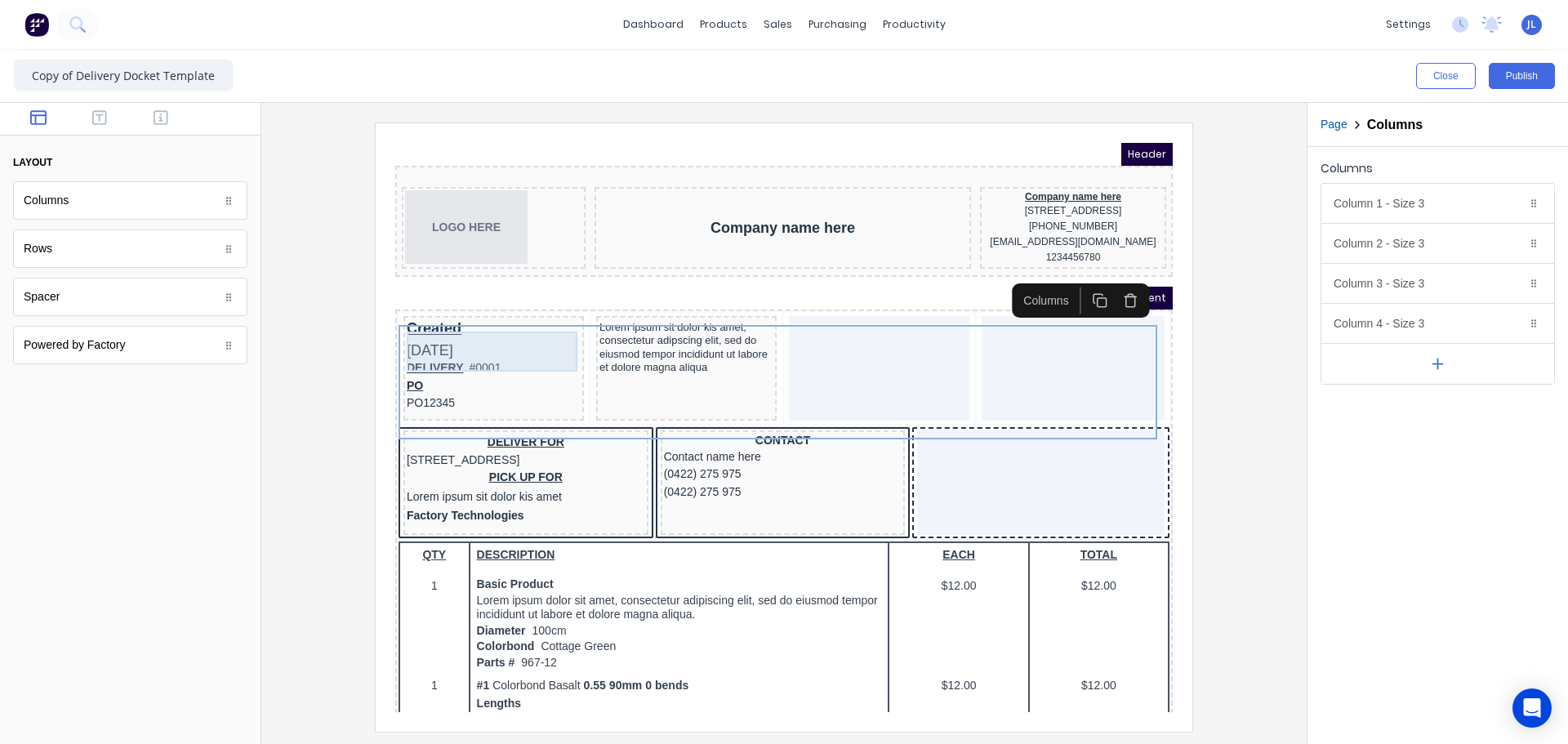
click at [410, 330] on div "Created [DATE]" at bounding box center [474, 320] width 174 height 40
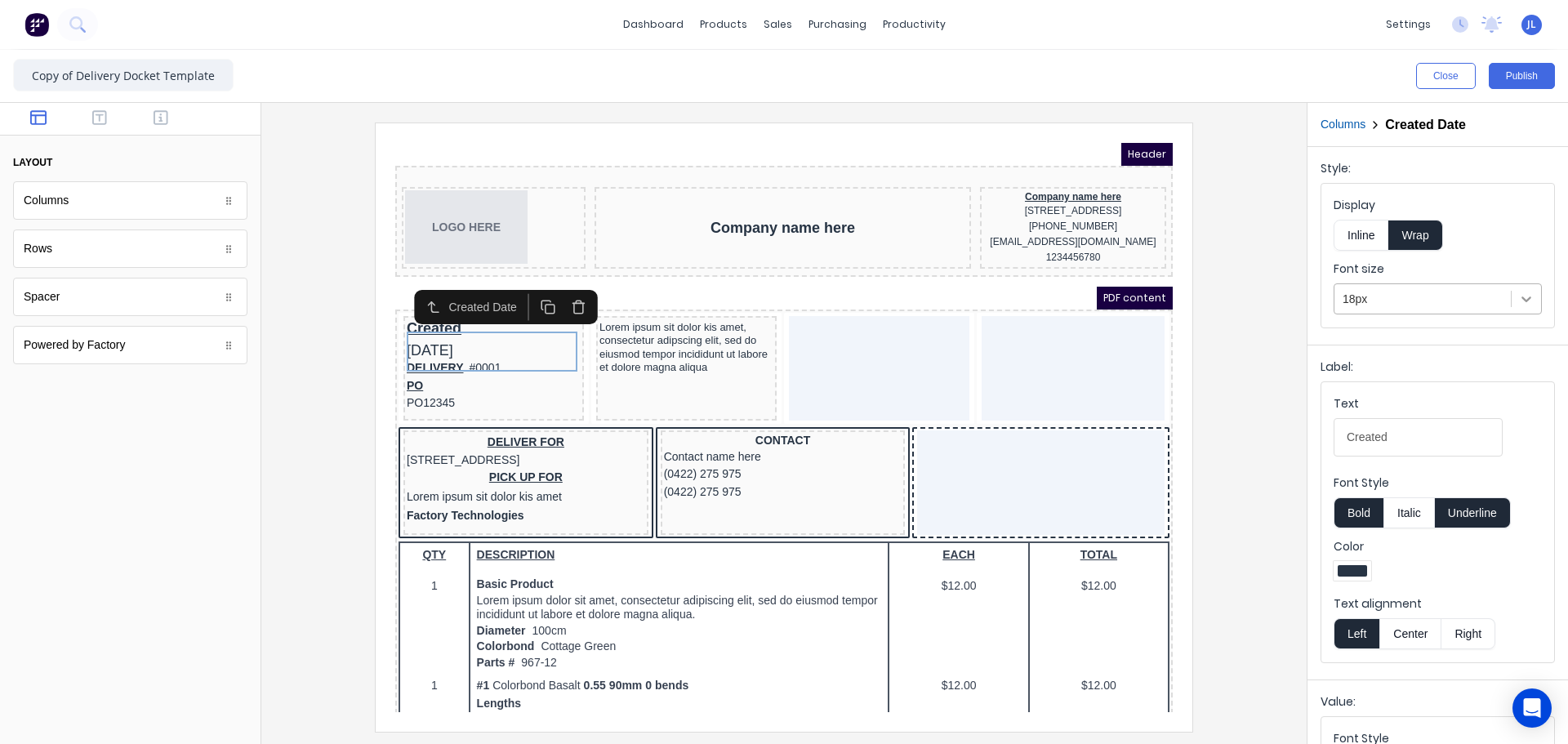
click at [1518, 292] on icon at bounding box center [1525, 298] width 16 height 16
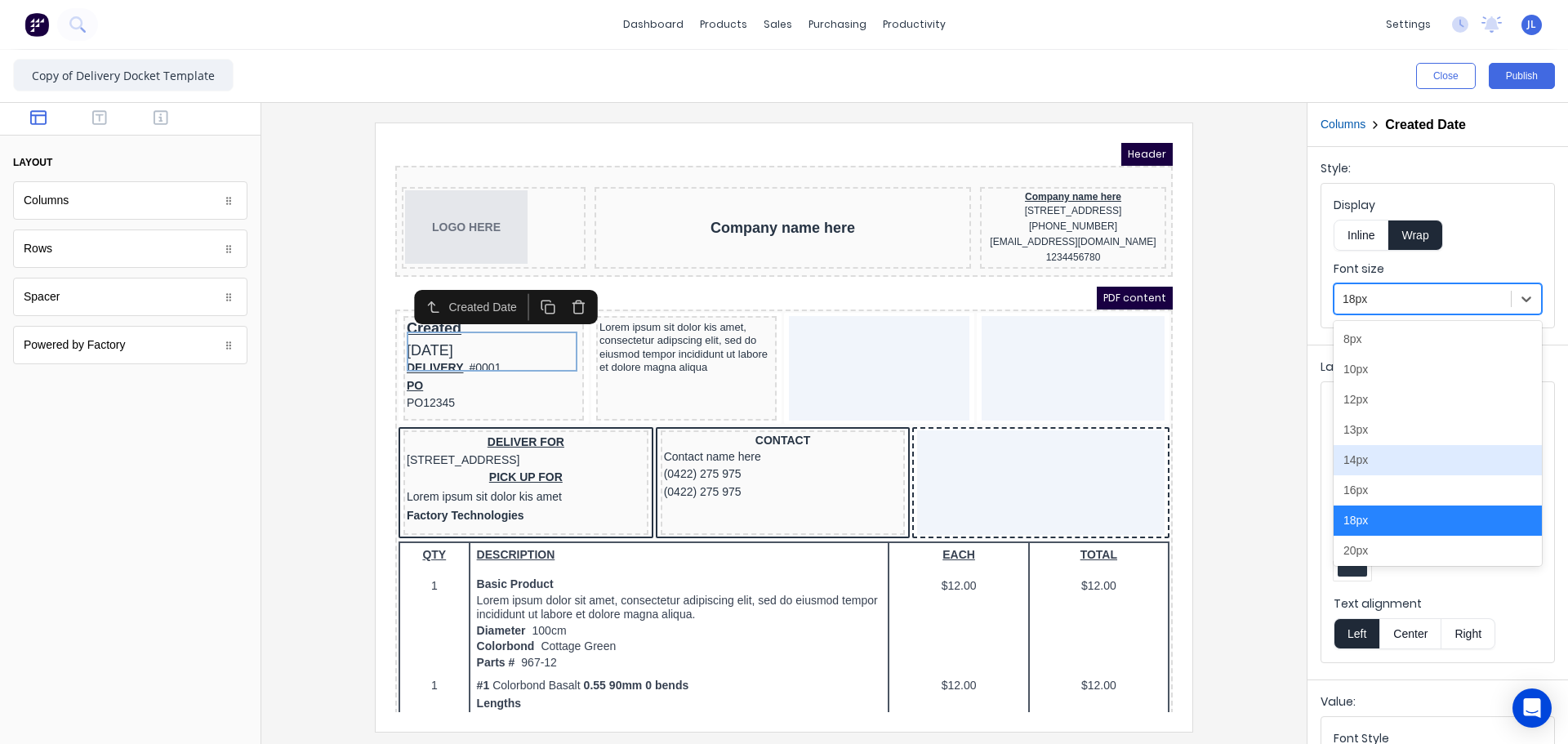
click at [1380, 456] on div "14px" at bounding box center [1437, 460] width 208 height 30
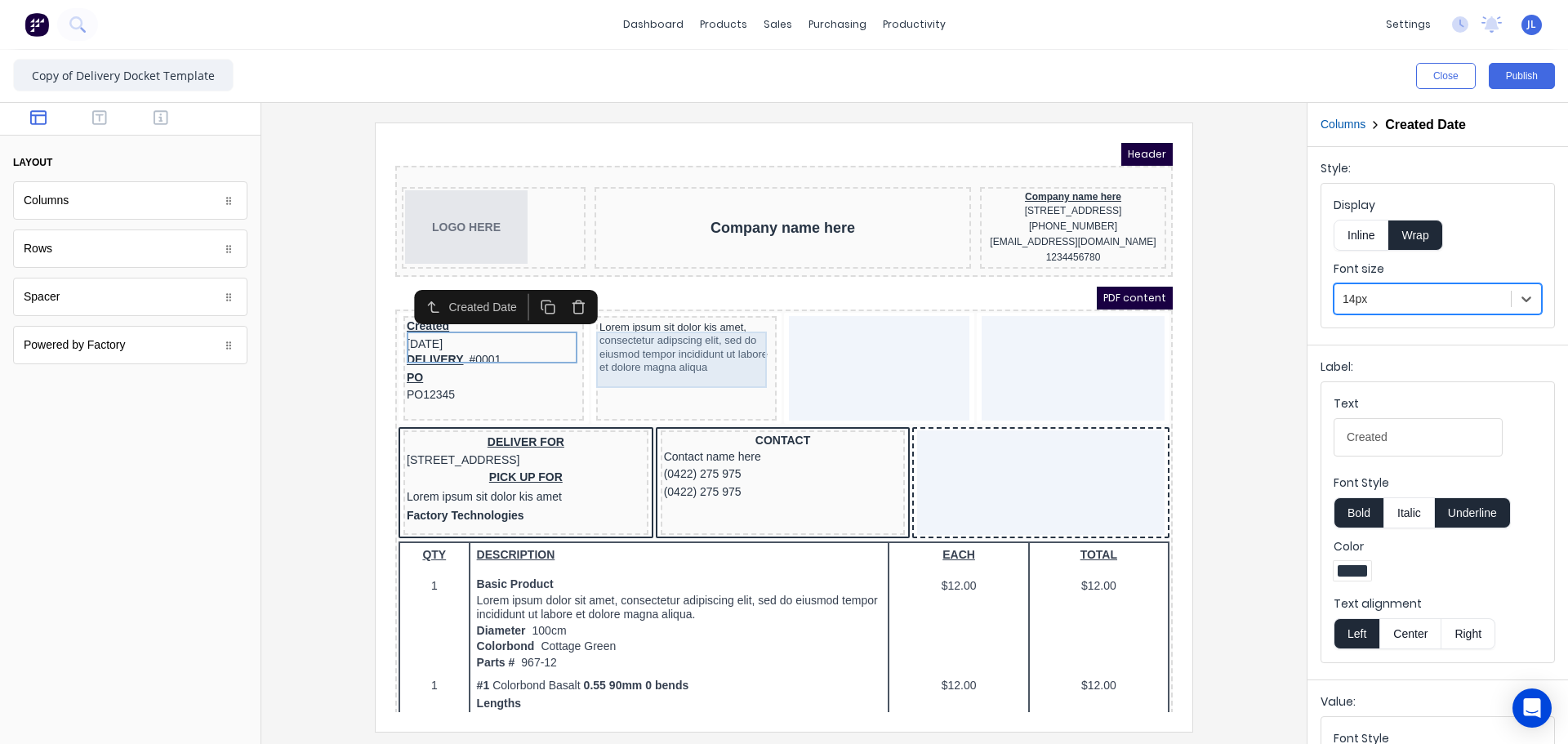
click at [669, 350] on div "Lorem ipsum sit dolor kis amet, consectetur adipscing elit, sed do eiusmod temp…" at bounding box center [667, 328] width 174 height 57
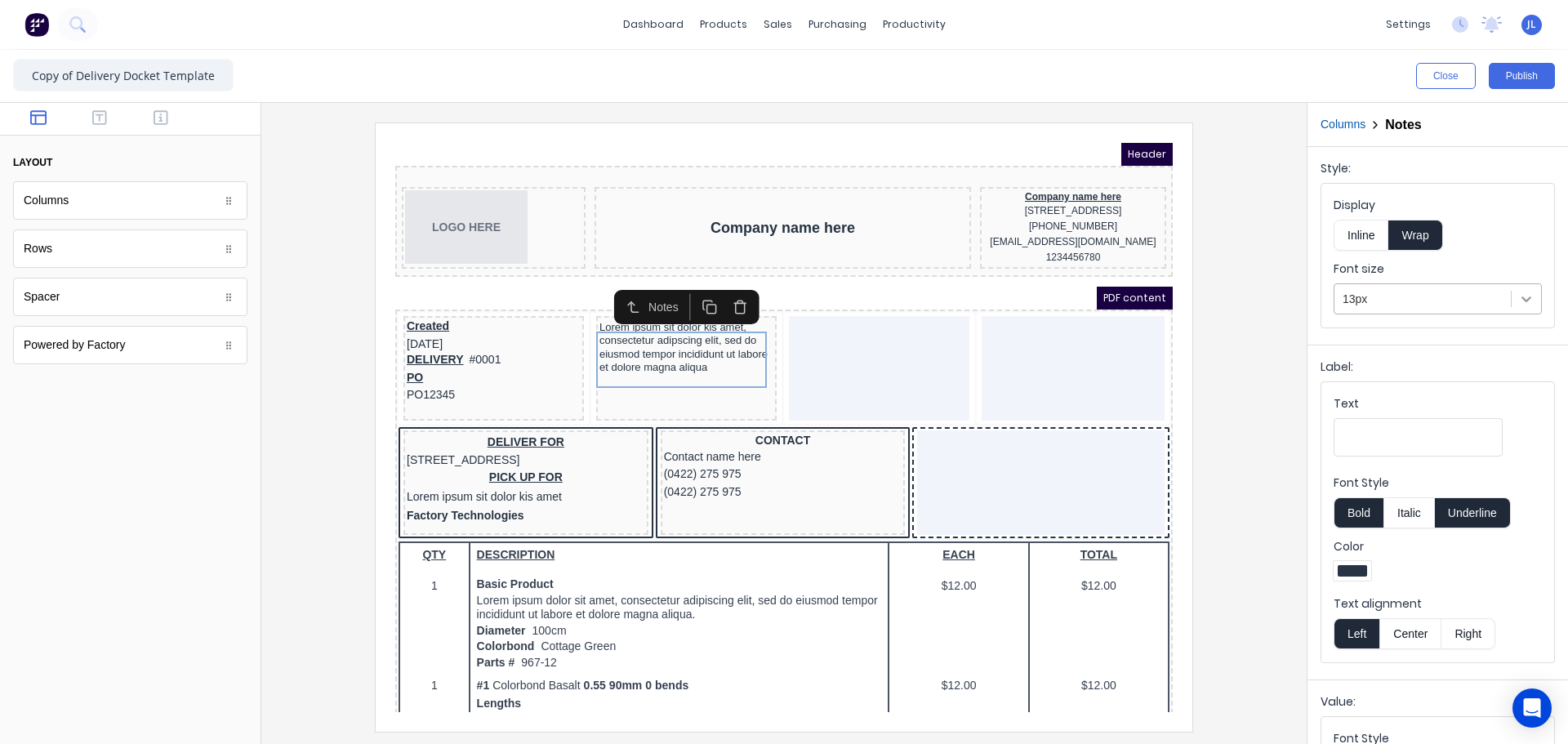
click at [1524, 304] on div at bounding box center [1525, 298] width 29 height 29
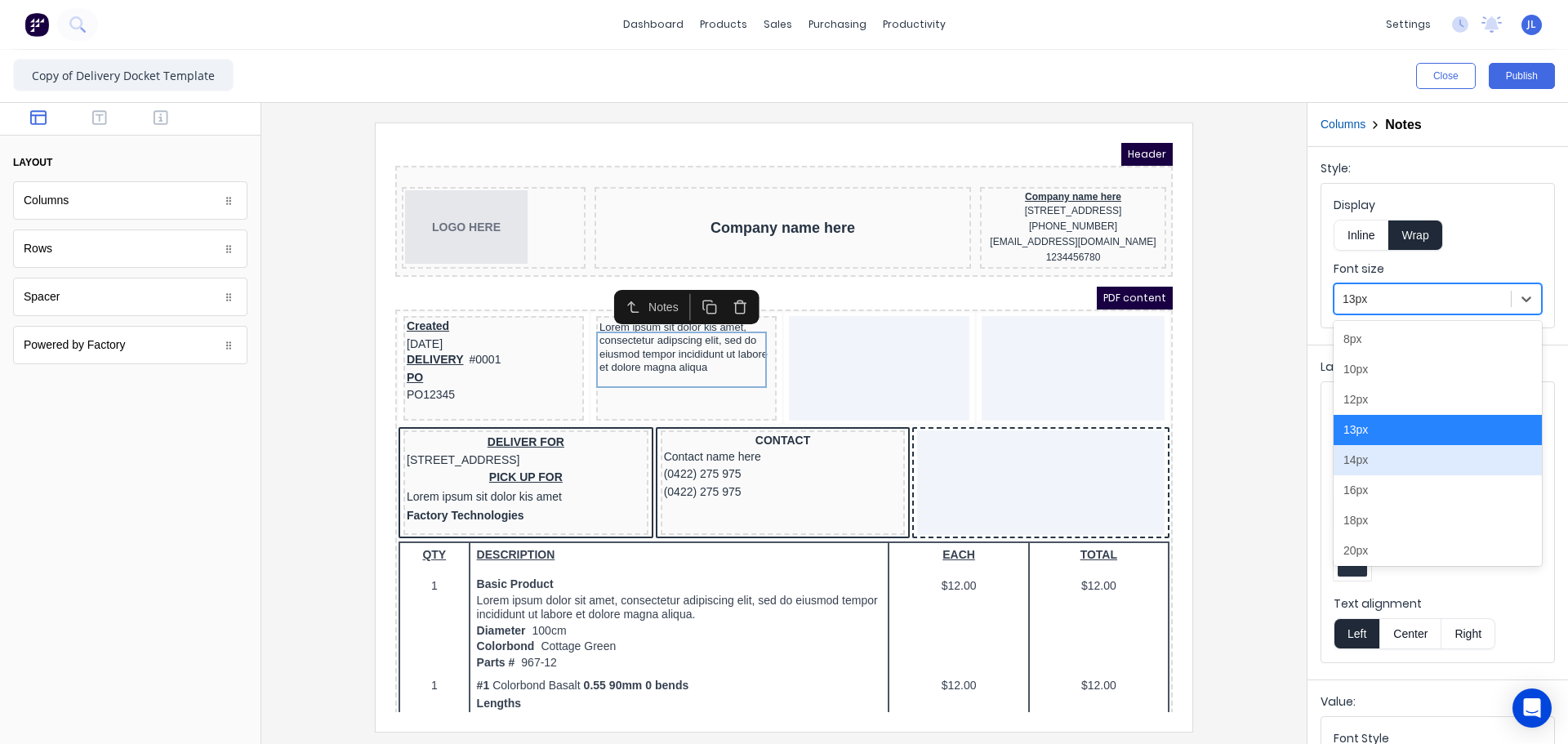
click at [1373, 456] on div "14px" at bounding box center [1437, 460] width 208 height 30
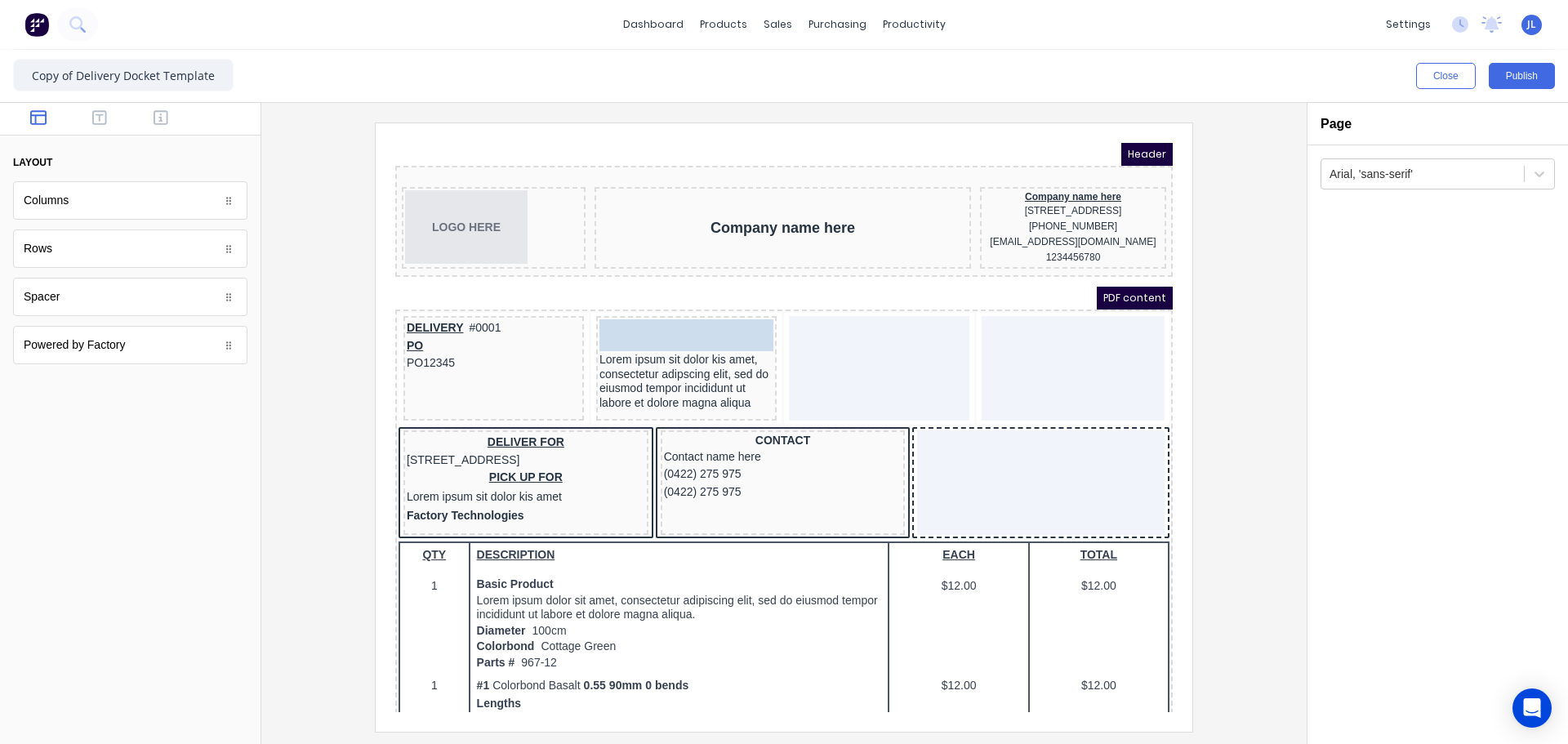
drag, startPoint x: 422, startPoint y: 322, endPoint x: 616, endPoint y: 317, distance: 194.1
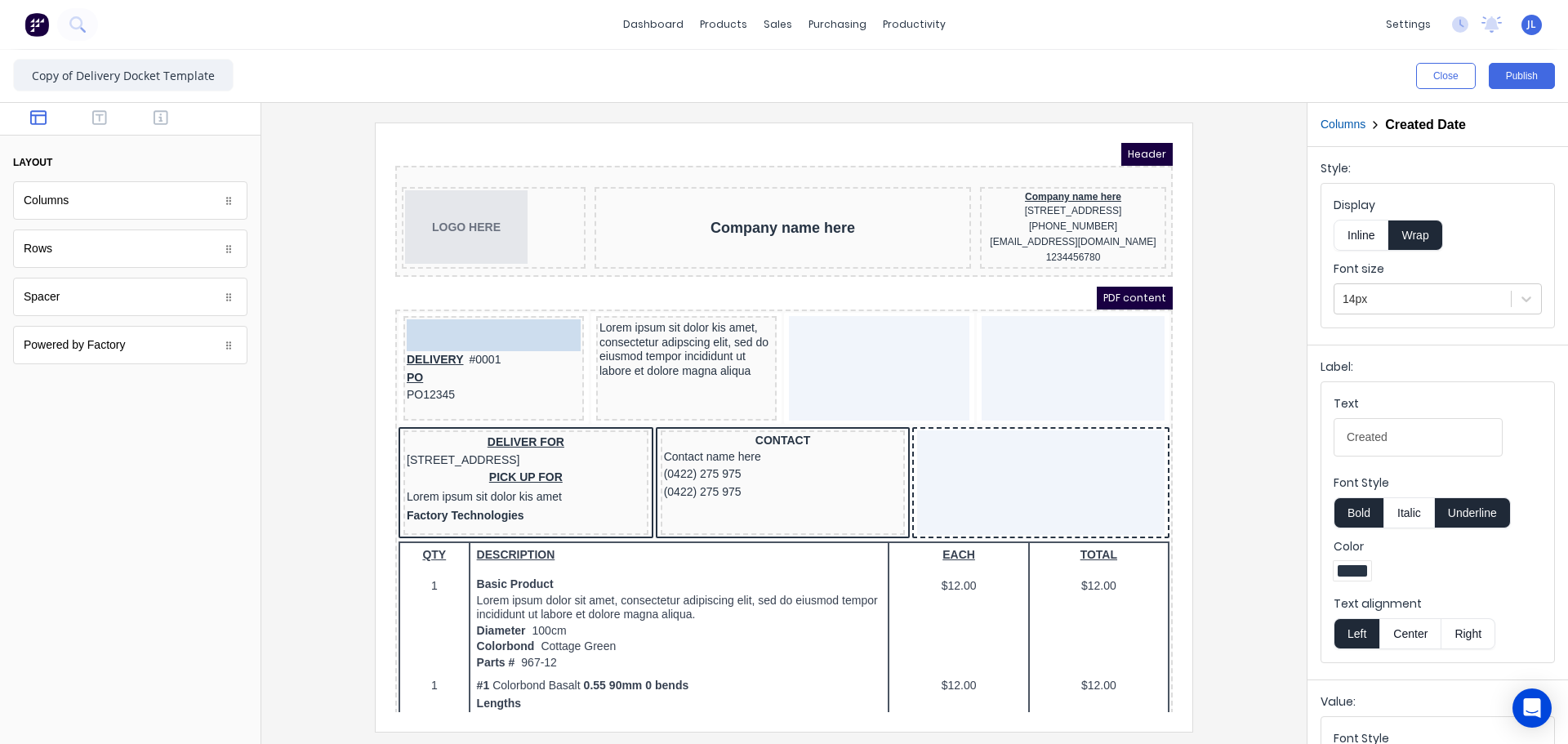
drag, startPoint x: 604, startPoint y: 319, endPoint x: 417, endPoint y: 320, distance: 187.0
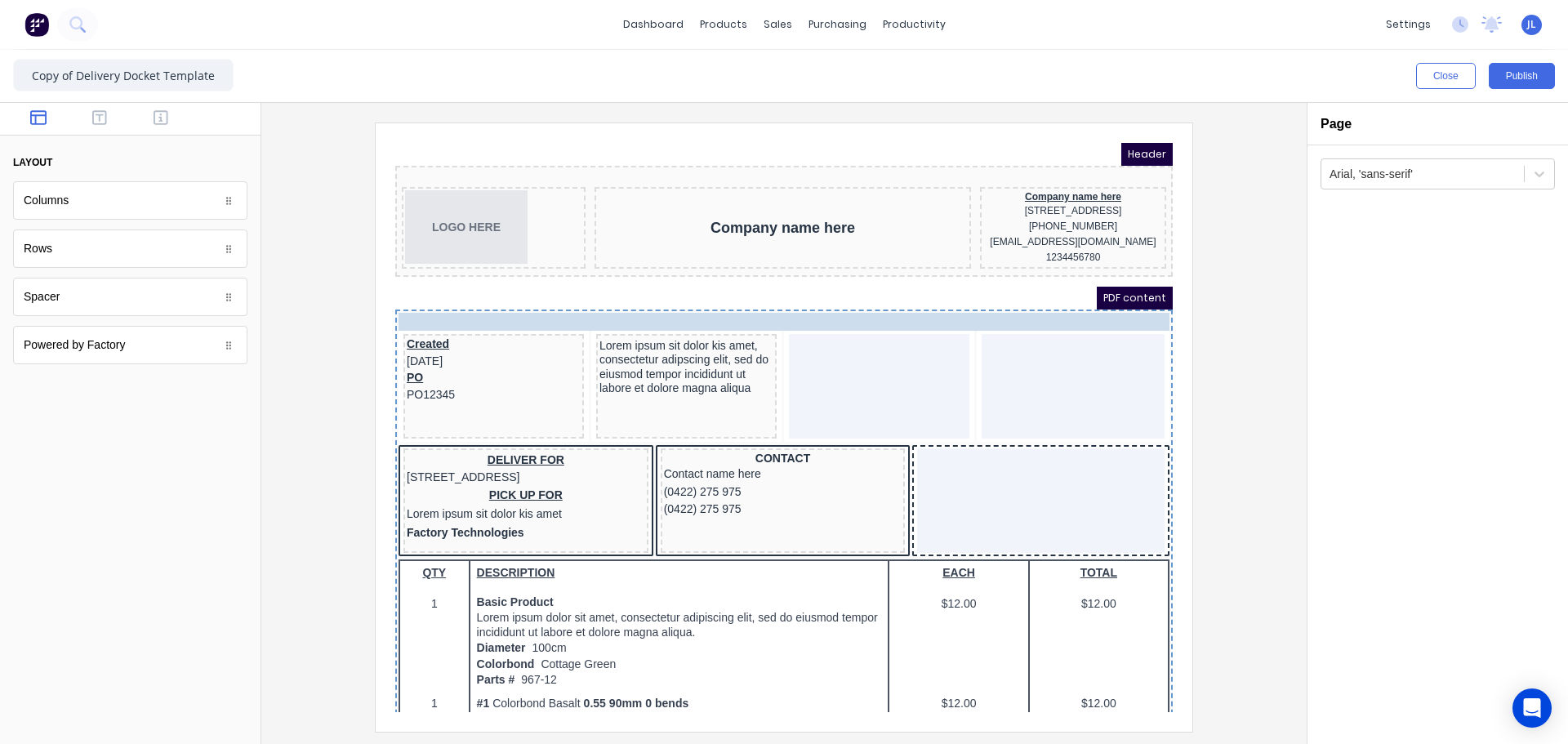
drag, startPoint x: 431, startPoint y: 356, endPoint x: 428, endPoint y: 317, distance: 39.1
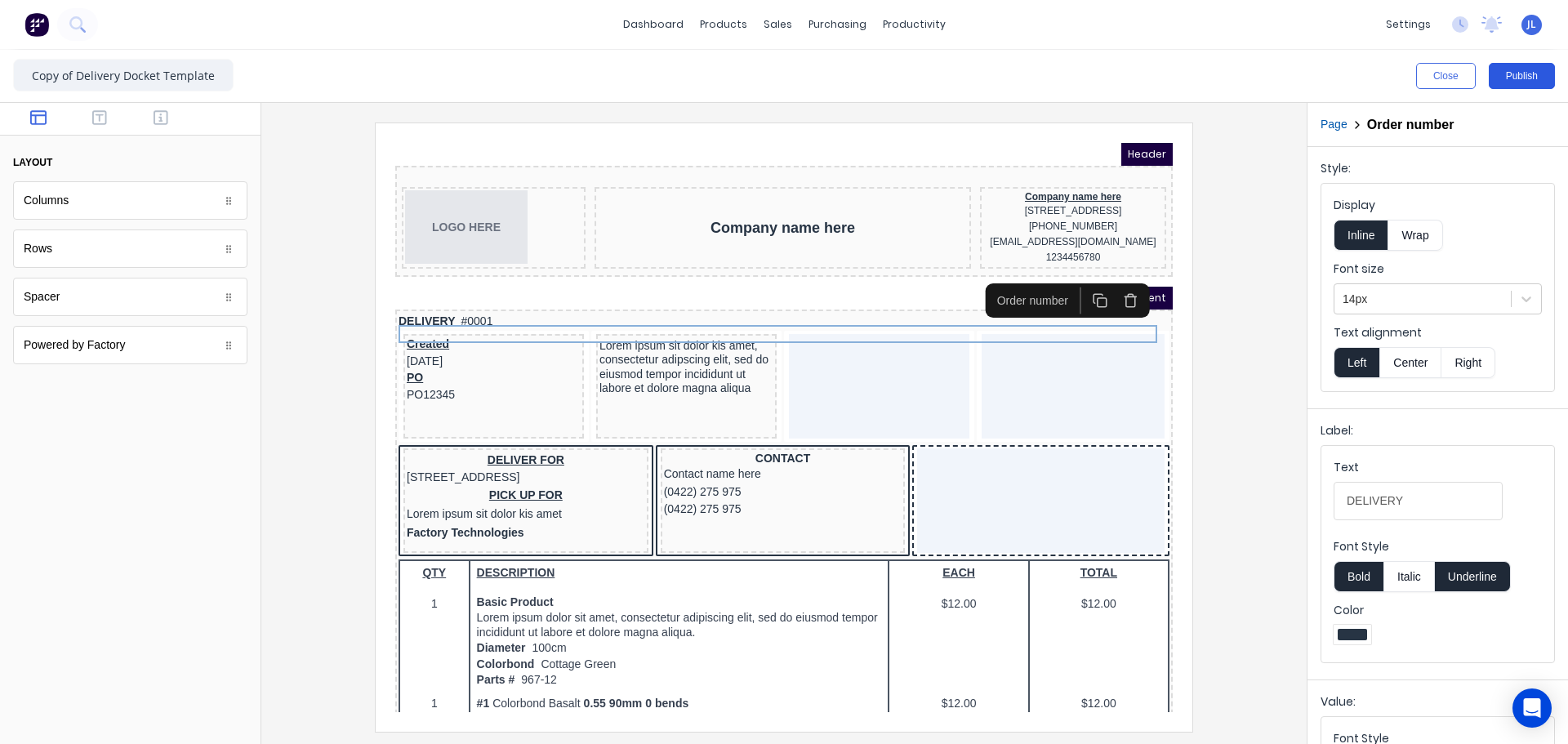
click at [1533, 80] on button "Publish" at bounding box center [1522, 76] width 66 height 26
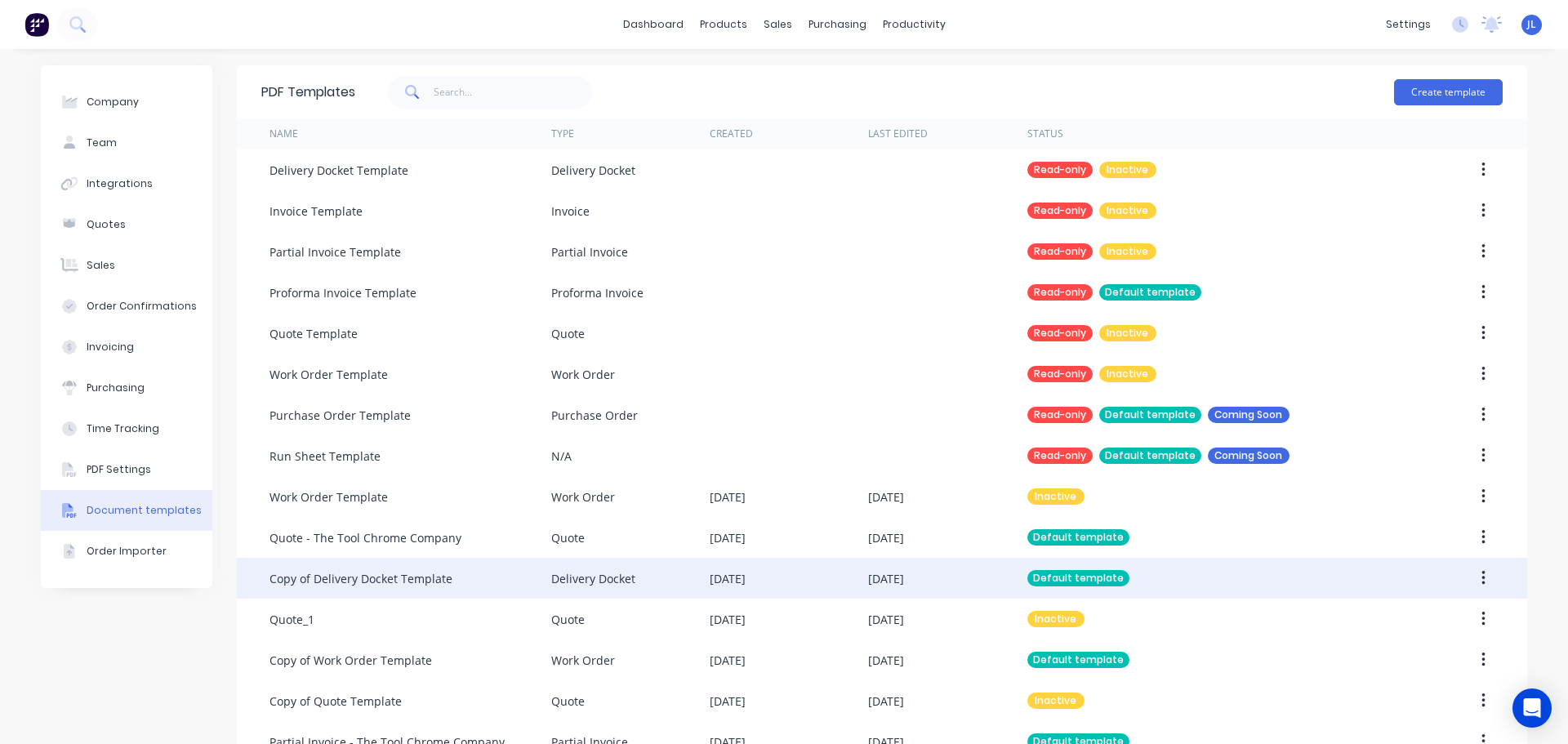
click at [960, 579] on div "[DATE]" at bounding box center [948, 578] width 159 height 41
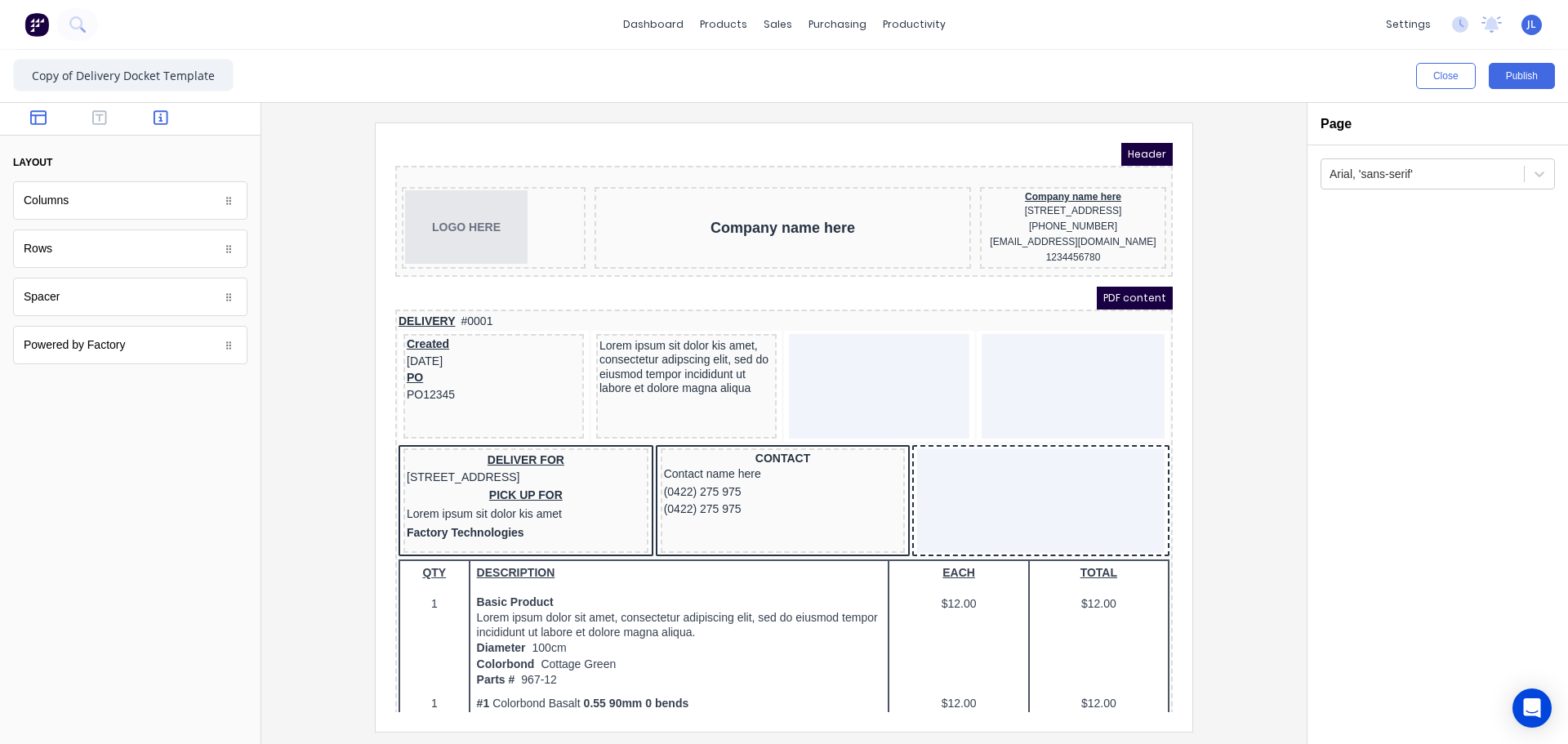
click at [154, 116] on icon "button" at bounding box center [161, 118] width 15 height 15
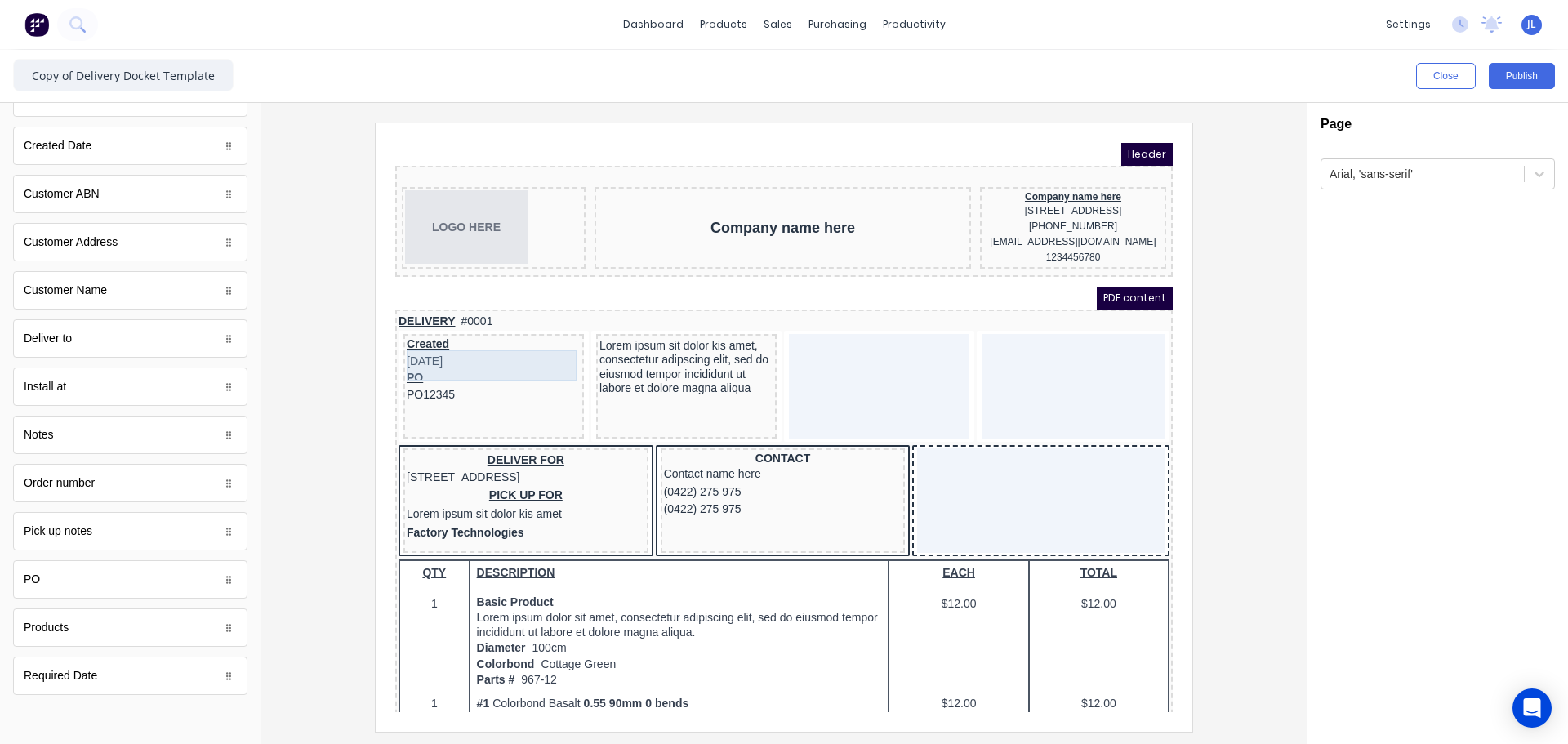
click at [408, 342] on div "Created [DATE]" at bounding box center [474, 334] width 174 height 32
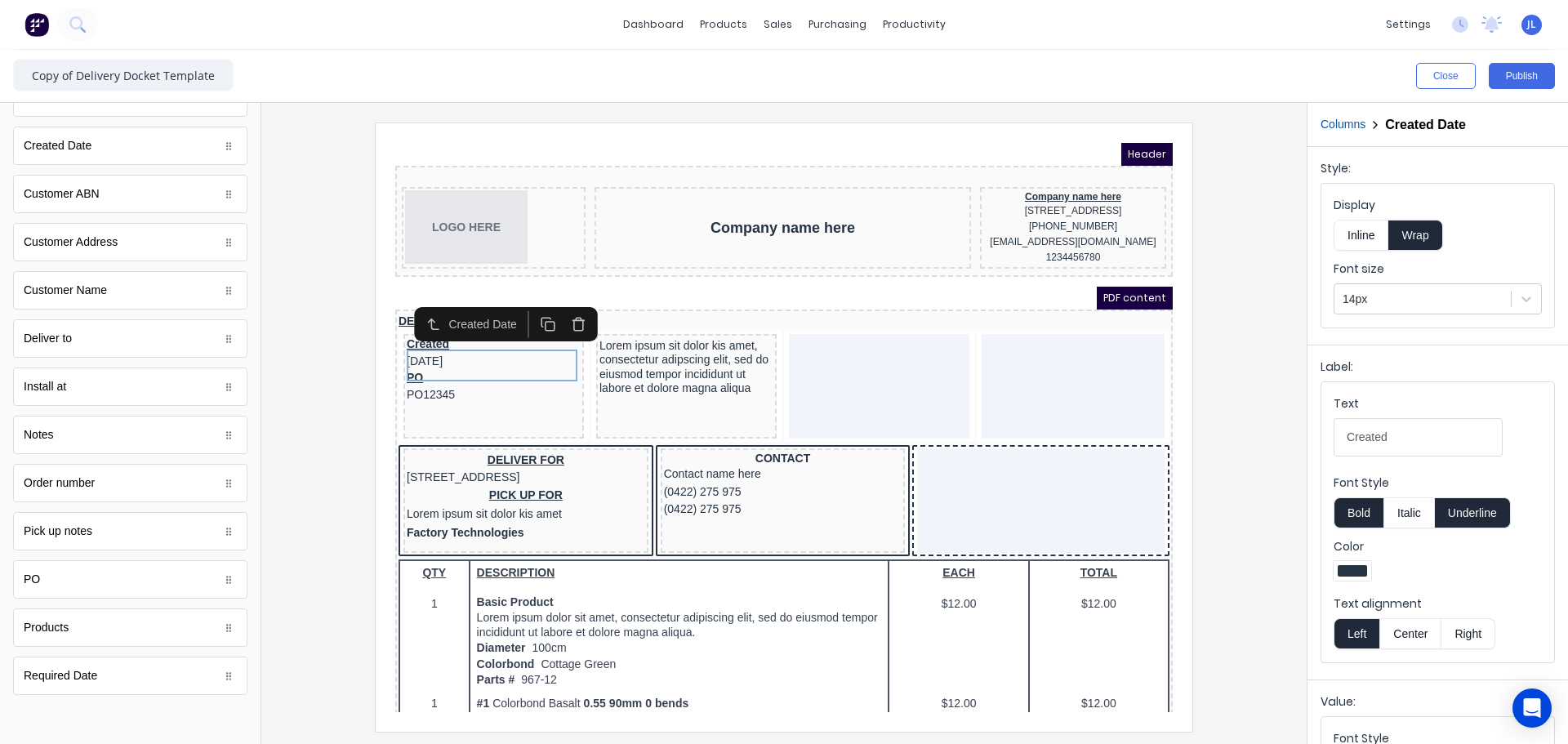
click at [564, 303] on icon "button" at bounding box center [558, 305] width 9 height 9
click at [324, 194] on div at bounding box center [784, 426] width 1019 height 608
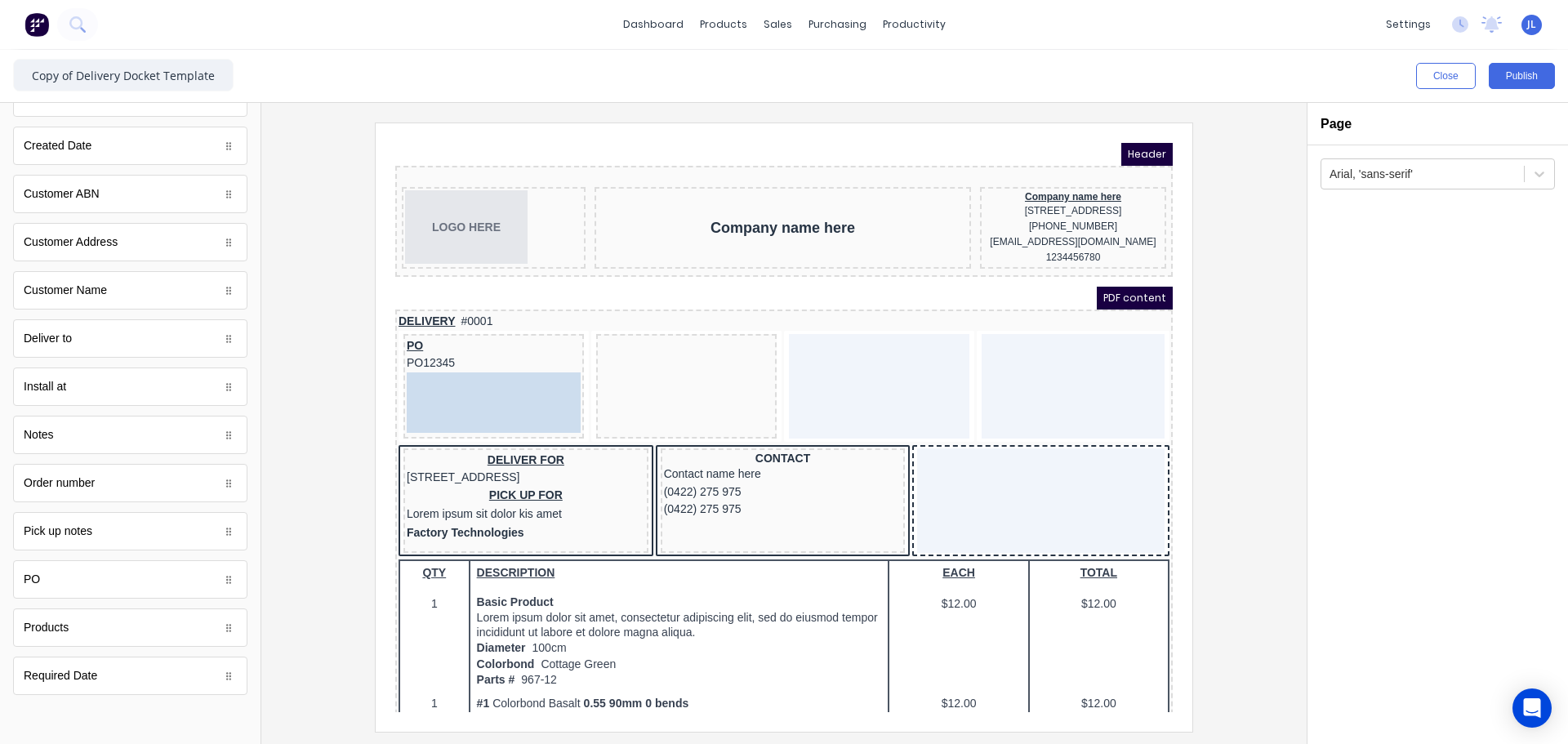
drag, startPoint x: 656, startPoint y: 368, endPoint x: 481, endPoint y: 390, distance: 176.4
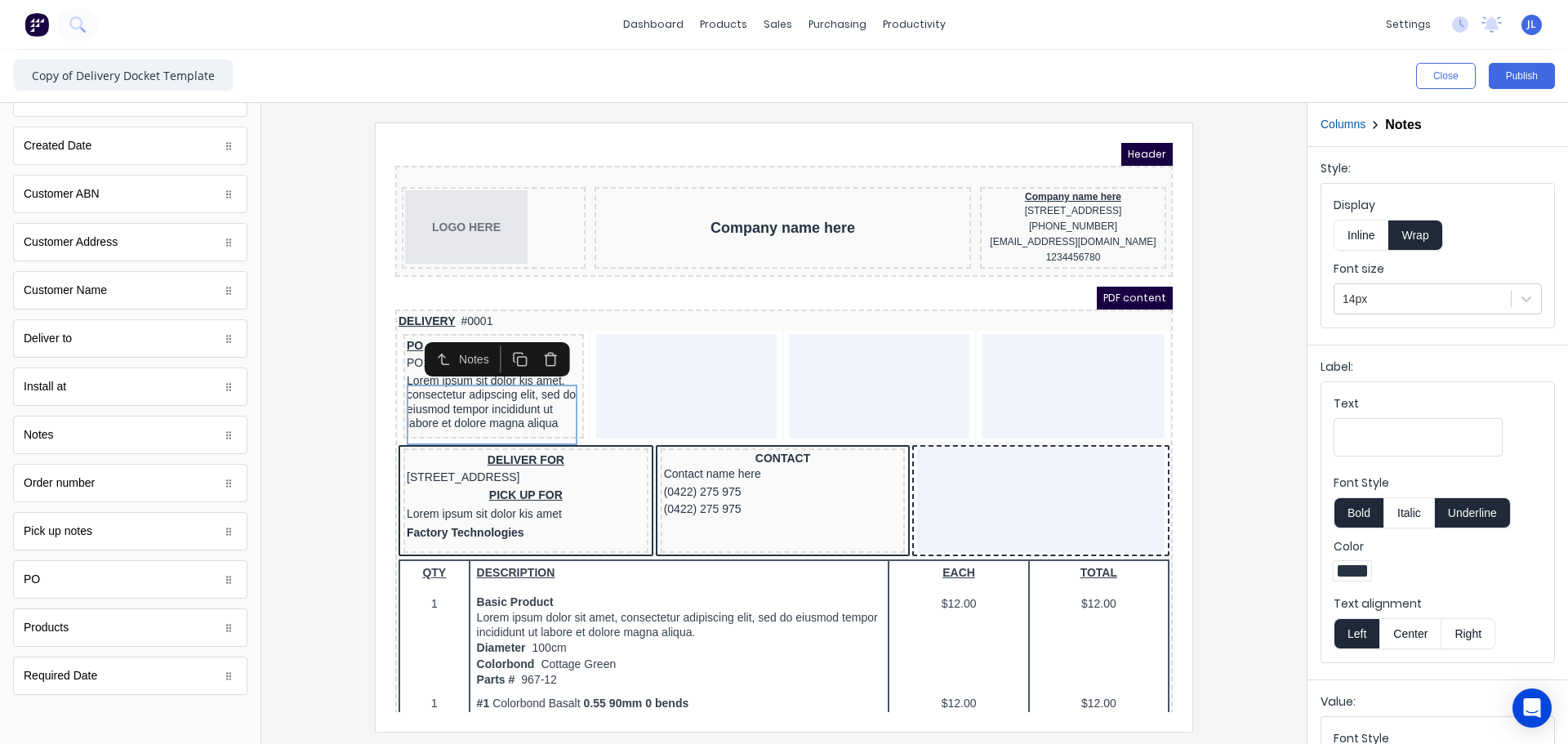
click at [397, 346] on div "Notes" at bounding box center [478, 339] width 161 height 34
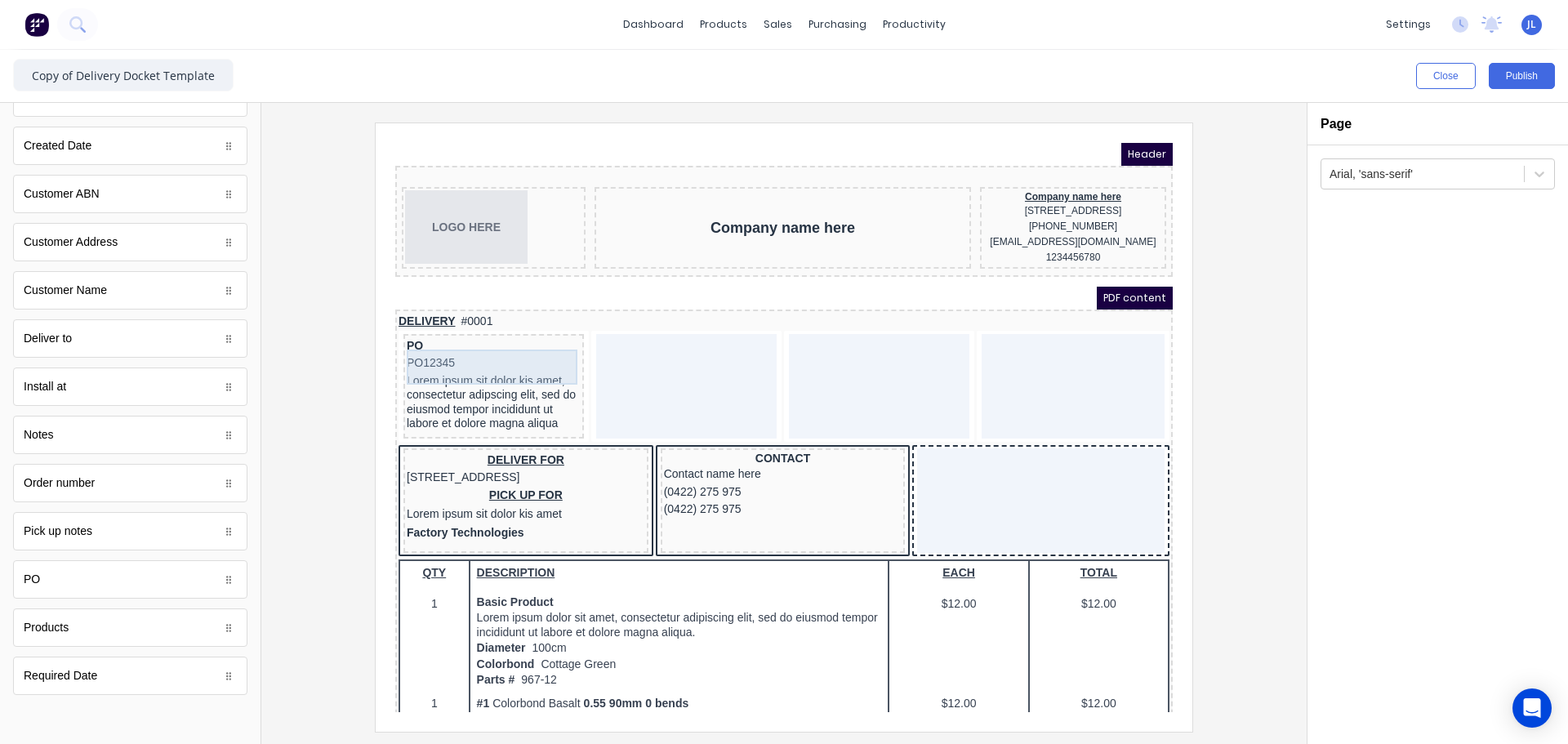
click at [390, 346] on div "PO PO12345" at bounding box center [474, 335] width 174 height 35
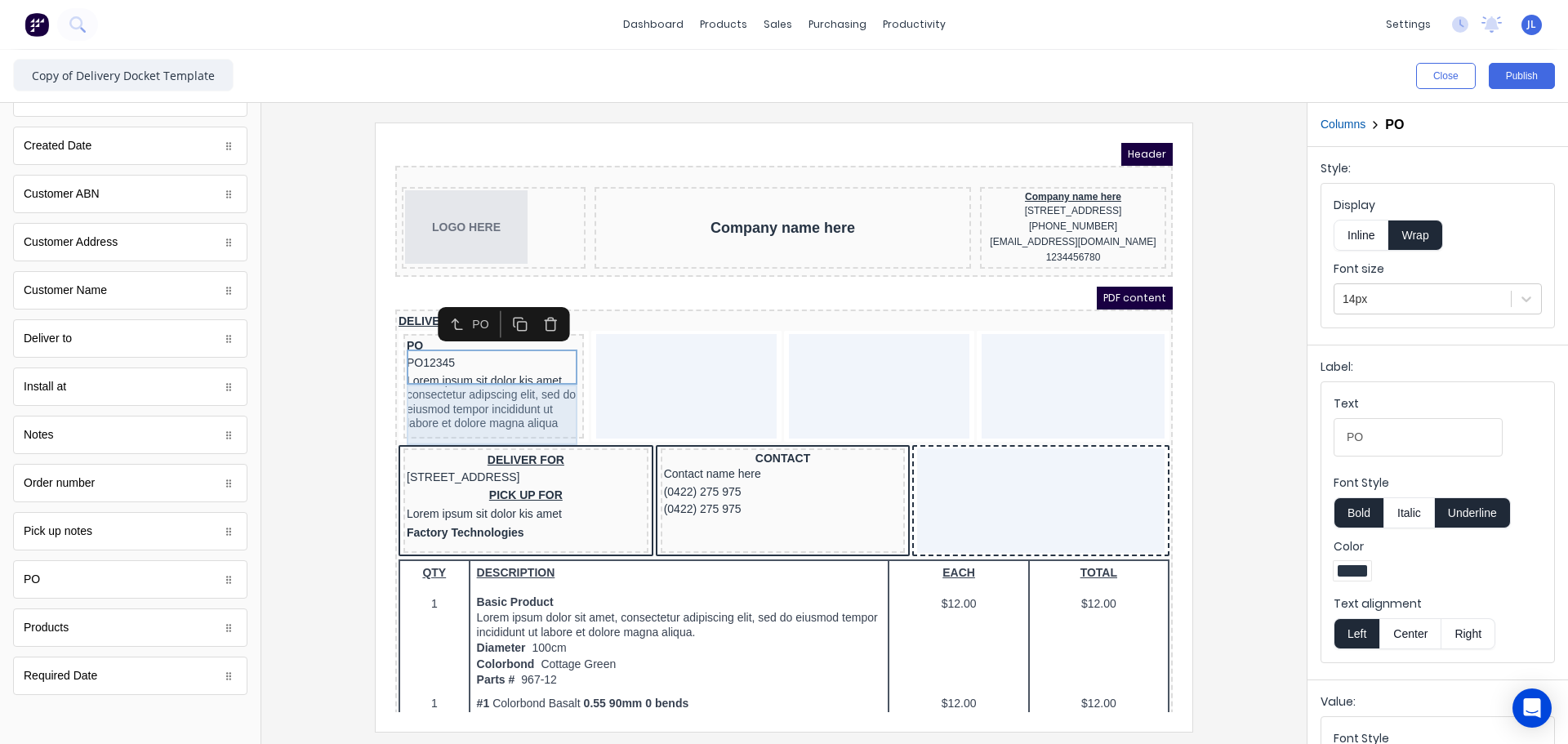
click at [427, 382] on div "Lorem ipsum sit dolor kis amet, consectetur adipscing elit, sed do eiusmod temp…" at bounding box center [474, 383] width 174 height 61
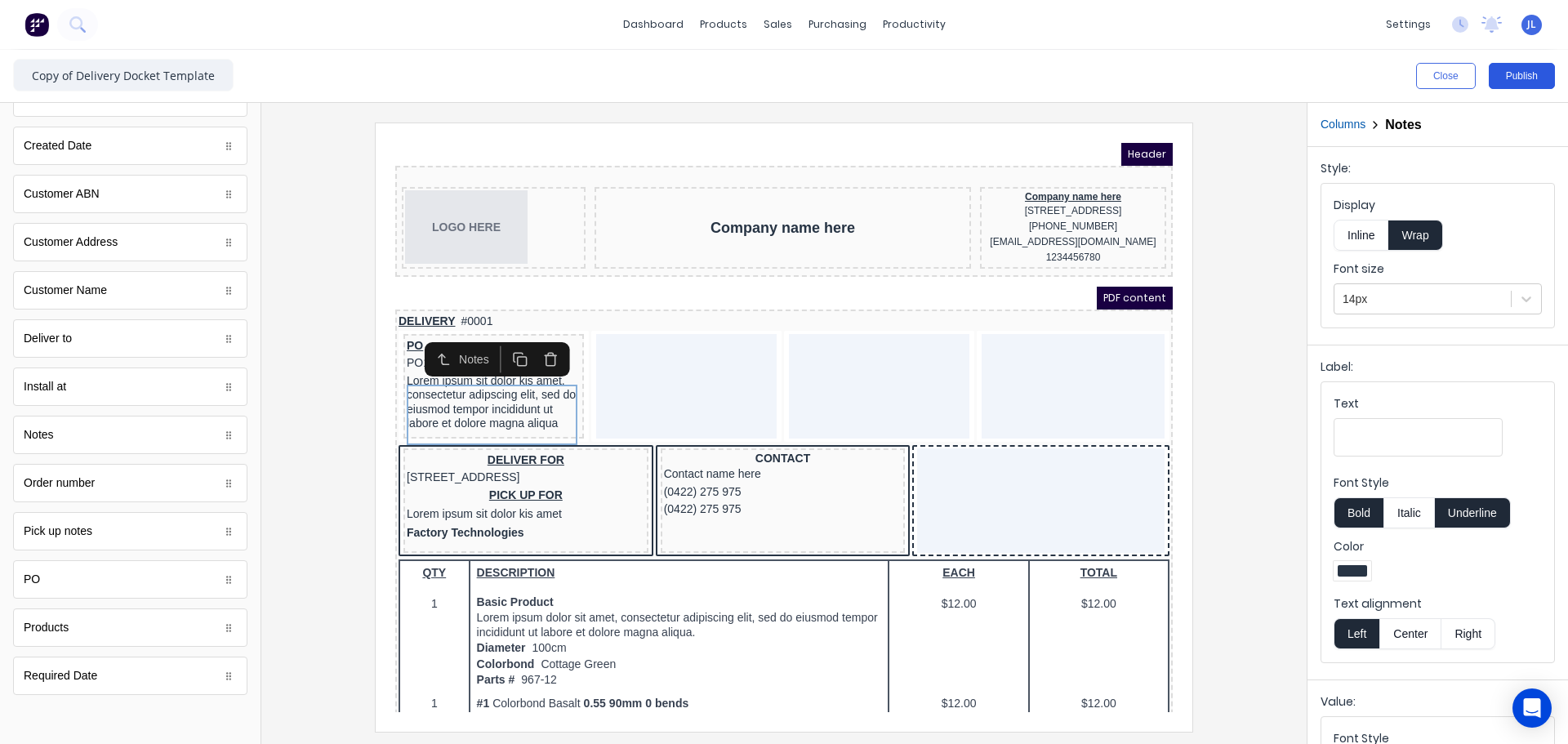
click at [1513, 71] on button "Publish" at bounding box center [1522, 76] width 66 height 26
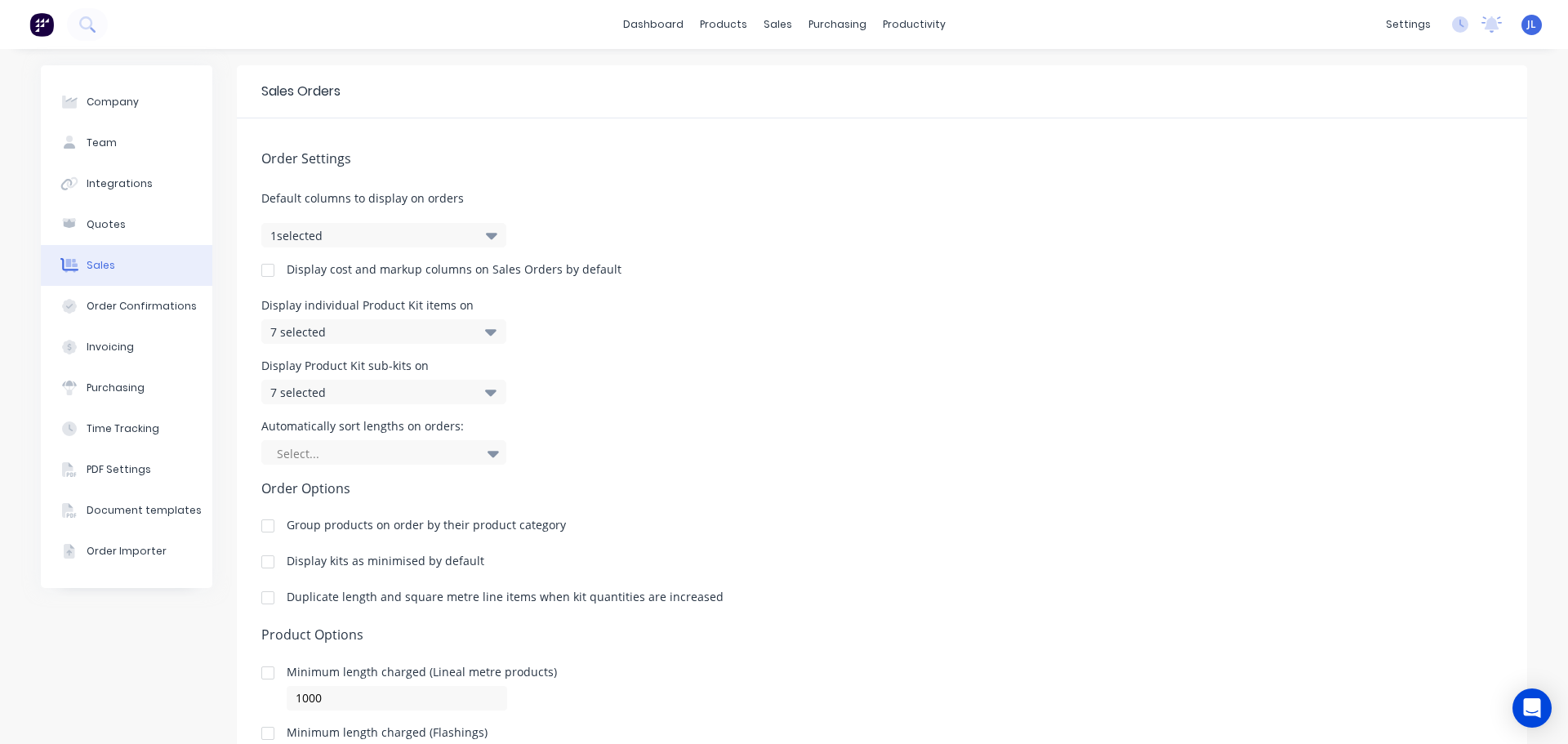
click at [485, 329] on icon at bounding box center [491, 331] width 11 height 18
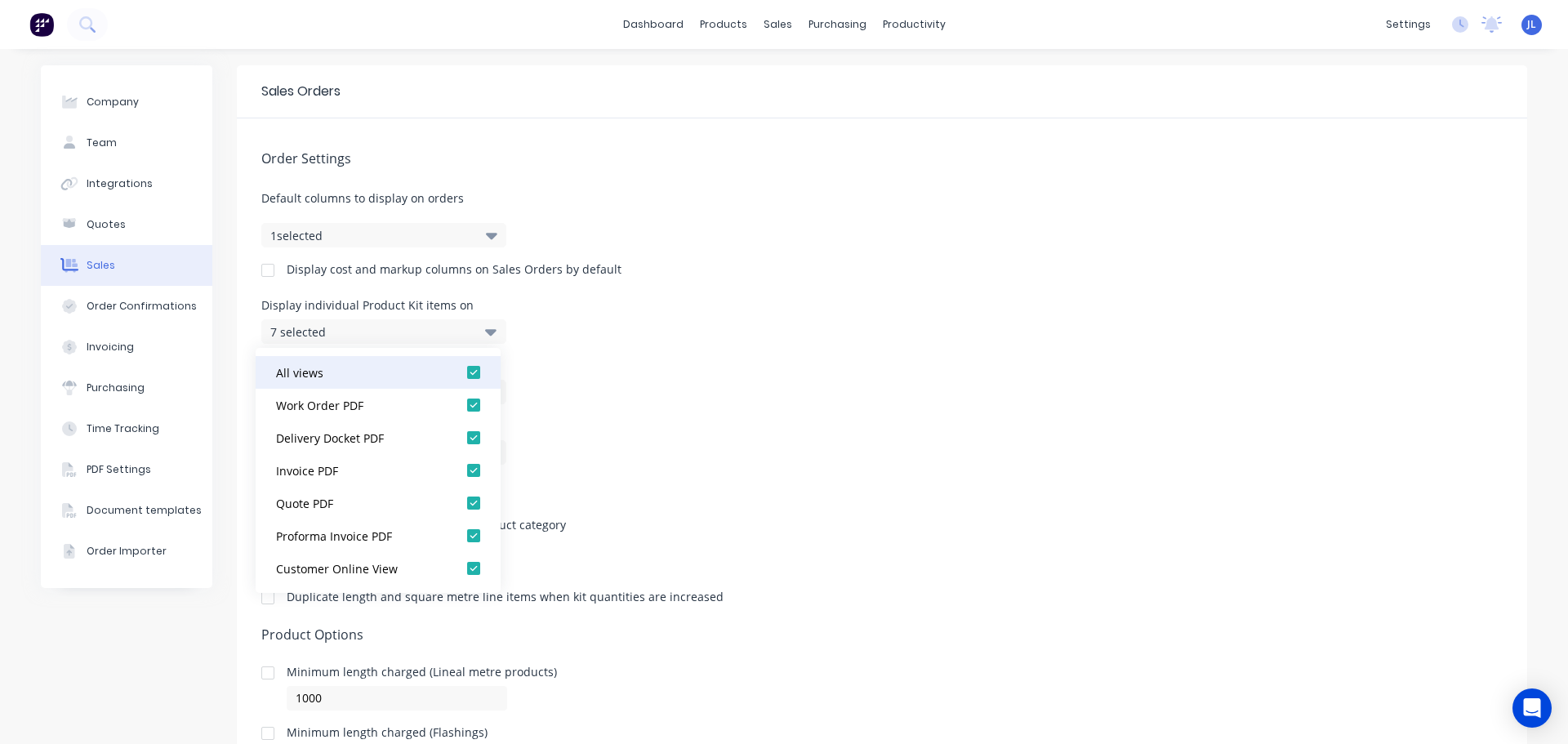
click at [462, 375] on div at bounding box center [474, 372] width 33 height 33
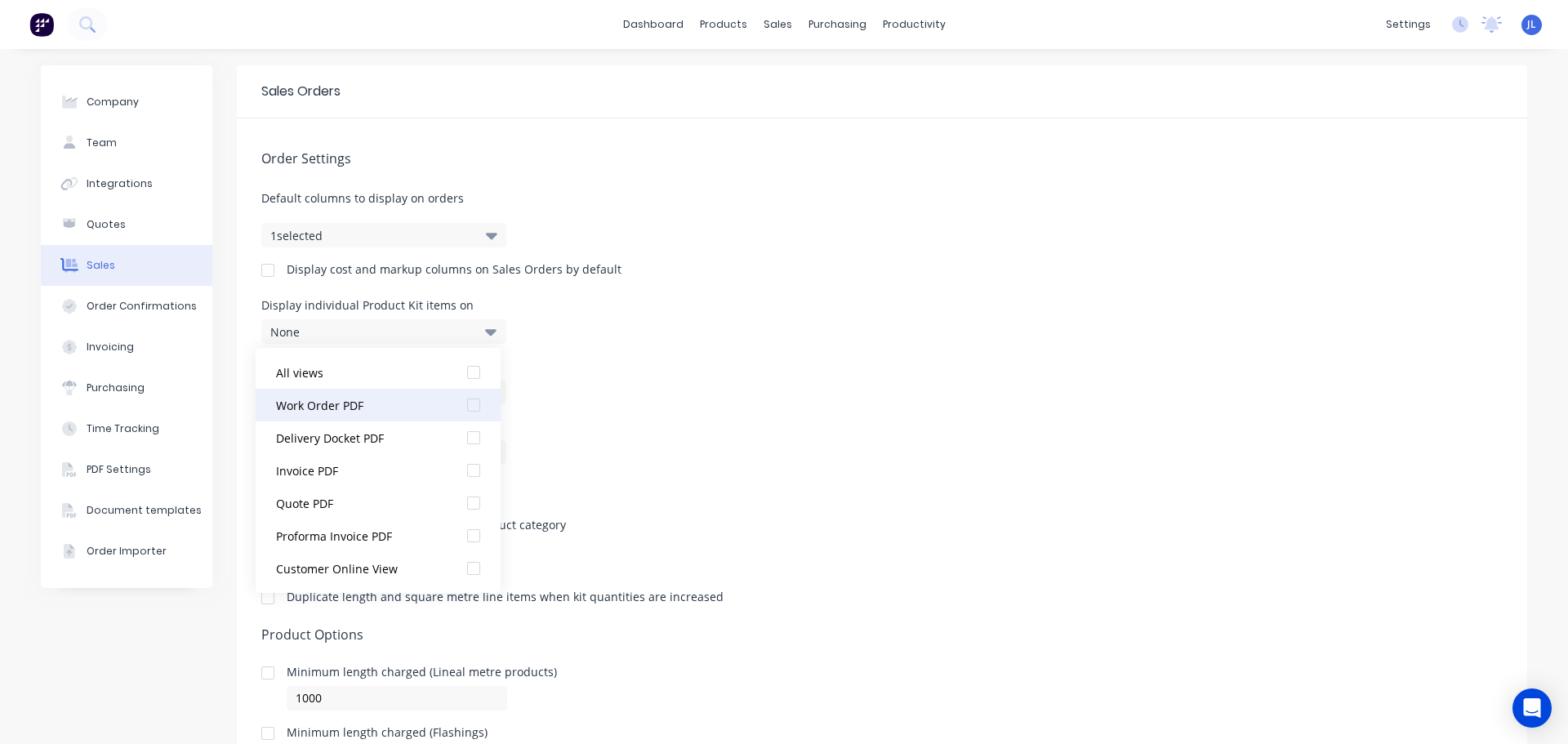
click at [459, 401] on div at bounding box center [474, 405] width 33 height 33
click at [485, 324] on icon at bounding box center [491, 331] width 11 height 18
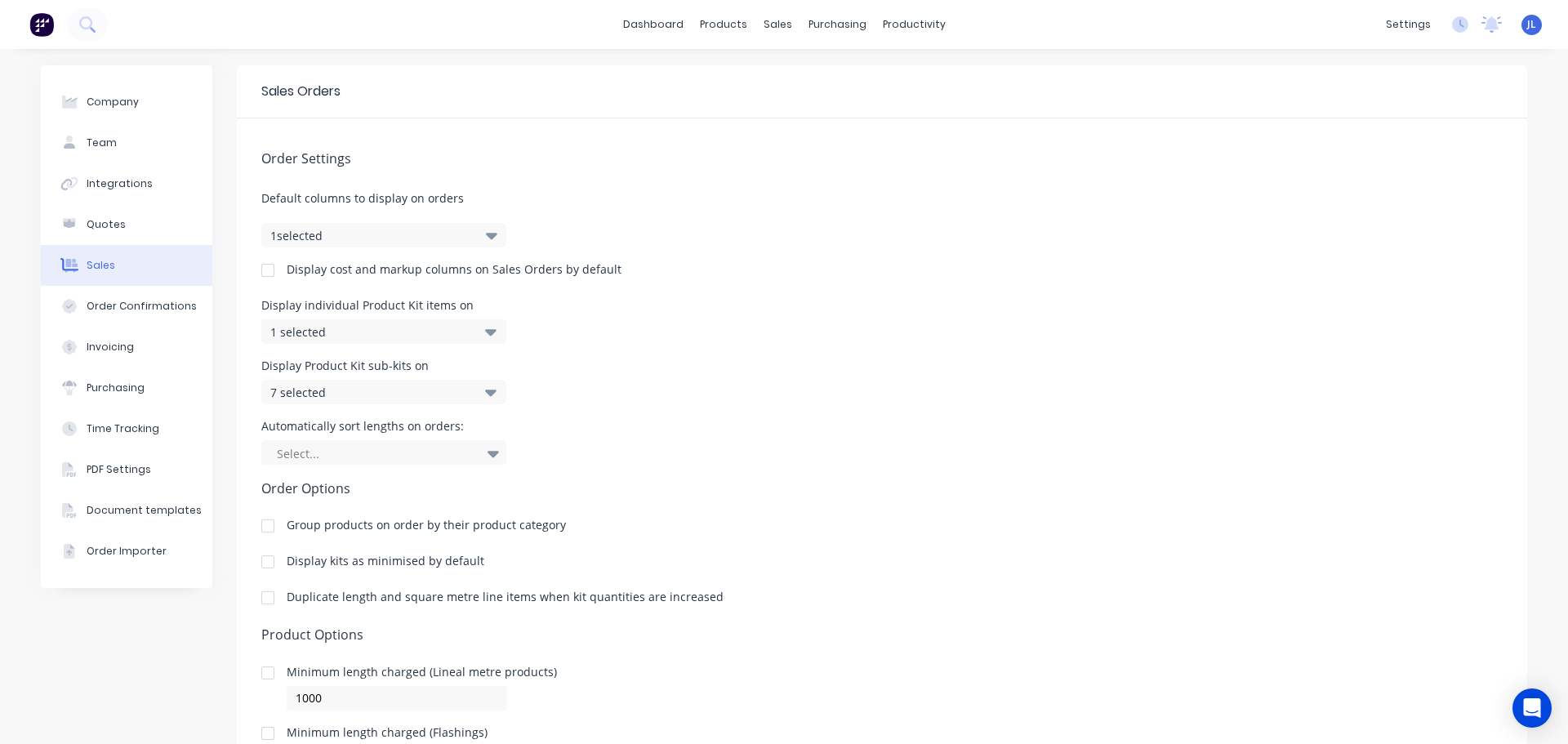
click at [476, 386] on div "7 selected" at bounding box center [383, 391] width 245 height 25
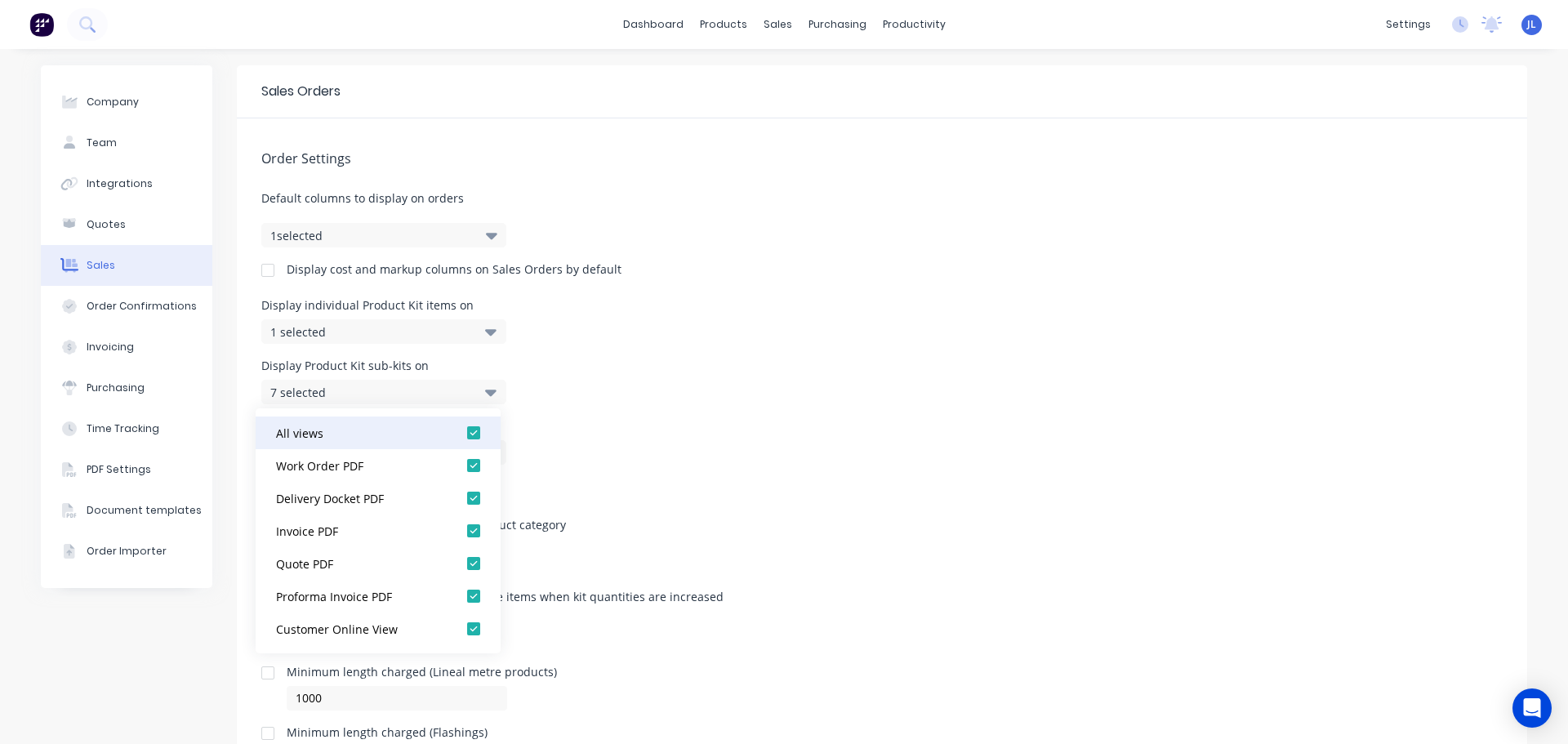
click at [465, 424] on div at bounding box center [474, 432] width 33 height 33
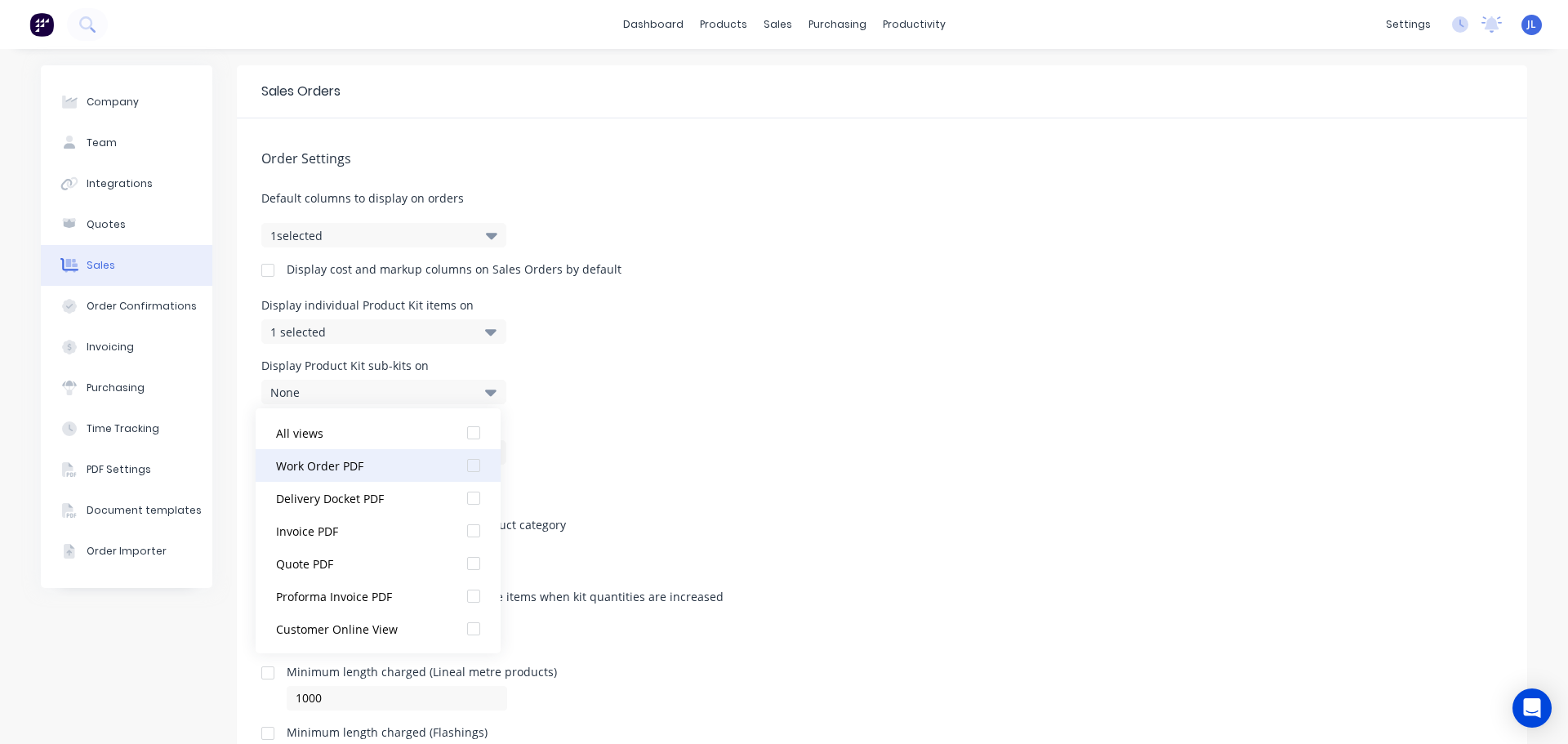
click at [463, 465] on div at bounding box center [474, 465] width 33 height 33
click at [732, 386] on div "Display Product Kit sub-kits on 1 selected" at bounding box center [881, 382] width 1241 height 44
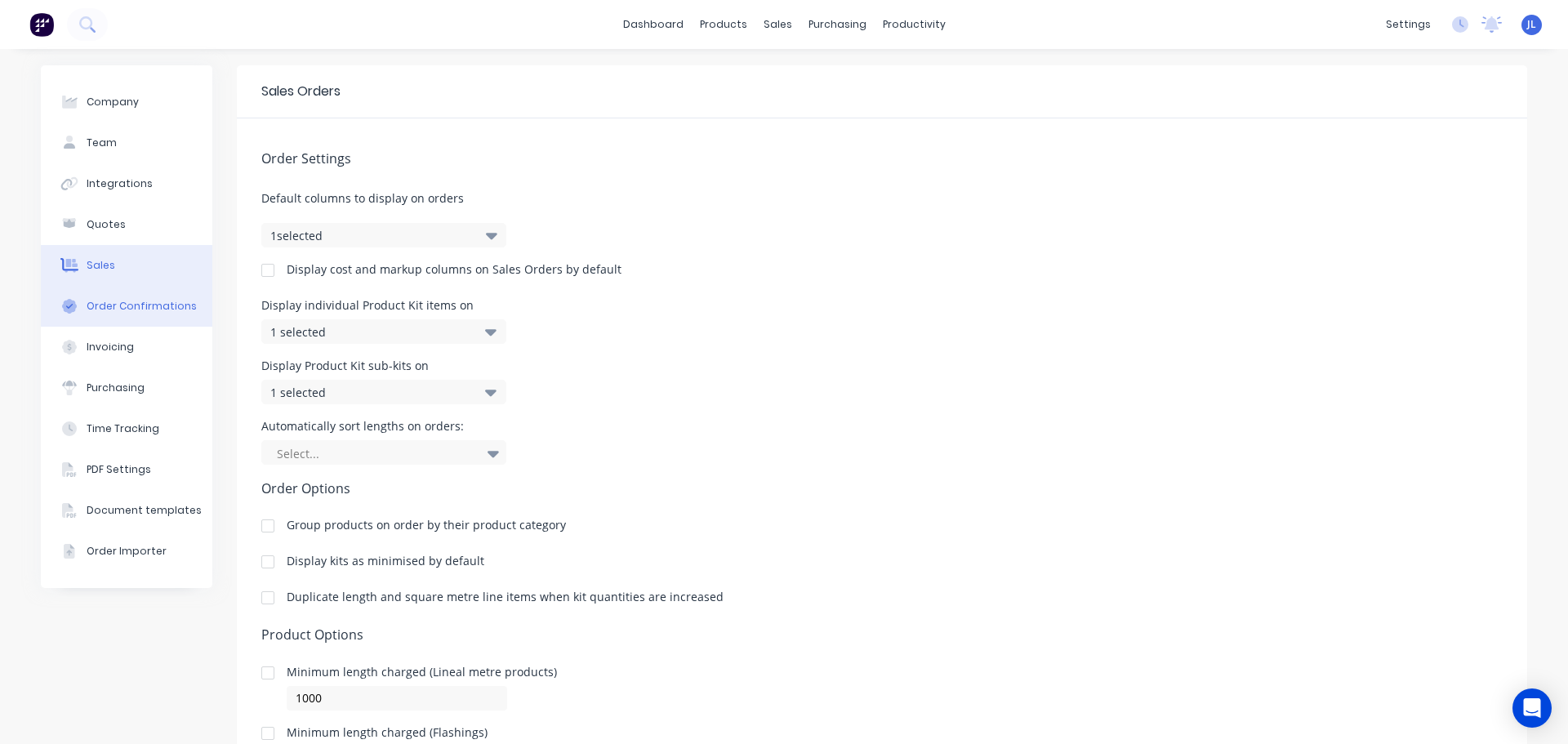
click at [171, 305] on div "Order Confirmations" at bounding box center [142, 306] width 111 height 15
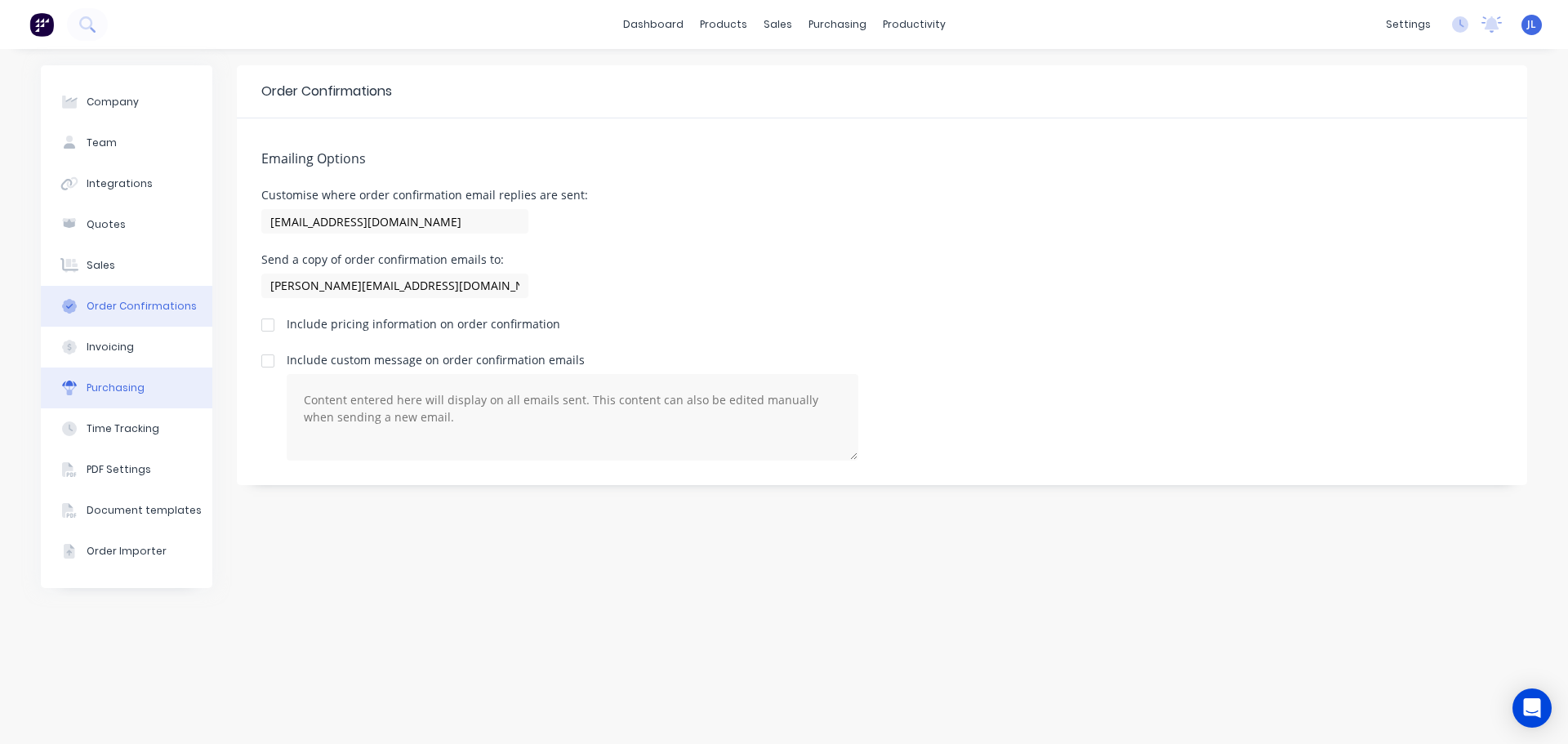
click at [147, 392] on button "Purchasing" at bounding box center [126, 388] width 171 height 41
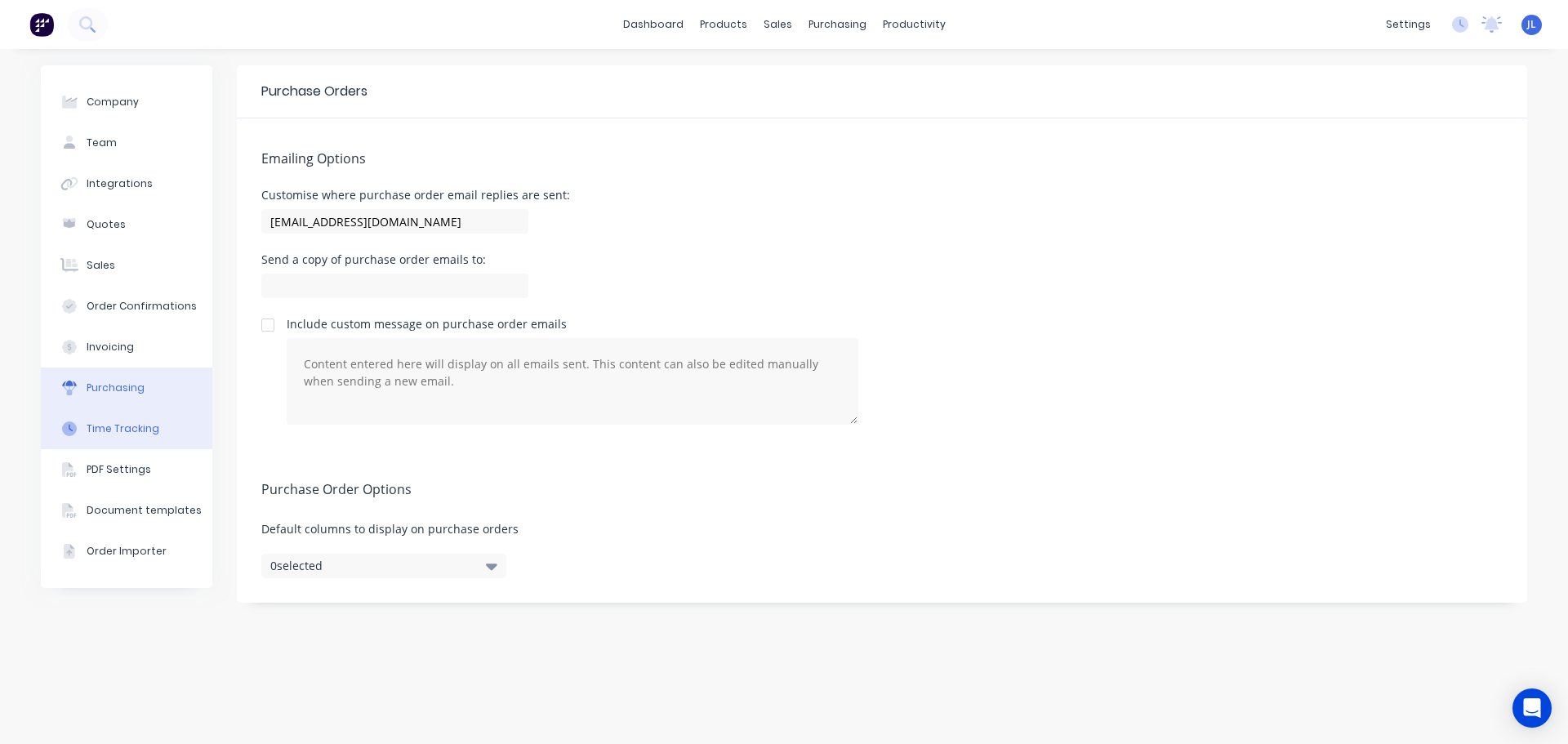
click at [148, 429] on div "Time Tracking" at bounding box center [123, 429] width 73 height 15
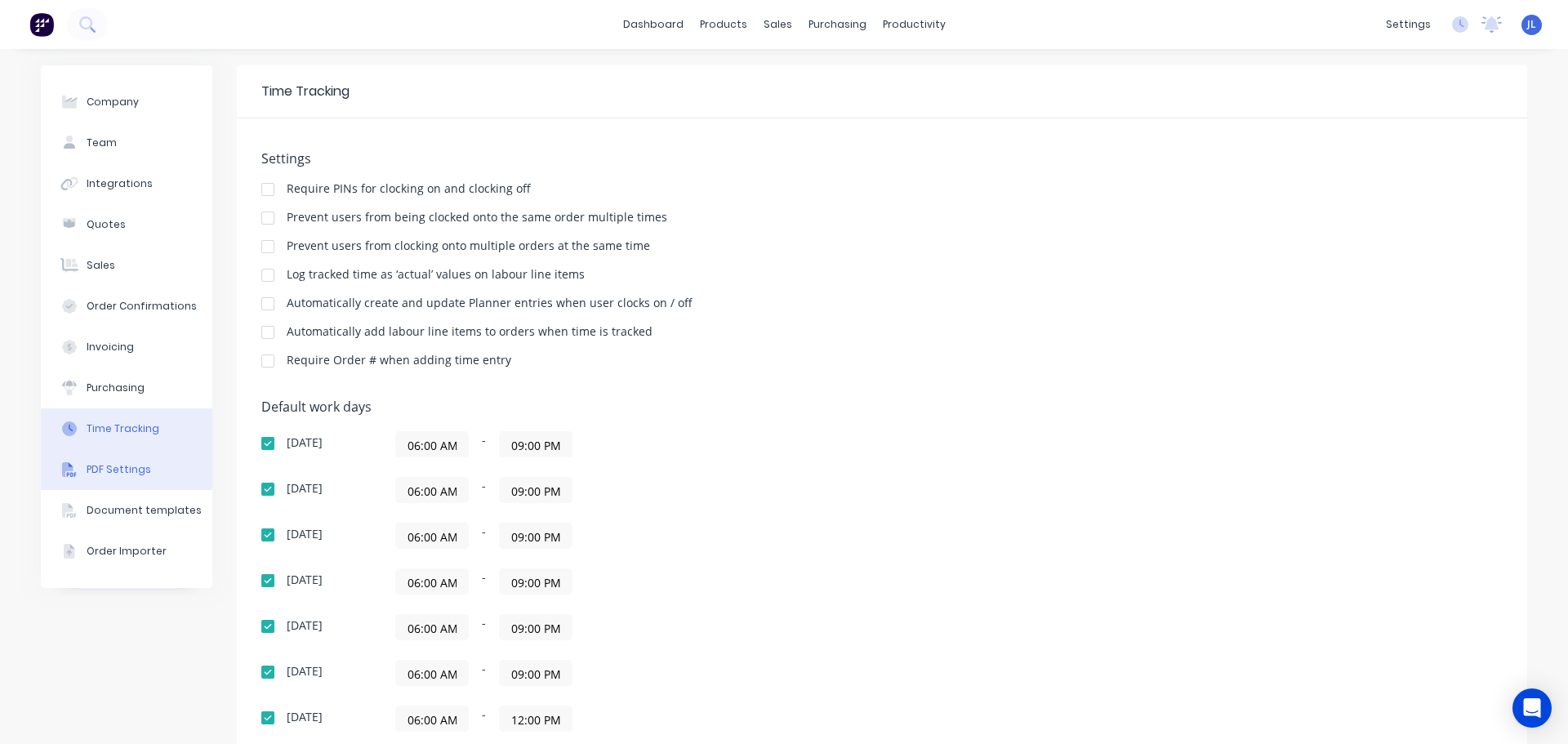
click at [134, 473] on div "PDF Settings" at bounding box center [119, 470] width 64 height 15
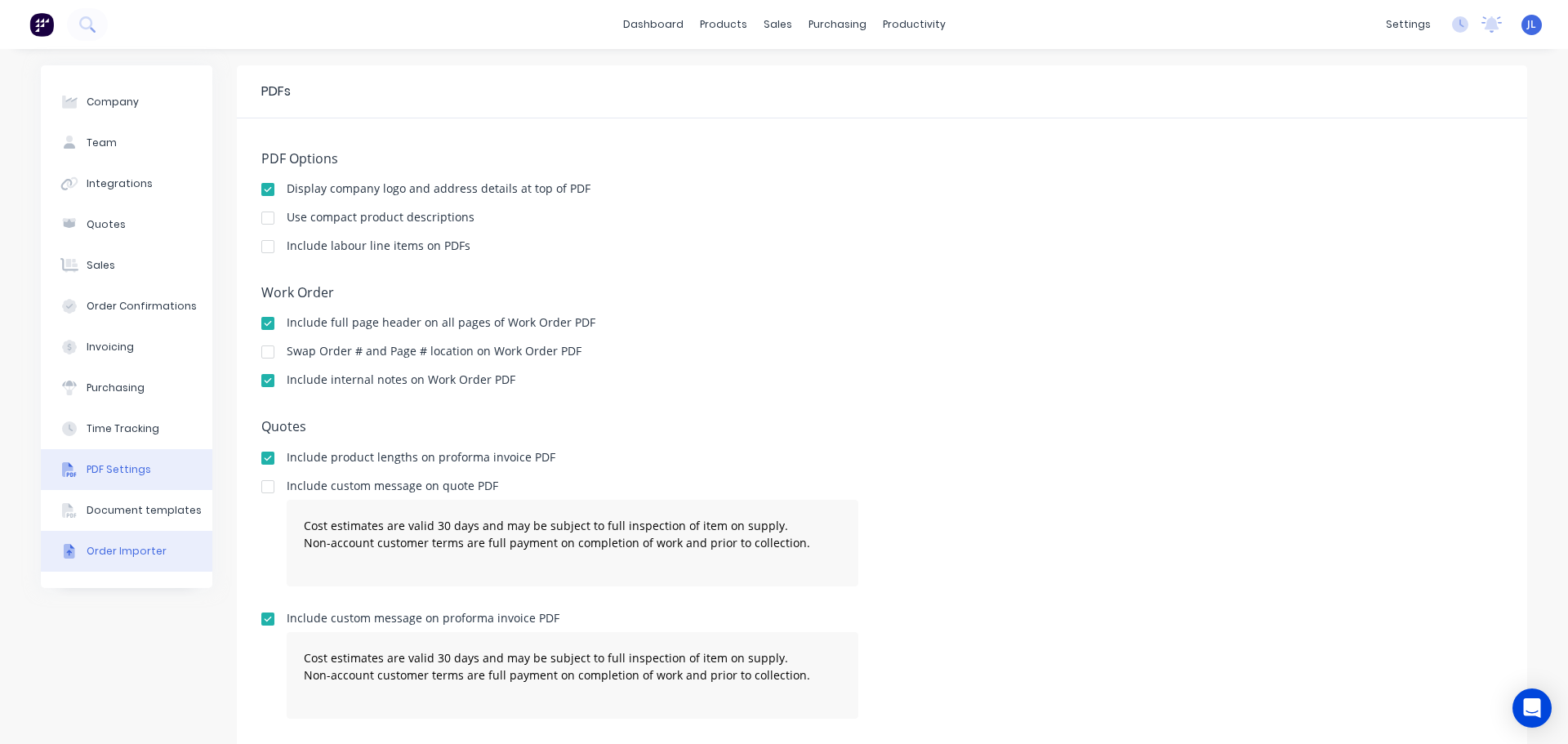
click at [140, 557] on div "Order Importer" at bounding box center [127, 551] width 80 height 15
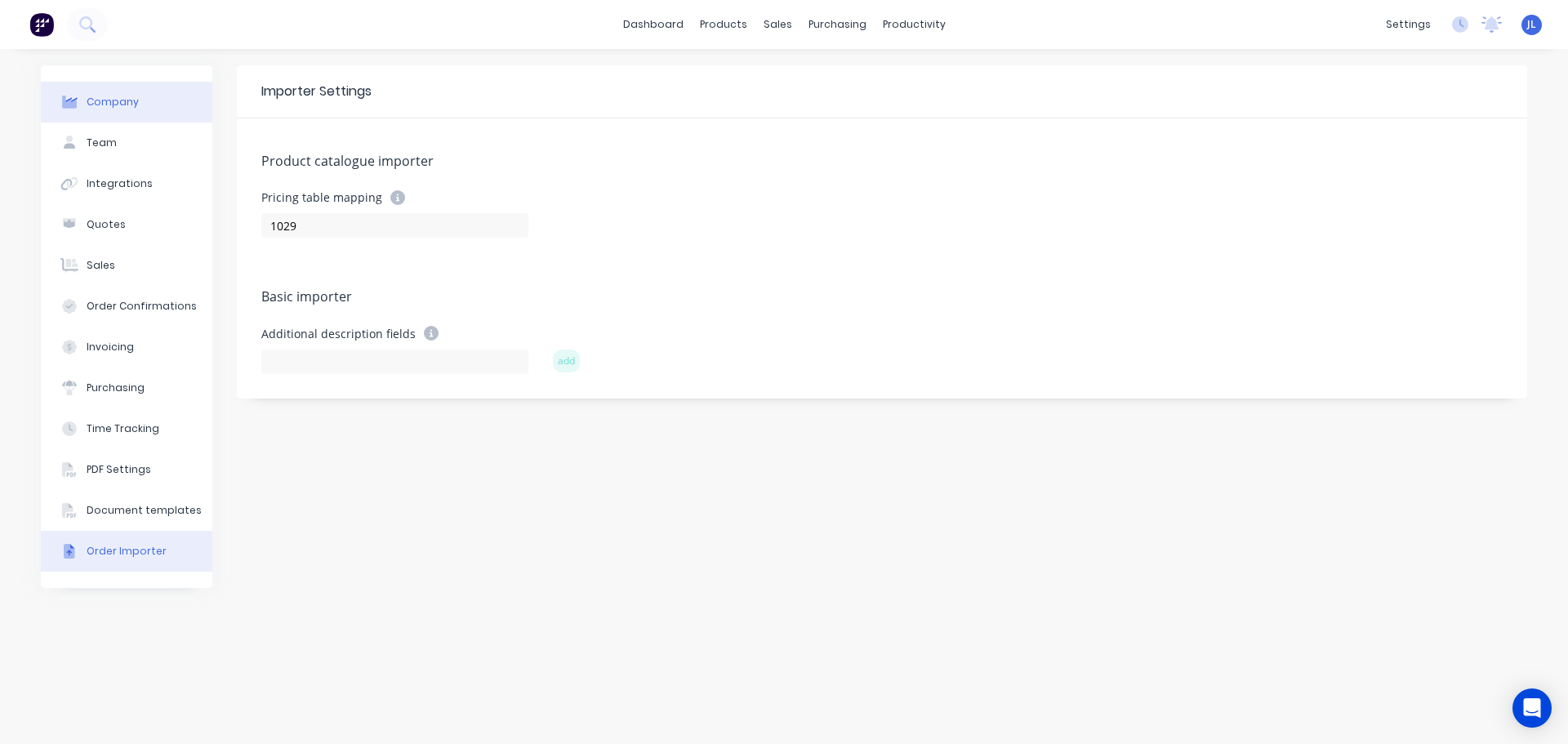
click at [115, 106] on div "Company" at bounding box center [113, 102] width 52 height 15
select select "AU"
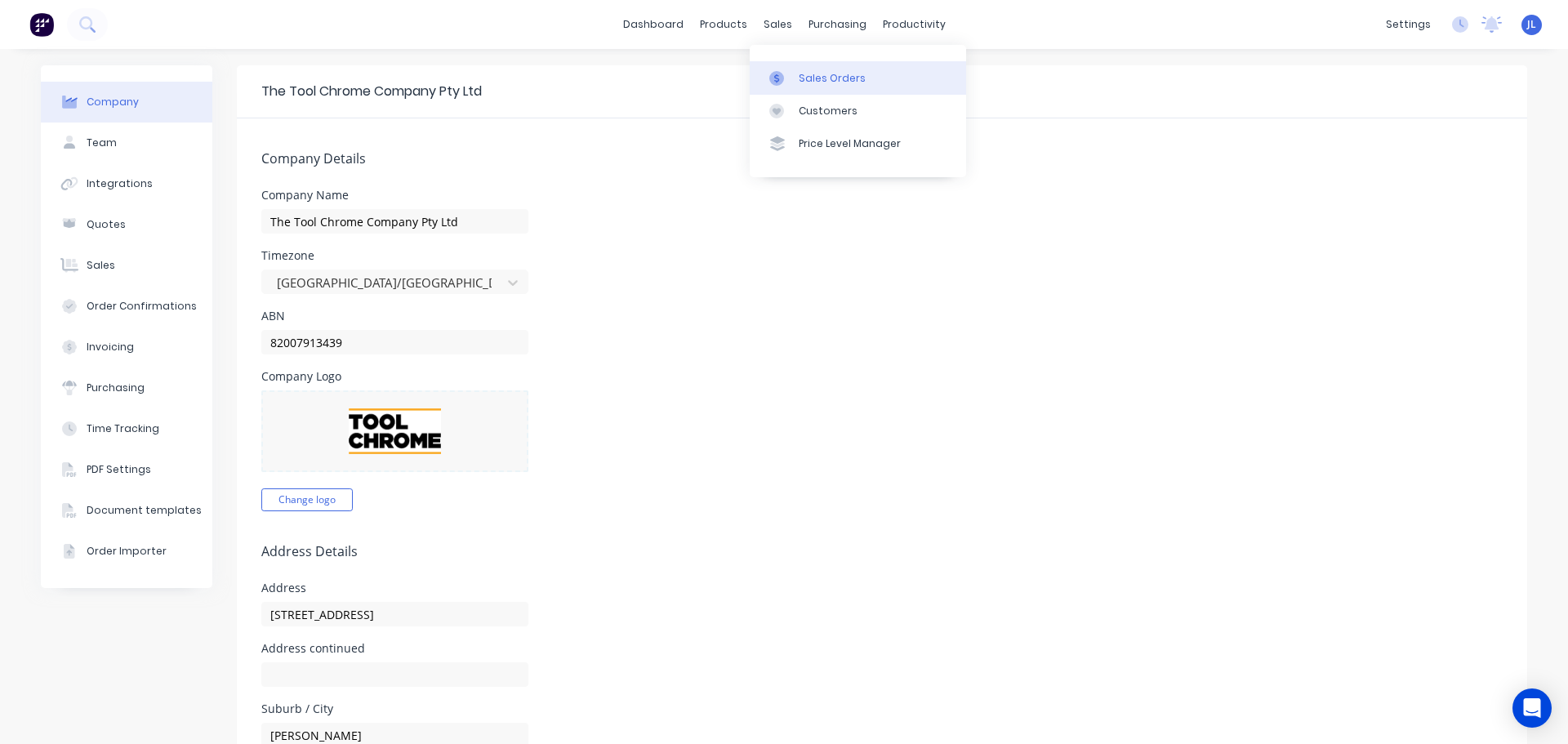
click at [806, 73] on div "Sales Orders" at bounding box center [831, 78] width 67 height 15
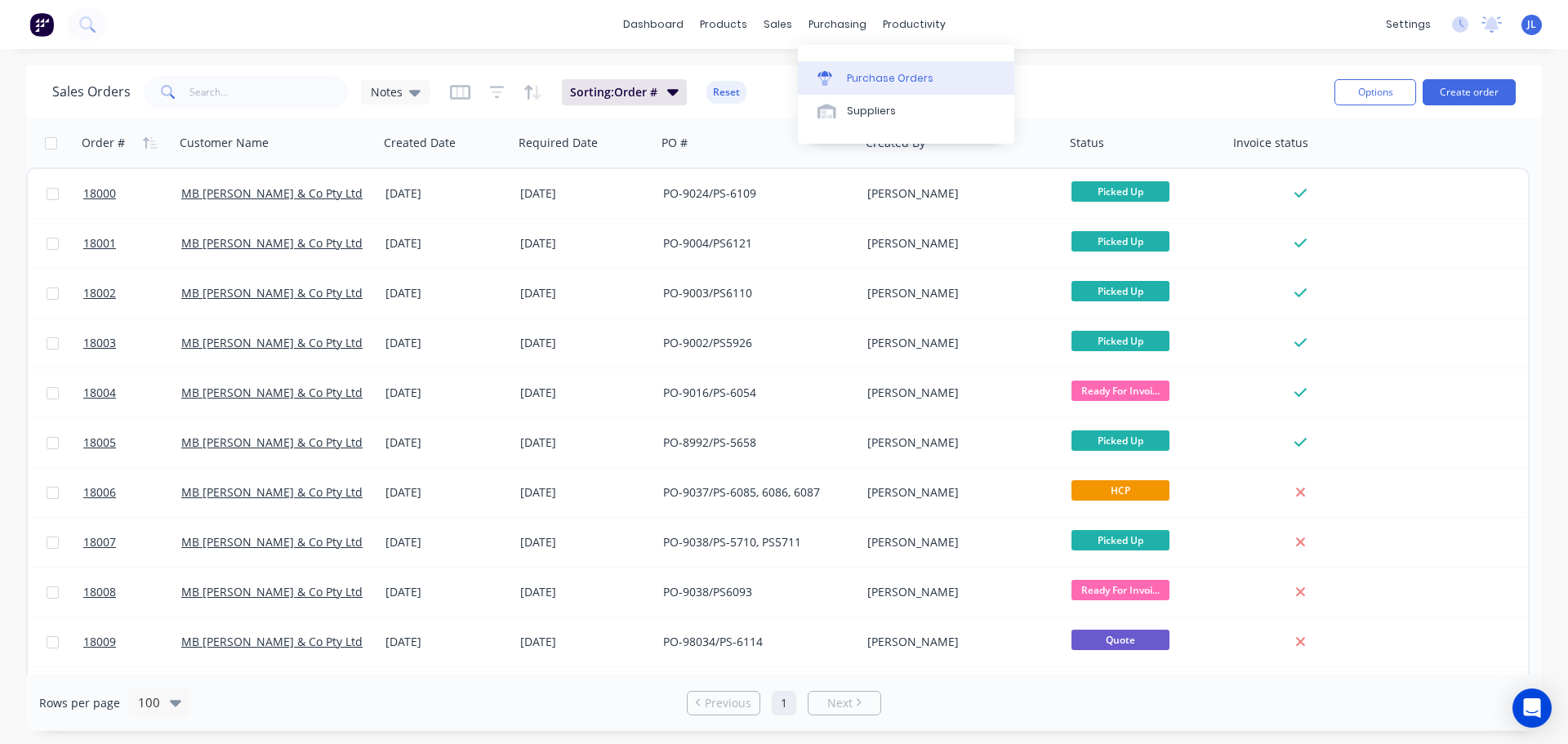
click at [833, 76] on div at bounding box center [829, 78] width 25 height 15
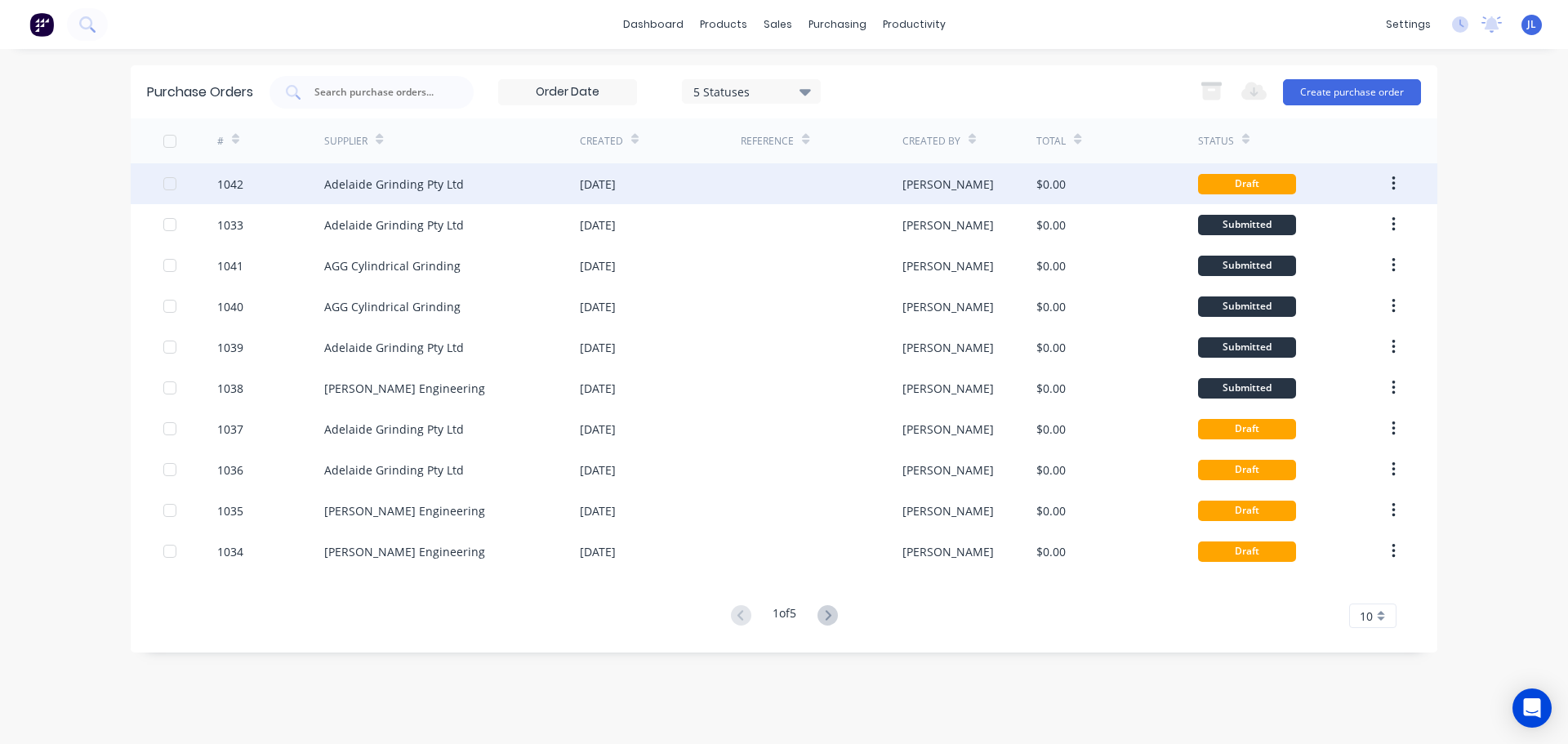
click at [832, 195] on div at bounding box center [821, 183] width 161 height 41
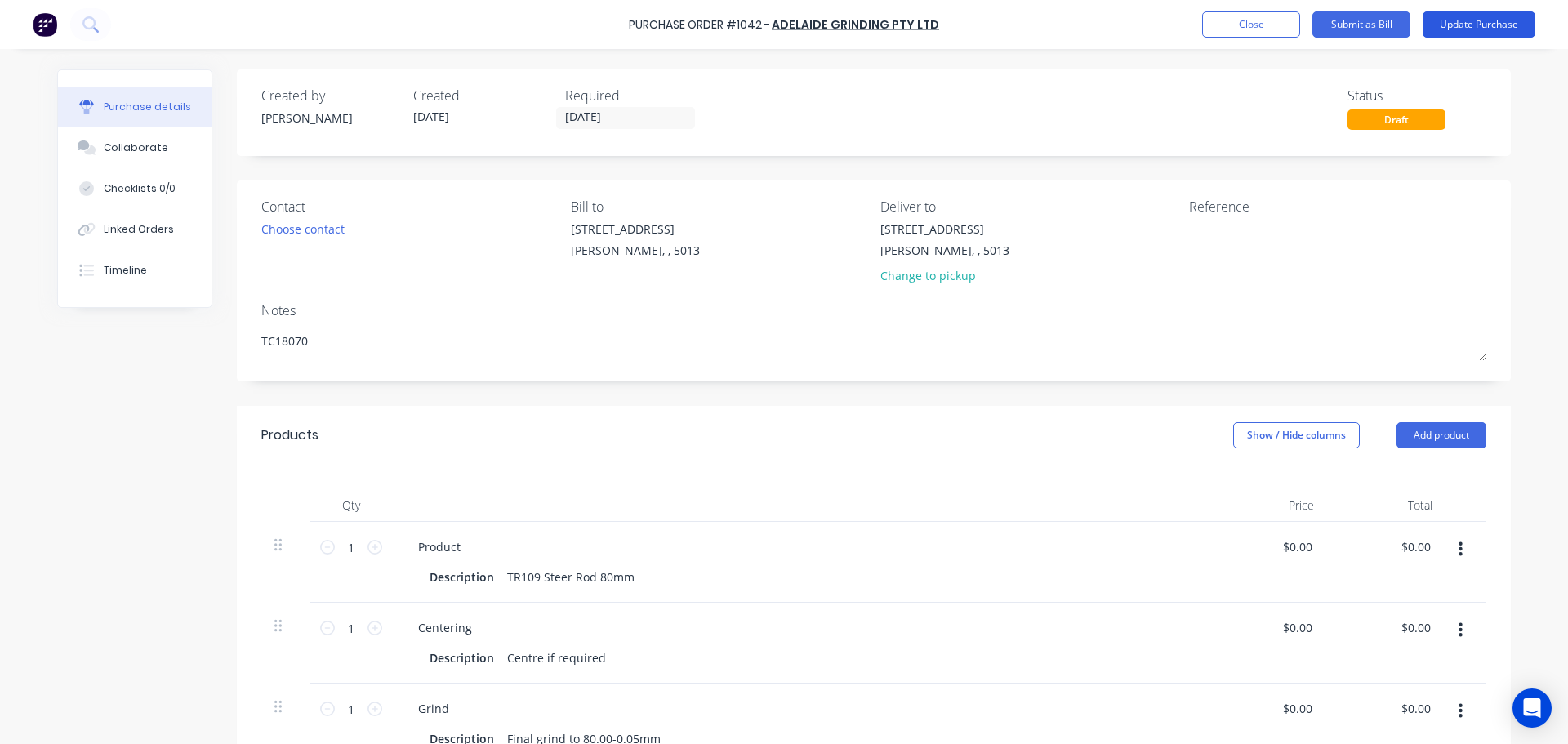
click at [1490, 31] on button "Update Purchase" at bounding box center [1478, 25] width 113 height 26
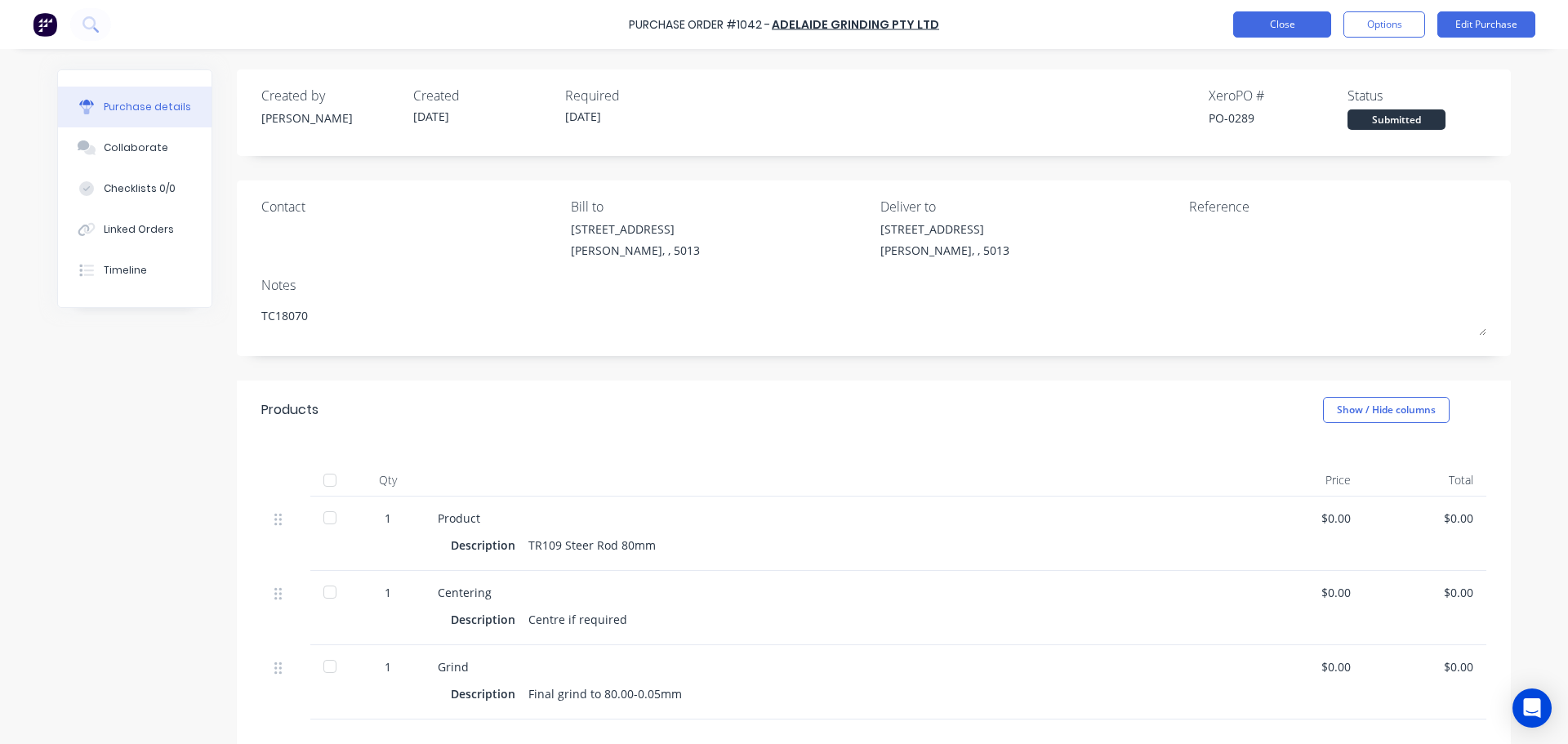
click at [1246, 35] on button "Close" at bounding box center [1282, 25] width 98 height 26
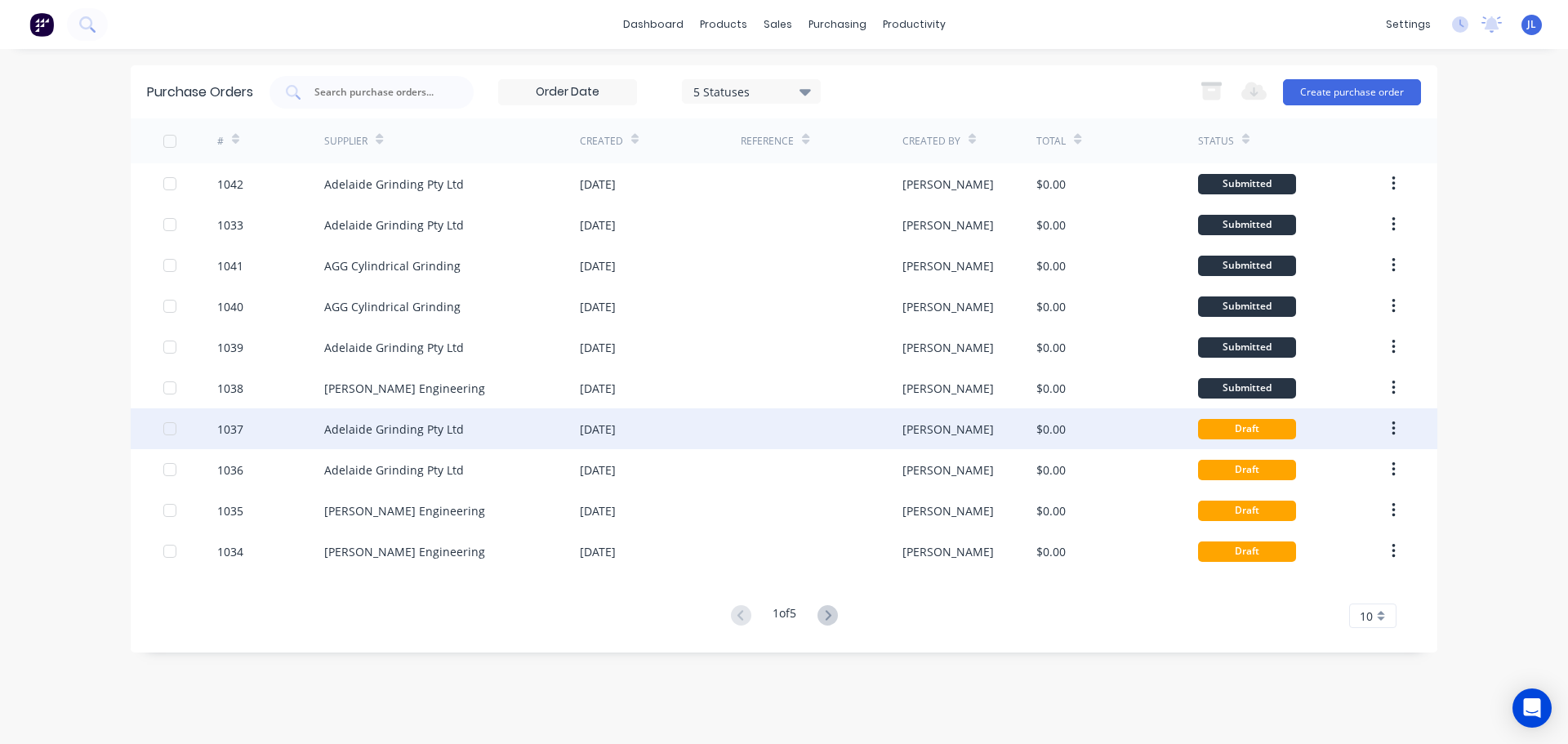
click at [1233, 435] on div "Draft" at bounding box center [1247, 429] width 98 height 21
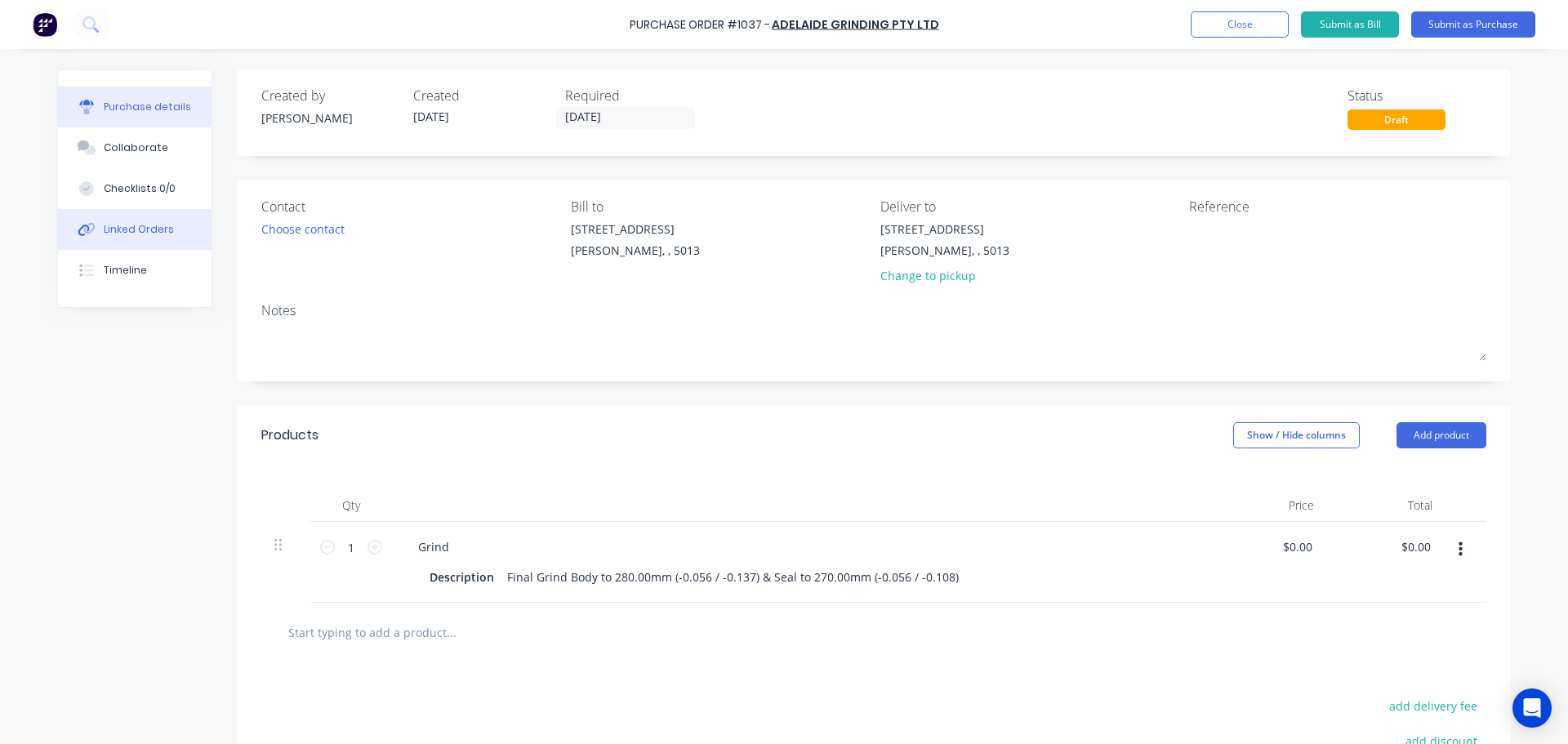
click at [147, 234] on div "Linked Orders" at bounding box center [139, 230] width 70 height 15
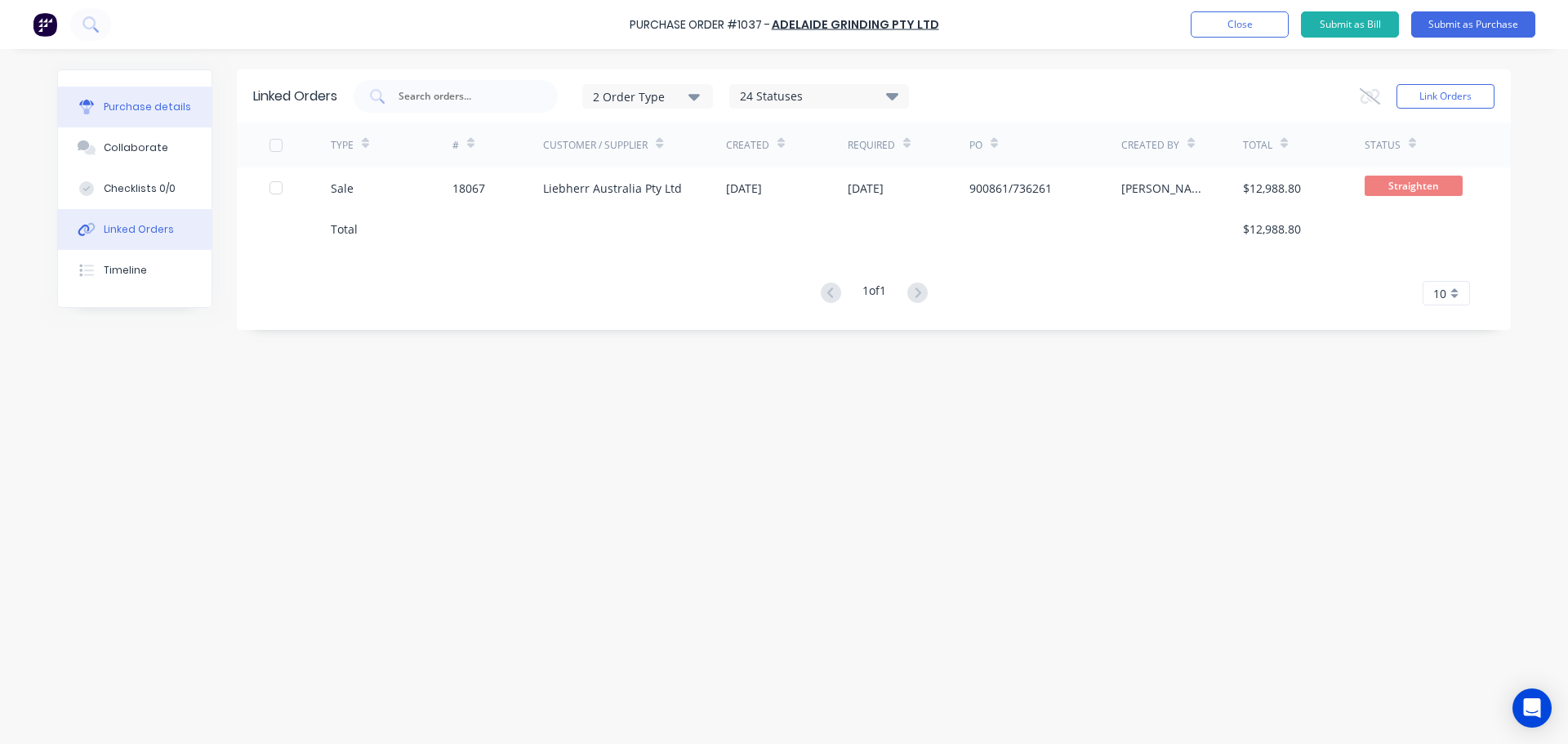
click at [159, 111] on div "Purchase details" at bounding box center [148, 107] width 87 height 15
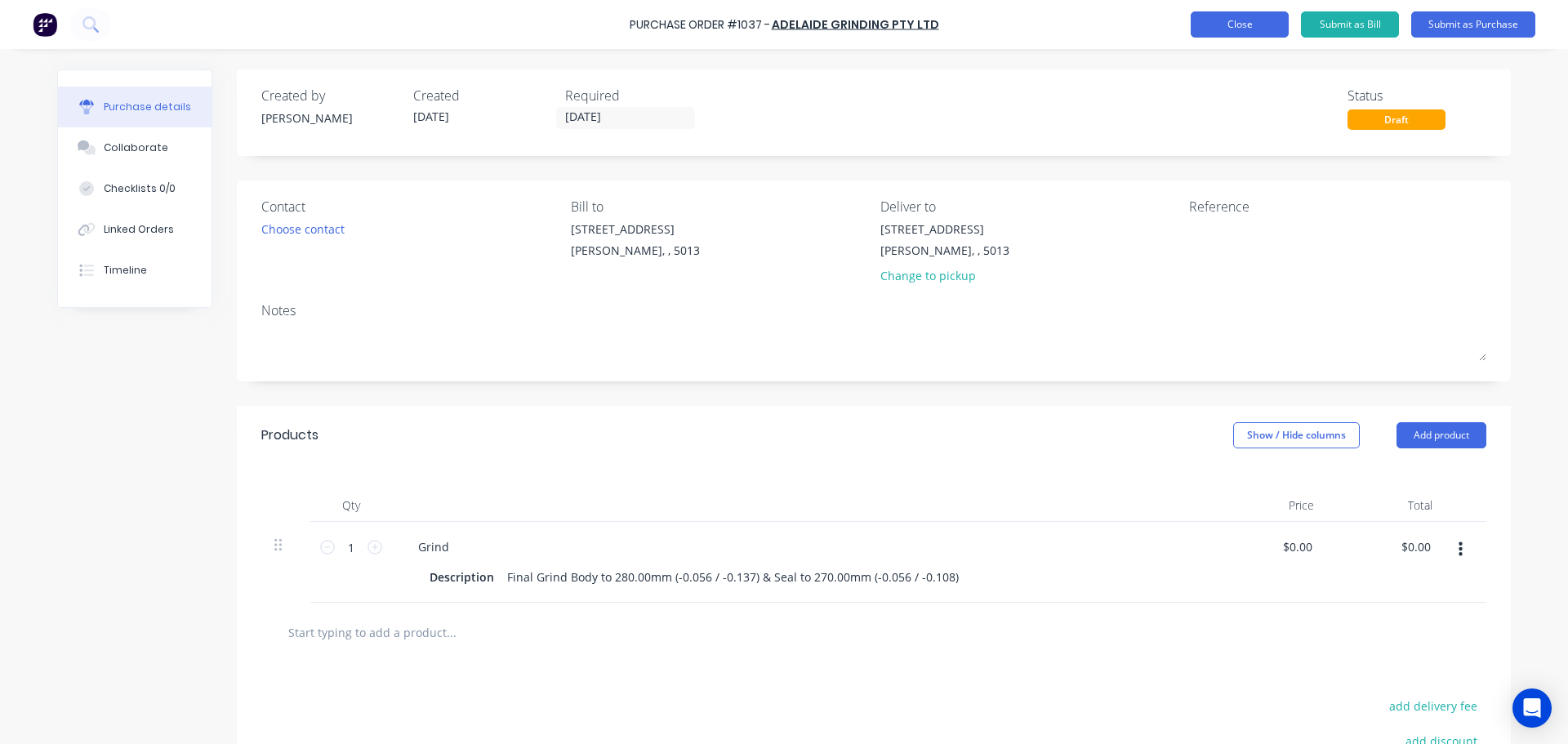
click at [1245, 33] on button "Close" at bounding box center [1240, 25] width 98 height 26
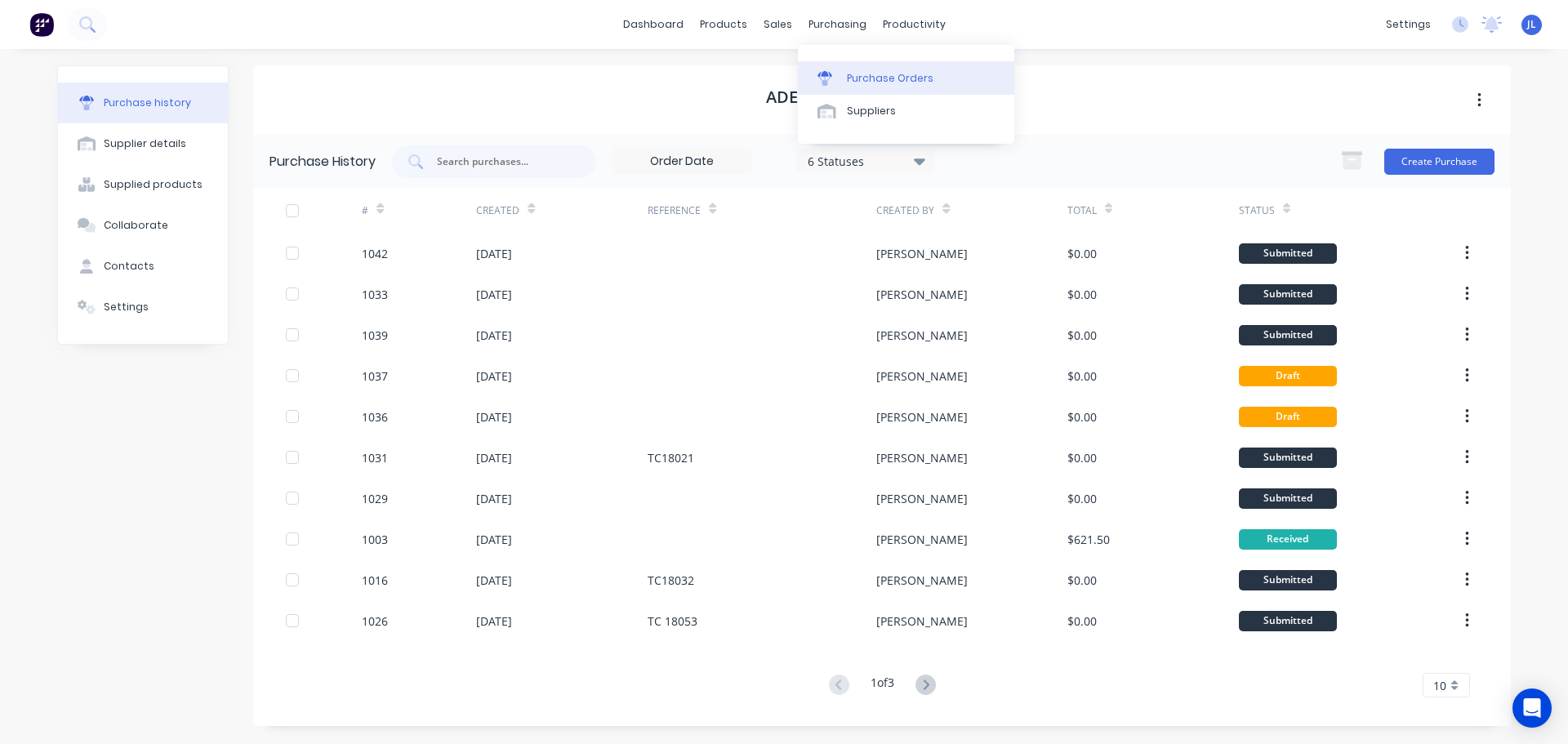
click at [859, 75] on div "Purchase Orders" at bounding box center [890, 78] width 87 height 15
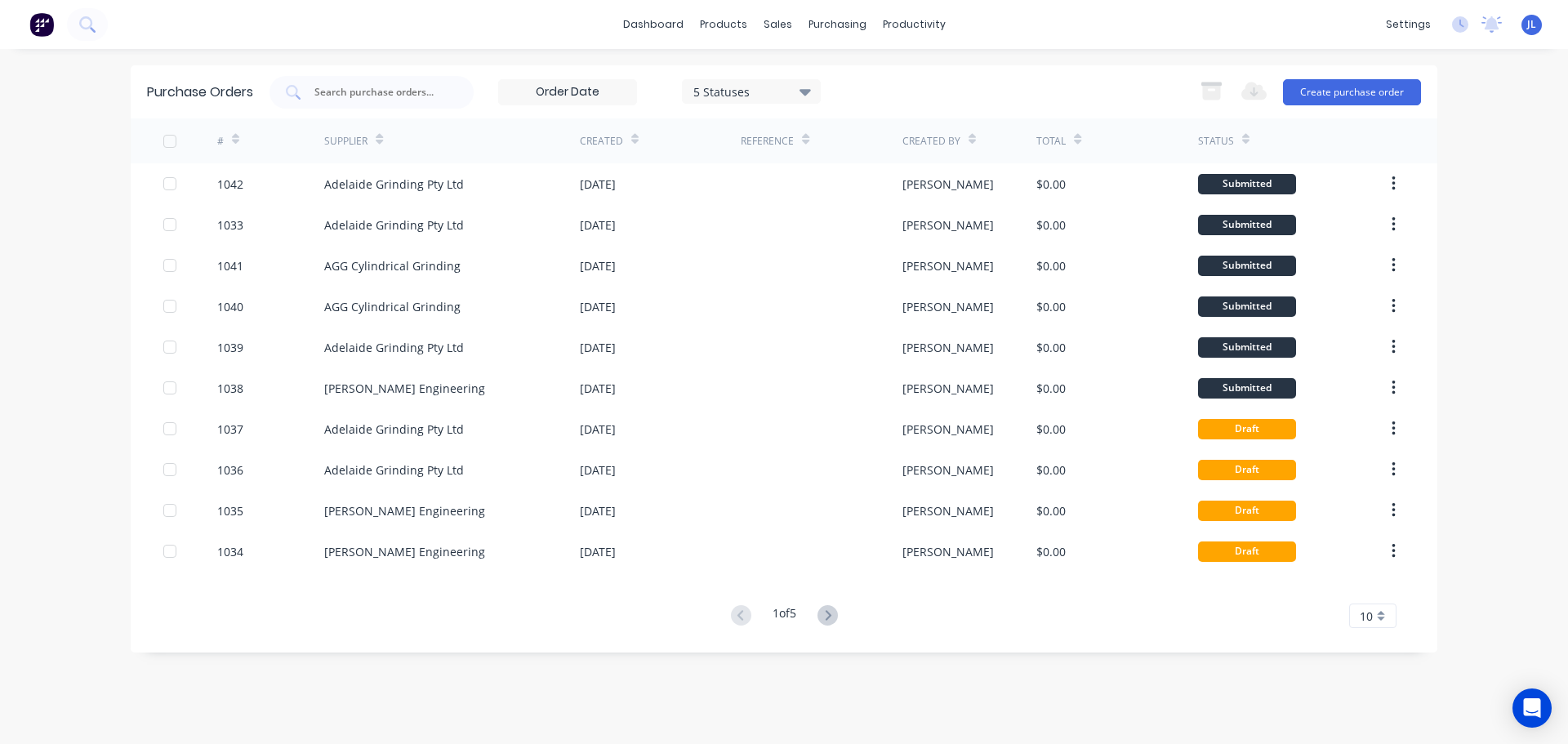
click at [1381, 614] on div "10" at bounding box center [1372, 615] width 47 height 25
click at [1372, 590] on div "35" at bounding box center [1372, 588] width 45 height 28
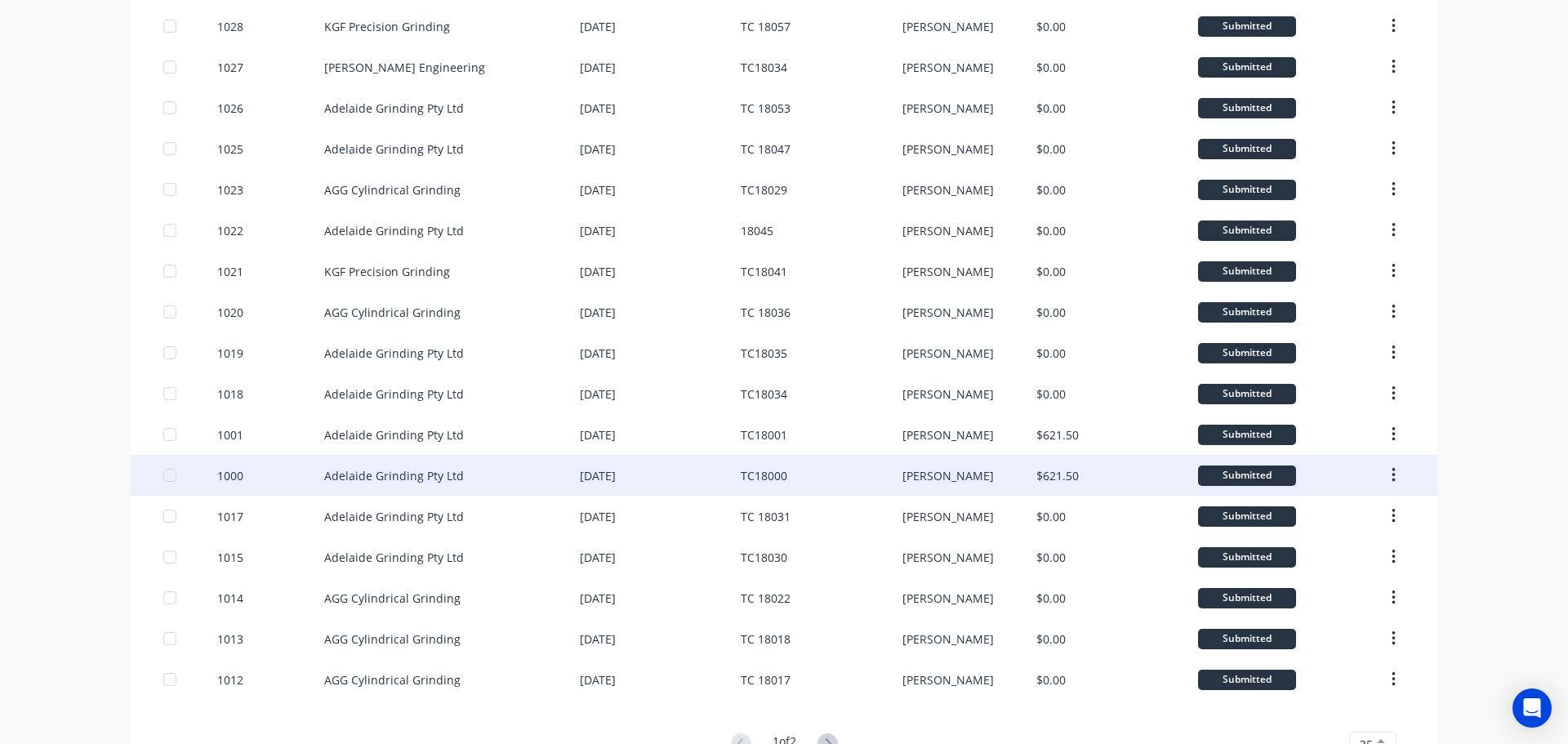
scroll to position [863, 0]
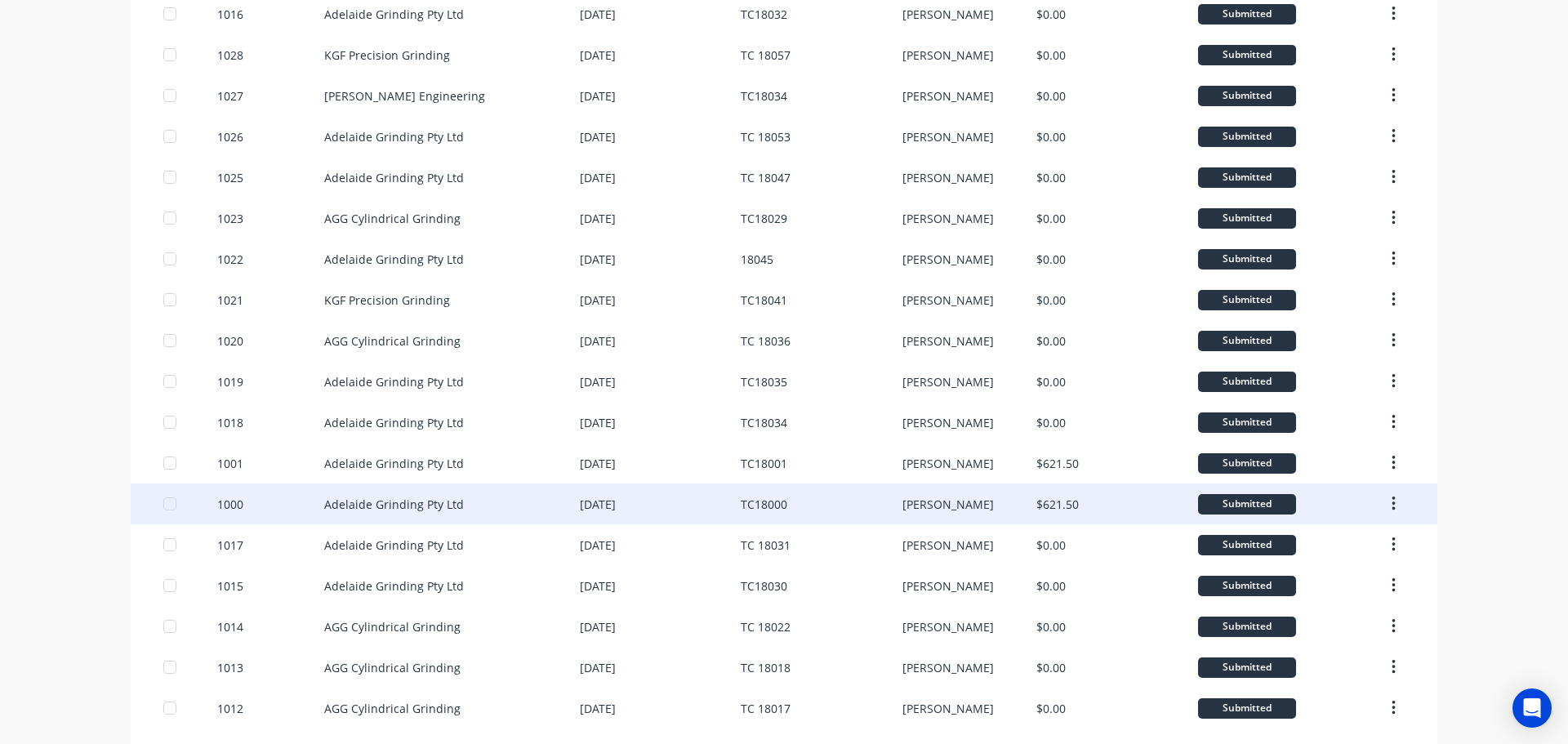
click at [937, 510] on div "[PERSON_NAME]" at bounding box center [969, 503] width 134 height 41
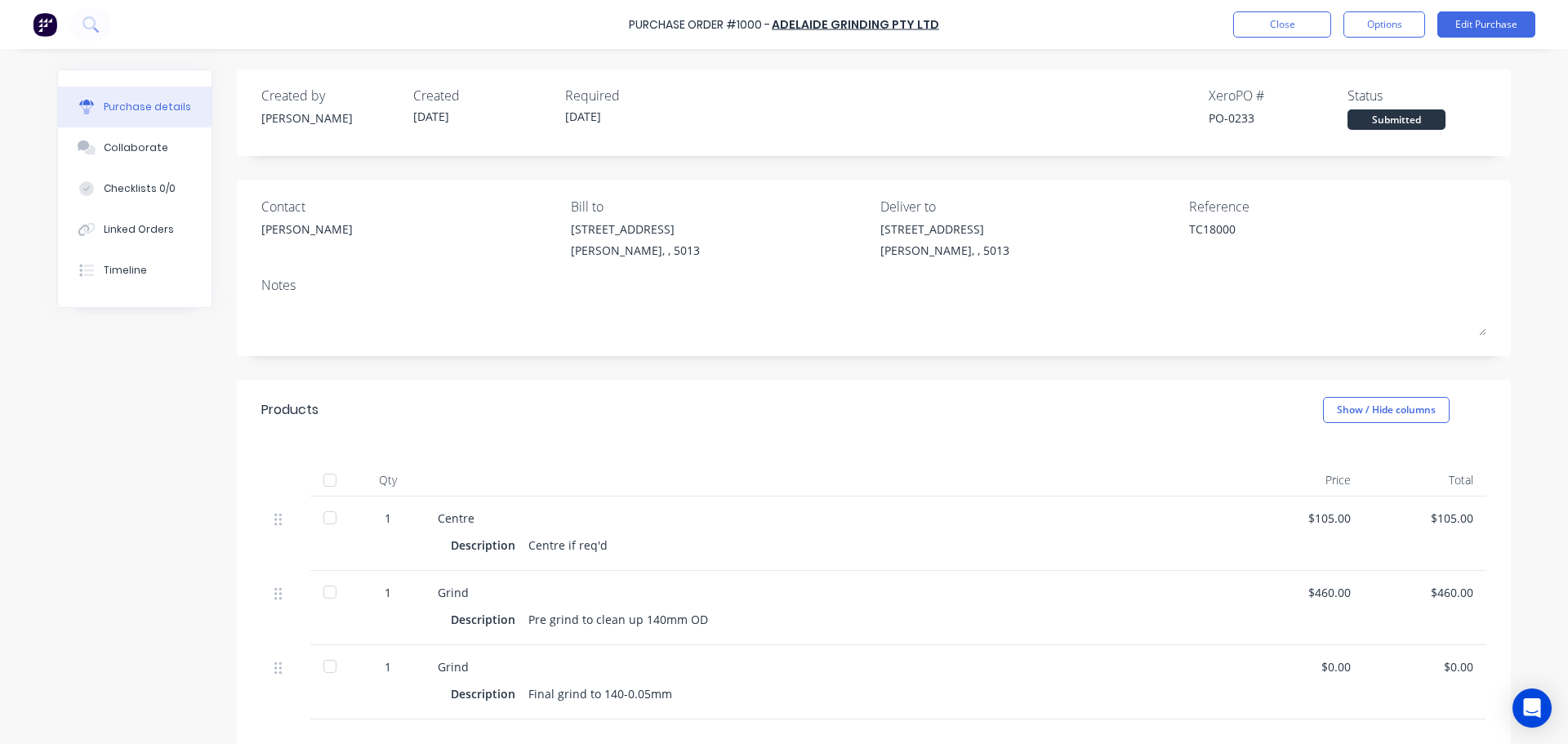
click at [324, 479] on div at bounding box center [330, 479] width 33 height 33
click at [1268, 25] on button "Close" at bounding box center [1282, 25] width 98 height 26
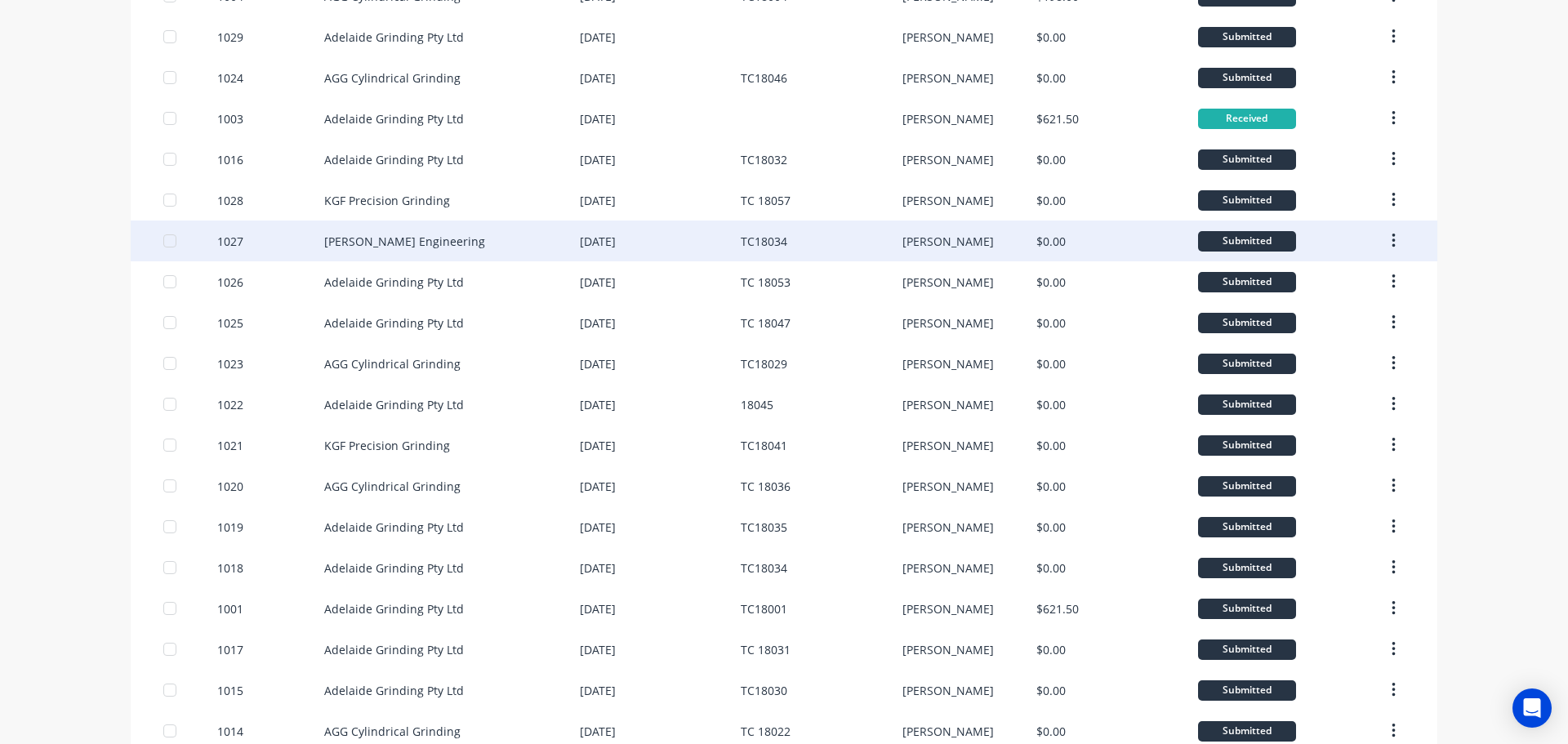
scroll to position [571, 0]
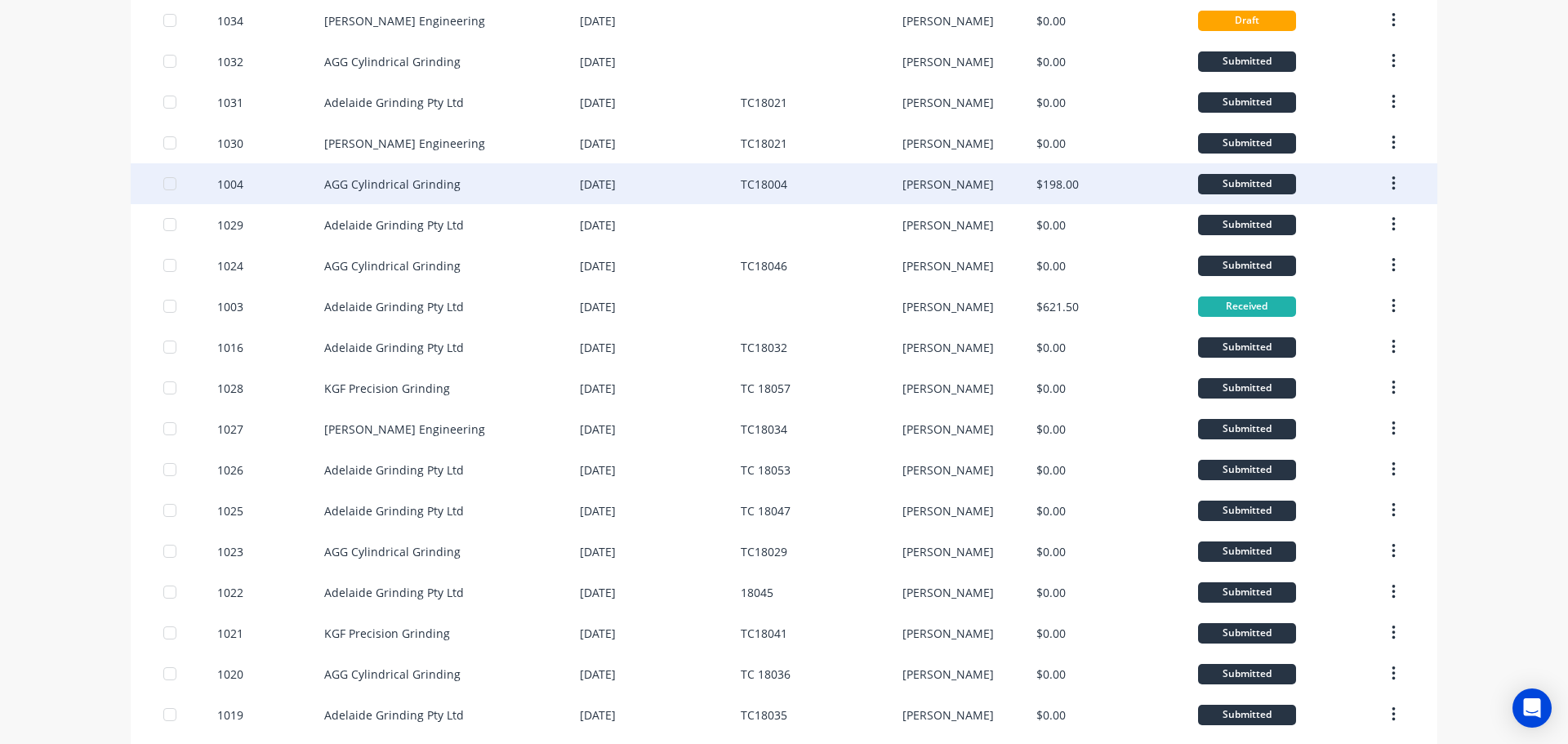
click at [1091, 188] on div "$198.00" at bounding box center [1117, 183] width 161 height 41
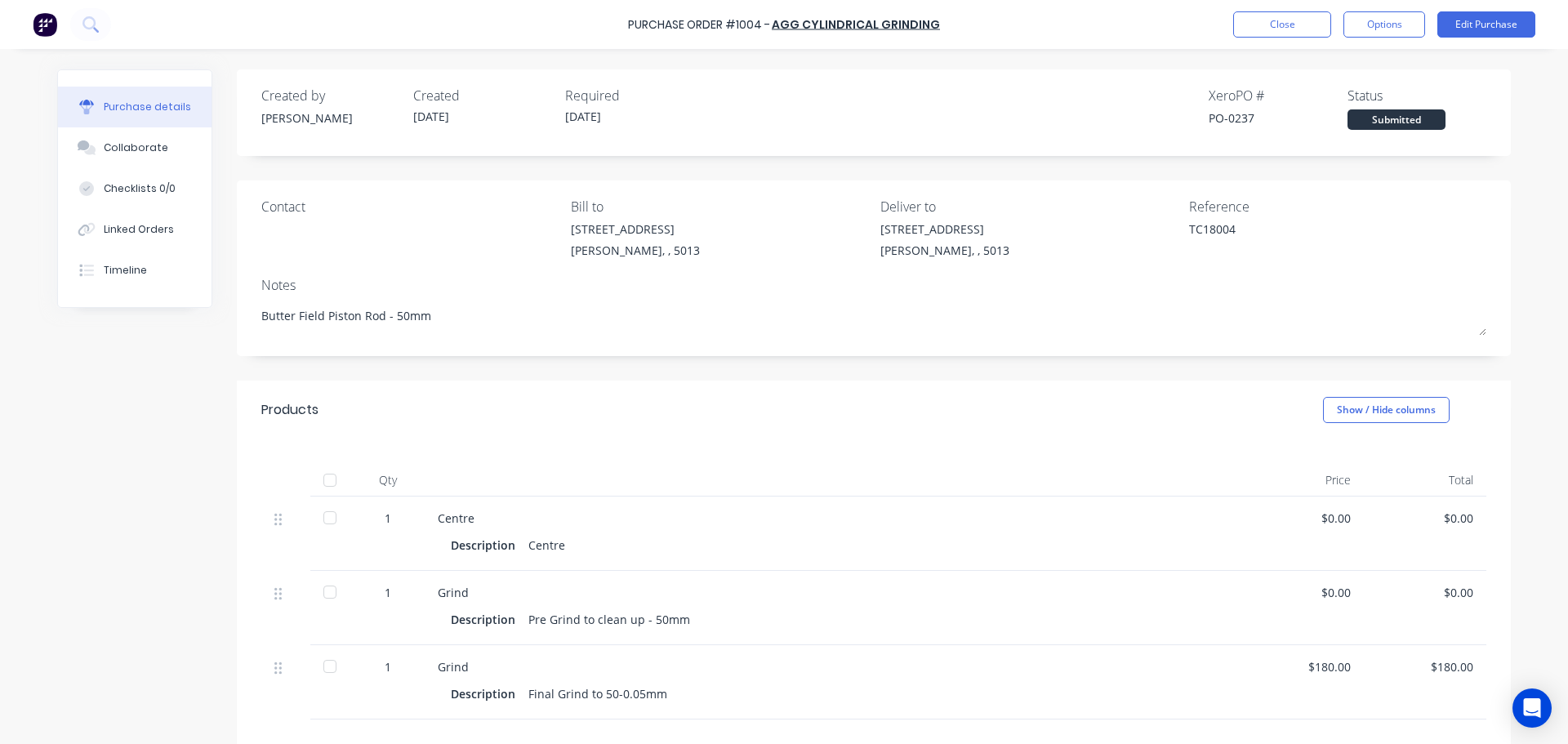
click at [322, 481] on div at bounding box center [330, 479] width 33 height 33
click at [1309, 26] on button "Close" at bounding box center [1282, 25] width 98 height 26
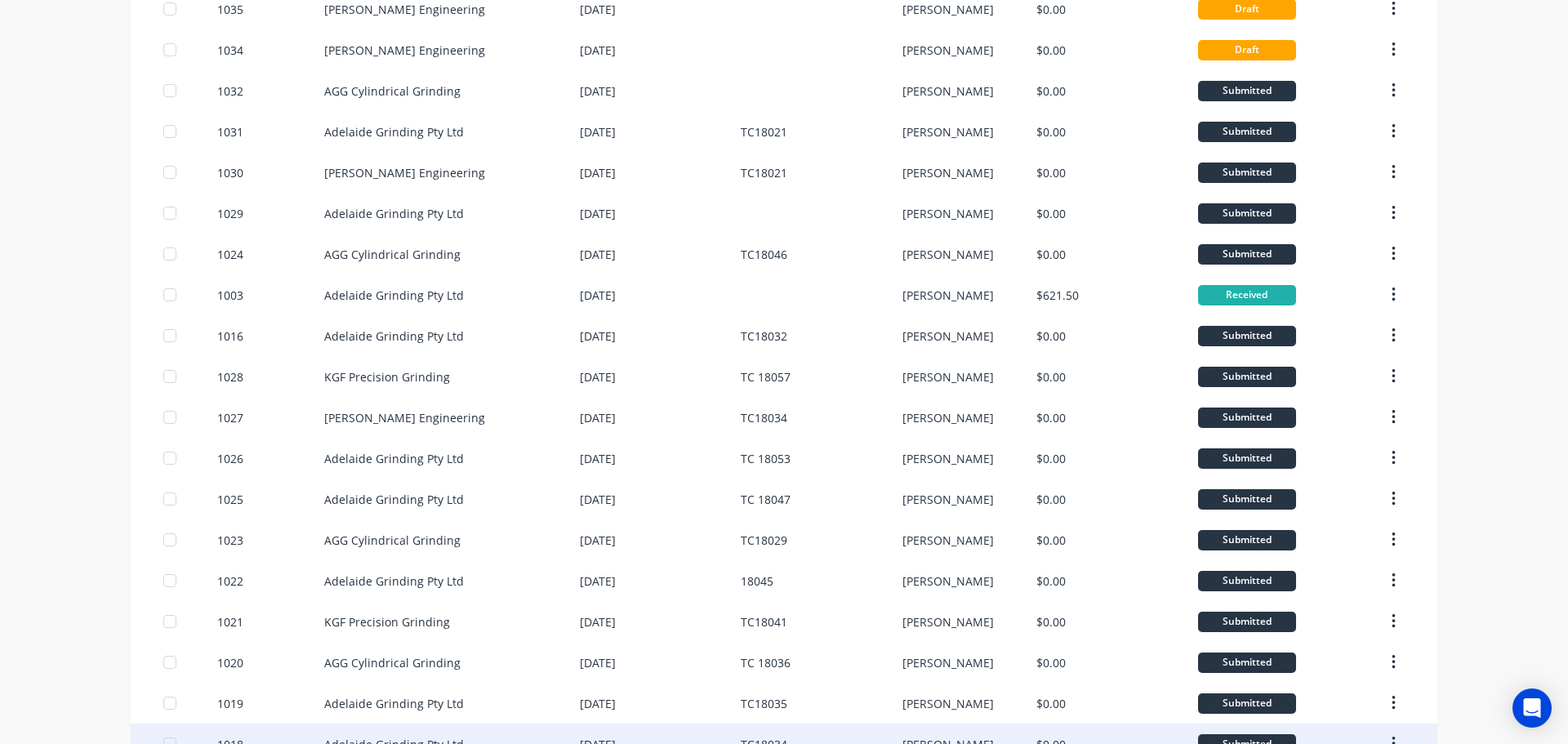
scroll to position [898, 0]
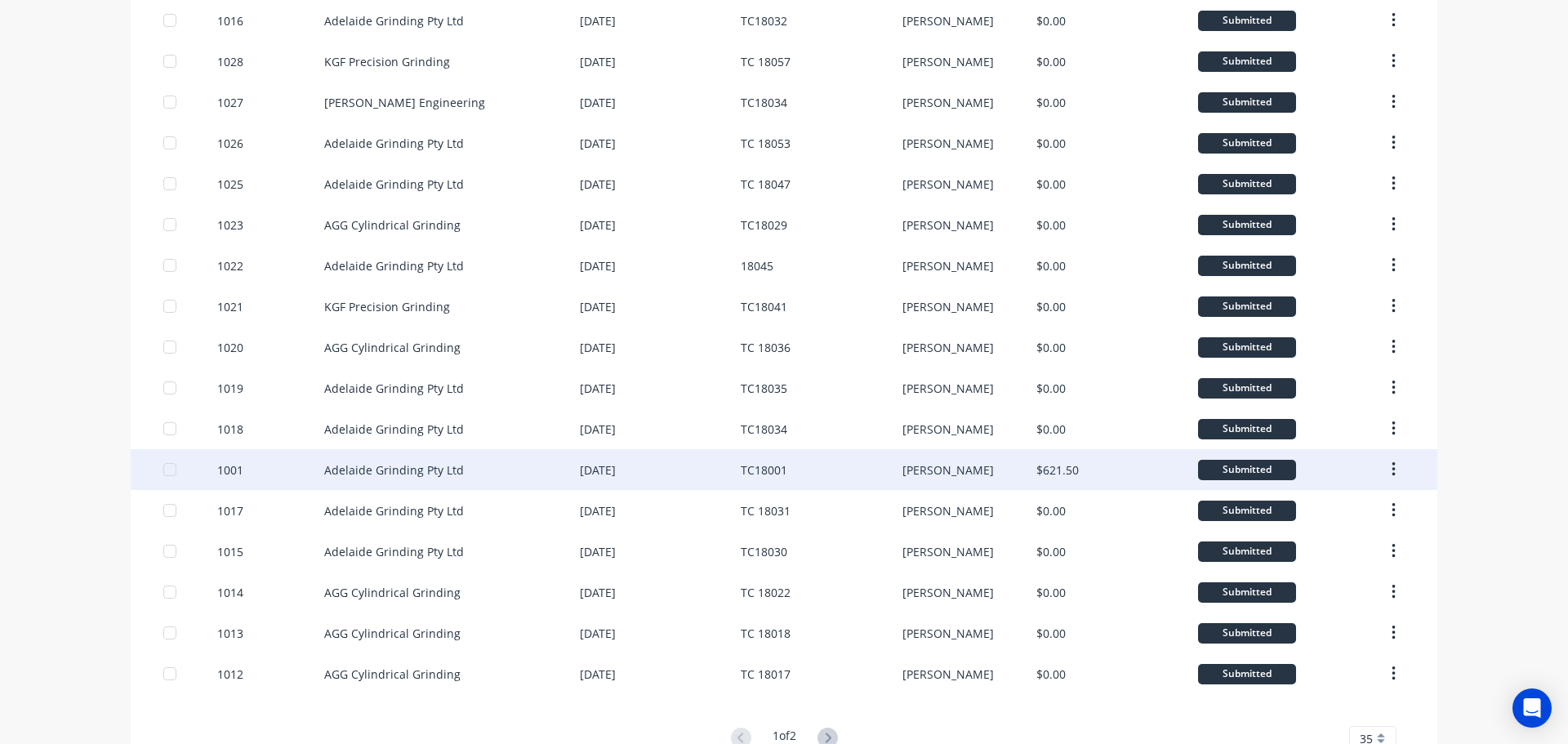
click at [950, 474] on div "[PERSON_NAME]" at bounding box center [969, 469] width 134 height 41
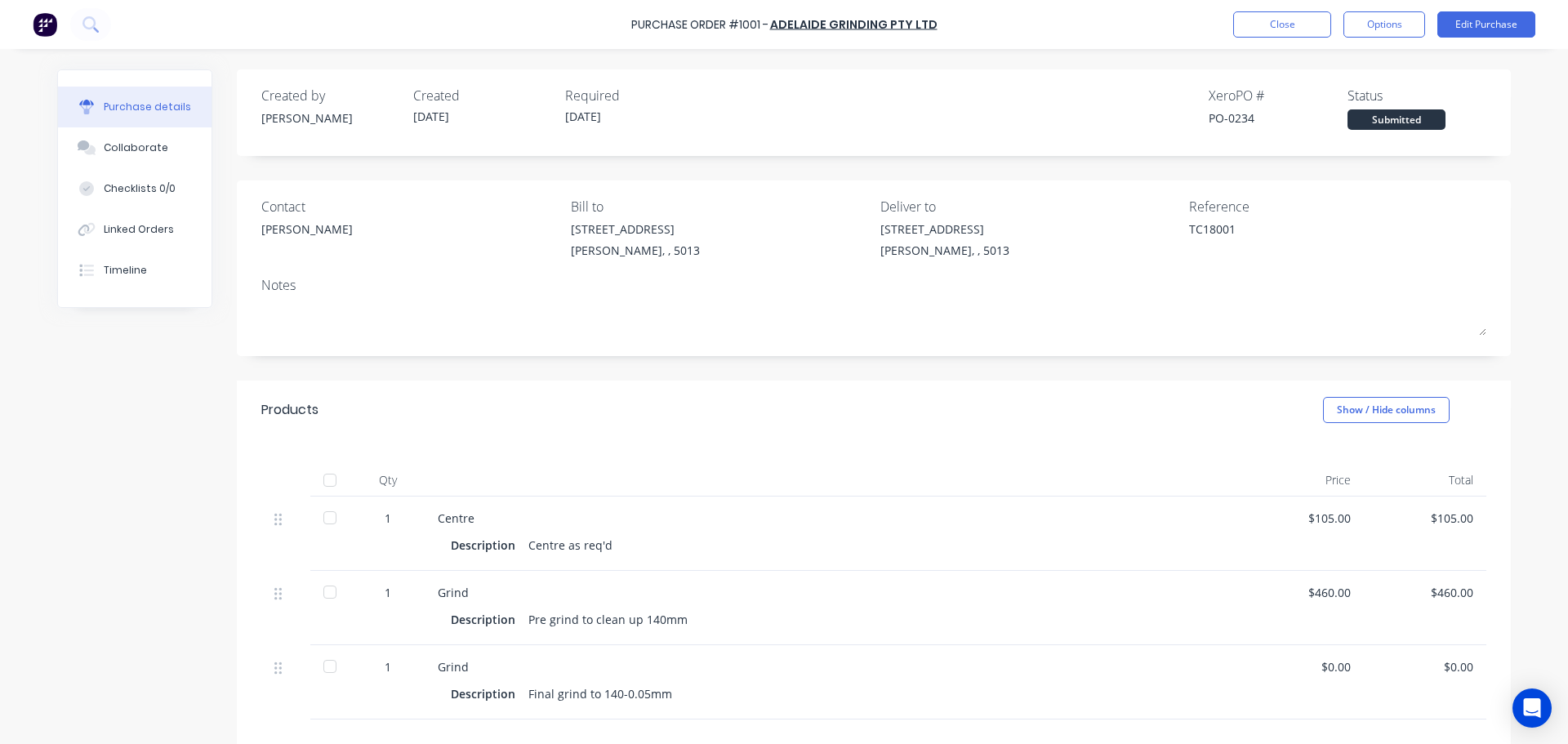
click at [324, 484] on div at bounding box center [330, 479] width 33 height 33
type textarea "x"
click at [1241, 31] on button "Close" at bounding box center [1282, 25] width 98 height 26
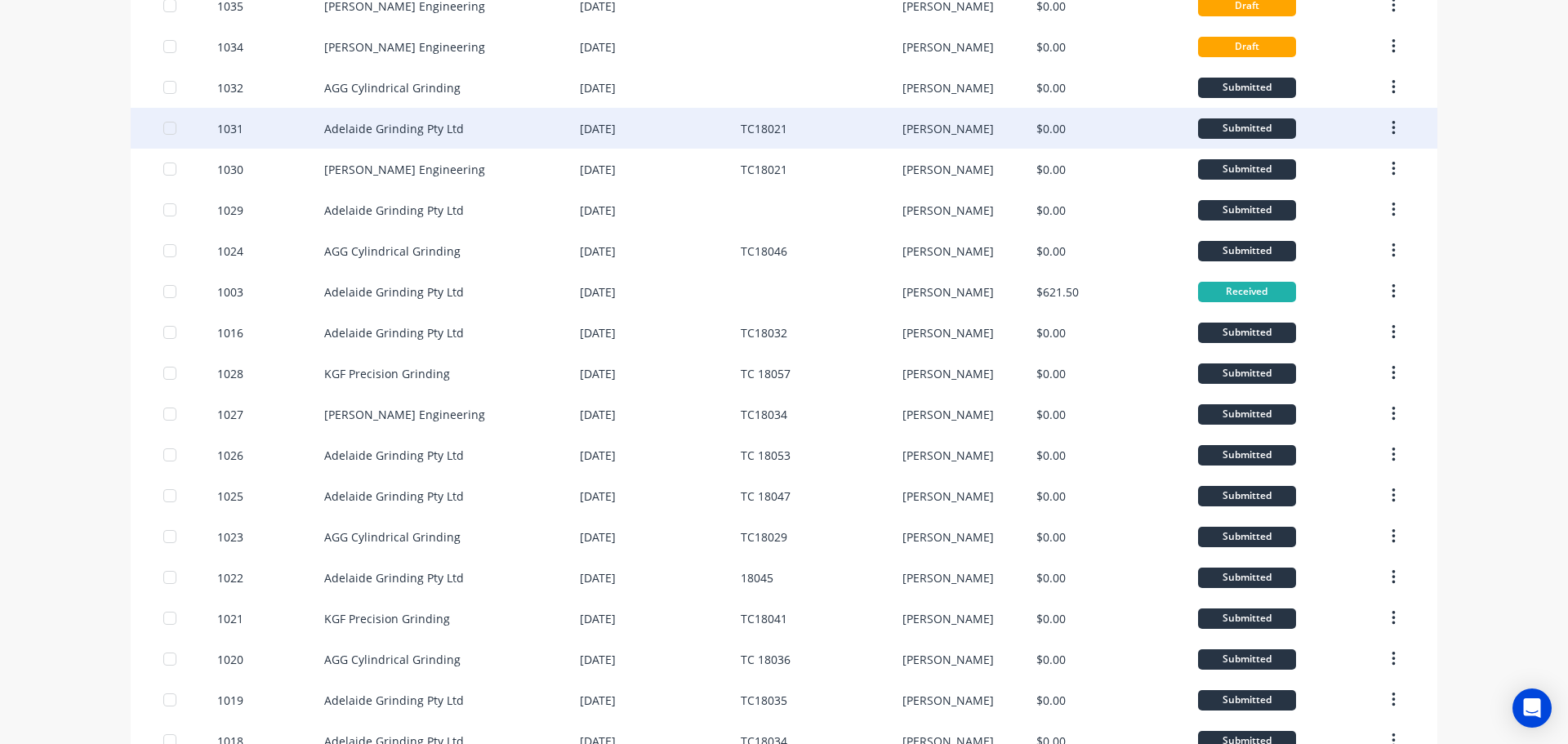
scroll to position [945, 0]
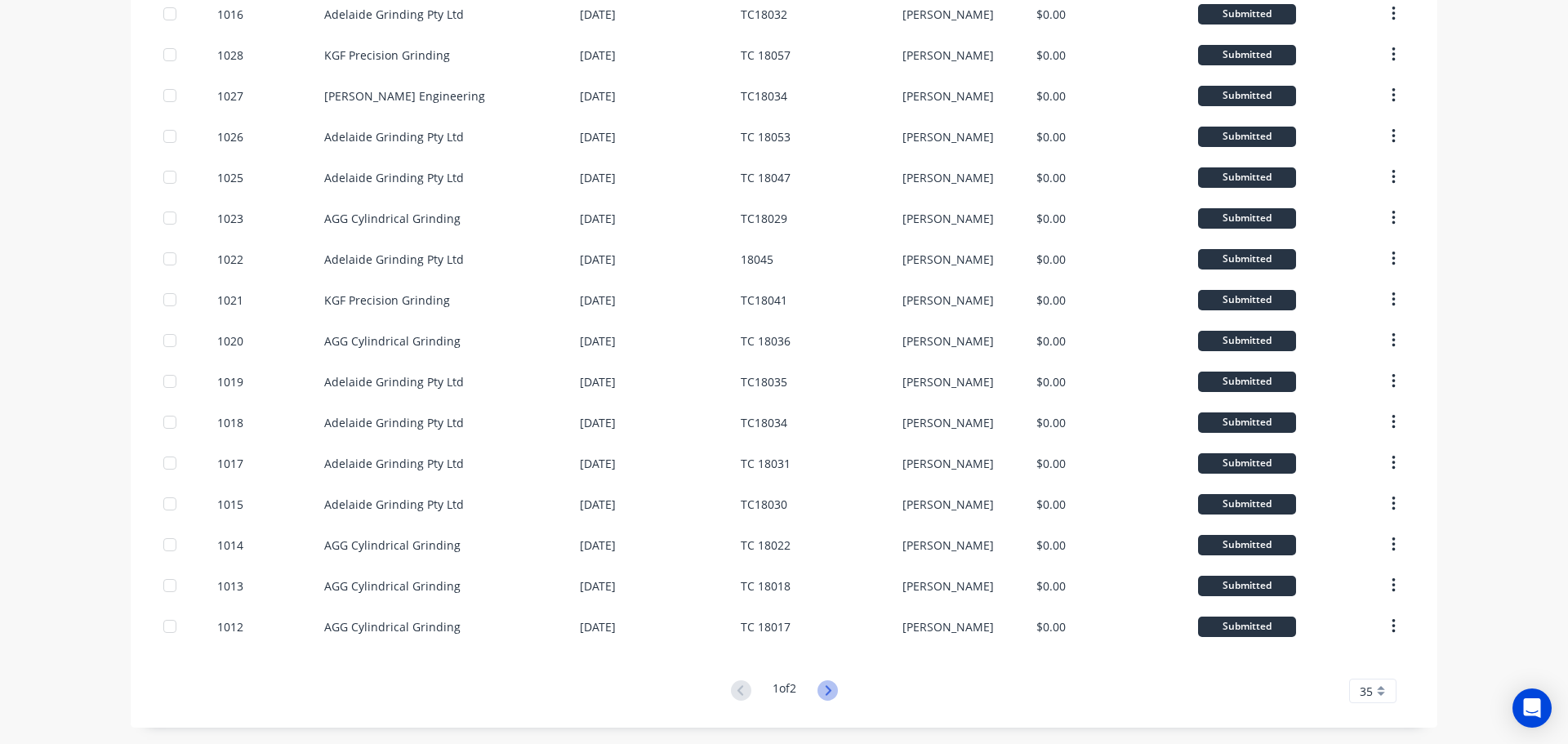
click at [828, 694] on icon at bounding box center [828, 690] width 21 height 21
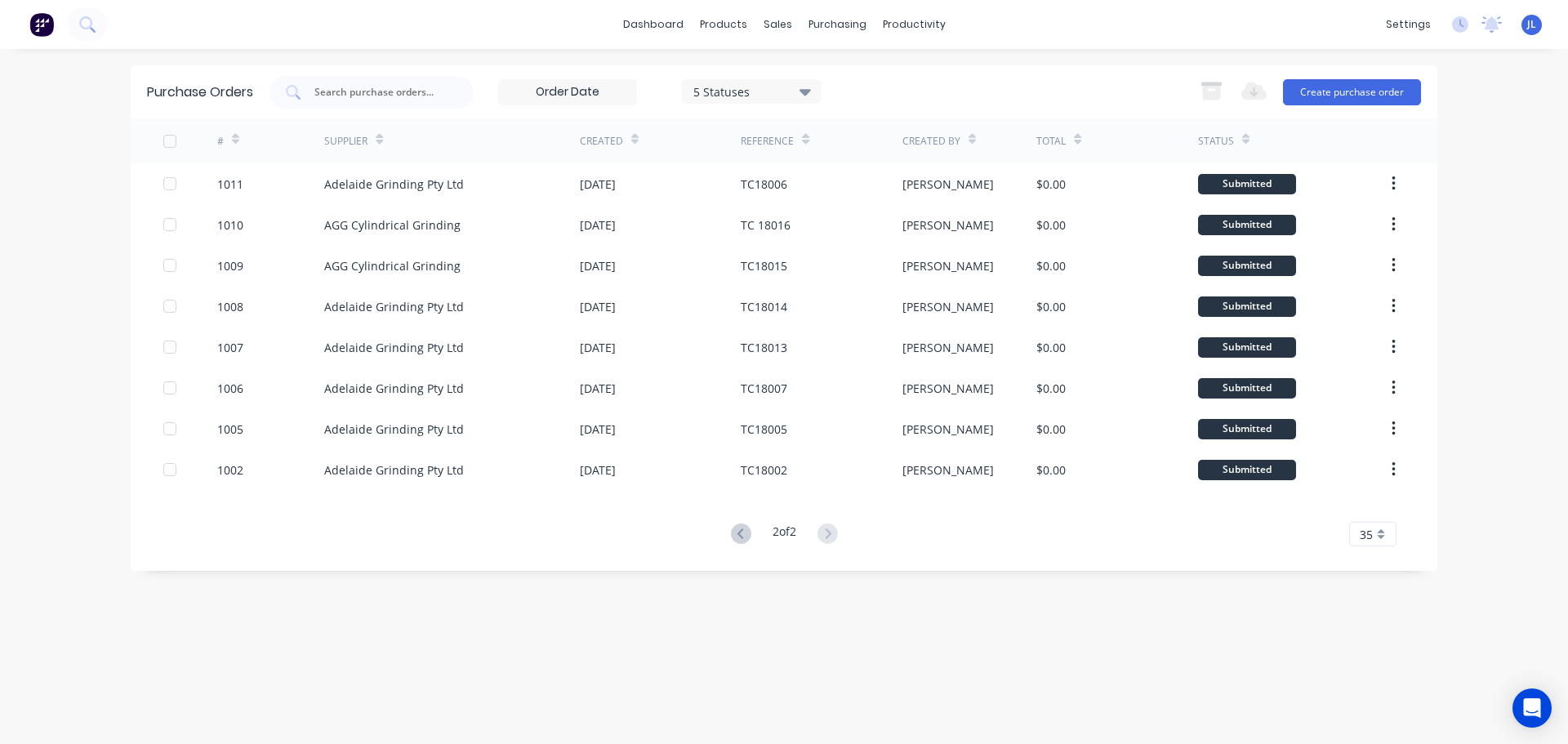
click at [738, 549] on div "Purchase Orders 5 Statuses 5 Statuses Export to Excel (XLSX) Create purchase or…" at bounding box center [783, 318] width 1306 height 505
click at [736, 541] on icon at bounding box center [741, 533] width 21 height 21
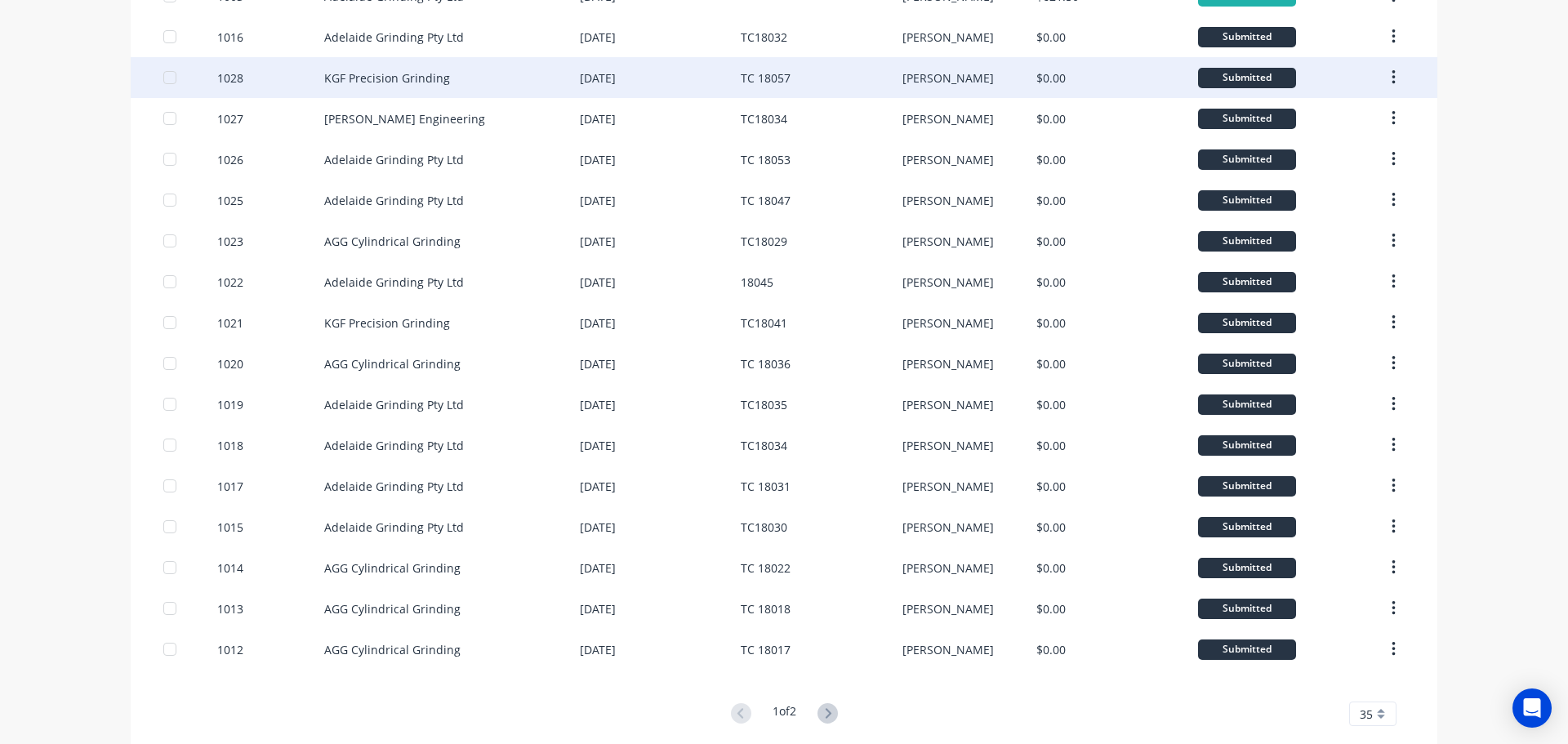
scroll to position [945, 0]
